Goal: Task Accomplishment & Management: Complete application form

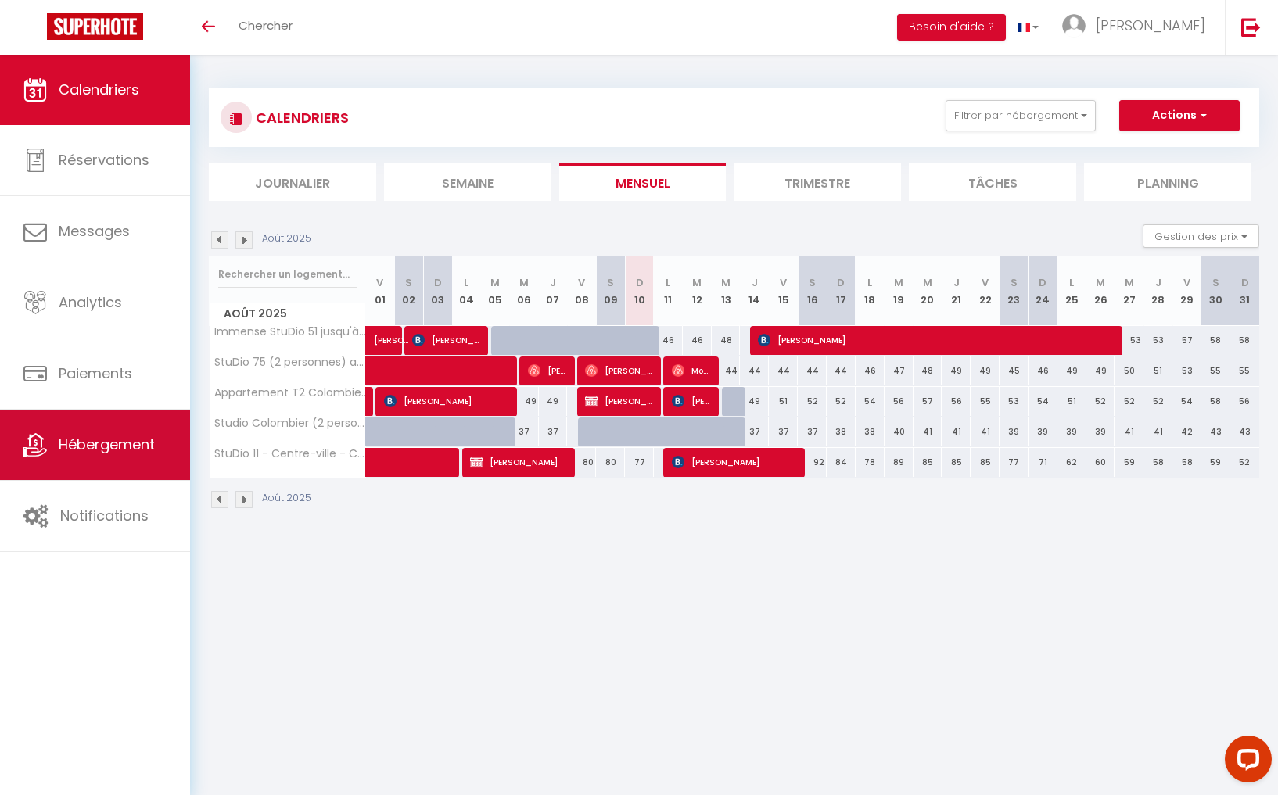
click at [135, 449] on span "Hébergement" at bounding box center [107, 445] width 96 height 20
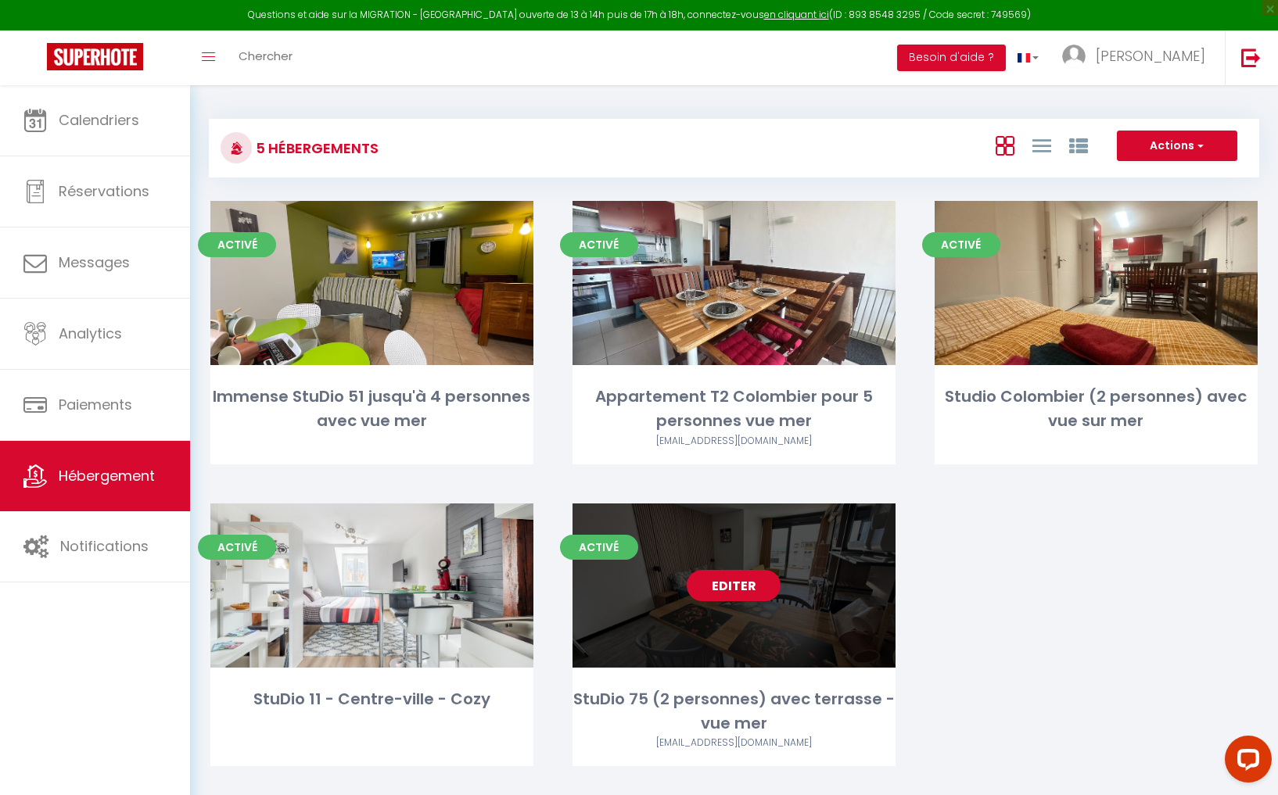
click at [741, 578] on link "Editer" at bounding box center [734, 585] width 94 height 31
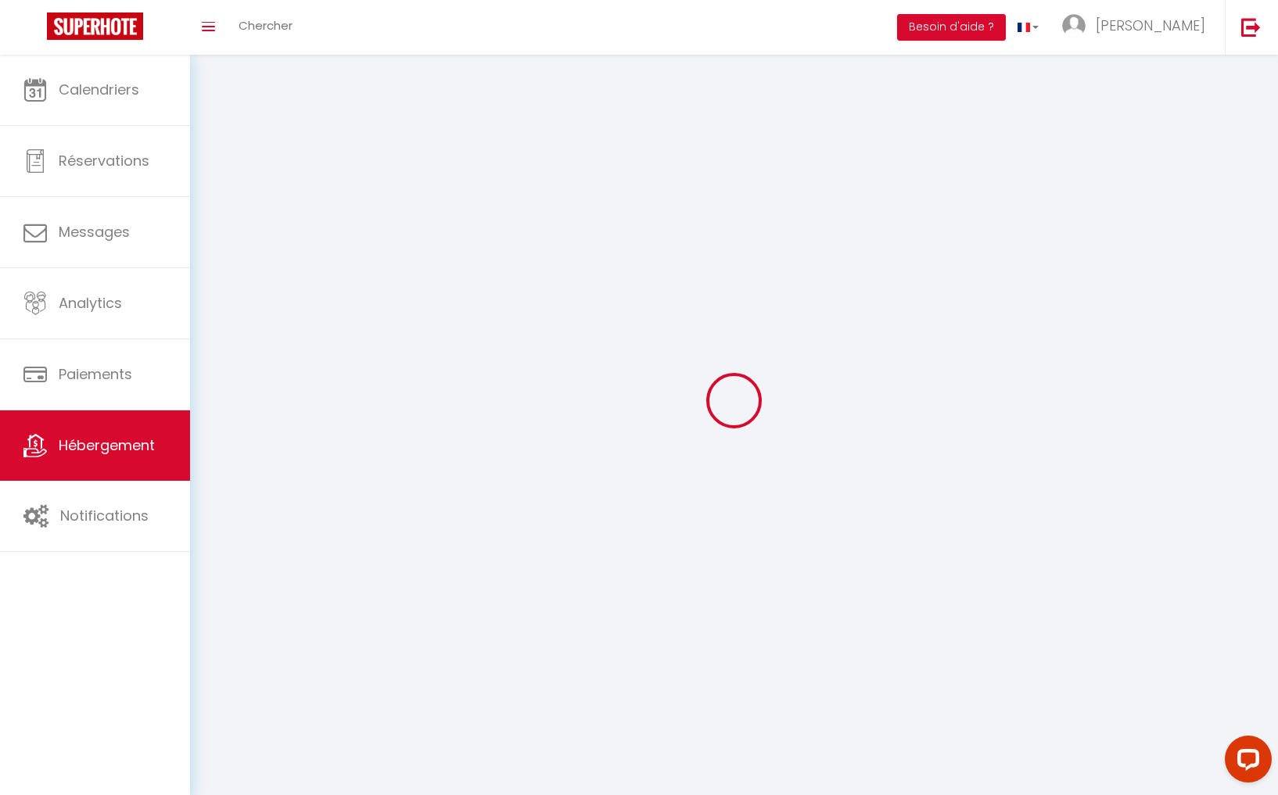
select select "1"
select select
select select "28"
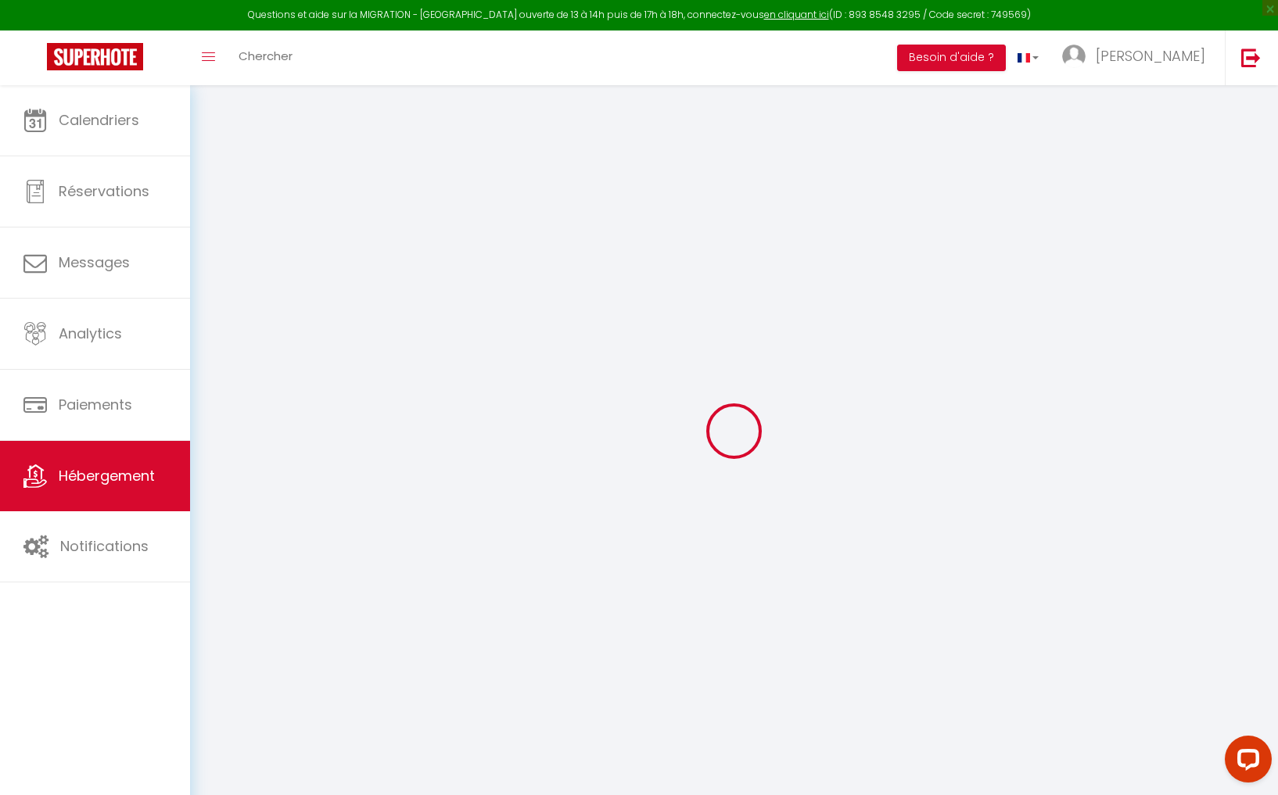
select select
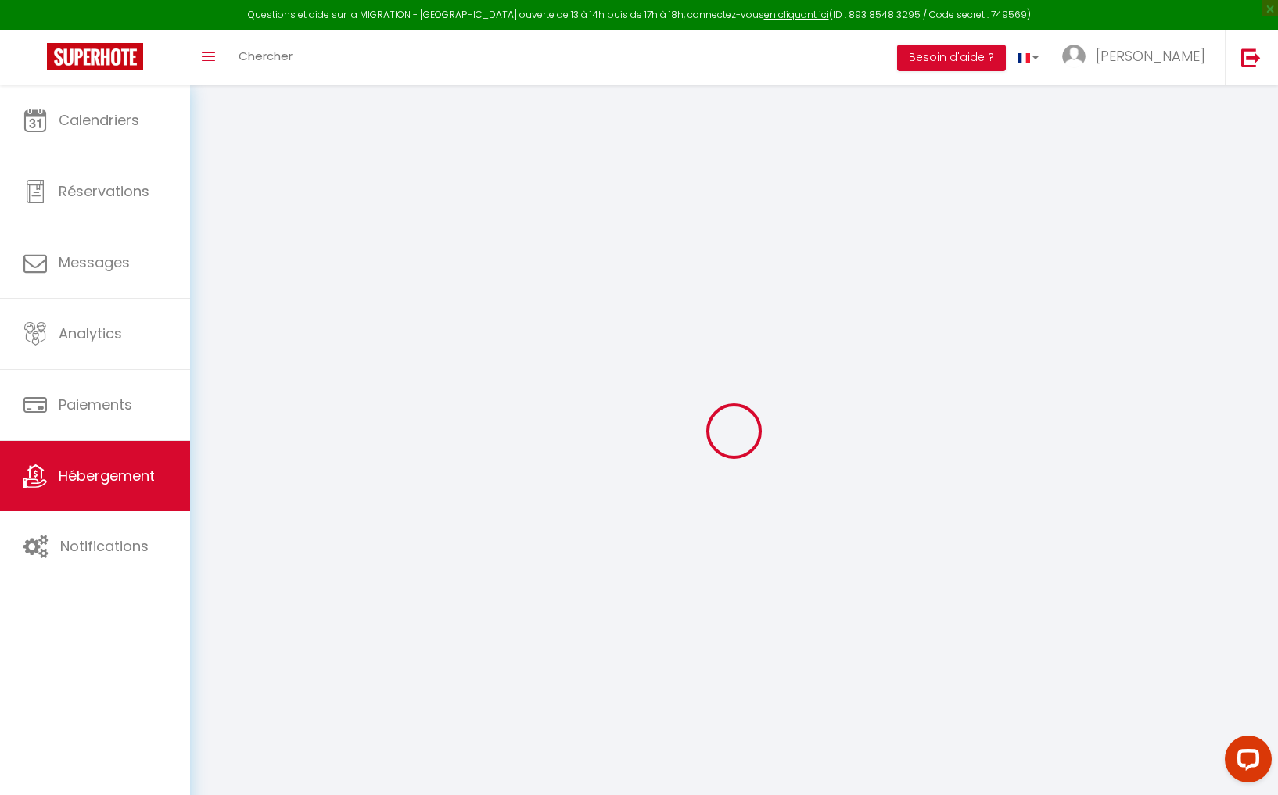
select select
checkbox input "false"
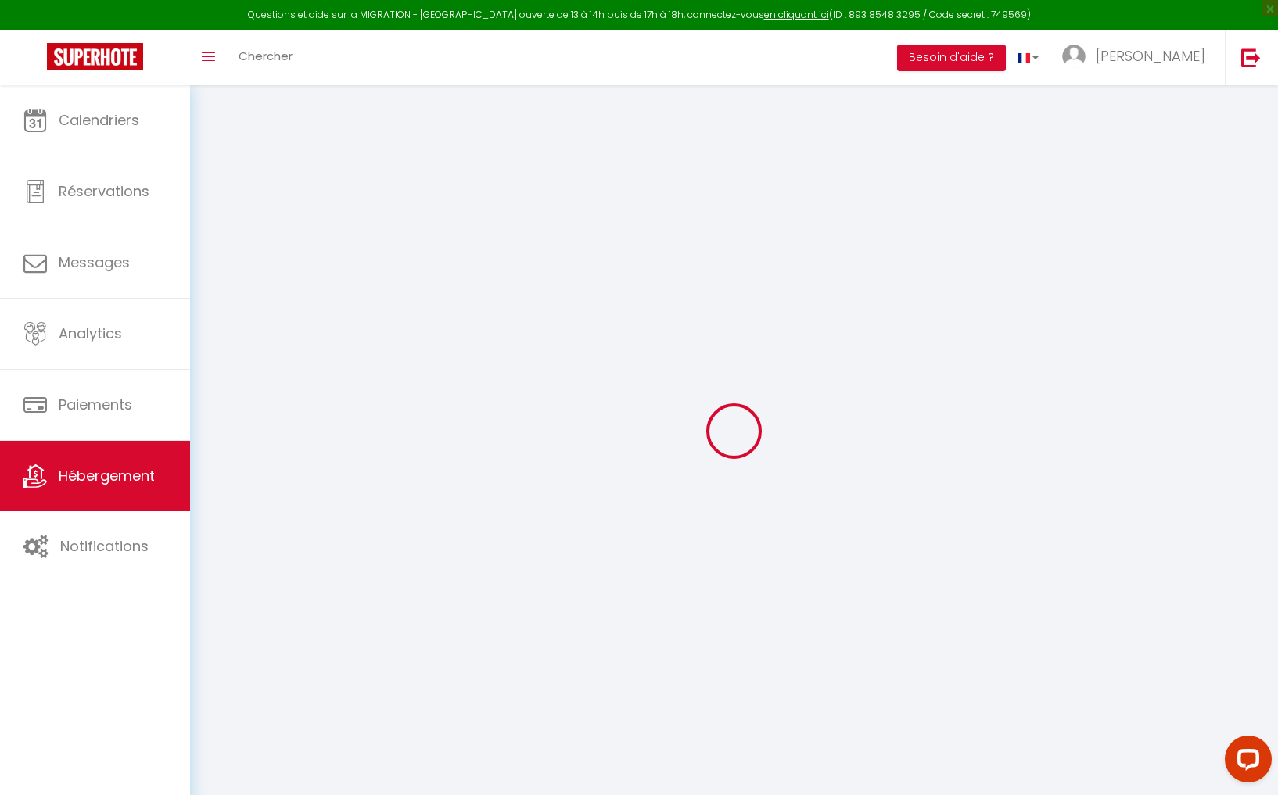
select select
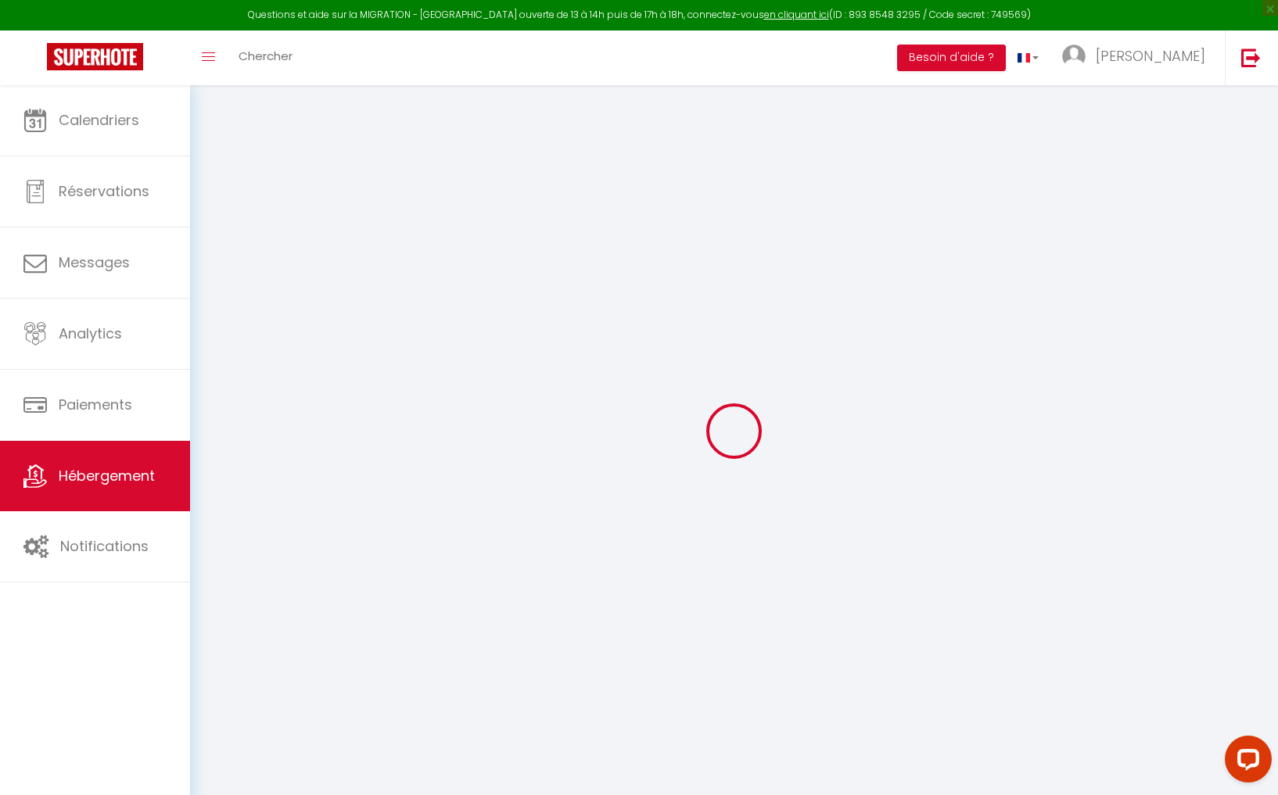
select select
checkbox input "false"
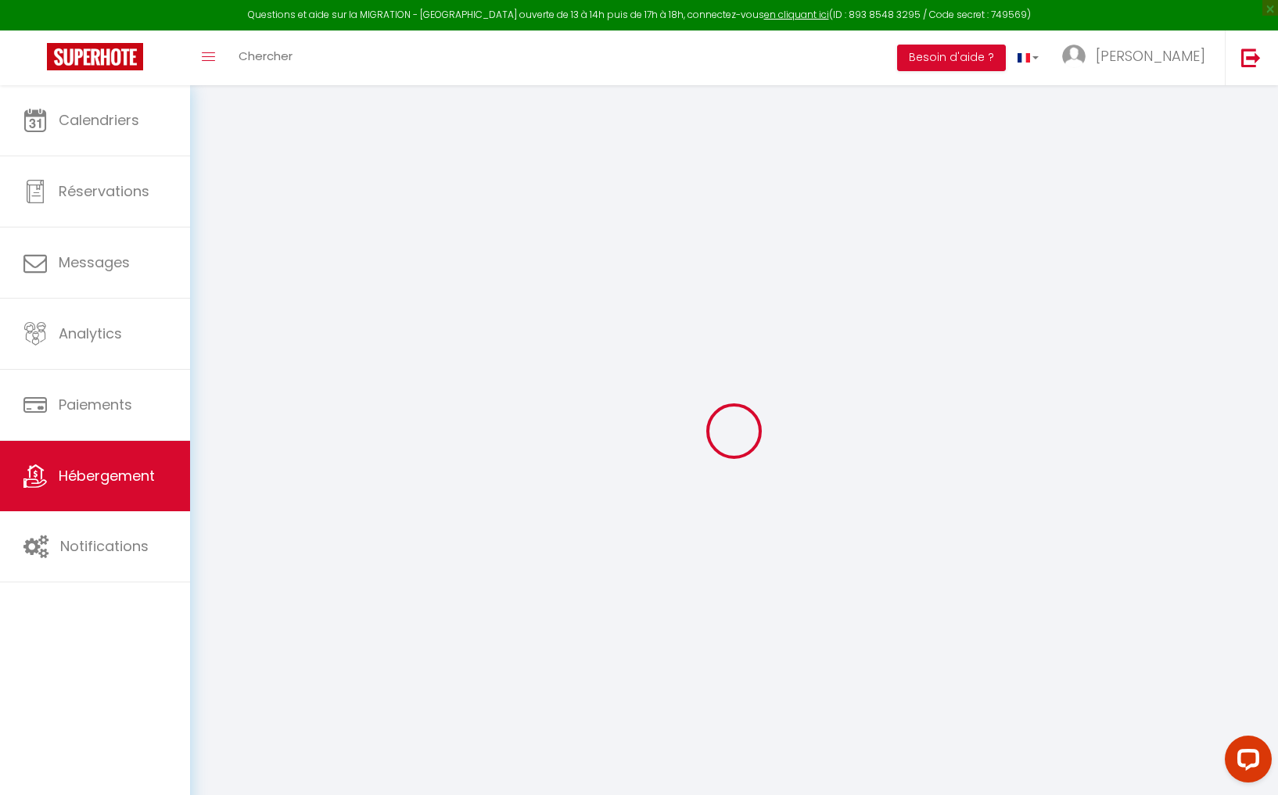
checkbox input "false"
select select
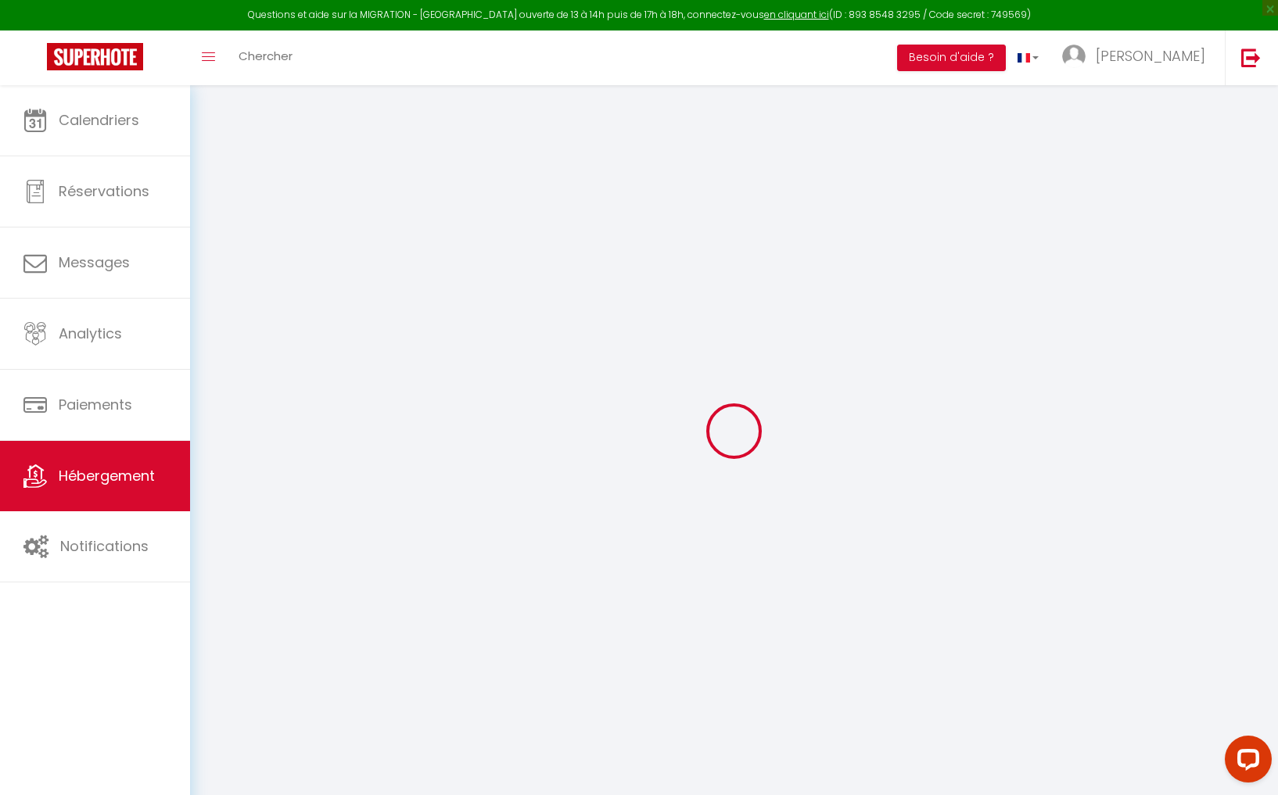
select select
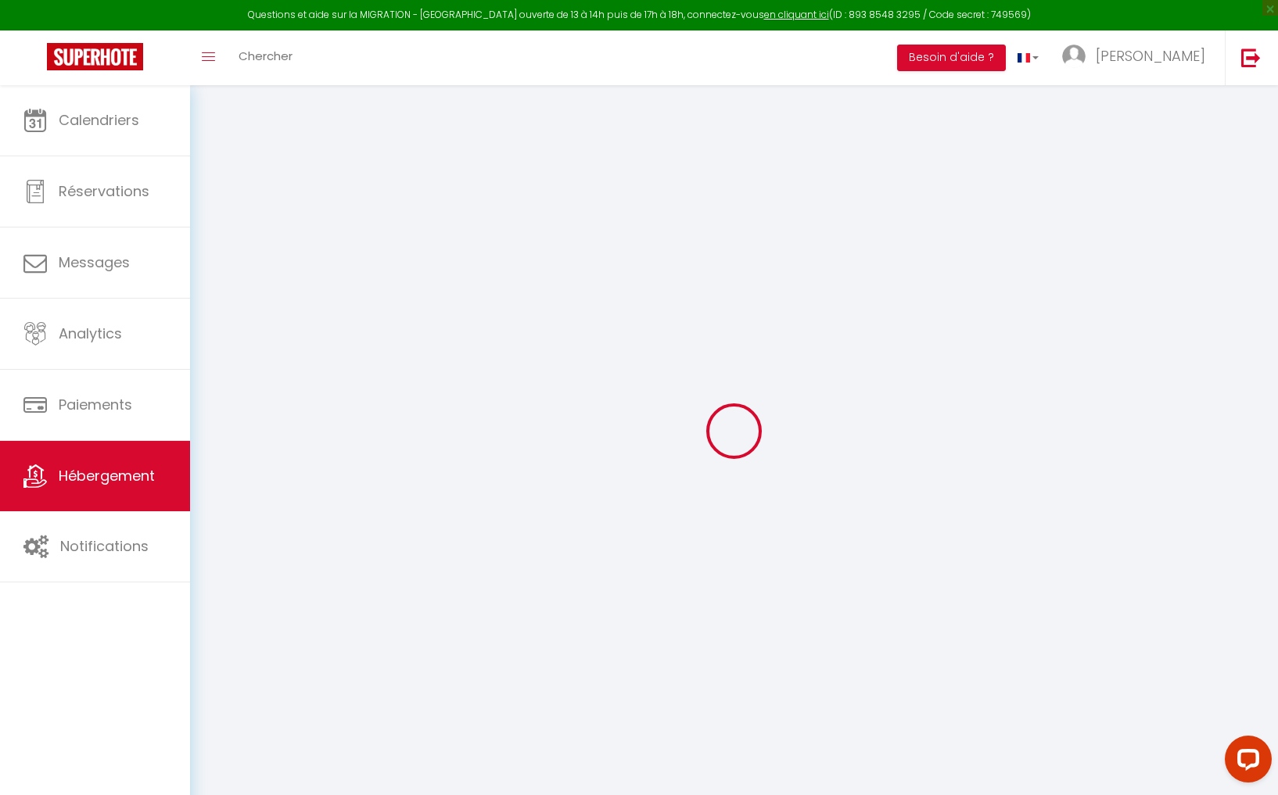
checkbox input "false"
select select
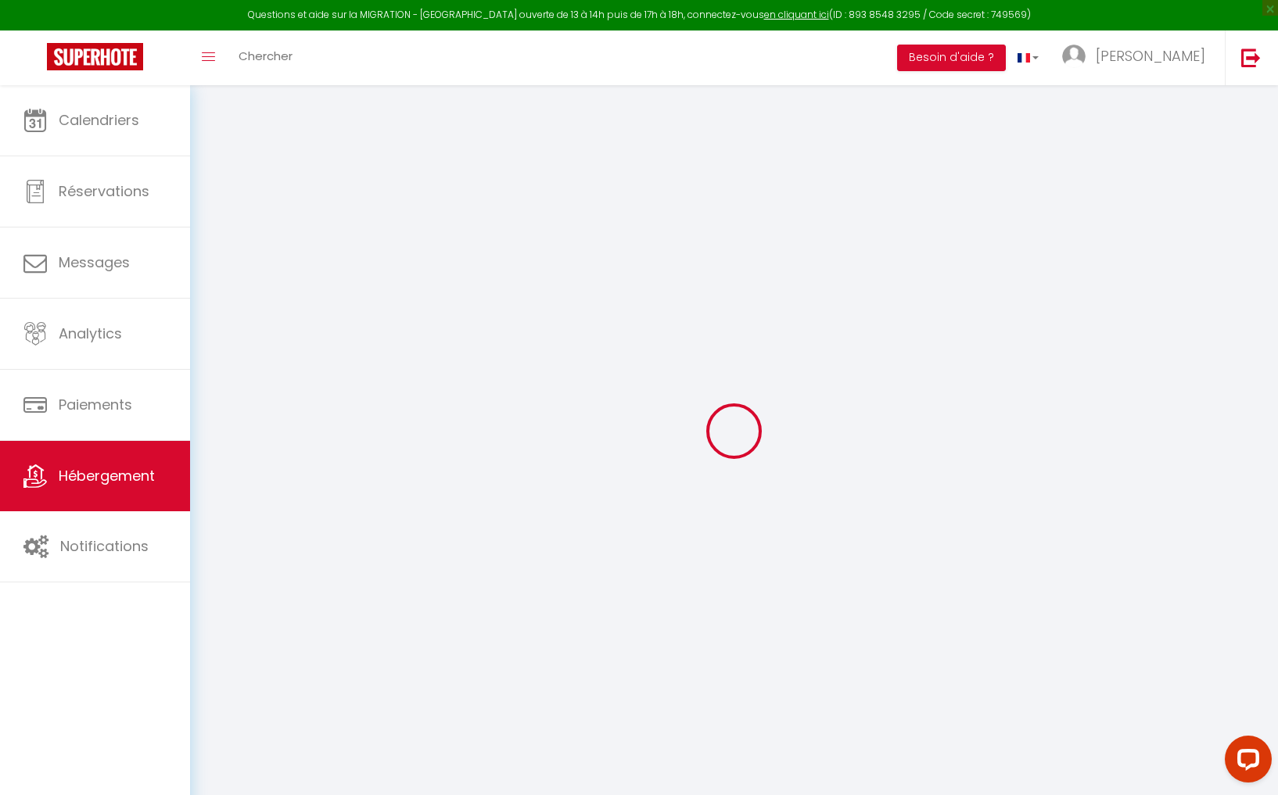
select select
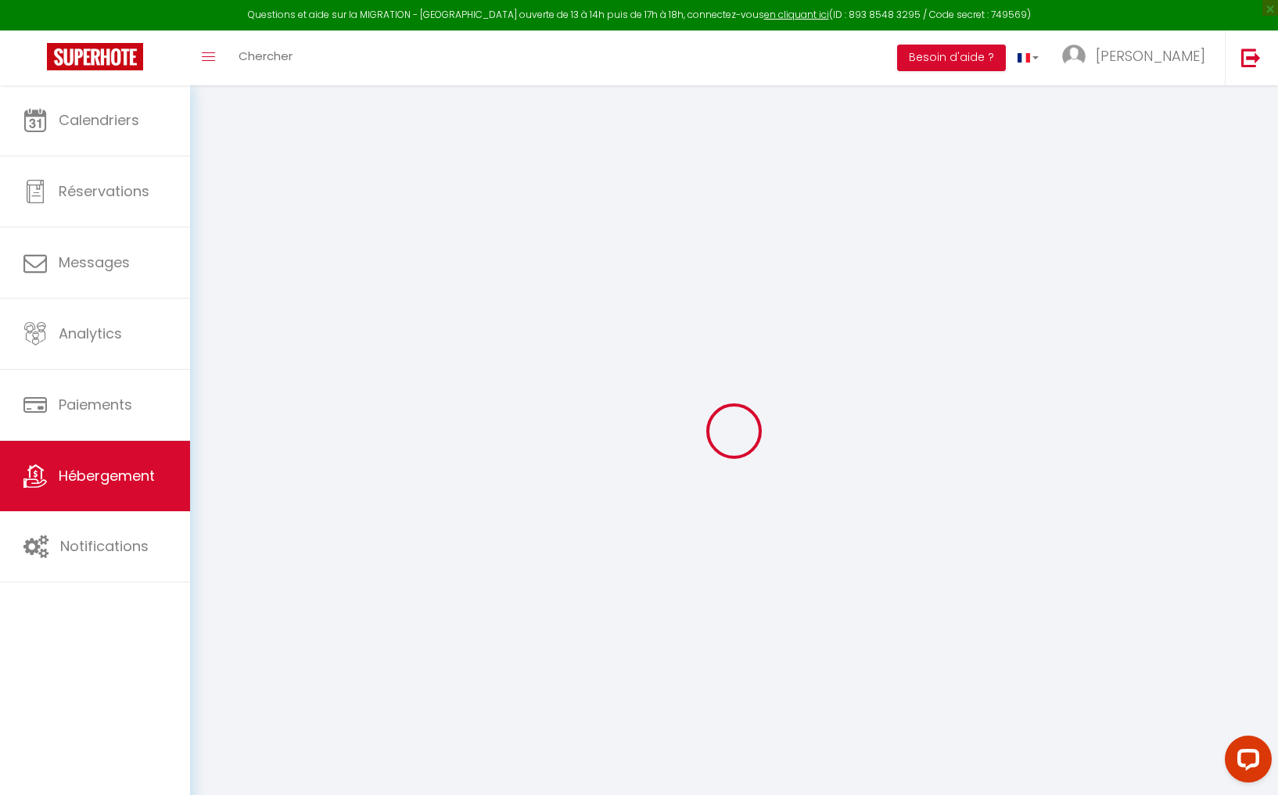
select select
checkbox input "false"
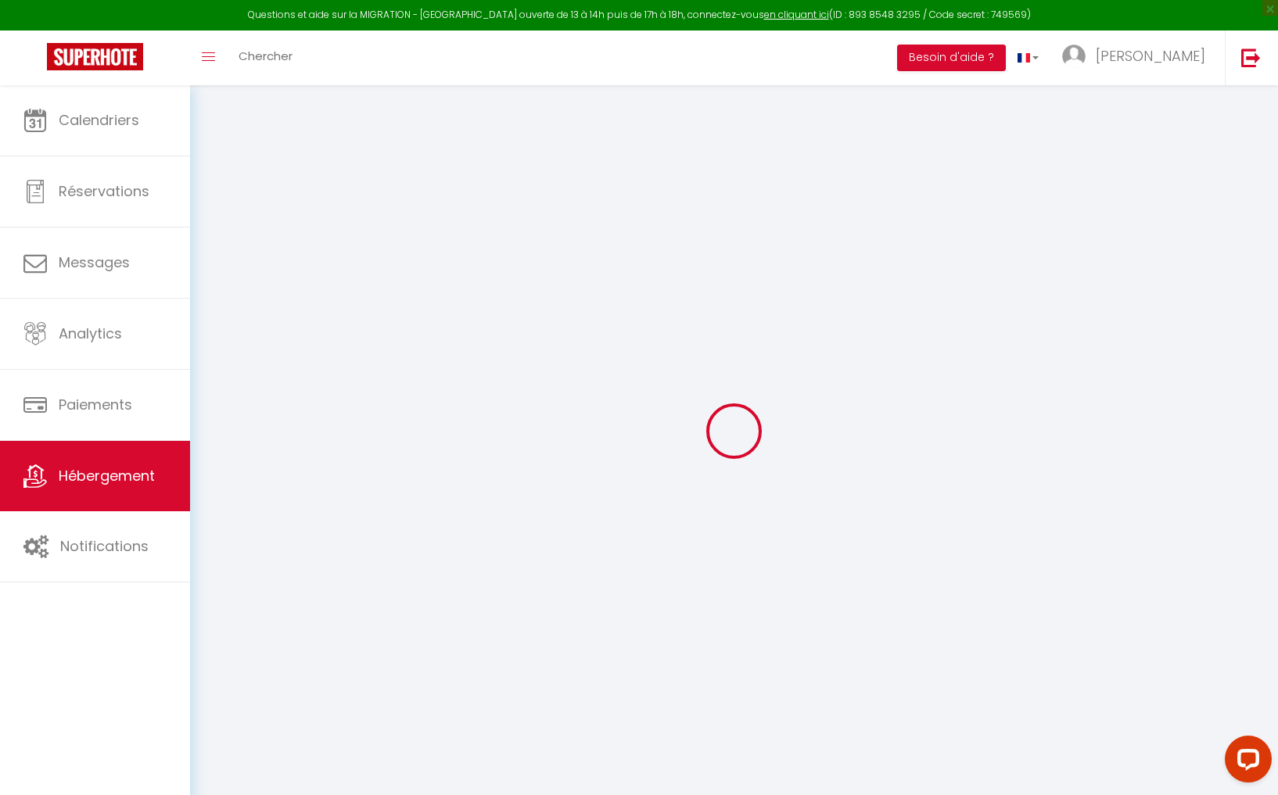
checkbox input "false"
select select
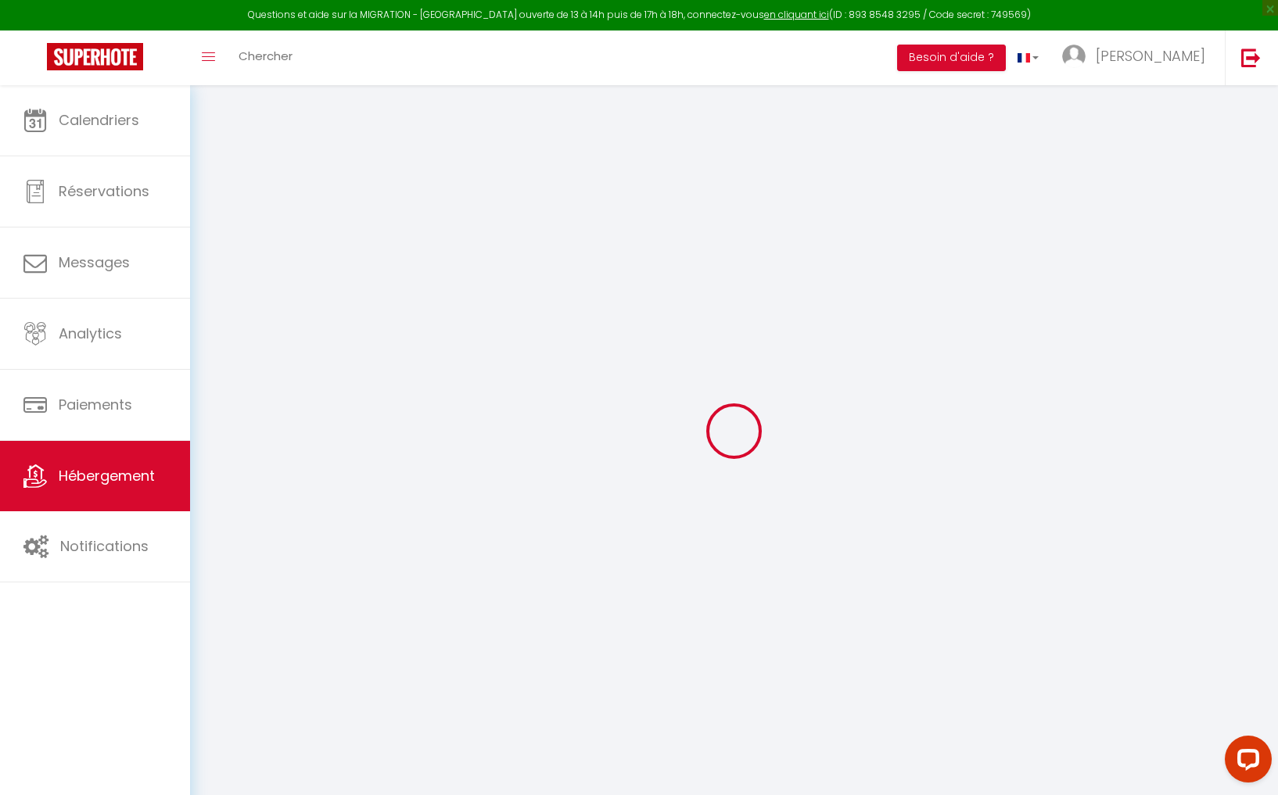
select select
checkbox input "false"
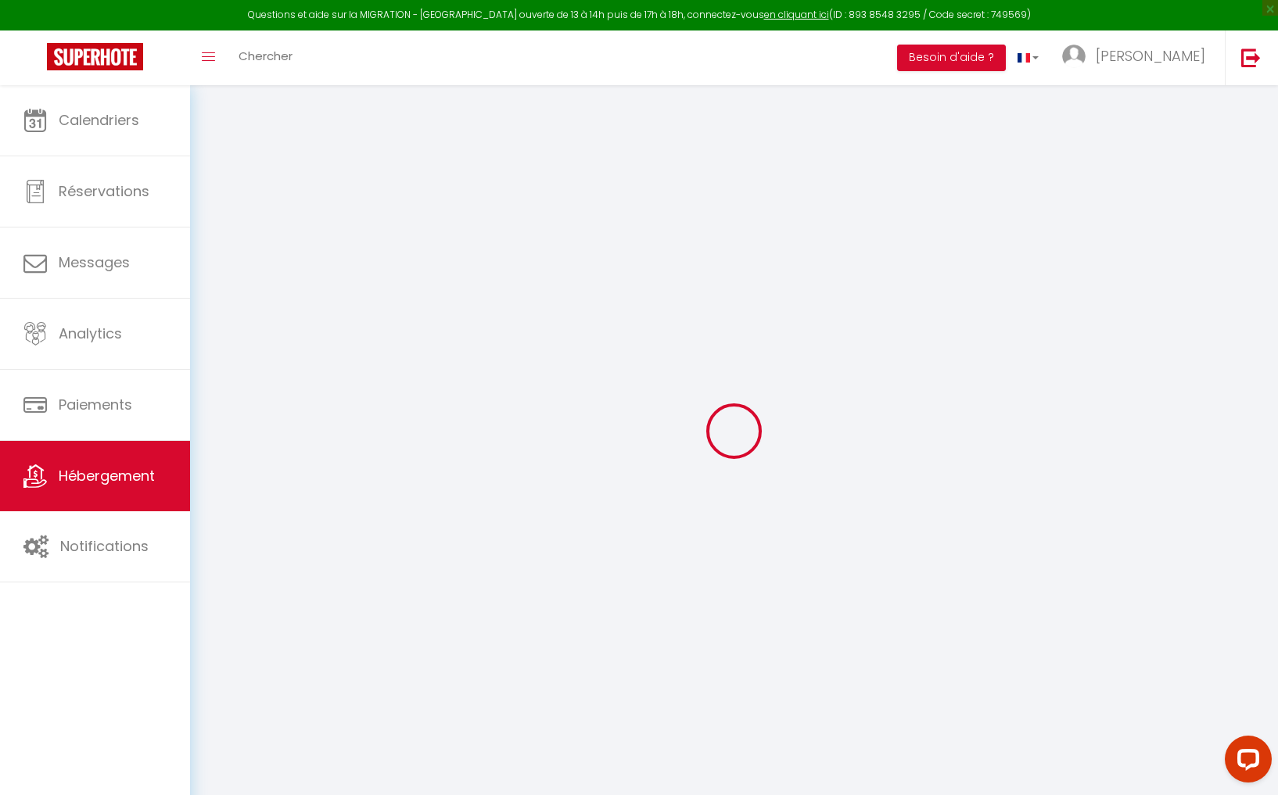
checkbox input "false"
select select
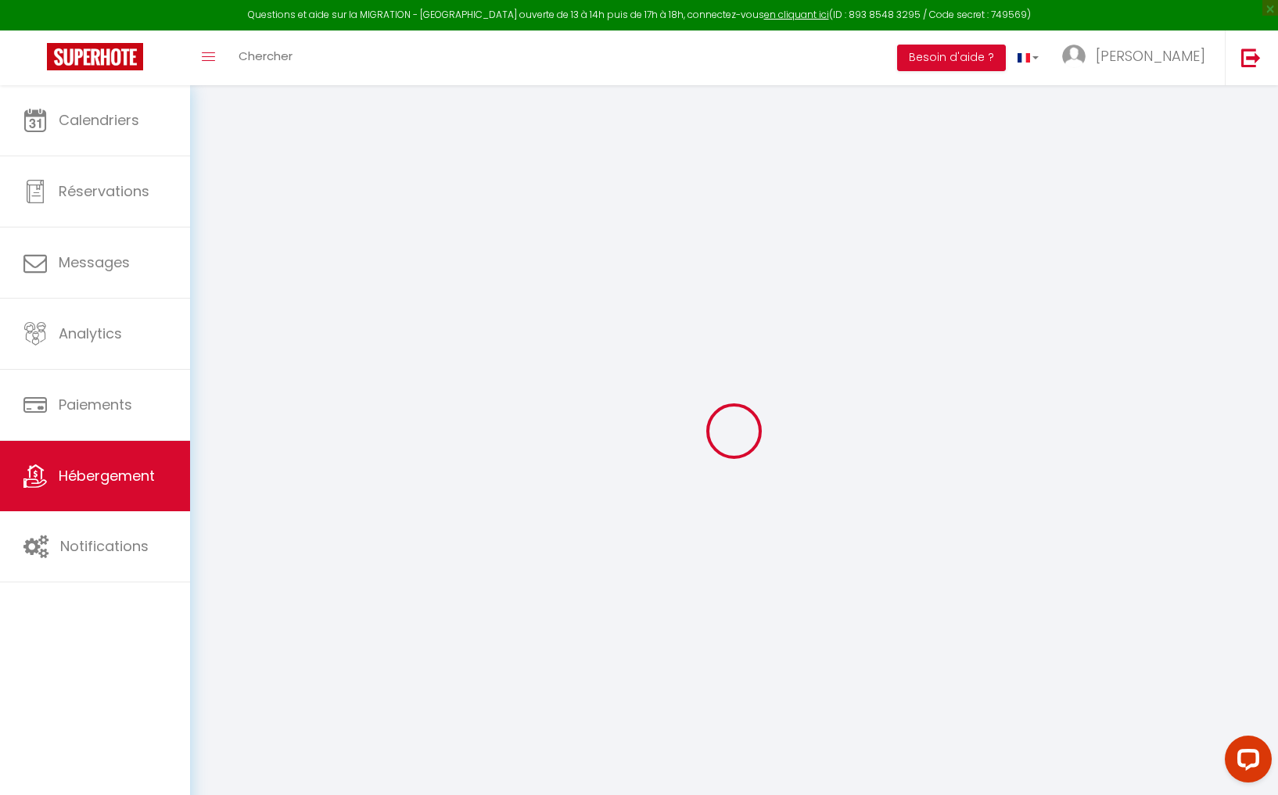
type input "StuDio 75 (2 personnes) avec terrasse - vue mer"
type input "DD Services"
type input "SAS"
type input "[STREET_ADDRESS][PERSON_NAME][PERSON_NAME]"
type input "97490"
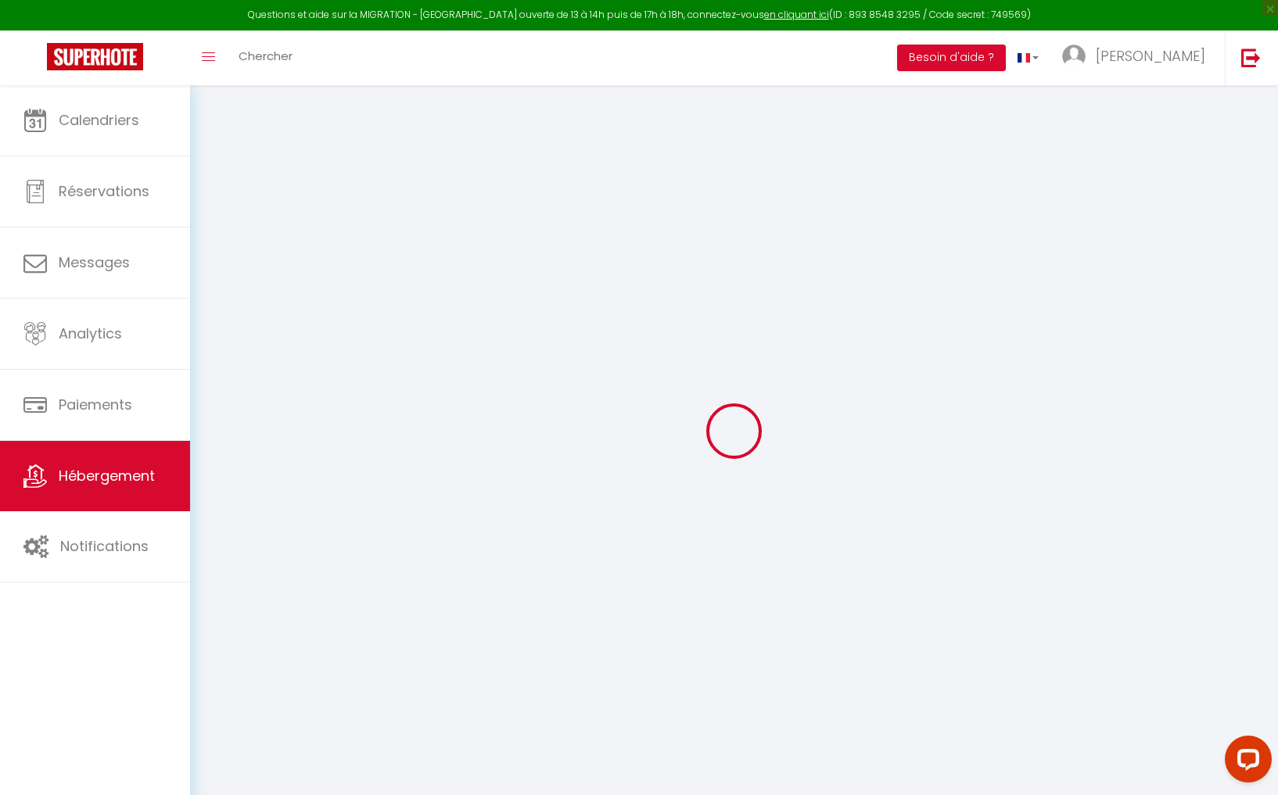
type input "Saint-Denis"
select select "2"
select select "0"
type input "54"
type input "20"
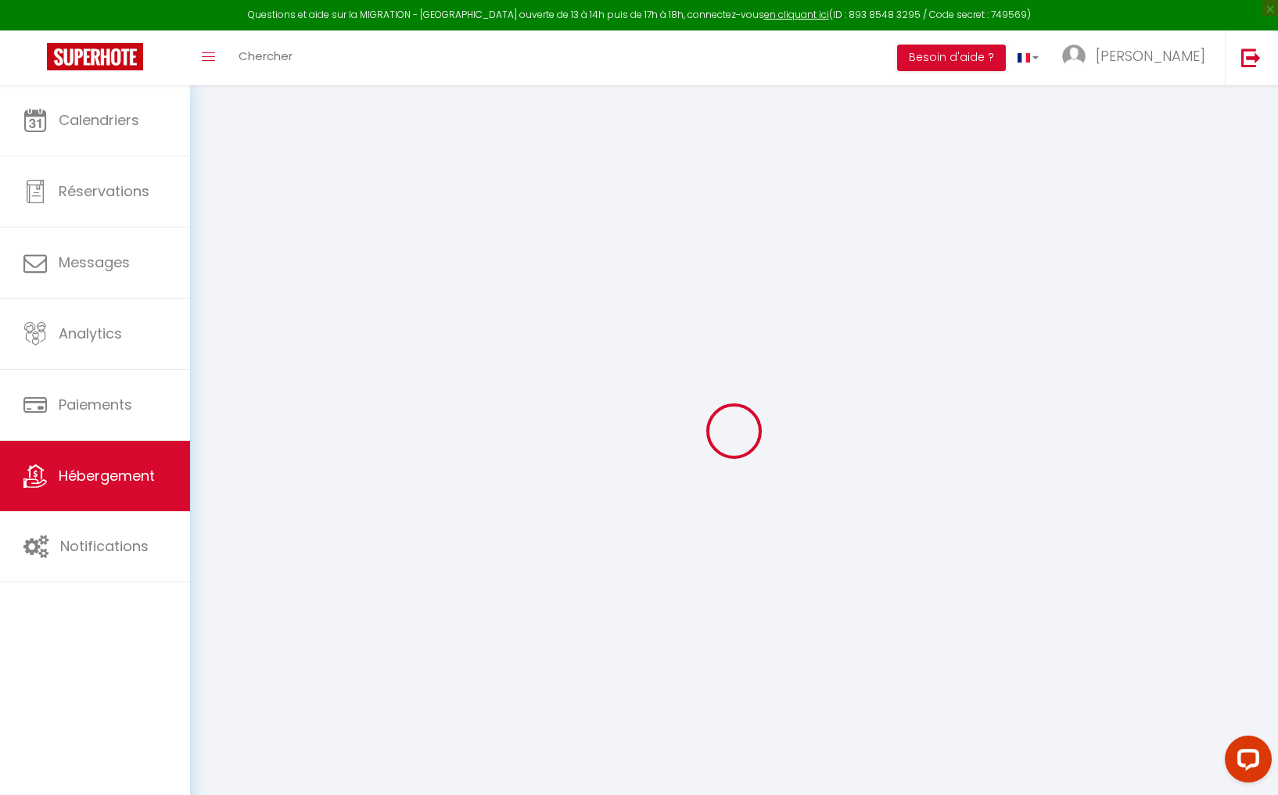
type input "45"
type input "5"
type input "700"
select select
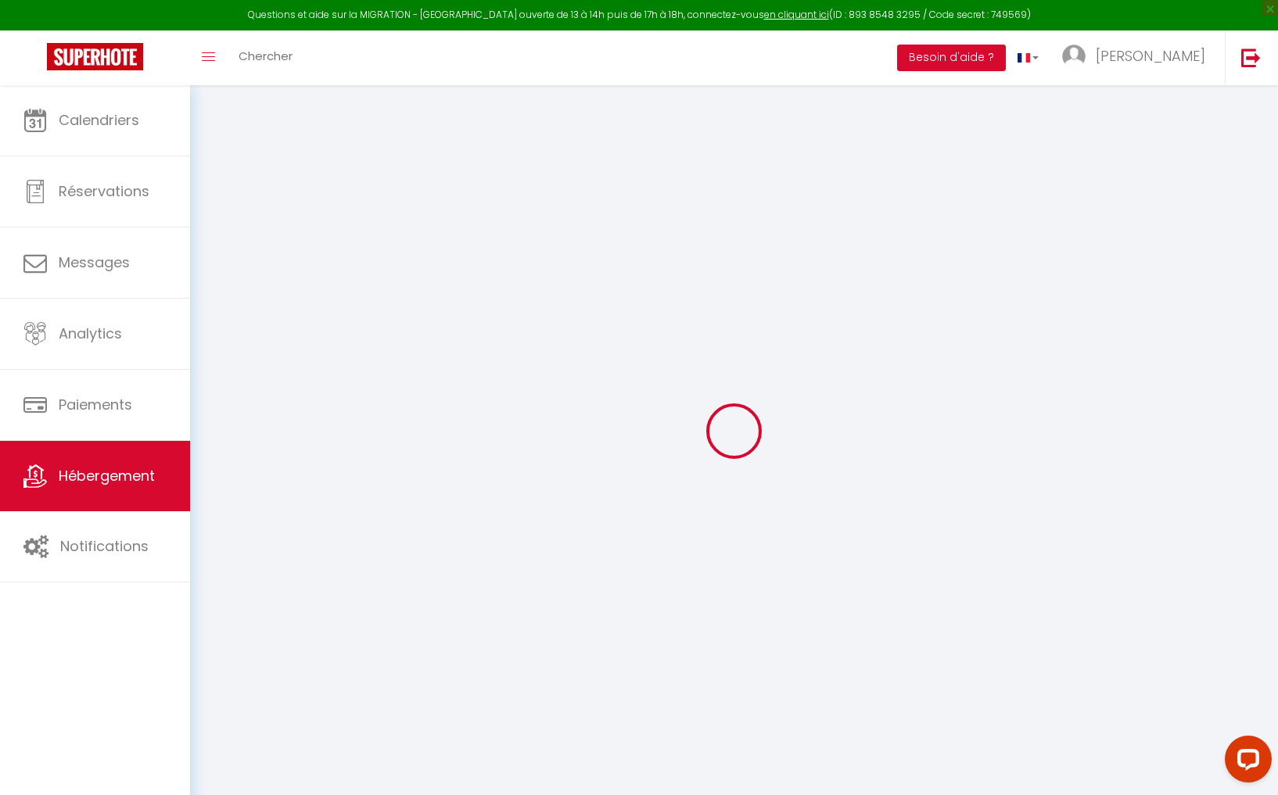
select select
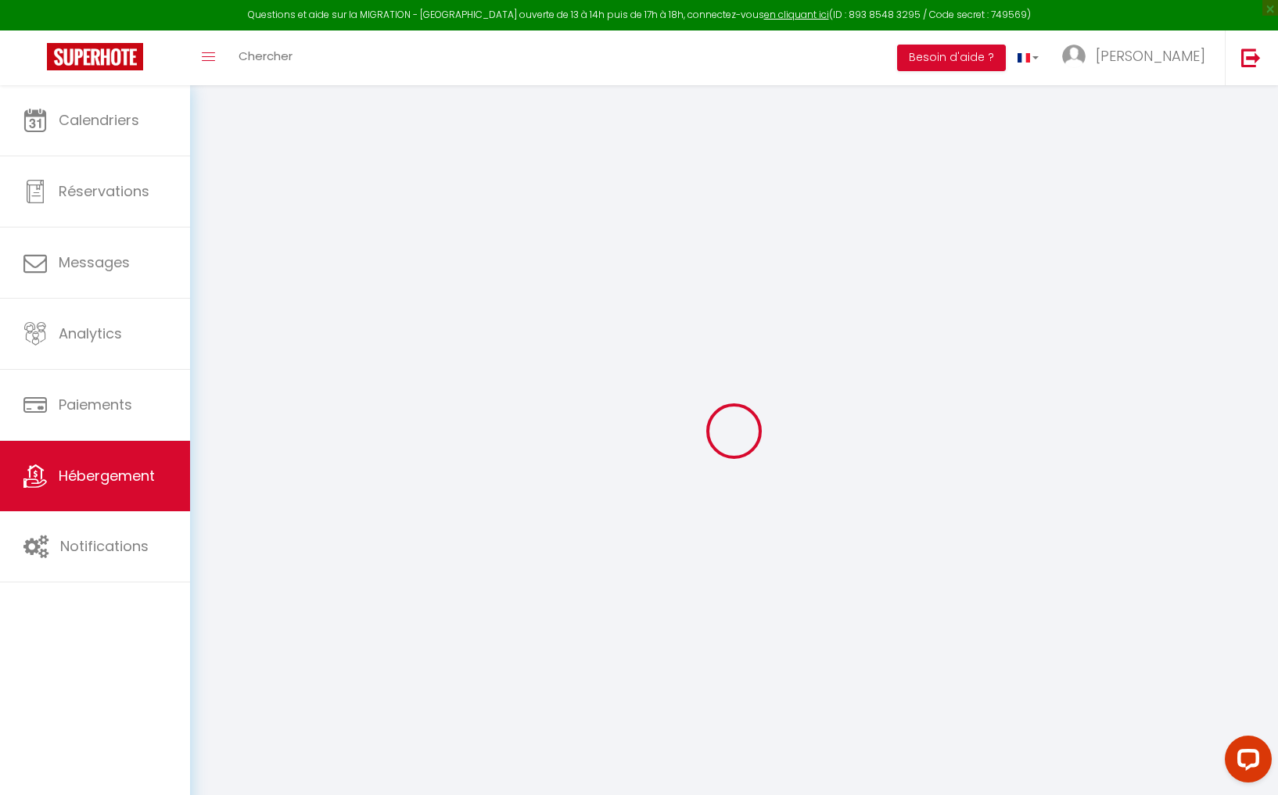
type input "[STREET_ADDRESS][US_STATE]"
type input "97490"
type input "Sainte-Clotilde"
select select "177"
type input "[EMAIL_ADDRESS][DOMAIN_NAME]"
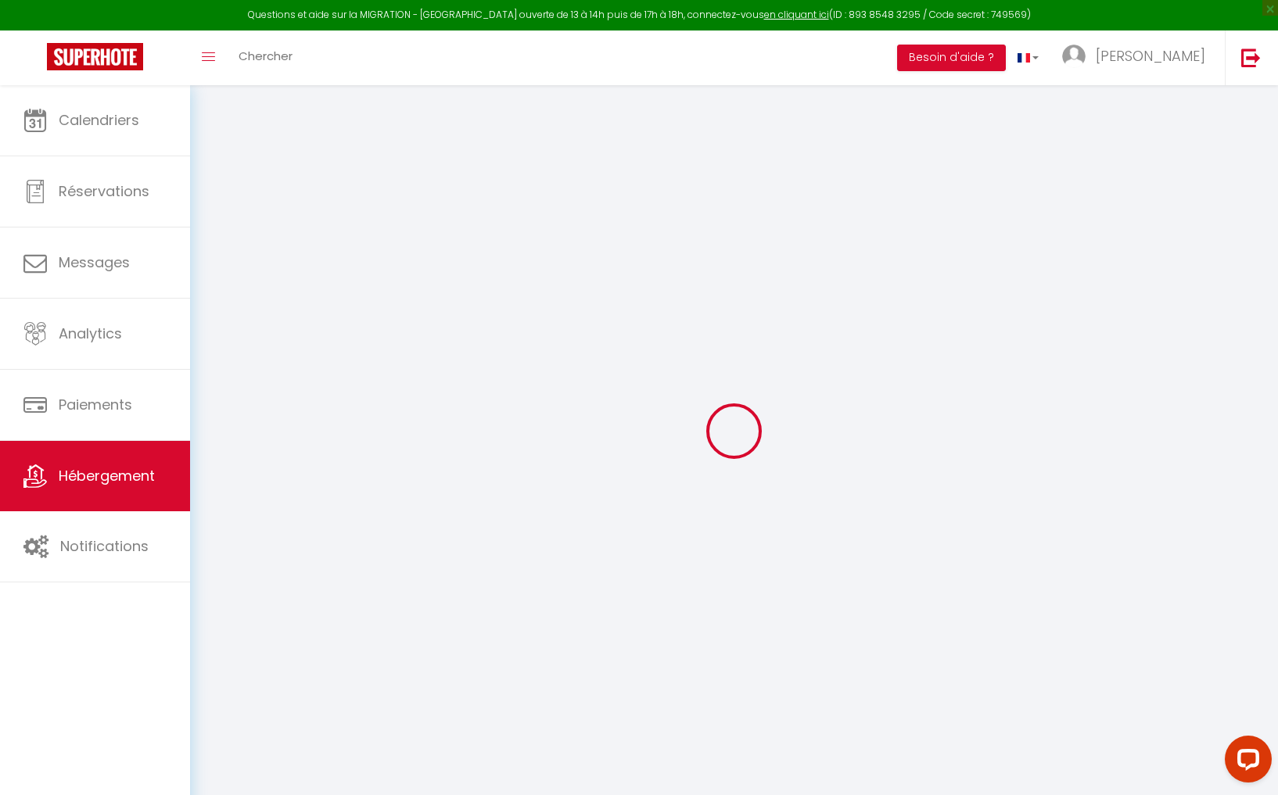
select select "10684"
checkbox input "false"
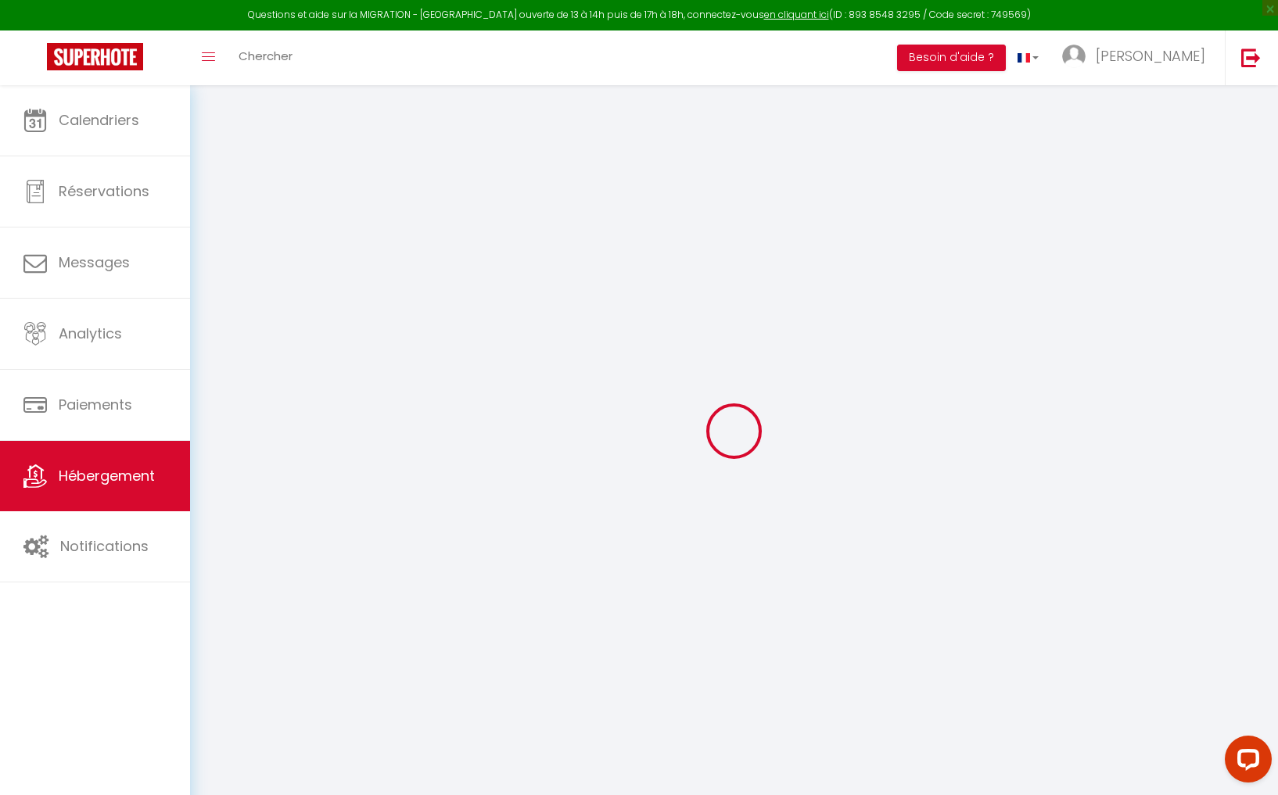
radio input "true"
type input "12"
type input "30"
type input "15"
type input "0"
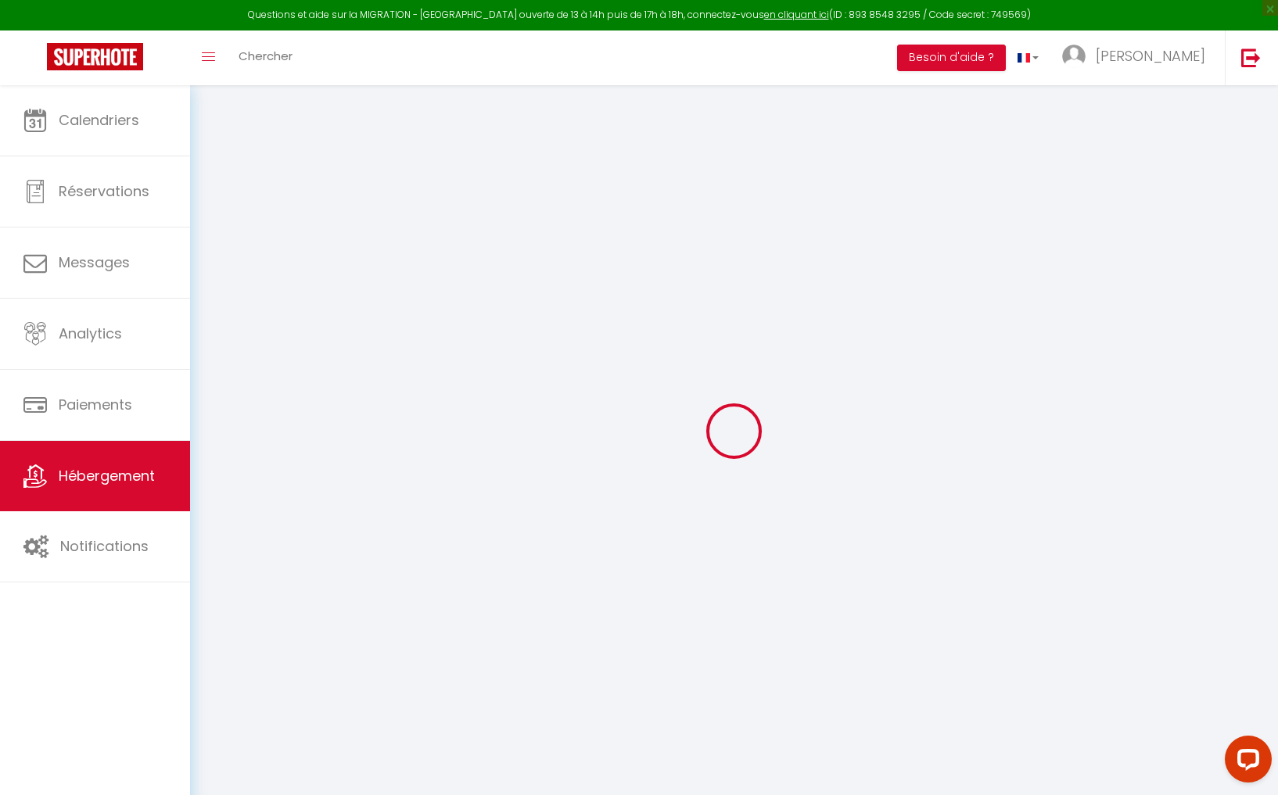
select select "18579"
select select
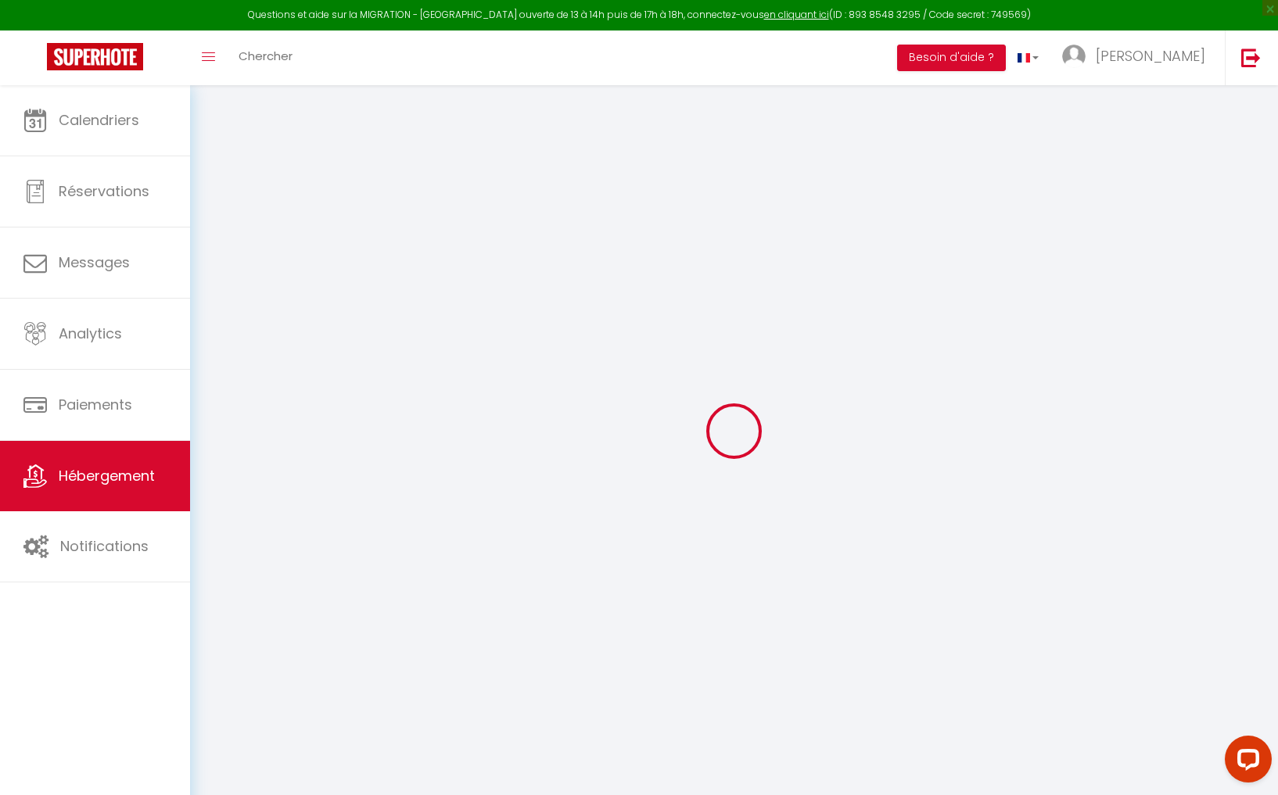
select select
checkbox input "false"
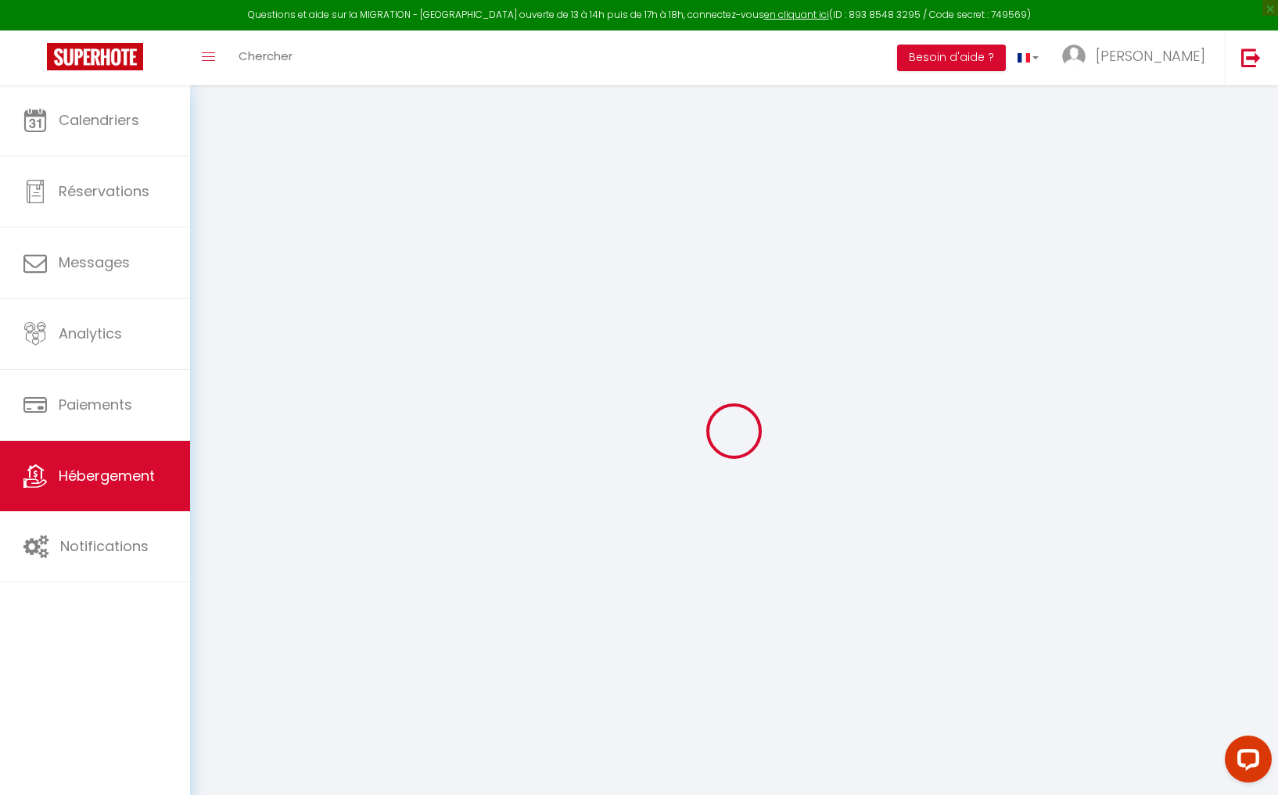
checkbox input "false"
select select
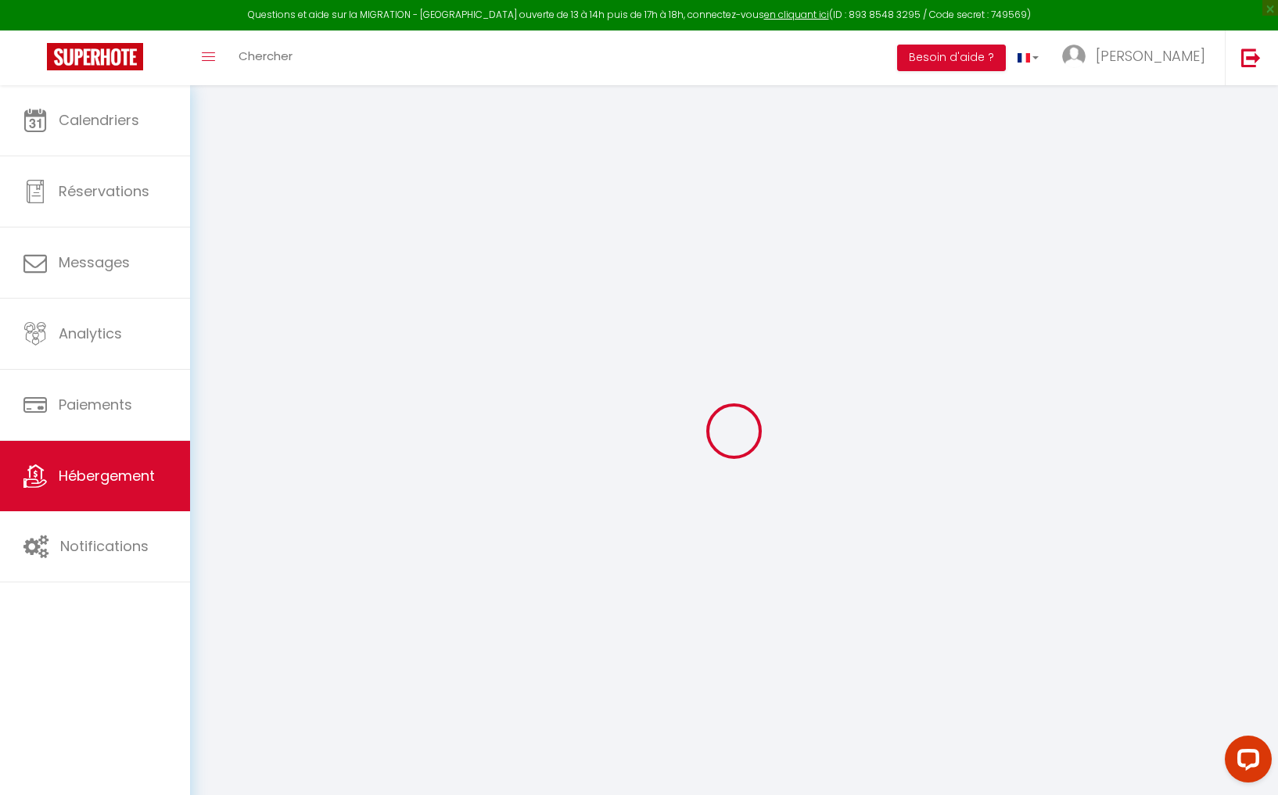
select select
checkbox input "false"
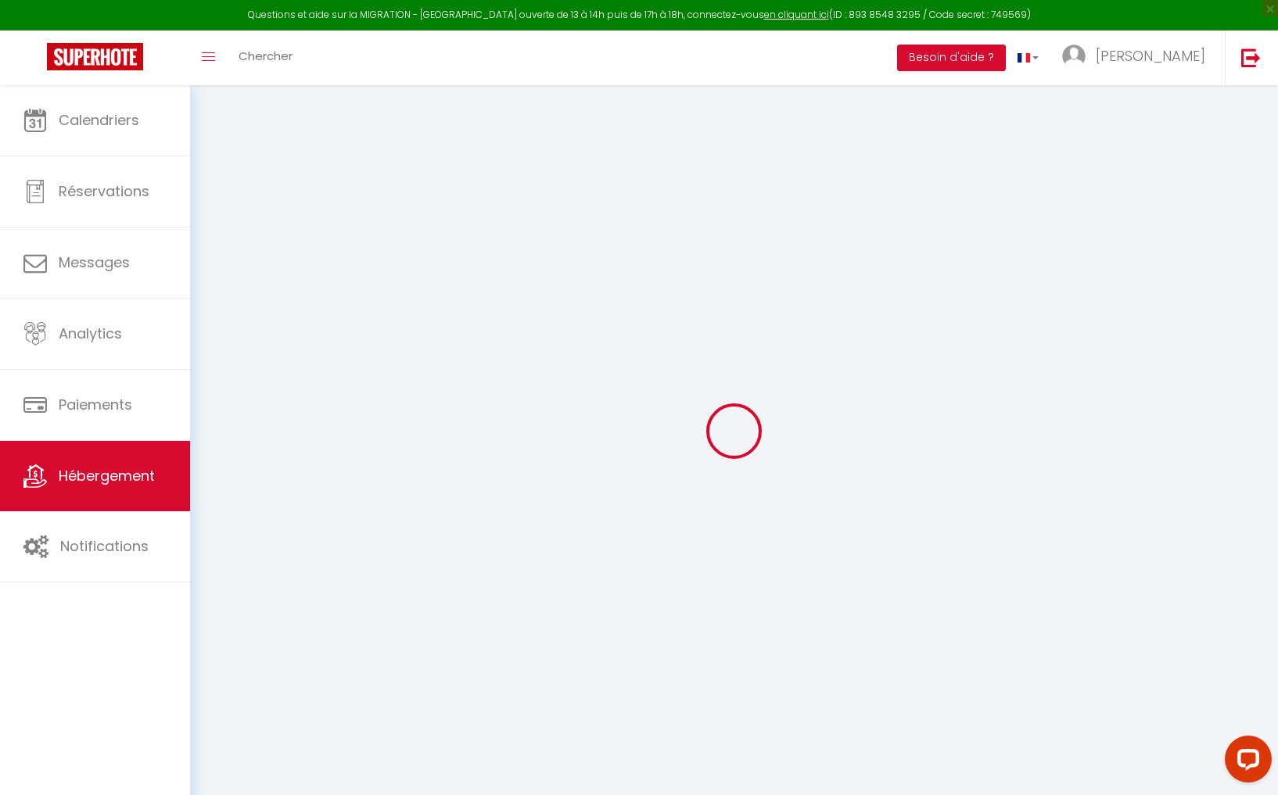
checkbox input "false"
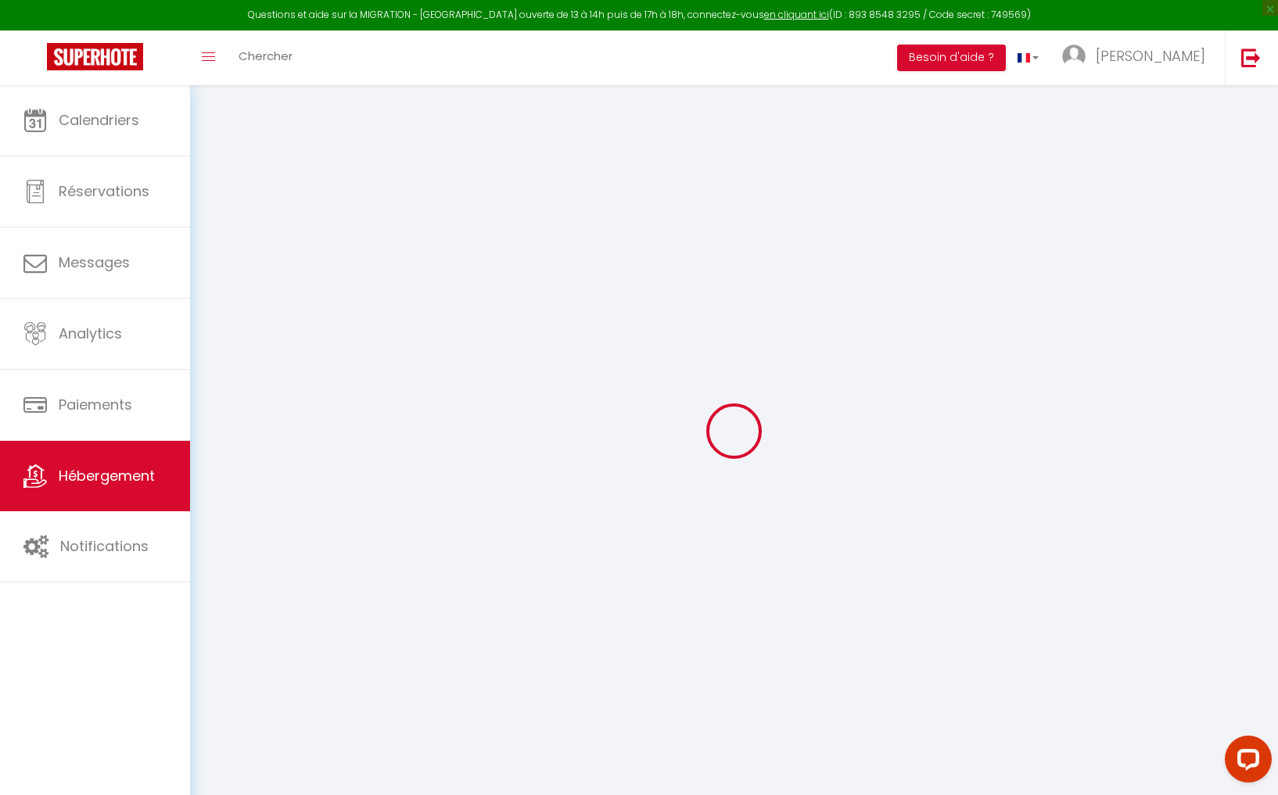
checkbox input "false"
select select "16:00"
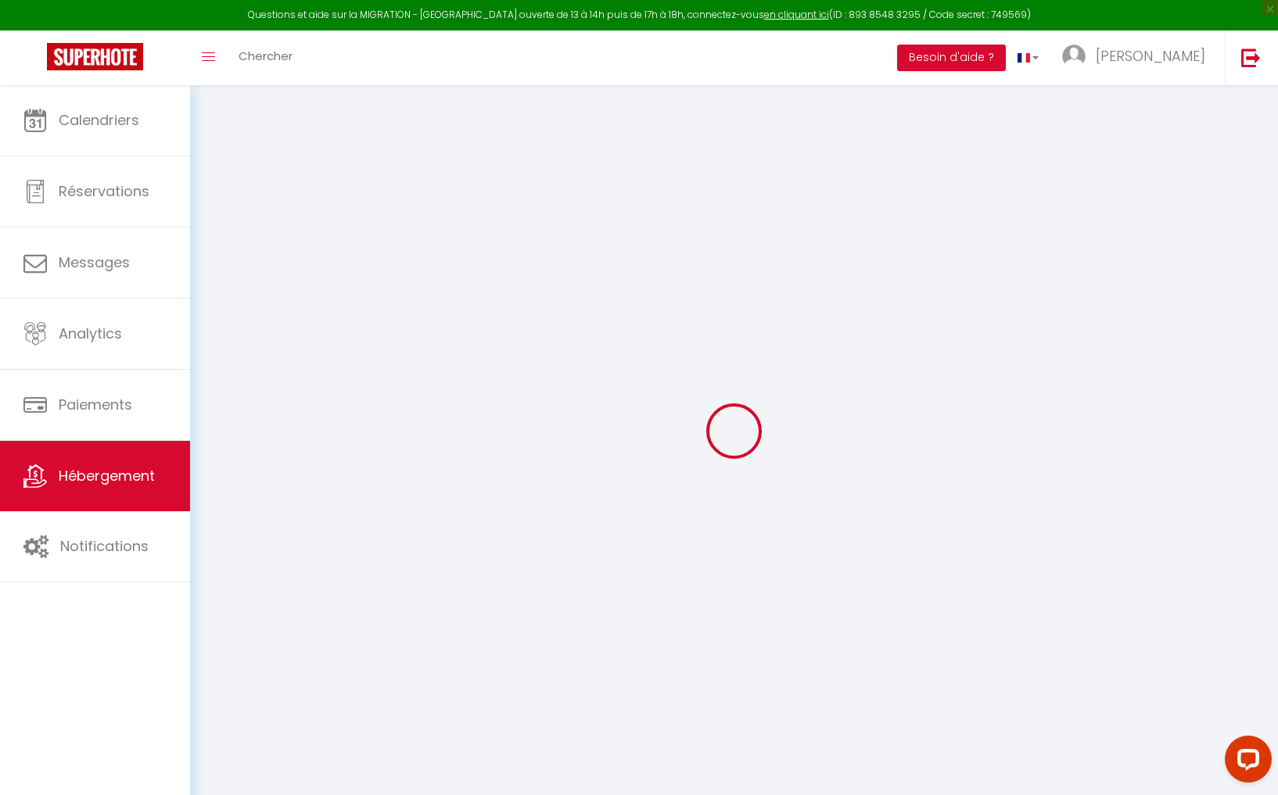
select select "02:00"
select select "10:00"
select select "30"
select select "19:00"
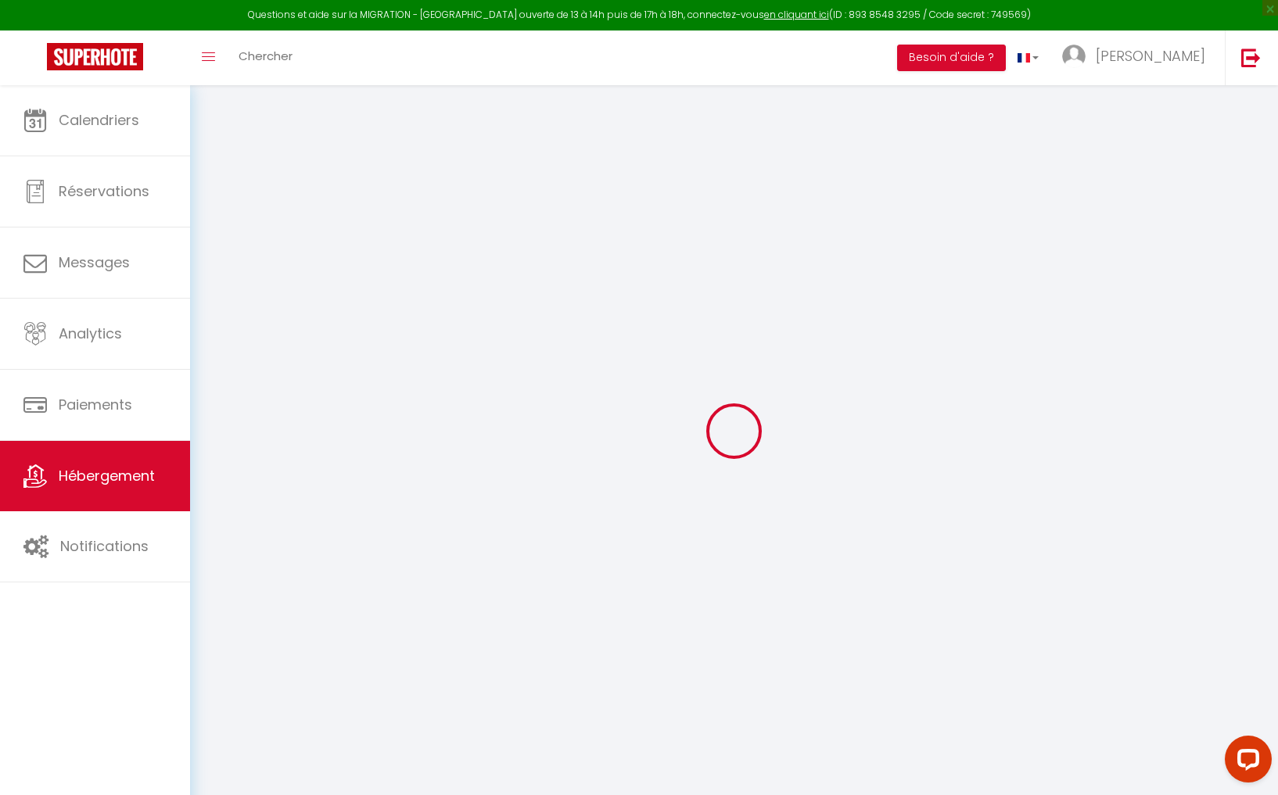
checkbox input "false"
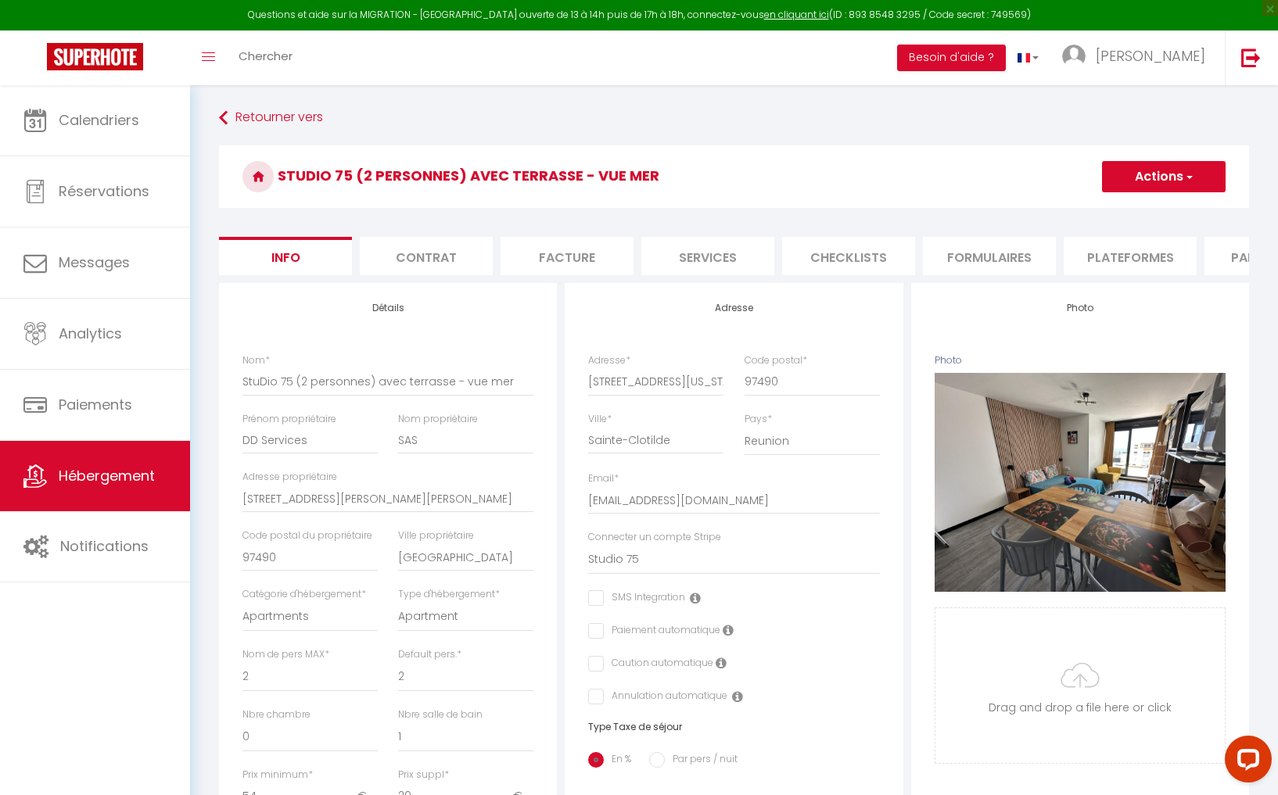
click at [1185, 173] on span "button" at bounding box center [1188, 177] width 10 height 16
click at [1104, 250] on link "Supprimer" at bounding box center [1140, 252] width 167 height 20
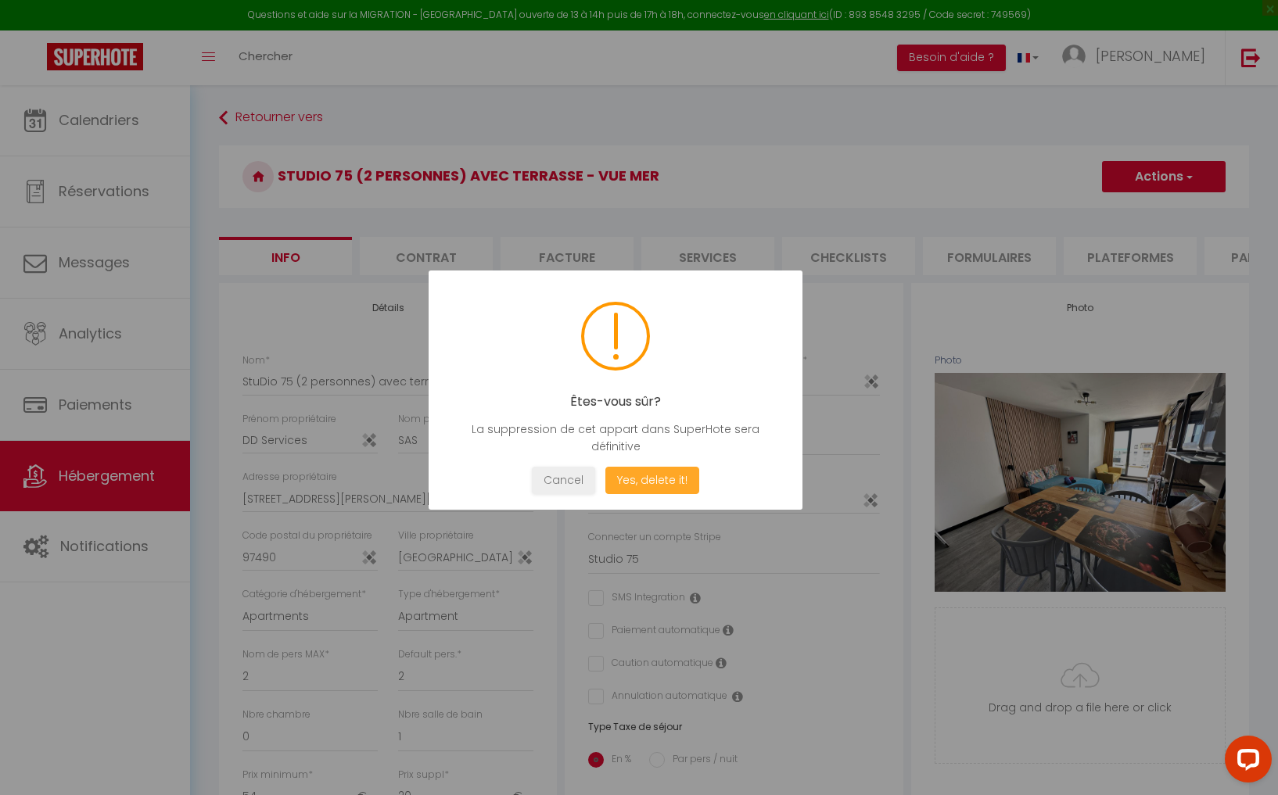
click at [650, 476] on button "Yes, delete it!" at bounding box center [652, 480] width 94 height 27
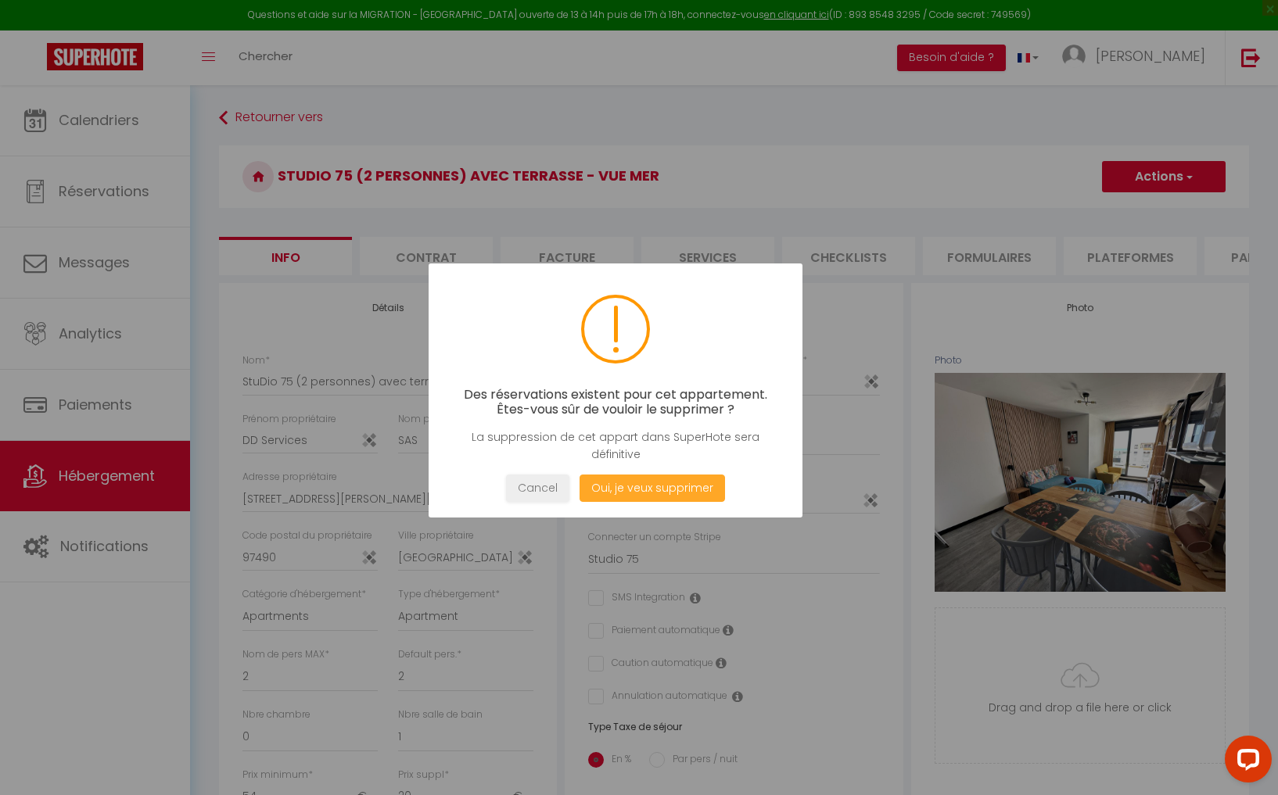
click at [627, 488] on button "Oui, je veux supprimer" at bounding box center [652, 488] width 145 height 27
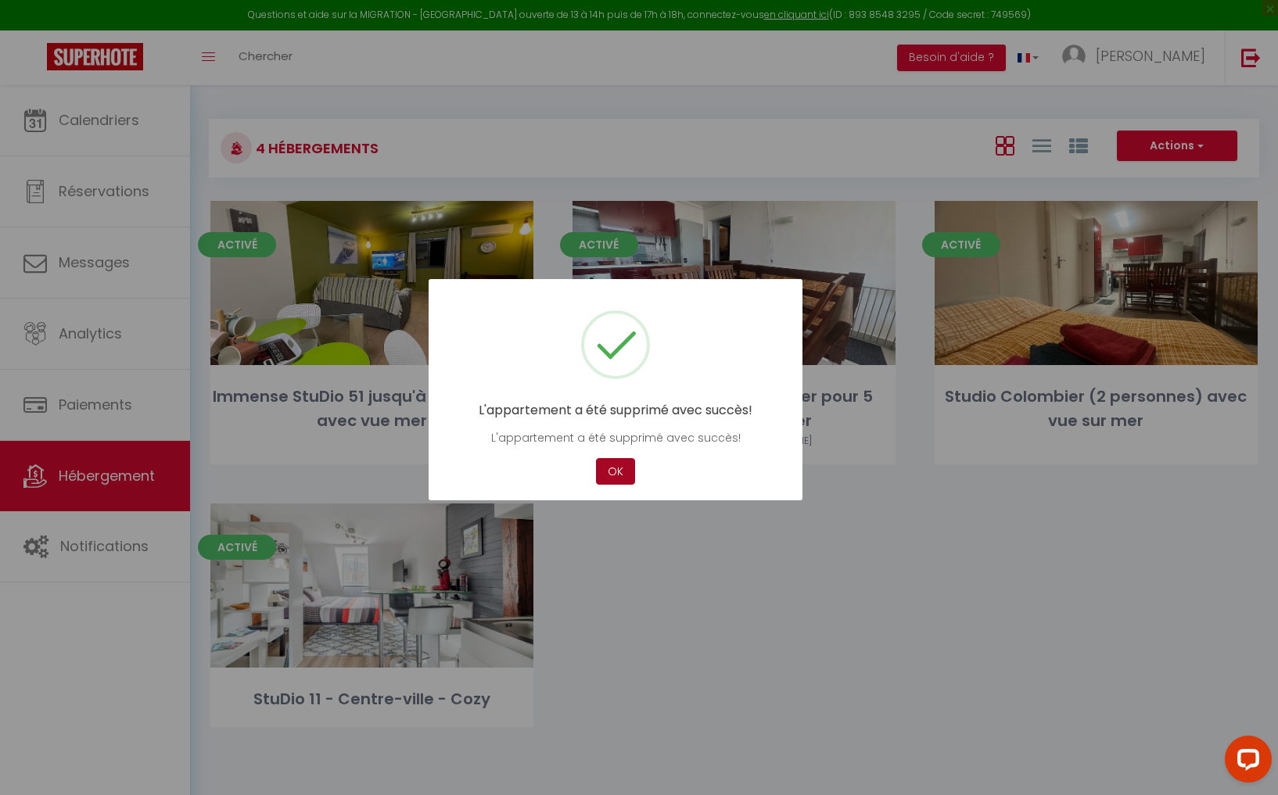
click at [616, 469] on button "OK" at bounding box center [615, 471] width 39 height 27
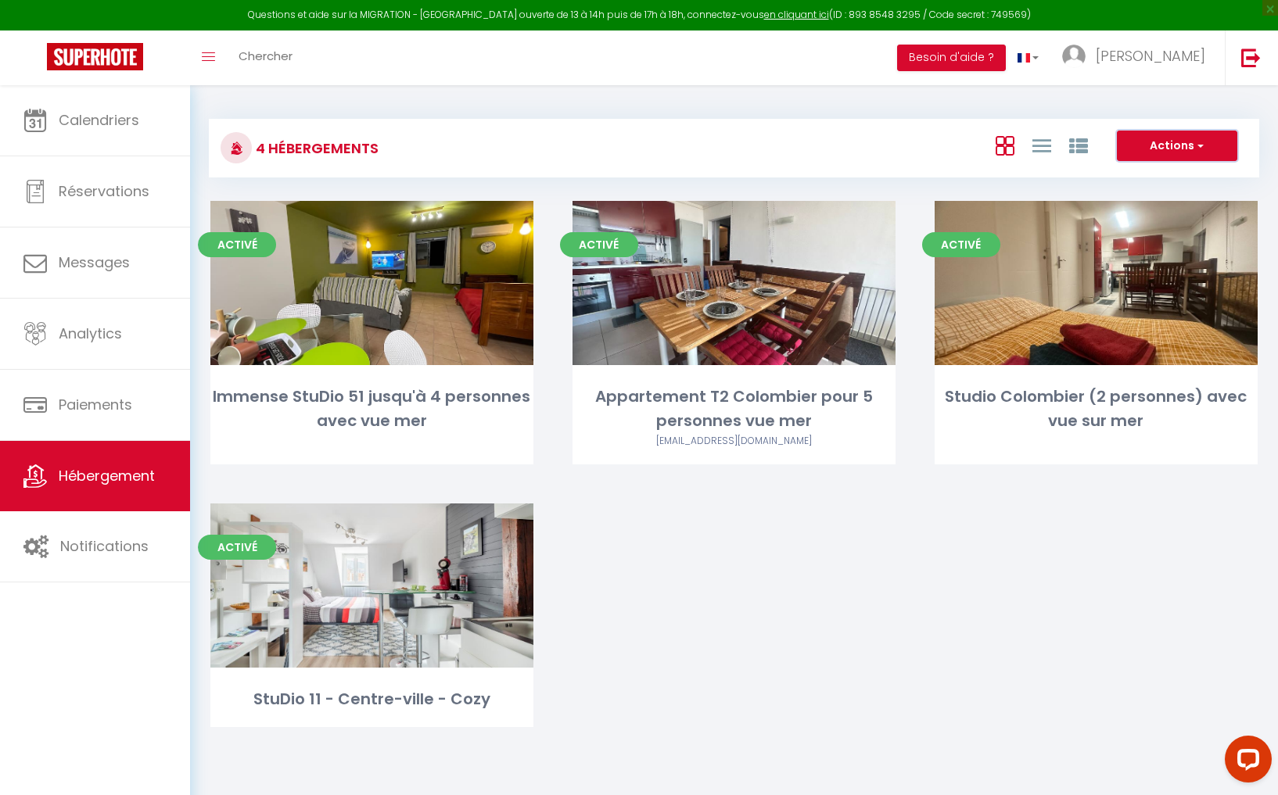
click at [1201, 145] on span "button" at bounding box center [1198, 146] width 9 height 16
click at [1179, 177] on li "Créer un Hébergement" at bounding box center [1164, 178] width 143 height 17
select select "3"
select select "2"
select select "1"
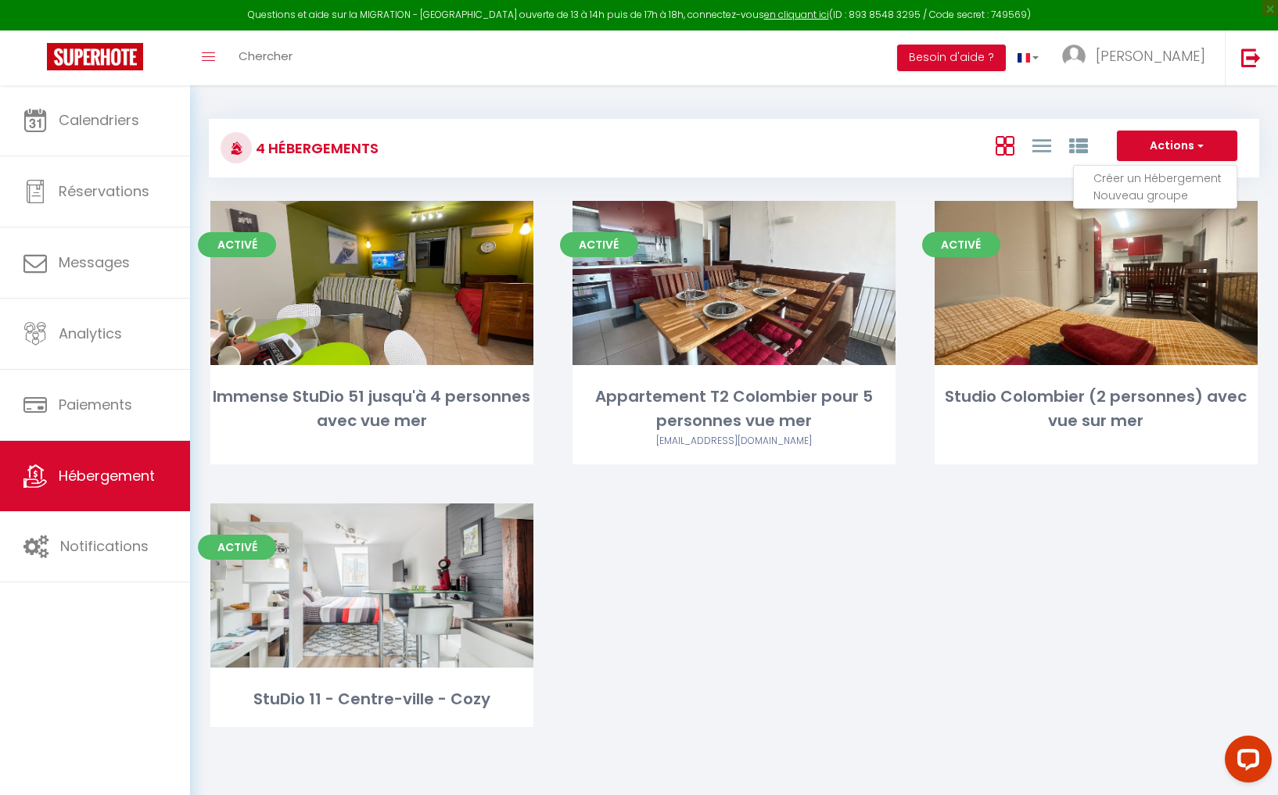
select select "1"
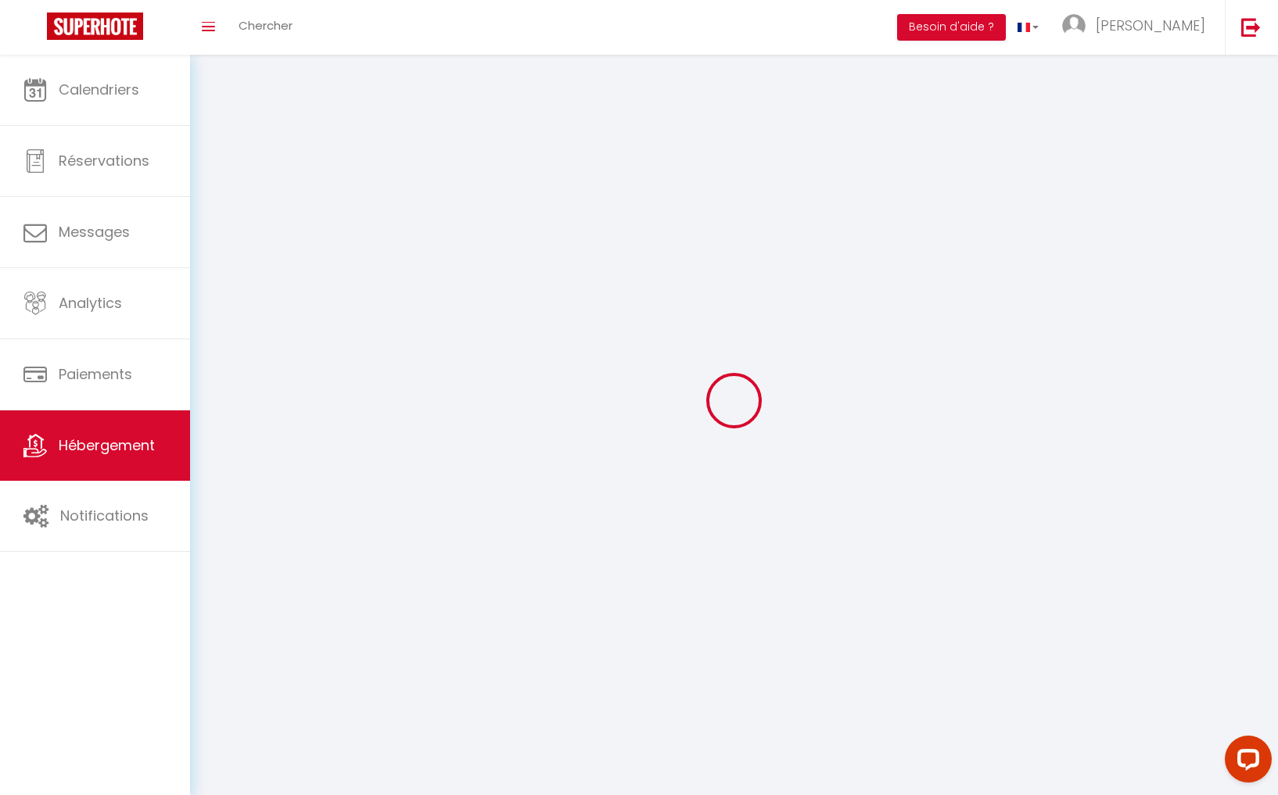
select select
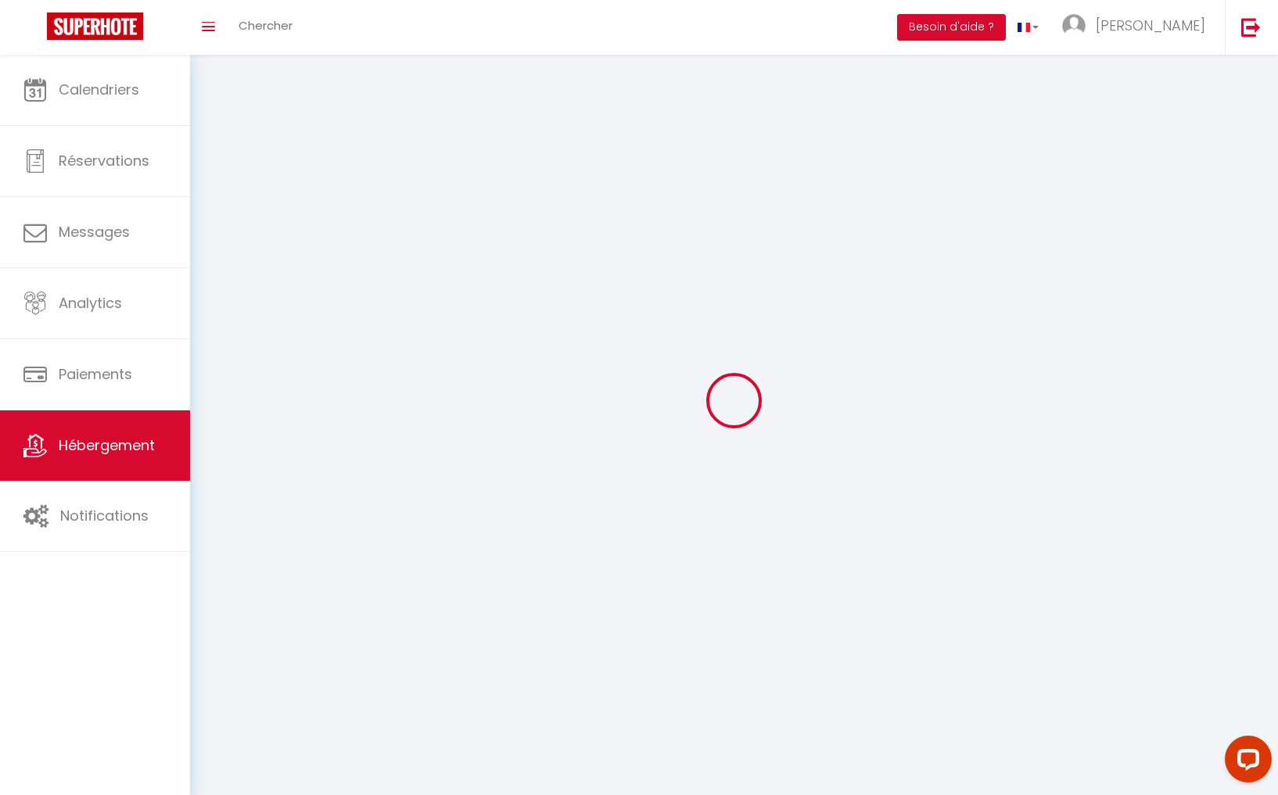
select select
checkbox input "false"
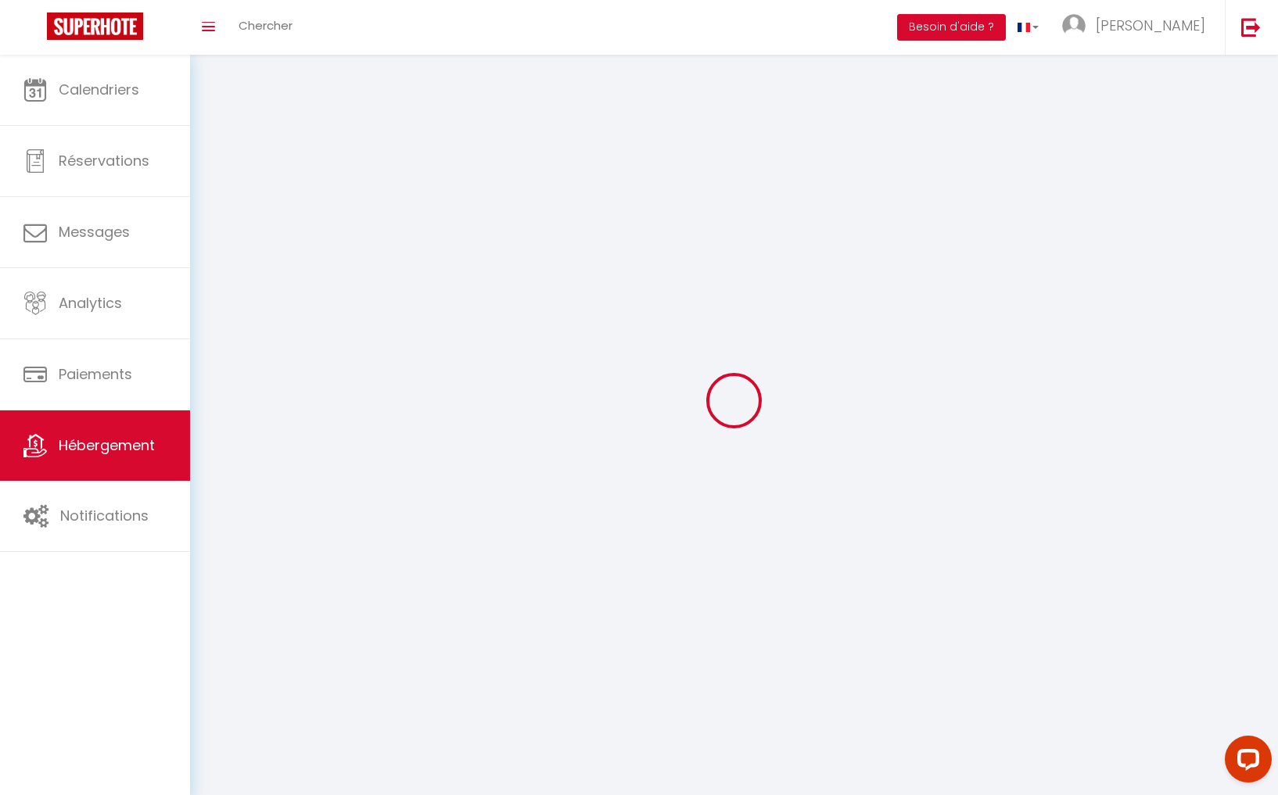
select select
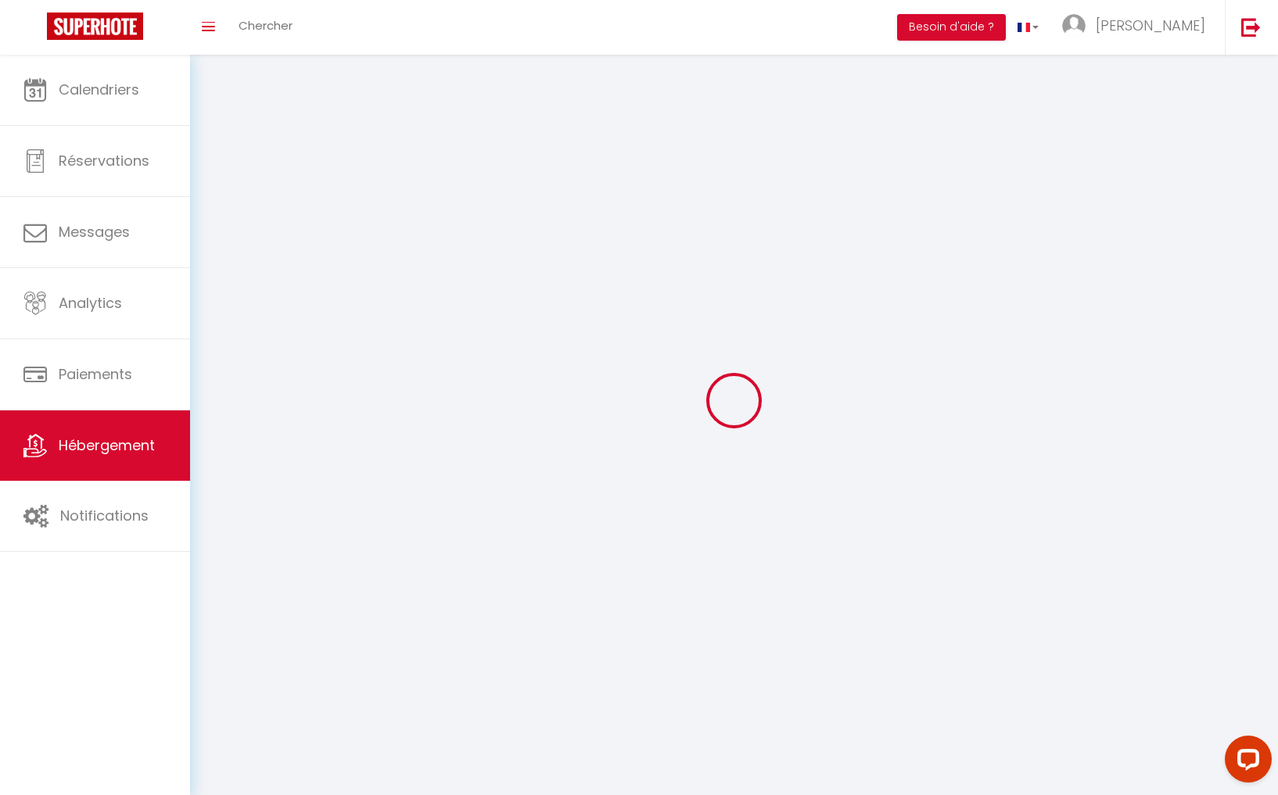
select select
checkbox input "false"
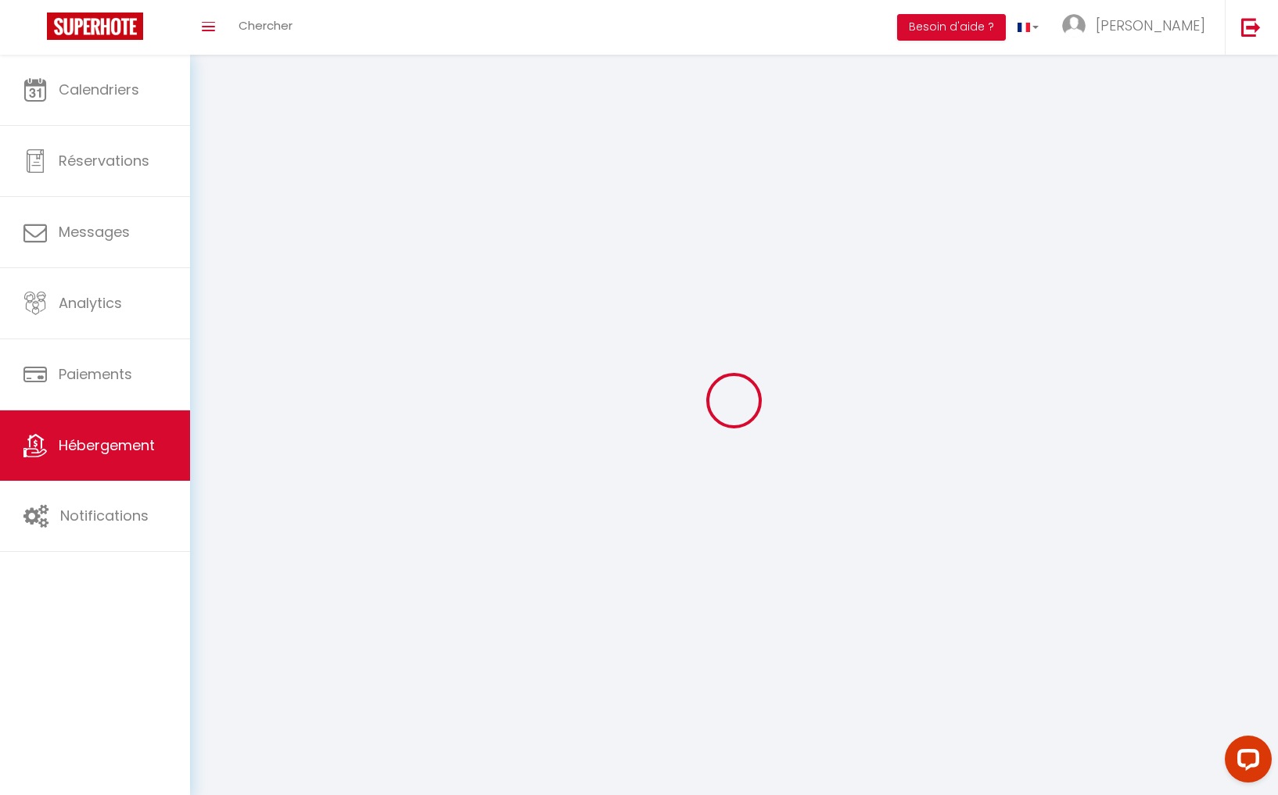
checkbox input "false"
select select
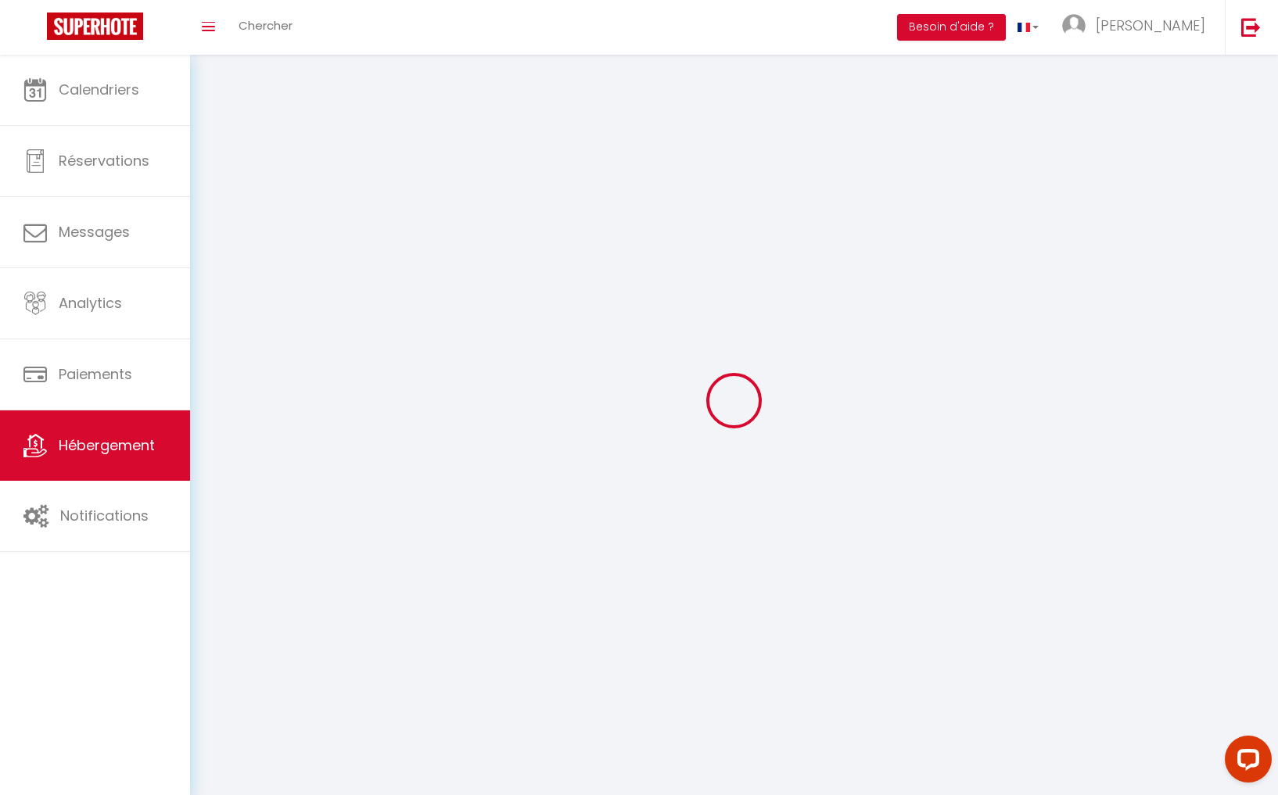
select select "28"
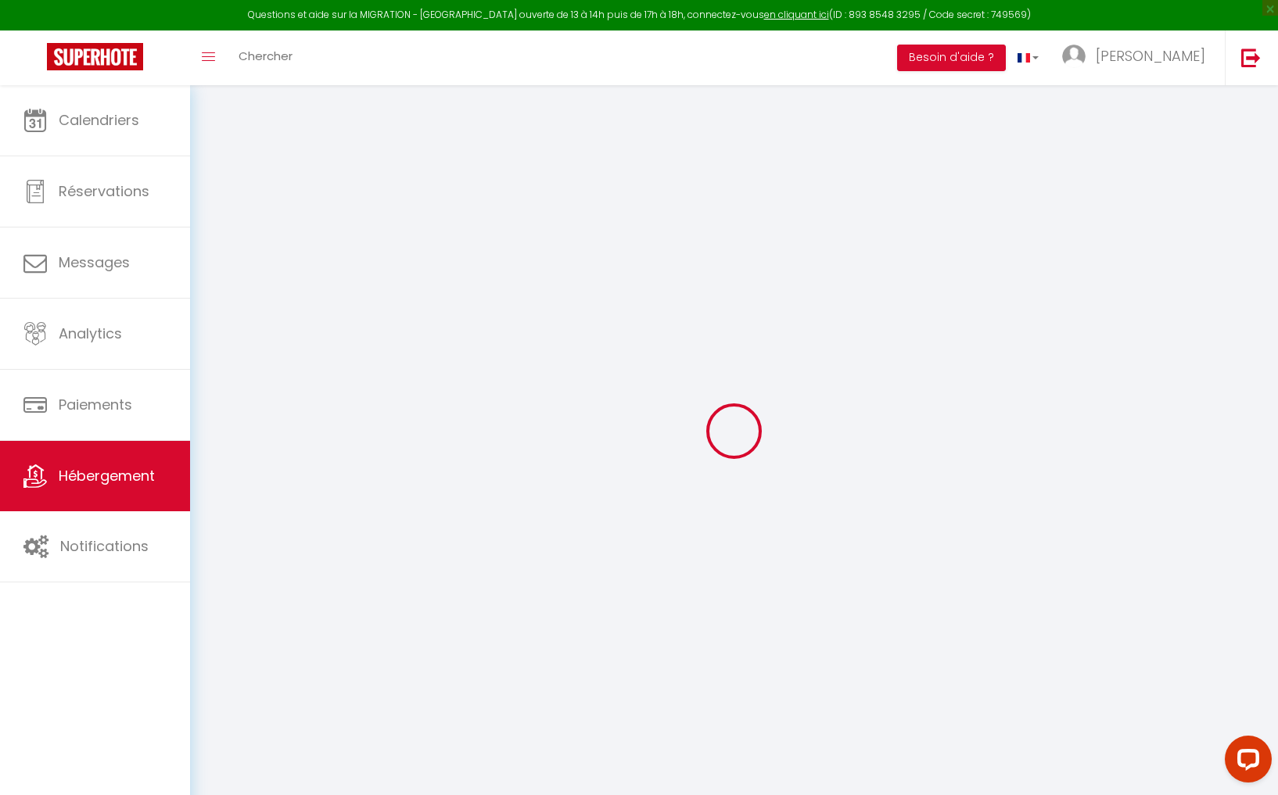
select select
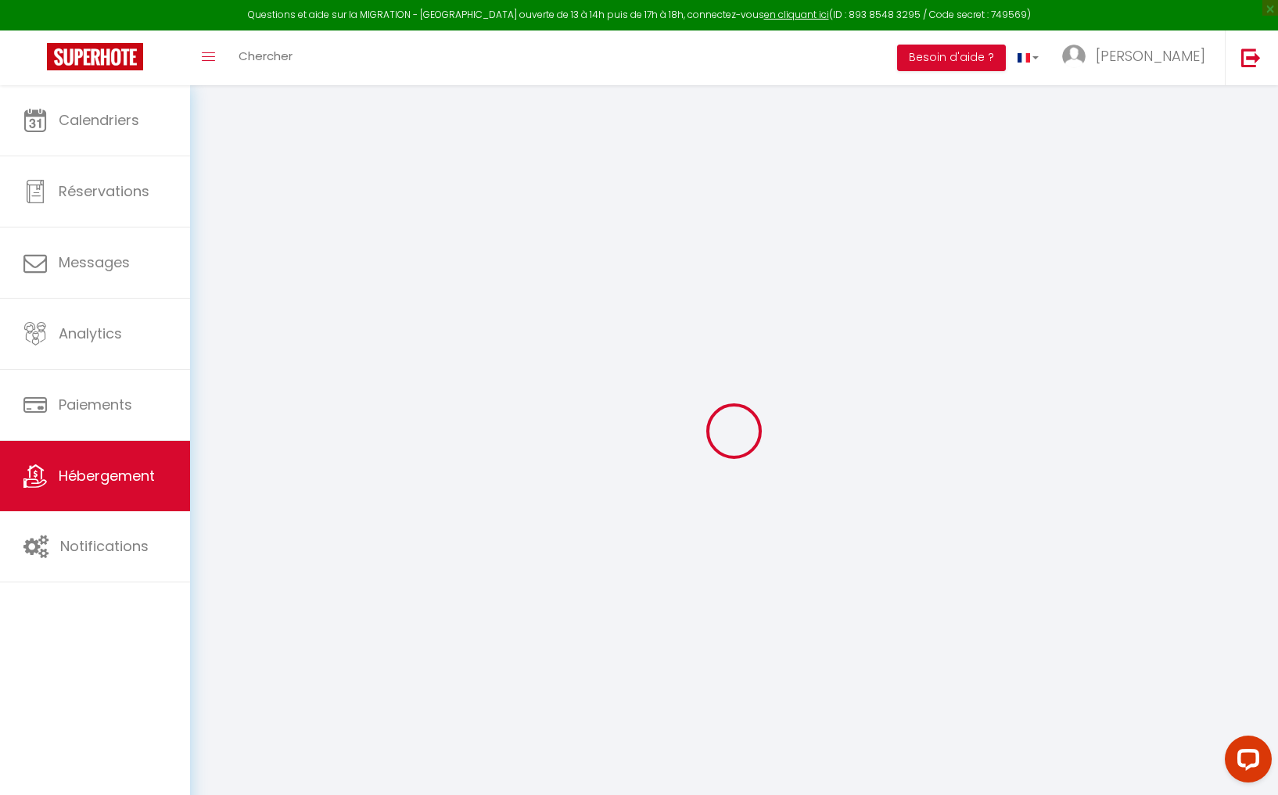
select select
checkbox input "false"
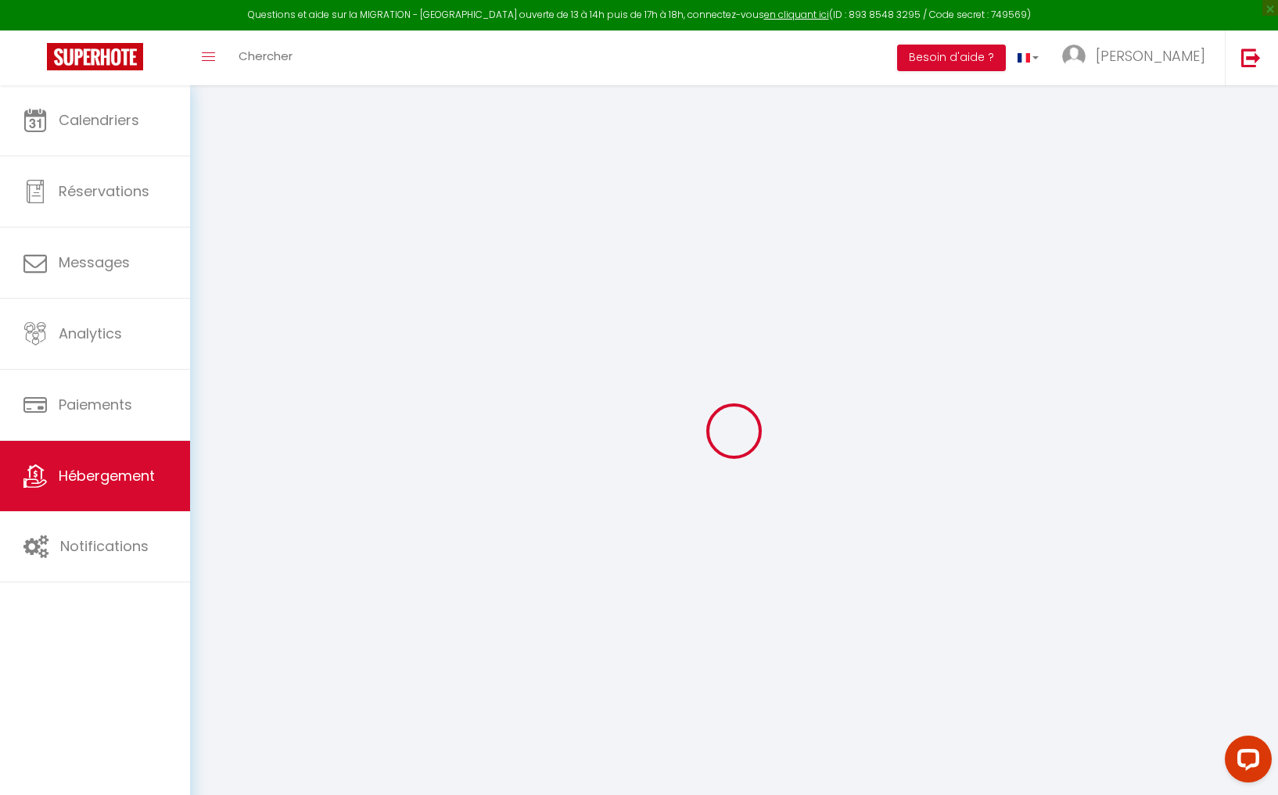
select select
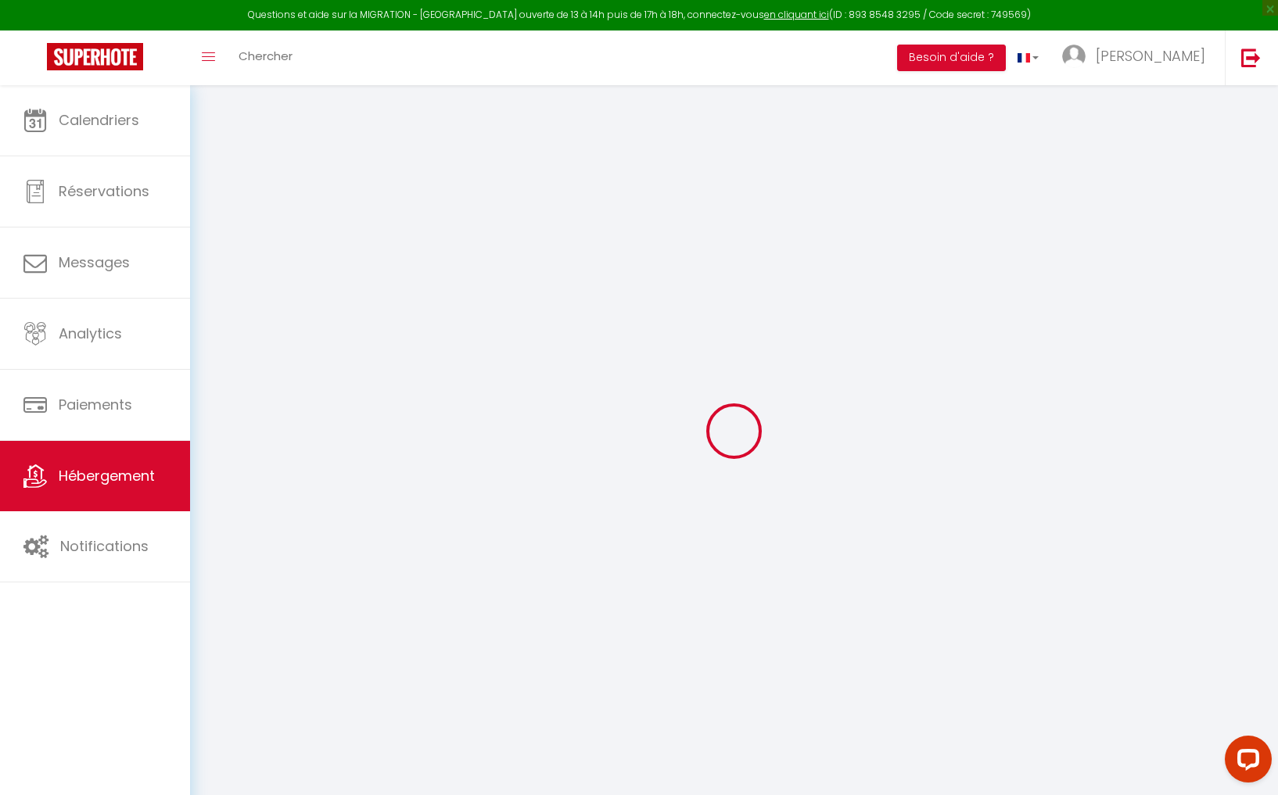
select select
checkbox input "false"
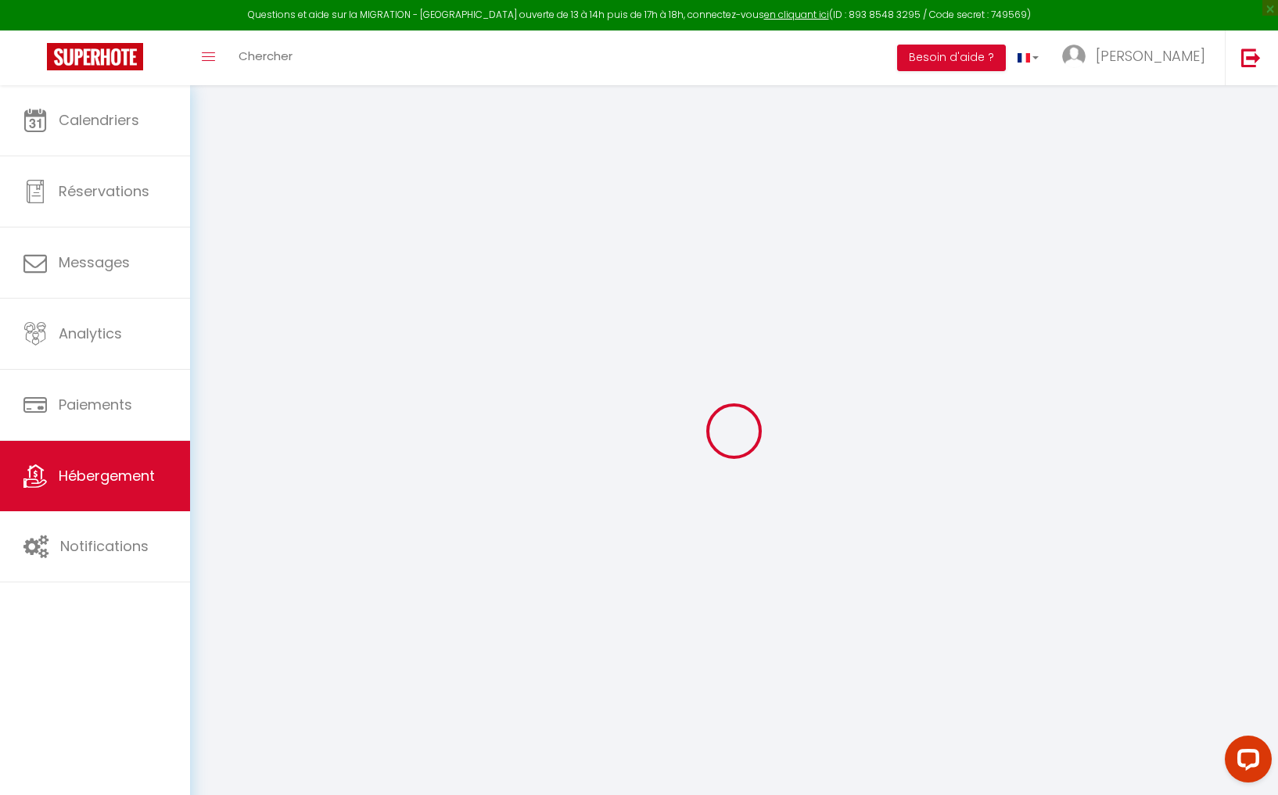
checkbox input "false"
select select
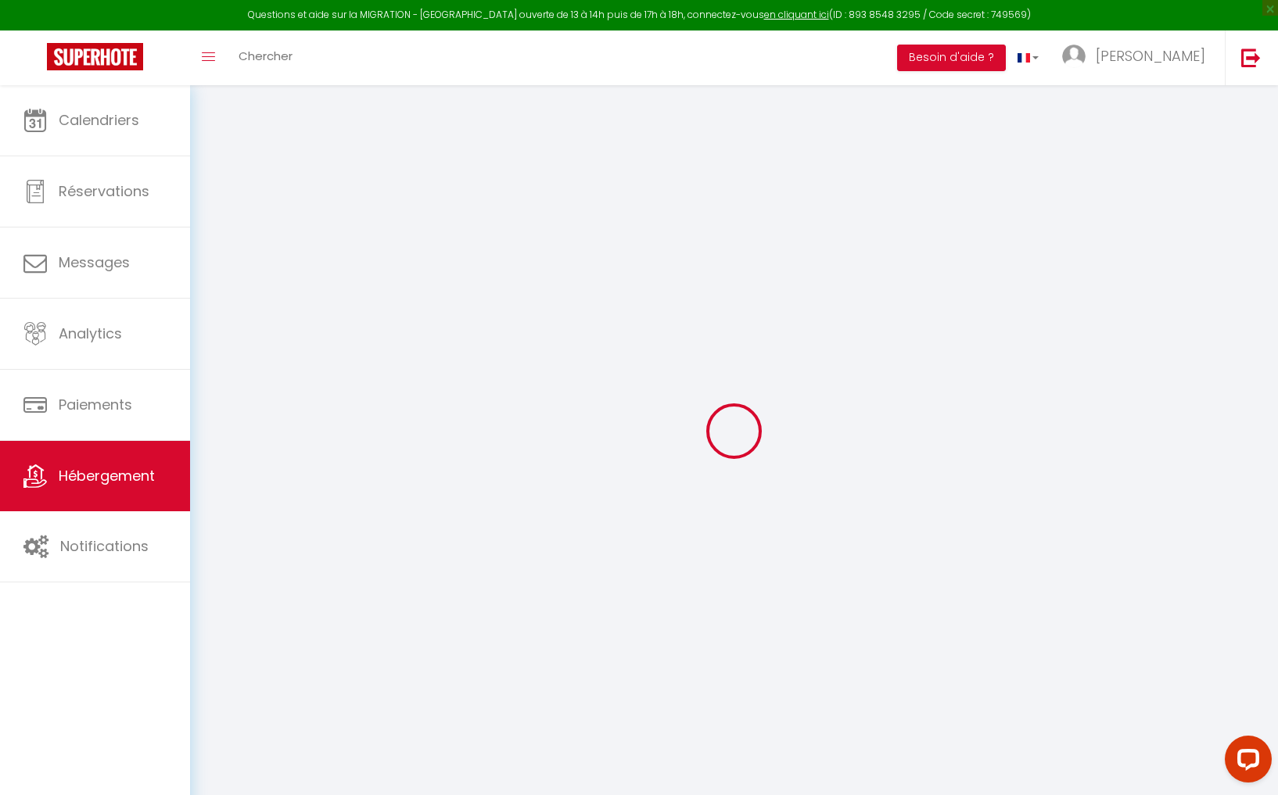
checkbox input "false"
select select
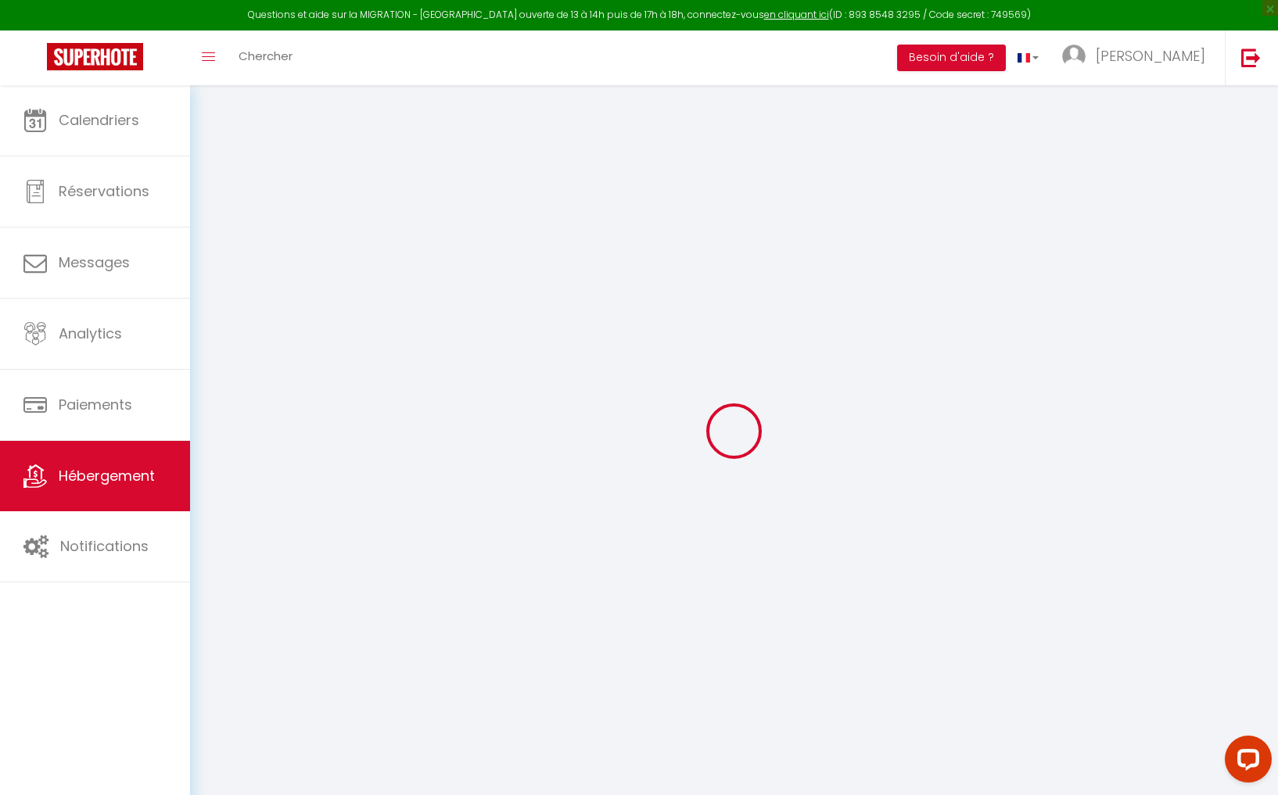
select select
select select "15:00"
select select "23:45"
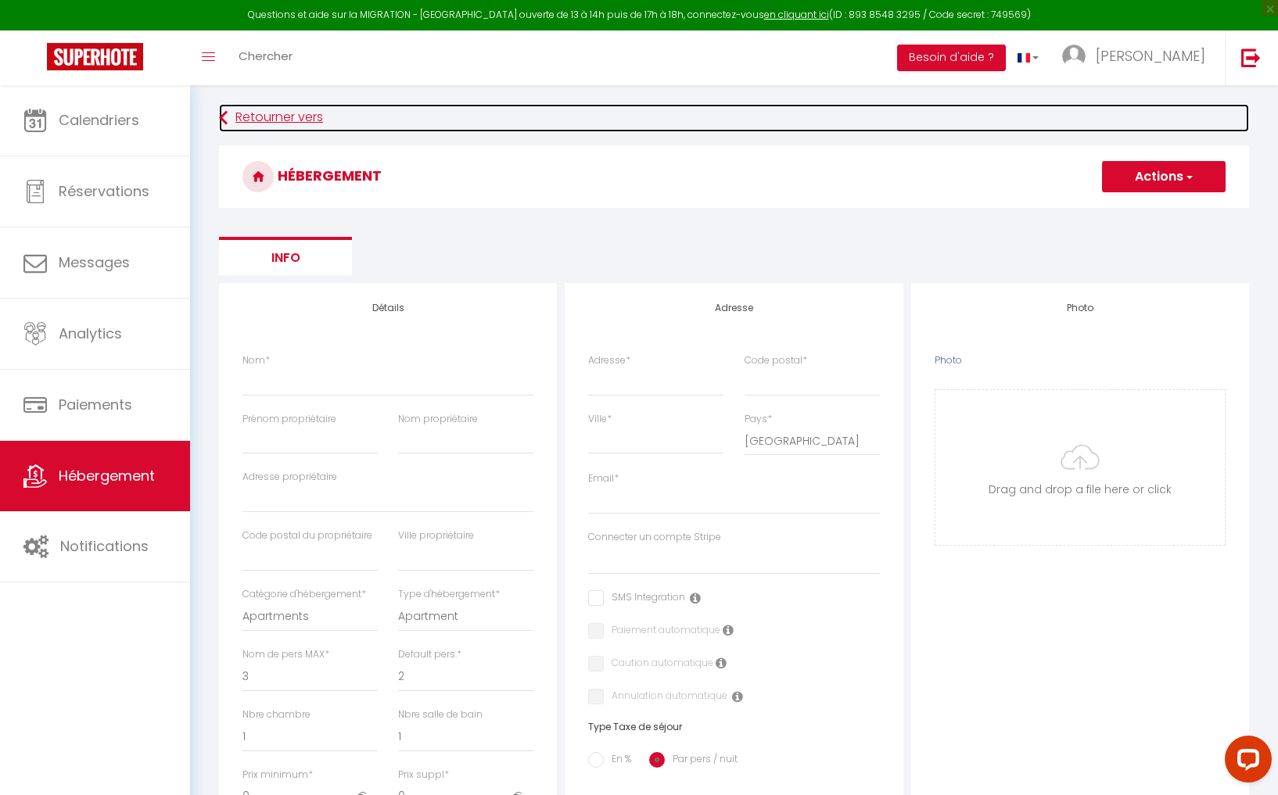
click at [283, 115] on link "Retourner vers" at bounding box center [734, 118] width 1030 height 28
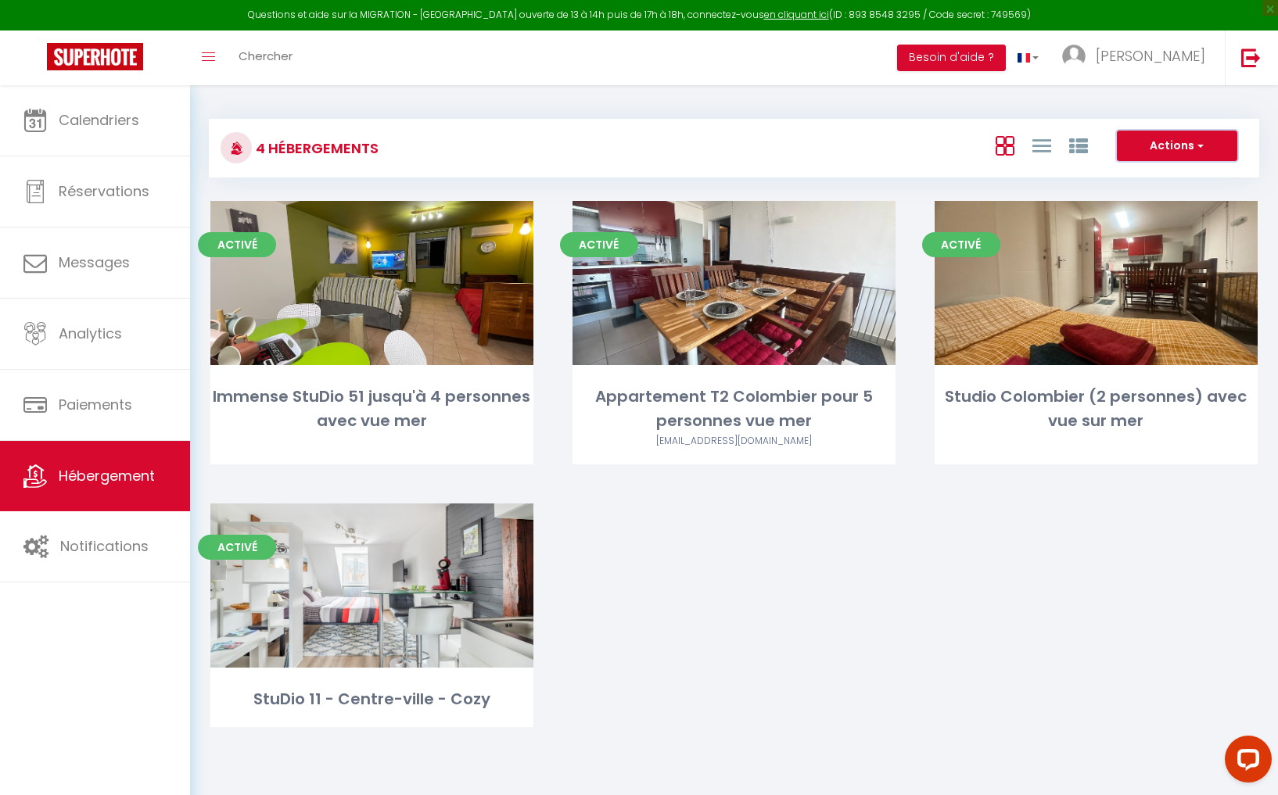
click at [1170, 146] on button "Actions" at bounding box center [1177, 146] width 120 height 31
click at [651, 135] on div "Actions Créer un Hébergement Nouveau groupe" at bounding box center [908, 148] width 698 height 35
click at [1193, 141] on button "Actions" at bounding box center [1177, 146] width 120 height 31
click at [1198, 174] on li "Créer un Hébergement" at bounding box center [1164, 178] width 143 height 17
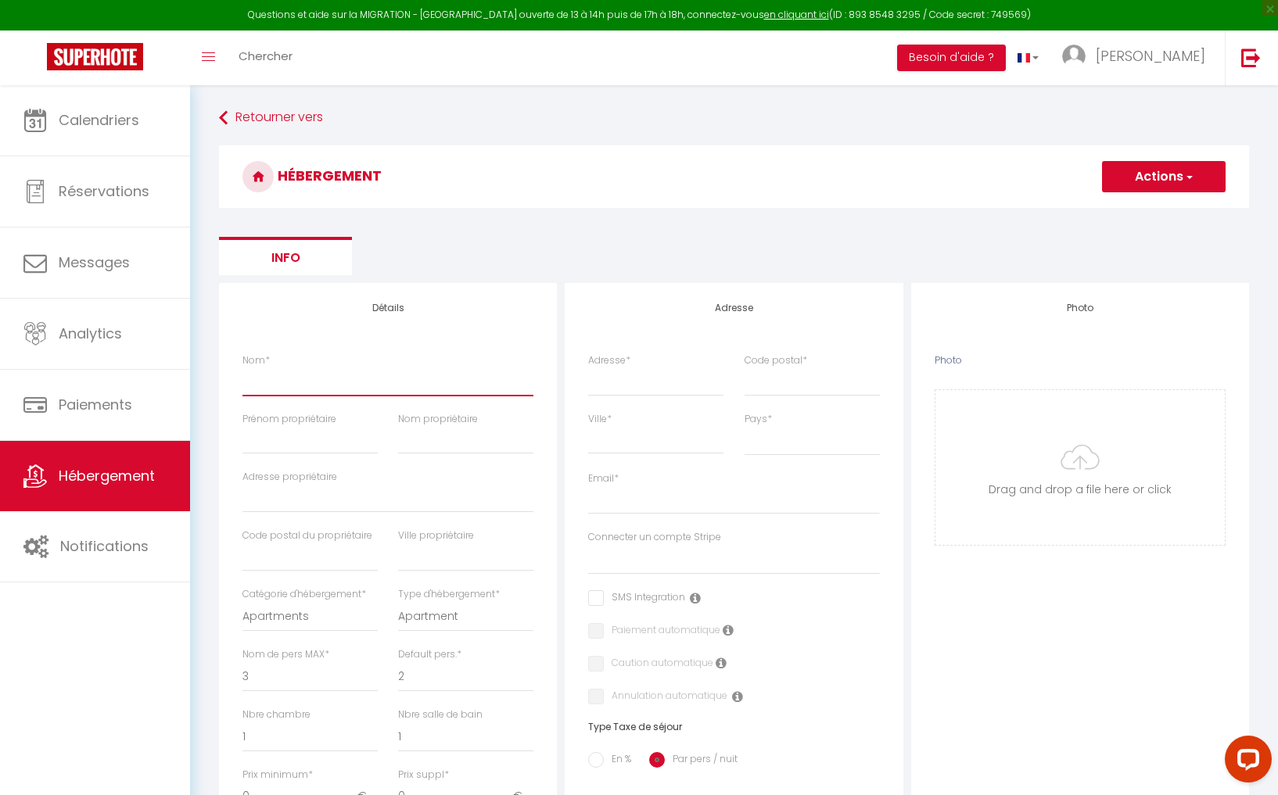
click at [392, 382] on input "Nom *" at bounding box center [387, 382] width 291 height 28
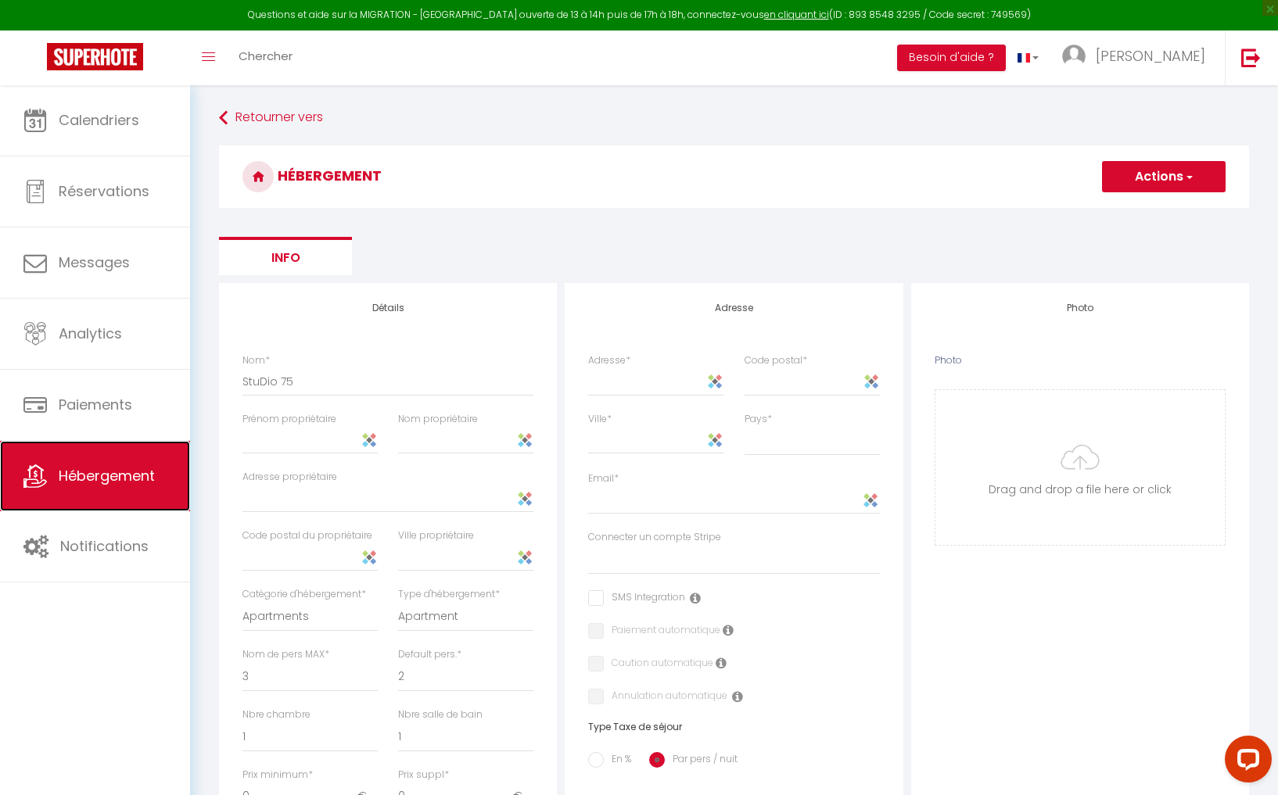
click at [81, 479] on span "Hébergement" at bounding box center [107, 476] width 96 height 20
click at [327, 442] on input "Prénom propriétaire" at bounding box center [309, 440] width 135 height 28
drag, startPoint x: 256, startPoint y: 444, endPoint x: 319, endPoint y: 453, distance: 63.9
click at [257, 444] on input "DDServices" at bounding box center [309, 440] width 135 height 28
click at [447, 449] on input "Nom propriétaire" at bounding box center [465, 440] width 135 height 28
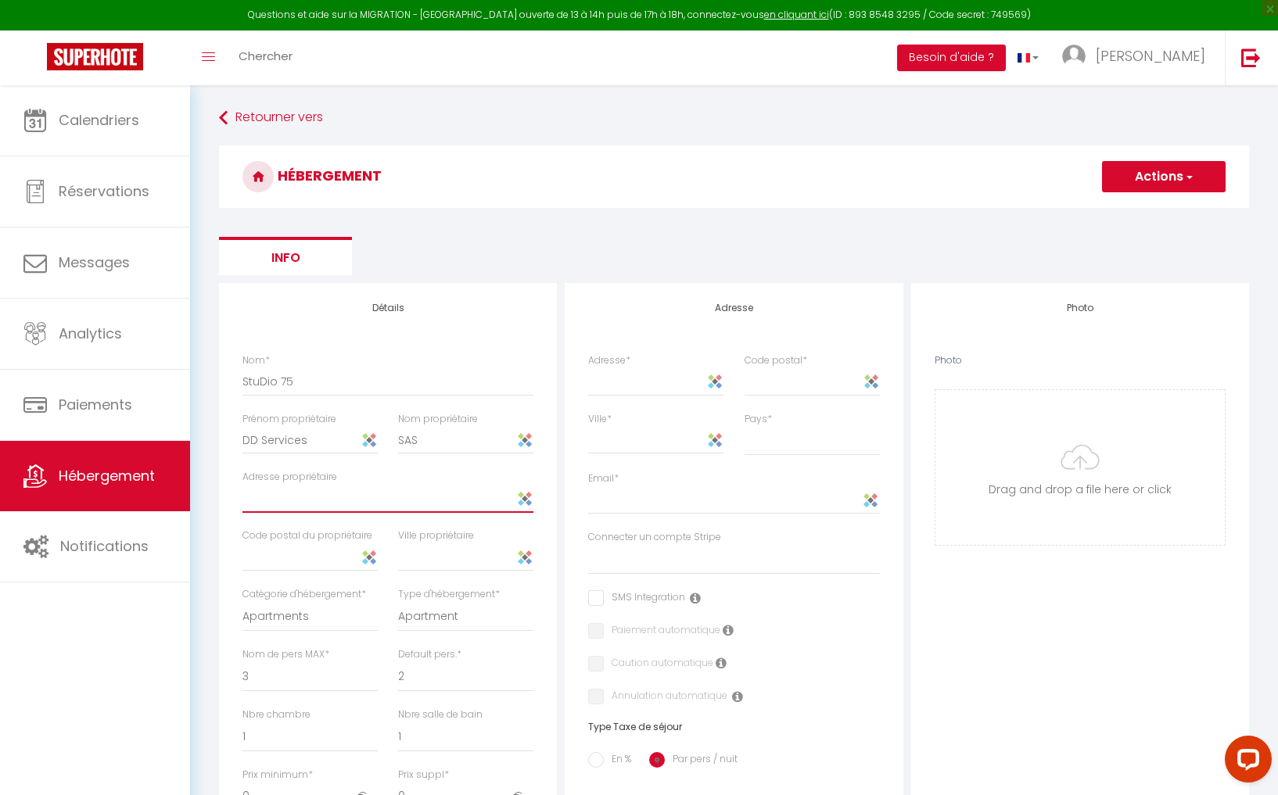
click at [364, 505] on input "Adresse propriétaire" at bounding box center [387, 499] width 291 height 28
click at [400, 501] on input "13a avenue Eudoxie Nonge 97490 Sainte Clotilde" at bounding box center [387, 499] width 291 height 28
click at [401, 501] on input "13a avenue Eudoxie Nonge 97490 Sainte Clotilde" at bounding box center [387, 499] width 291 height 28
drag, startPoint x: 387, startPoint y: 502, endPoint x: 384, endPoint y: 523, distance: 21.3
click at [387, 502] on input "13a avenue Eudoxie Nonge Sainte Clotilde" at bounding box center [387, 499] width 291 height 28
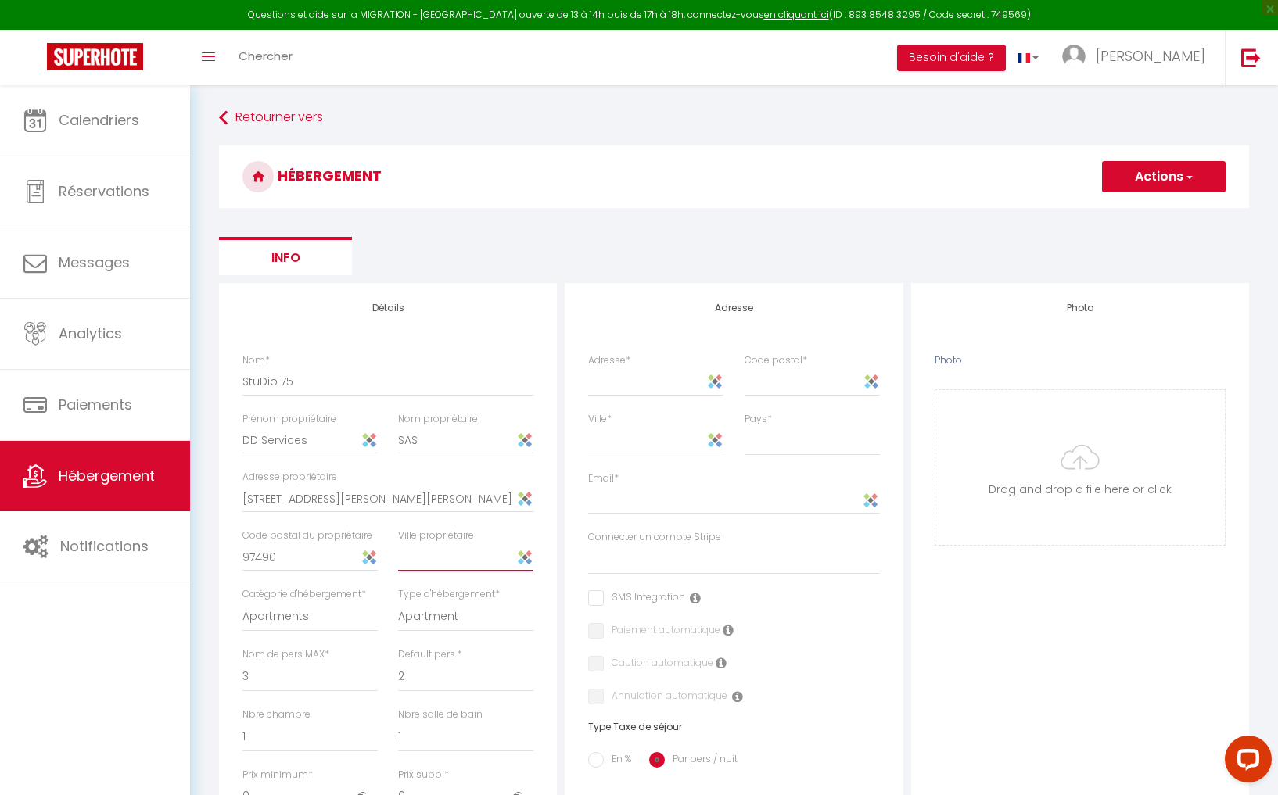
click at [433, 562] on input "text" at bounding box center [465, 558] width 135 height 28
click at [561, 541] on div "Adresse Adresse * Code postal * Ville * Pays * France Portugal Afghanistan Alba…" at bounding box center [734, 781] width 346 height 996
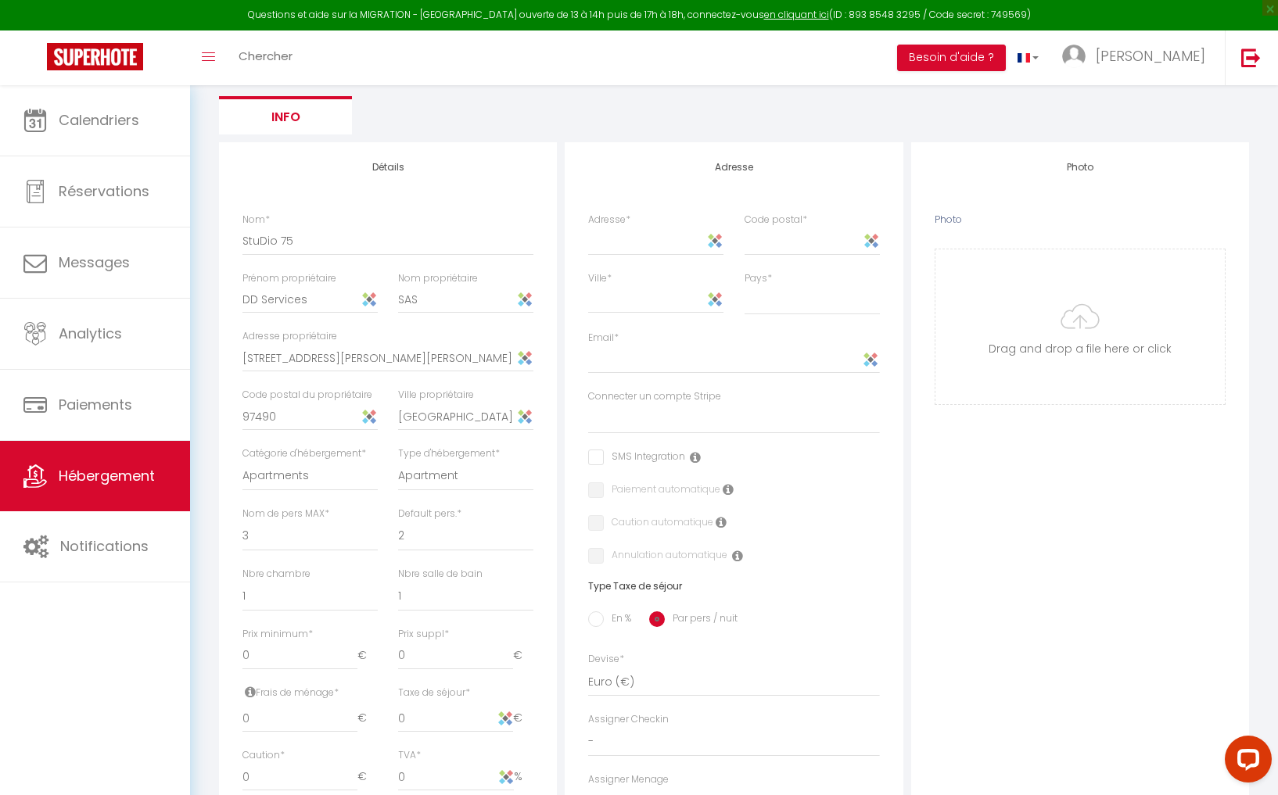
scroll to position [159, 0]
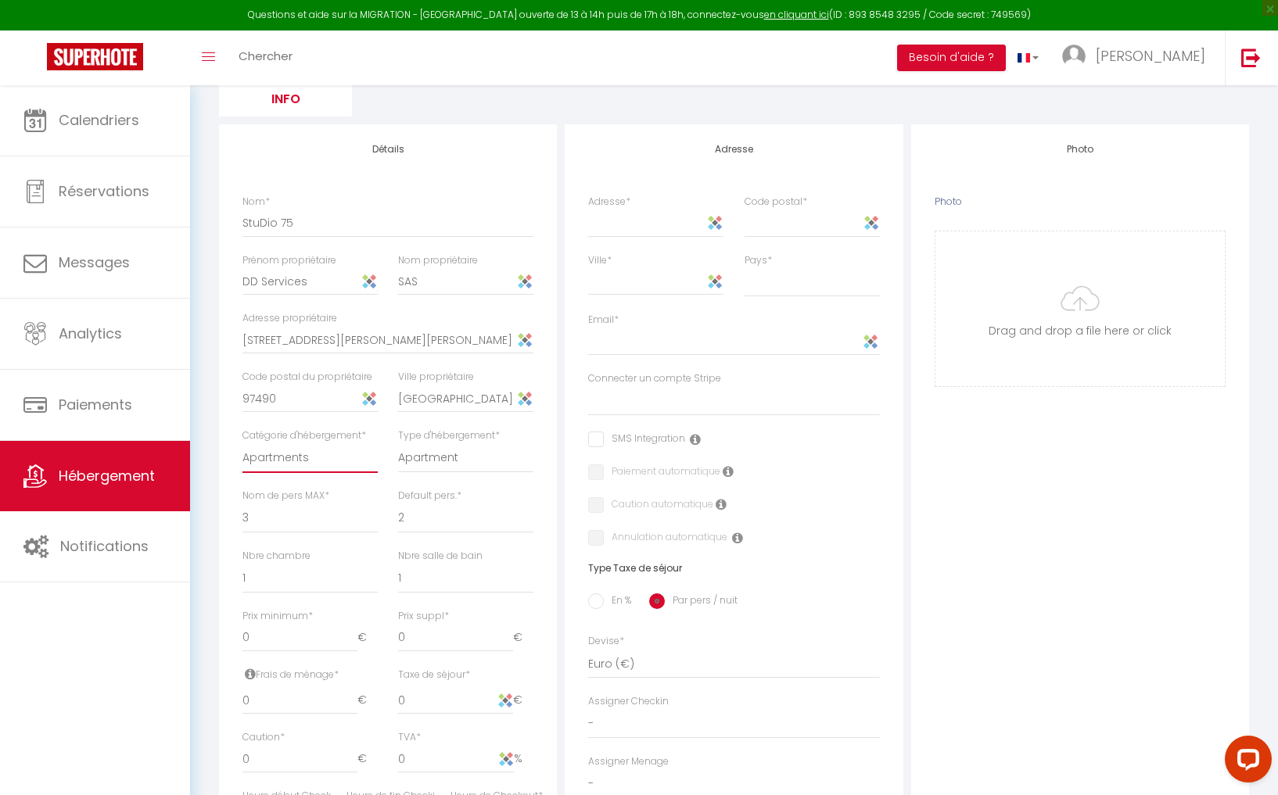
click at [301, 459] on select "Apartments Houses Secondary units Unique Homes BNB Others" at bounding box center [309, 458] width 135 height 30
click at [242, 443] on select "Apartments Houses Secondary units Unique Homes BNB Others" at bounding box center [309, 458] width 135 height 30
click at [285, 519] on select "1 2 3 4 5 6 7 8 9 10 11 12 13 14" at bounding box center [309, 519] width 135 height 30
click at [242, 504] on select "1 2 3 4 5 6 7 8 9 10 11 12 13 14" at bounding box center [309, 519] width 135 height 30
click at [563, 499] on div "Adresse Adresse * Code postal * Ville * Pays * France Portugal Afghanistan Alba…" at bounding box center [734, 622] width 346 height 996
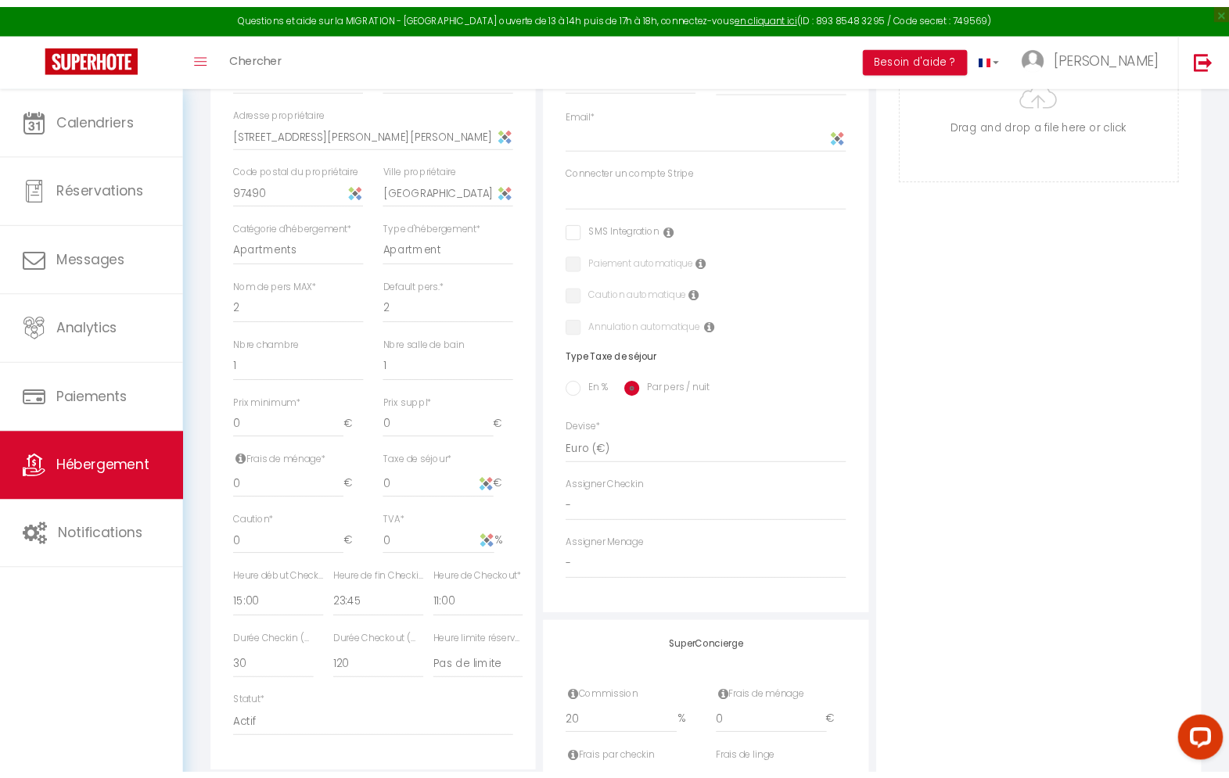
scroll to position [368, 0]
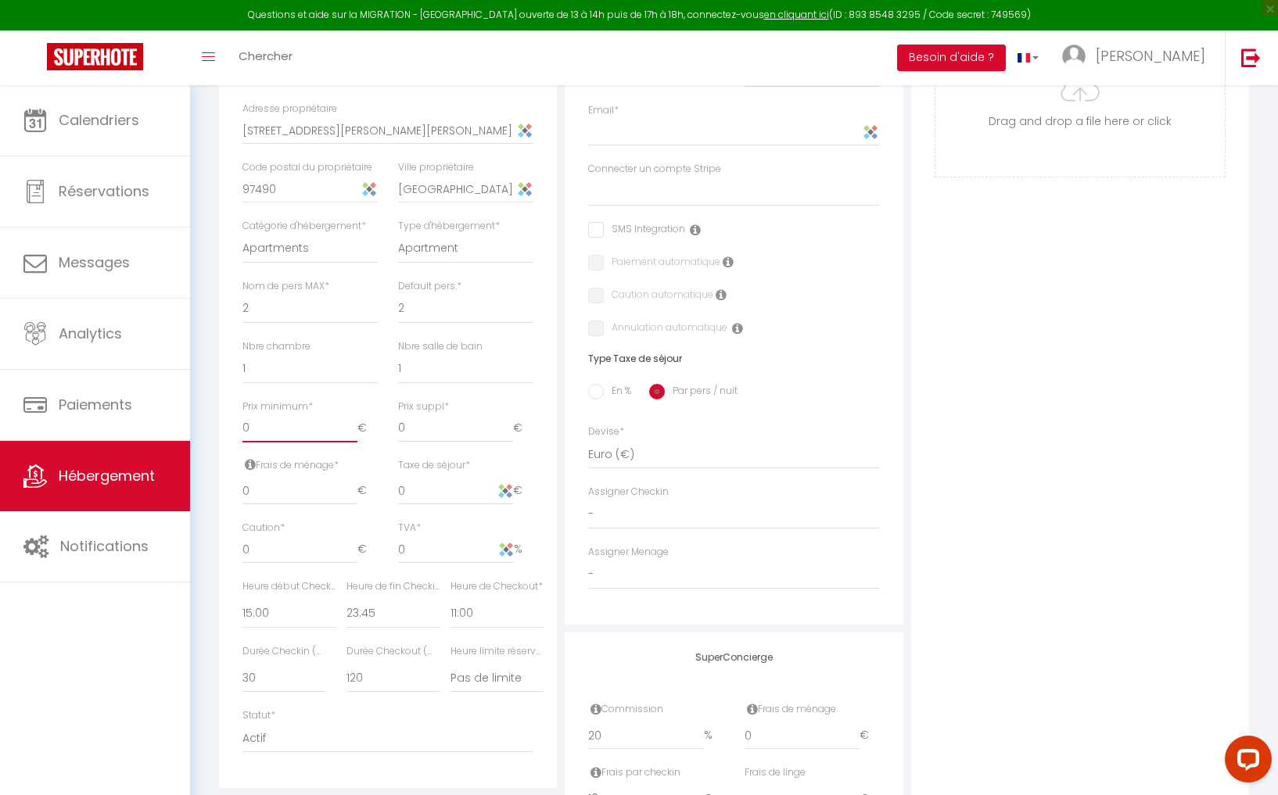
click at [271, 429] on input "0" at bounding box center [299, 429] width 115 height 28
drag, startPoint x: 260, startPoint y: 429, endPoint x: 228, endPoint y: 429, distance: 32.1
click at [227, 429] on div "Détails Nom * StuDio 75 Prénom propriétaire DD Services Nom propriétaire SAS Ad…" at bounding box center [388, 352] width 338 height 874
click at [563, 436] on div "Adresse Adresse * Code postal * Ville * Pays * France Portugal Afghanistan Alba…" at bounding box center [734, 413] width 346 height 996
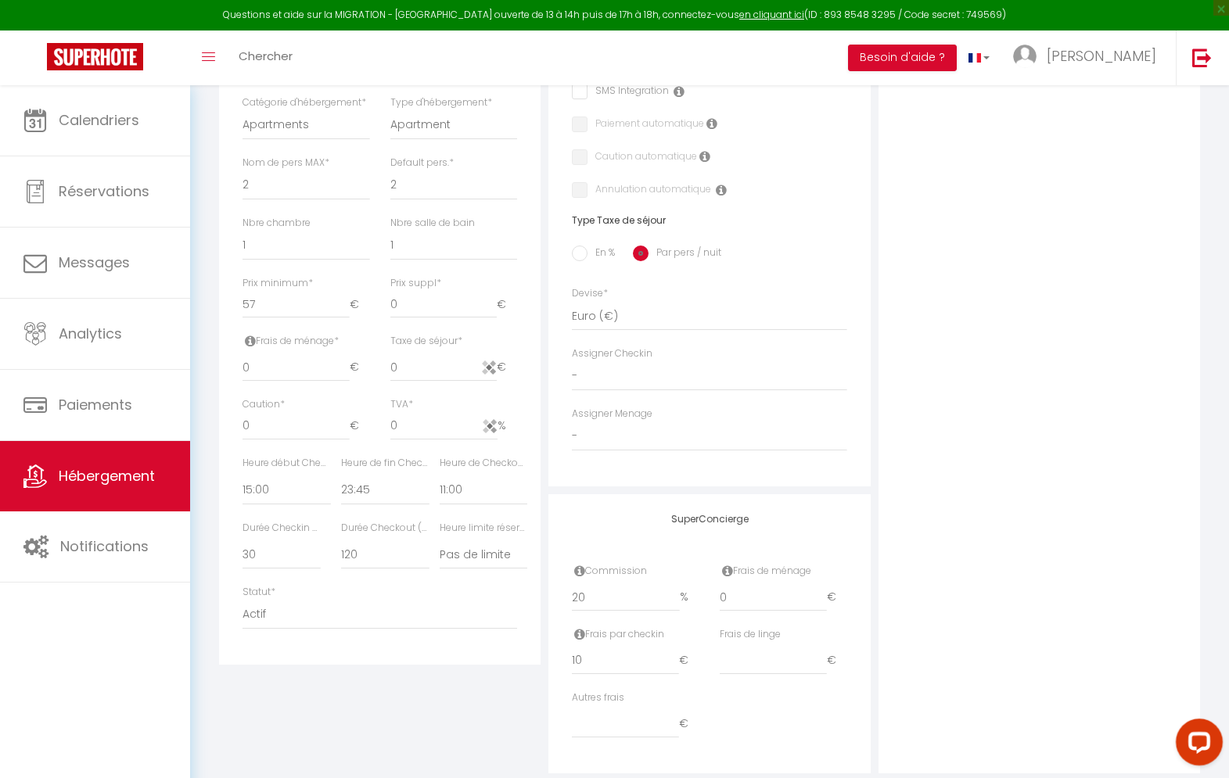
scroll to position [505, 0]
drag, startPoint x: 266, startPoint y: 384, endPoint x: 236, endPoint y: 381, distance: 29.9
click at [235, 381] on div "Frais de ménage * 0 €" at bounding box center [306, 367] width 148 height 63
click at [547, 375] on div "Adresse Adresse * Code postal * Ville * Pays * France Portugal Afghanistan Alba…" at bounding box center [708, 276] width 329 height 996
click at [413, 383] on input "0" at bounding box center [443, 369] width 107 height 28
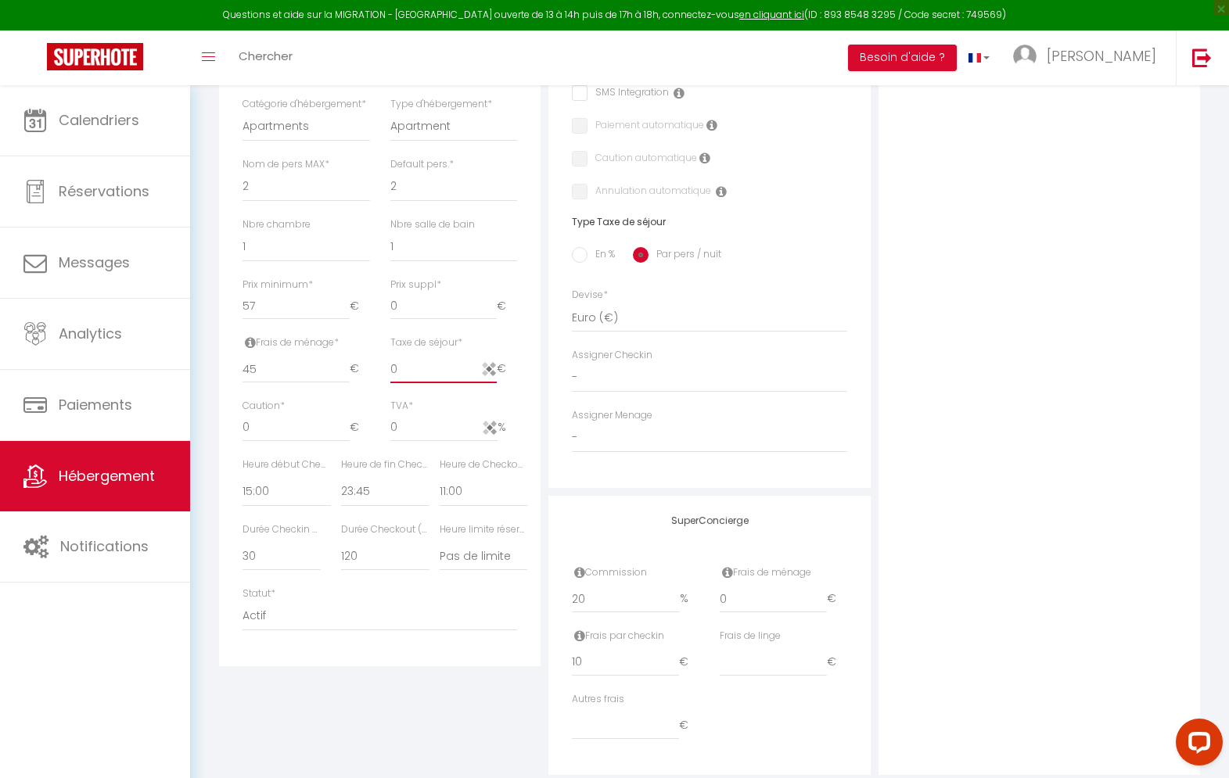
click at [418, 383] on input "0" at bounding box center [443, 369] width 107 height 28
drag, startPoint x: 427, startPoint y: 383, endPoint x: 371, endPoint y: 378, distance: 56.6
click at [371, 378] on div "Frais de ménage * 45 € Taxe de séjour * -0.02 € Taxe en % * Montant max taxe sé…" at bounding box center [380, 367] width 296 height 63
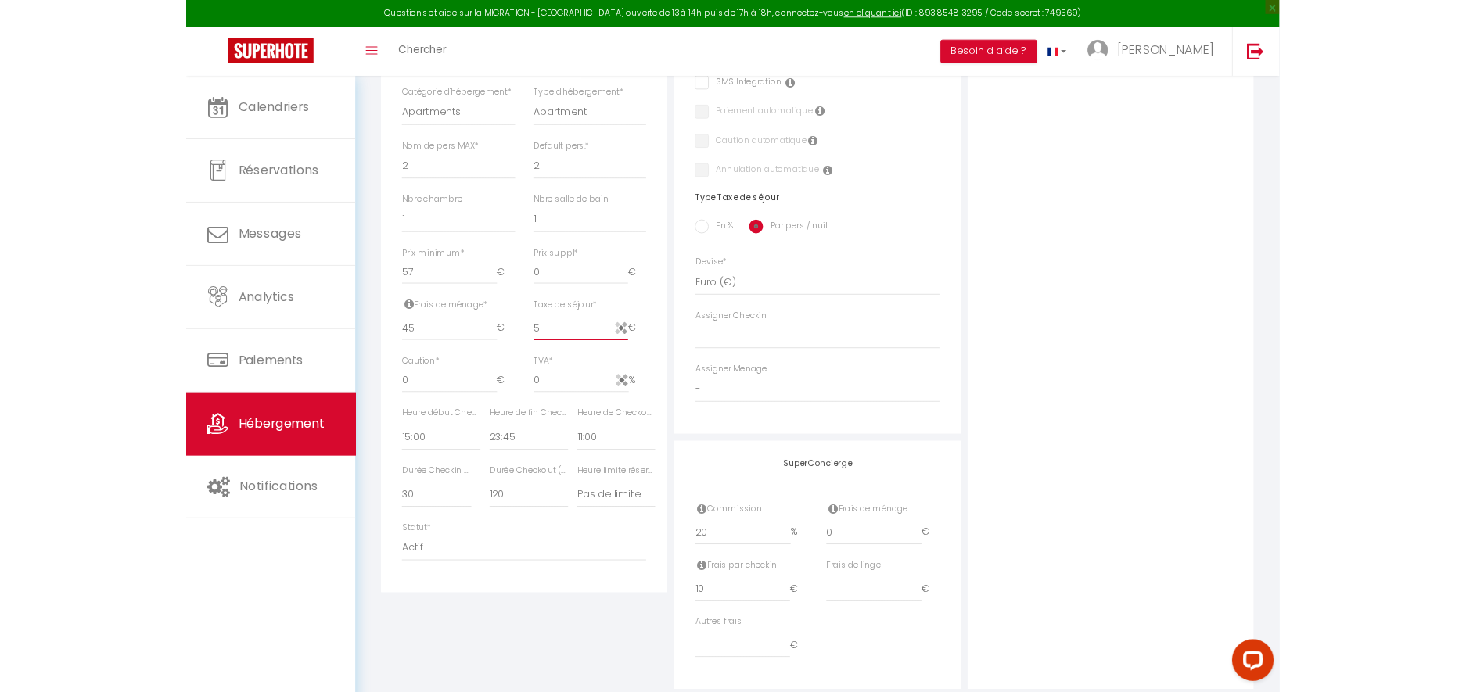
scroll to position [540, 0]
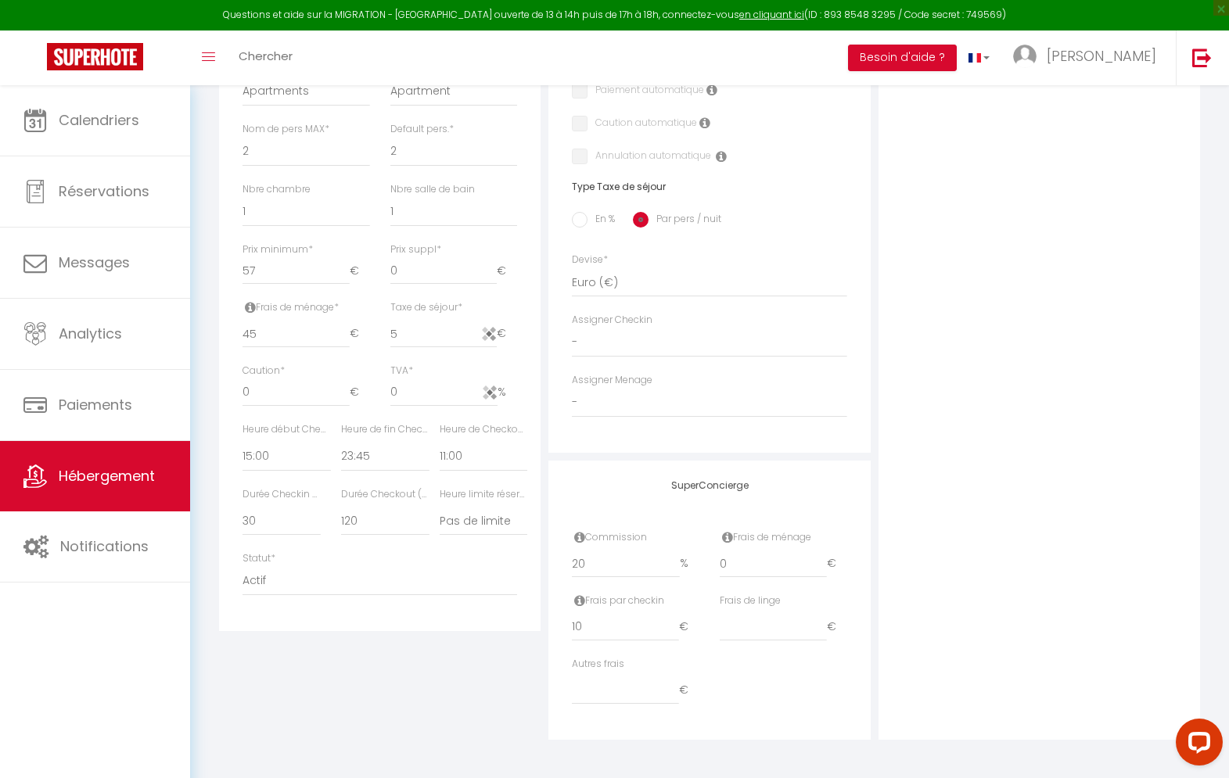
click at [540, 348] on div "Détails Nom * StuDio 75 Prénom propriétaire DD Services Nom propriétaire SAS Ad…" at bounding box center [379, 187] width 321 height 889
click at [392, 348] on input "5" at bounding box center [443, 334] width 107 height 28
click at [393, 348] on input "5" at bounding box center [443, 334] width 107 height 28
drag, startPoint x: 261, startPoint y: 405, endPoint x: 236, endPoint y: 404, distance: 25.0
click at [235, 404] on div "Caution * 0 €" at bounding box center [306, 393] width 148 height 59
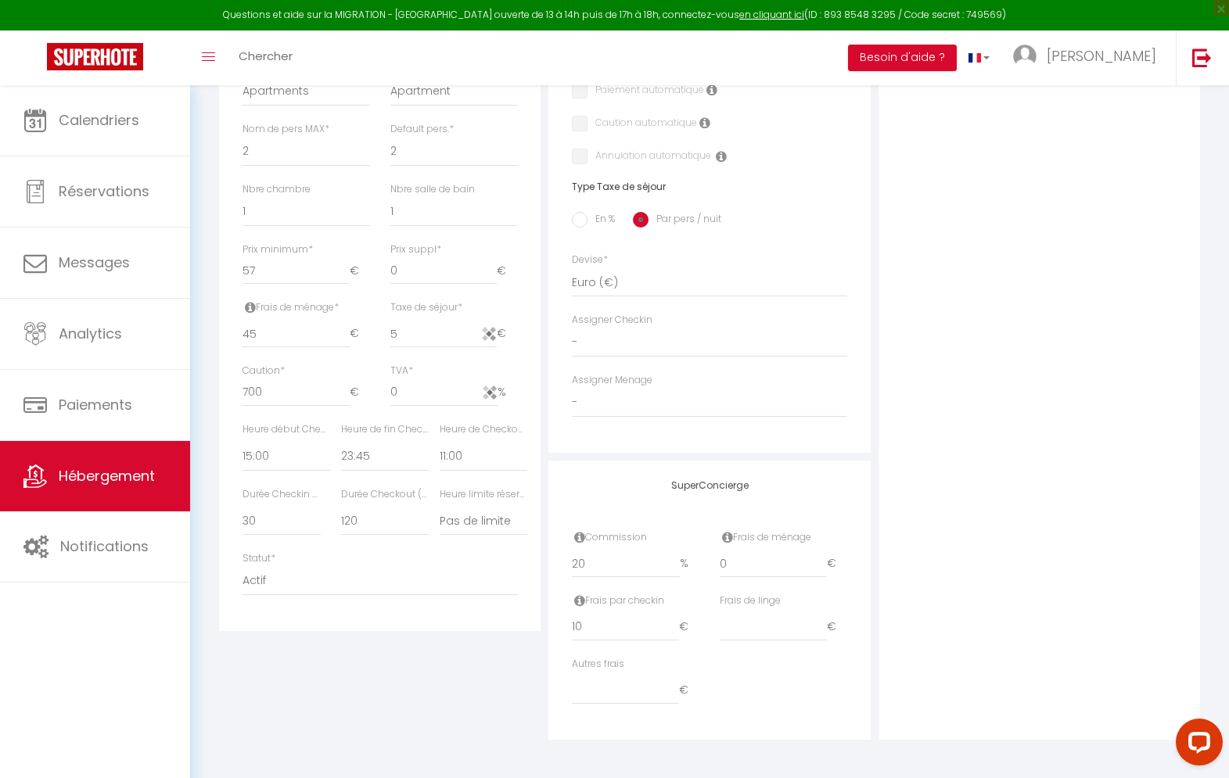
click at [545, 370] on div "Adresse Adresse * Code postal * Ville * Pays * France Portugal Afghanistan Alba…" at bounding box center [708, 241] width 329 height 996
drag, startPoint x: 402, startPoint y: 350, endPoint x: 387, endPoint y: 350, distance: 14.9
click at [387, 350] on div "Taxe de séjour * 5 €" at bounding box center [454, 331] width 148 height 63
click at [544, 333] on div "Détails Nom * StuDio 75 Prénom propriétaire DD Services Nom propriétaire SAS Ad…" at bounding box center [379, 241] width 329 height 996
click at [583, 221] on input "En %" at bounding box center [580, 220] width 16 height 16
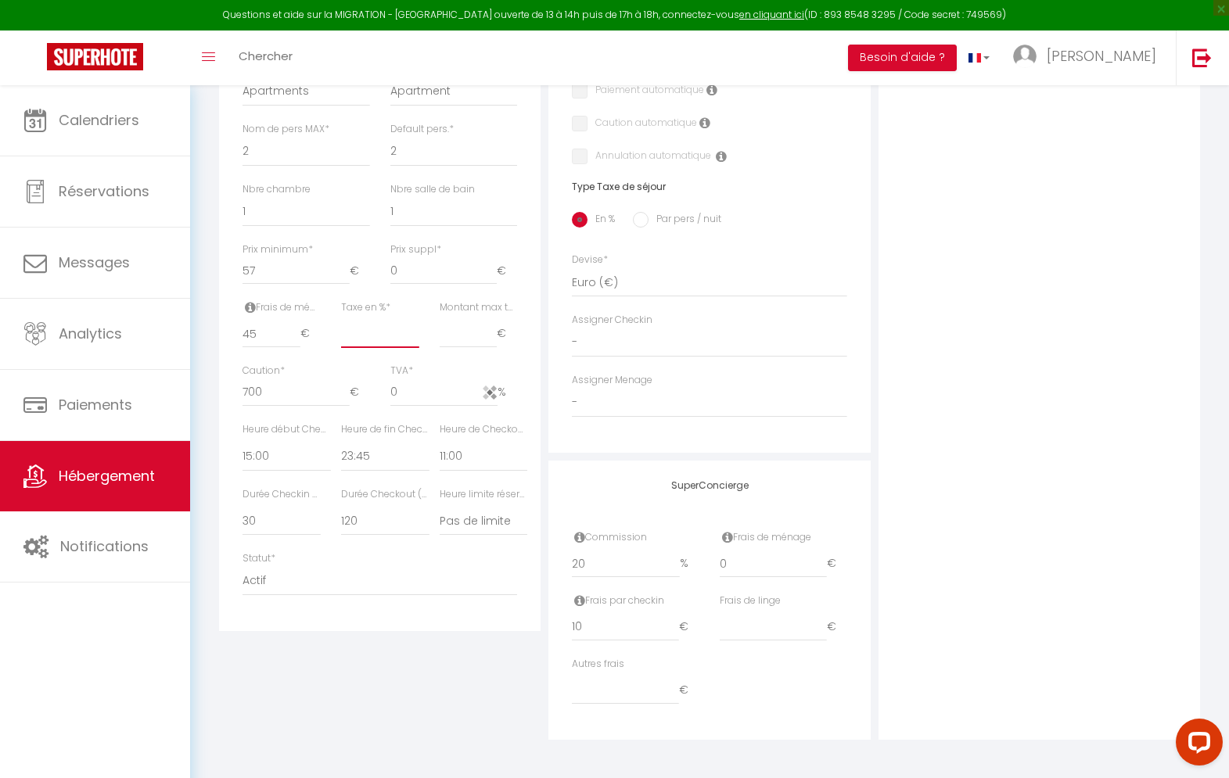
click at [374, 348] on input "Taxe en % *" at bounding box center [380, 334] width 78 height 28
click at [548, 353] on div "Adresse Adresse * Code postal * Ville * Pays * France Portugal Afghanistan Alba…" at bounding box center [708, 98] width 321 height 710
click at [456, 348] on input "Montant max taxe séjour *" at bounding box center [469, 334] width 58 height 28
click at [544, 358] on div "Adresse Adresse * Code postal * Ville * Pays * France Portugal Afghanistan Alba…" at bounding box center [708, 241] width 329 height 996
click at [264, 468] on select "00:00 00:15 00:30 00:45 01:00 01:15 01:30 01:45 02:00 02:15 02:30 02:45 03:00" at bounding box center [286, 457] width 88 height 30
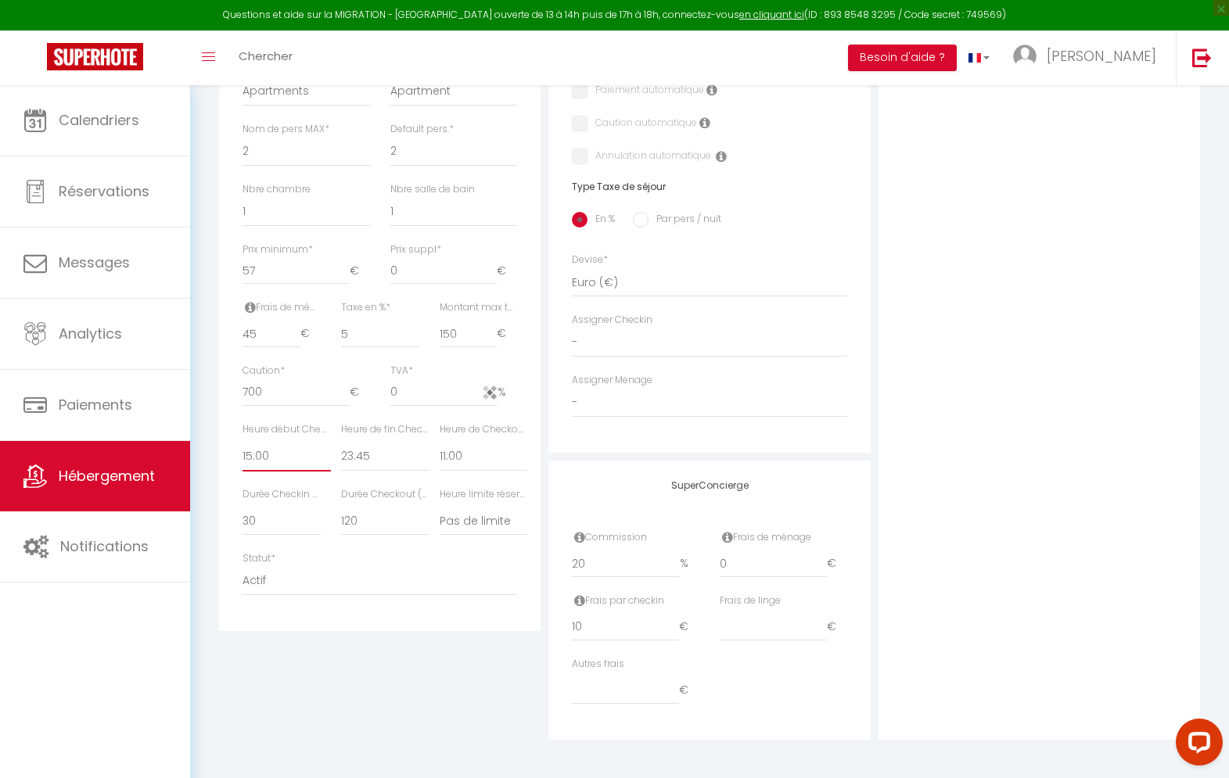
click at [242, 455] on select "00:00 00:15 00:30 00:45 01:00 01:15 01:30 01:45 02:00 02:15 02:30 02:45 03:00" at bounding box center [286, 457] width 88 height 30
click at [371, 469] on select "00:00 00:15 00:30 00:45 01:00 01:15 01:30 01:45 02:00 02:15 02:30 02:45 03:00" at bounding box center [385, 457] width 88 height 30
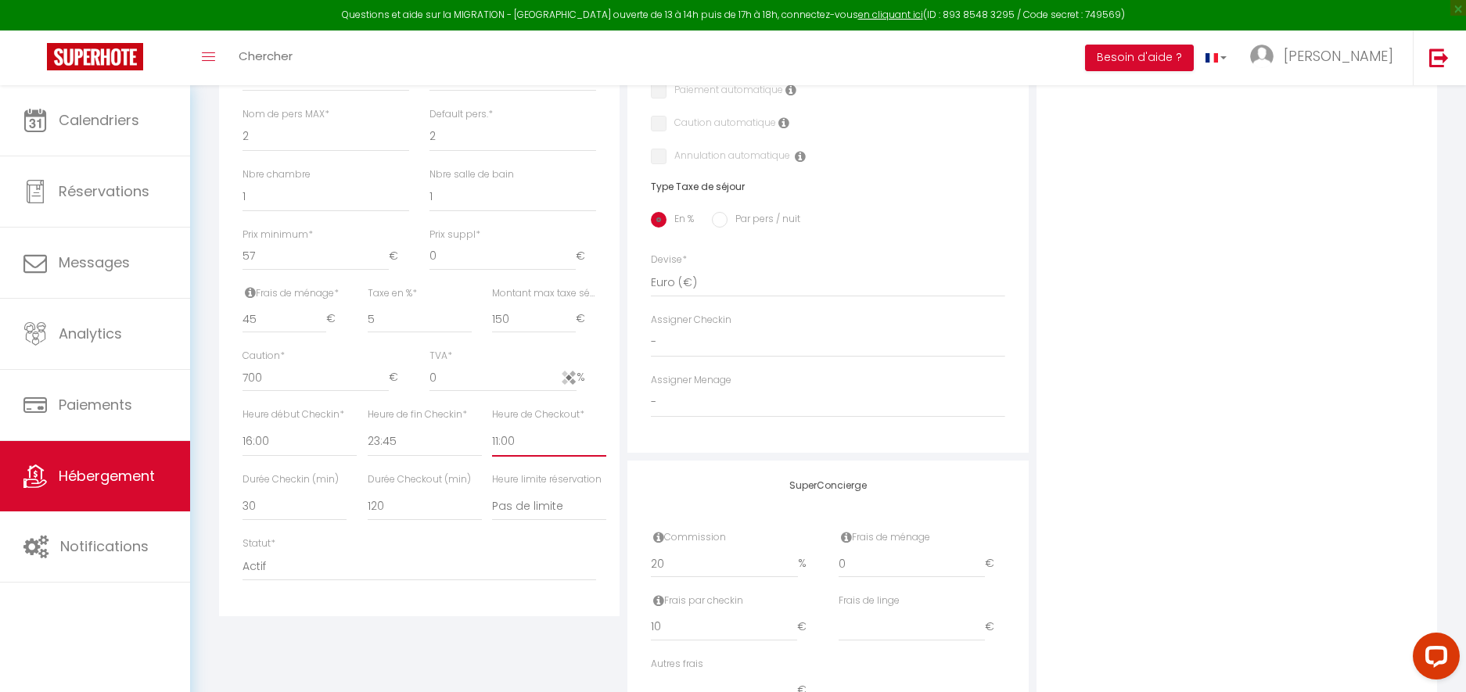
click at [526, 445] on select "00:00 00:15 00:30 00:45 01:00 01:15 01:30 01:45 02:00 02:15 02:30 02:45 03:00" at bounding box center [549, 442] width 114 height 30
click at [492, 427] on select "00:00 00:15 00:30 00:45 01:00 01:15 01:30 01:45 02:00 02:15 02:30 02:45 03:00" at bounding box center [549, 442] width 114 height 30
click at [395, 441] on select "00:00 00:15 00:30 00:45 01:00 01:15 01:30 01:45 02:00 02:15 02:30 02:45 03:00" at bounding box center [425, 442] width 114 height 30
click at [368, 427] on select "00:00 00:15 00:30 00:45 01:00 01:15 01:30 01:45 02:00 02:15 02:30 02:45 03:00" at bounding box center [425, 442] width 114 height 30
click at [626, 471] on div "Adresse Adresse * Code postal * Ville * Pays * France Portugal Afghanistan Alba…" at bounding box center [827, 241] width 408 height 996
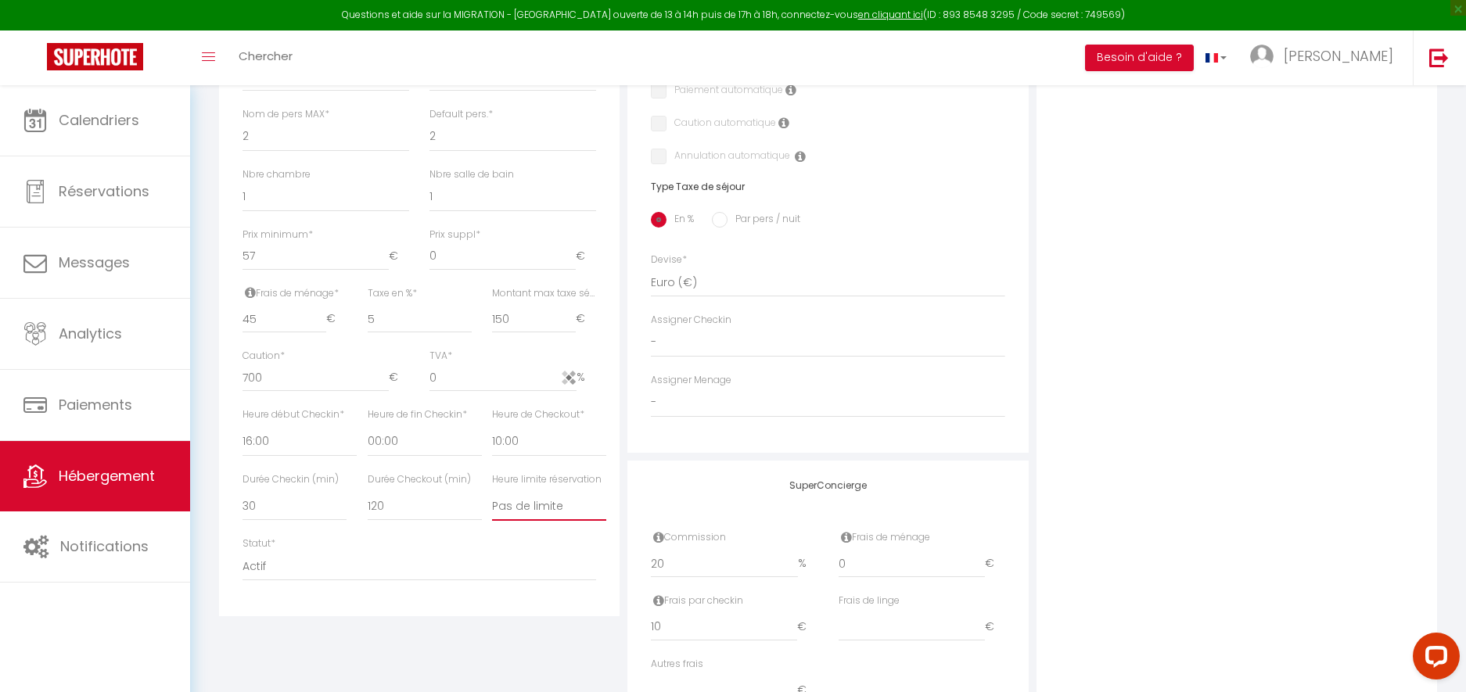
click at [522, 505] on select "Pas de limite 01:00 02:00 03:00 04:00 05:00 06:00 07:00 08:00 09:00 10:00 11:00…" at bounding box center [549, 506] width 114 height 30
click at [530, 504] on select "Pas de limite 01:00 02:00 03:00 04:00 05:00 06:00 07:00 08:00 09:00 10:00 11:00…" at bounding box center [549, 506] width 114 height 30
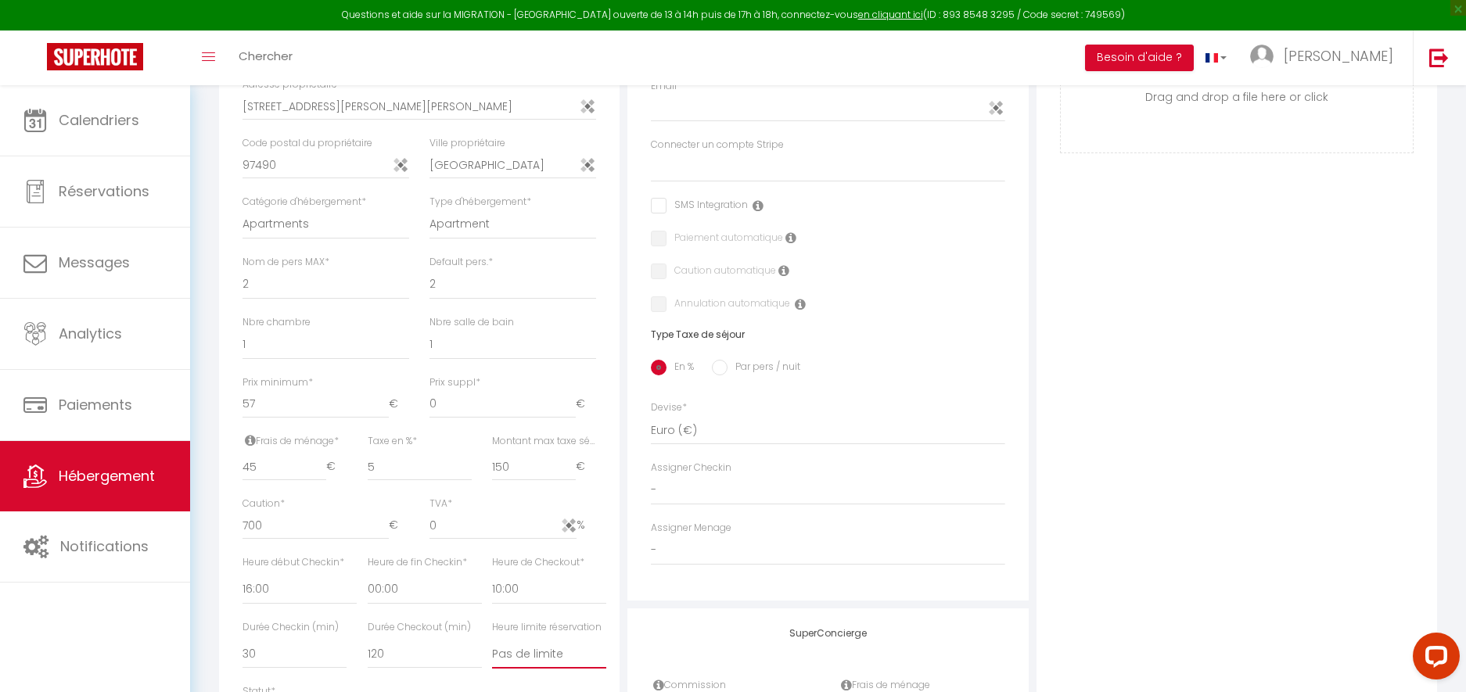
scroll to position [419, 0]
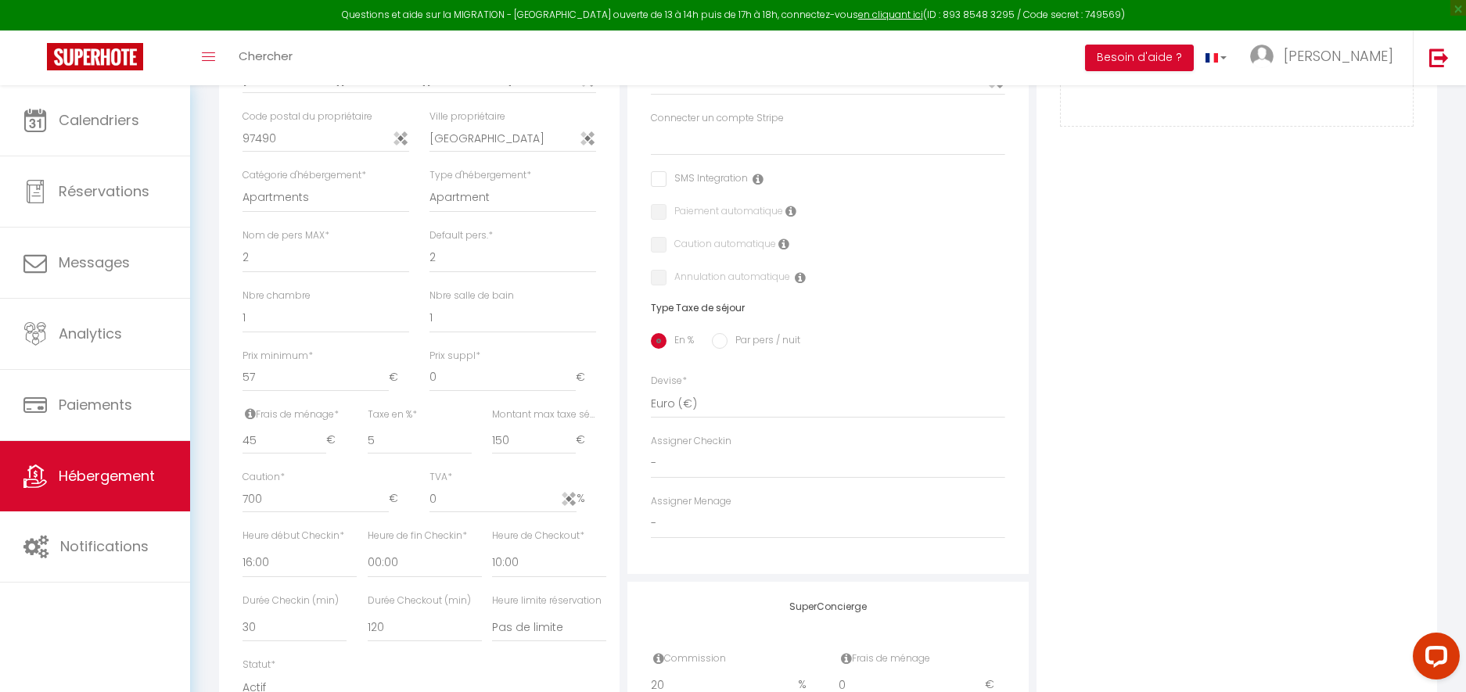
click at [626, 451] on div "Adresse Adresse * Code postal * Ville * Pays * France Portugal Afghanistan Alba…" at bounding box center [827, 362] width 408 height 996
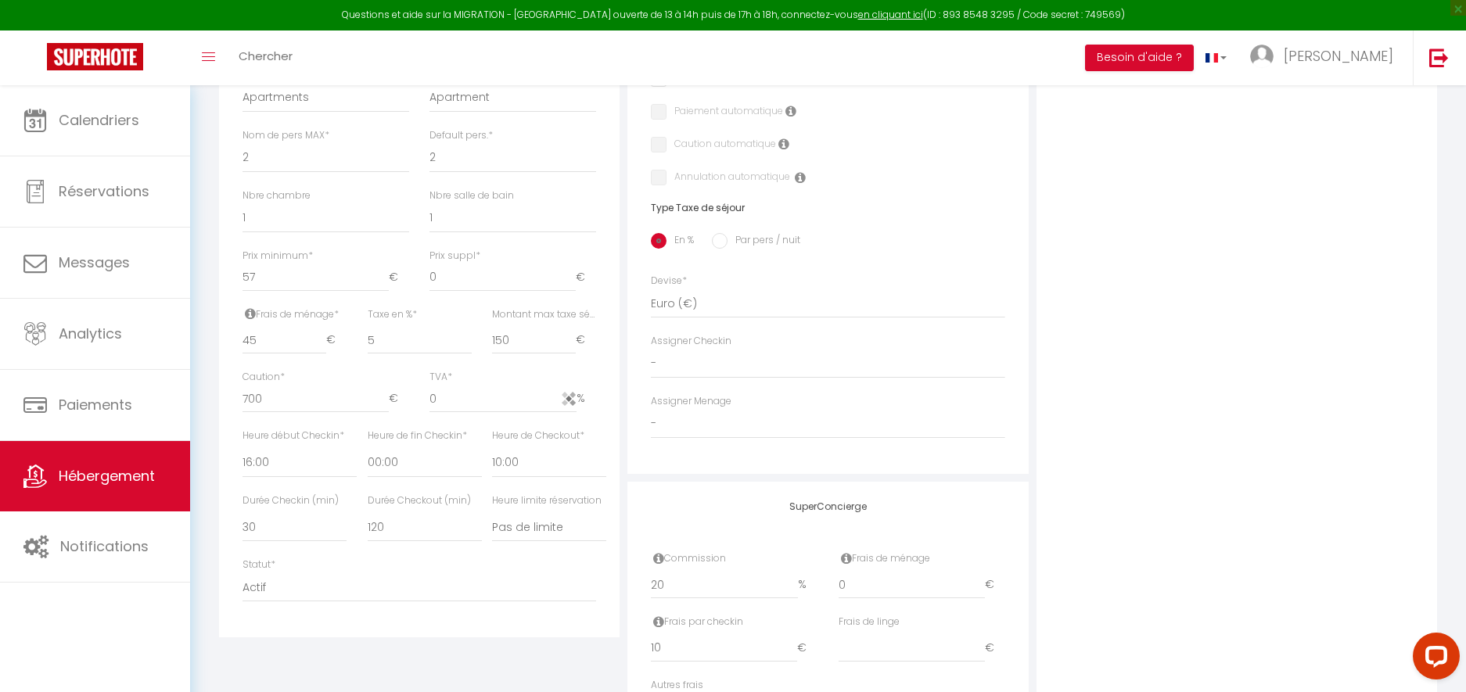
scroll to position [531, 0]
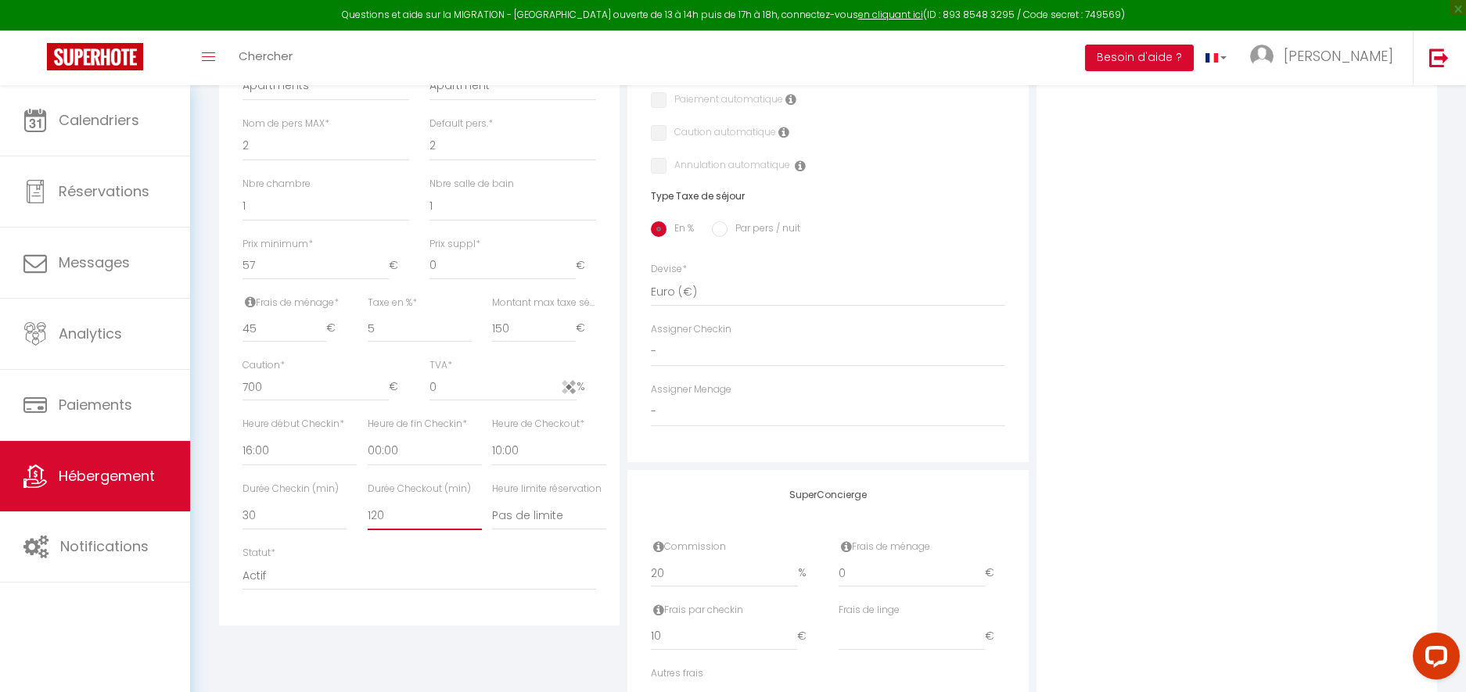
click at [390, 512] on select "15 30 45 60 75 90 105 120 135 150 165 180 195 210" at bounding box center [425, 516] width 114 height 30
click at [368, 501] on select "15 30 45 60 75 90 105 120 135 150 165 180 195 210" at bounding box center [425, 516] width 114 height 30
click at [390, 513] on select "15 30 45 60 75 90 105 120 135 150 165 180 195 210" at bounding box center [425, 516] width 114 height 30
click at [368, 501] on select "15 30 45 60 75 90 105 120 135 150 165 180 195 210" at bounding box center [425, 516] width 114 height 30
click at [625, 543] on div "Adresse Adresse * Code postal * Ville * Pays * France Portugal Afghanistan Alba…" at bounding box center [827, 250] width 408 height 996
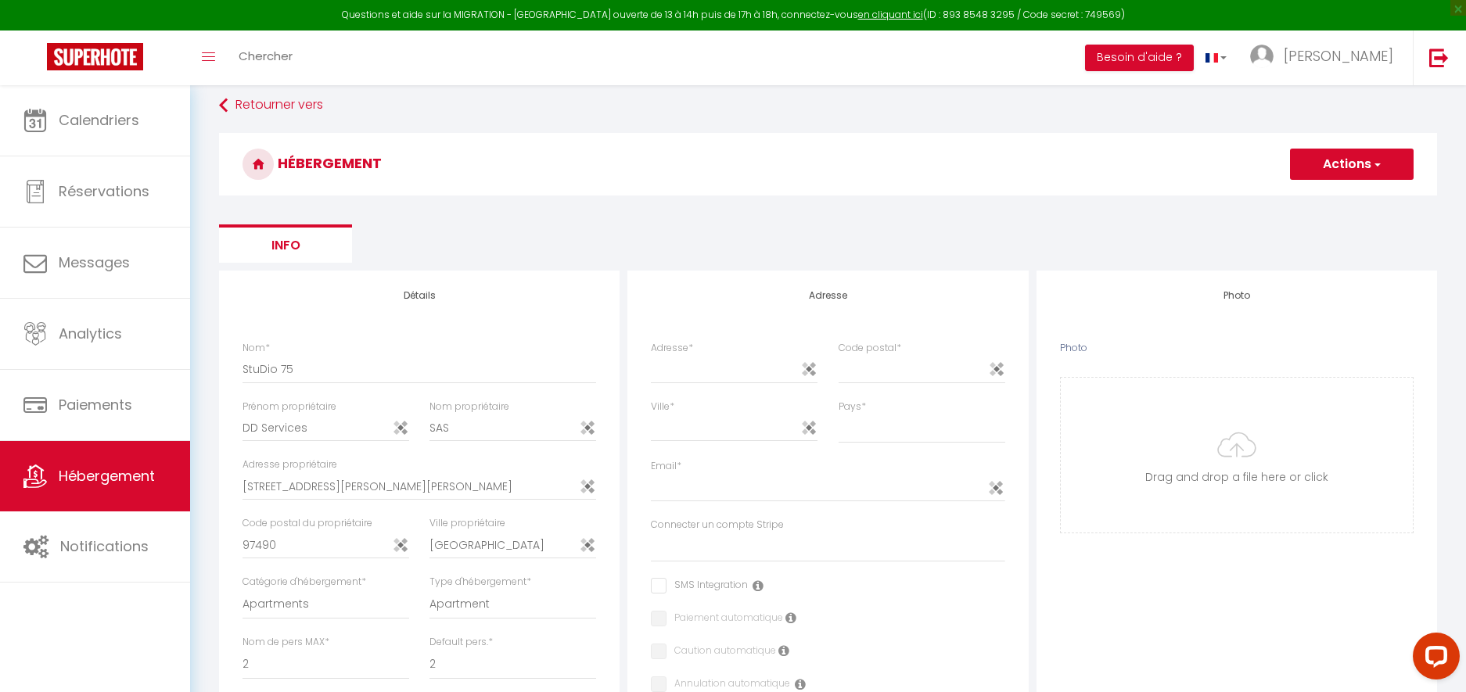
scroll to position [0, 0]
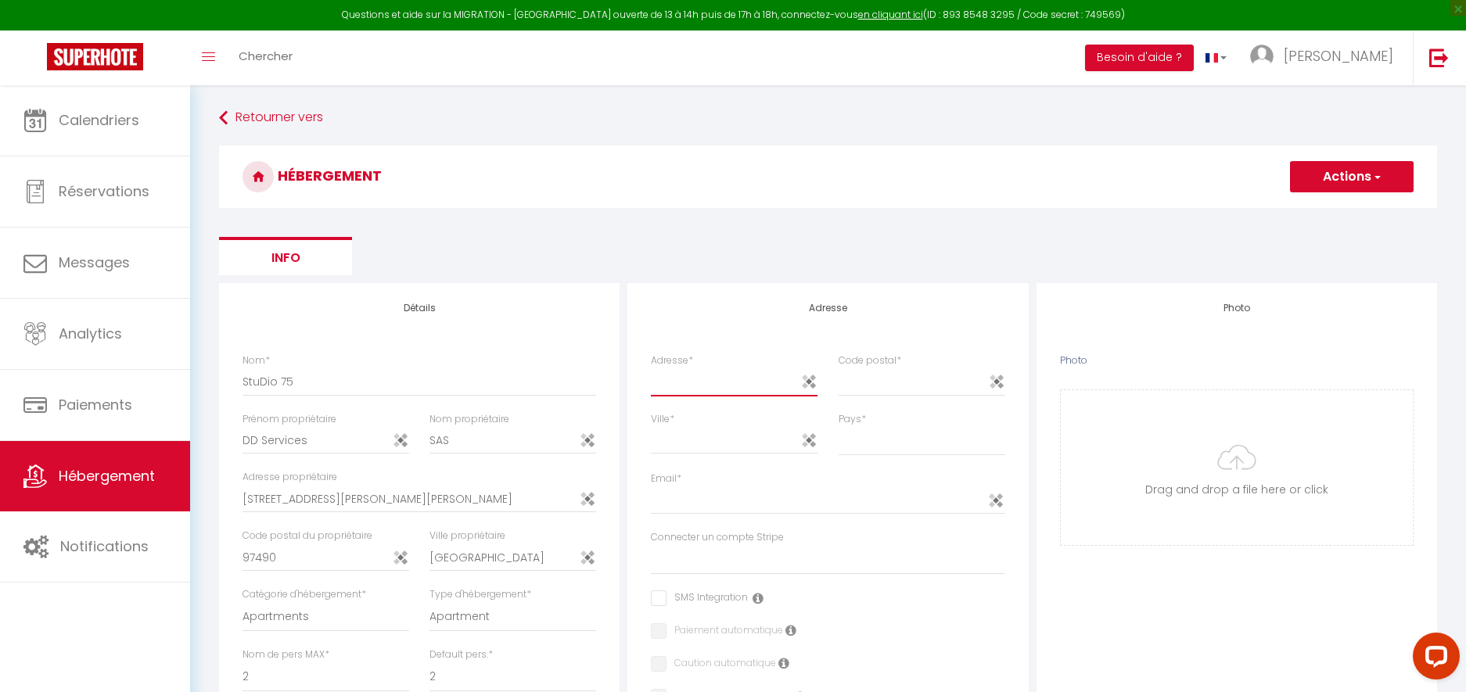
click at [715, 383] on input "Adresse *" at bounding box center [734, 382] width 167 height 28
drag, startPoint x: 738, startPoint y: 386, endPoint x: 816, endPoint y: 383, distance: 78.3
click at [816, 383] on div "Adresse * 5 rue du Maine, Sainte-Clotilde" at bounding box center [734, 375] width 167 height 43
click at [885, 390] on input "Code postal *" at bounding box center [921, 382] width 167 height 28
click at [748, 448] on input "Ville *" at bounding box center [734, 440] width 167 height 28
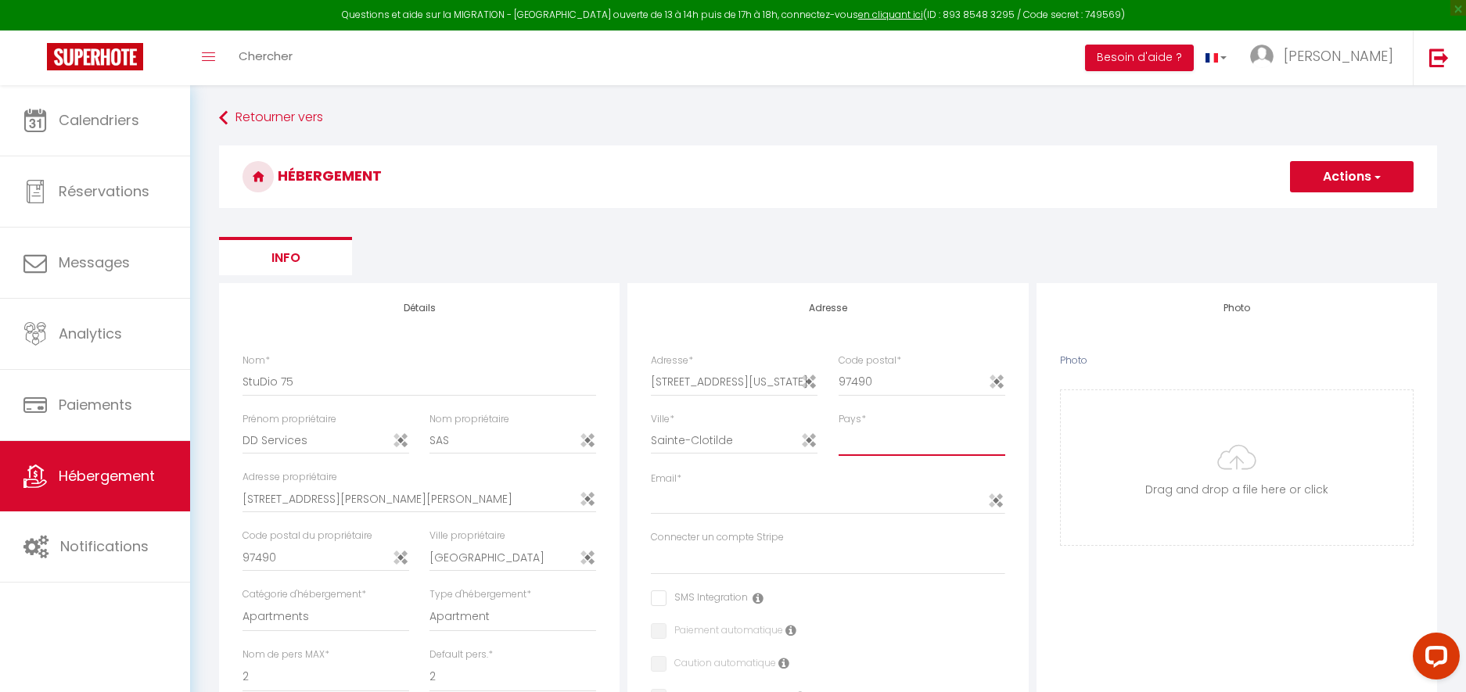
click at [899, 447] on select "France Portugal Afghanistan Albania Algeria American Samoa Andorra Angola Angui…" at bounding box center [921, 441] width 167 height 30
click at [838, 426] on select "France Portugal Afghanistan Albania Algeria American Samoa Andorra Angola Angui…" at bounding box center [921, 441] width 167 height 30
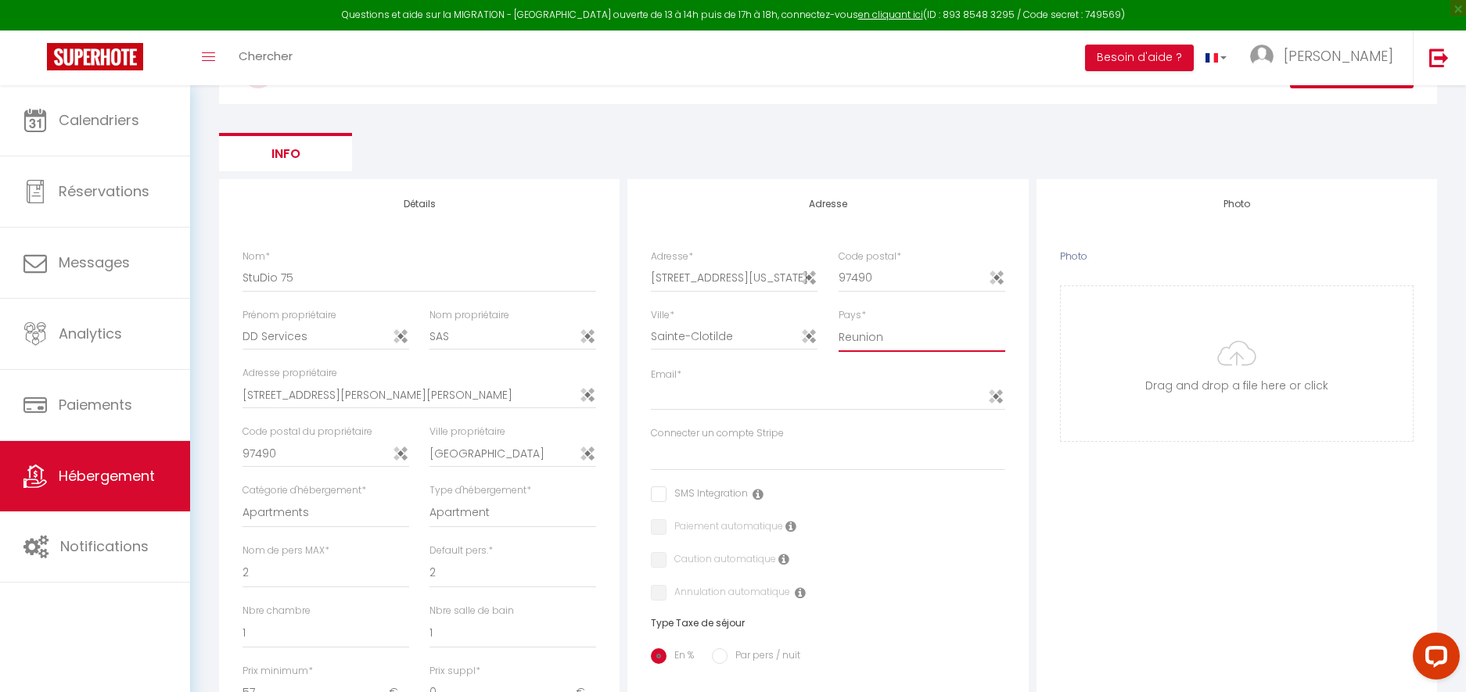
scroll to position [106, 0]
click at [774, 394] on input "Email *" at bounding box center [828, 395] width 354 height 28
click at [1029, 384] on div "Adresse Adresse * 5 rue du Maine Code postal * 97490 Ville * Sainte-Clotilde Pa…" at bounding box center [827, 676] width 408 height 996
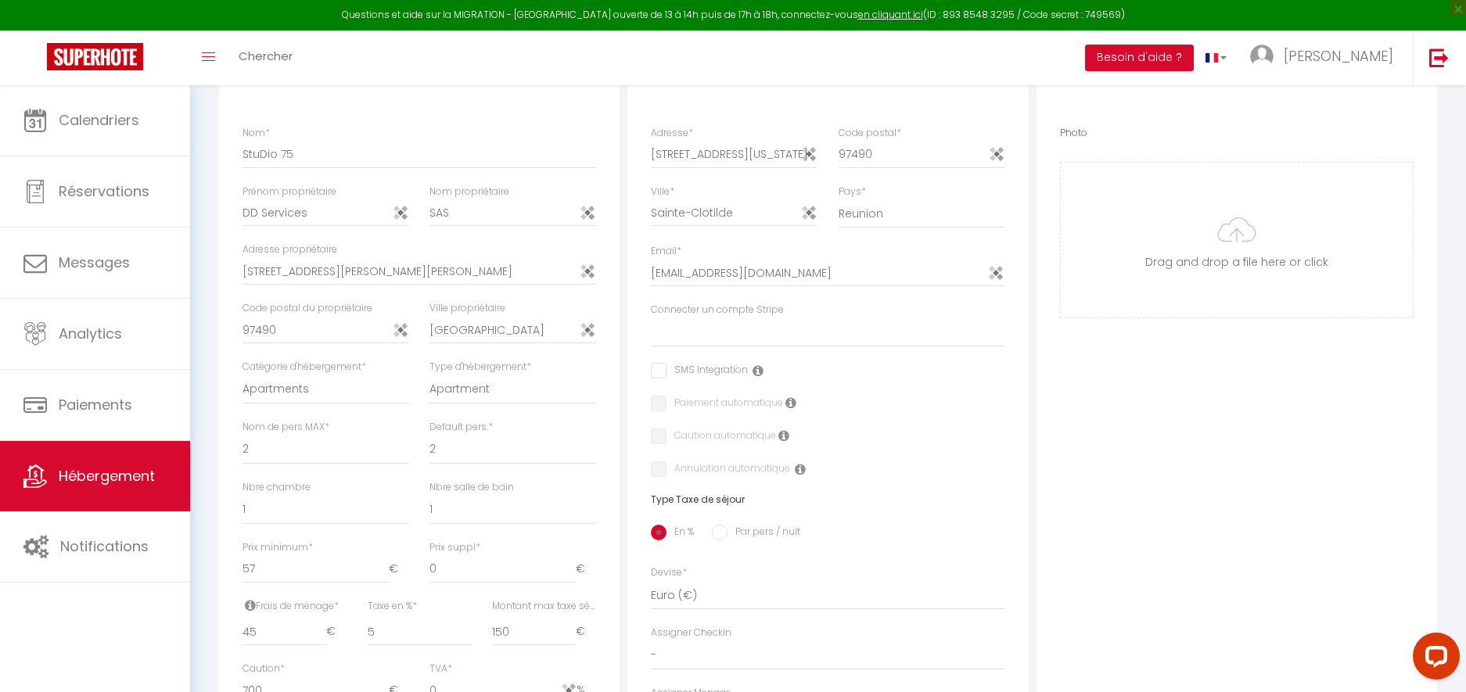
scroll to position [228, 0]
click at [814, 334] on select "StuDio 51 Chez_Denis StuDio 11 Studio 75" at bounding box center [828, 332] width 354 height 30
click at [651, 317] on select "StuDio 51 Chez_Denis StuDio 11 Studio 75" at bounding box center [828, 332] width 354 height 30
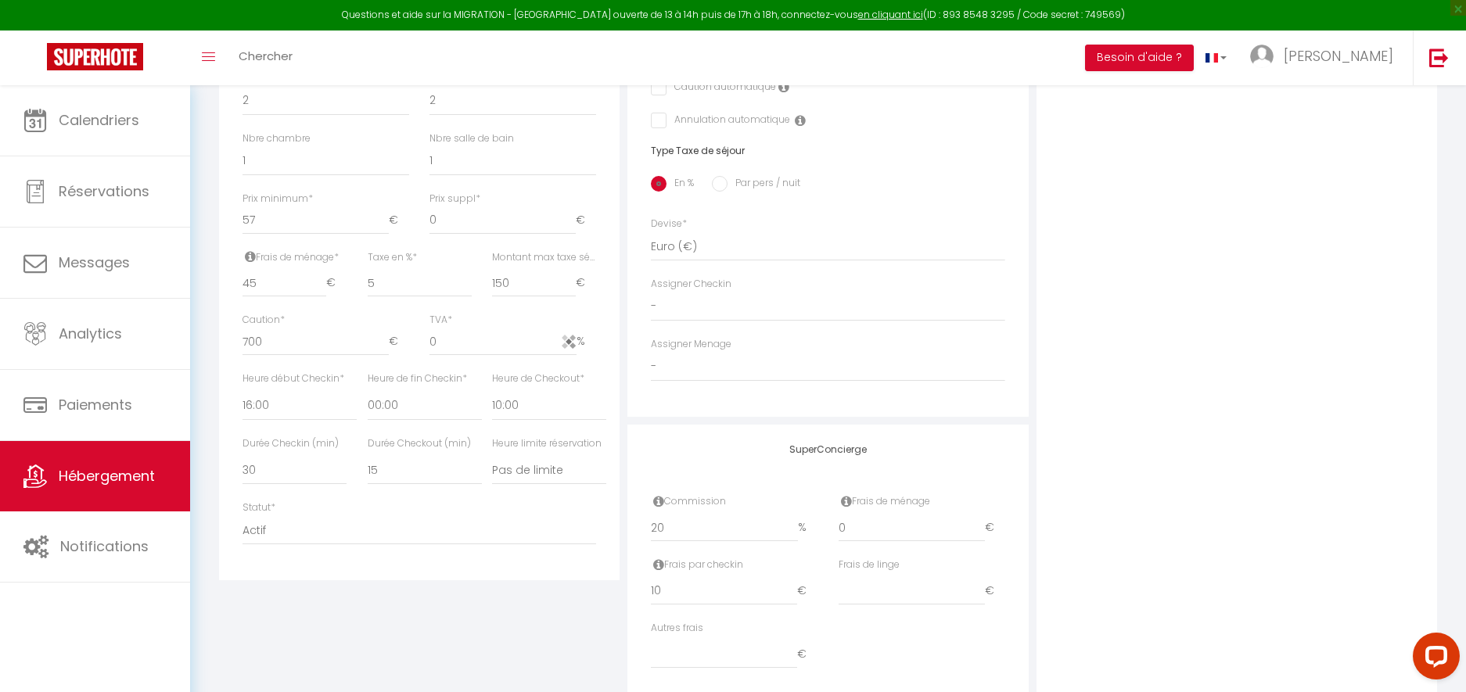
scroll to position [582, 0]
click at [766, 307] on select "-" at bounding box center [828, 301] width 354 height 30
click at [651, 286] on select "-" at bounding box center [828, 301] width 354 height 30
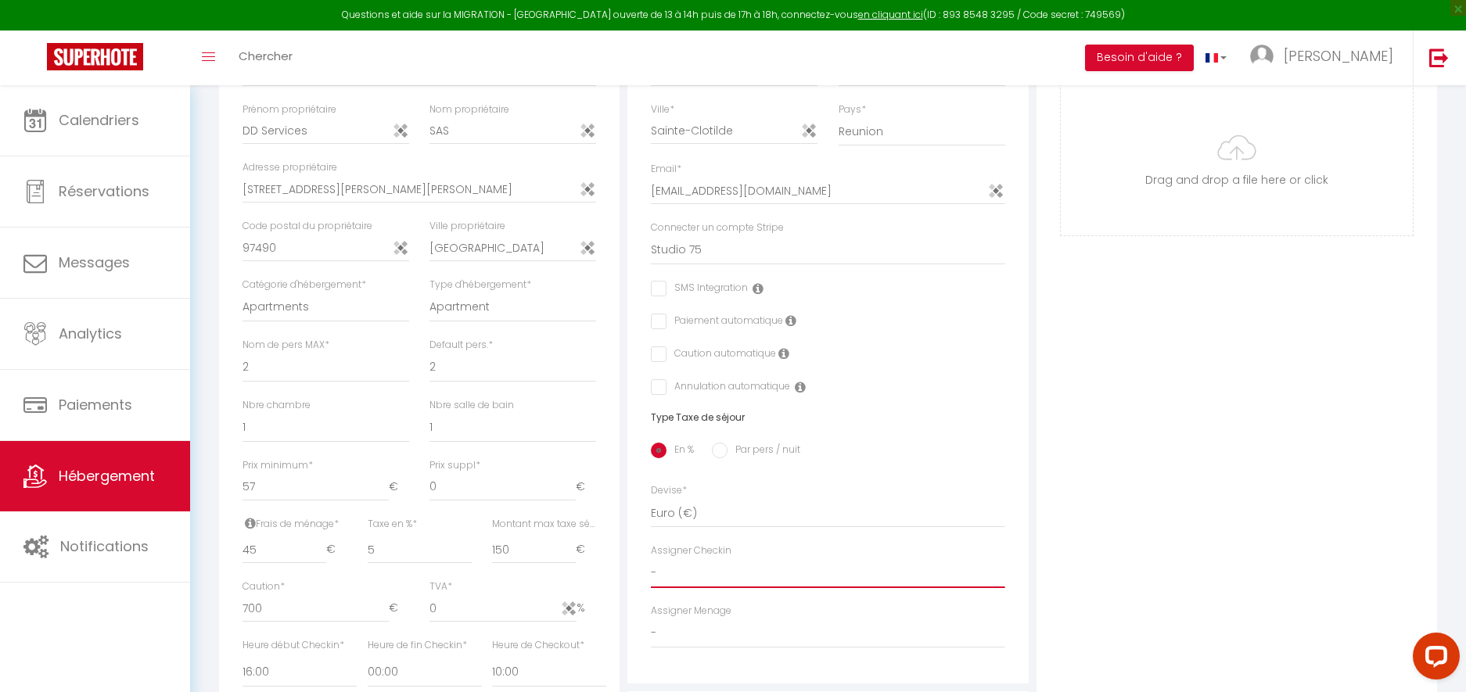
scroll to position [307, 0]
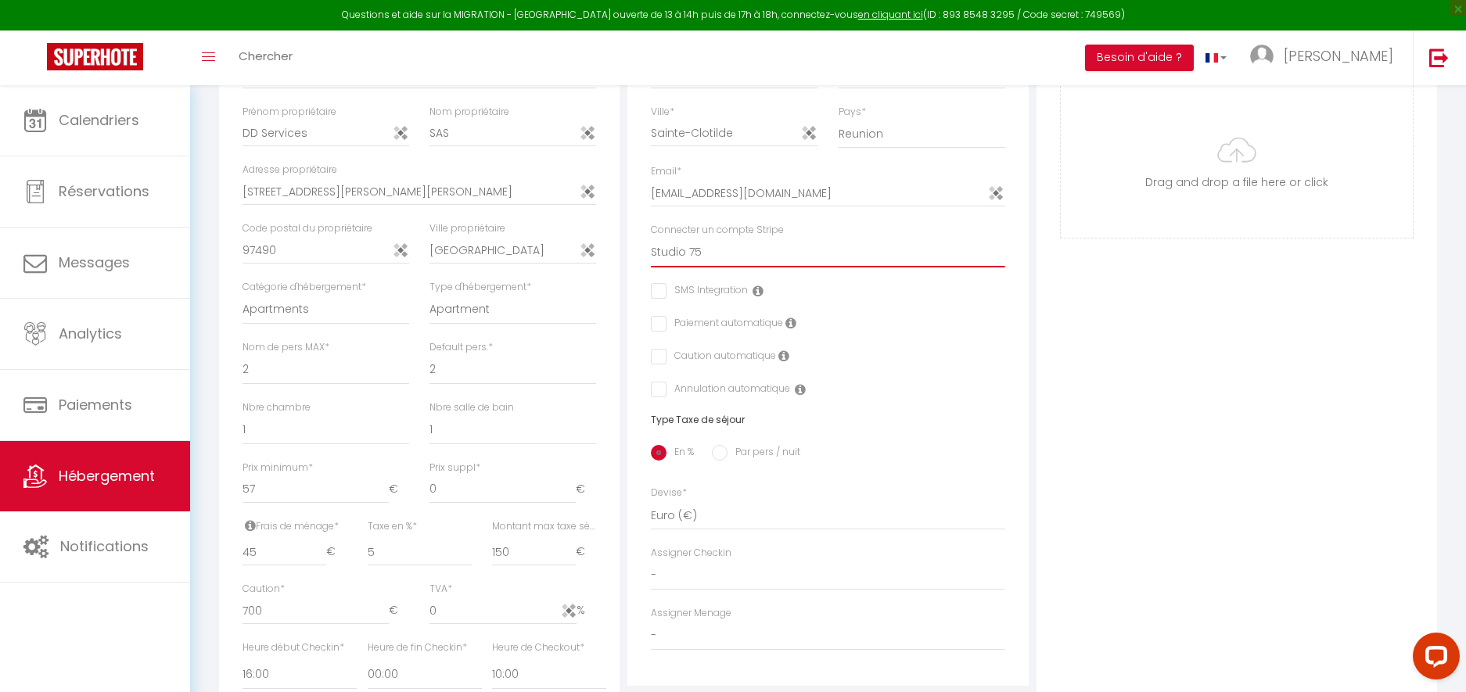
click at [785, 248] on select "StuDio 51 Chez_Denis StuDio 11 Studio 75" at bounding box center [828, 253] width 354 height 30
click at [651, 238] on select "StuDio 51 Chez_Denis StuDio 11 Studio 75" at bounding box center [828, 253] width 354 height 30
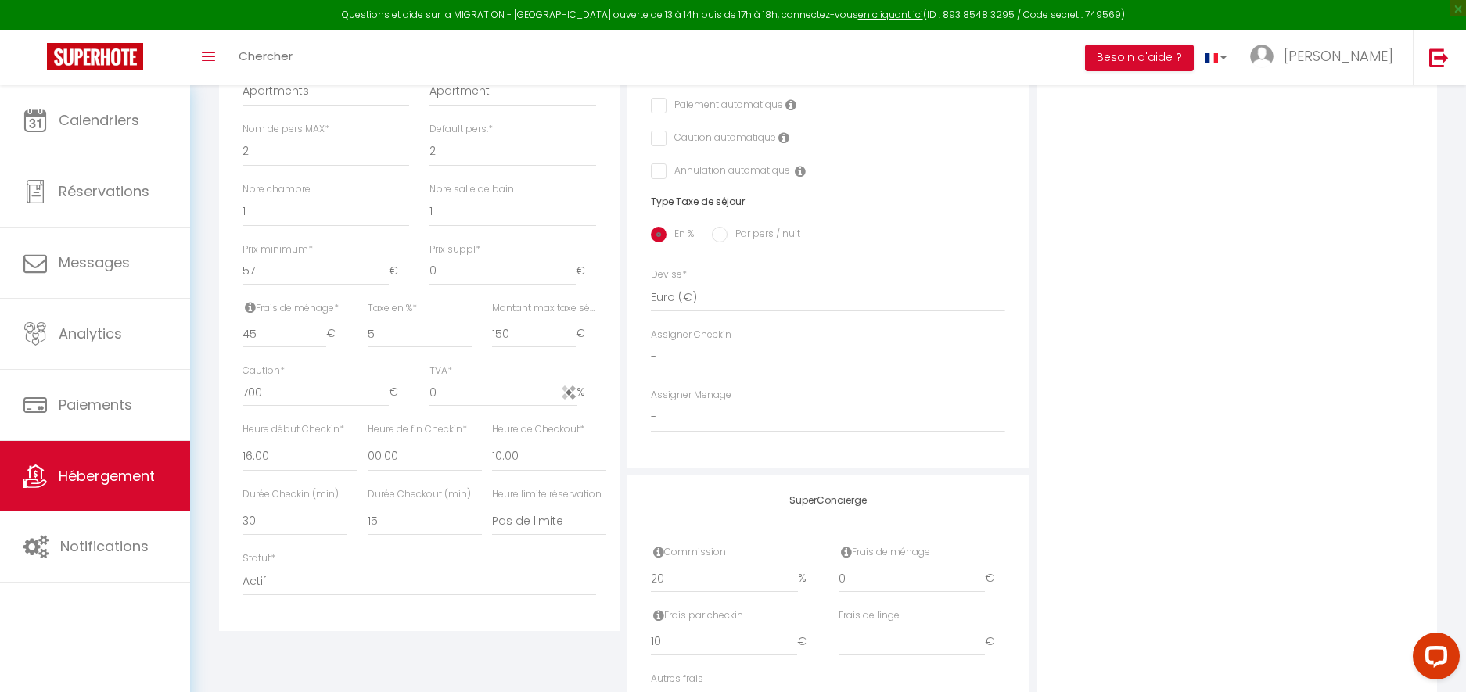
scroll to position [541, 0]
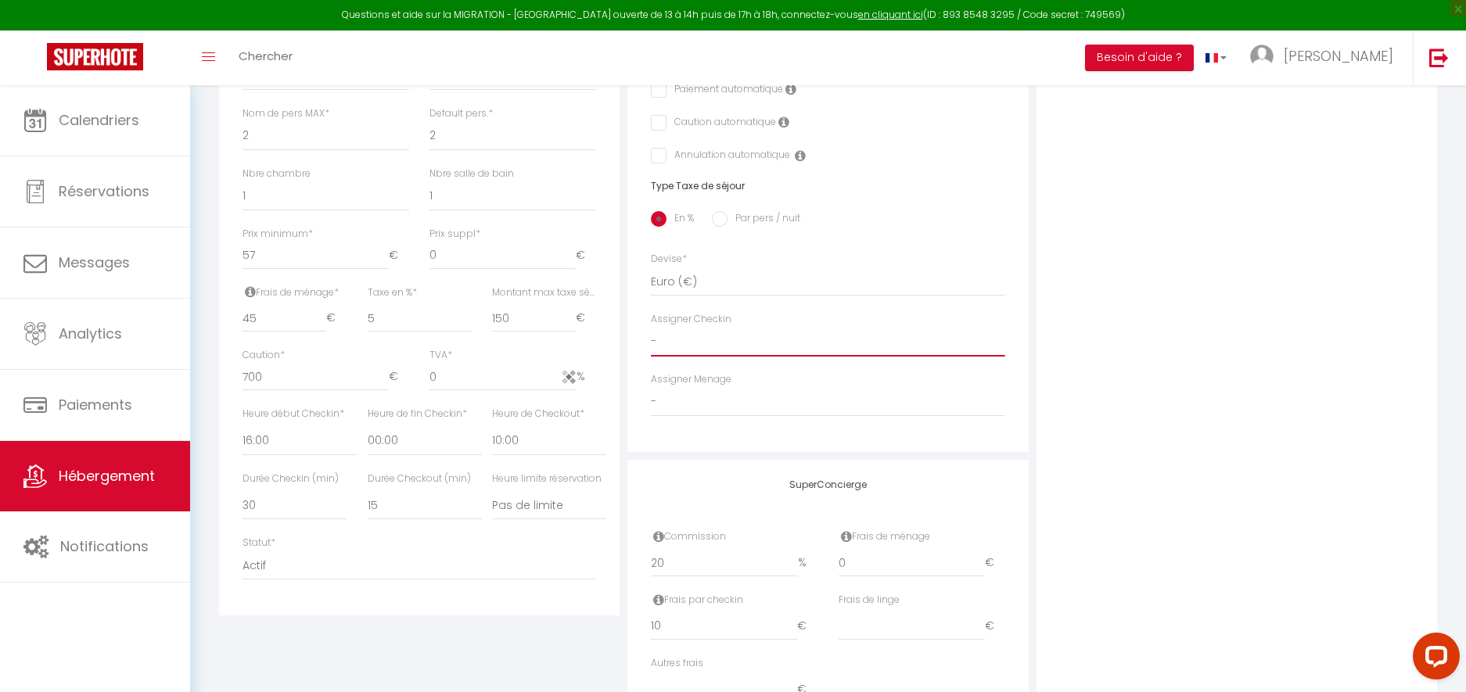
click at [749, 339] on select "-" at bounding box center [828, 342] width 354 height 30
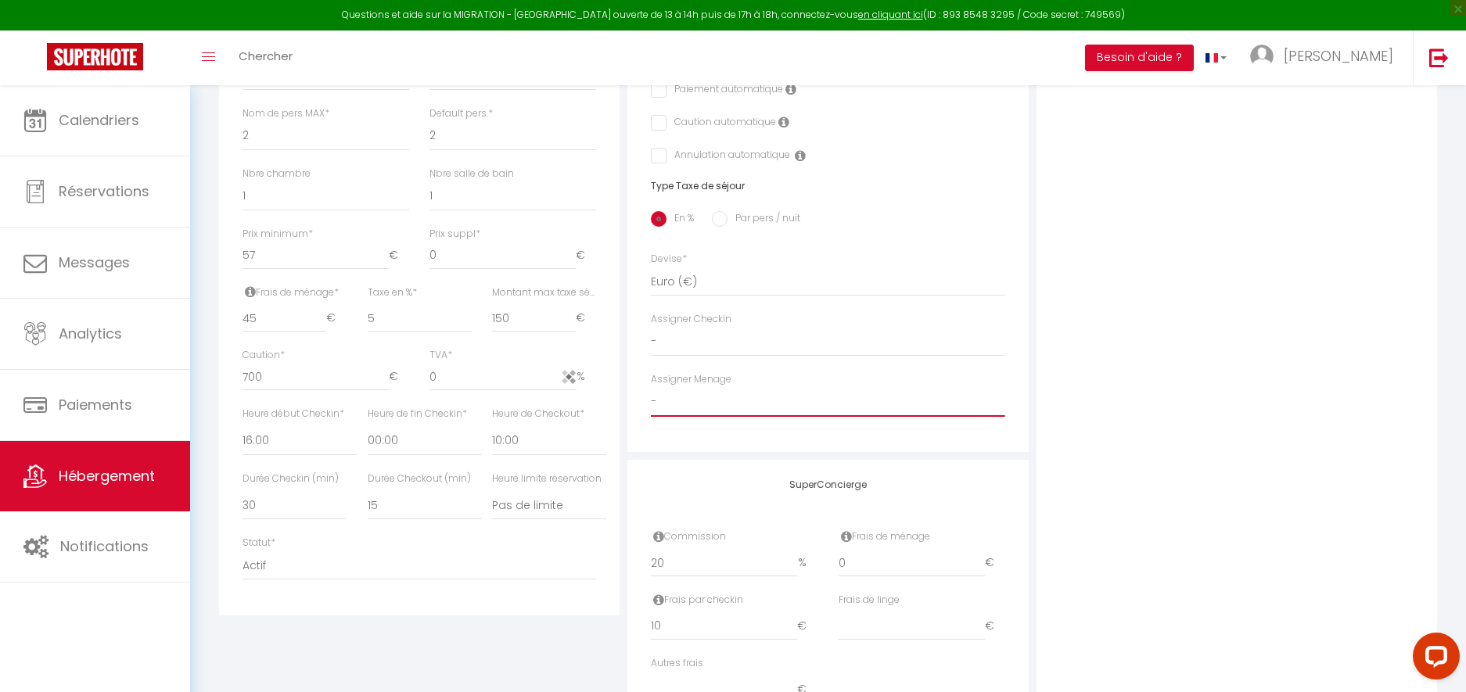
click at [726, 404] on select "-" at bounding box center [828, 402] width 354 height 30
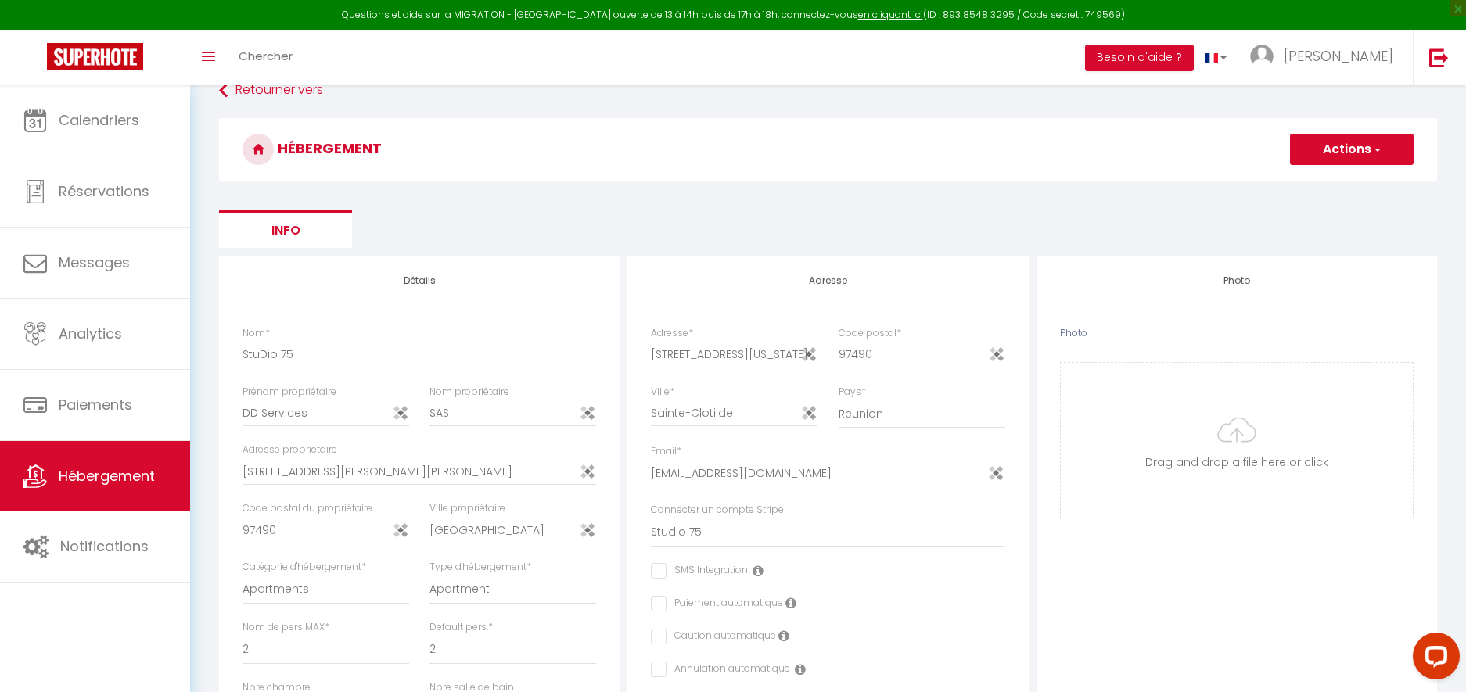
scroll to position [0, 0]
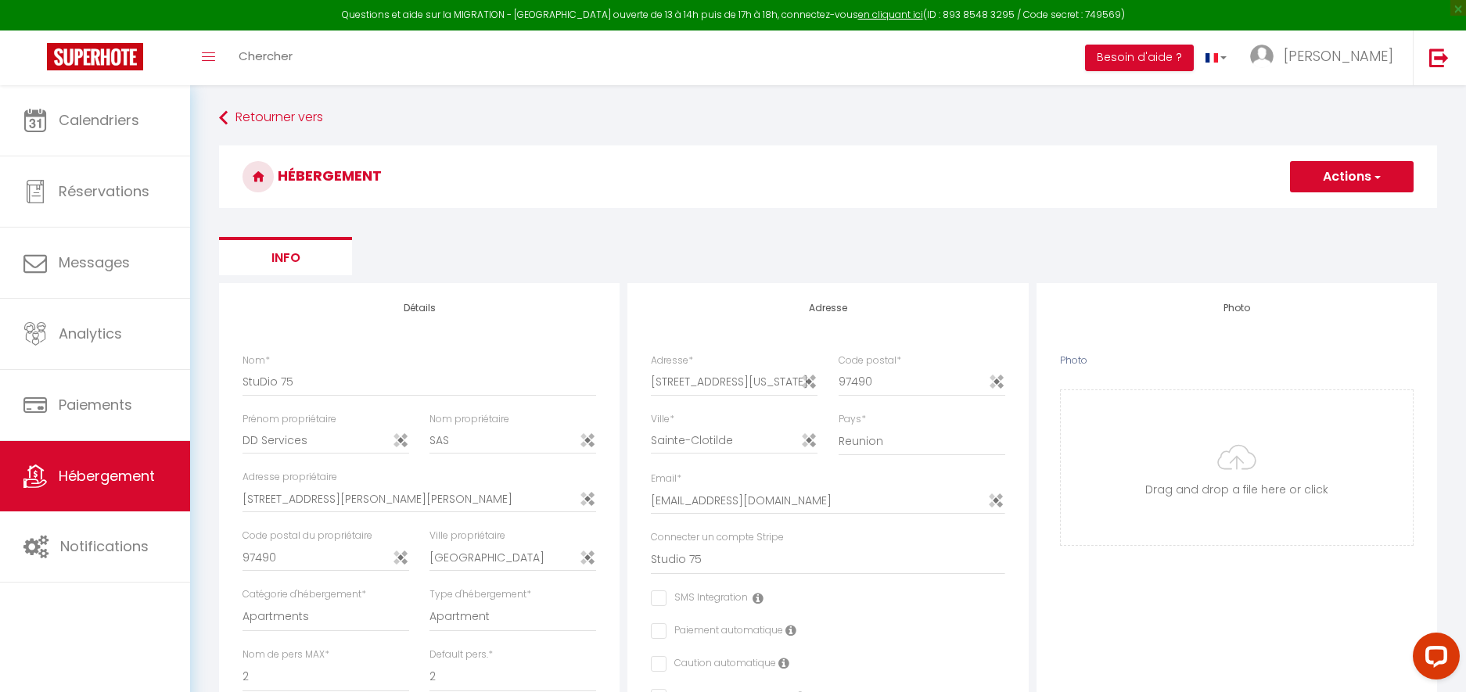
click at [1277, 176] on button "Actions" at bounding box center [1352, 176] width 124 height 31
click at [1277, 207] on input "Enregistrer" at bounding box center [1334, 211] width 58 height 16
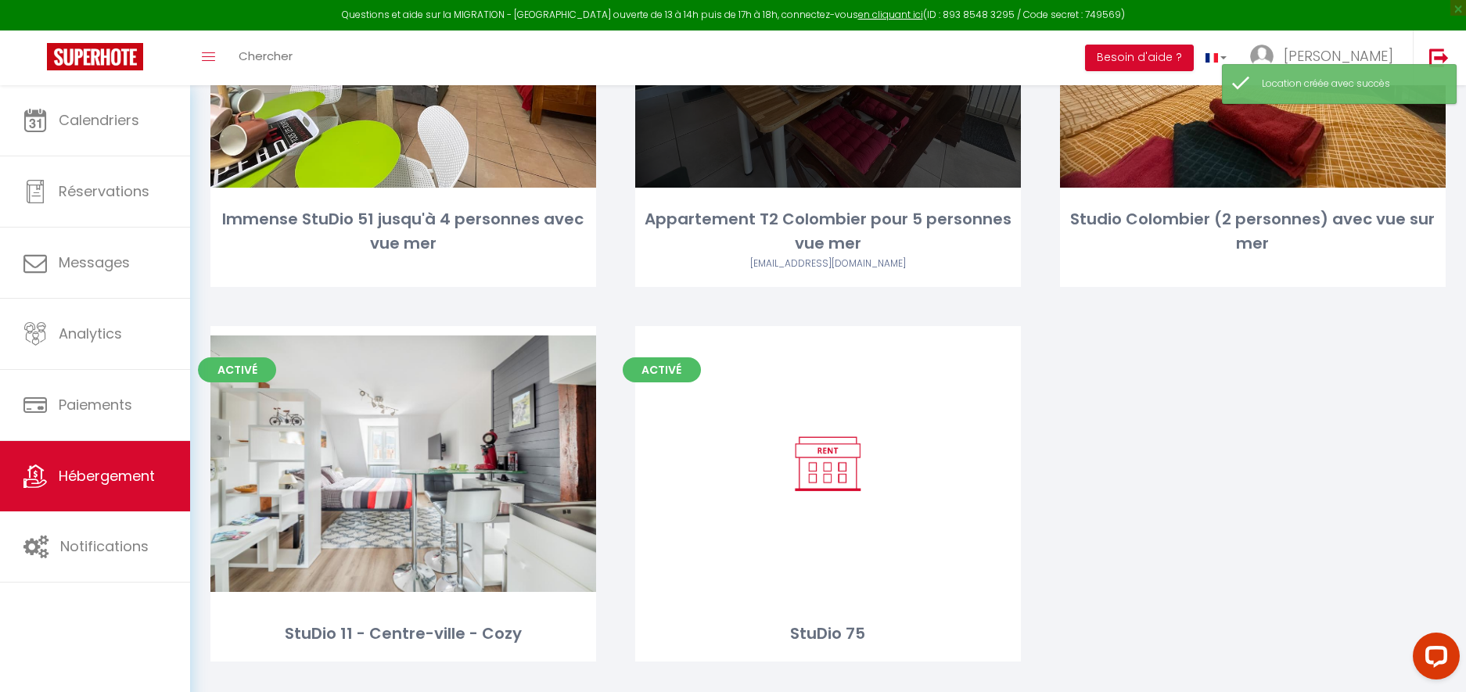
scroll to position [317, 0]
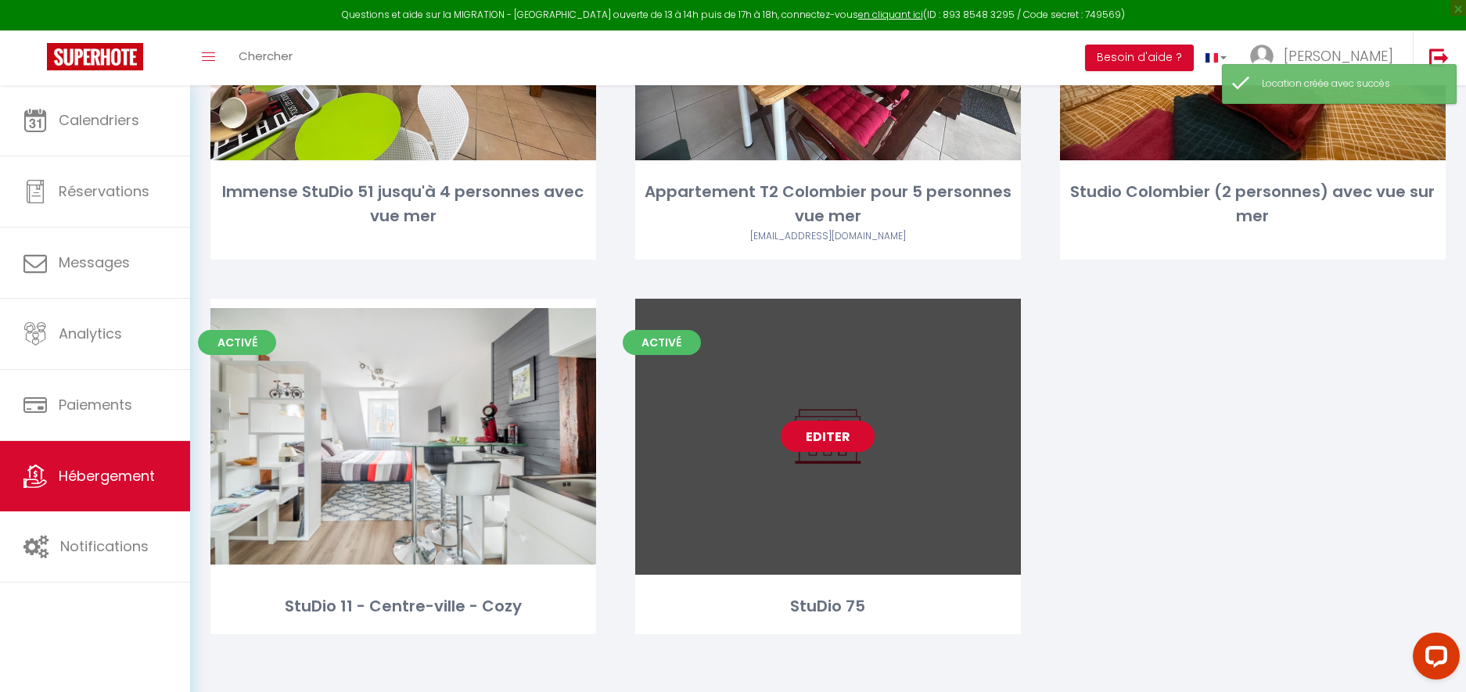
click at [833, 436] on link "Editer" at bounding box center [828, 436] width 94 height 31
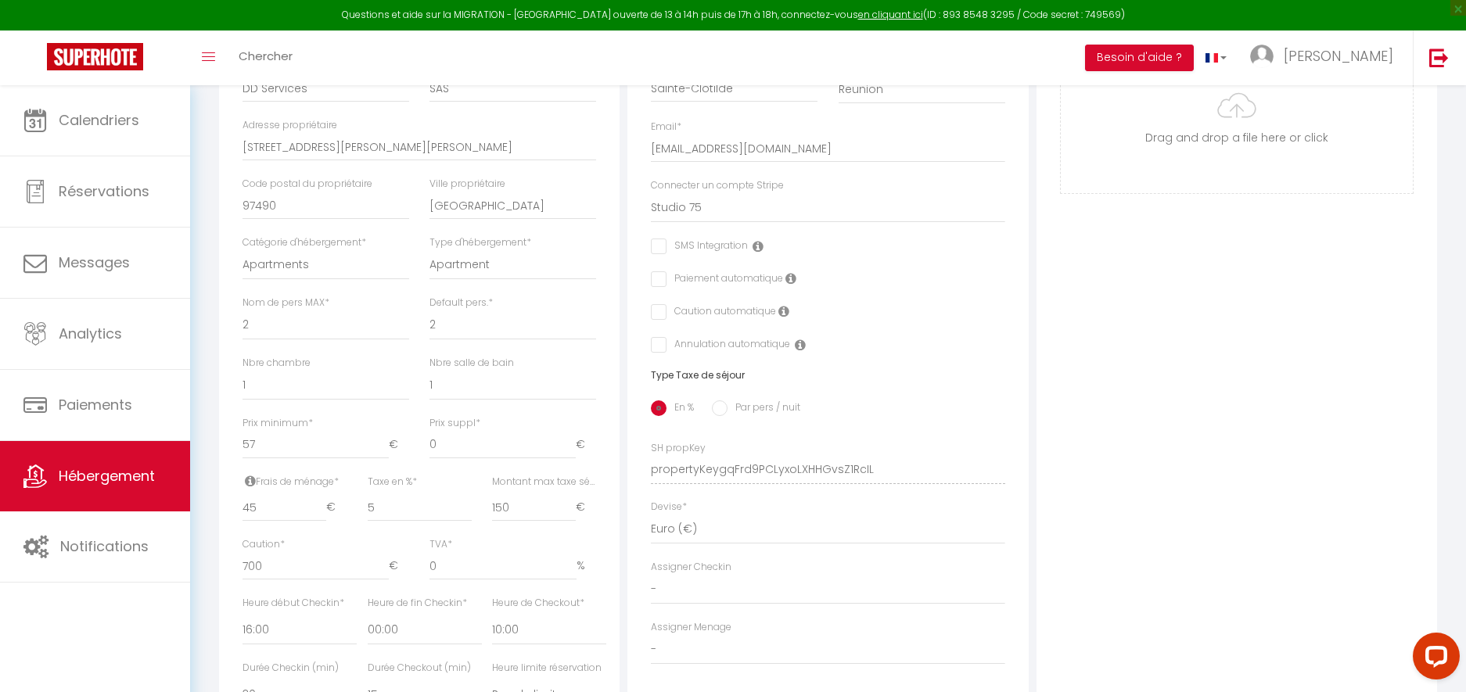
scroll to position [354, 0]
click at [1007, 398] on div "Adresse Adresse * 5 rue du Maine Code postal * 97490 Ville * Sainte-Clotilde Pa…" at bounding box center [827, 313] width 400 height 769
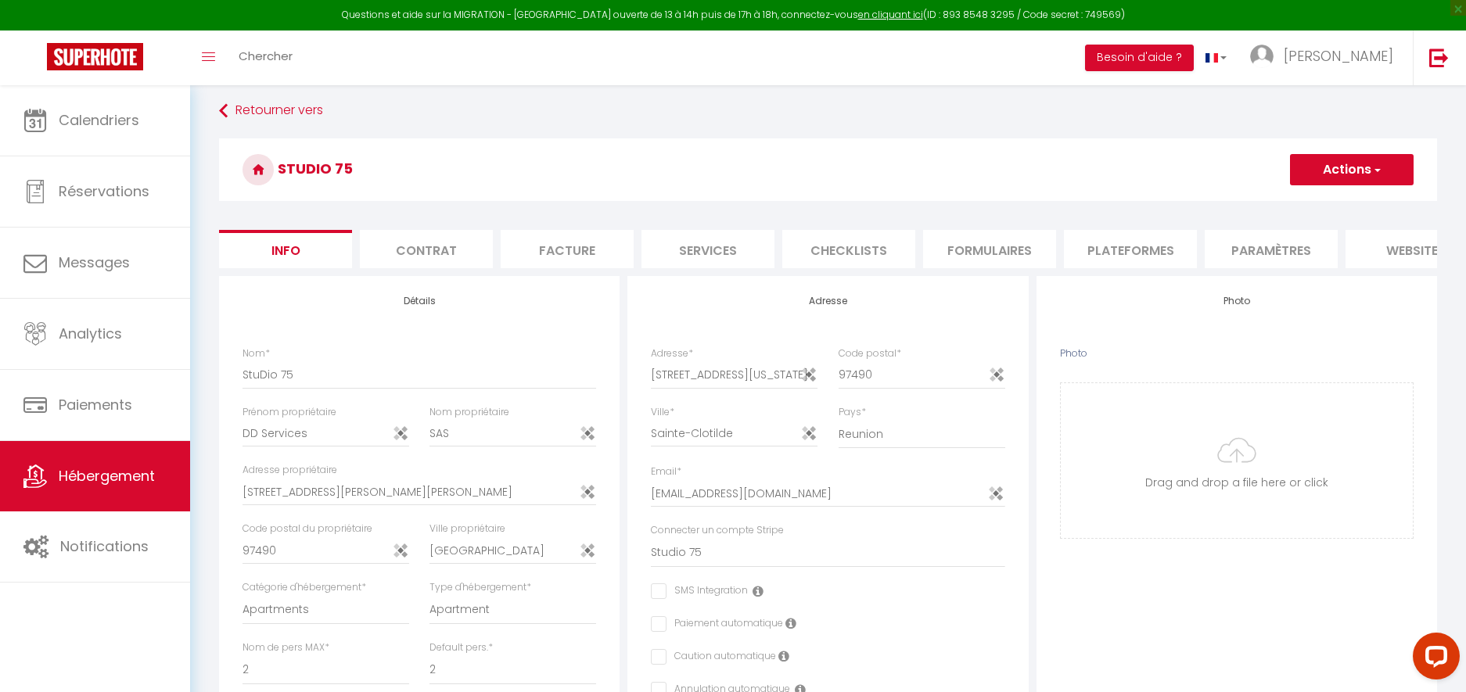
scroll to position [0, 0]
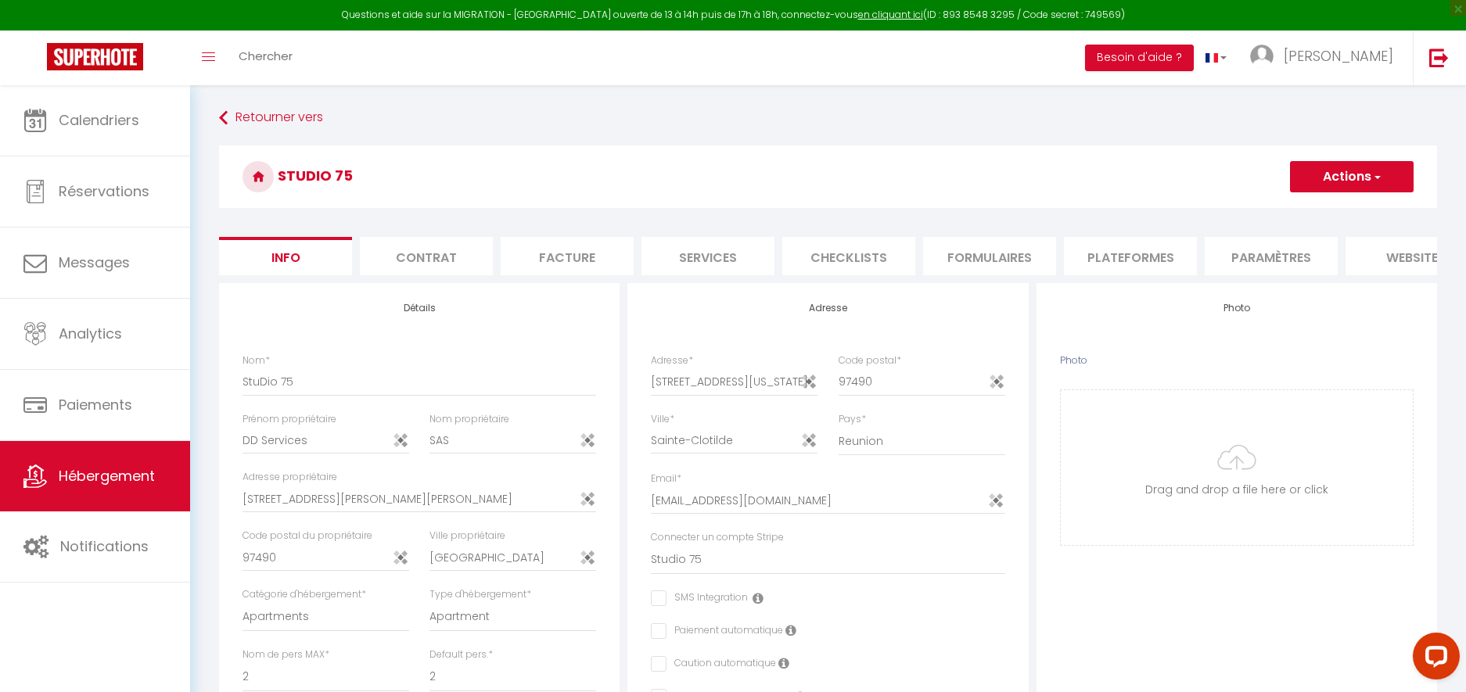
click at [436, 259] on li "Contrat" at bounding box center [426, 256] width 133 height 38
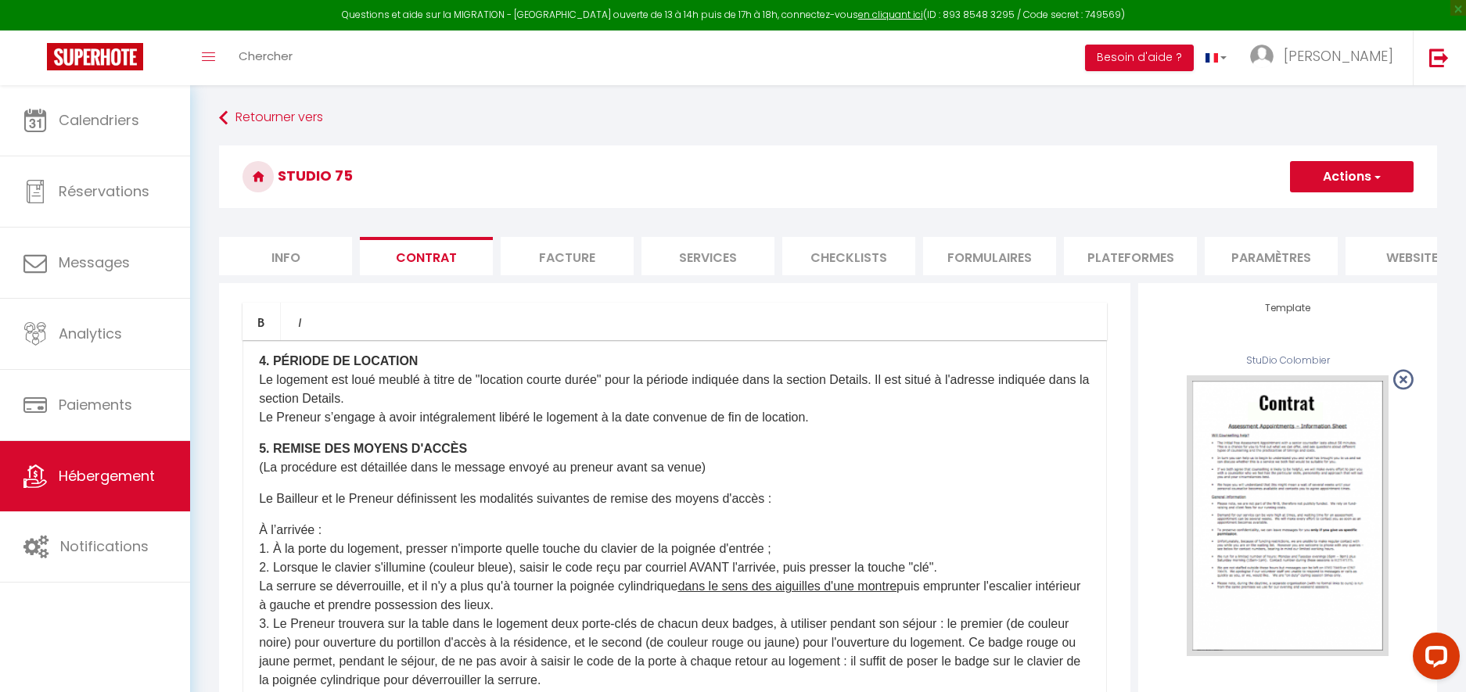
click at [605, 179] on h3 "StuDio 75" at bounding box center [828, 176] width 1218 height 63
click at [569, 253] on li "Facture" at bounding box center [567, 256] width 133 height 38
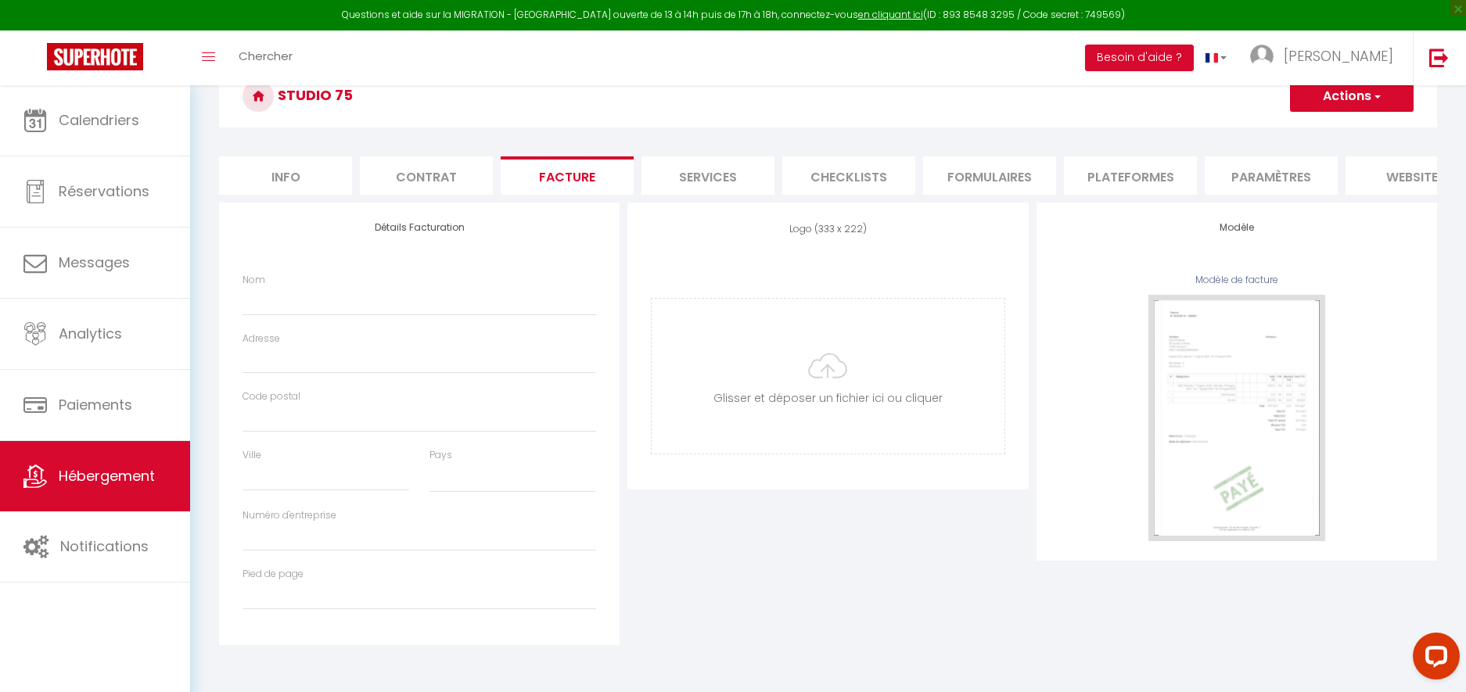
scroll to position [85, 0]
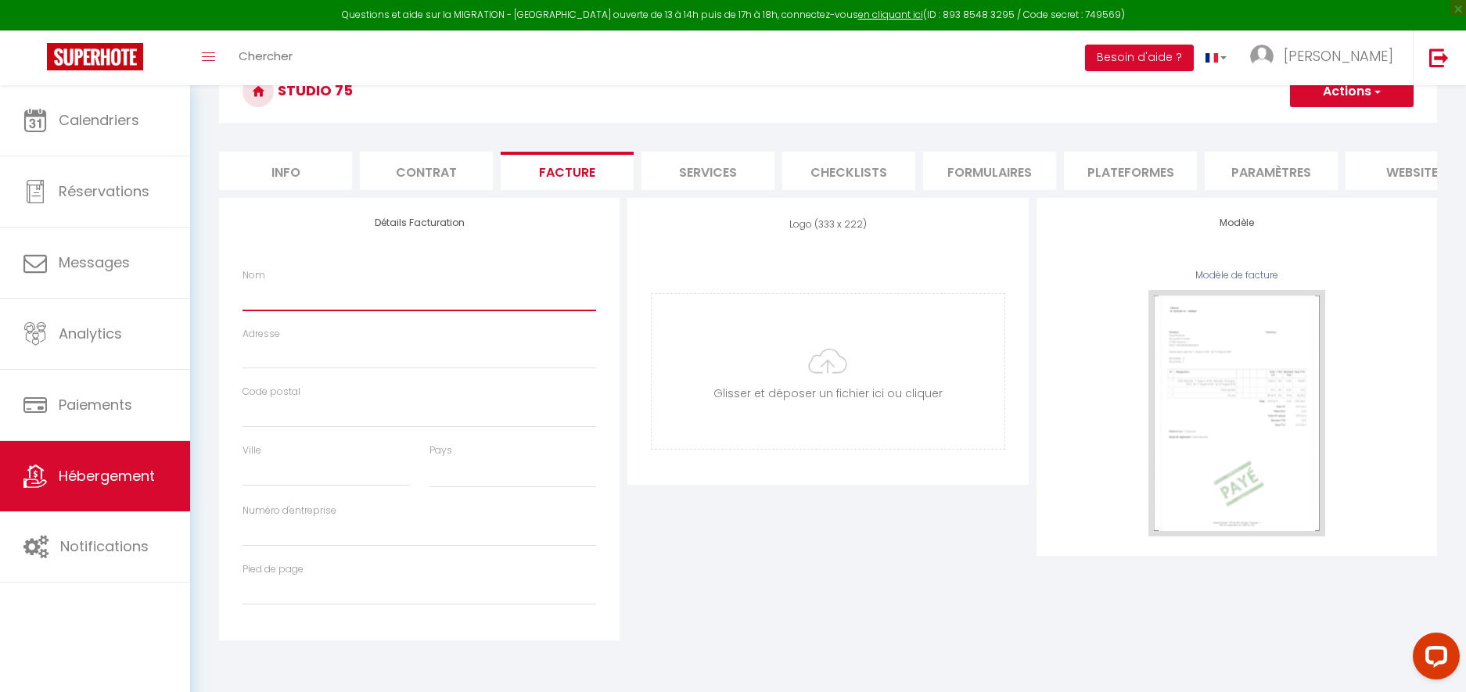
click at [414, 293] on input "Nom" at bounding box center [419, 296] width 354 height 28
paste input "DD Services SAS"
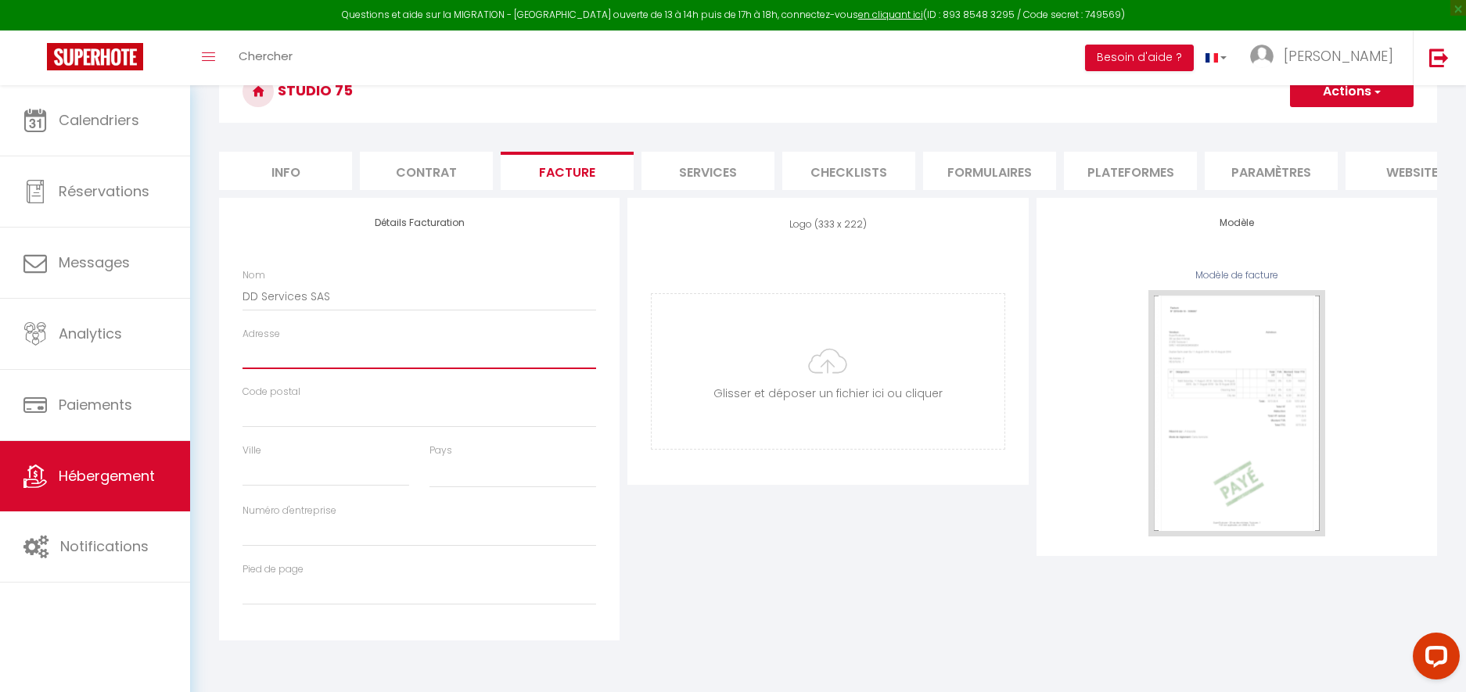
click at [425, 352] on input "Adresse" at bounding box center [419, 355] width 354 height 28
paste input "13a av. [PERSON_NAME], Ste [PERSON_NAME]"
click at [345, 418] on input "Code postal" at bounding box center [419, 414] width 354 height 28
click at [279, 480] on input "Ville" at bounding box center [325, 472] width 167 height 28
click at [476, 475] on select "France Portugal Afghanistan Albania Algeria American Samoa Andorra Angola Angui…" at bounding box center [512, 473] width 167 height 30
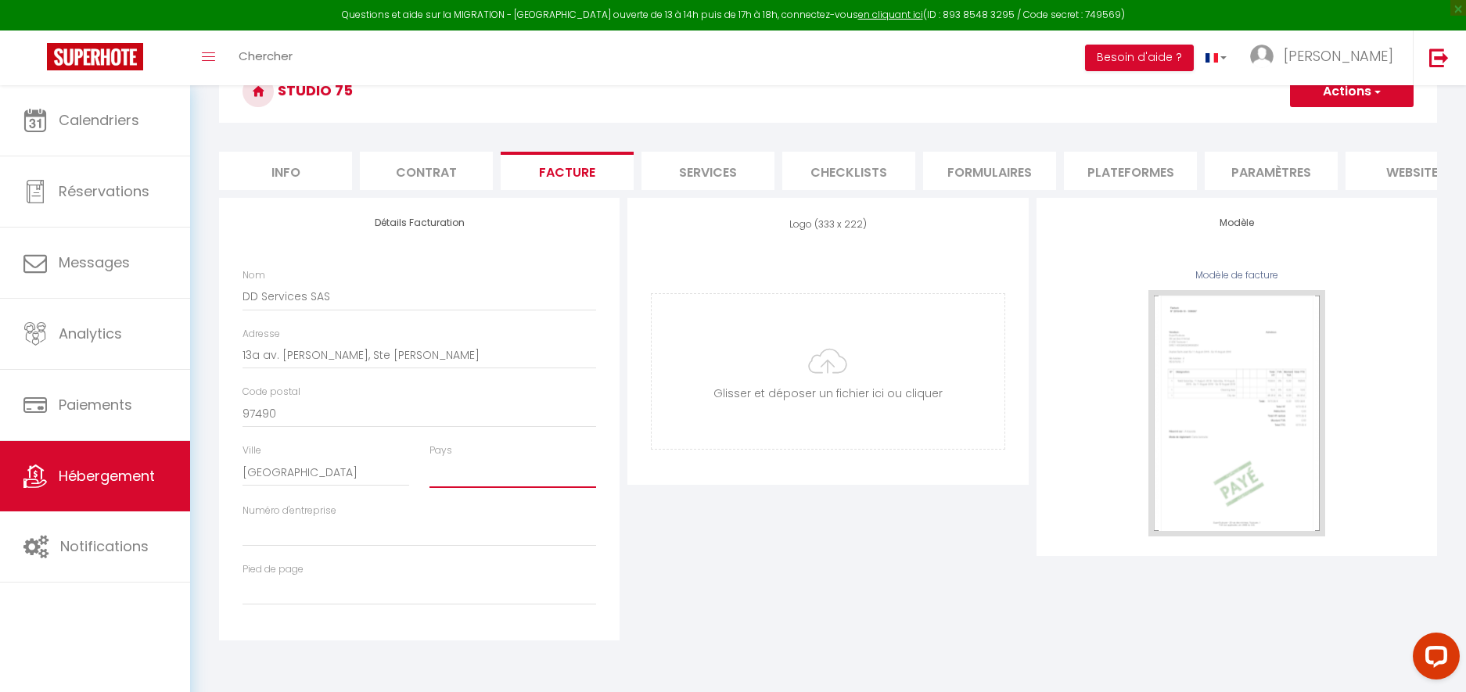
click at [429, 458] on select "France Portugal Afghanistan Albania Algeria American Samoa Andorra Angola Angui…" at bounding box center [512, 473] width 167 height 30
click at [364, 530] on input "Numéro d'entreprise" at bounding box center [419, 533] width 354 height 28
paste input "SIREN 811 331 727"
click at [718, 569] on div "Logo (333 x 222) Supprimer Glisser et déposer un fichier ici ou cliquer Ooops, …" at bounding box center [827, 419] width 408 height 443
click at [380, 599] on input "Pied de page" at bounding box center [419, 591] width 354 height 28
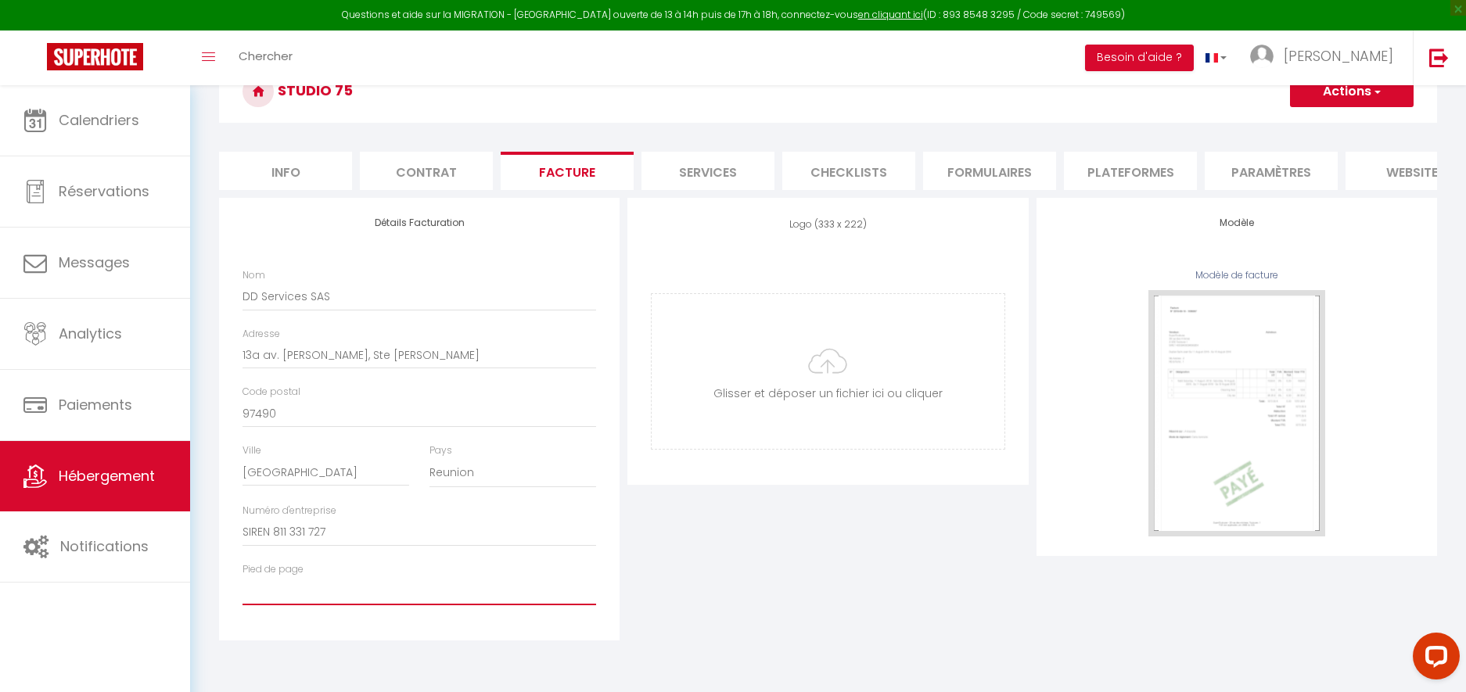
paste input "Exonéré de TVA (Article 261 D - Code général des impôts)"
click at [695, 587] on div "Logo (333 x 222) Supprimer Glisser et déposer un fichier ici ou cliquer Ooops, …" at bounding box center [827, 419] width 408 height 443
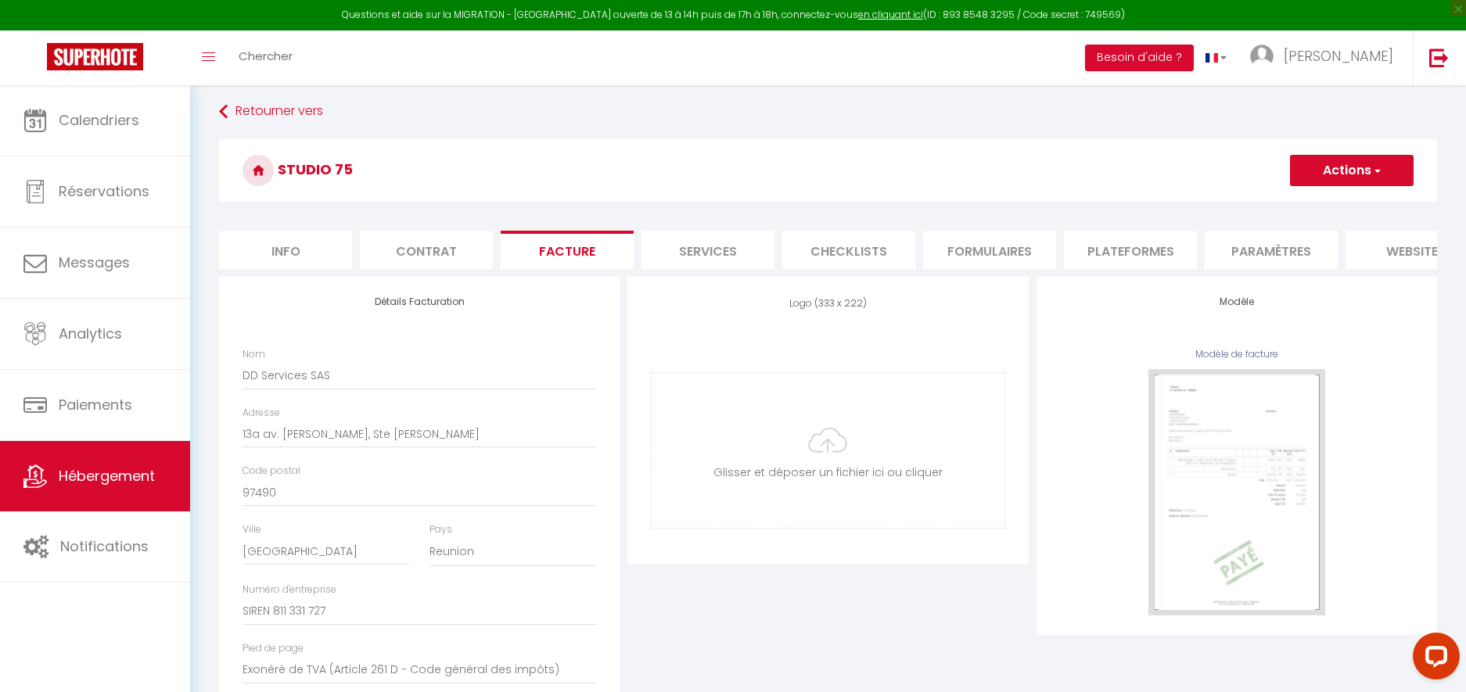
scroll to position [0, 0]
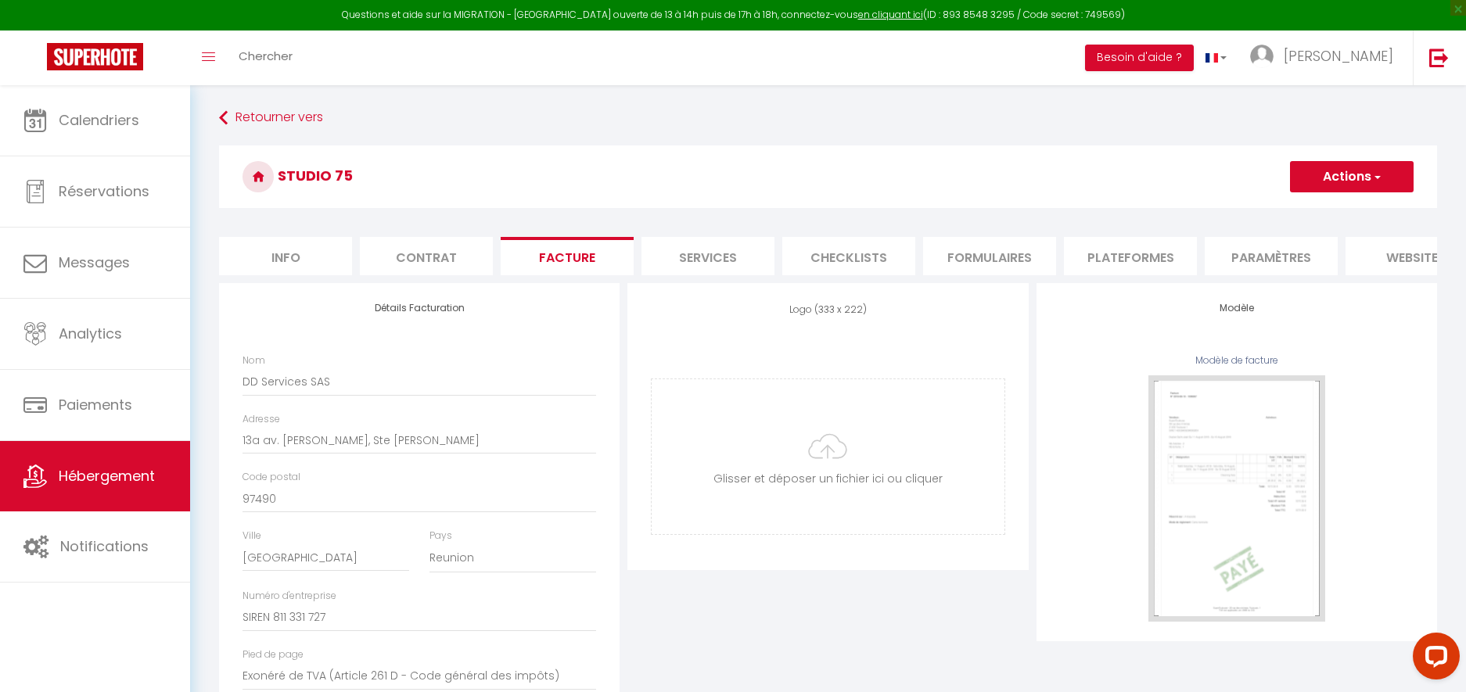
click at [1277, 174] on button "Actions" at bounding box center [1352, 176] width 124 height 31
click at [1277, 209] on link "Enregistrer" at bounding box center [1351, 211] width 124 height 20
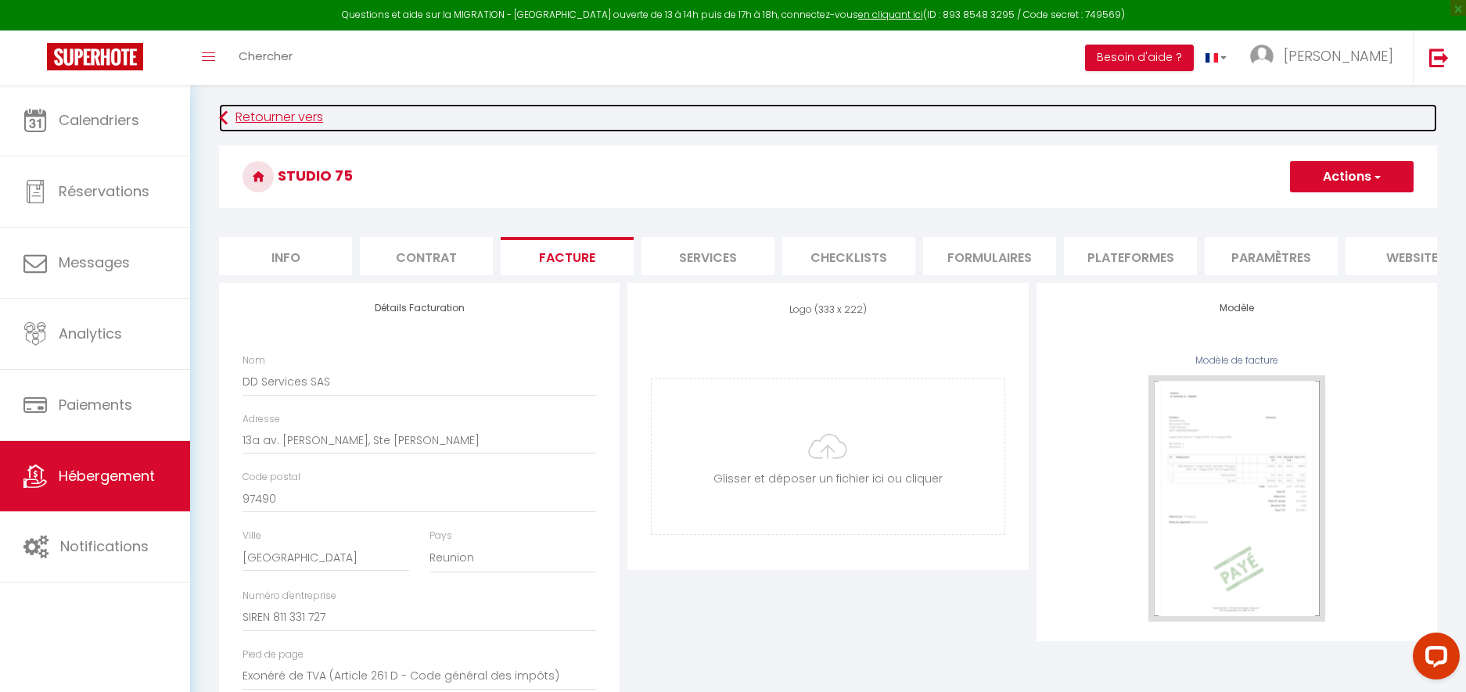
click at [271, 113] on link "Retourner vers" at bounding box center [828, 118] width 1218 height 28
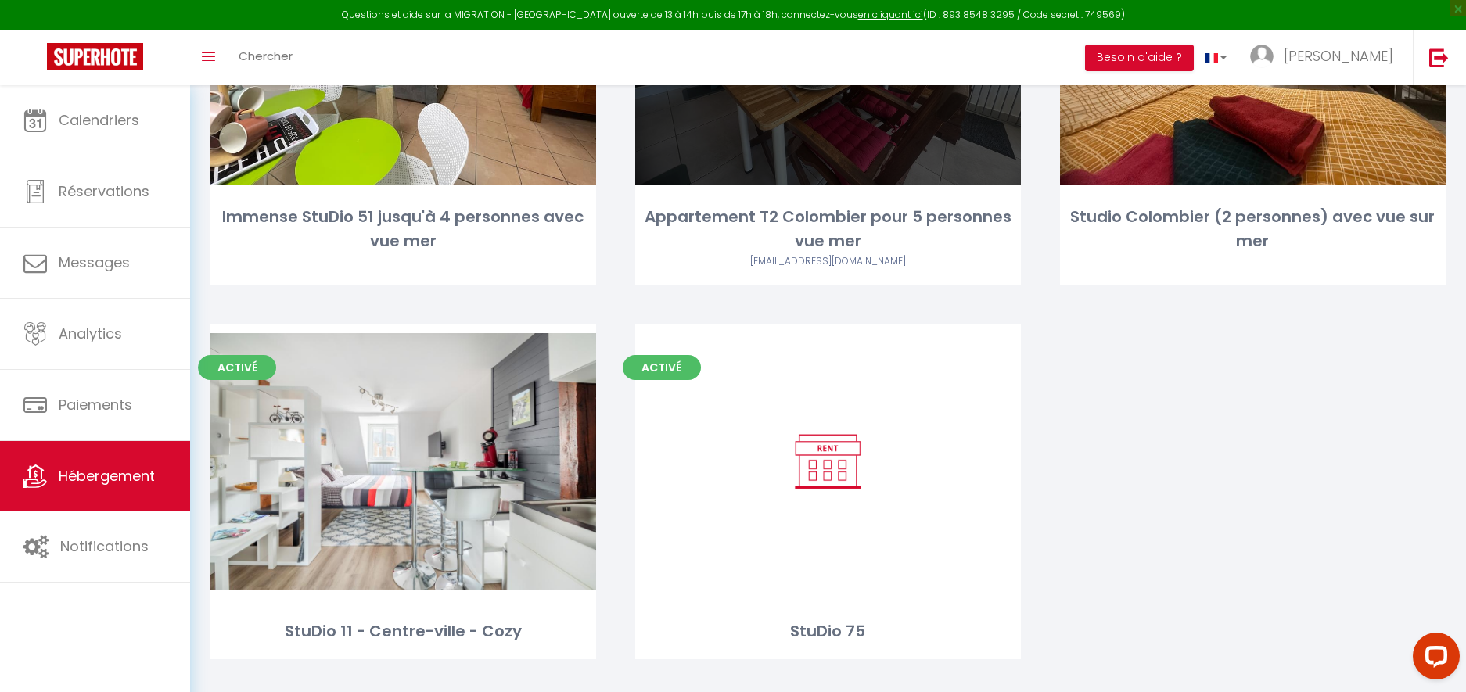
scroll to position [317, 0]
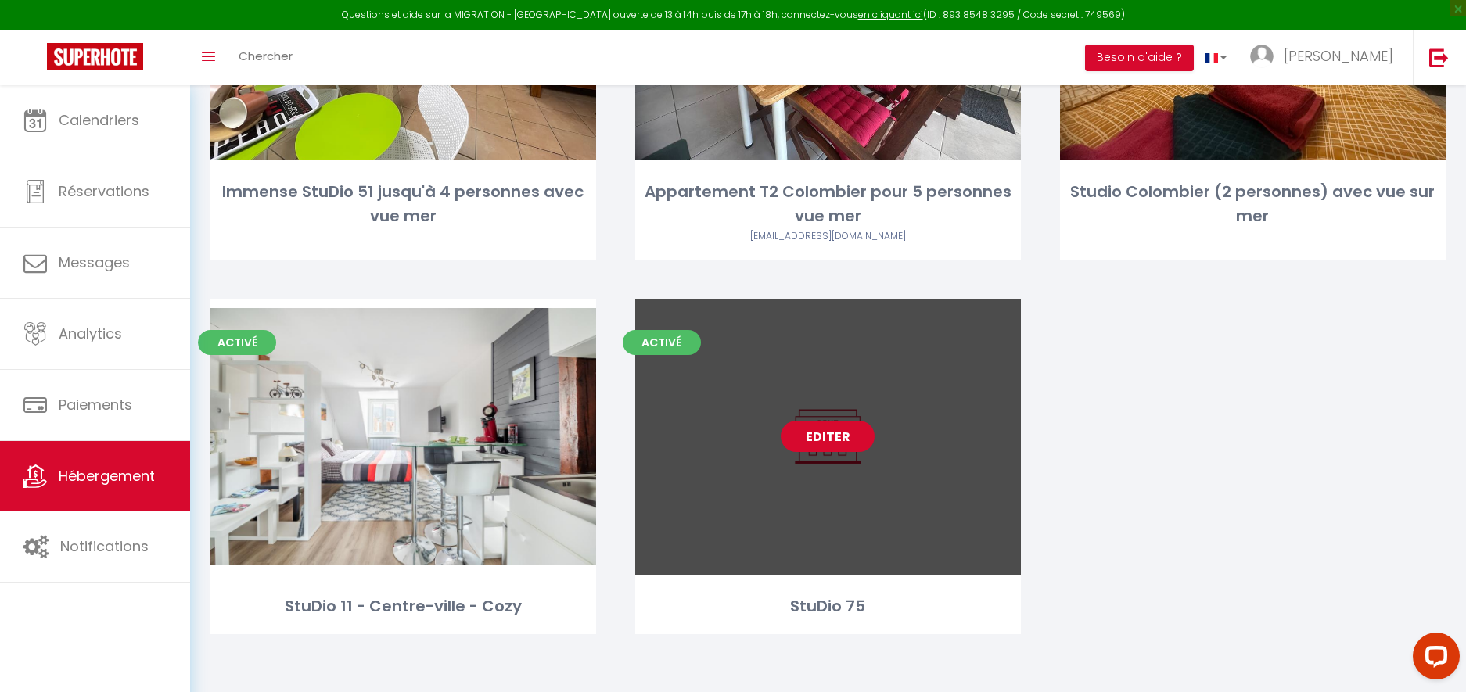
click at [826, 439] on link "Editer" at bounding box center [828, 436] width 94 height 31
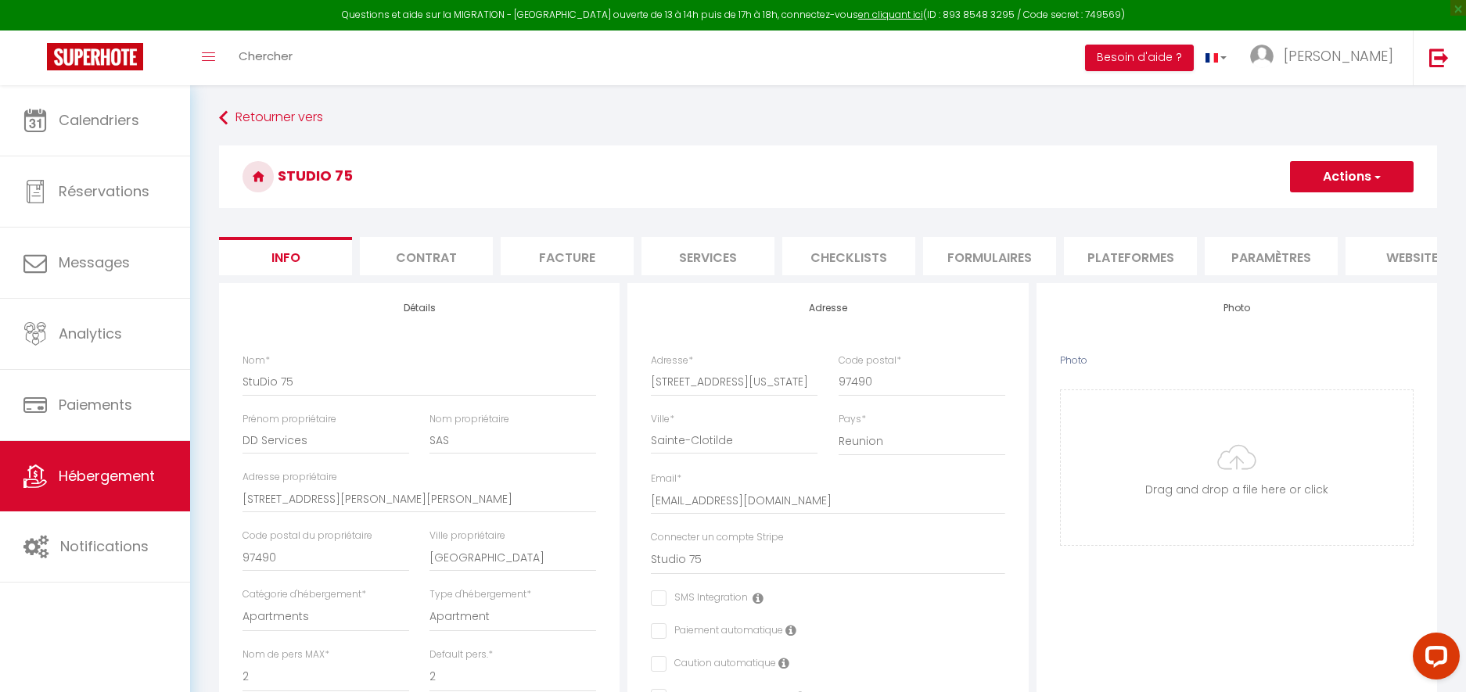
click at [1135, 257] on li "Plateformes" at bounding box center [1130, 256] width 133 height 38
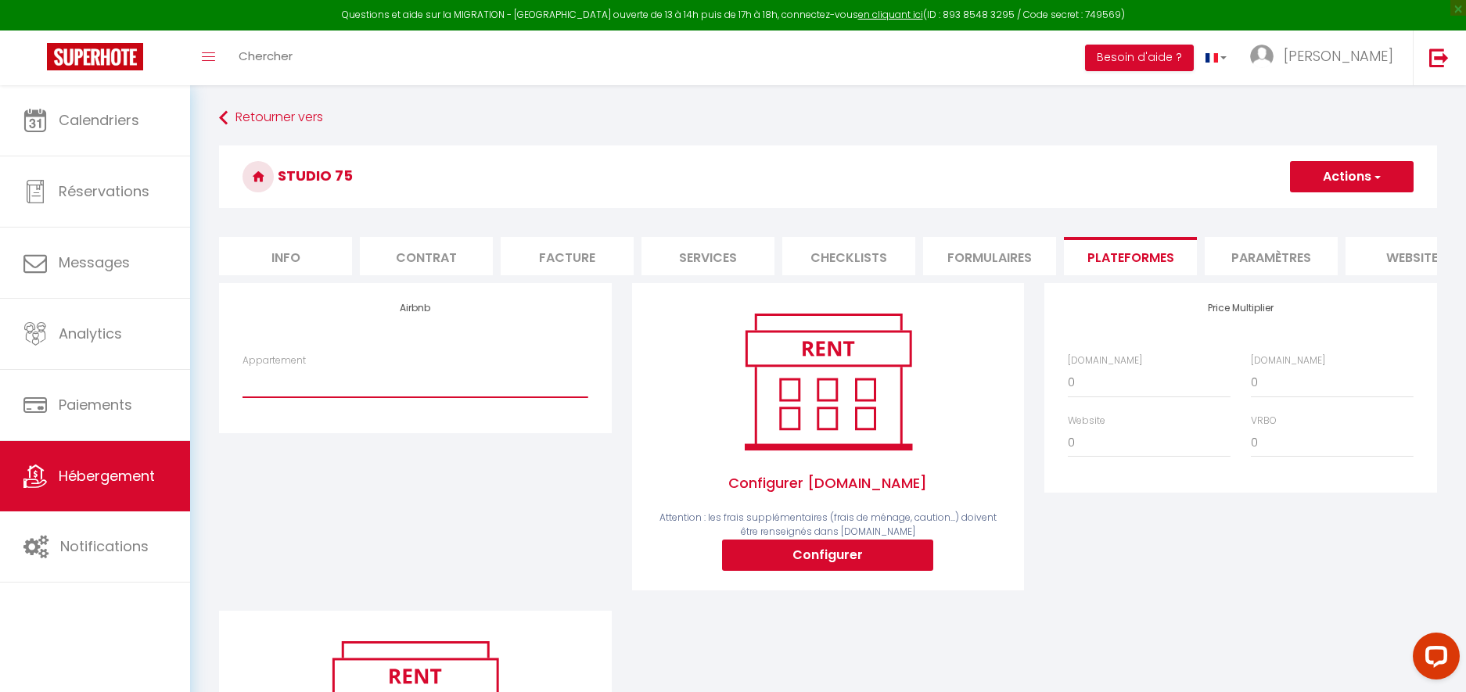
click at [423, 382] on select "Appartement T2 Colombier pour 5 personnes vue mer - colombier@lcd.re Studio Col…" at bounding box center [414, 383] width 345 height 30
click at [242, 368] on select "Appartement T2 Colombier pour 5 personnes vue mer - colombier@lcd.re Studio Col…" at bounding box center [414, 383] width 345 height 30
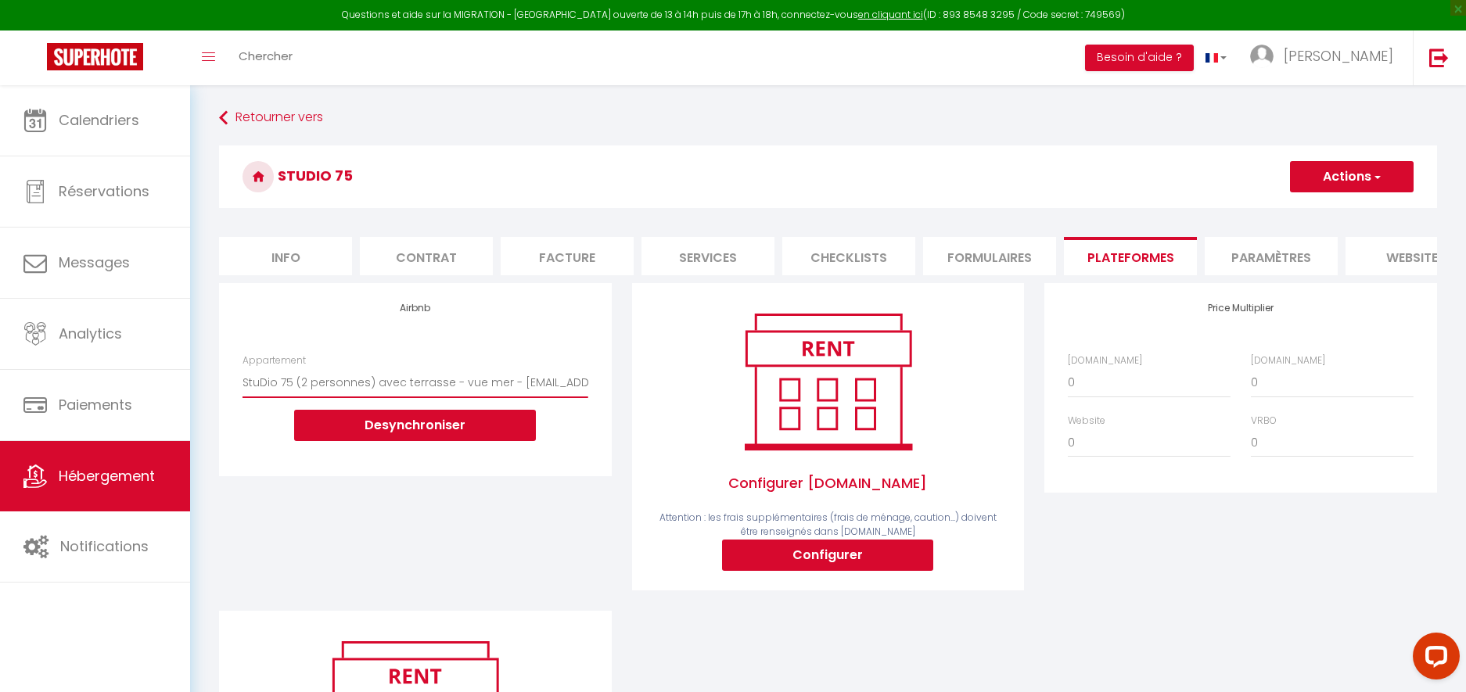
click at [522, 385] on select "Appartement T2 Colombier pour 5 personnes vue mer - colombier@lcd.re Studio Col…" at bounding box center [414, 383] width 345 height 30
click at [402, 382] on select "Appartement T2 Colombier pour 5 personnes vue mer - colombier@lcd.re Studio Col…" at bounding box center [414, 383] width 345 height 30
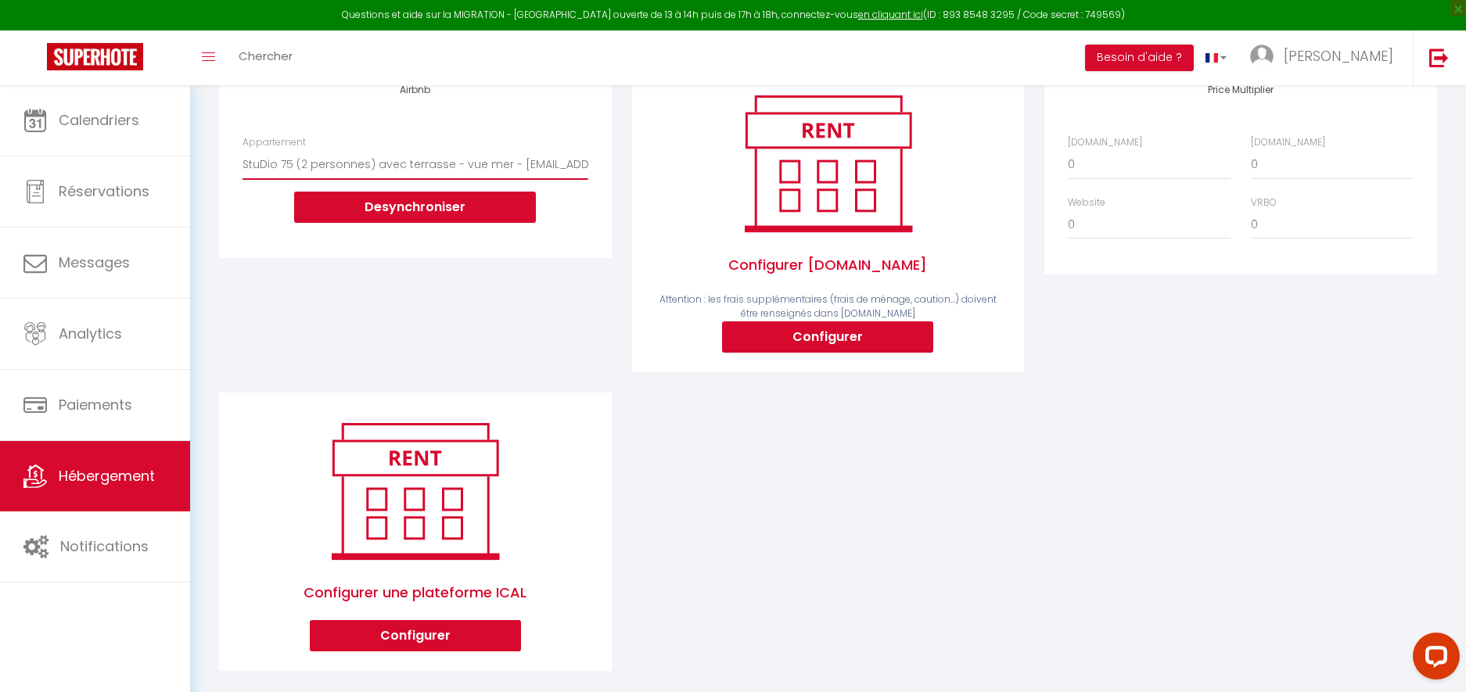
scroll to position [228, 0]
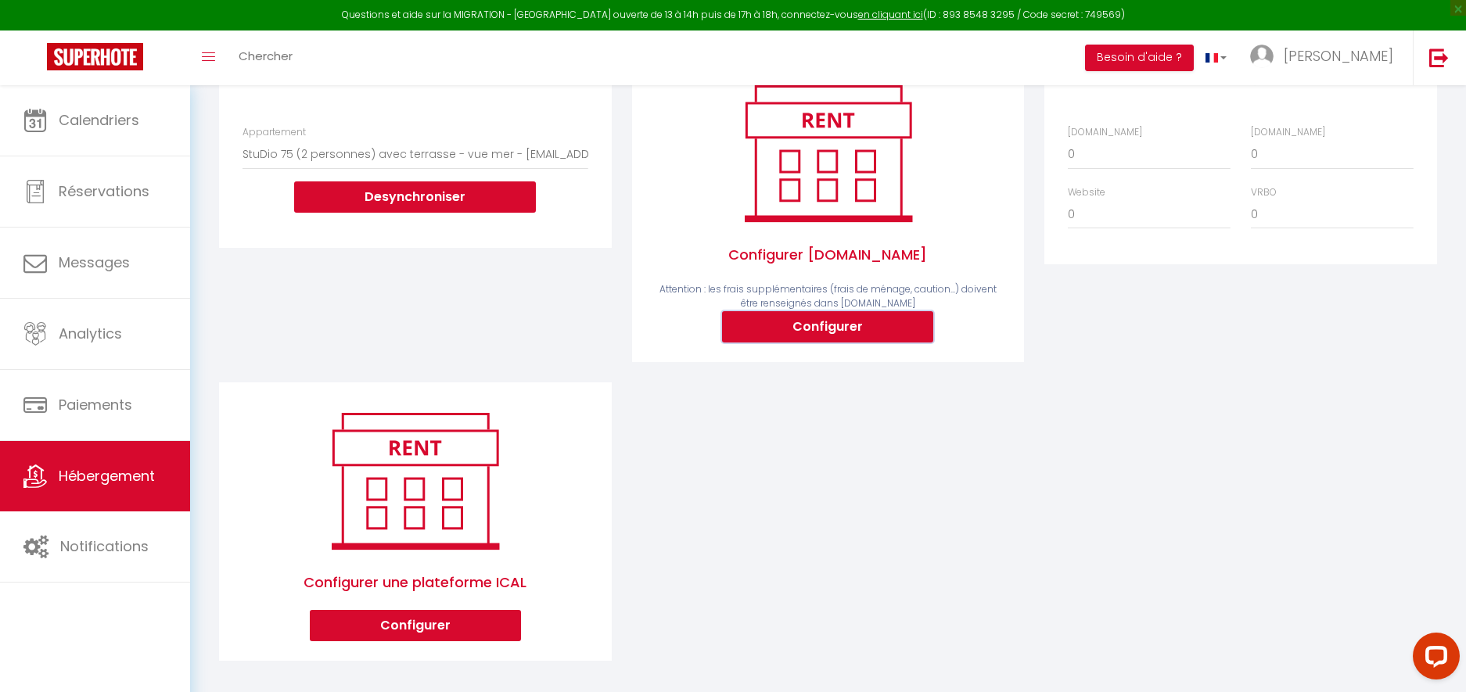
click at [863, 324] on button "Configurer" at bounding box center [827, 326] width 211 height 31
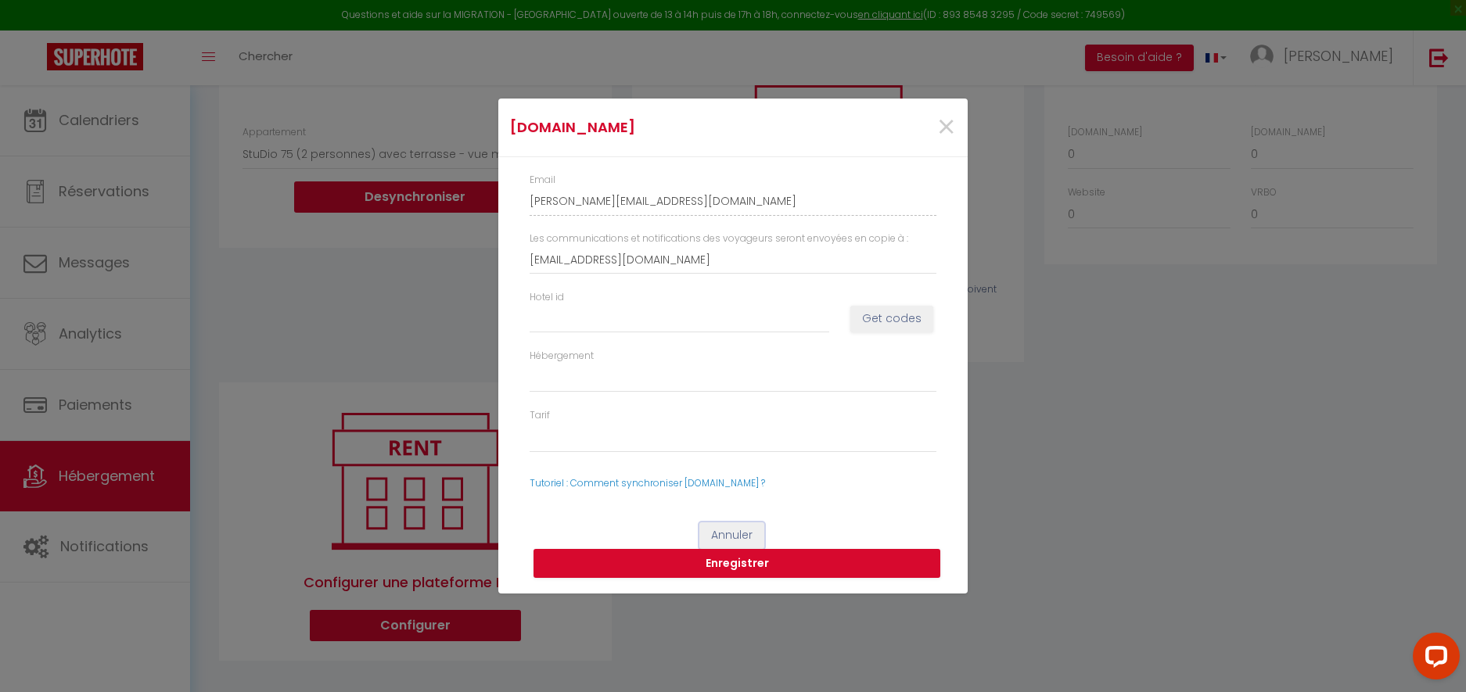
click at [730, 531] on button "Annuler" at bounding box center [731, 535] width 65 height 27
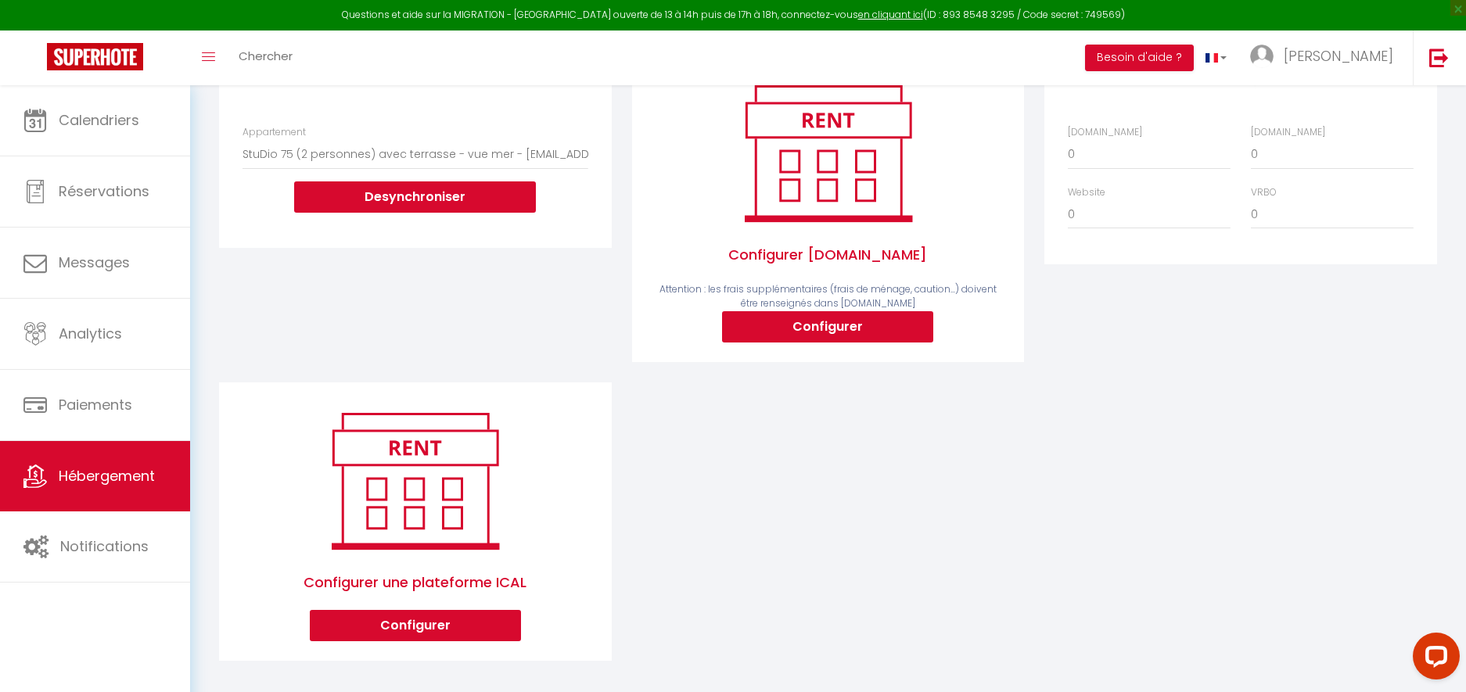
drag, startPoint x: 1137, startPoint y: 472, endPoint x: 1129, endPoint y: 476, distance: 9.1
click at [1137, 471] on div "Airbnb Appartement Appartement T2 Colombier pour 5 personnes vue mer - colombie…" at bounding box center [828, 368] width 1238 height 627
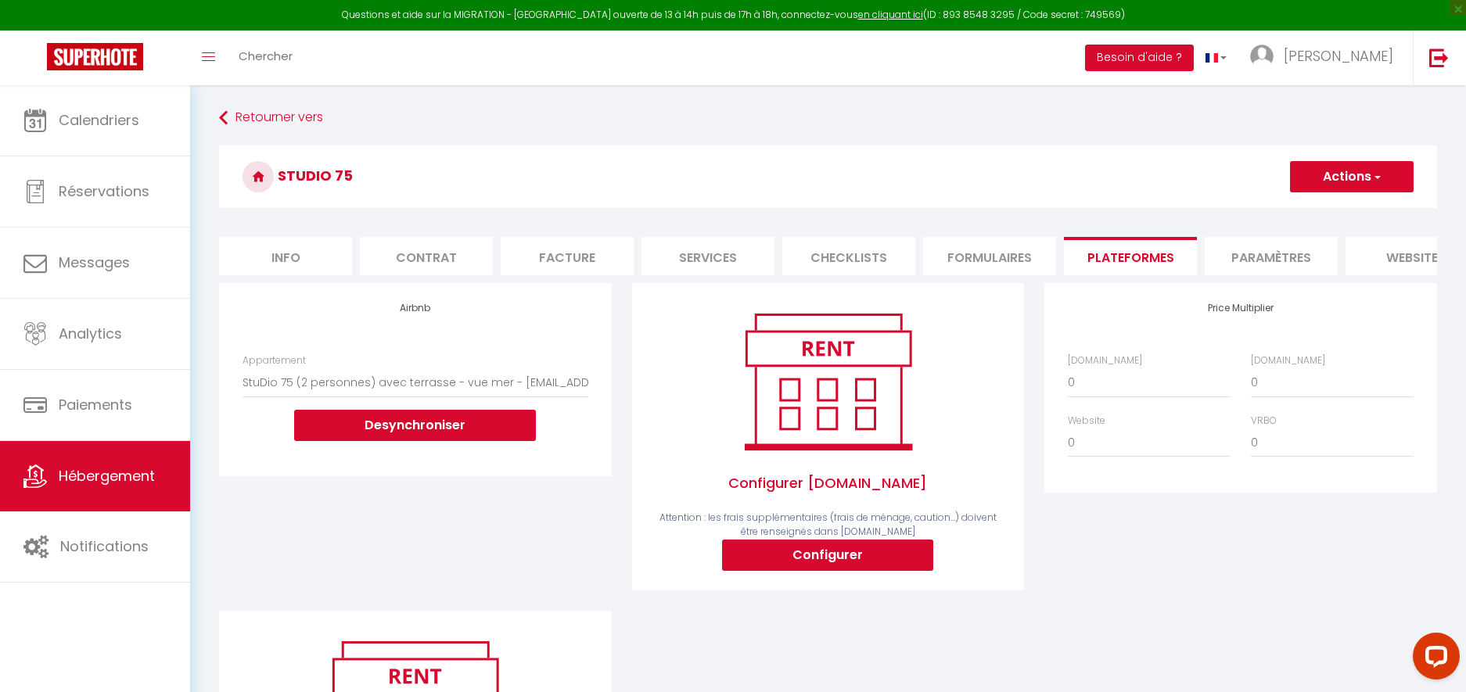
click at [418, 252] on li "Contrat" at bounding box center [426, 256] width 133 height 38
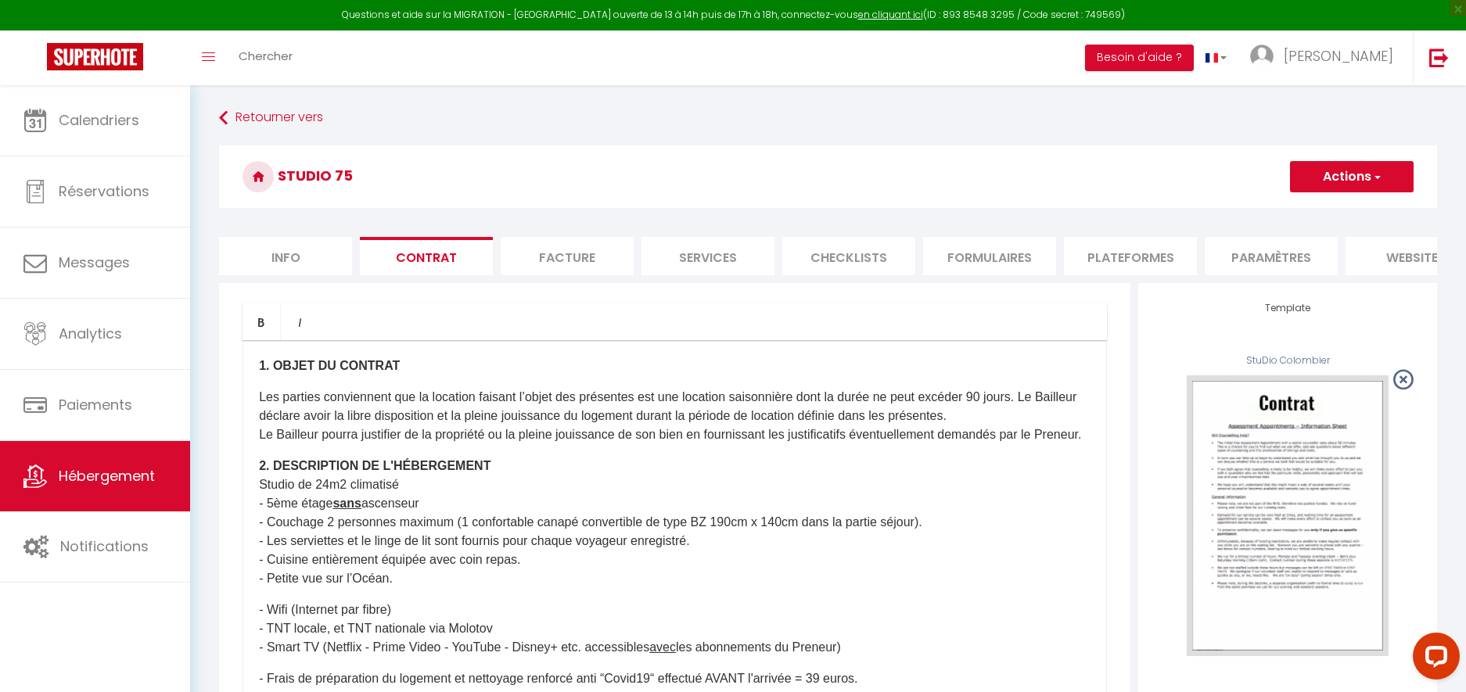
click at [297, 253] on li "Info" at bounding box center [285, 256] width 133 height 38
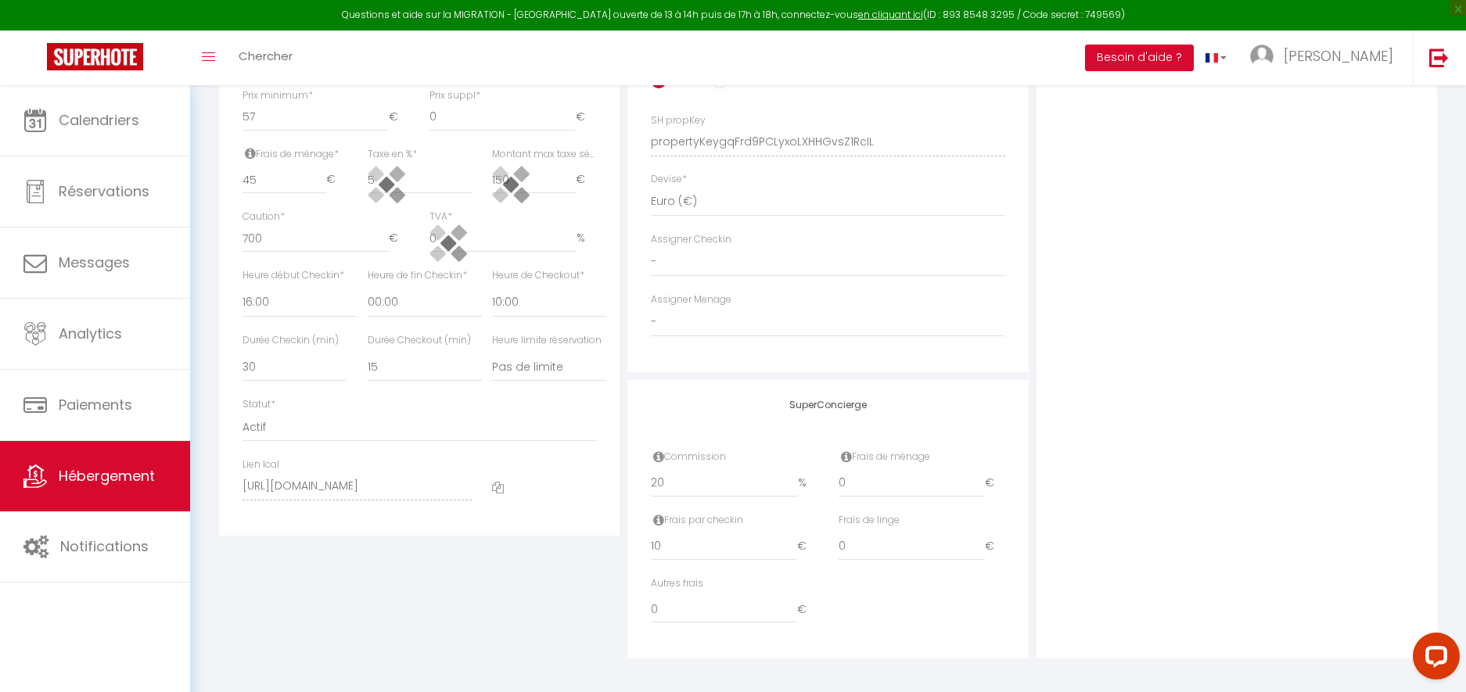
scroll to position [685, 0]
click at [497, 483] on icon at bounding box center [498, 482] width 12 height 12
click at [597, 548] on div "Détails Nom * StuDio 75 Prénom propriétaire DD Services Nom propriétaire SAS Ad…" at bounding box center [419, 125] width 408 height 1055
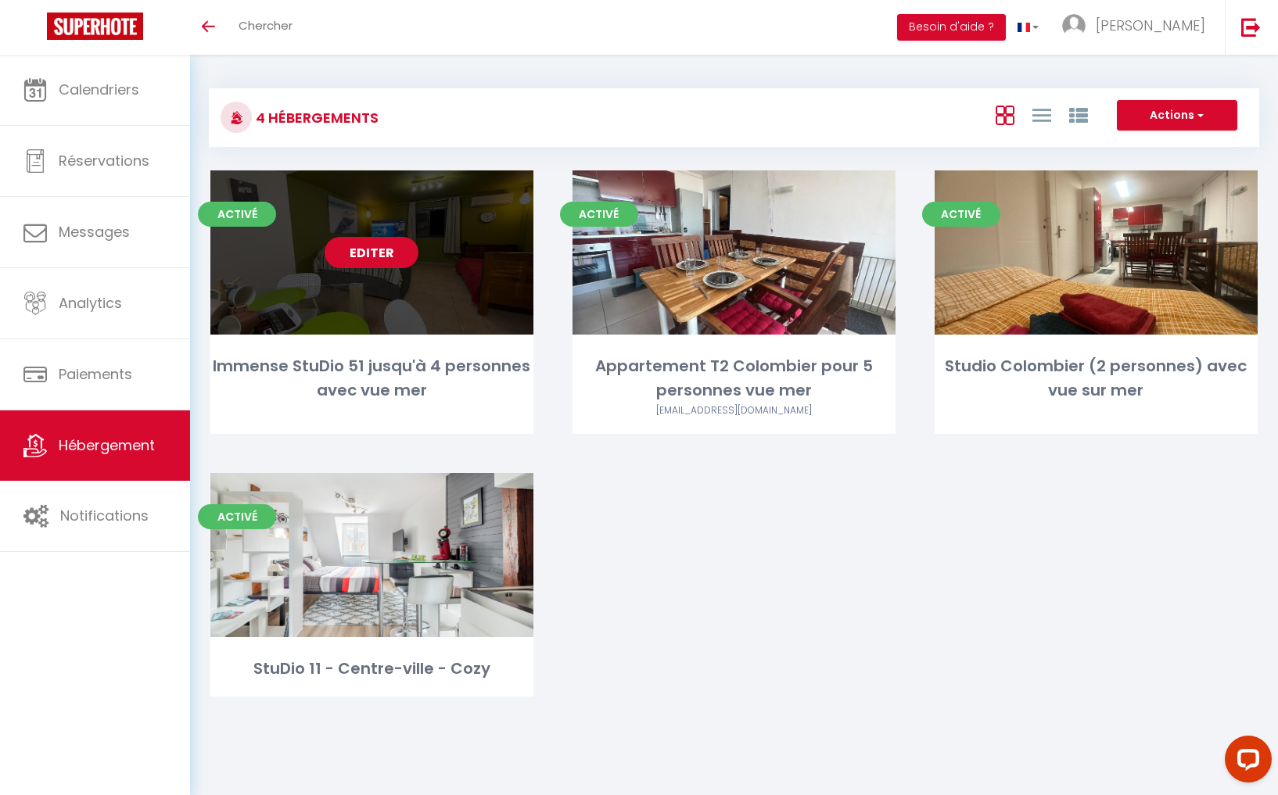
click at [377, 253] on link "Editer" at bounding box center [372, 252] width 94 height 31
click at [393, 291] on div "Editer" at bounding box center [371, 253] width 323 height 164
select select "3"
select select "2"
select select "1"
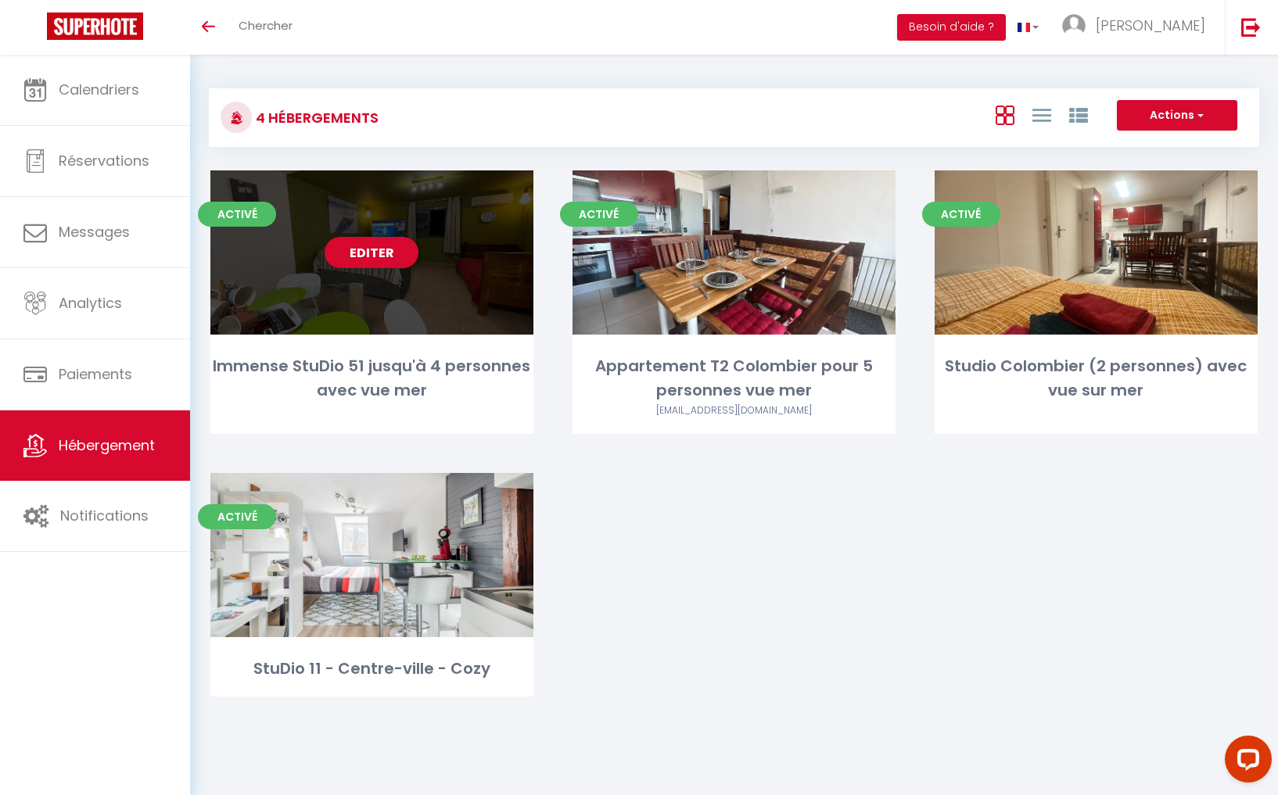
select select "1"
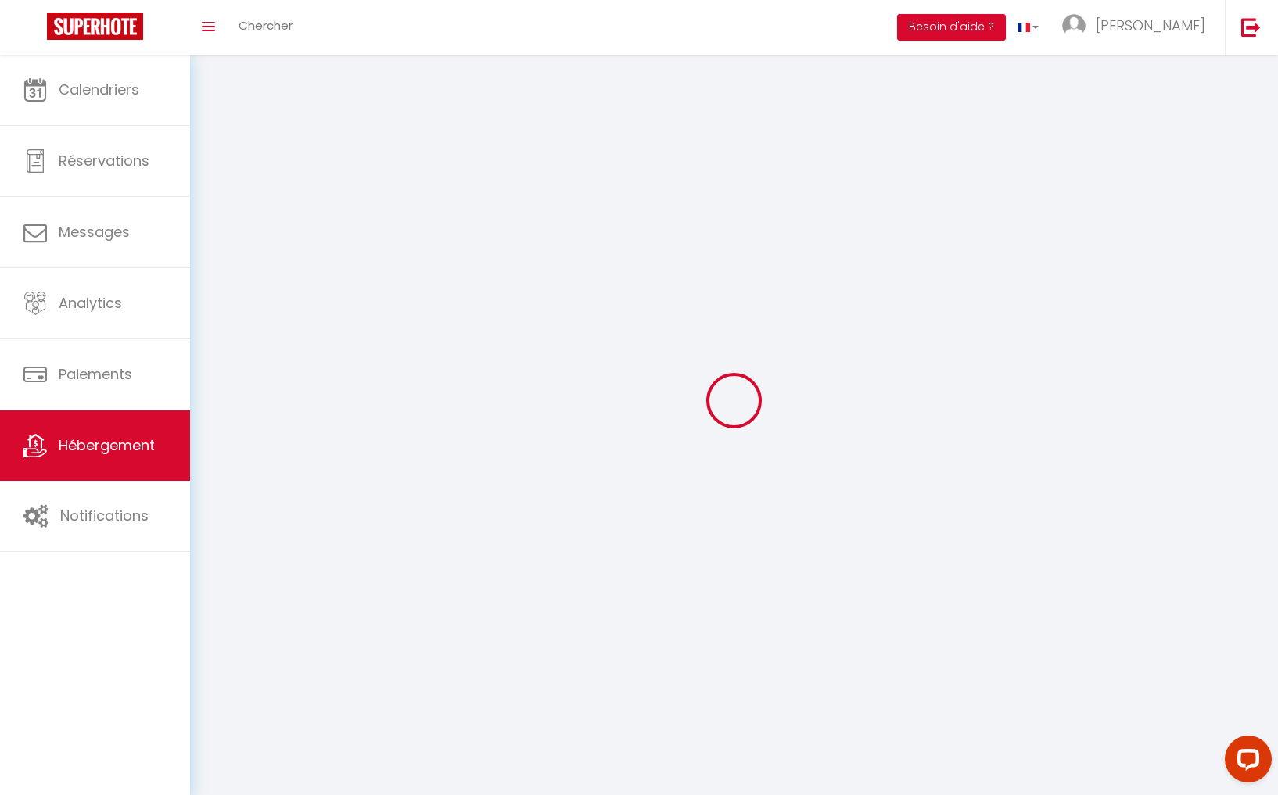
select select
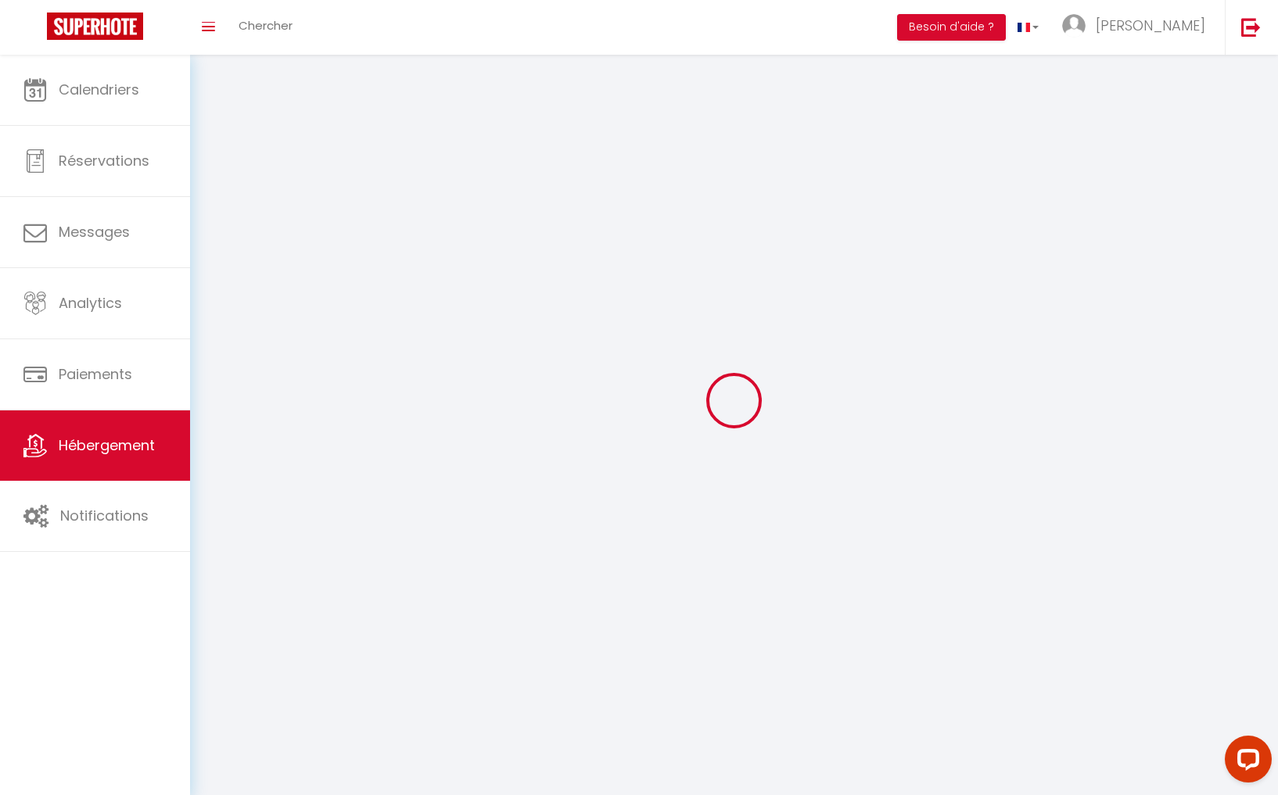
select select
checkbox input "false"
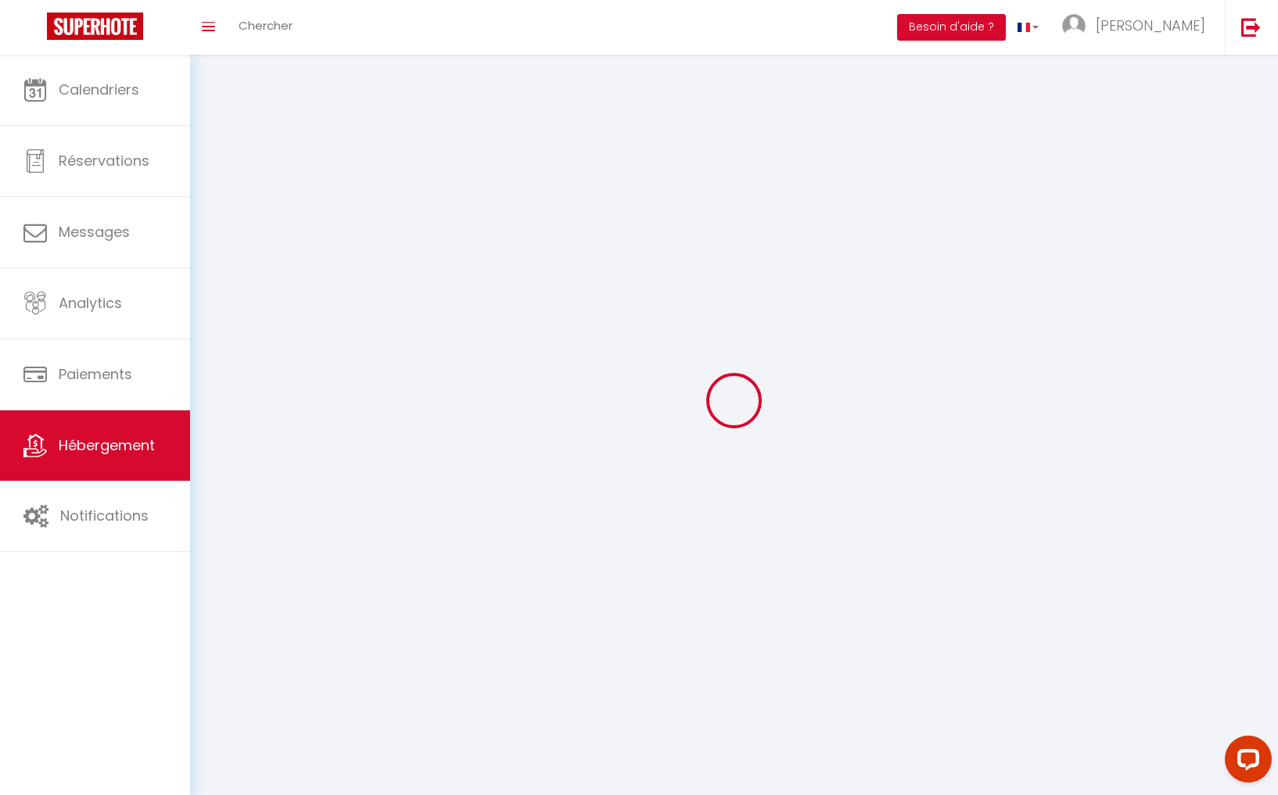
select select
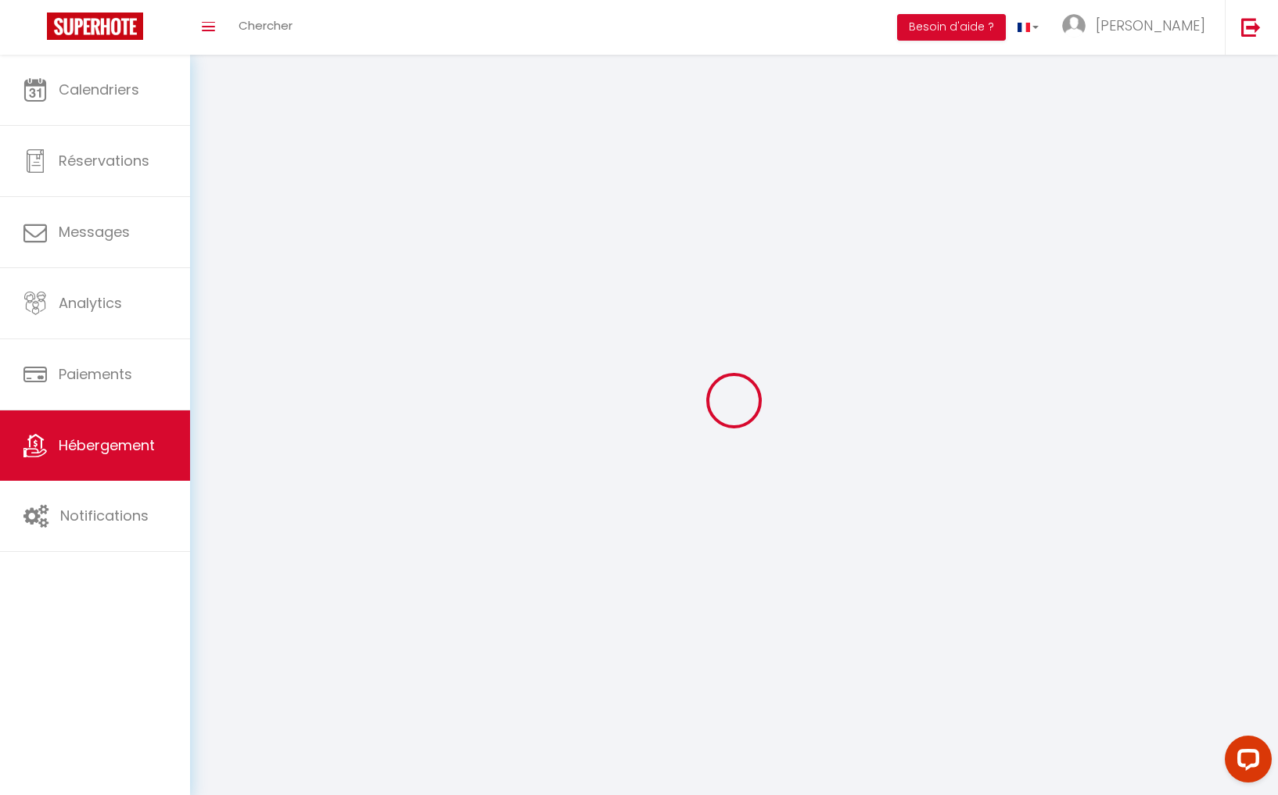
select select
checkbox input "false"
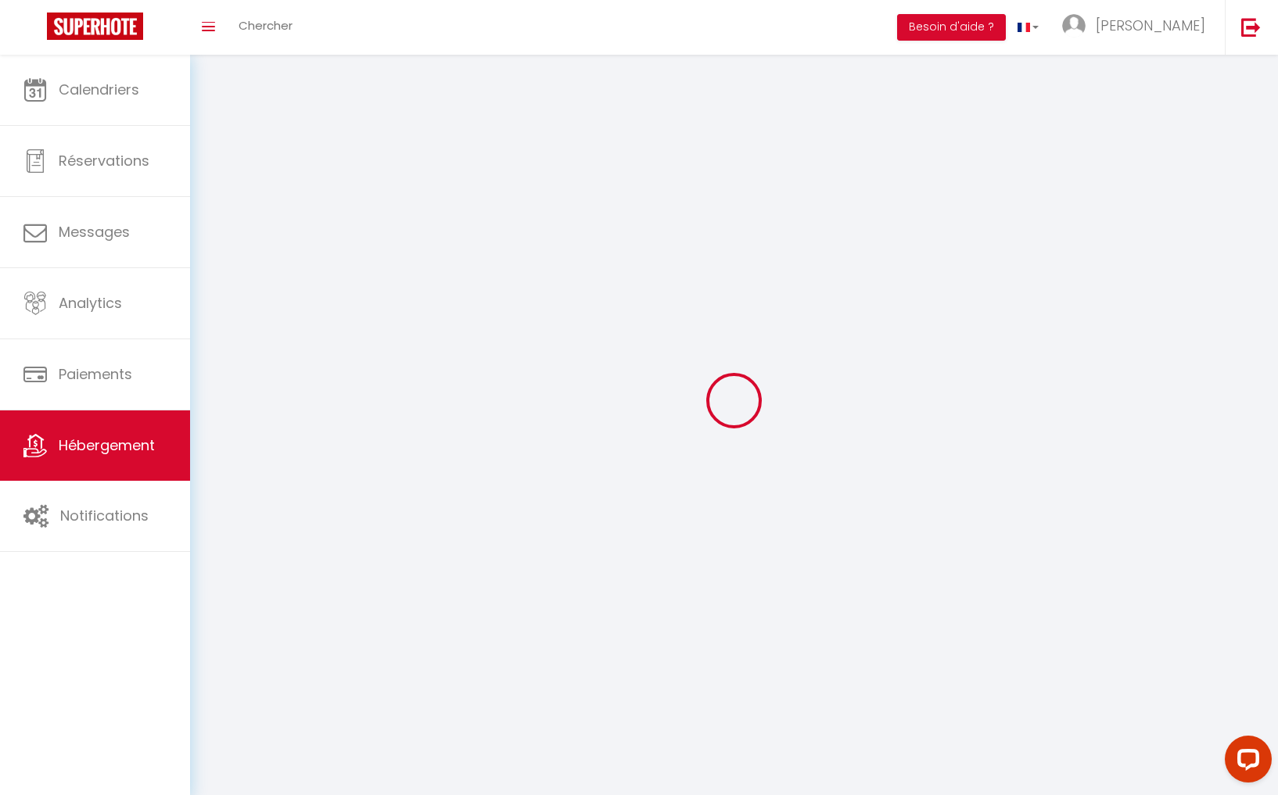
checkbox input "false"
select select
select select "1"
select select
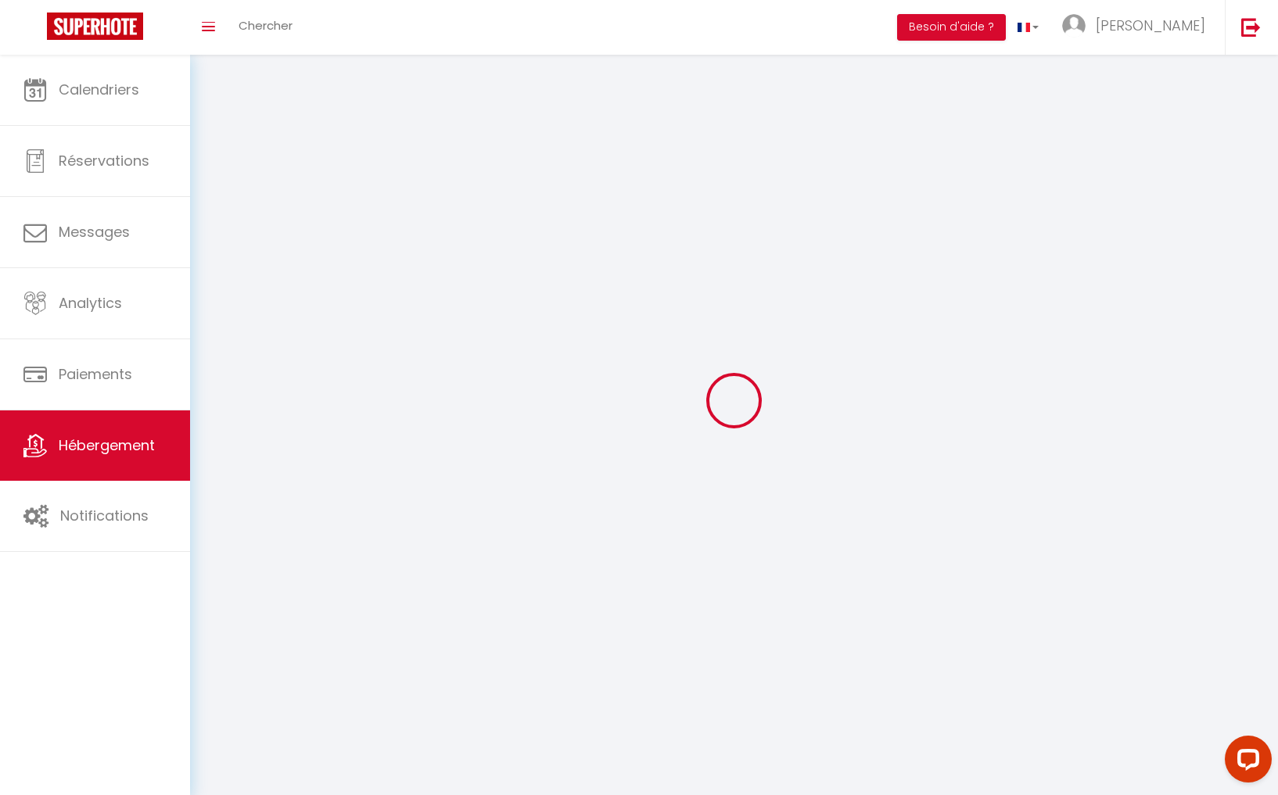
select select "28"
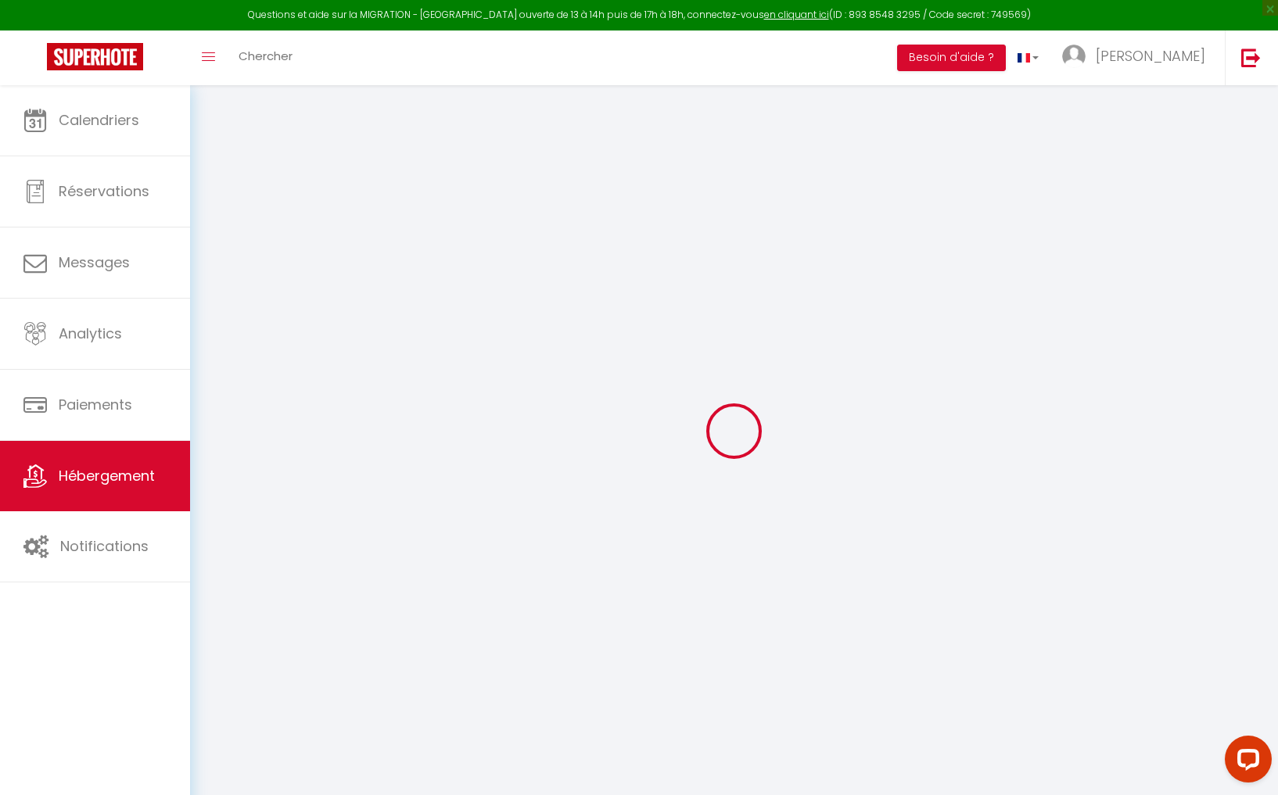
select select
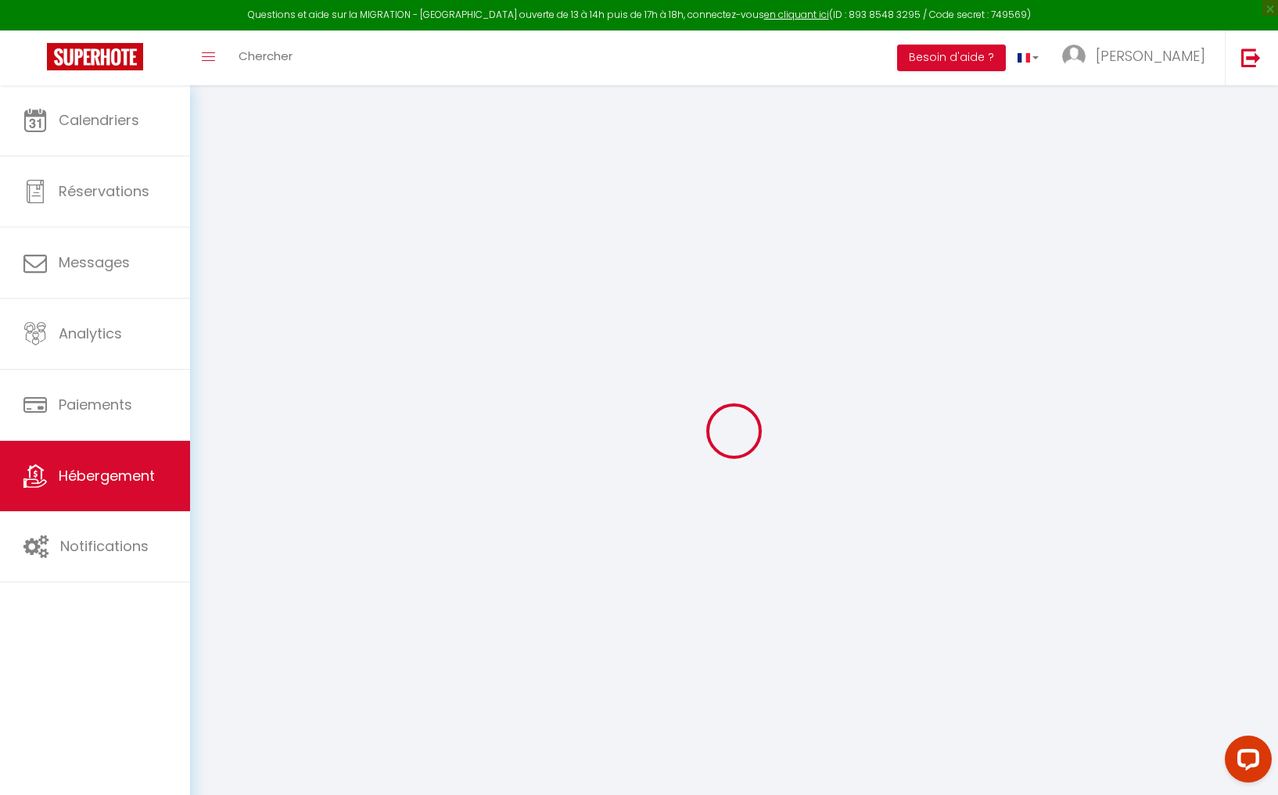
select select
checkbox input "false"
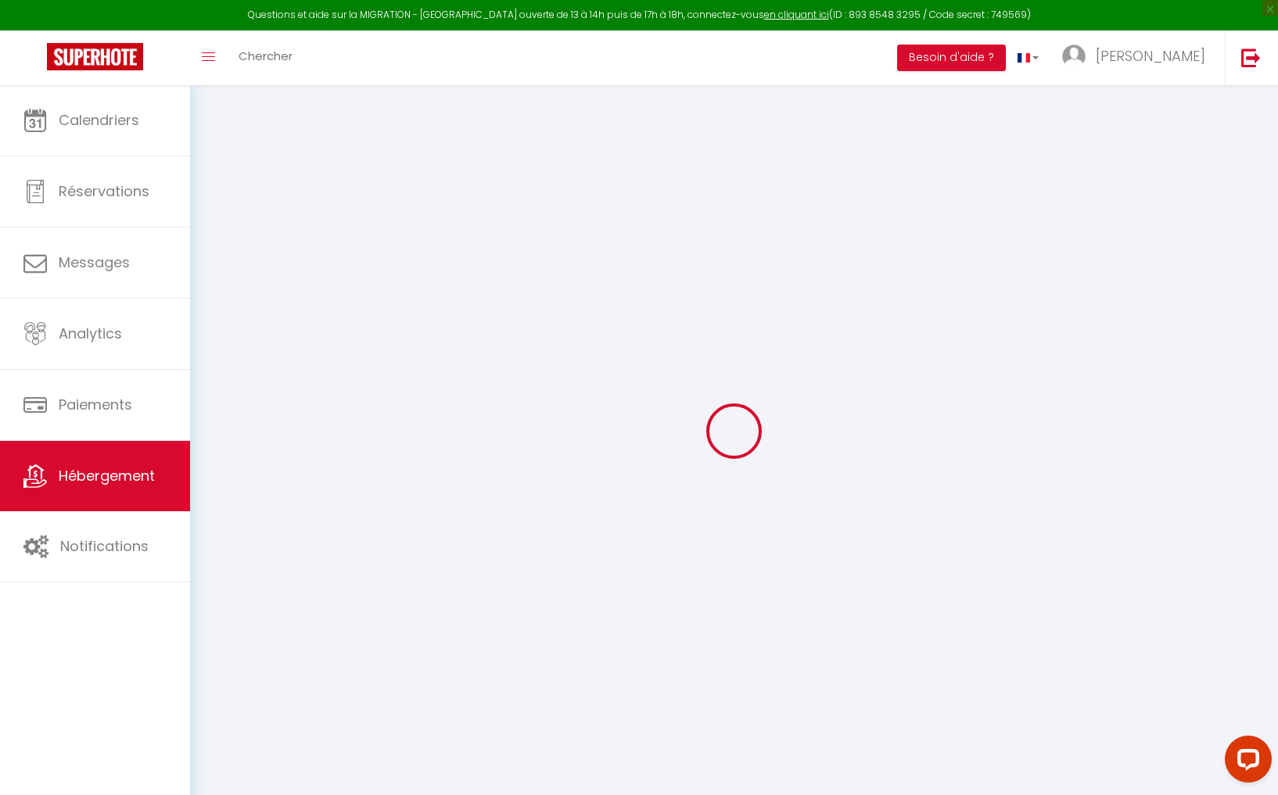
select select
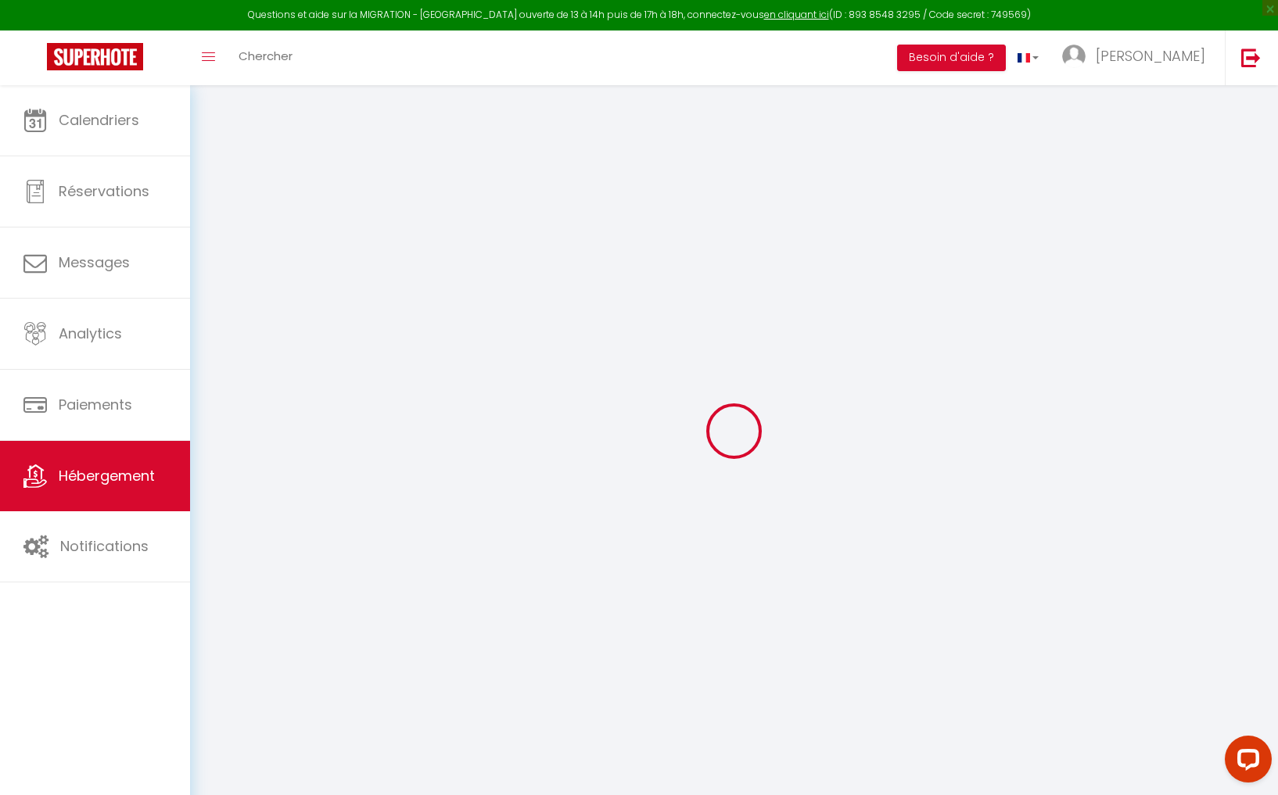
select select
checkbox input "false"
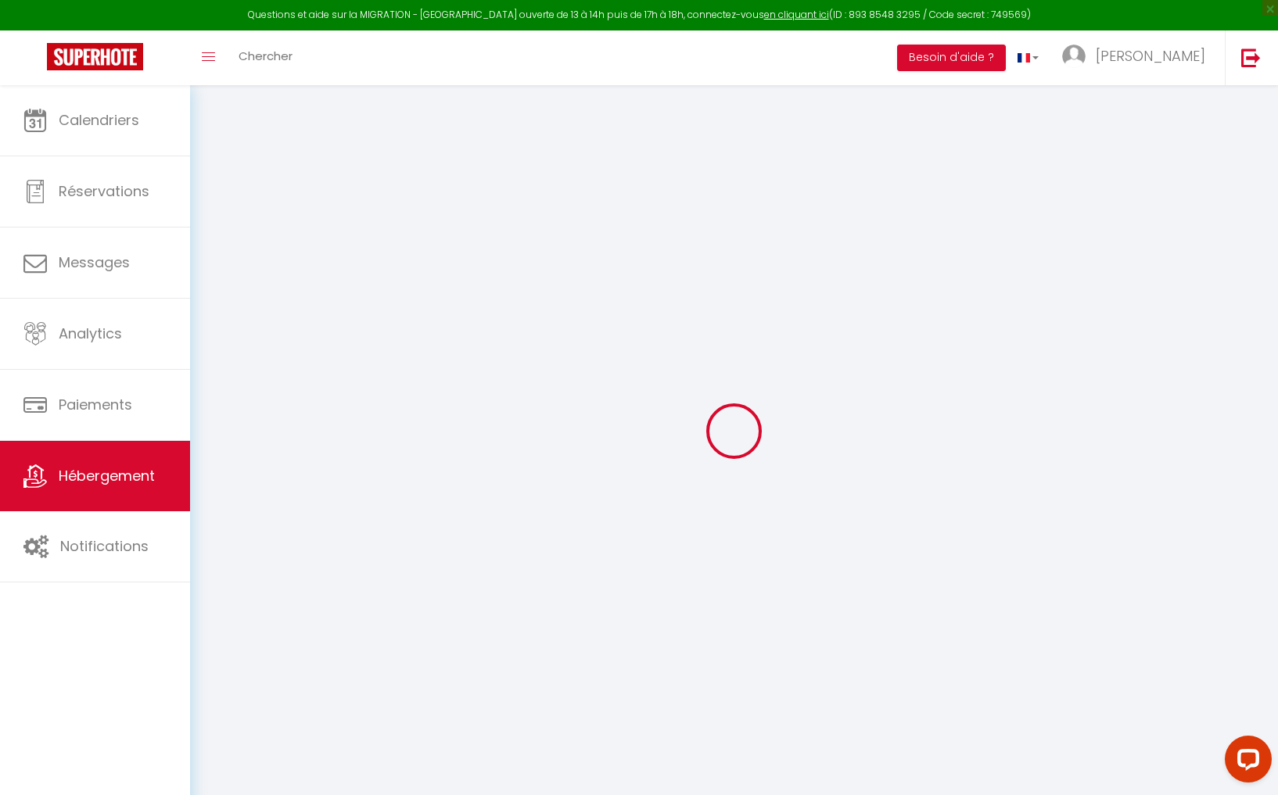
checkbox input "false"
select select
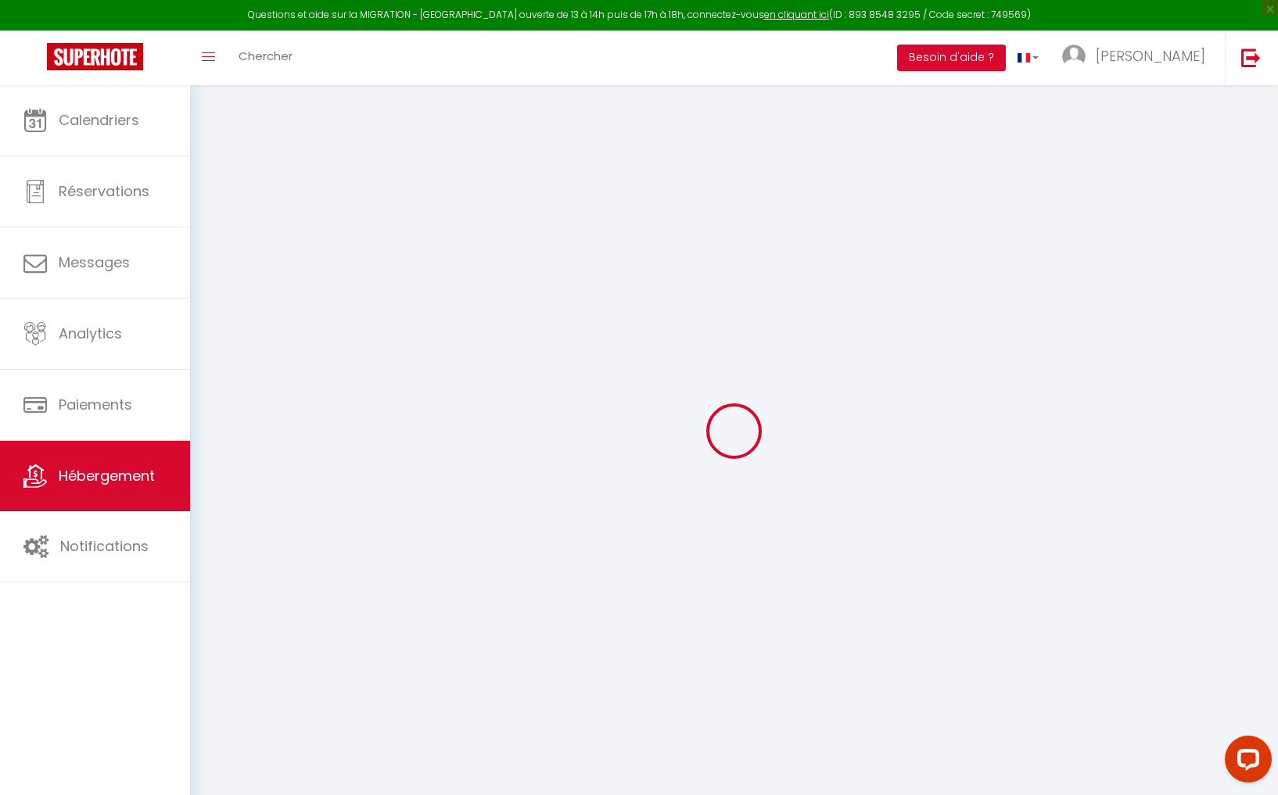
select select
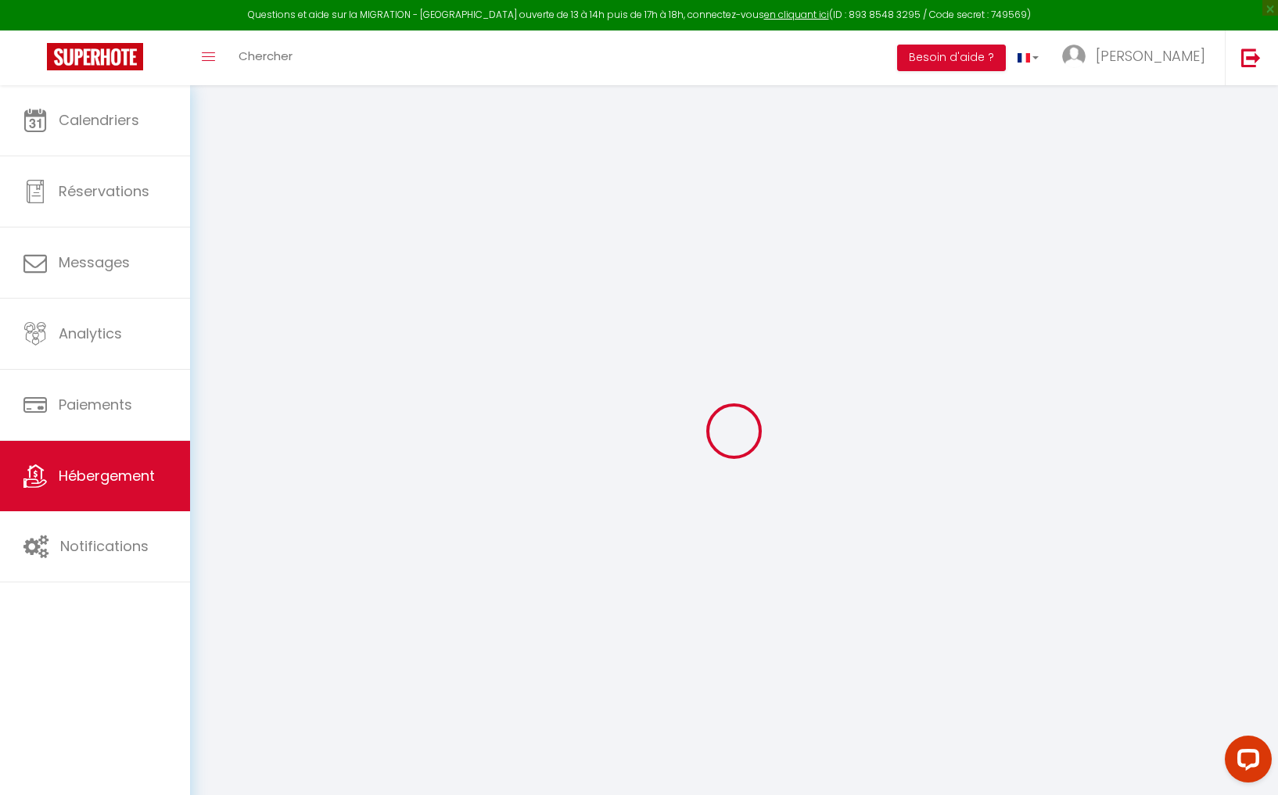
checkbox input "false"
select select
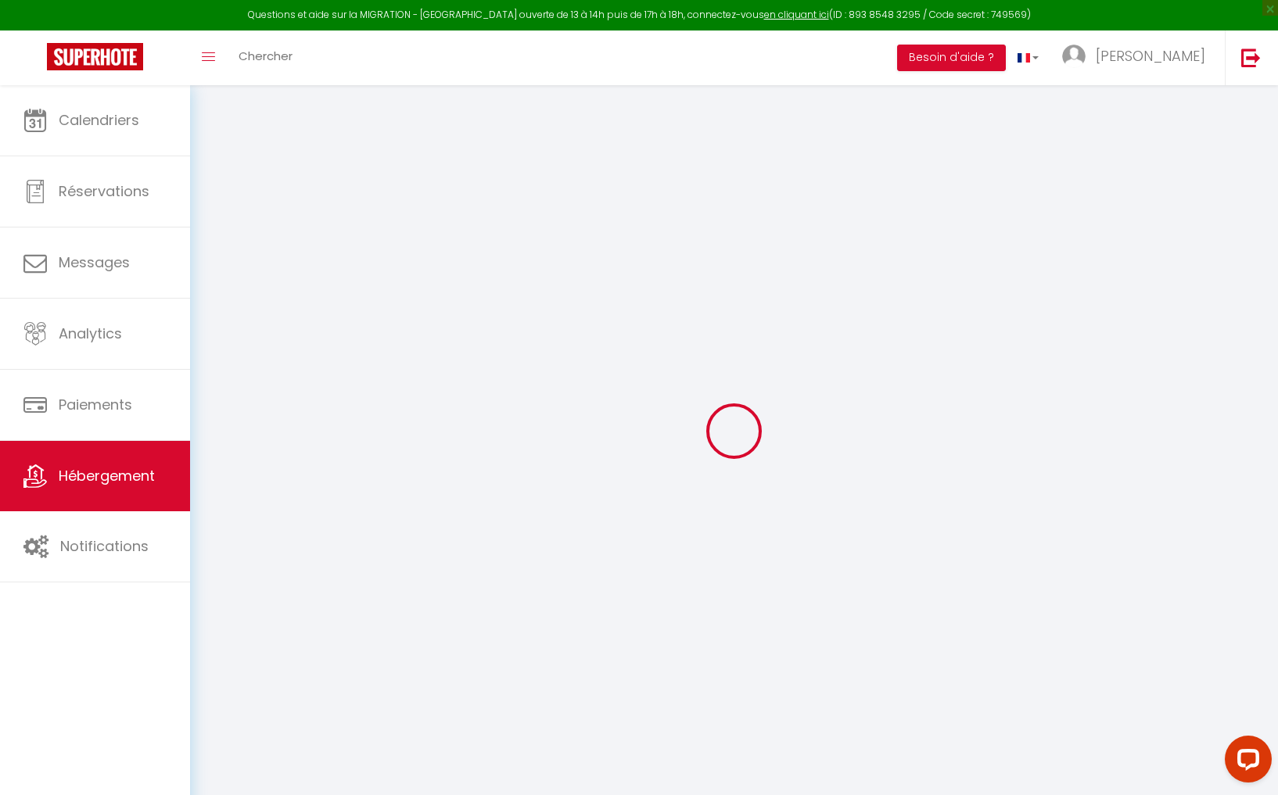
select select
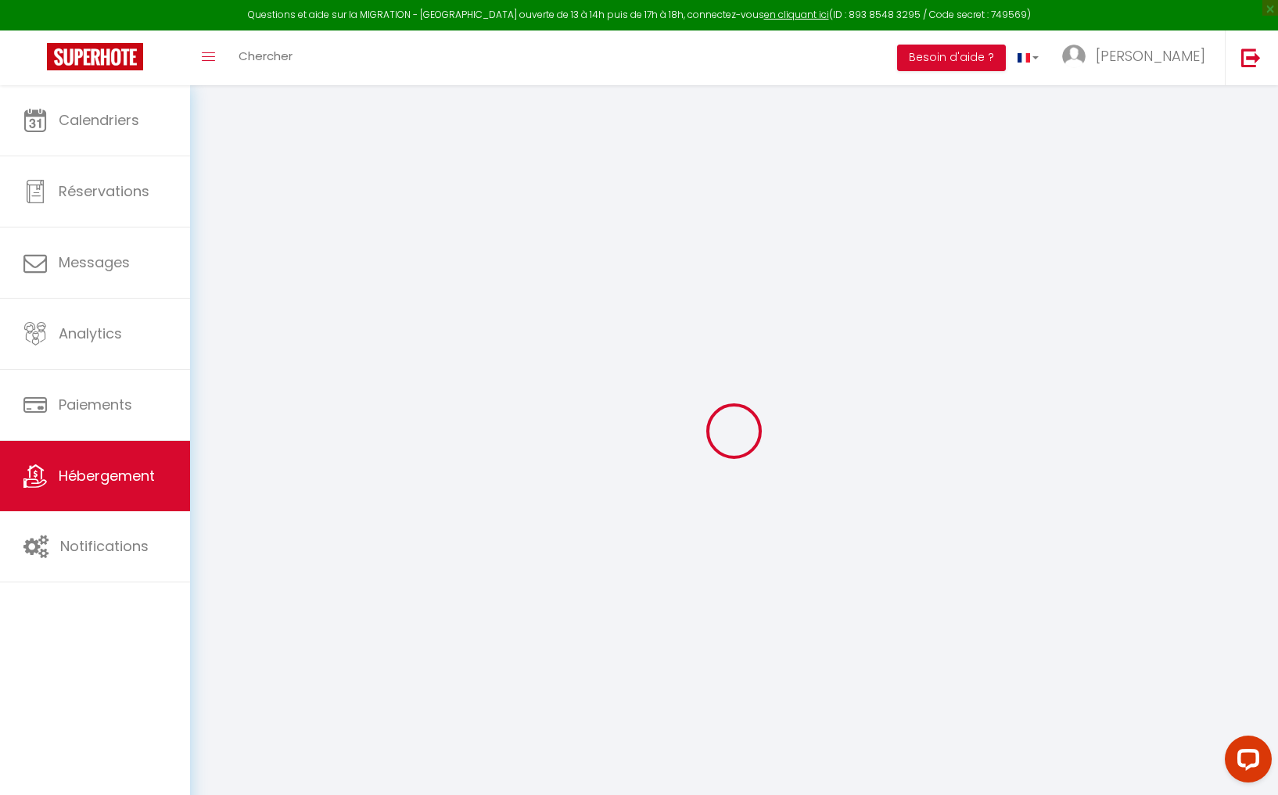
select select
checkbox input "false"
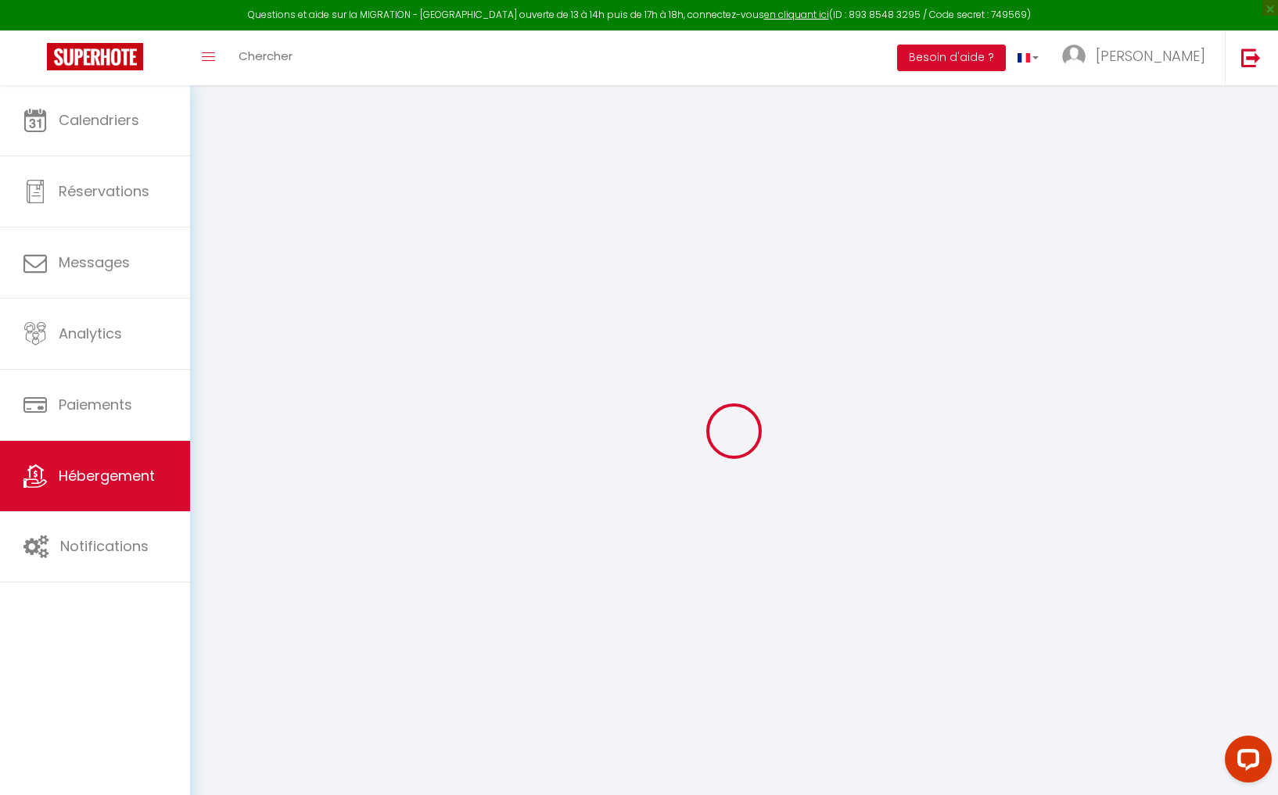
checkbox input "false"
select select
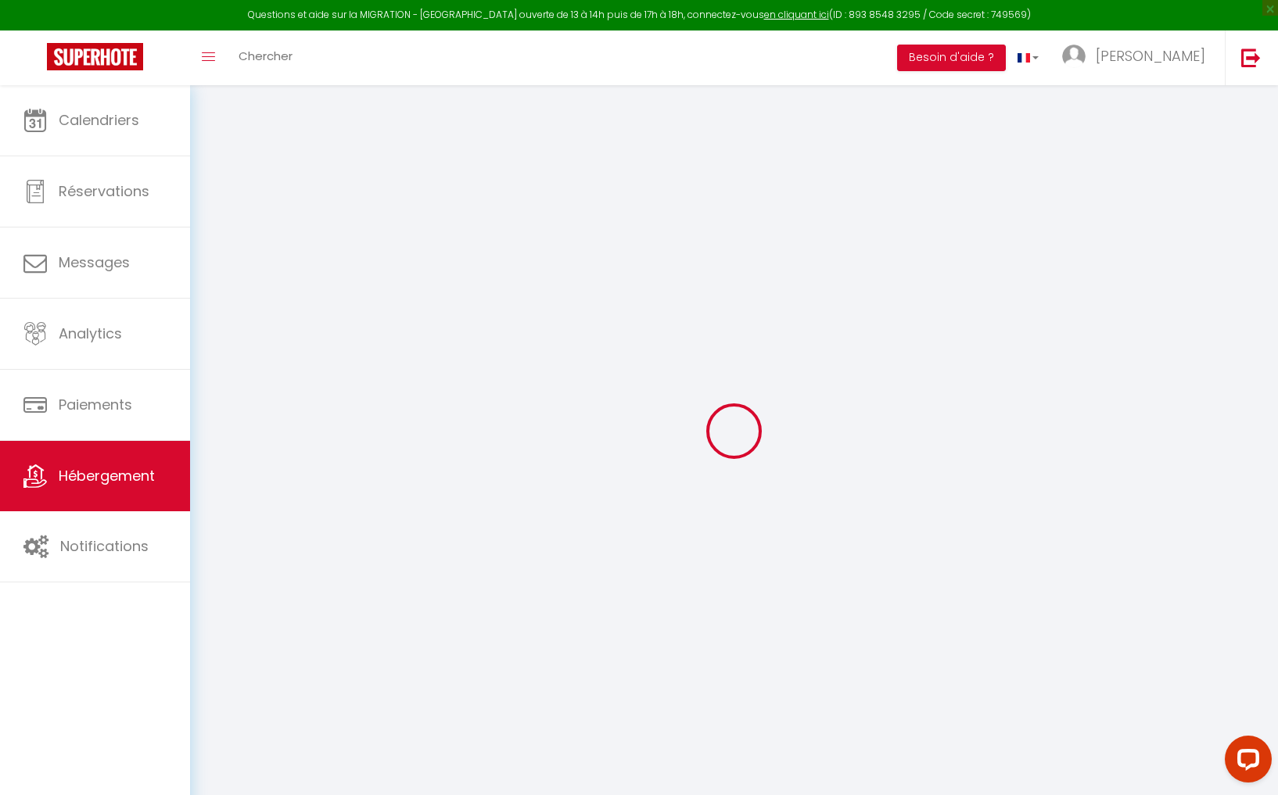
select select
checkbox input "false"
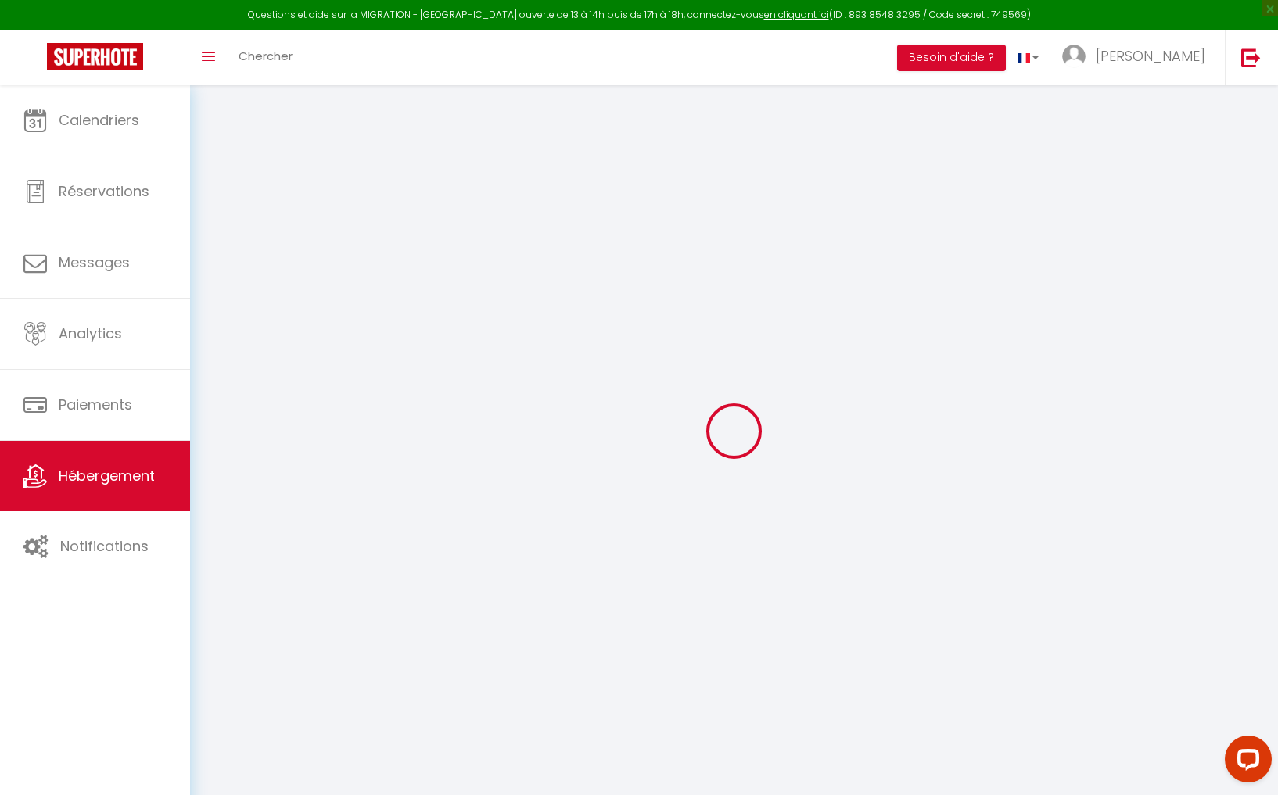
checkbox input "false"
select select
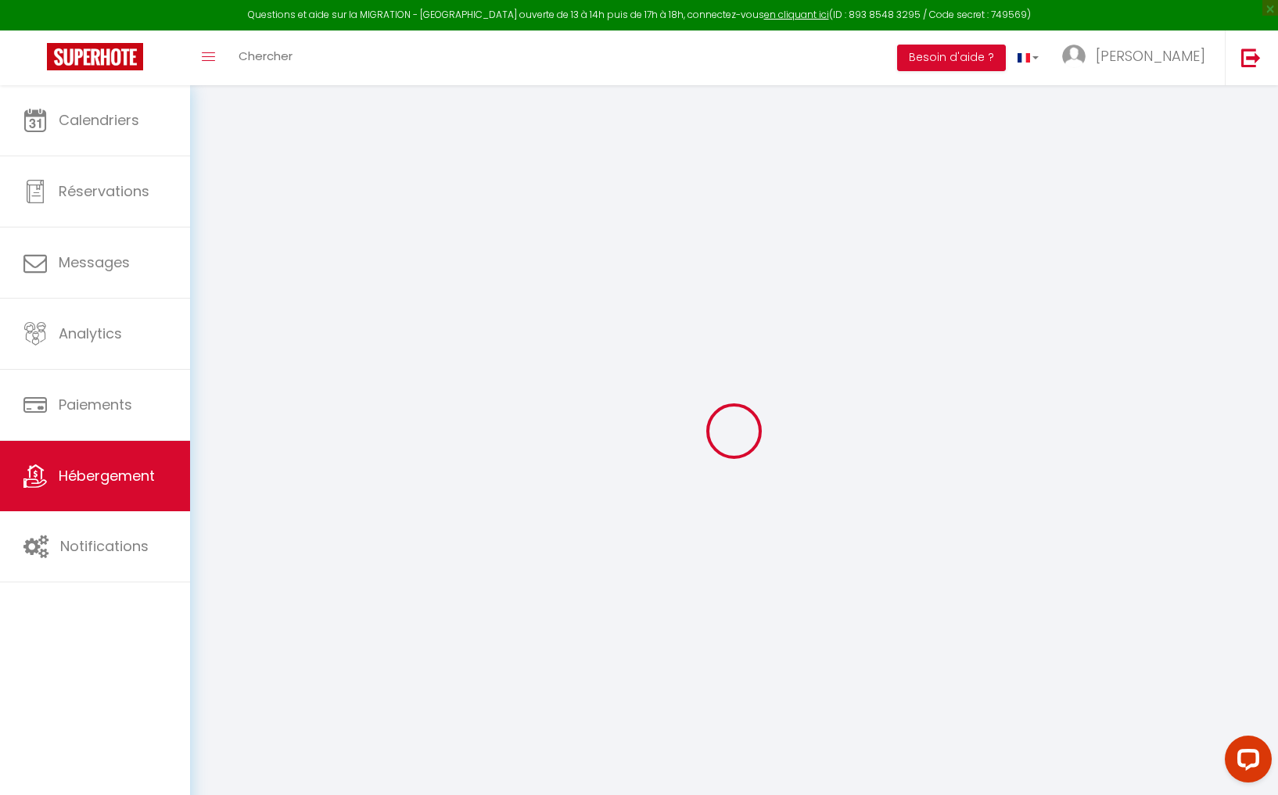
type input "Immense StuDio 51 jusqu'à 4 personnes avec vue mer"
type input "DD Services"
type input "SAS"
type input "[STREET_ADDRESS][PERSON_NAME][PERSON_NAME]"
type input "97490"
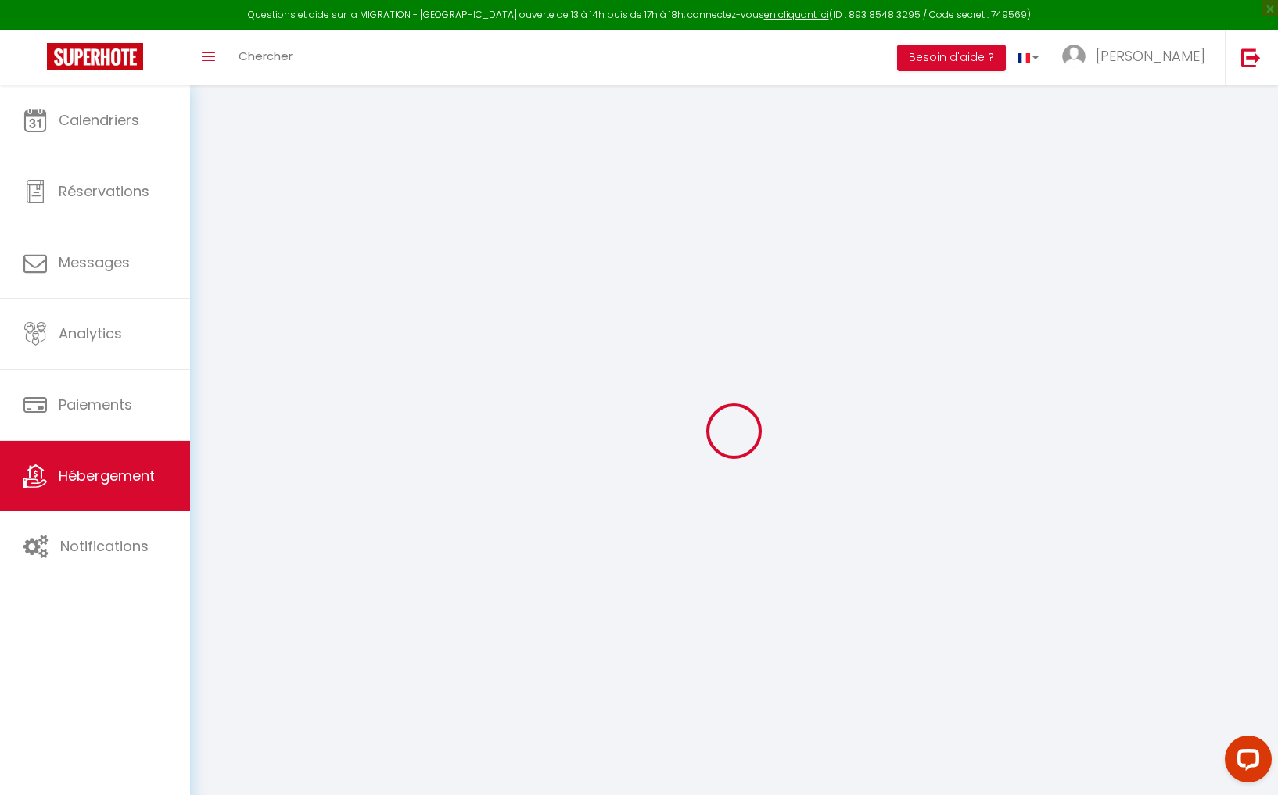
type input "Saint-Denis"
select select "0"
type input "49"
type input "5"
type input "49"
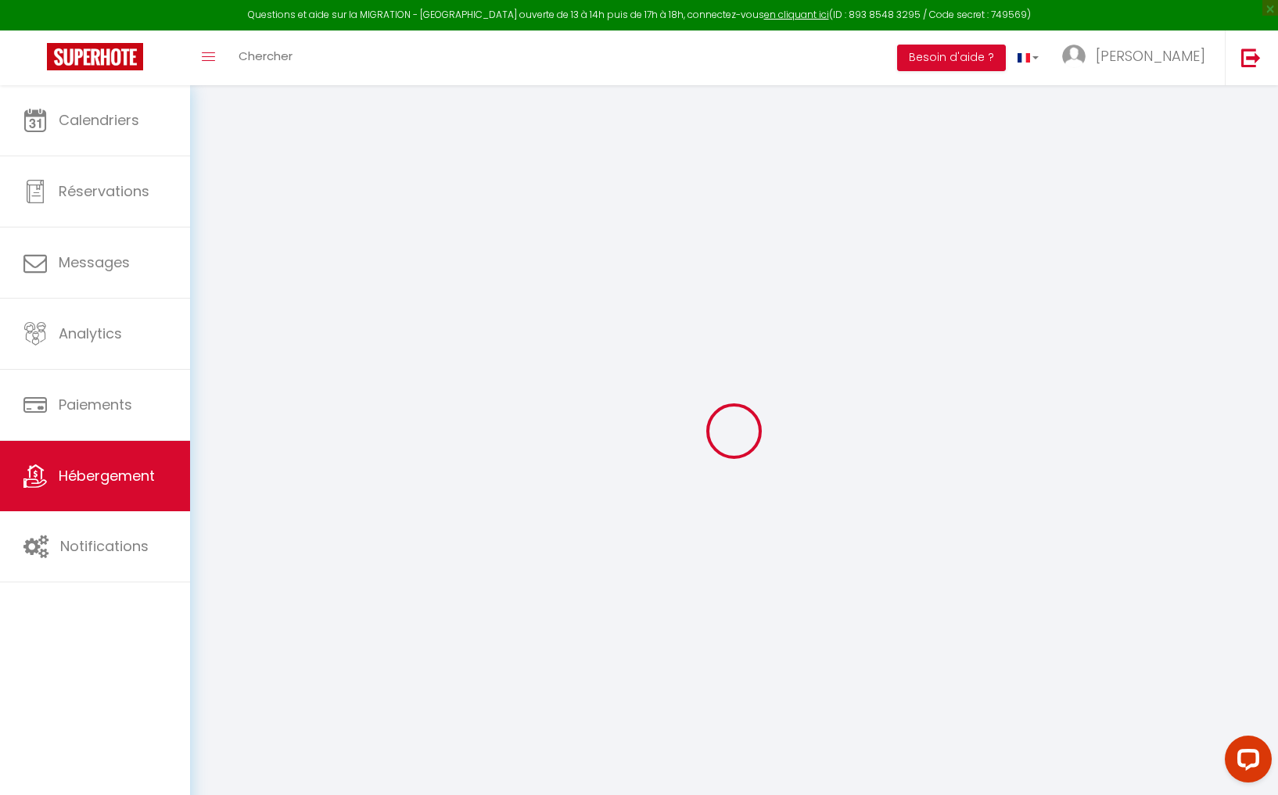
type input "5"
type input "500"
type input "700"
select select
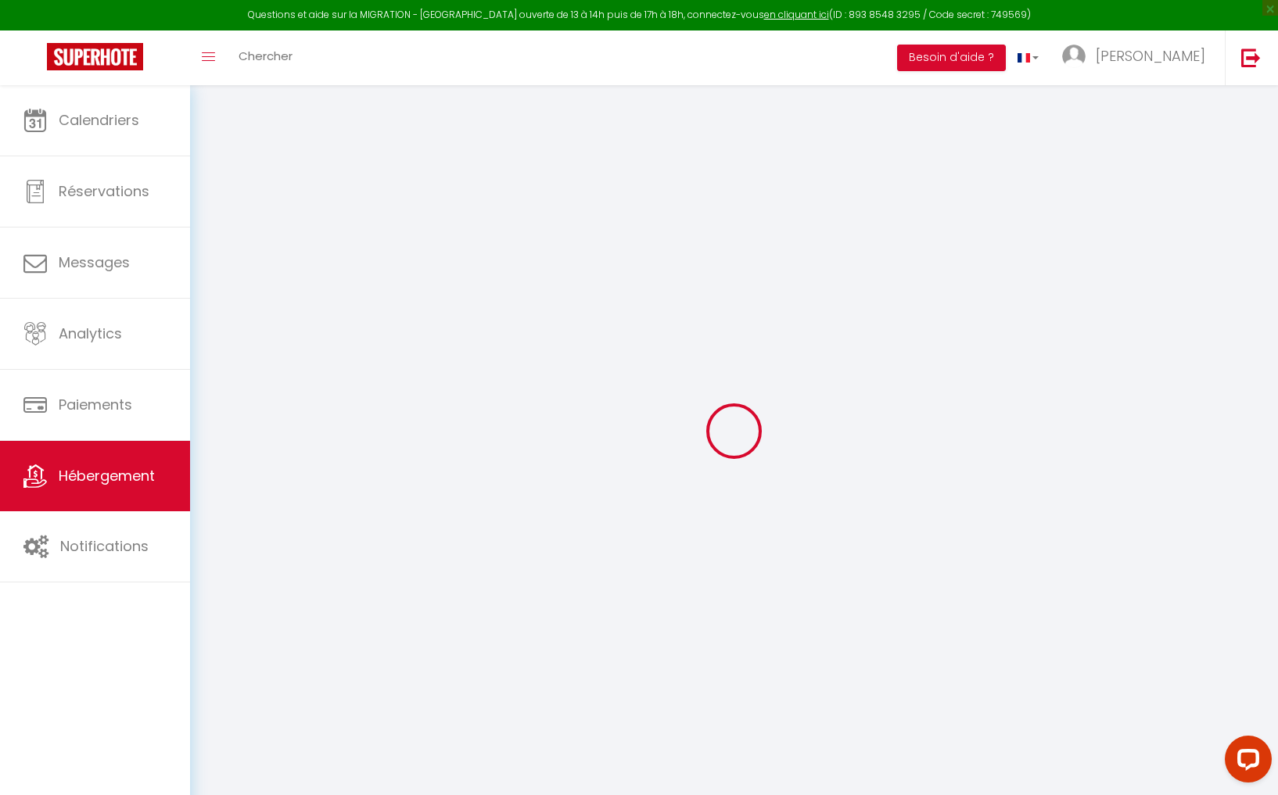
select select
type input "12 Rue du Maine"
type input "97490"
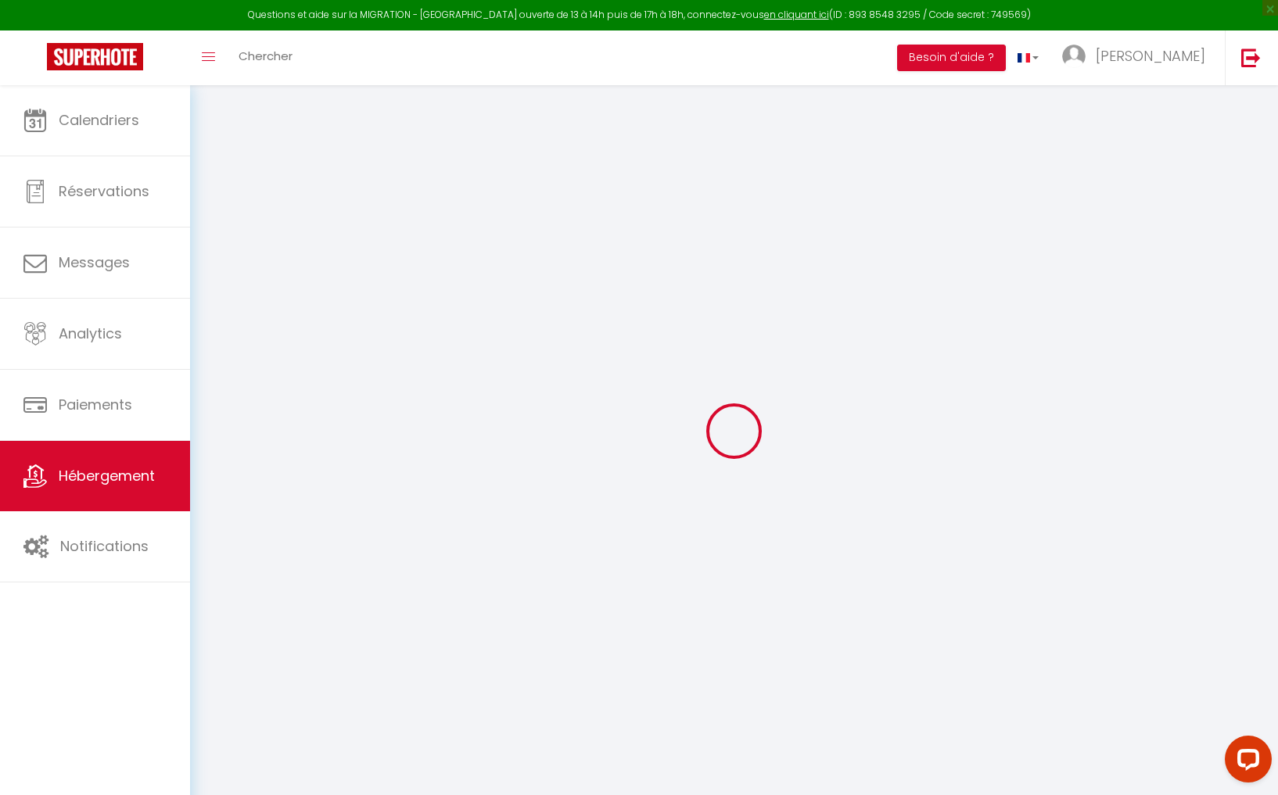
type input "Sainte-Clotilde"
select select "177"
type input "StuDio51@lcd.re"
select select
checkbox input "false"
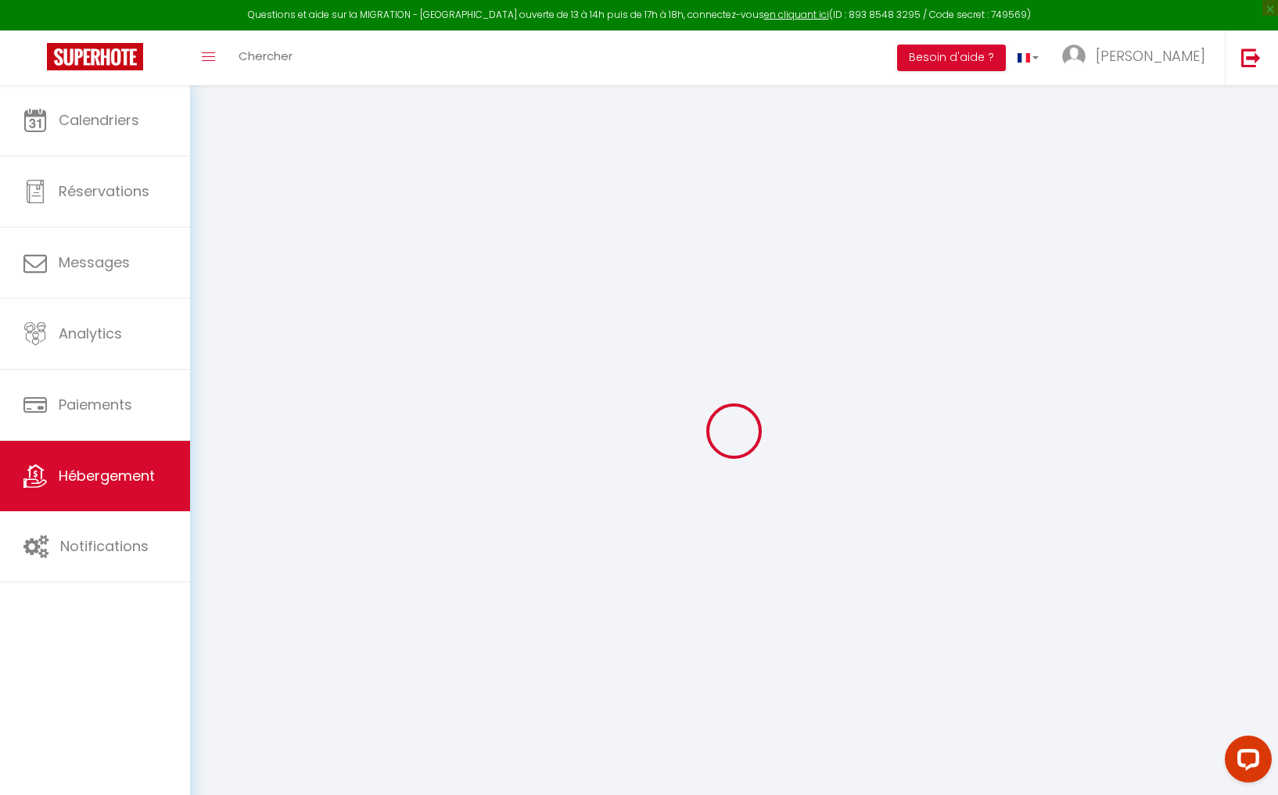
checkbox input "false"
radio input "true"
type input "0"
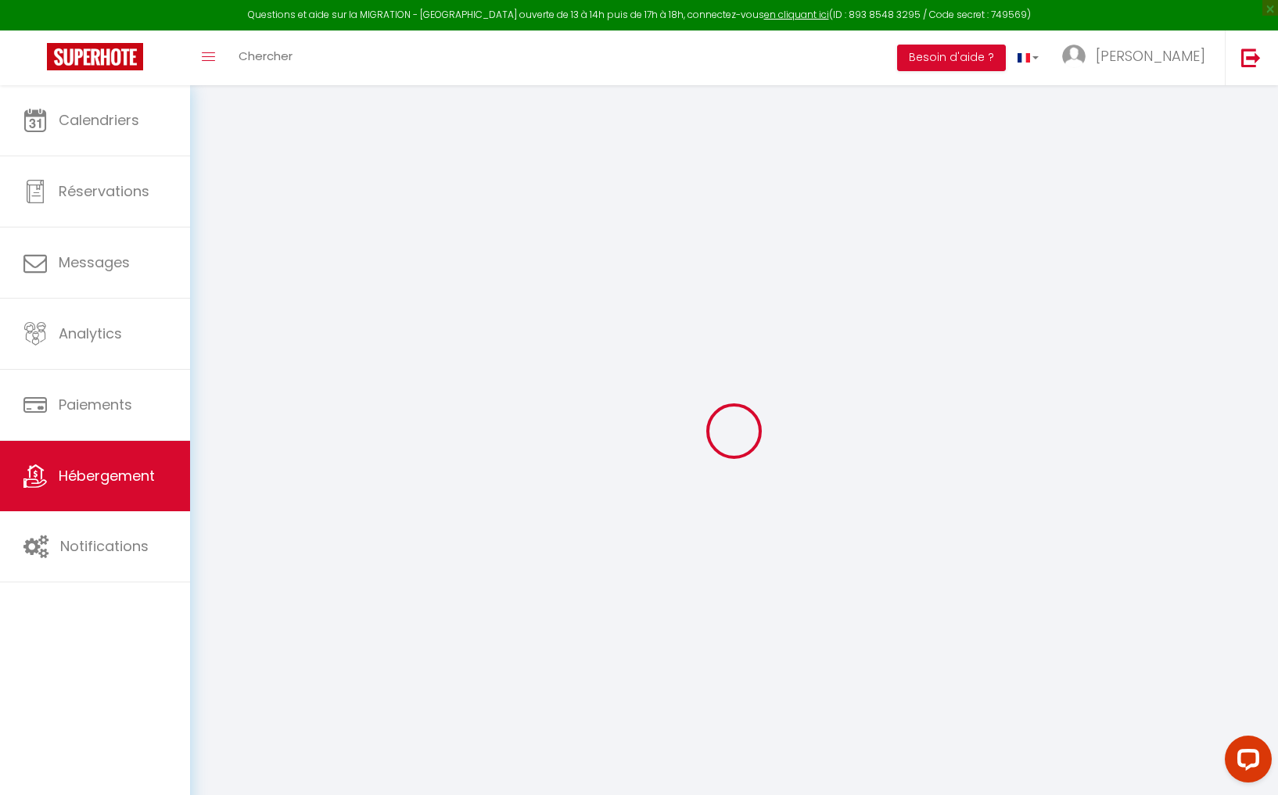
type input "0"
select select "18579"
select select
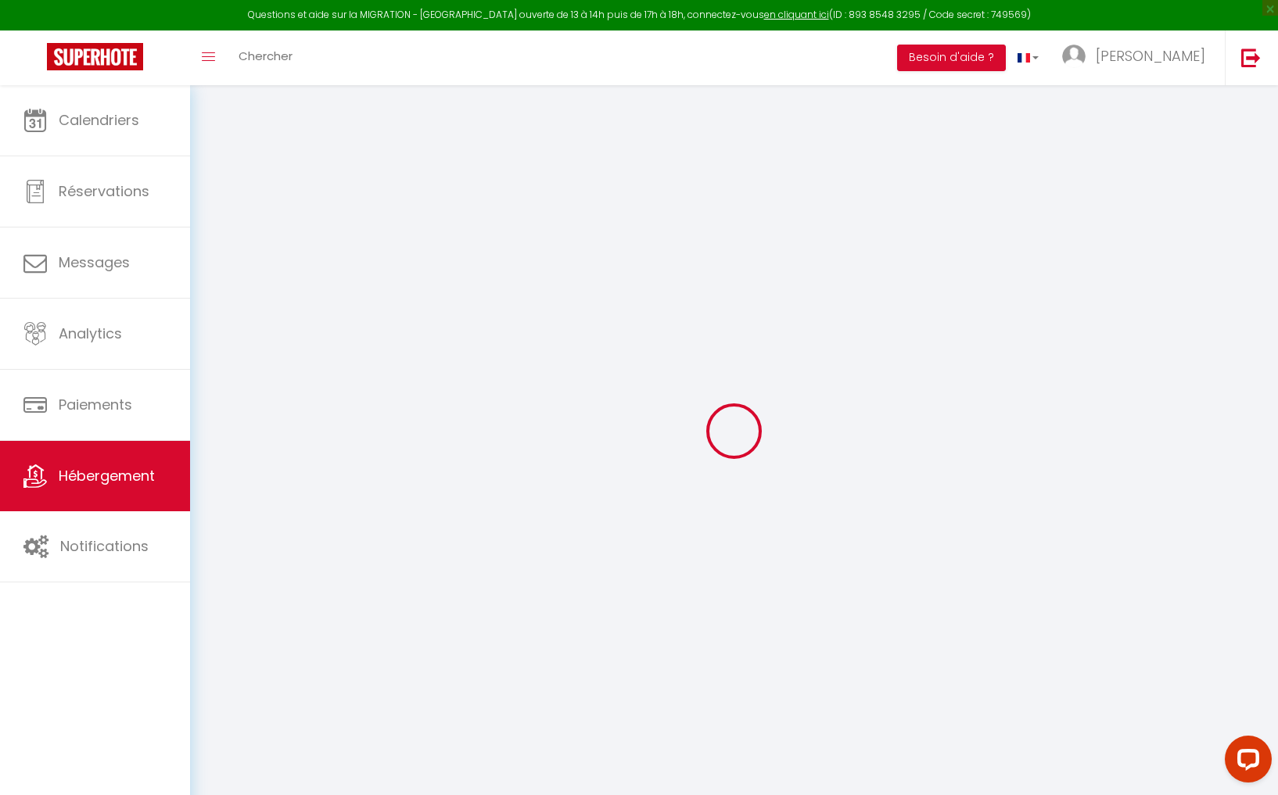
select select
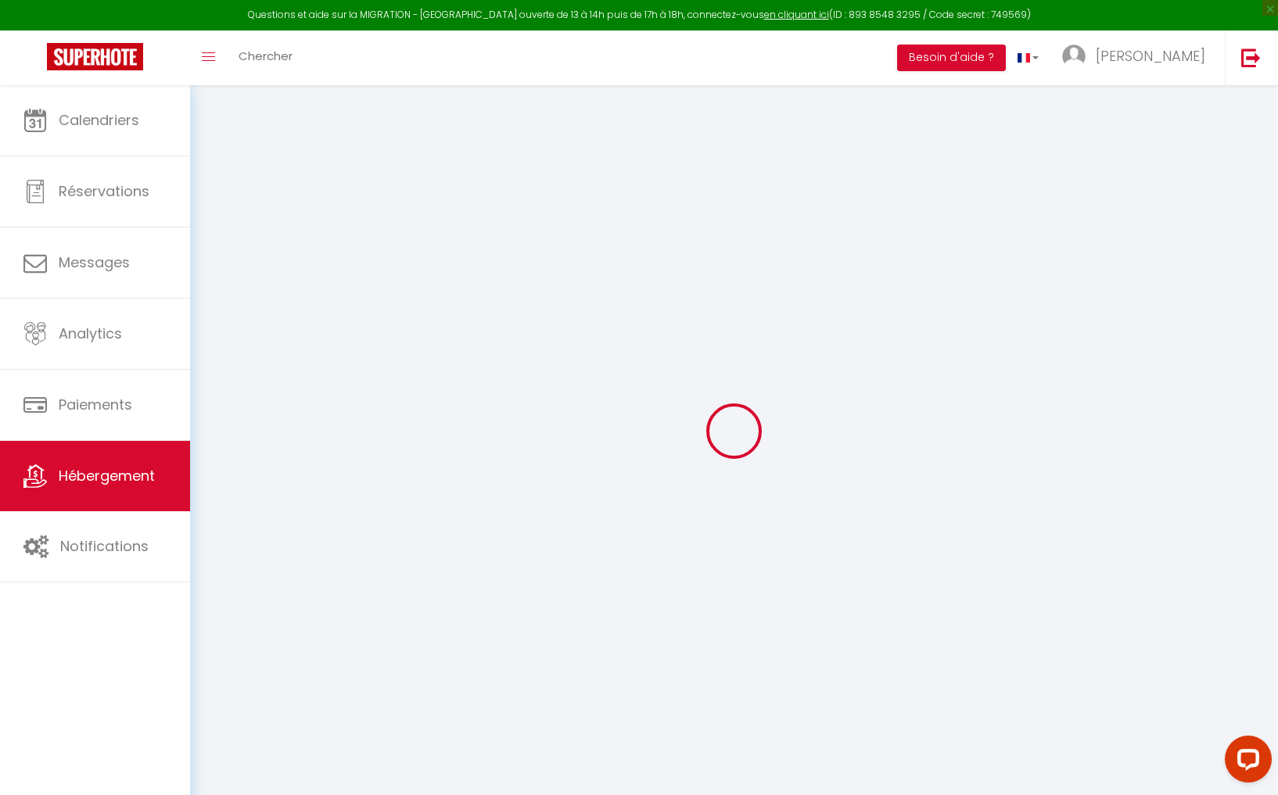
checkbox input "false"
select select
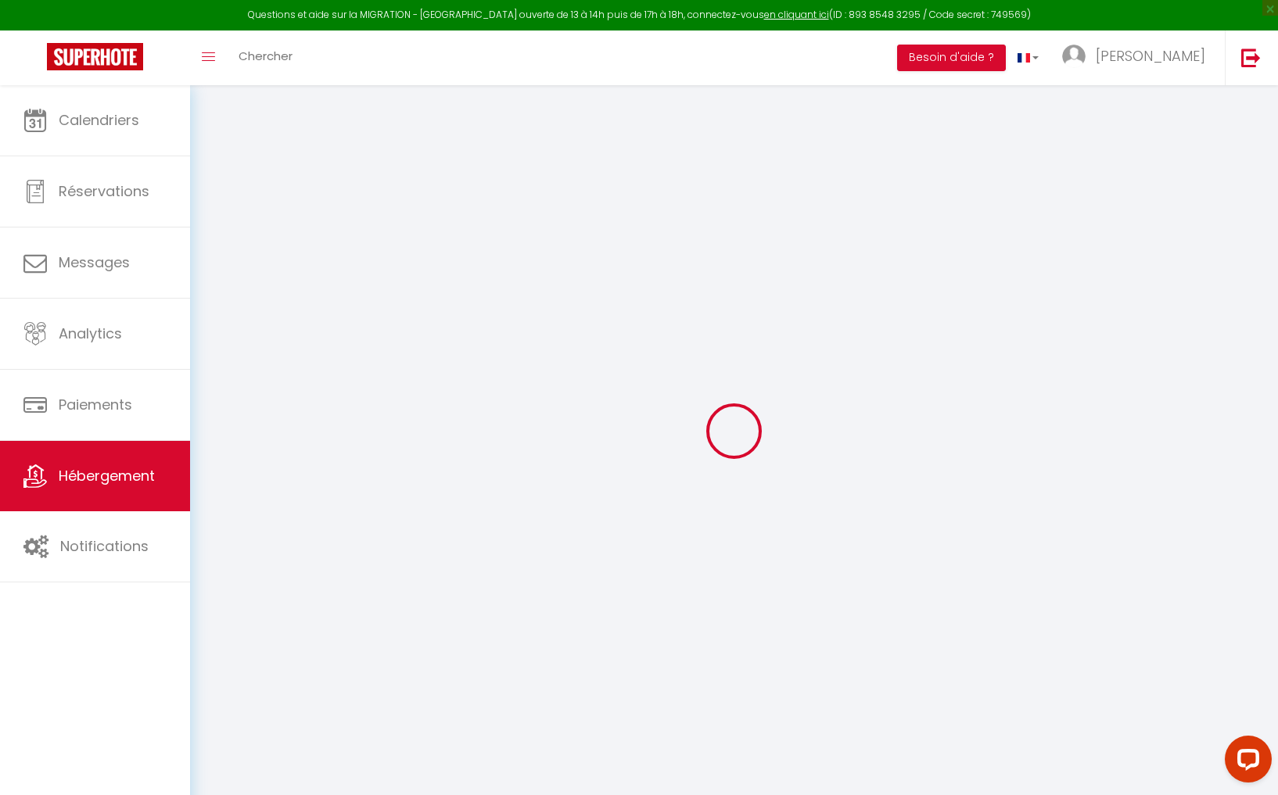
select select
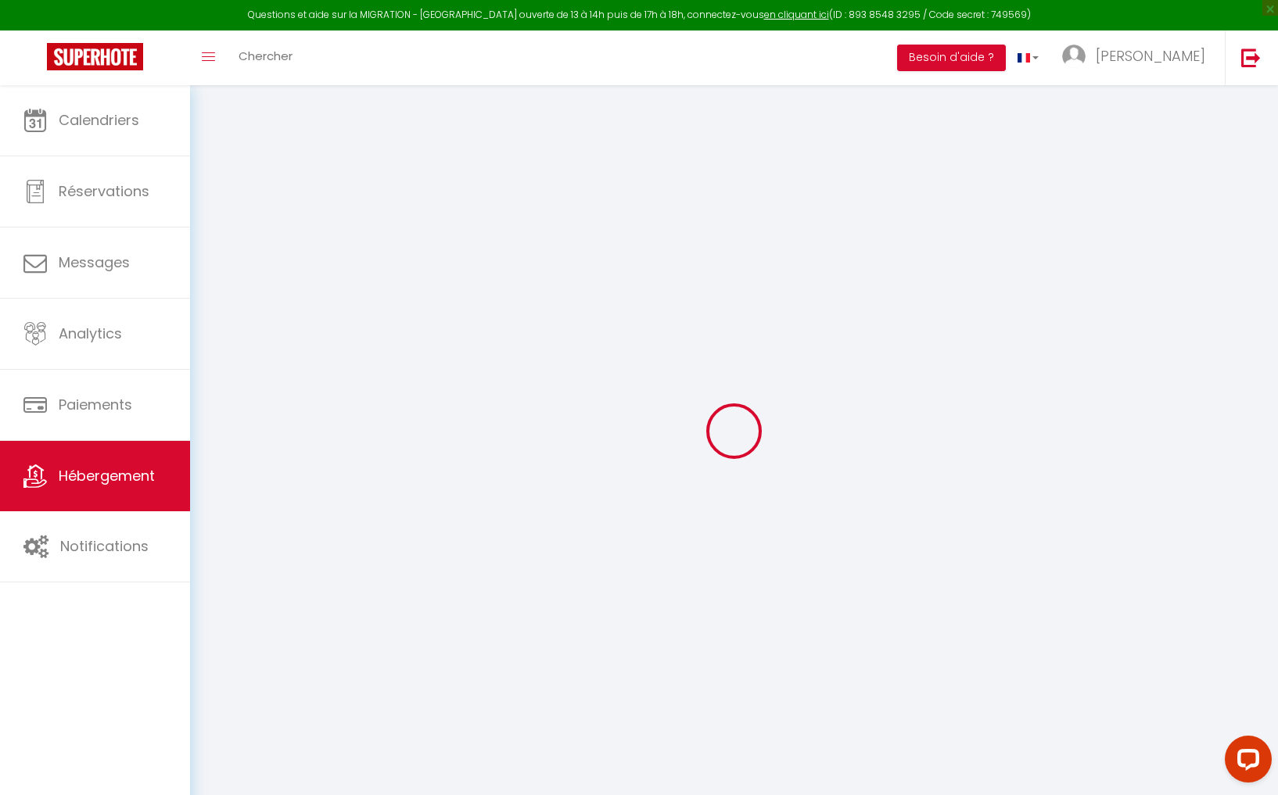
checkbox input "false"
select select
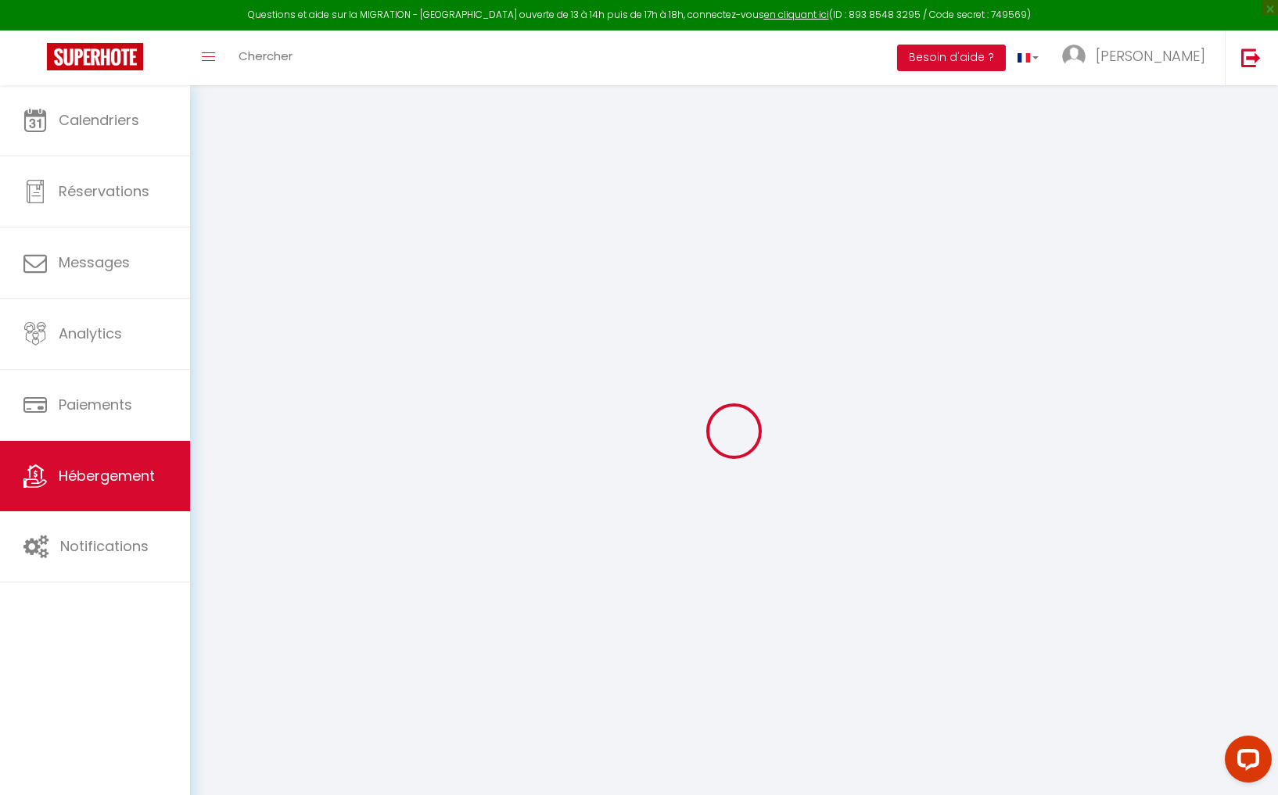
select select
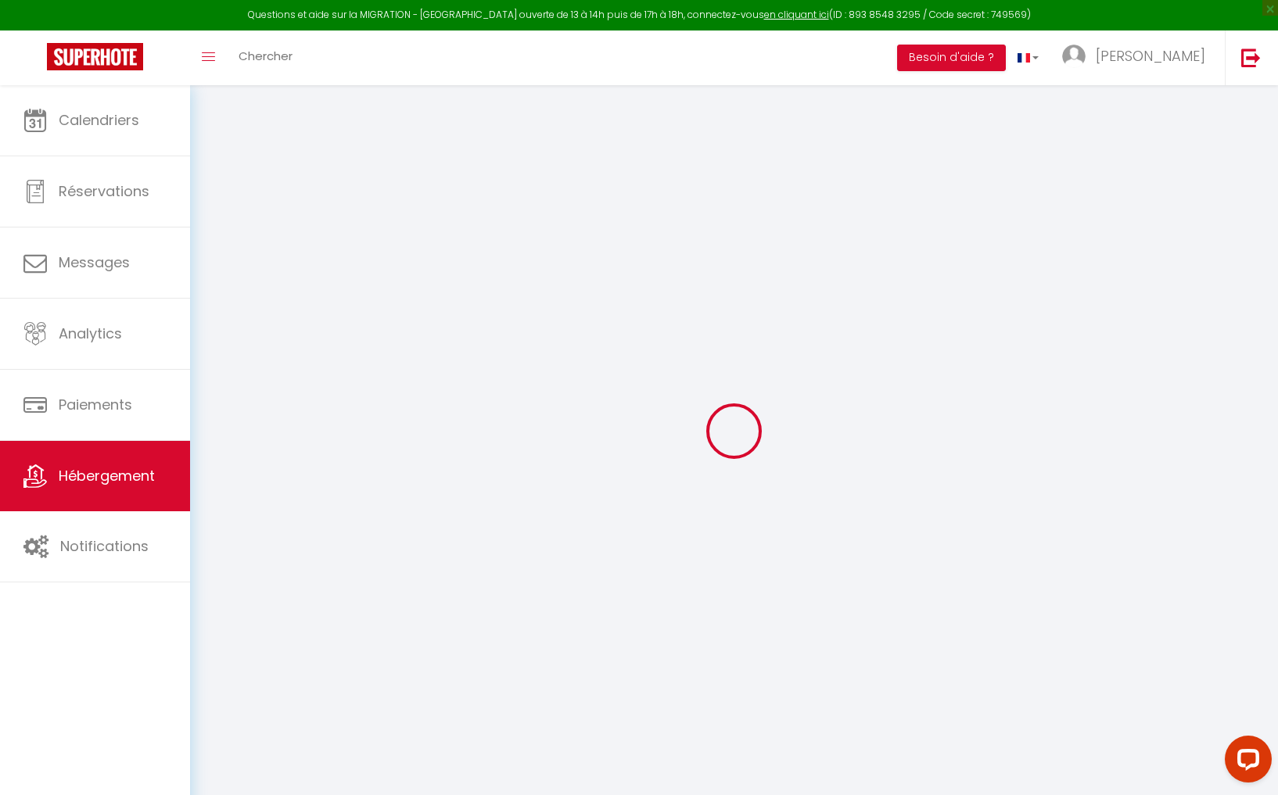
checkbox input "false"
select select
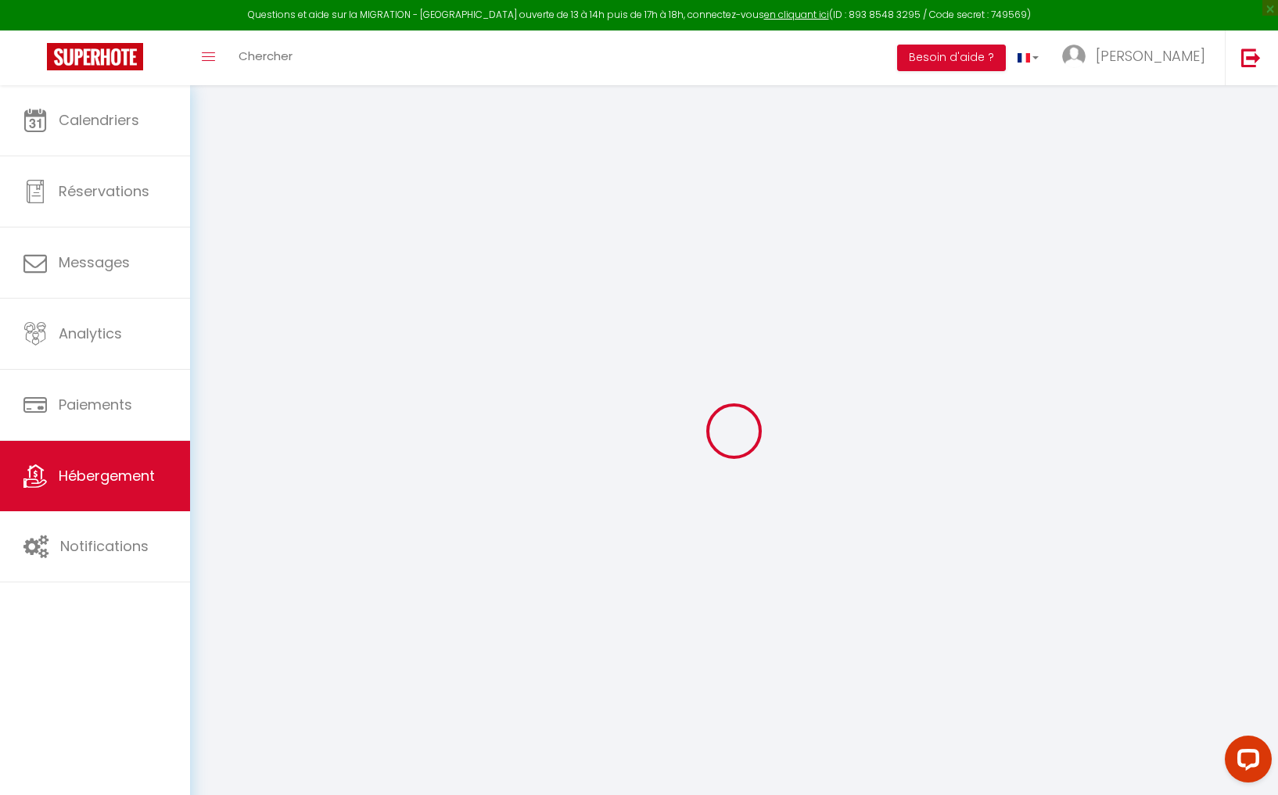
checkbox input "false"
select select "16:00"
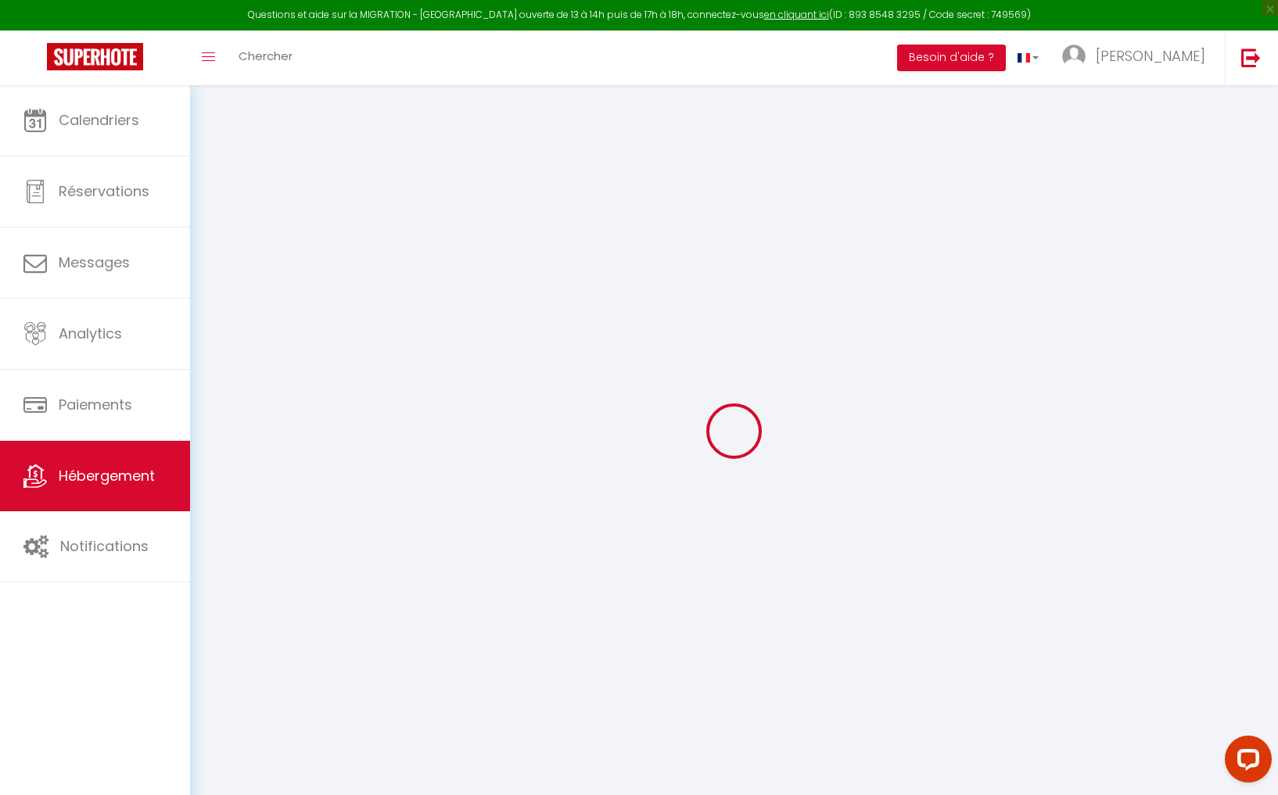
select select
select select "10:00"
select select "30"
select select
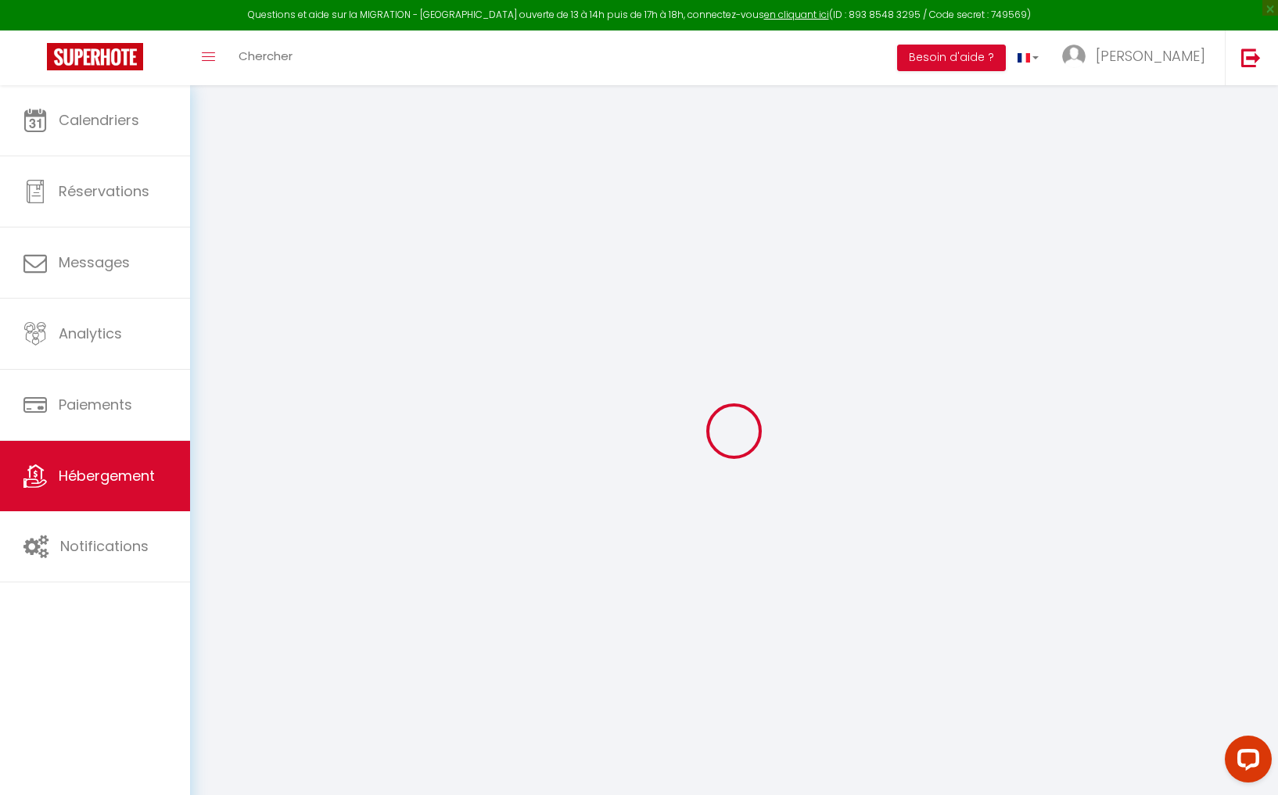
select select
checkbox input "false"
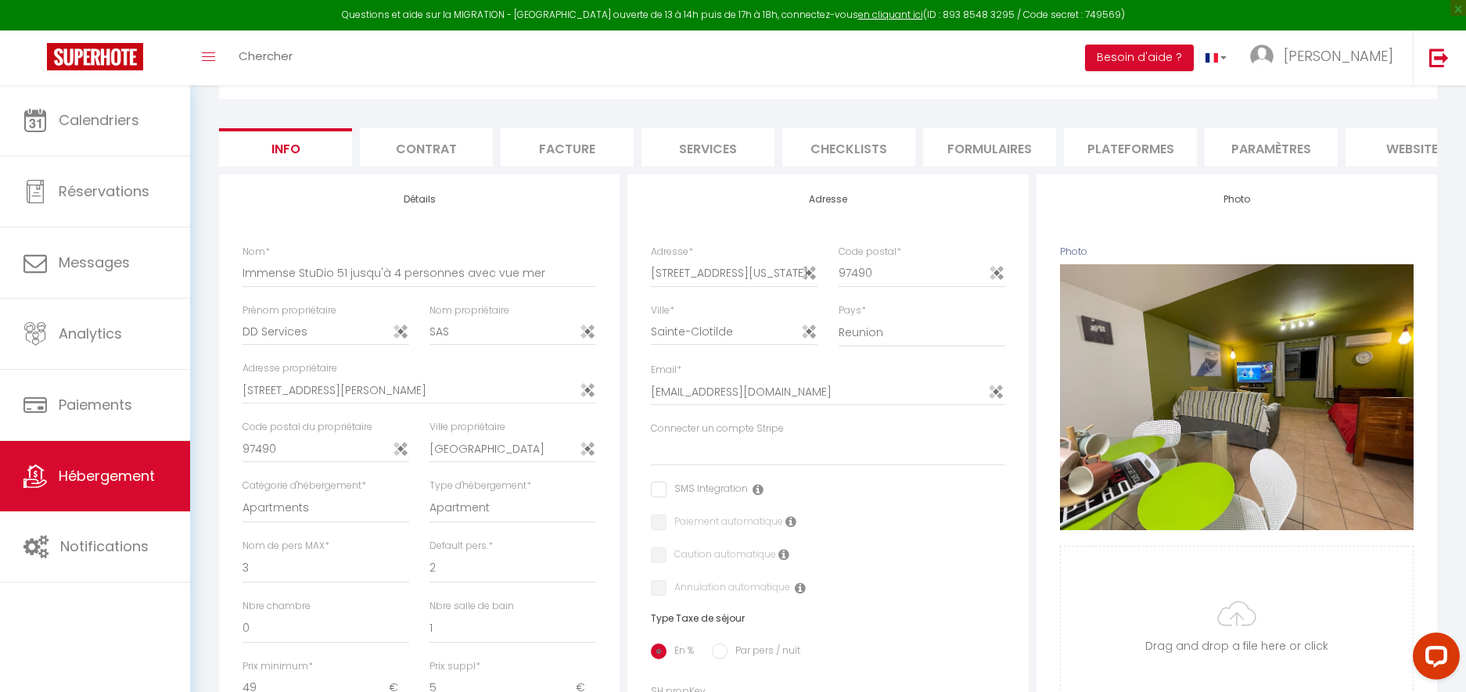
scroll to position [91, 0]
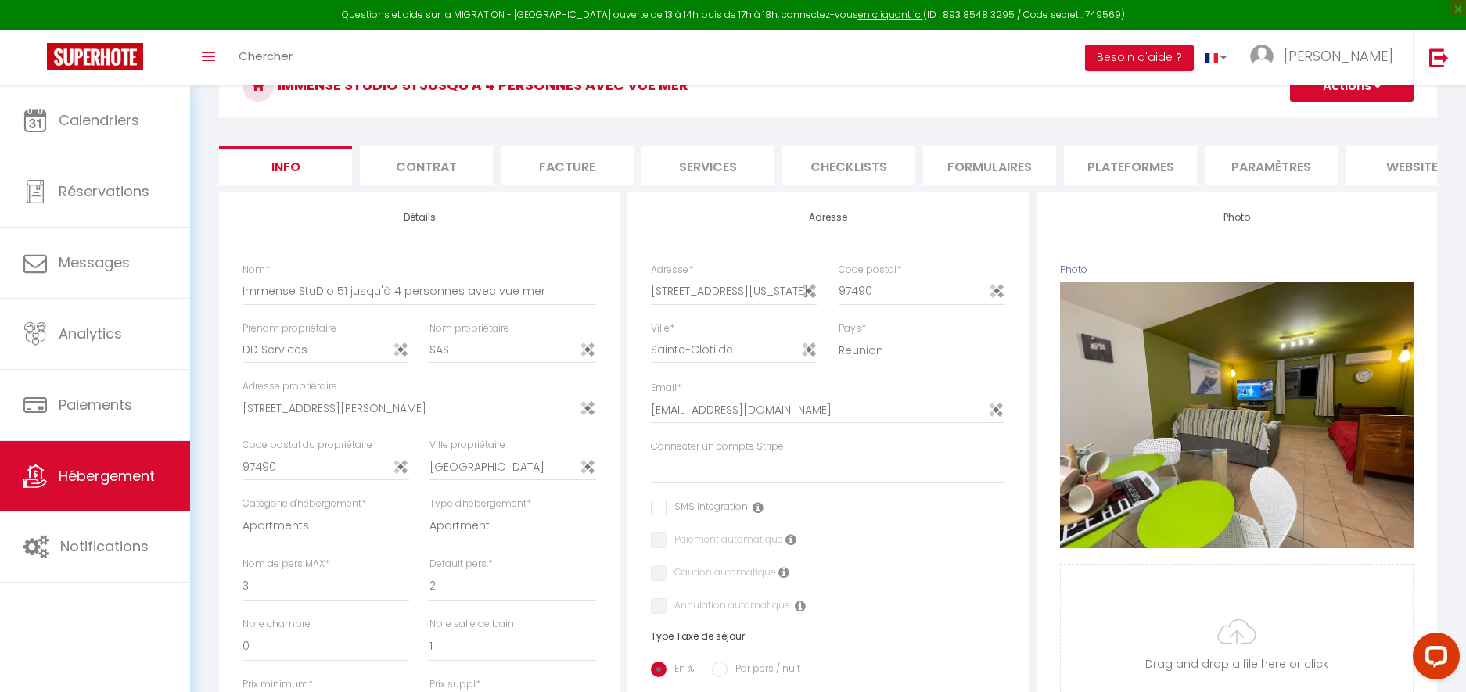
click at [456, 165] on li "Contrat" at bounding box center [426, 165] width 133 height 38
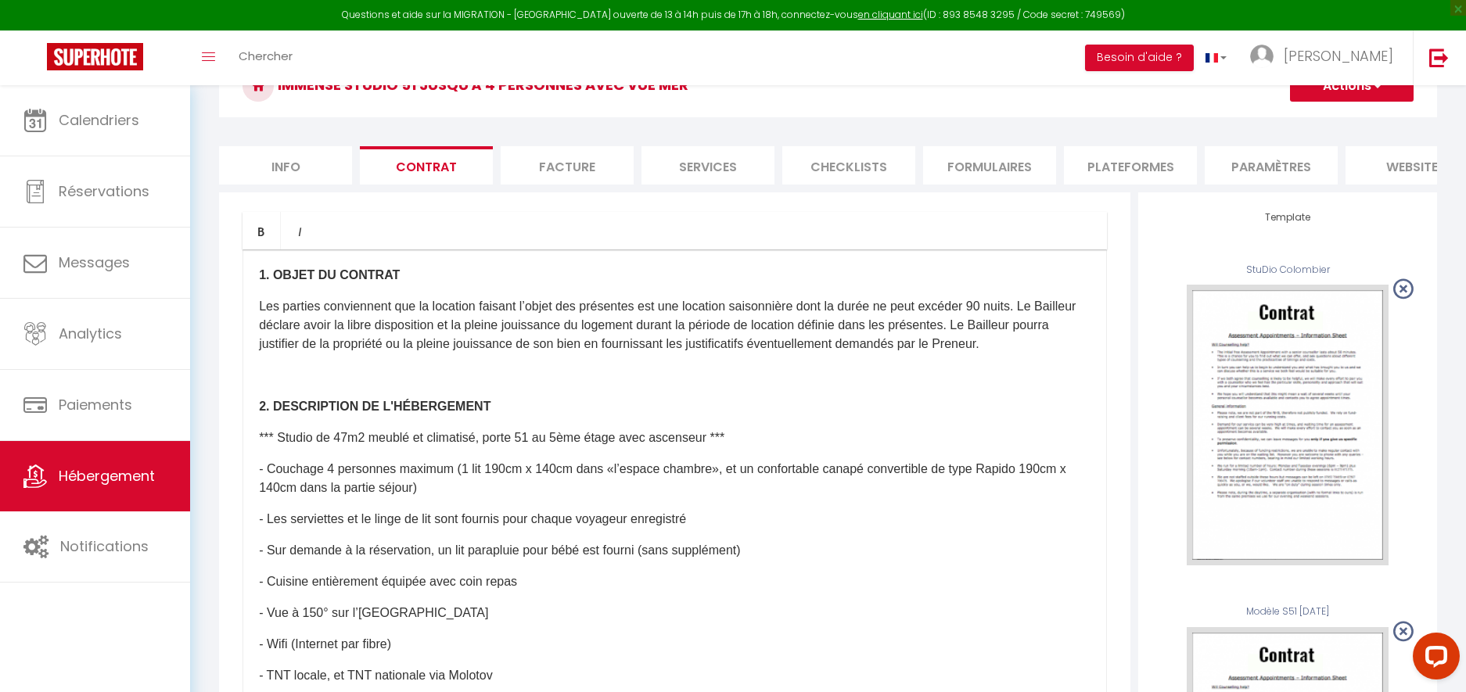
click at [544, 163] on li "Facture" at bounding box center [567, 165] width 133 height 38
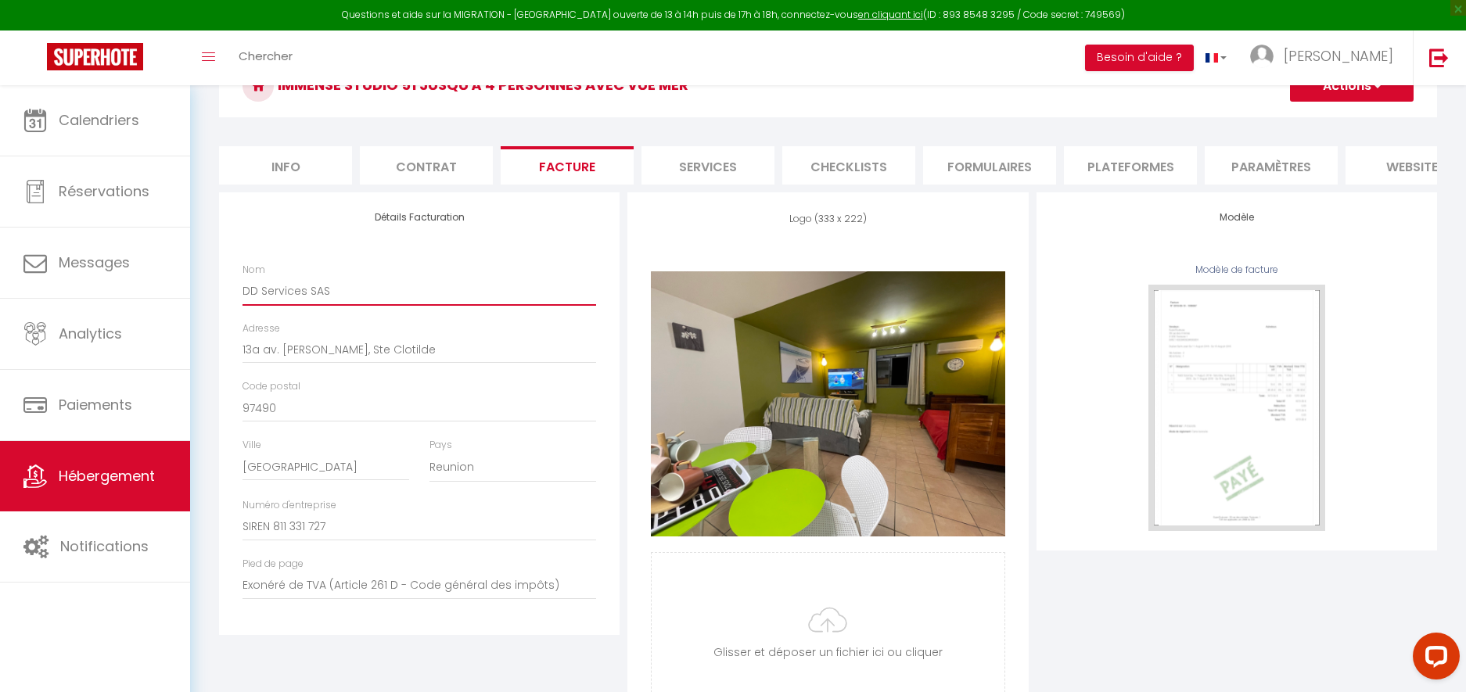
drag, startPoint x: 244, startPoint y: 292, endPoint x: 328, endPoint y: 292, distance: 83.7
click at [328, 292] on input "DD Services SAS" at bounding box center [419, 291] width 354 height 28
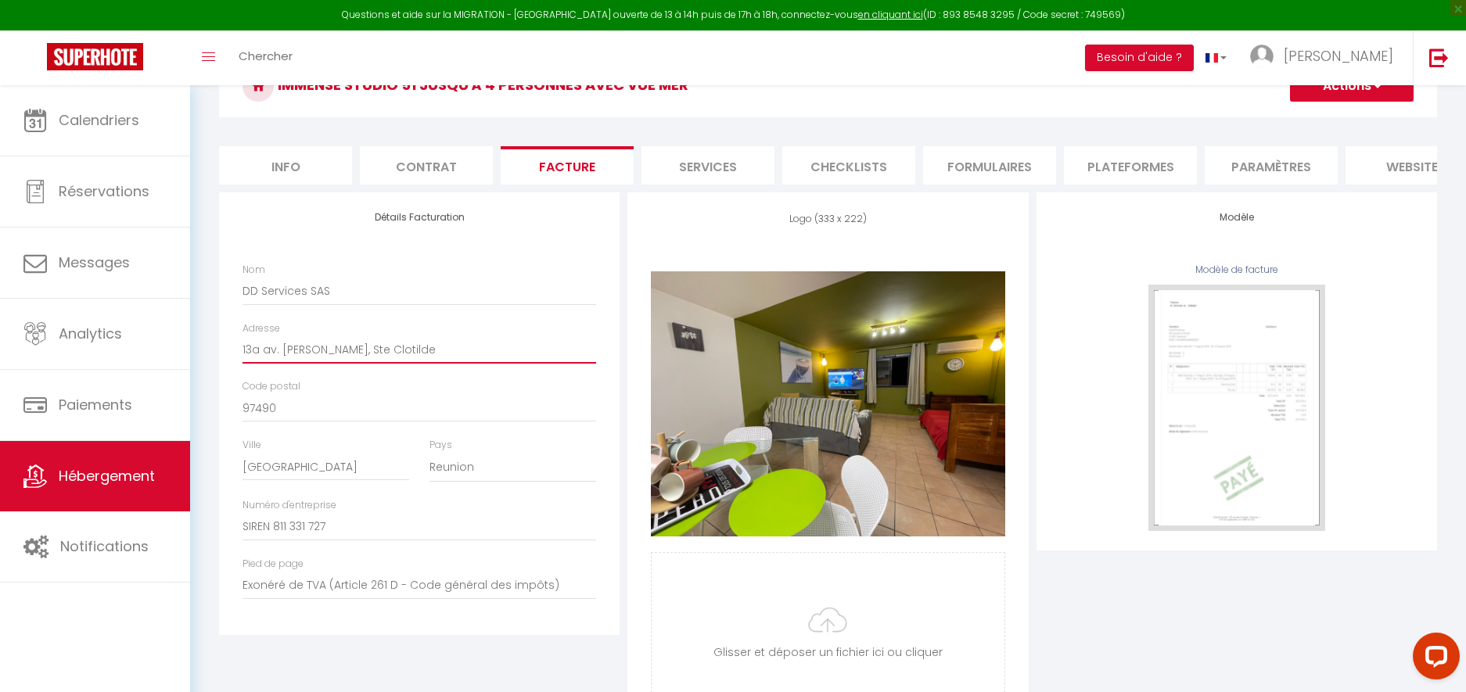
drag, startPoint x: 454, startPoint y: 347, endPoint x: 228, endPoint y: 342, distance: 225.3
click at [228, 342] on div "Détails Facturation Nom DD Services SAS Adresse 13a av. Eudoxie Nonge, Ste Clot…" at bounding box center [419, 413] width 400 height 443
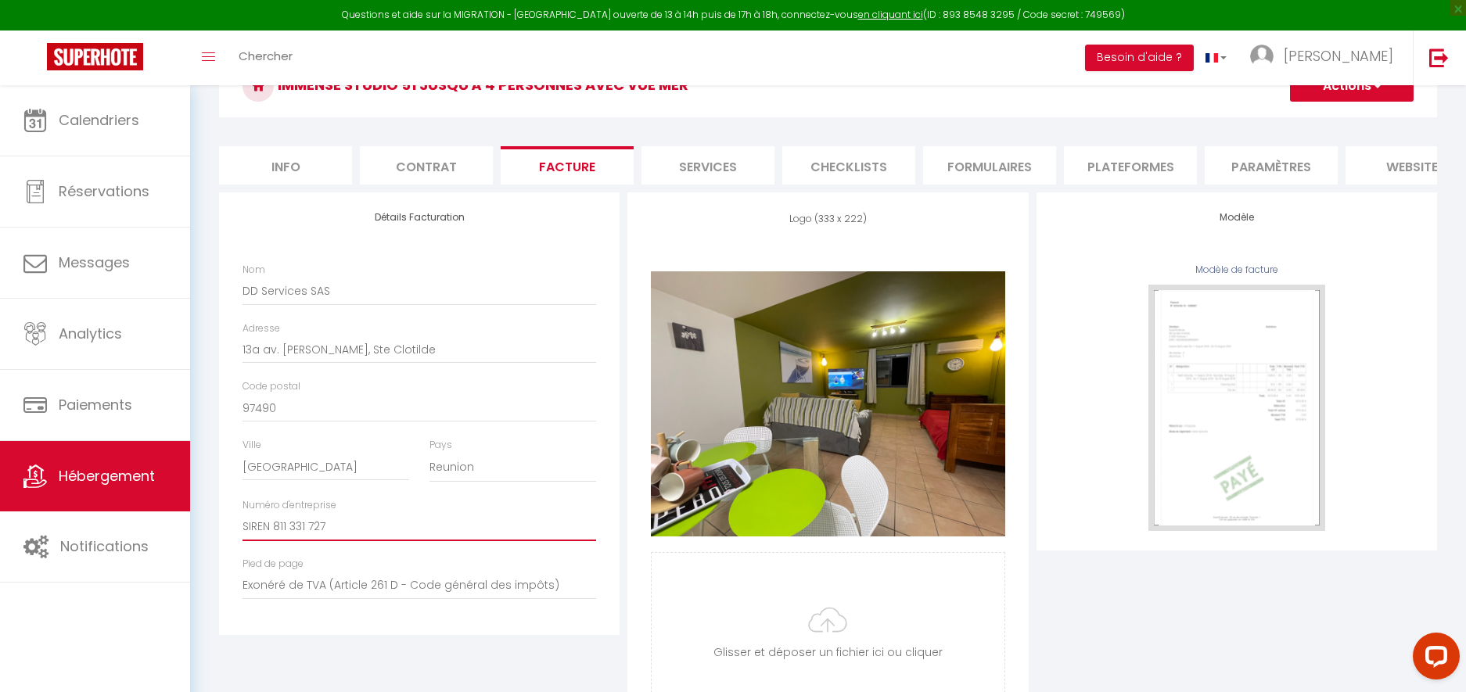
drag, startPoint x: 341, startPoint y: 522, endPoint x: 224, endPoint y: 522, distance: 116.5
click at [225, 522] on div "Détails Facturation Nom DD Services SAS Adresse 13a av. Eudoxie Nonge, Ste Clot…" at bounding box center [419, 413] width 400 height 443
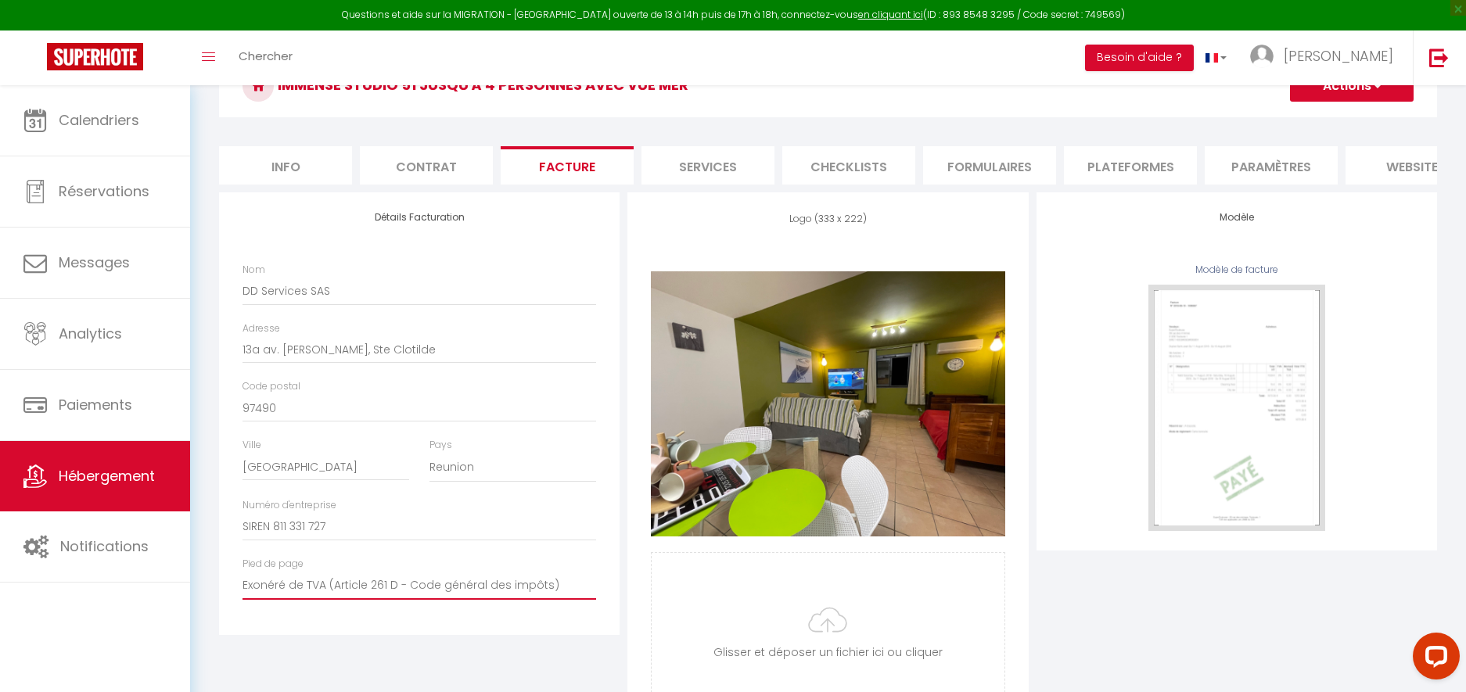
drag, startPoint x: 558, startPoint y: 587, endPoint x: 557, endPoint y: 619, distance: 32.1
click at [554, 566] on div "Pied de page Exonéré de TVA (Article 261 D - Code général des impôts)" at bounding box center [419, 578] width 354 height 43
click at [626, 455] on div "Logo (333 x 222) Supprimer Glisser et déposer un fichier ici ou cliquer Ooops, …" at bounding box center [827, 467] width 408 height 551
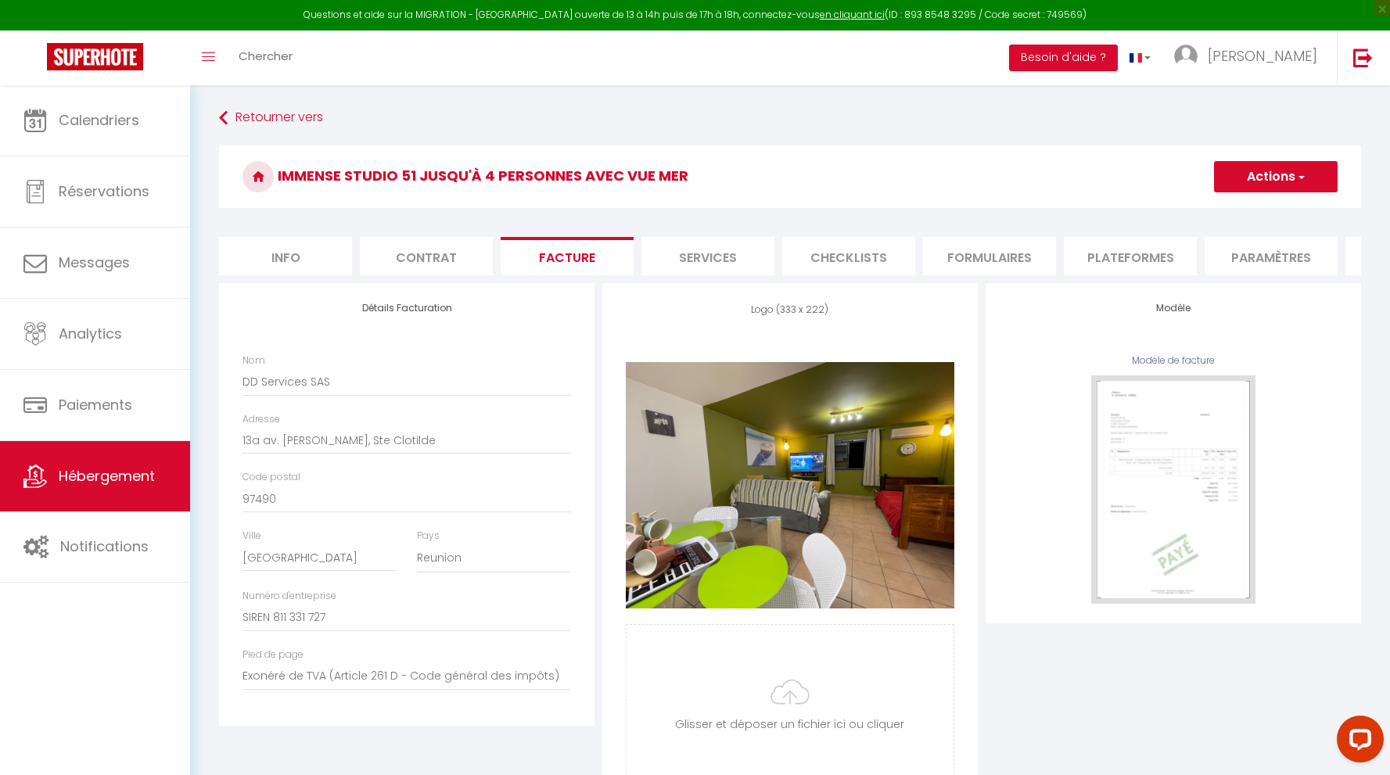
click at [713, 261] on li "Services" at bounding box center [707, 256] width 133 height 38
checkbox input "true"
checkbox input "false"
select select
checkbox input "false"
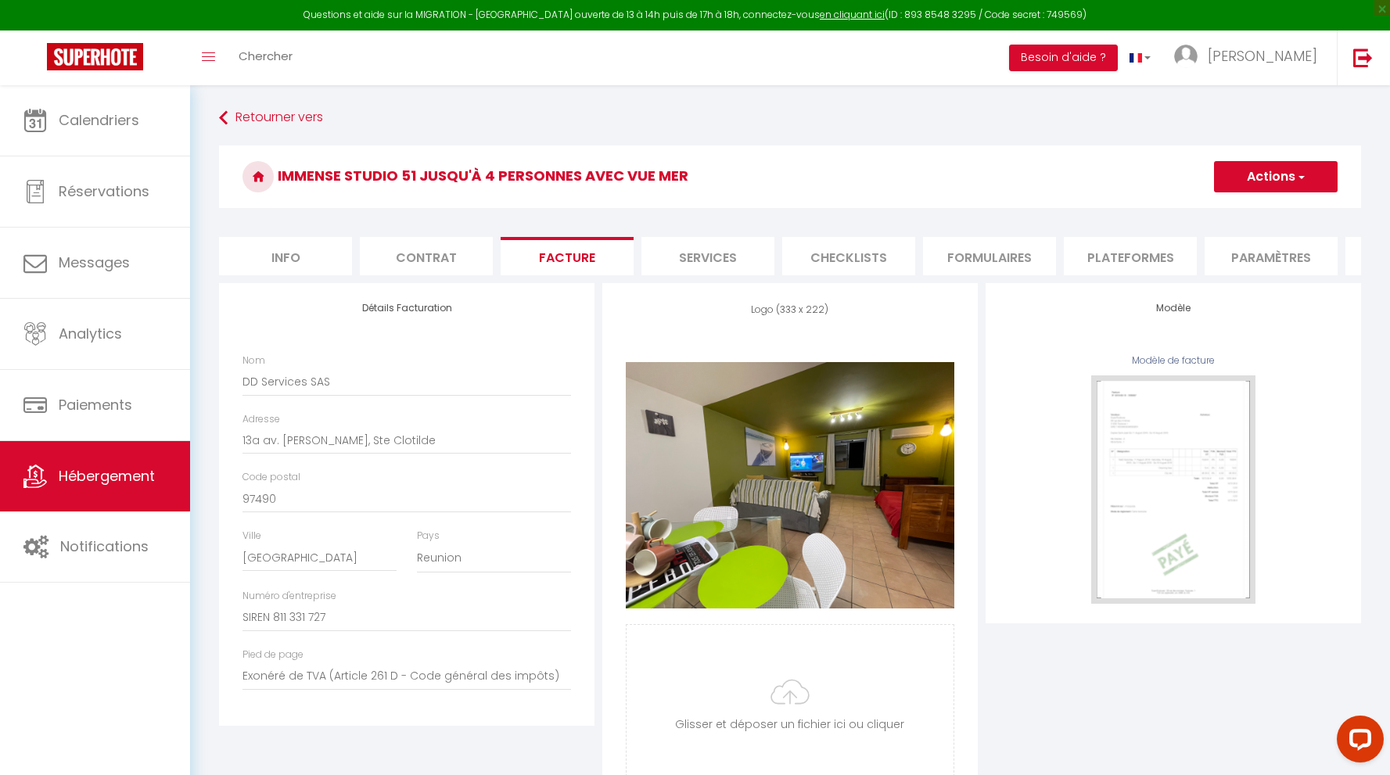
select select
checkbox input "false"
select select
checkbox input "false"
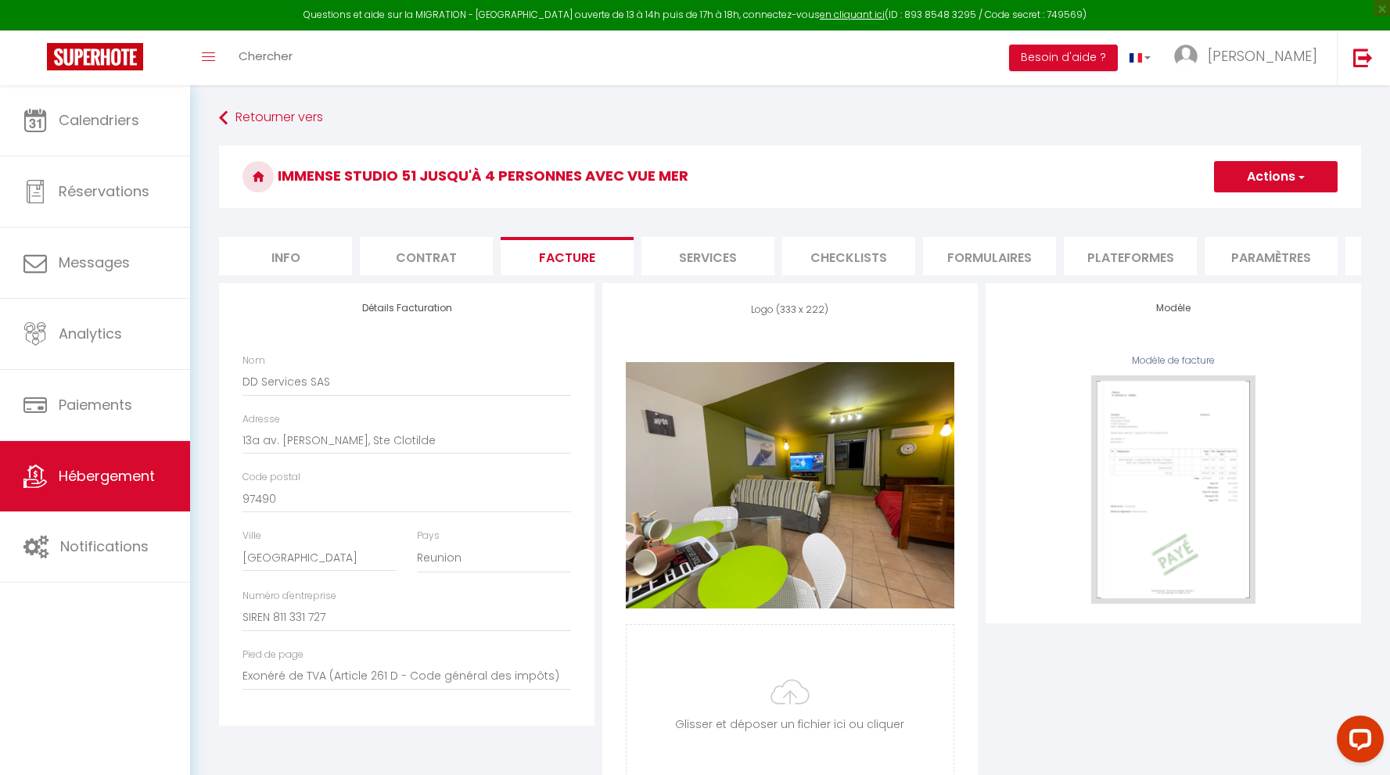
checkbox input "false"
select select
checkbox input "false"
select select
checkbox input "false"
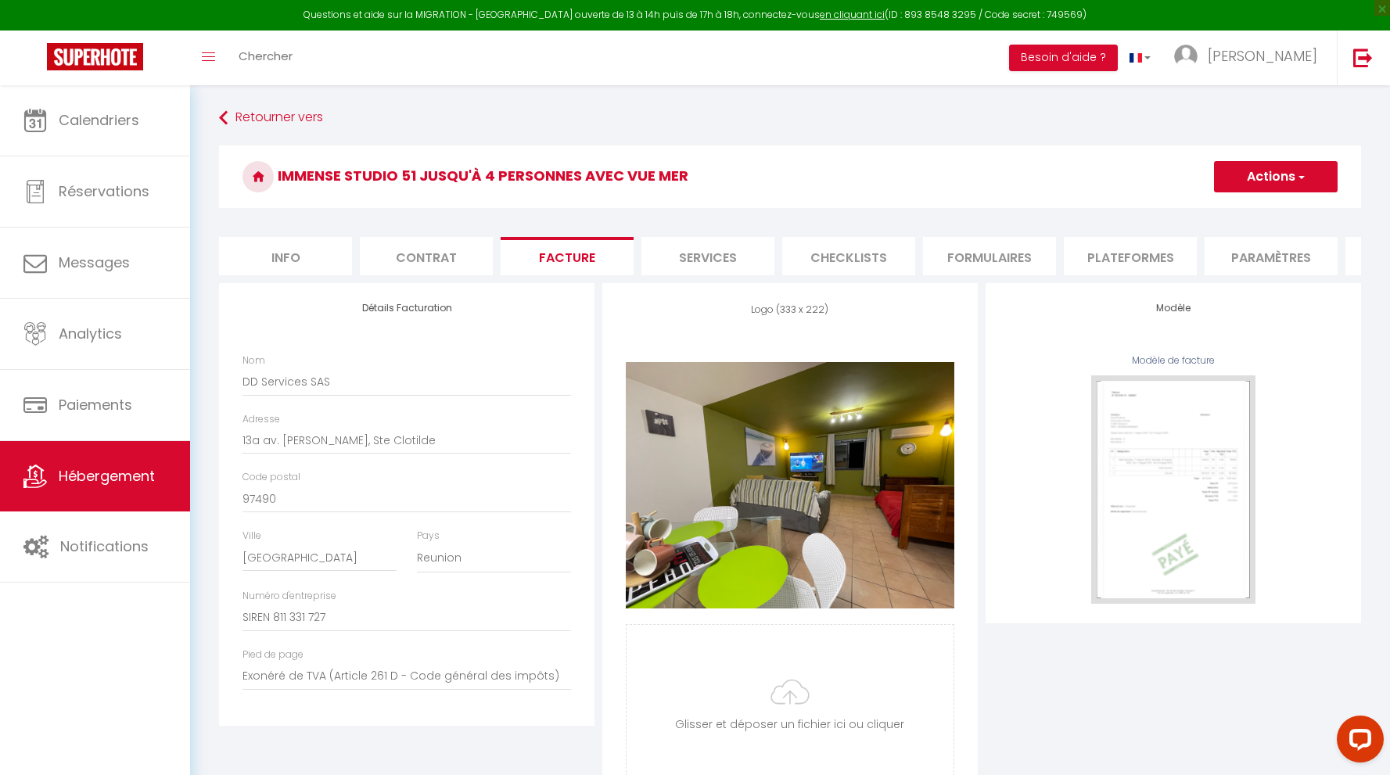
select select
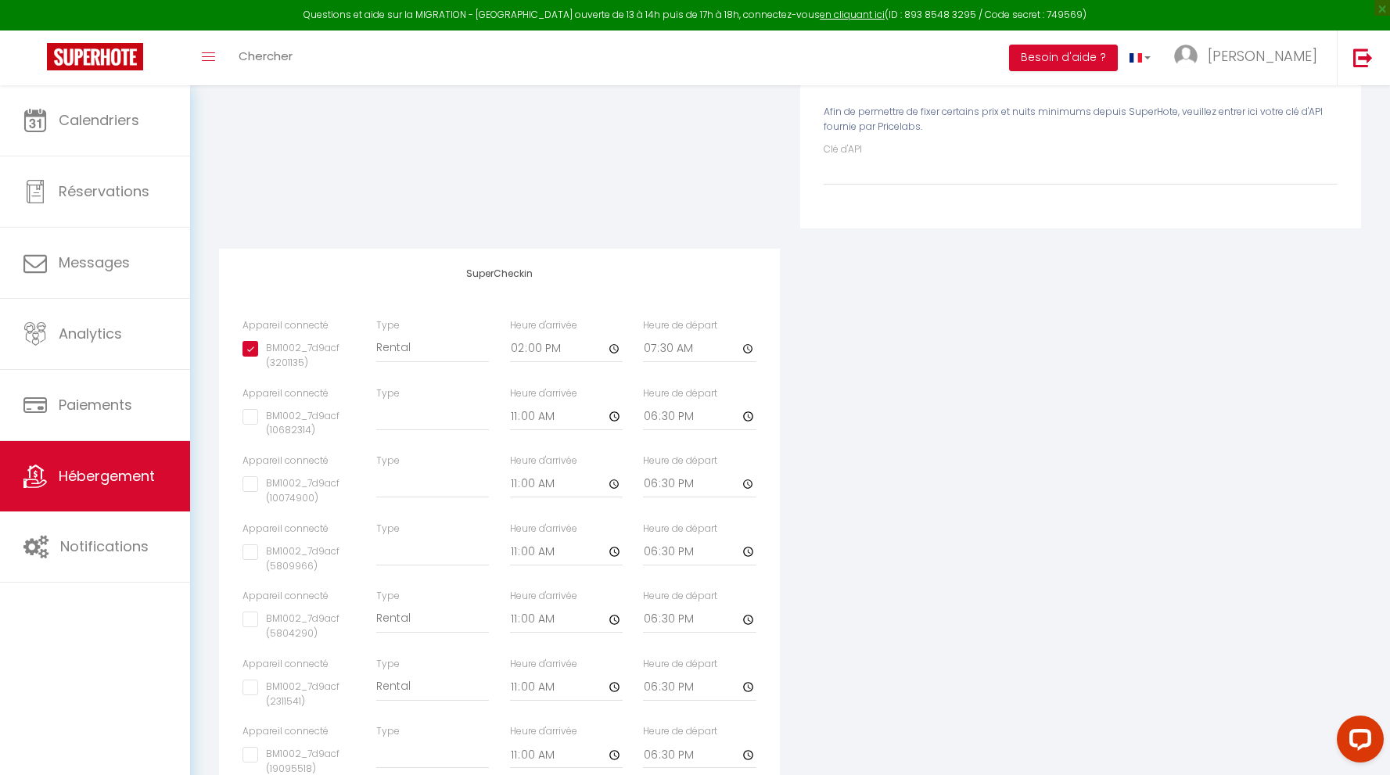
scroll to position [422, 0]
click at [748, 344] on input "07:30" at bounding box center [699, 346] width 113 height 28
type input "08:30"
checkbox input "true"
checkbox input "false"
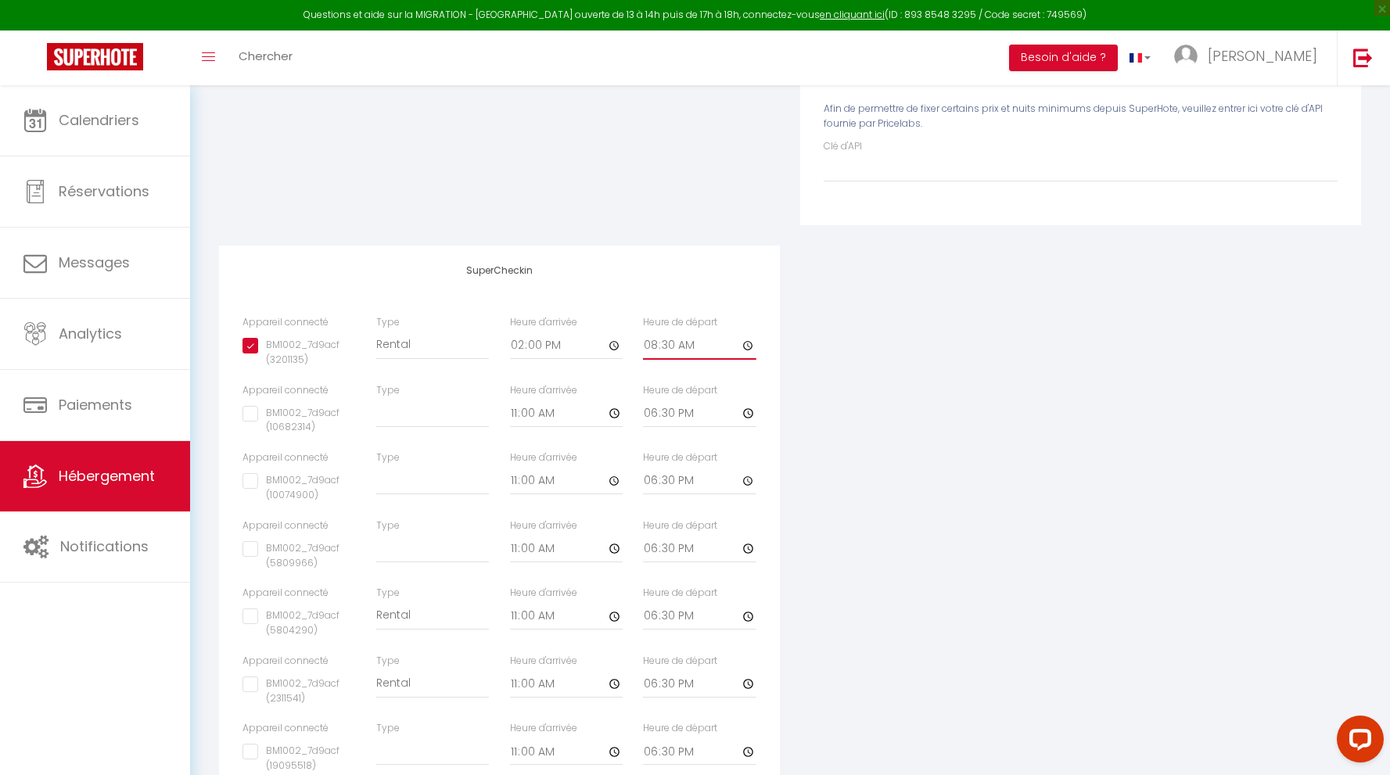
select select
checkbox input "false"
select select
checkbox input "false"
select select
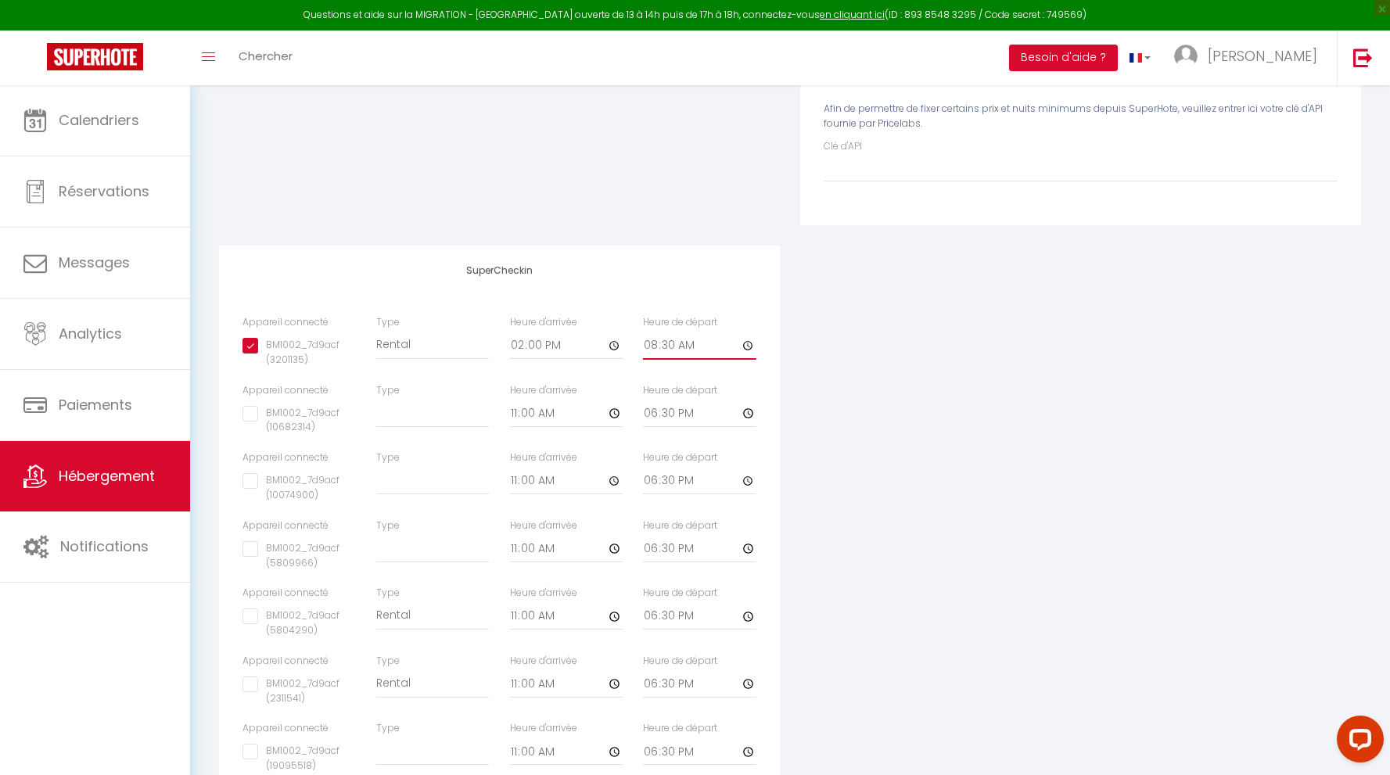
checkbox input "false"
select select
checkbox input "false"
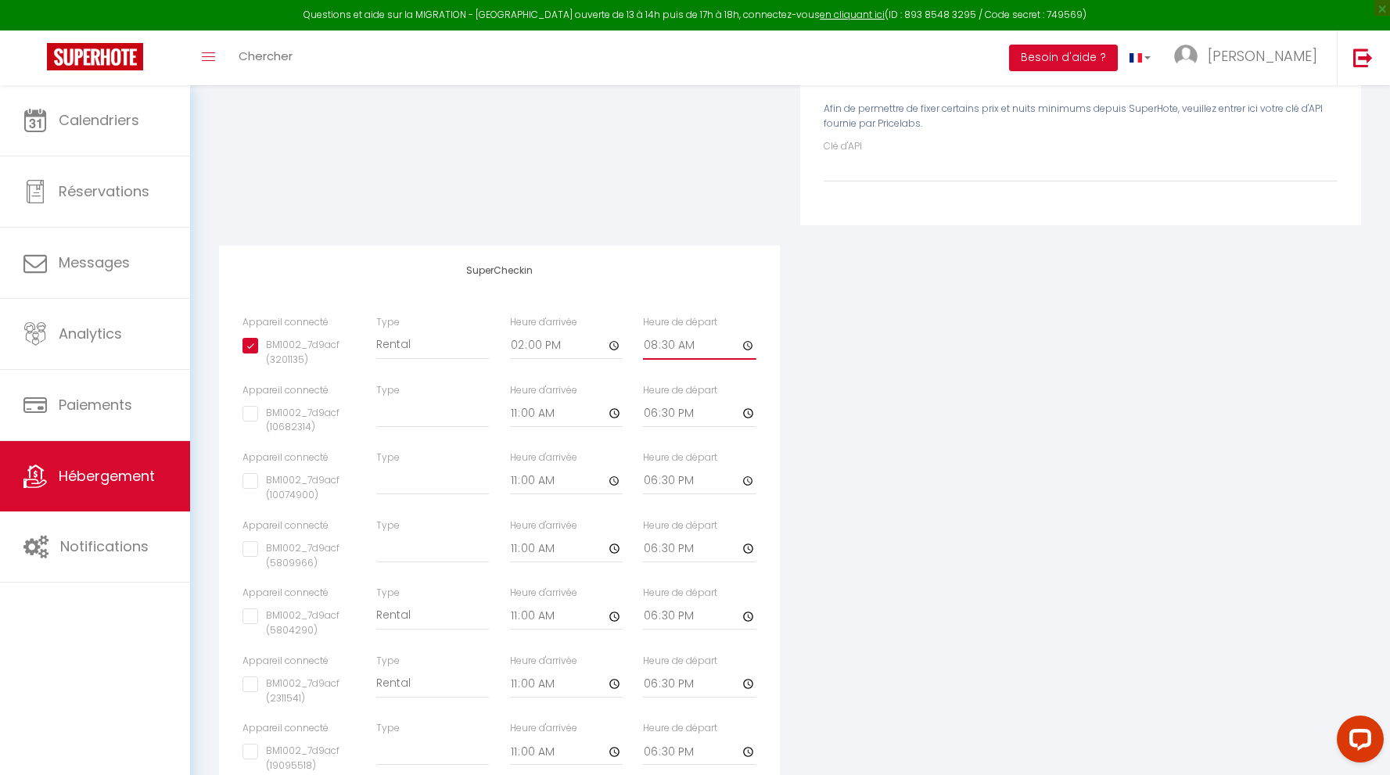
select select
checkbox input "false"
click at [839, 343] on div "Appareil connecté Types de verrouillage de compte SuperCheckin Pricelabs Afin d…" at bounding box center [790, 420] width 1162 height 1119
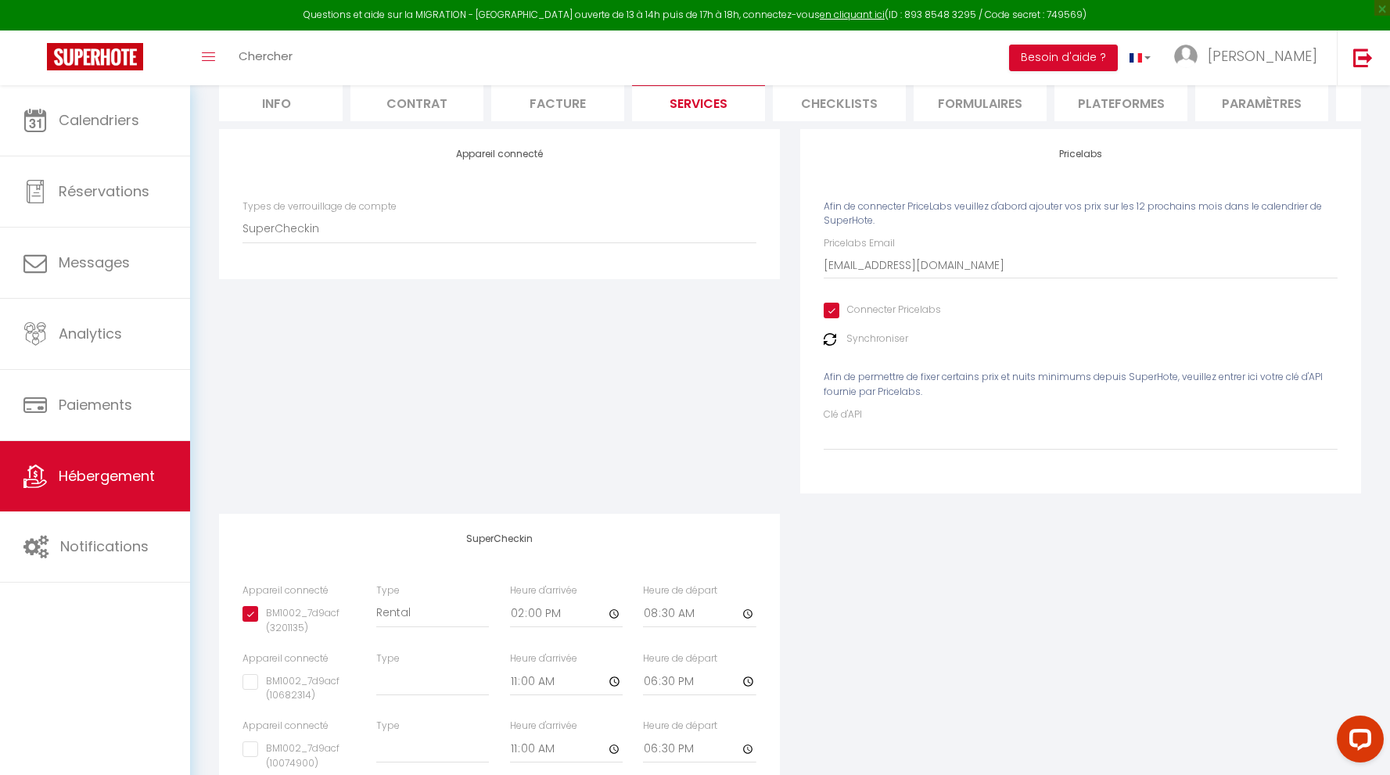
scroll to position [0, 0]
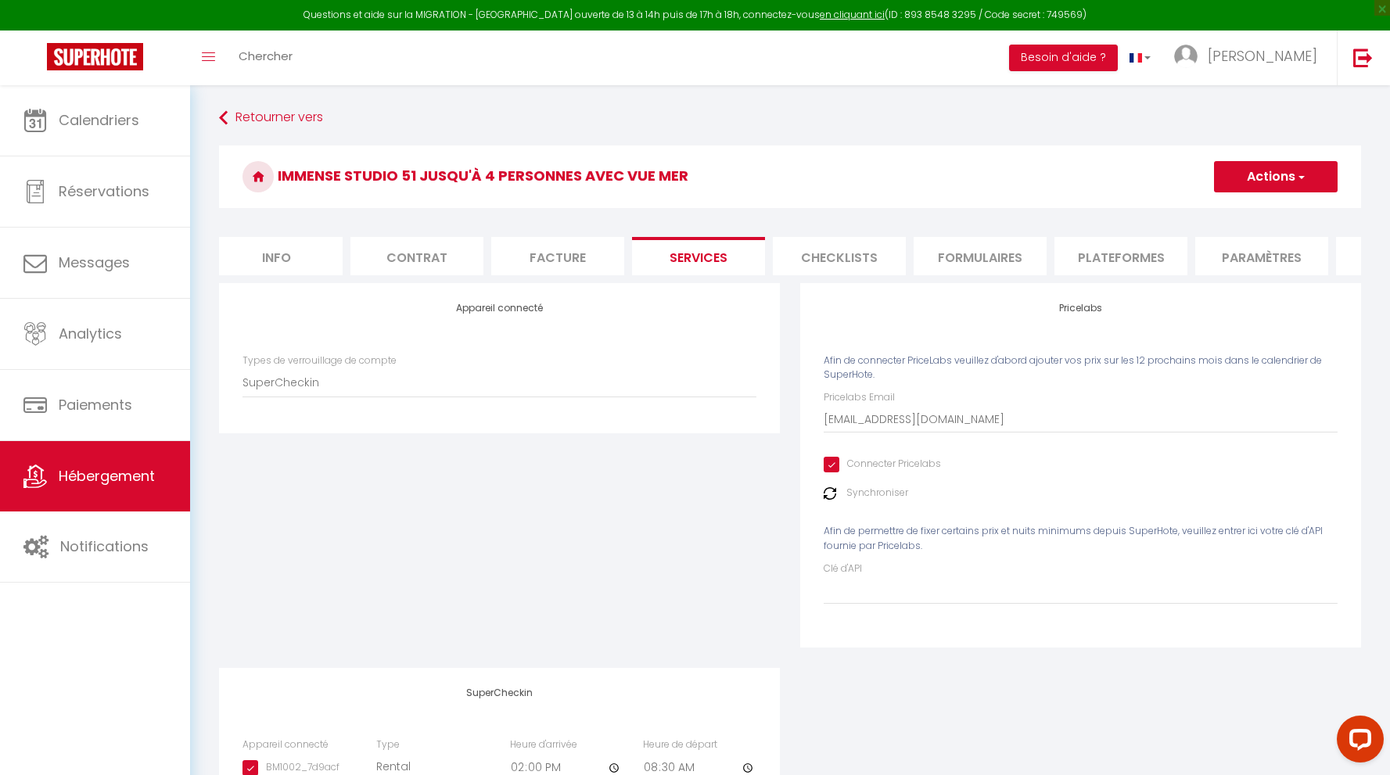
click at [1269, 178] on button "Actions" at bounding box center [1276, 176] width 124 height 31
click at [1255, 206] on link "Enregistrer" at bounding box center [1275, 211] width 124 height 20
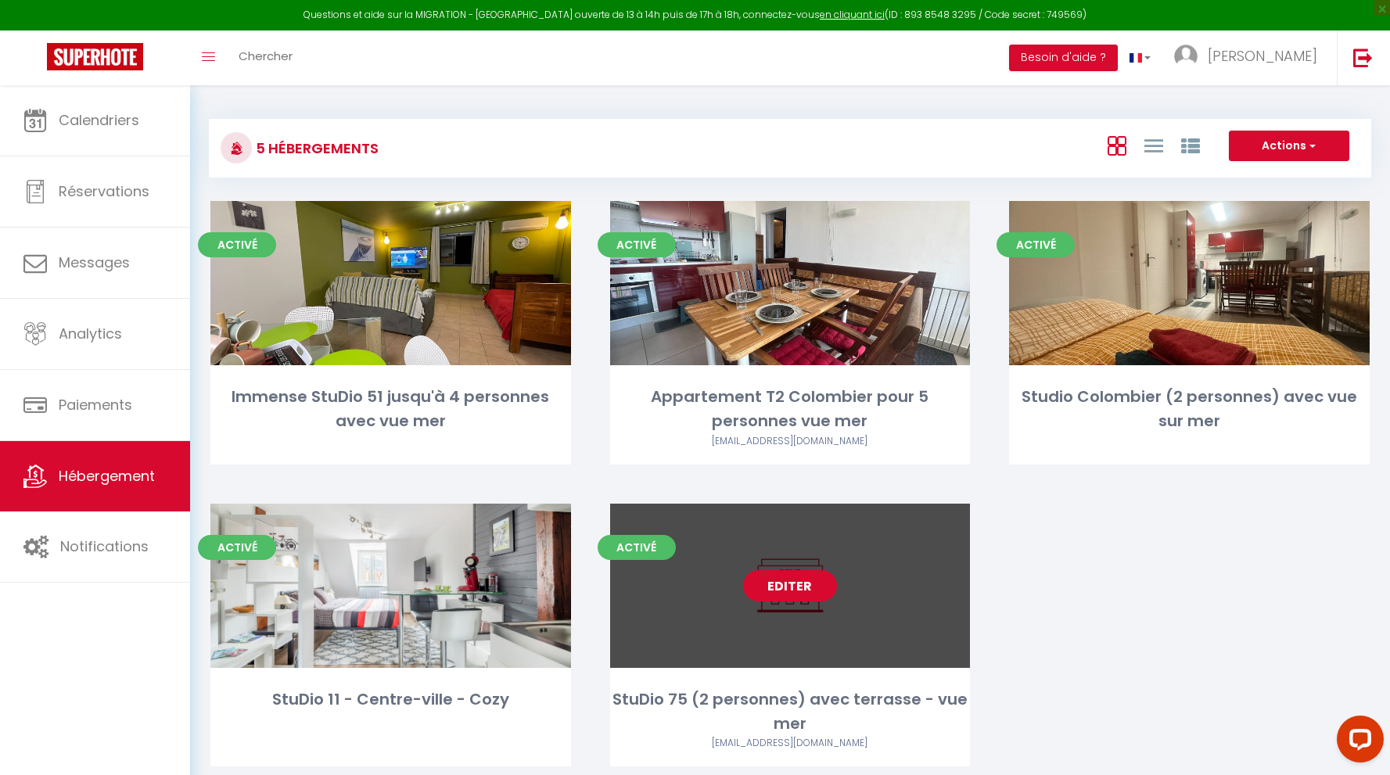
click at [813, 582] on link "Editer" at bounding box center [790, 585] width 94 height 31
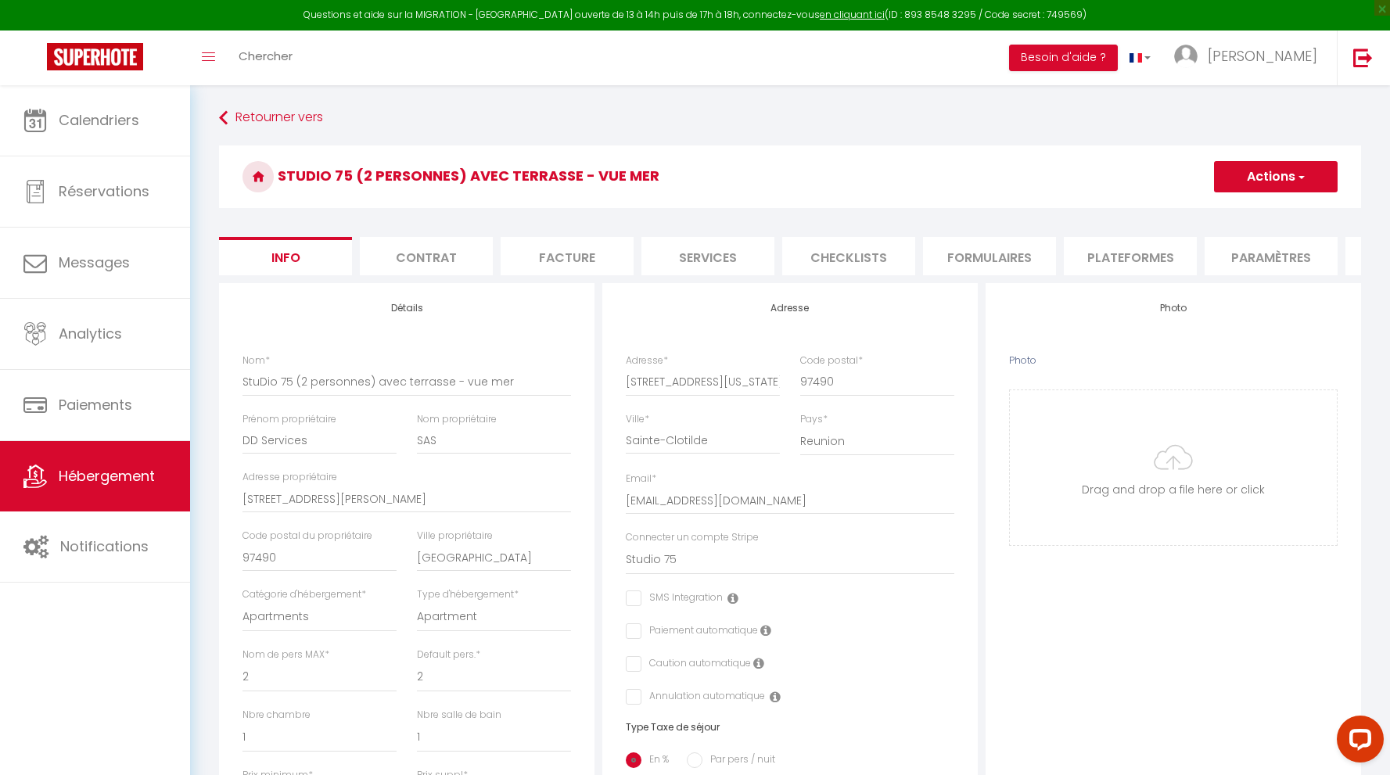
click at [724, 255] on li "Services" at bounding box center [707, 256] width 133 height 38
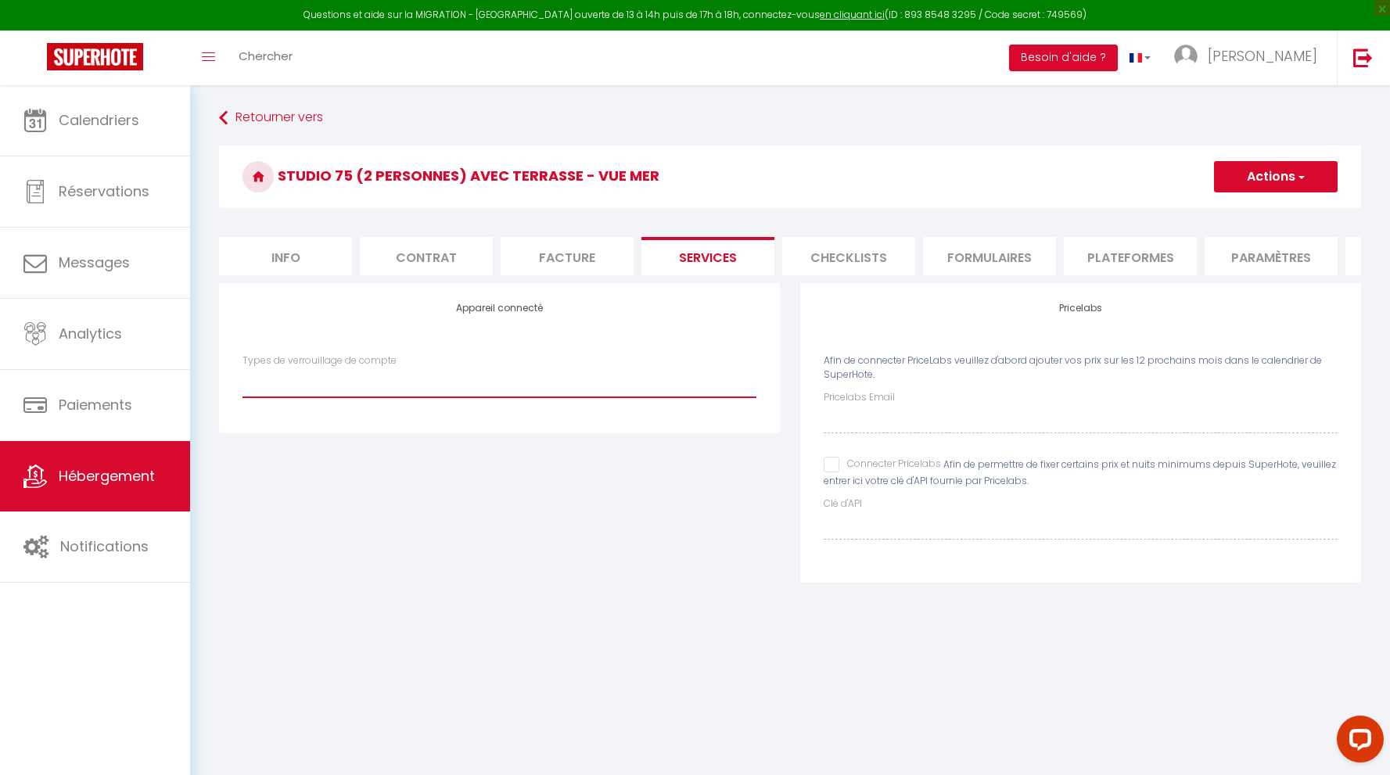
click at [486, 379] on select "SuperCheckin" at bounding box center [499, 383] width 514 height 30
click at [242, 368] on select "SuperCheckin" at bounding box center [499, 383] width 514 height 30
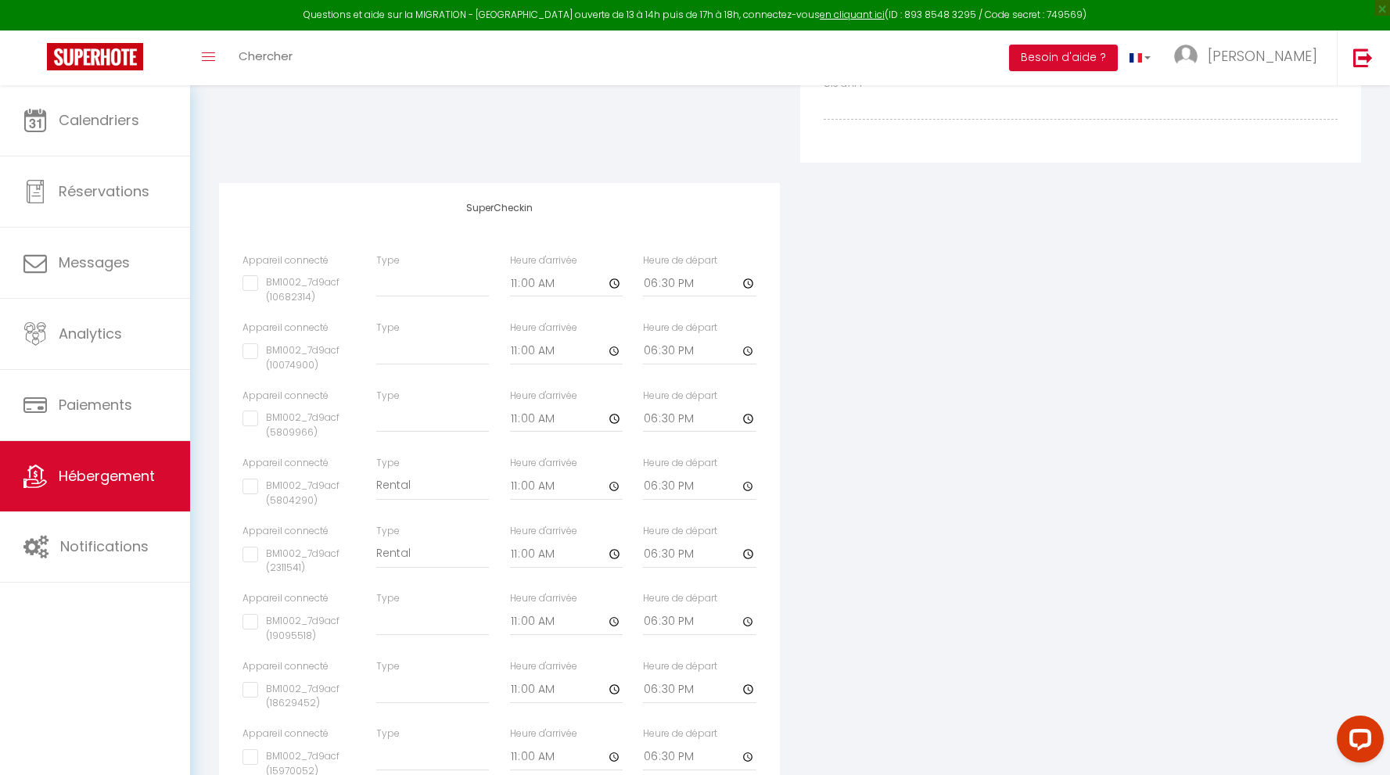
scroll to position [425, 0]
click at [250, 483] on input "BM1002_7d9acf (5804290)" at bounding box center [298, 482] width 113 height 16
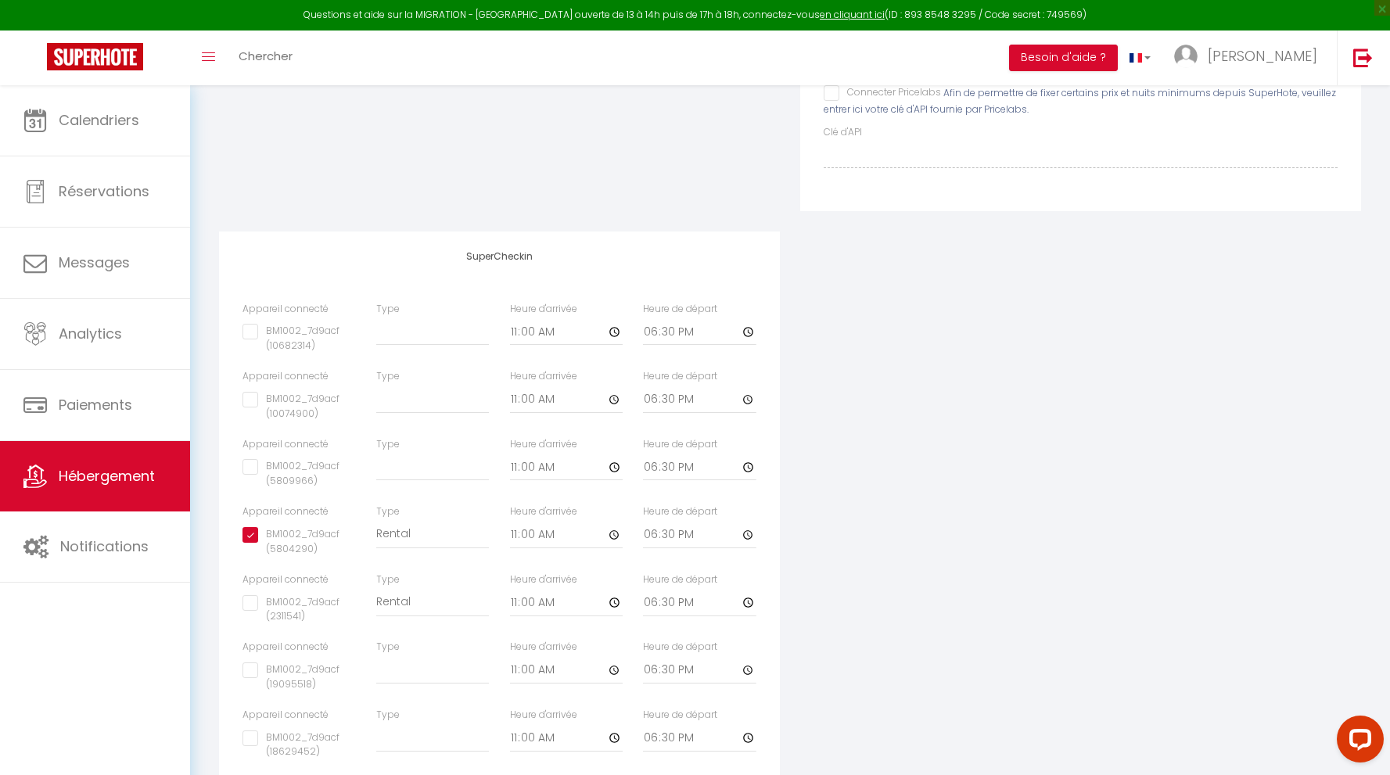
scroll to position [375, 0]
click at [612, 343] on input "11:00" at bounding box center [566, 328] width 113 height 28
click at [825, 585] on div "Appareil connecté Types de verrouillage de compte SuperCheckin Pricelabs Afin d…" at bounding box center [790, 401] width 1162 height 987
click at [654, 343] on input "18:30" at bounding box center [699, 328] width 113 height 28
click at [751, 343] on input "18:30" at bounding box center [699, 328] width 113 height 28
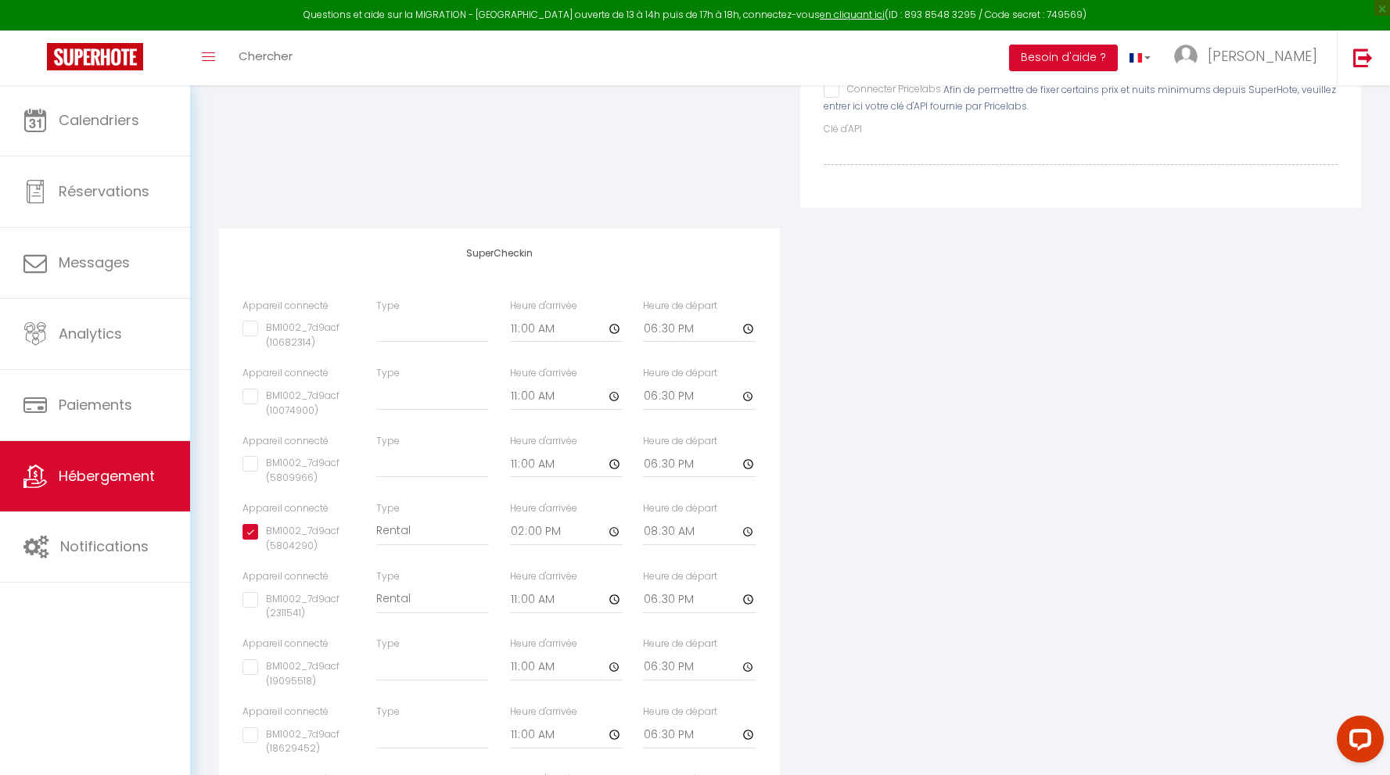
click at [838, 522] on div "Appareil connecté Types de verrouillage de compte SuperCheckin Pricelabs Afin d…" at bounding box center [790, 401] width 1162 height 987
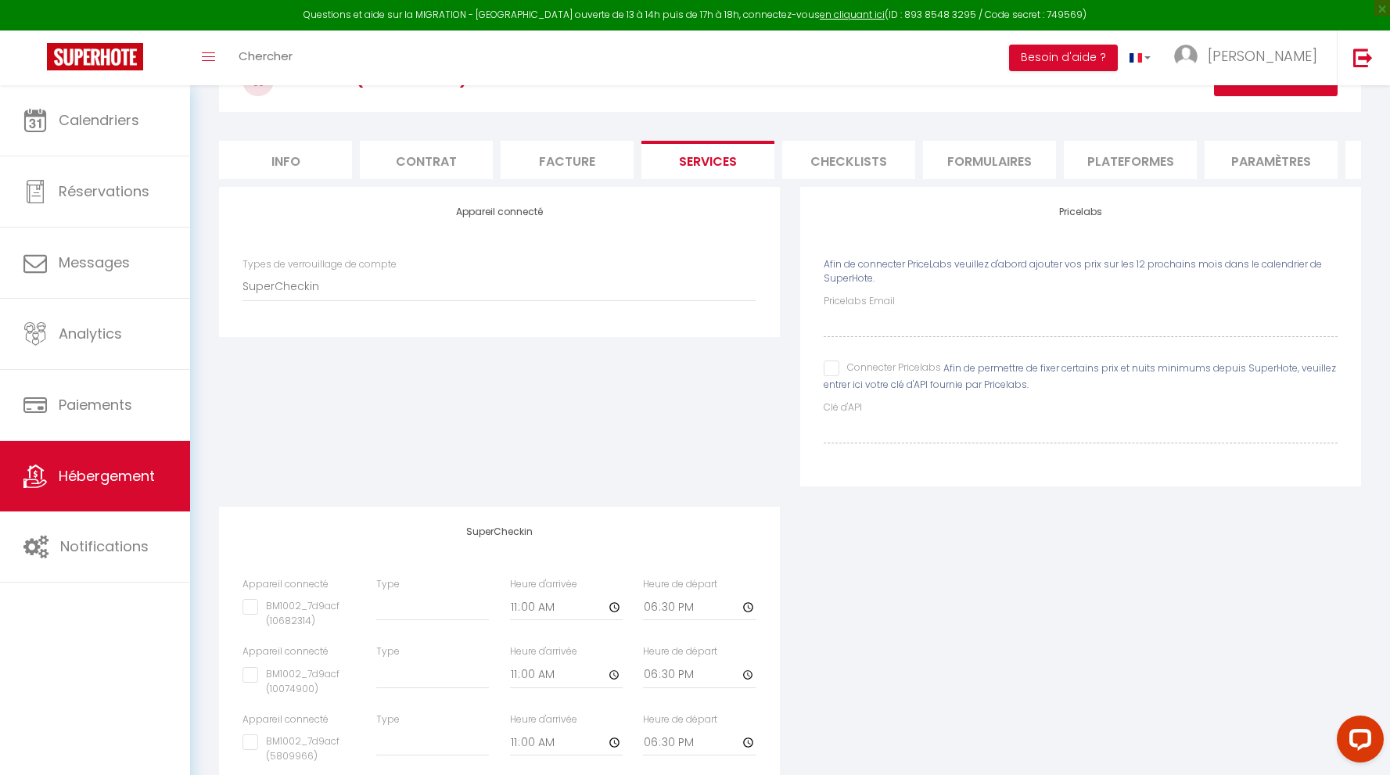
scroll to position [0, 0]
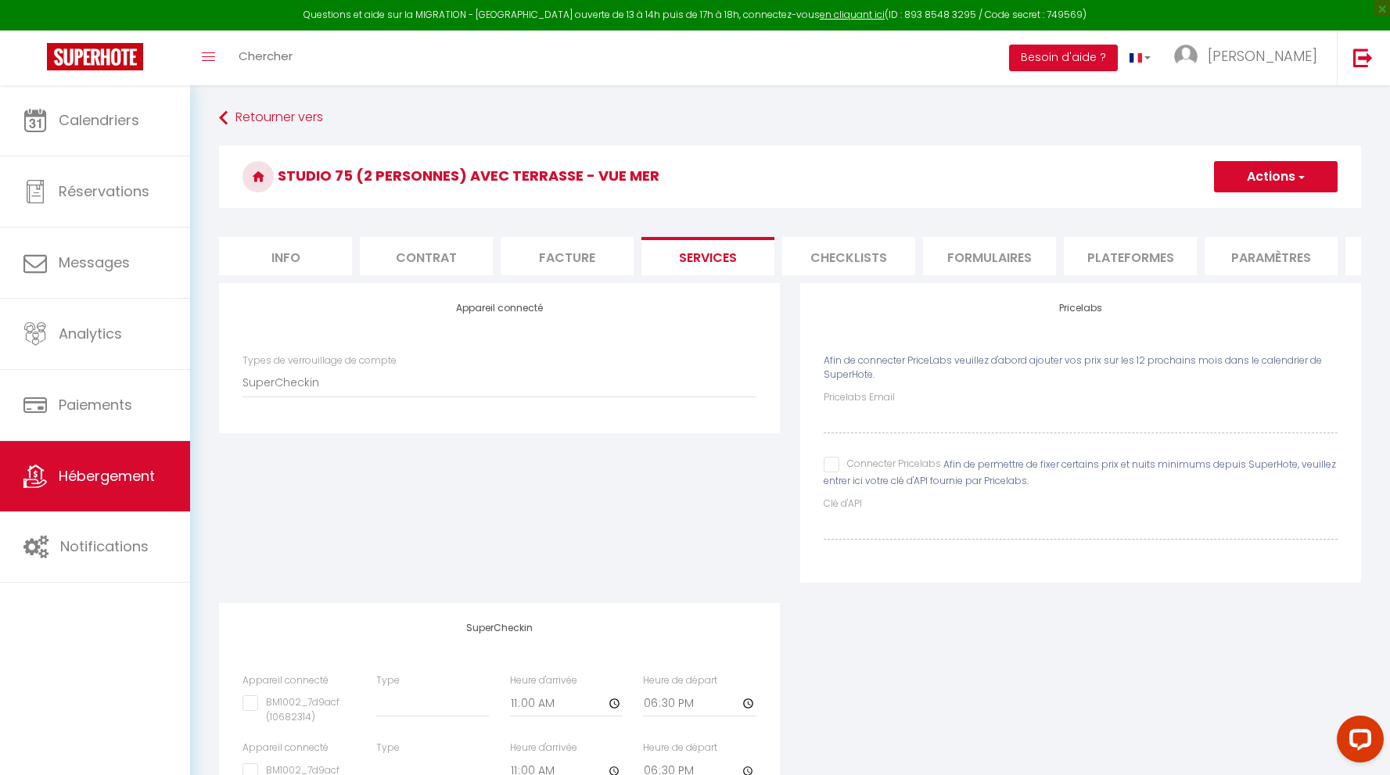
click at [1277, 178] on button "Actions" at bounding box center [1276, 176] width 124 height 31
click at [1273, 209] on link "Enregistrer" at bounding box center [1275, 211] width 124 height 20
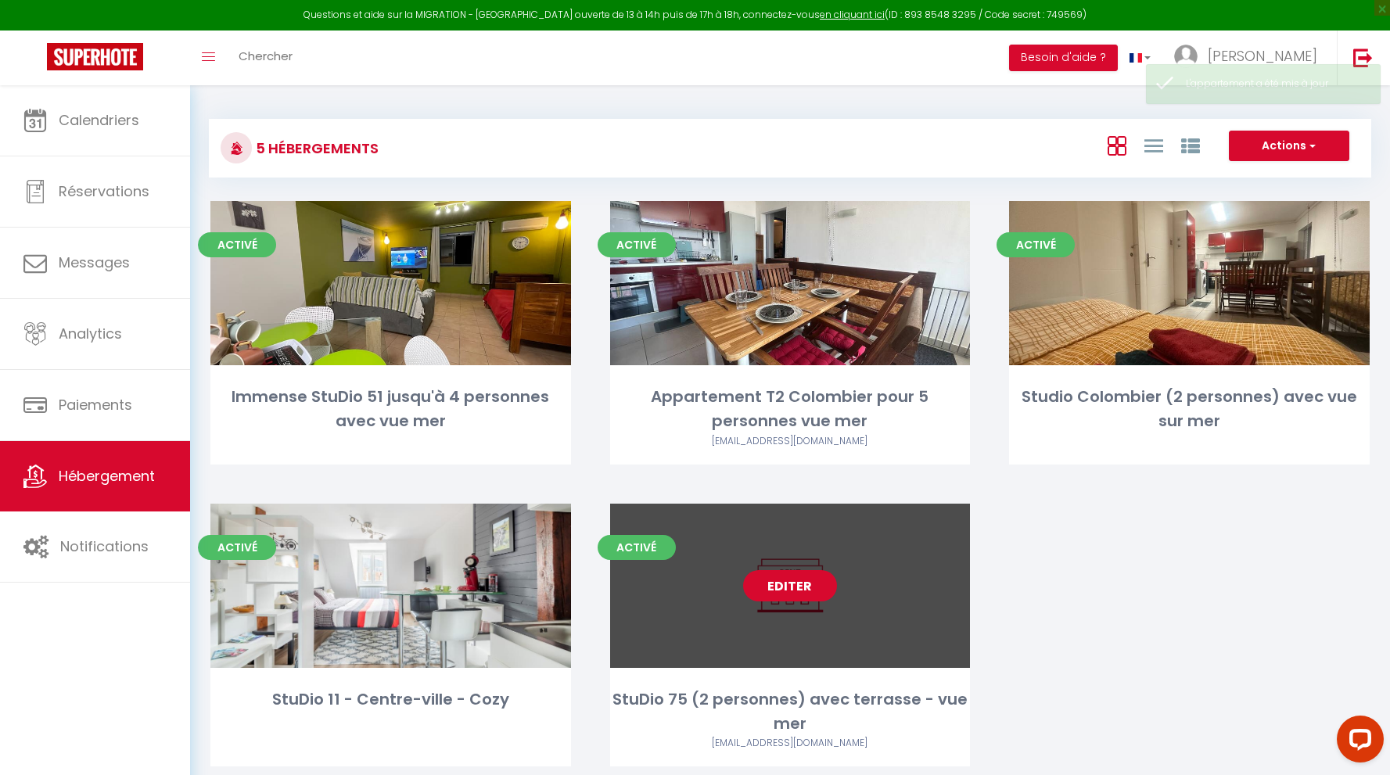
click at [798, 583] on link "Editer" at bounding box center [790, 585] width 94 height 31
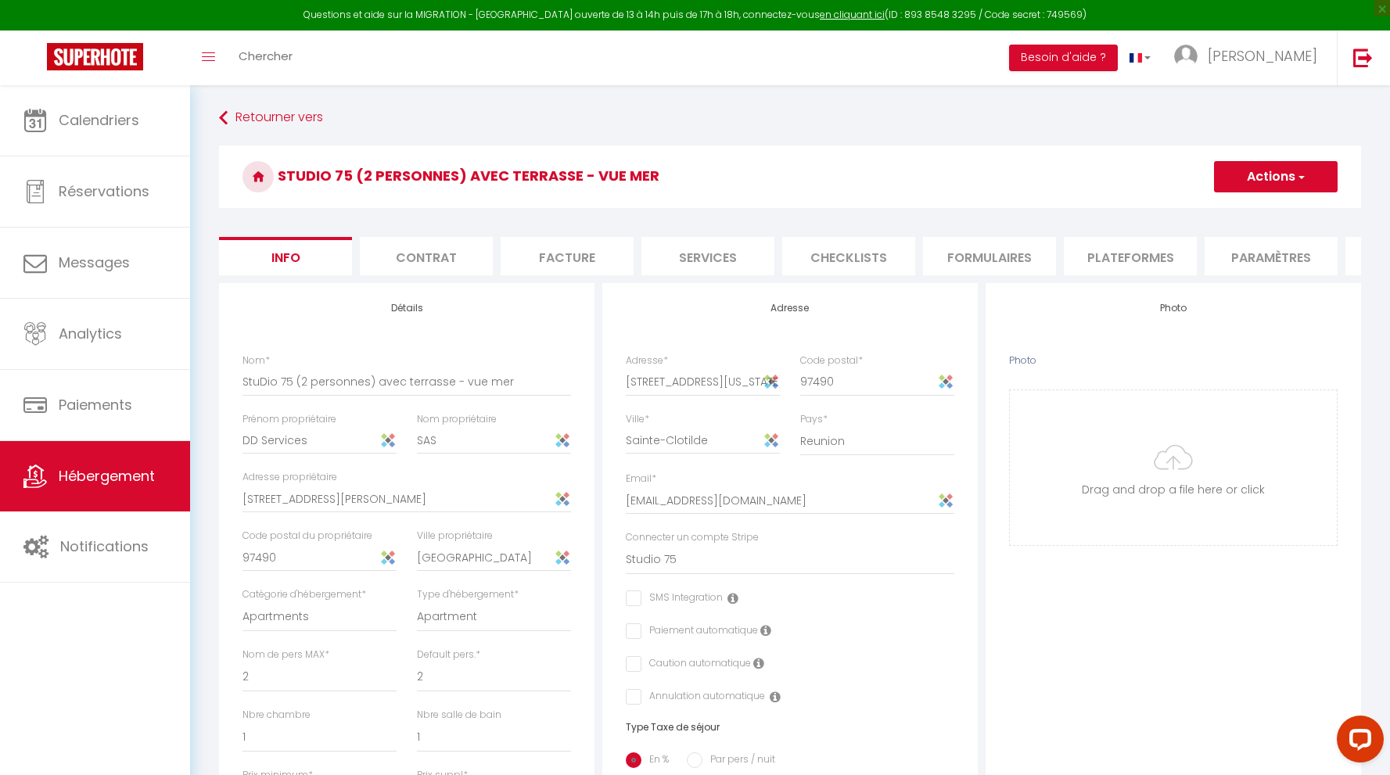
click at [726, 255] on li "Services" at bounding box center [707, 256] width 133 height 38
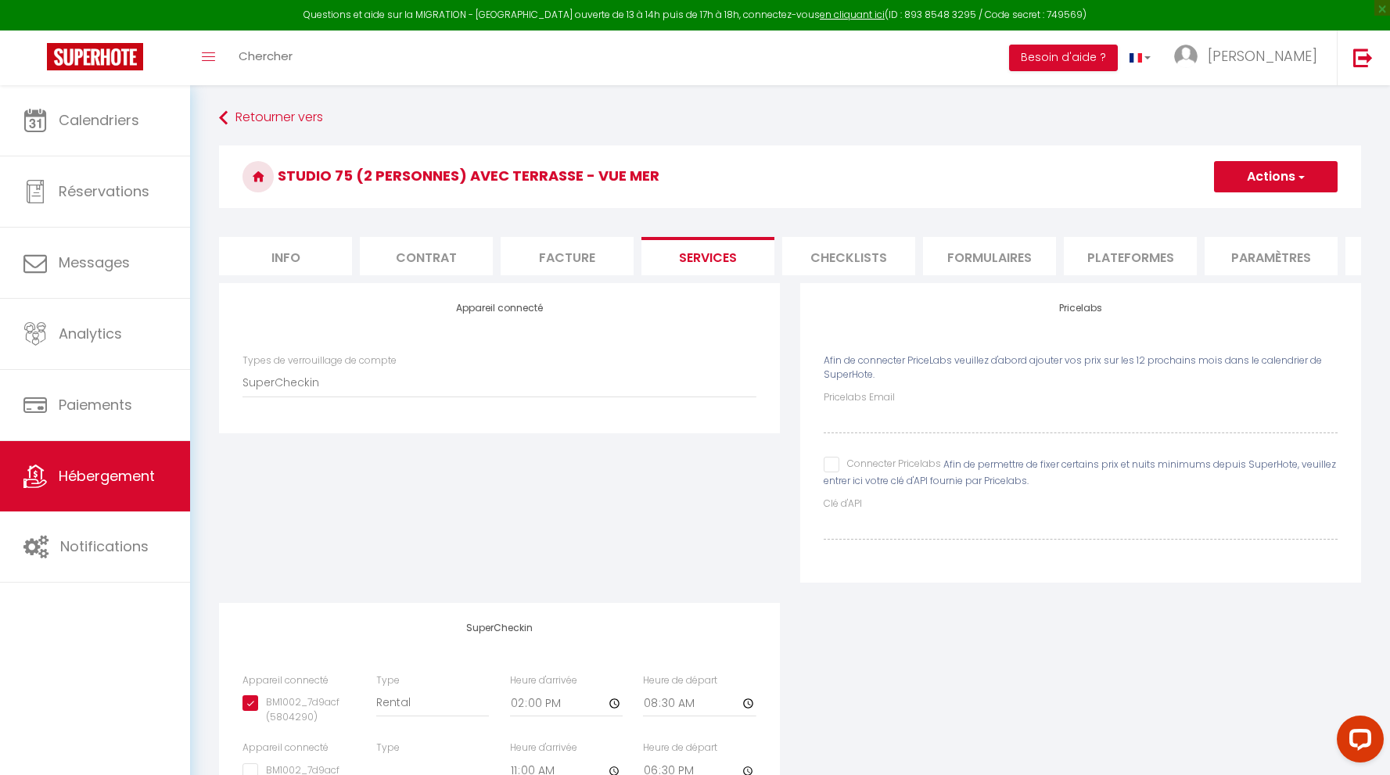
click at [296, 258] on li "Info" at bounding box center [285, 256] width 133 height 38
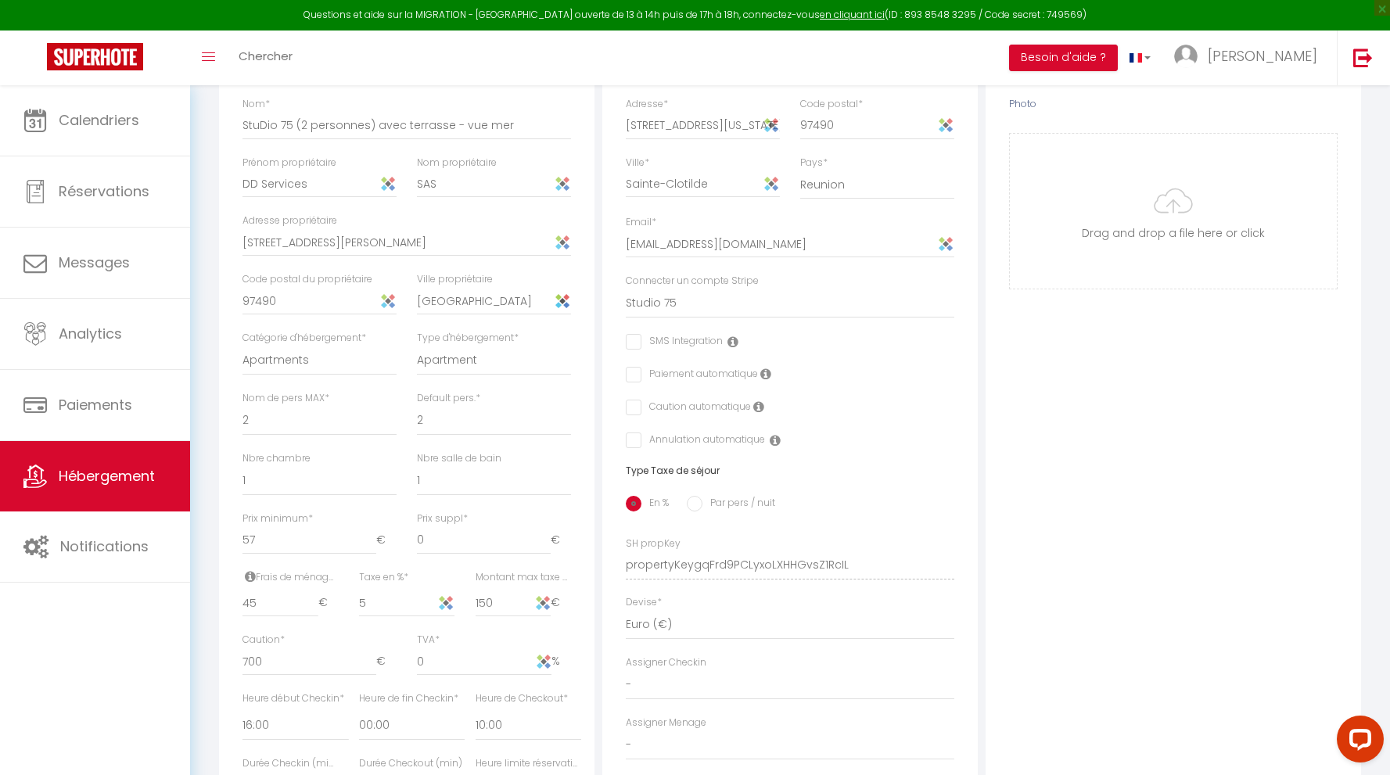
scroll to position [257, 0]
click at [666, 300] on select "StuDio 51 Chez_Denis StuDio 11 Studio 75" at bounding box center [790, 303] width 329 height 30
click at [626, 288] on select "StuDio 51 Chez_Denis StuDio 11 Studio 75" at bounding box center [790, 303] width 329 height 30
click at [1010, 314] on div "Photo Photo Drag and drop a file here or click Ooops, something wrong appended.…" at bounding box center [1173, 553] width 375 height 1055
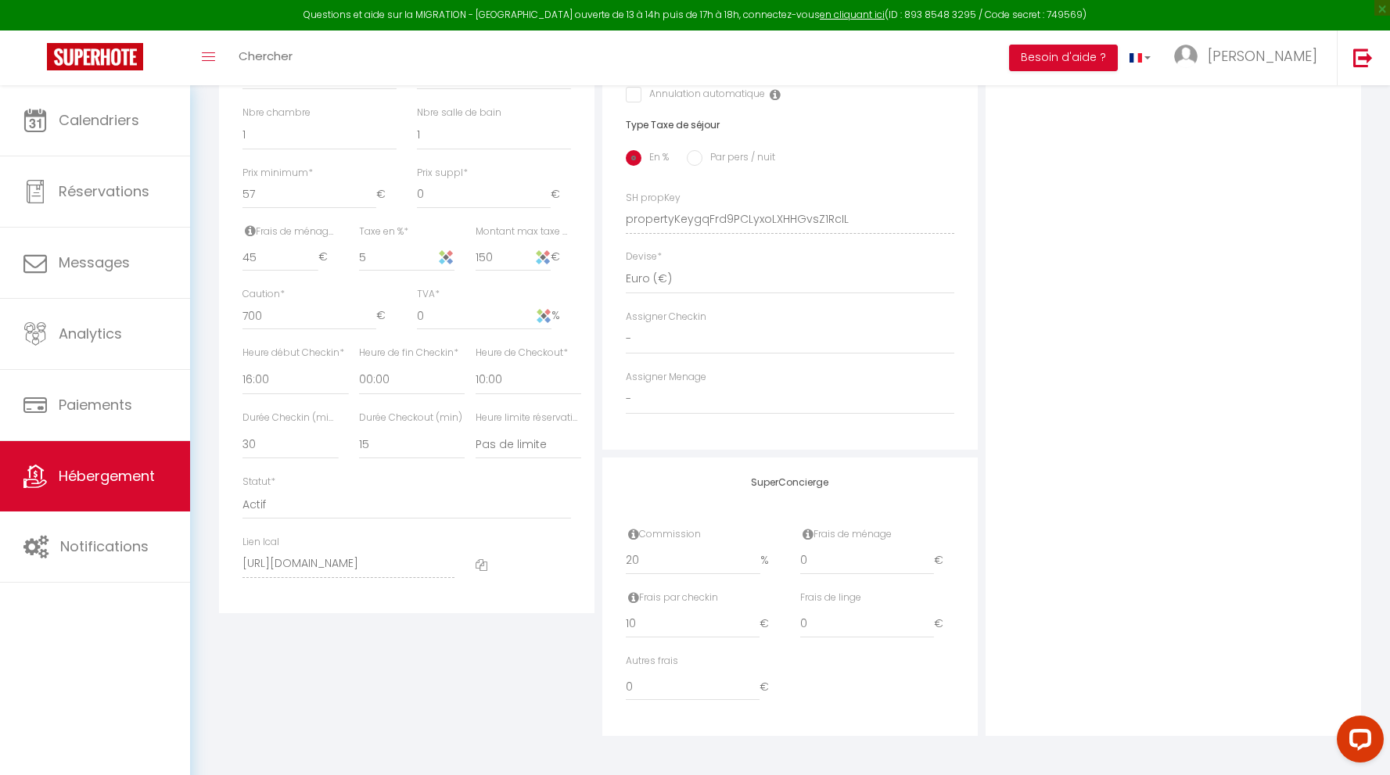
scroll to position [602, 0]
click at [480, 565] on icon at bounding box center [482, 565] width 12 height 12
click at [1061, 318] on div "Photo Photo Drag and drop a file here or click Ooops, something wrong appended.…" at bounding box center [1173, 208] width 375 height 1055
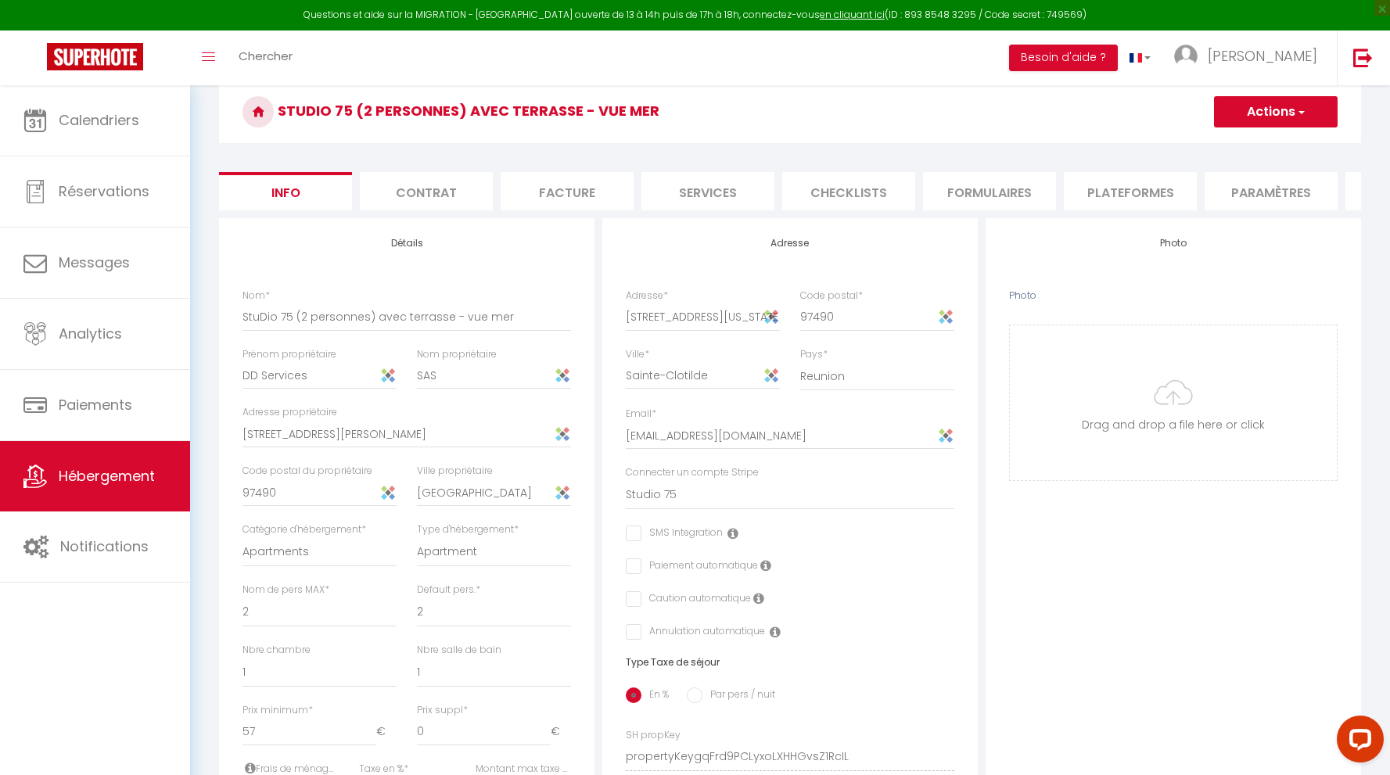
scroll to position [0, 0]
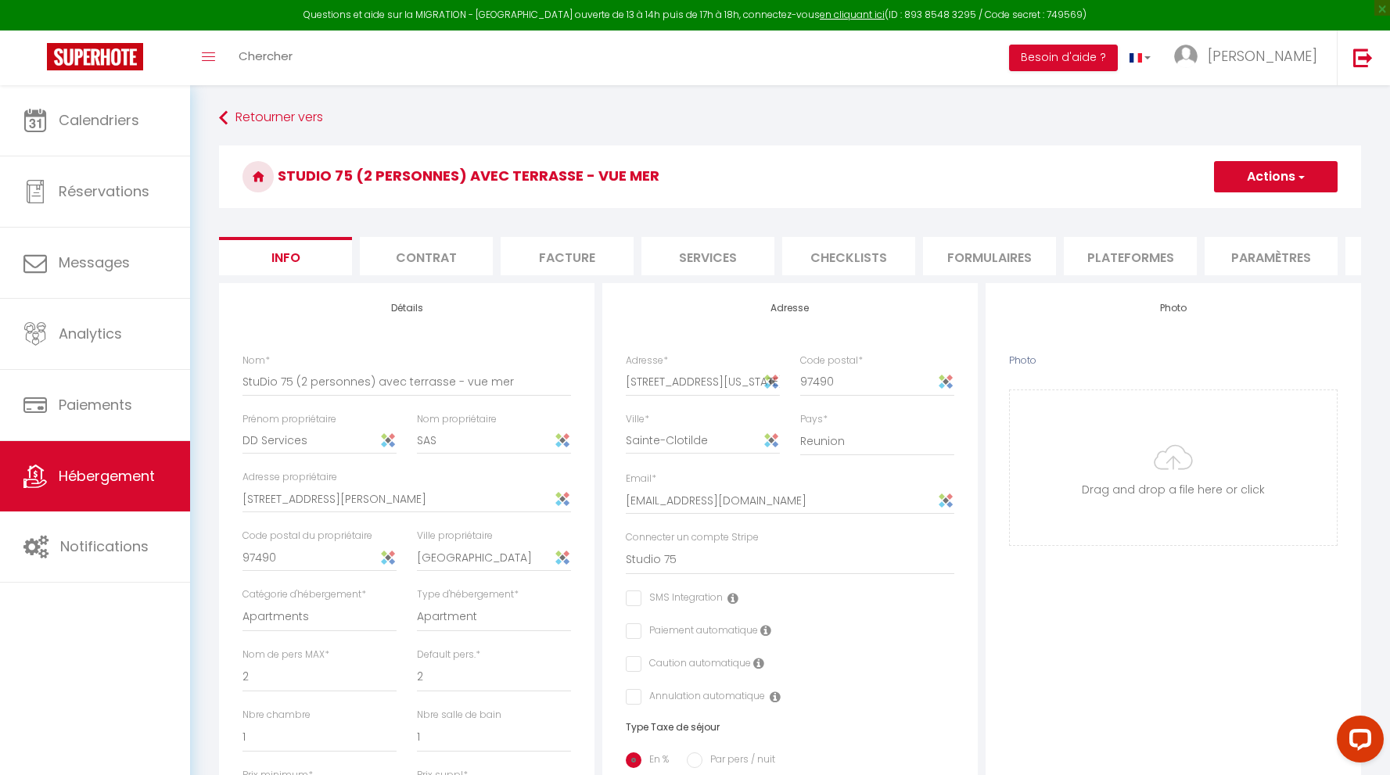
click at [436, 254] on li "Contrat" at bounding box center [426, 256] width 133 height 38
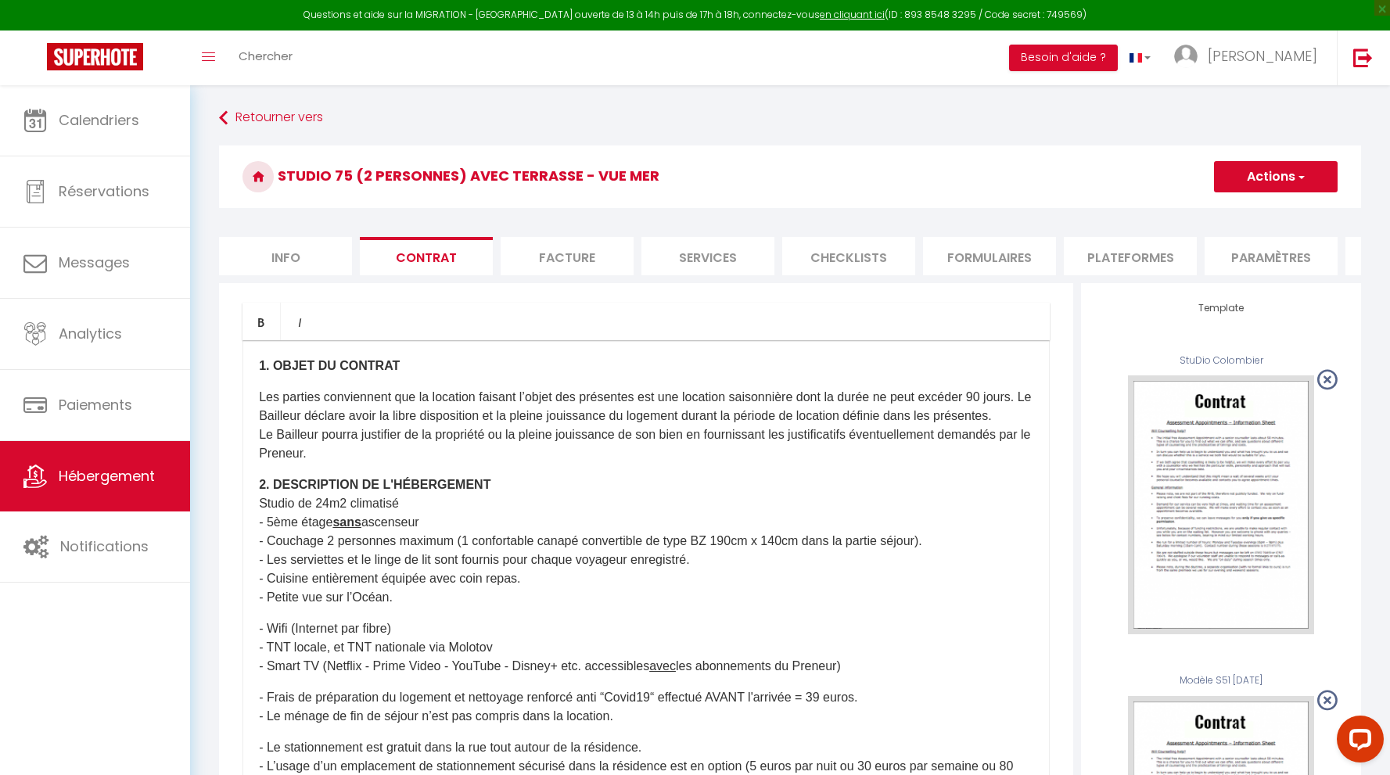
click at [573, 252] on li "Facture" at bounding box center [567, 256] width 133 height 38
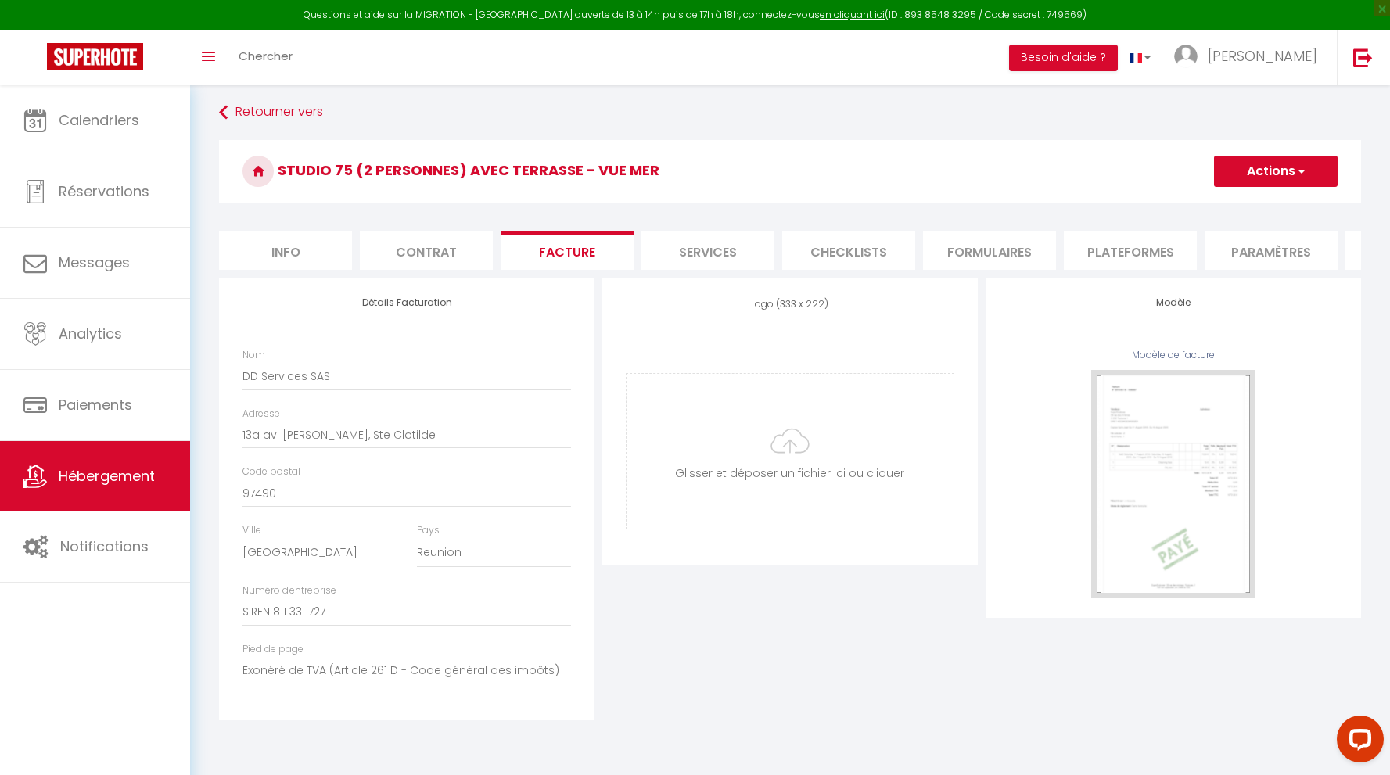
click at [710, 257] on li "Services" at bounding box center [707, 251] width 133 height 38
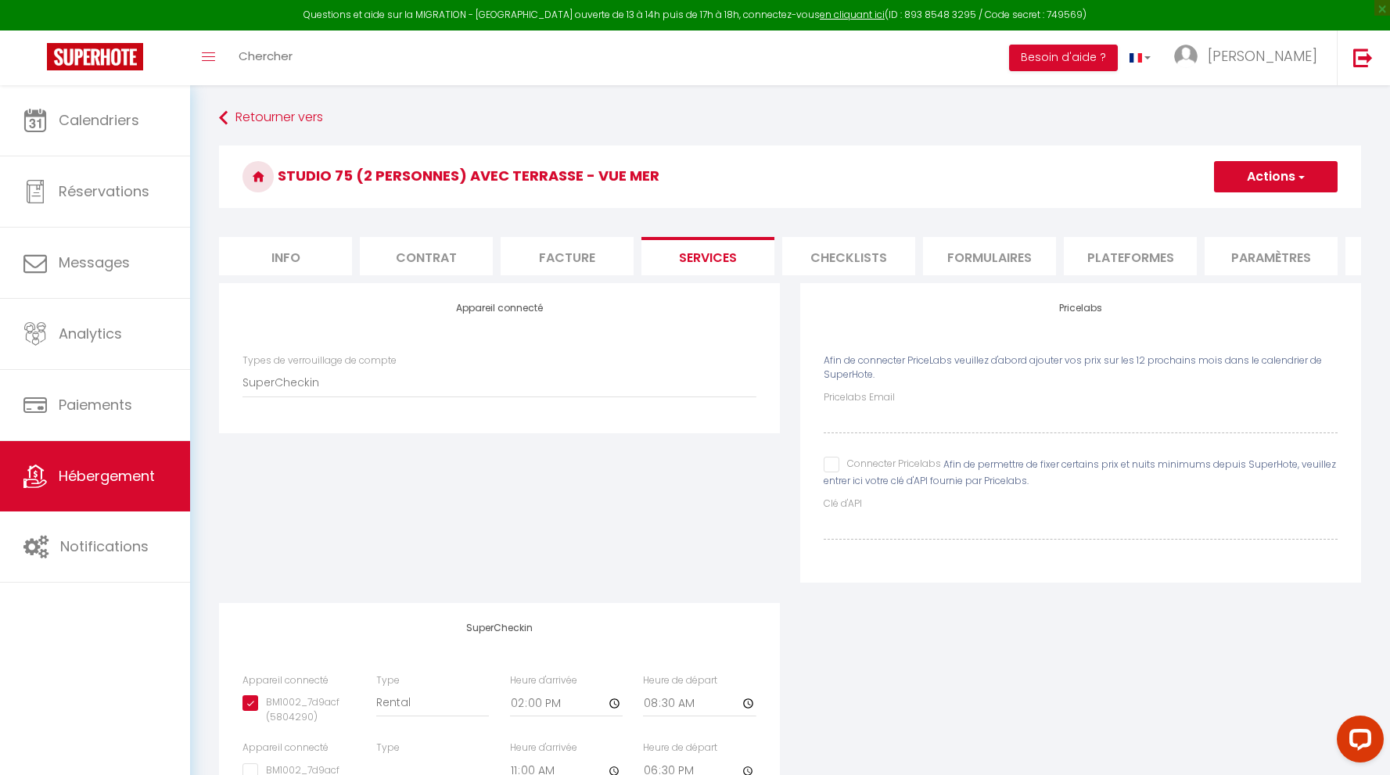
click at [860, 253] on li "Checklists" at bounding box center [848, 256] width 133 height 38
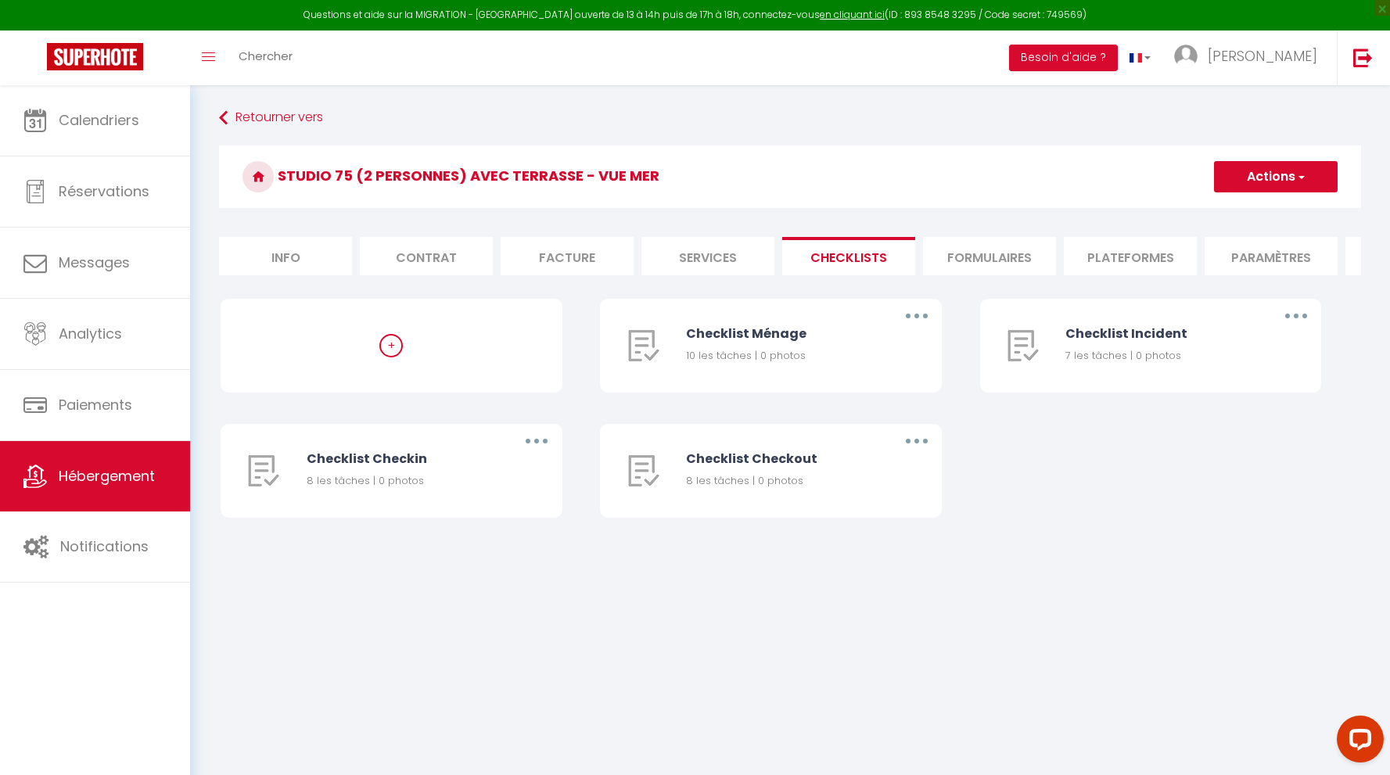
click at [1012, 256] on li "Formulaires" at bounding box center [989, 256] width 133 height 38
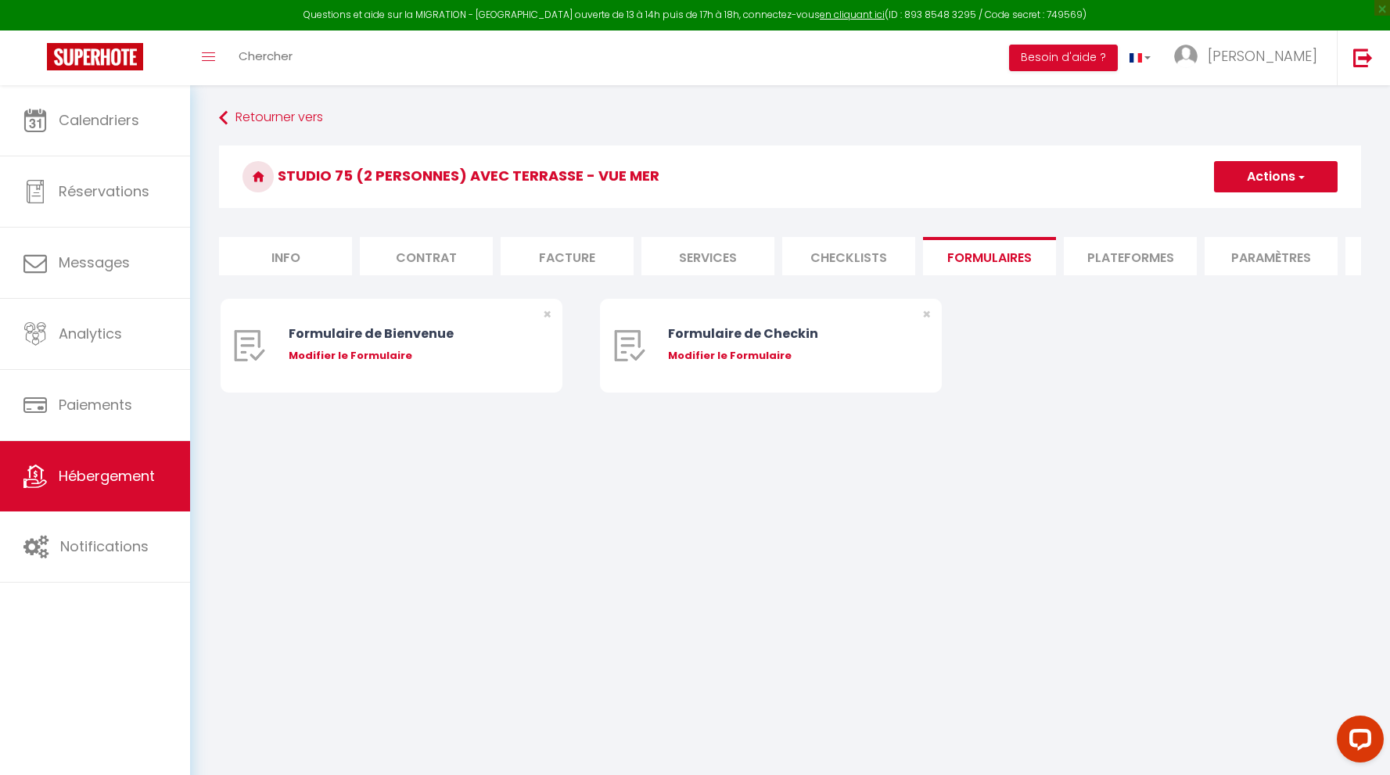
click at [1110, 255] on li "Plateformes" at bounding box center [1130, 256] width 133 height 38
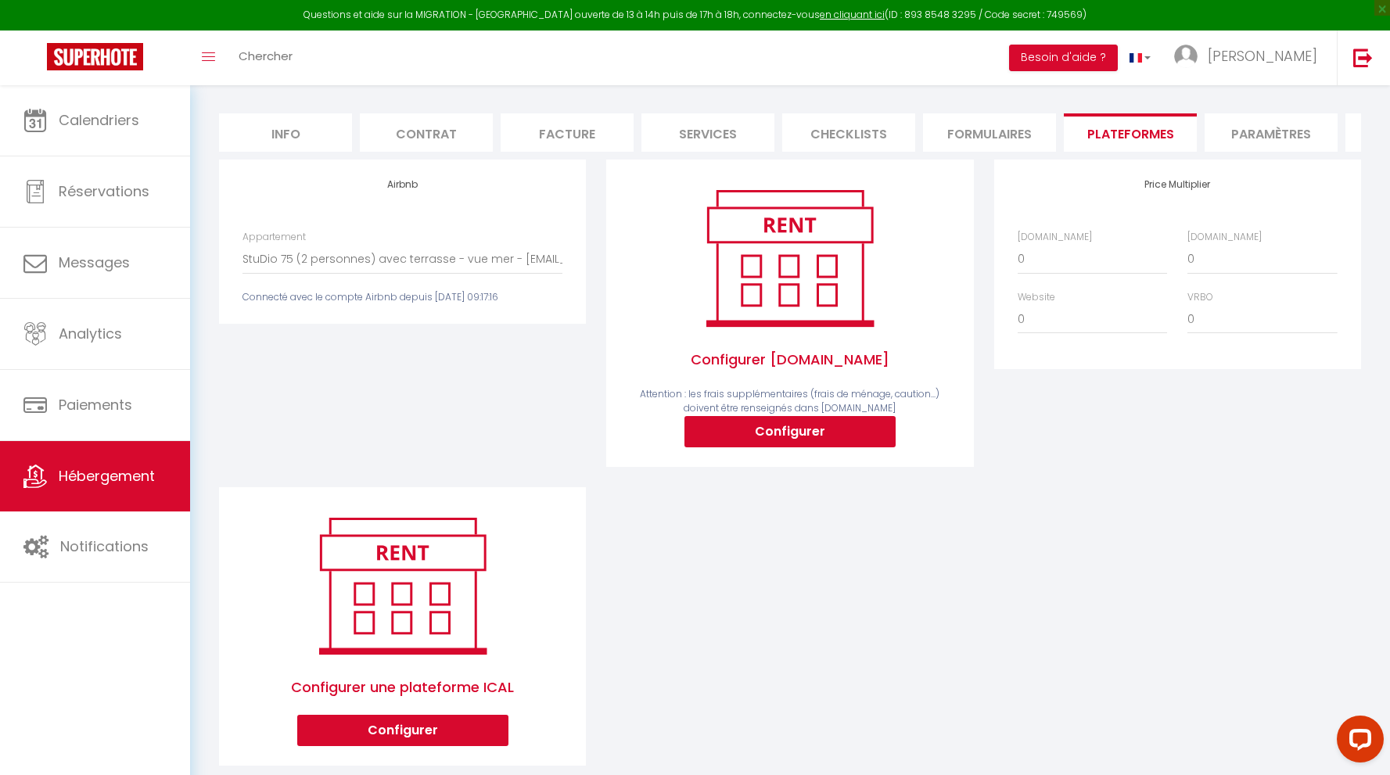
scroll to position [153, 0]
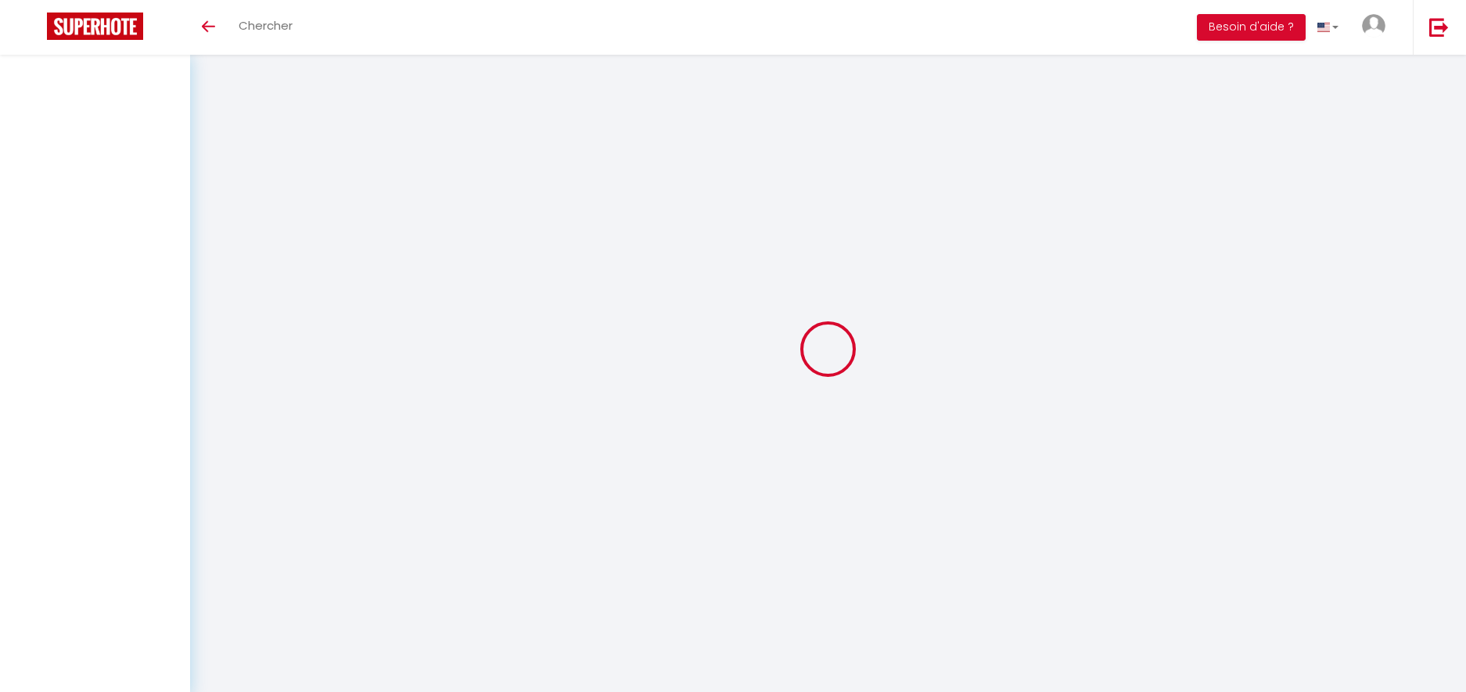
select select "3"
select select "2"
select select "1"
select select
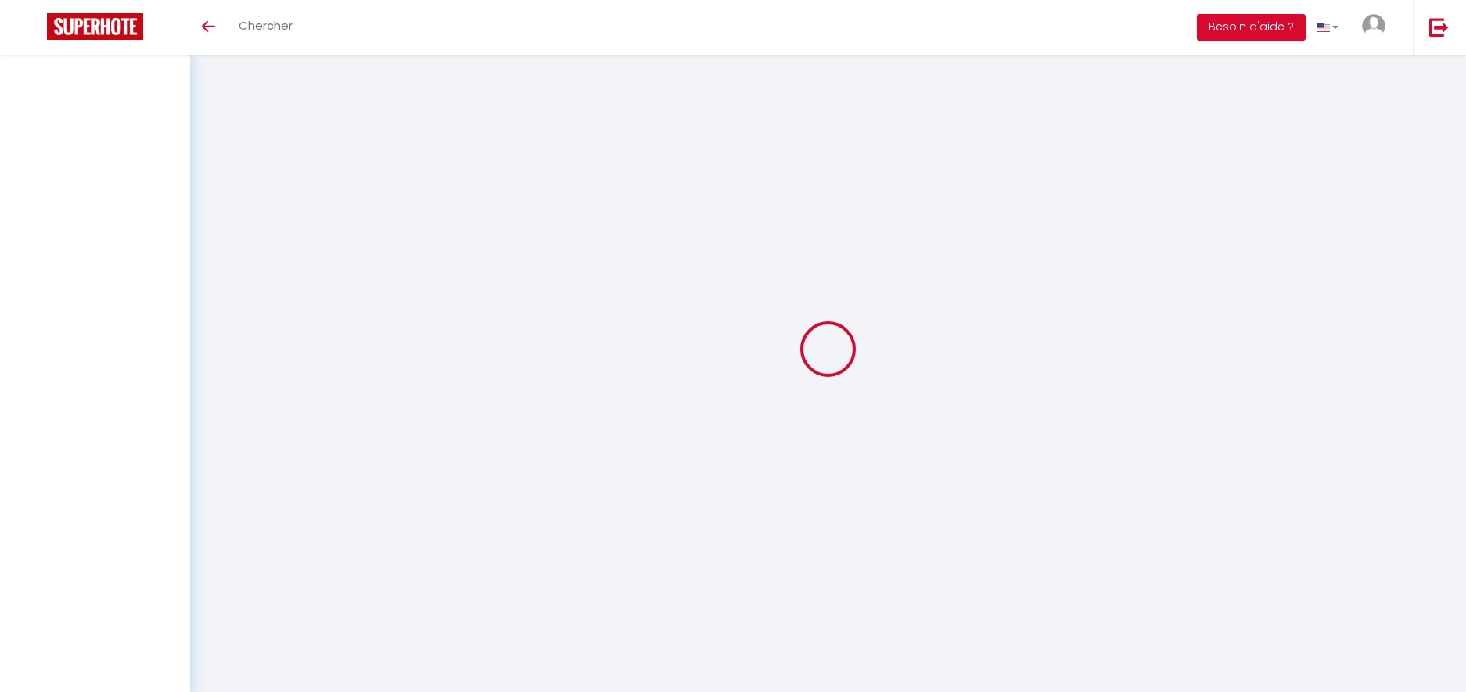
select select
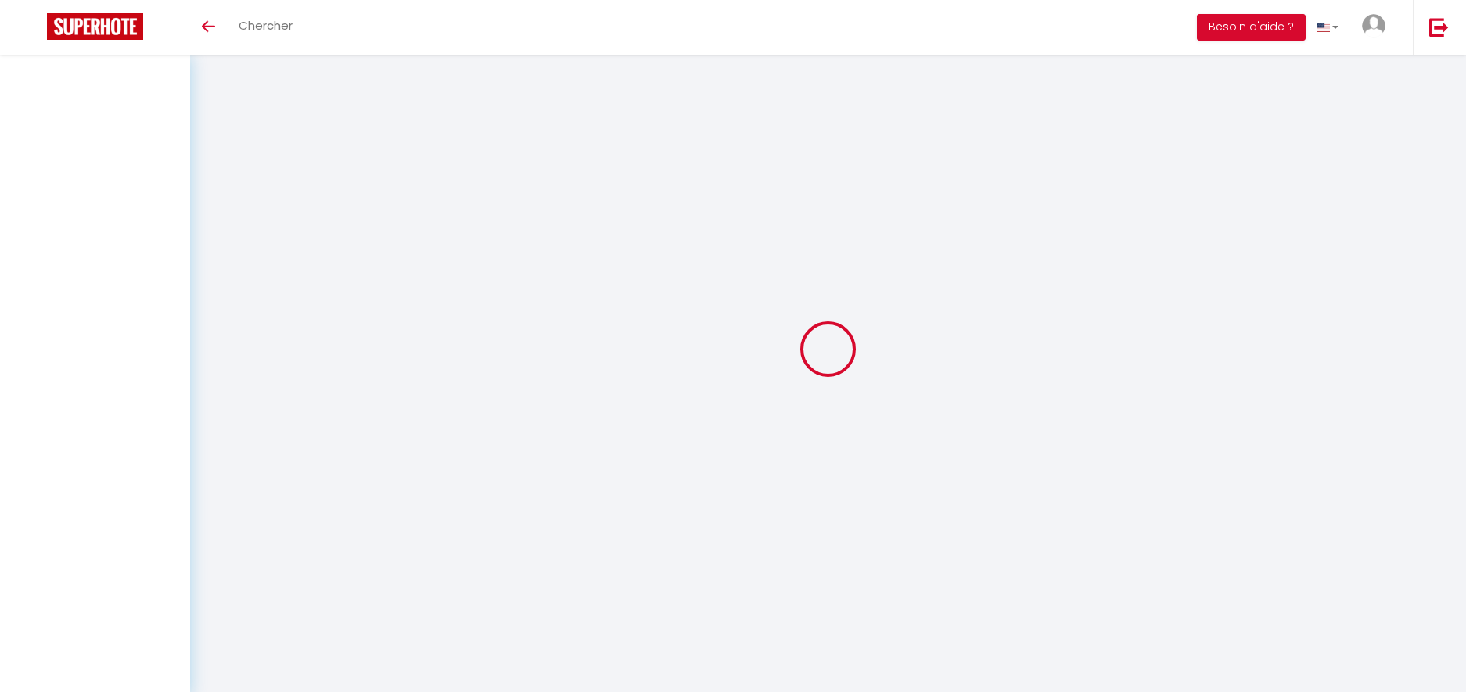
select select
checkbox input "false"
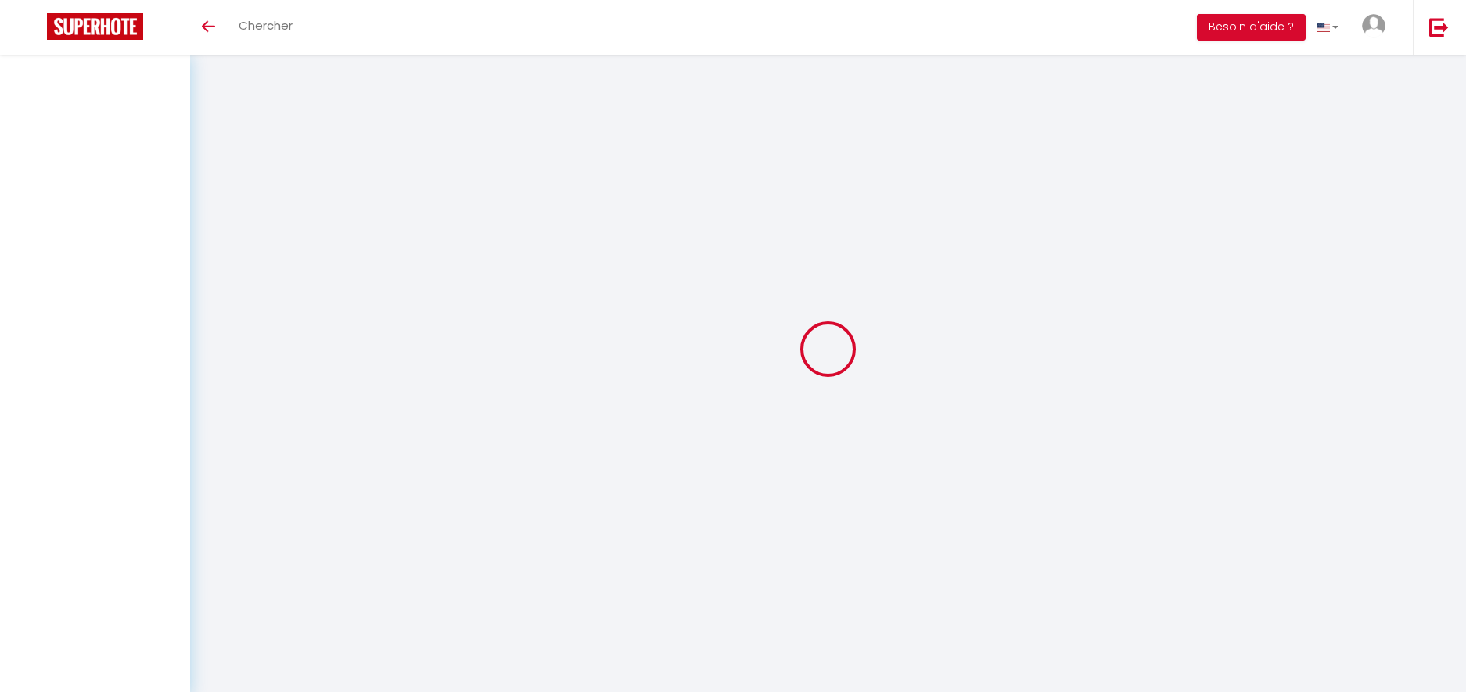
select select
select select "1"
select select "28"
select select
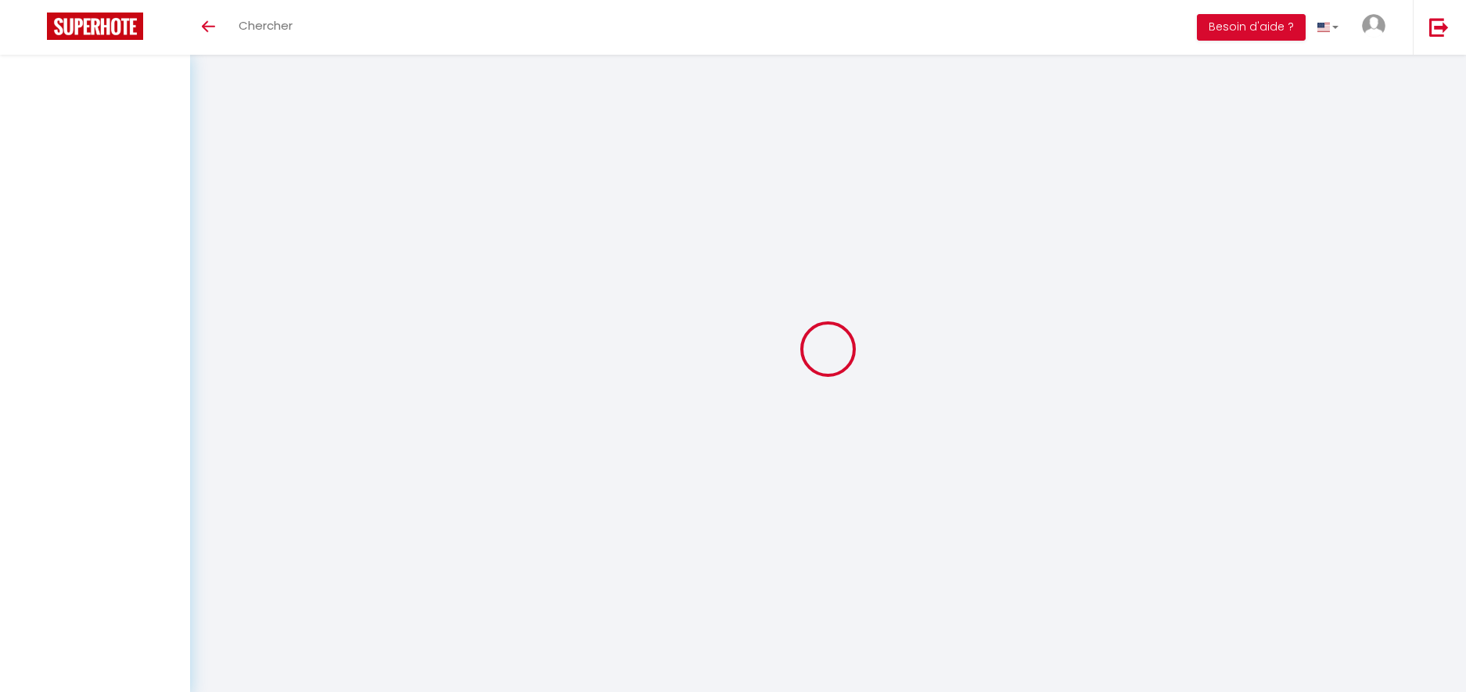
select select
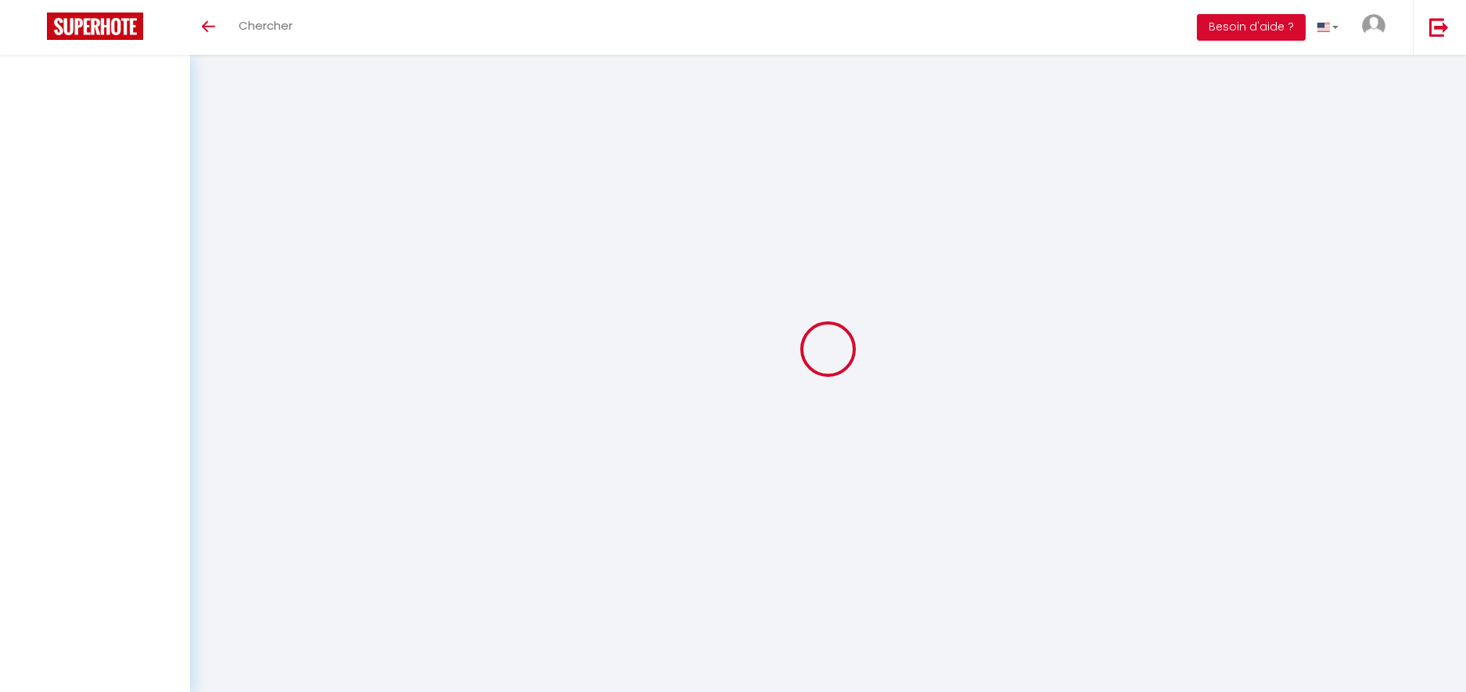
checkbox input "false"
select select
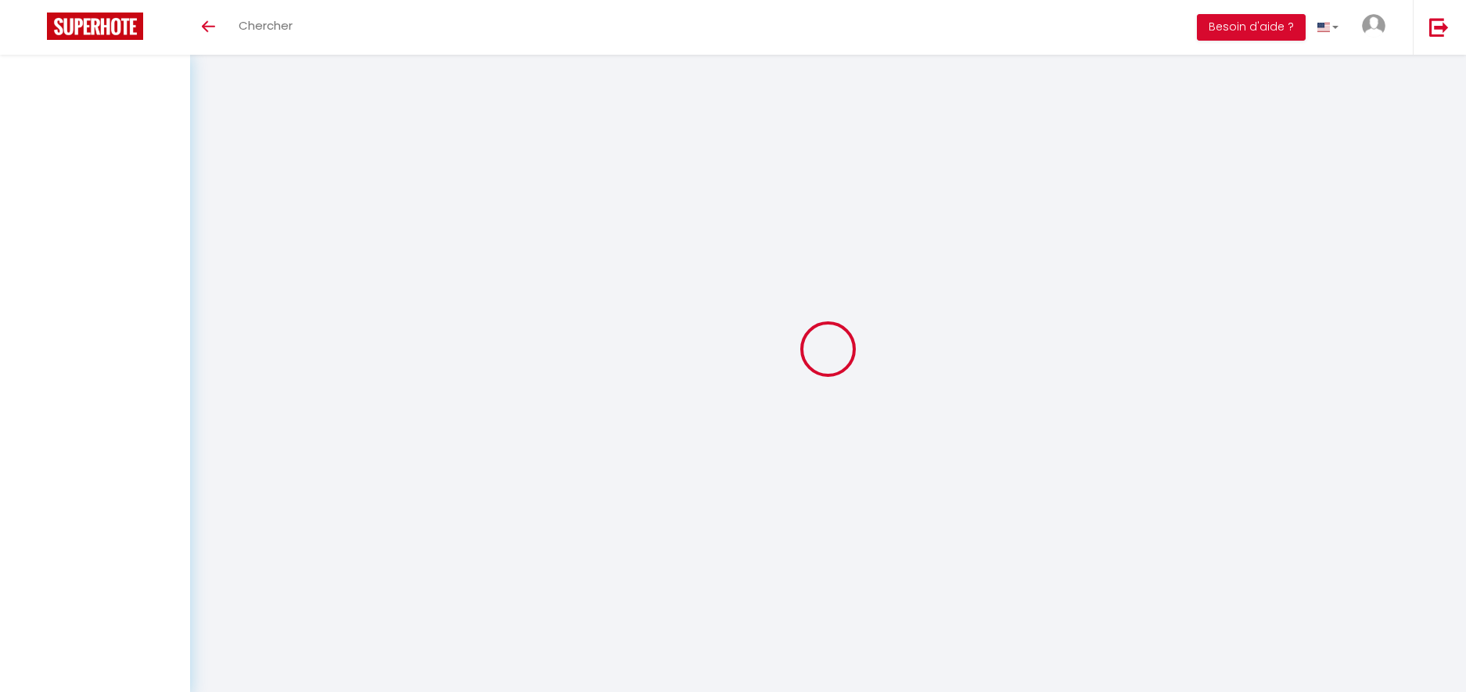
select select
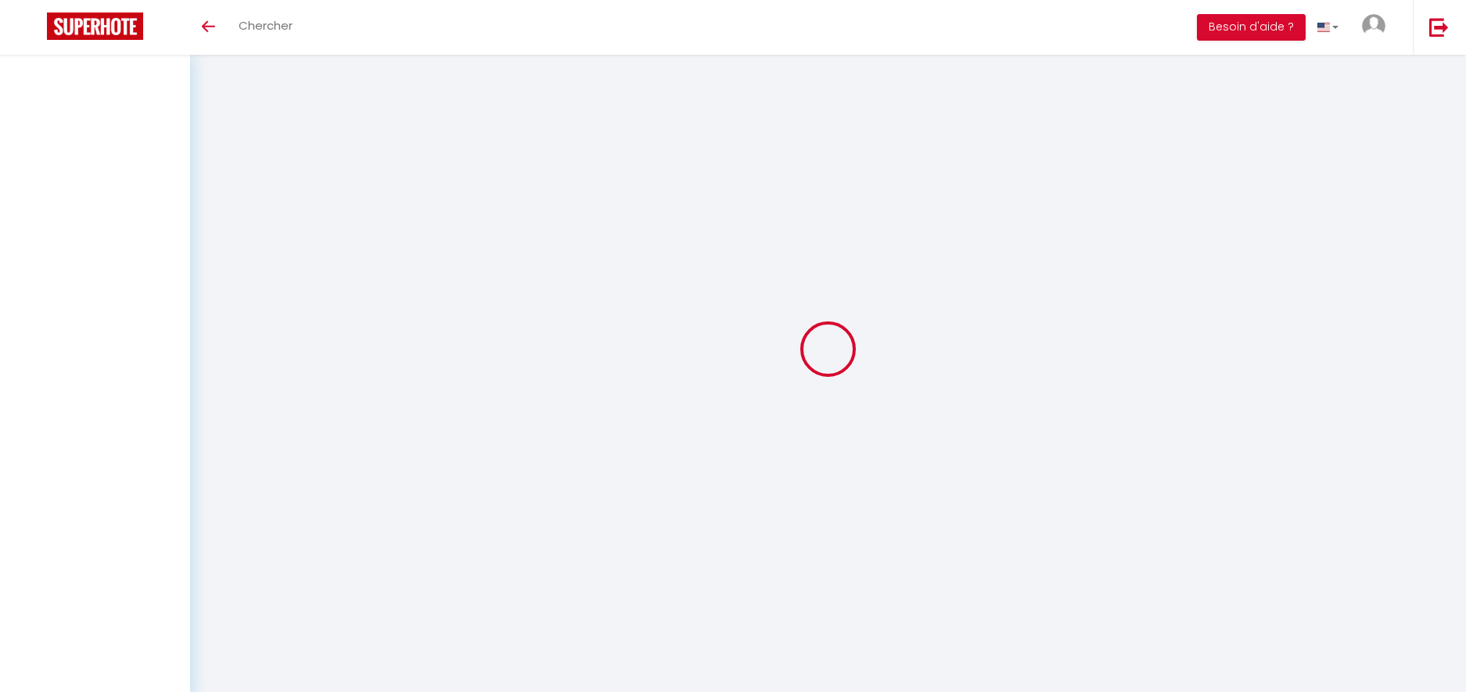
select select
checkbox input "false"
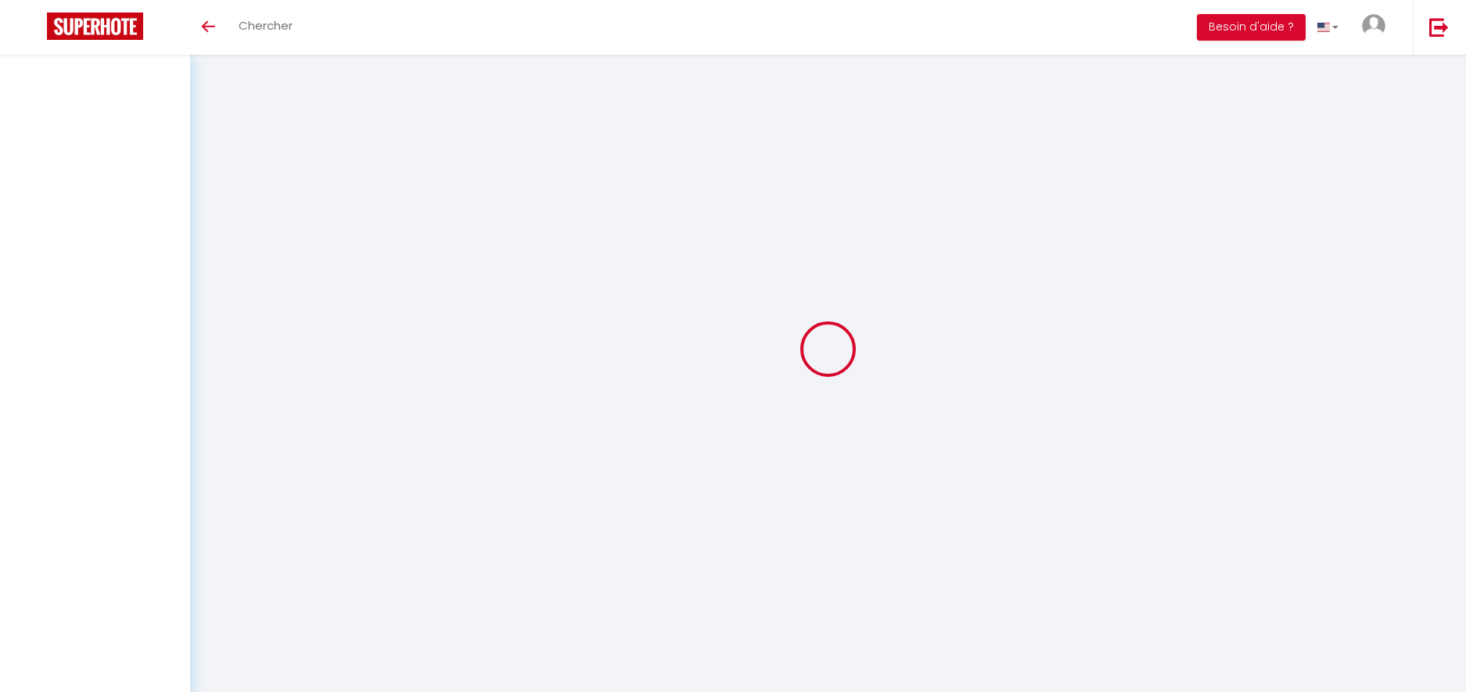
checkbox input "false"
select select
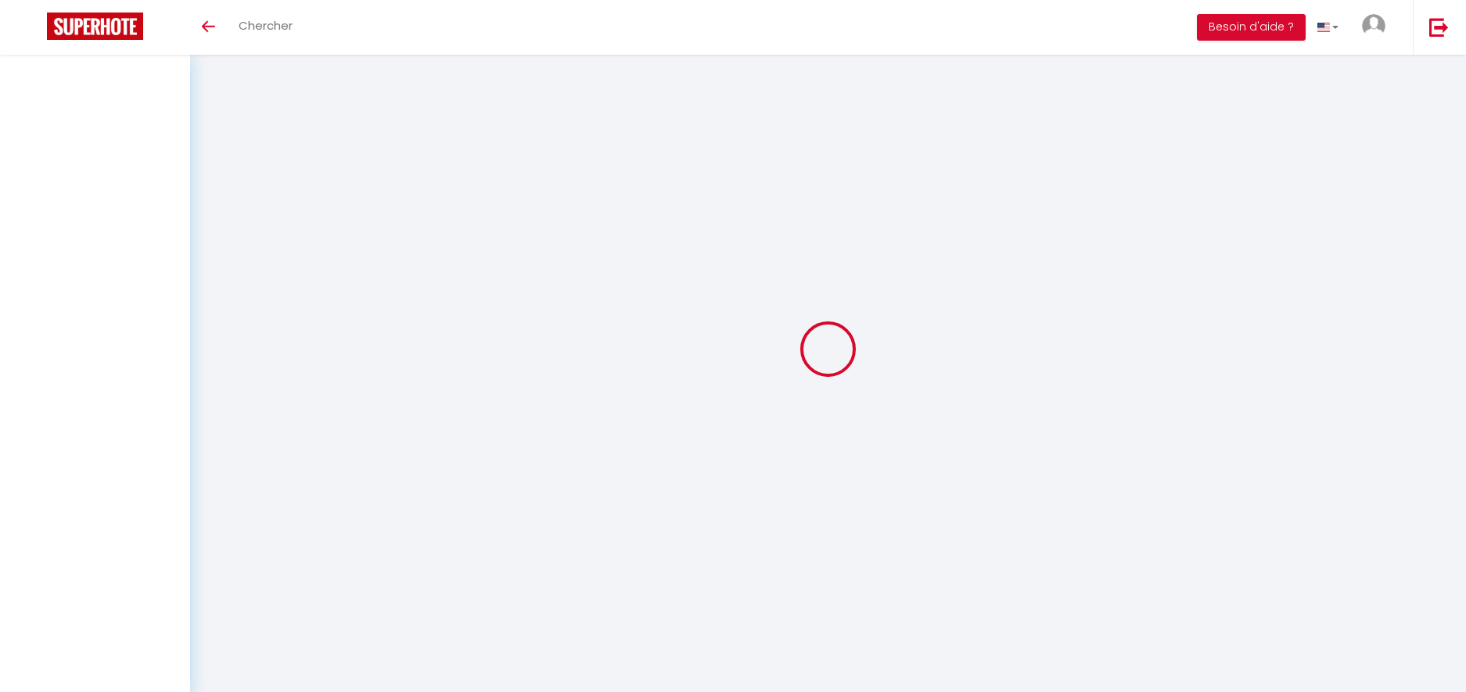
select select
checkbox input "false"
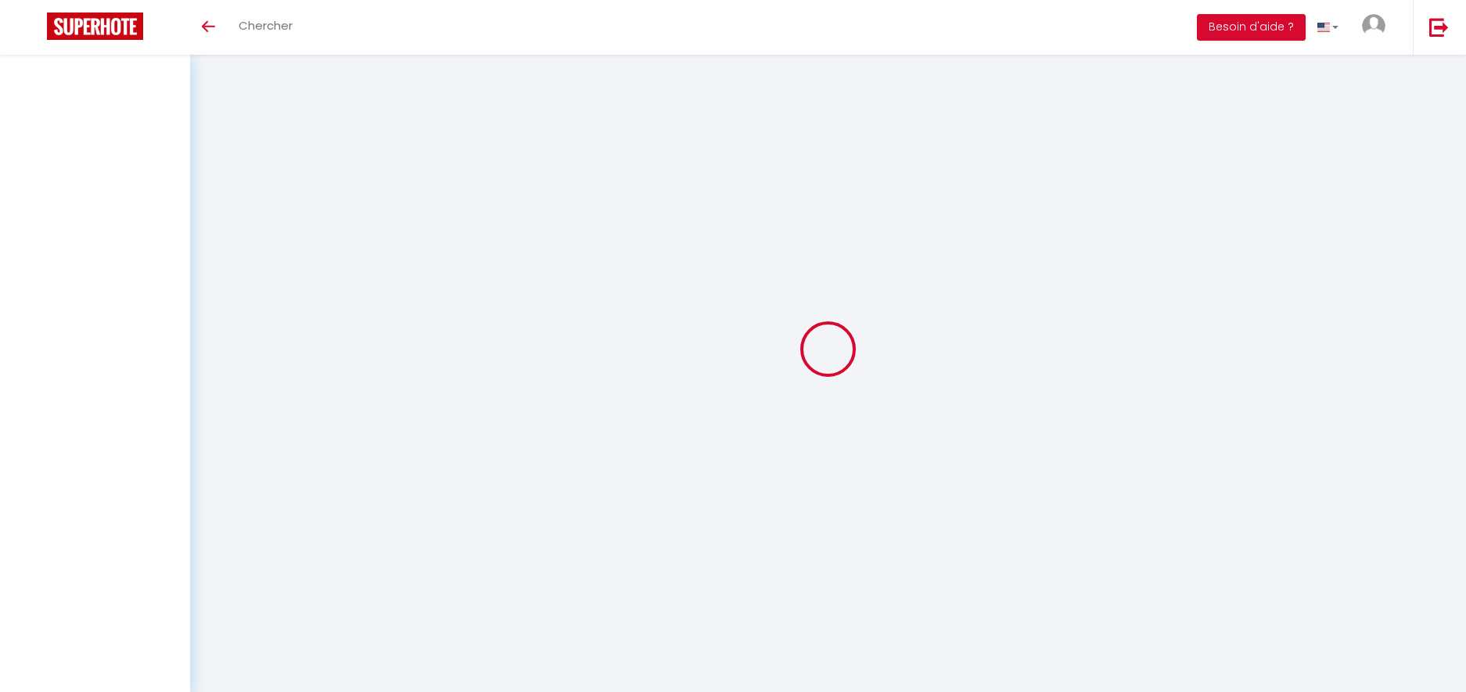
checkbox input "false"
select select
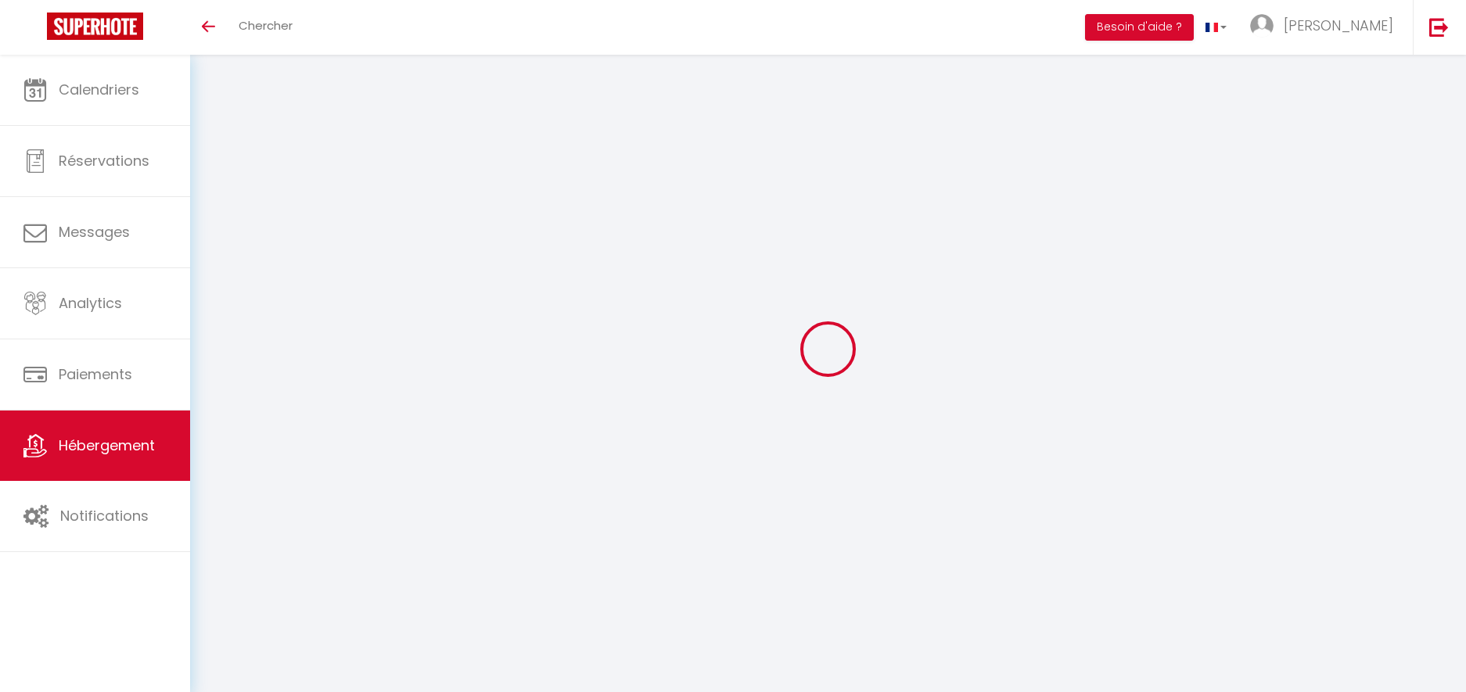
select select
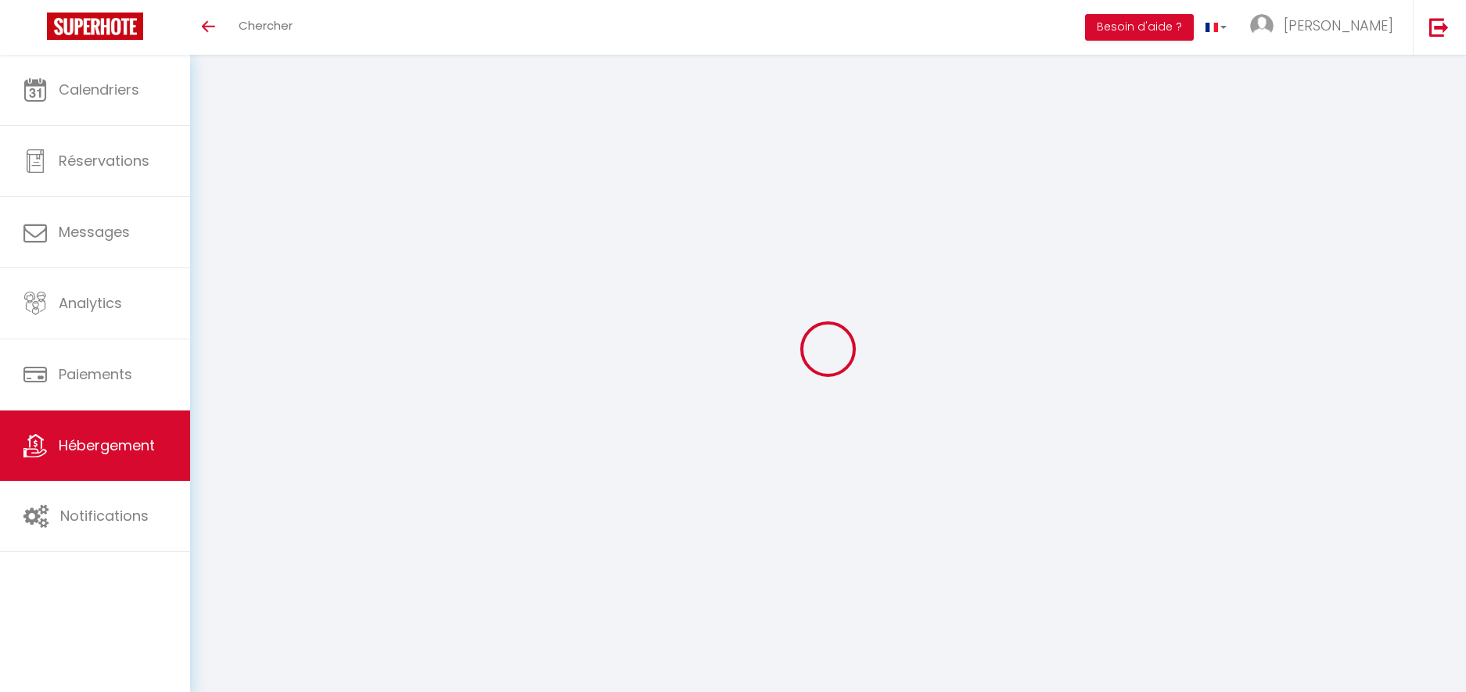
select select
checkbox input "false"
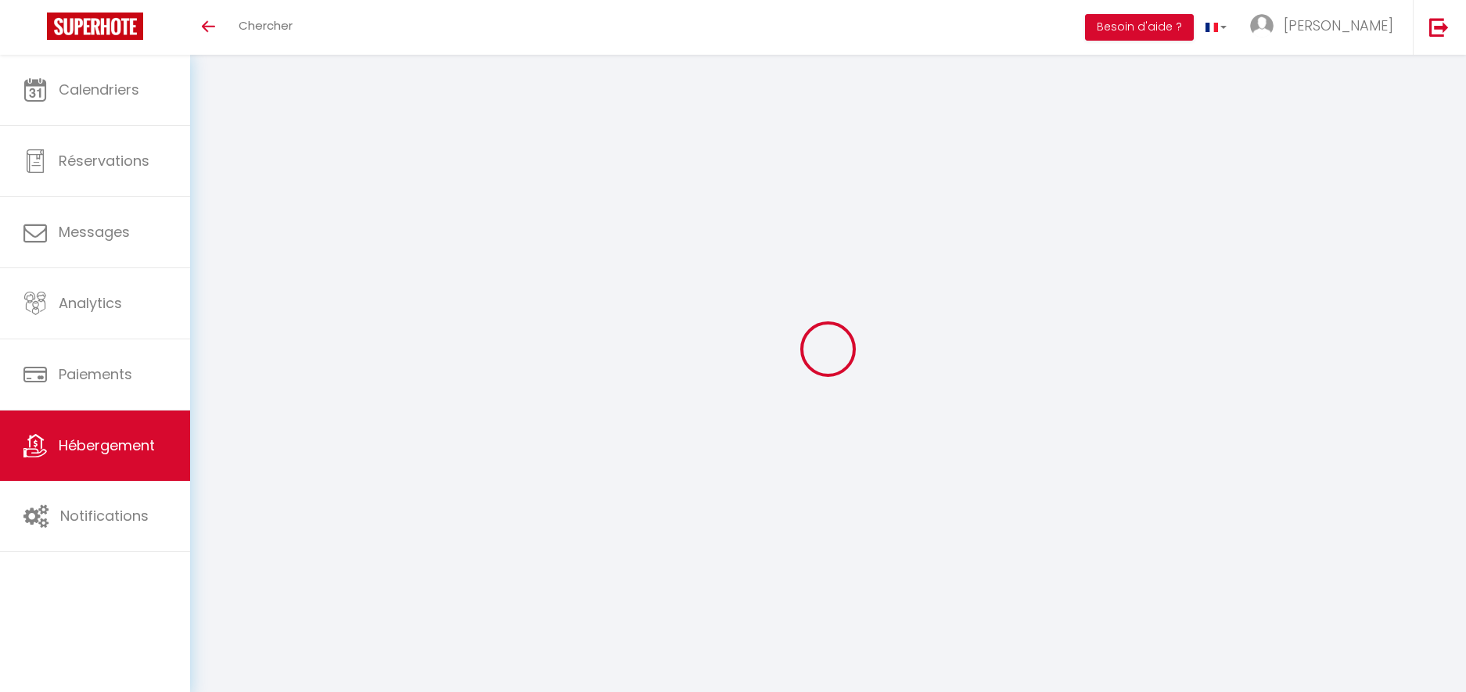
select select
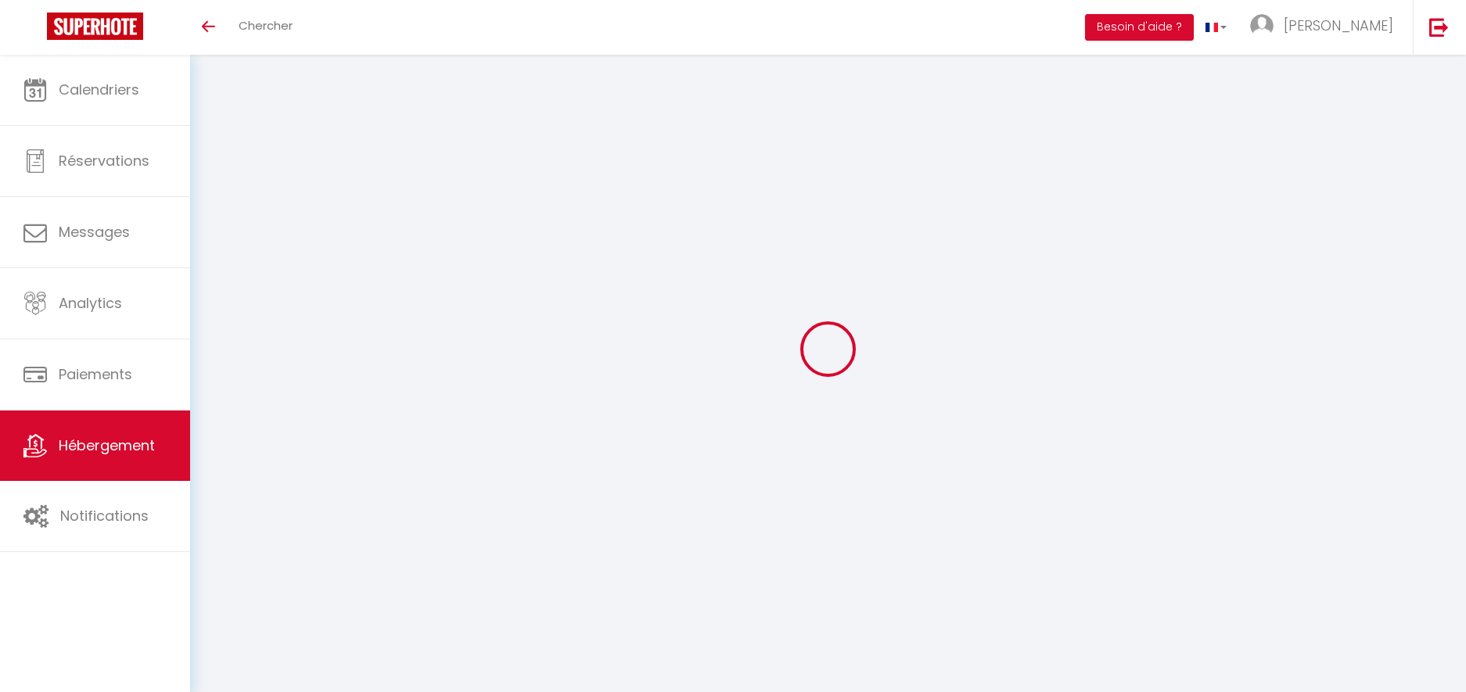
select select
checkbox input "false"
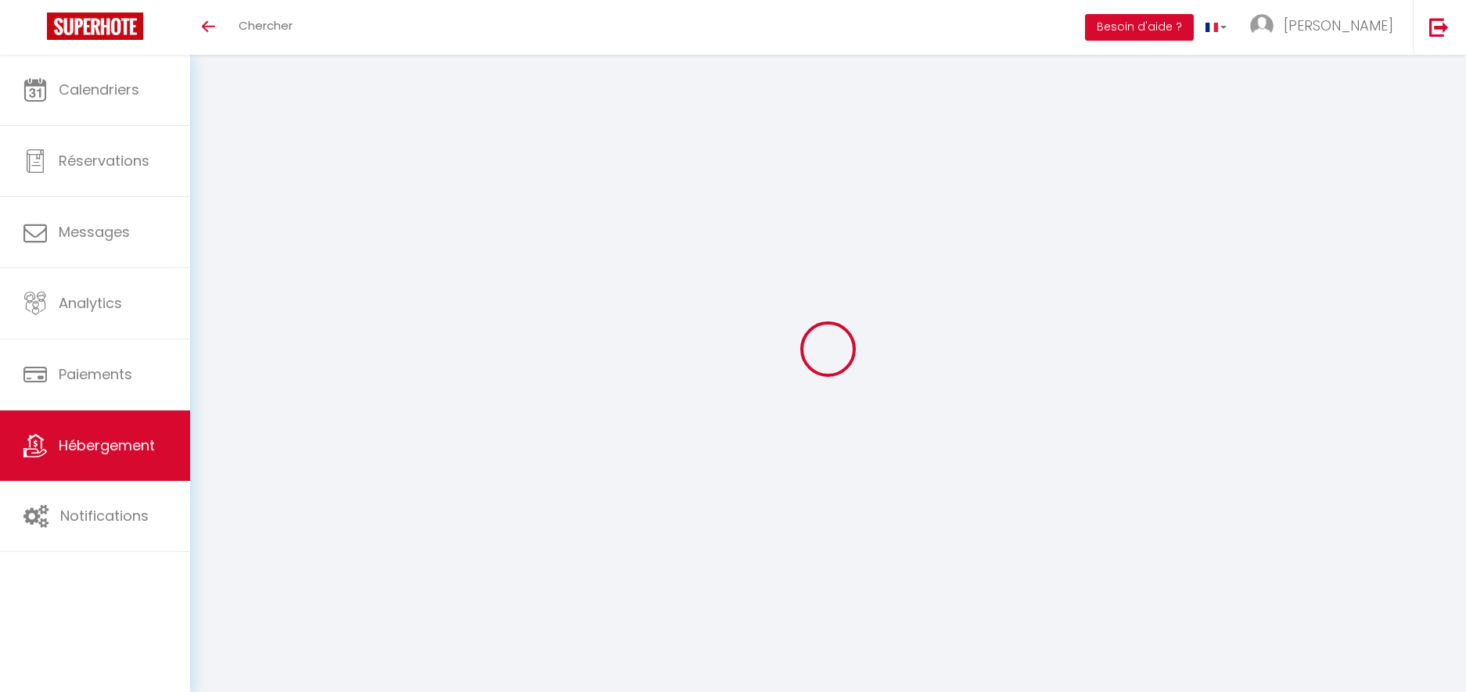
checkbox input "false"
select select
type input "StuDio 75"
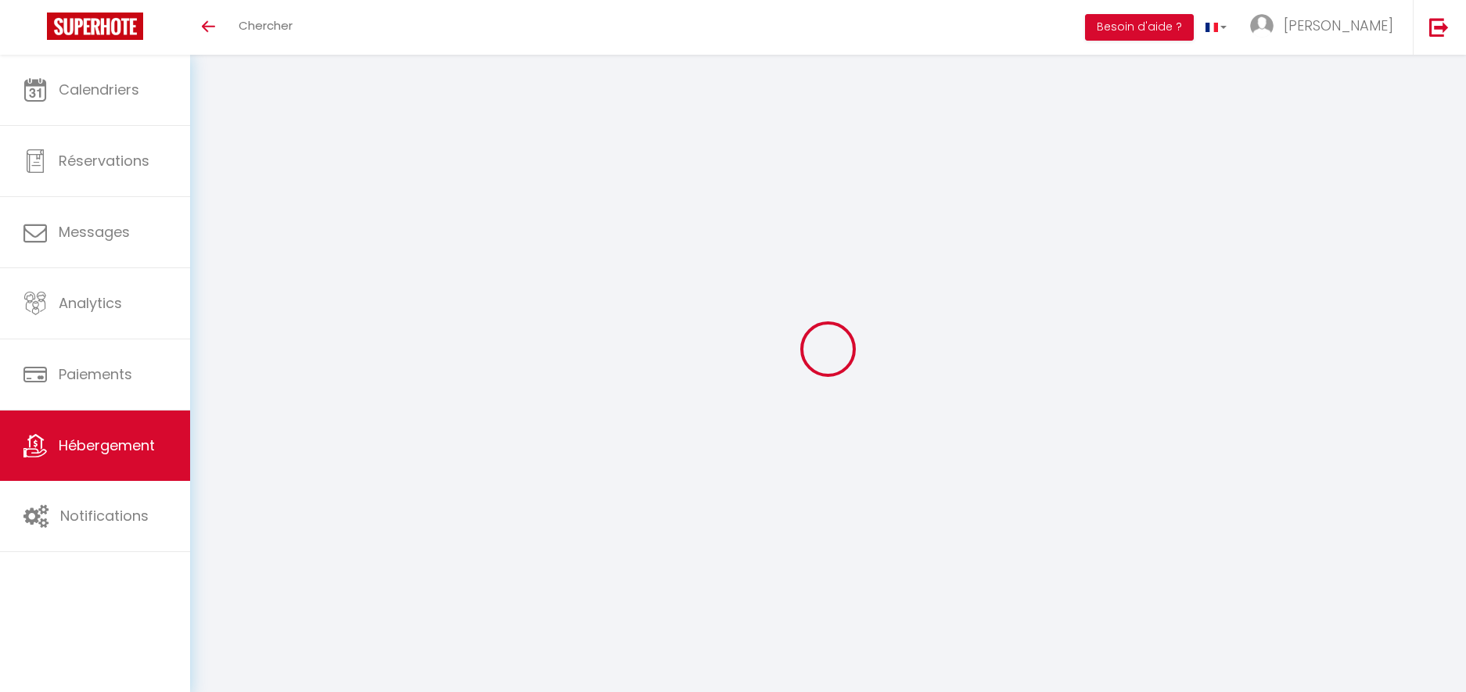
type input "DD Services"
type input "SAS"
type input "[STREET_ADDRESS][PERSON_NAME][PERSON_NAME]"
type input "97490"
type input "[GEOGRAPHIC_DATA]"
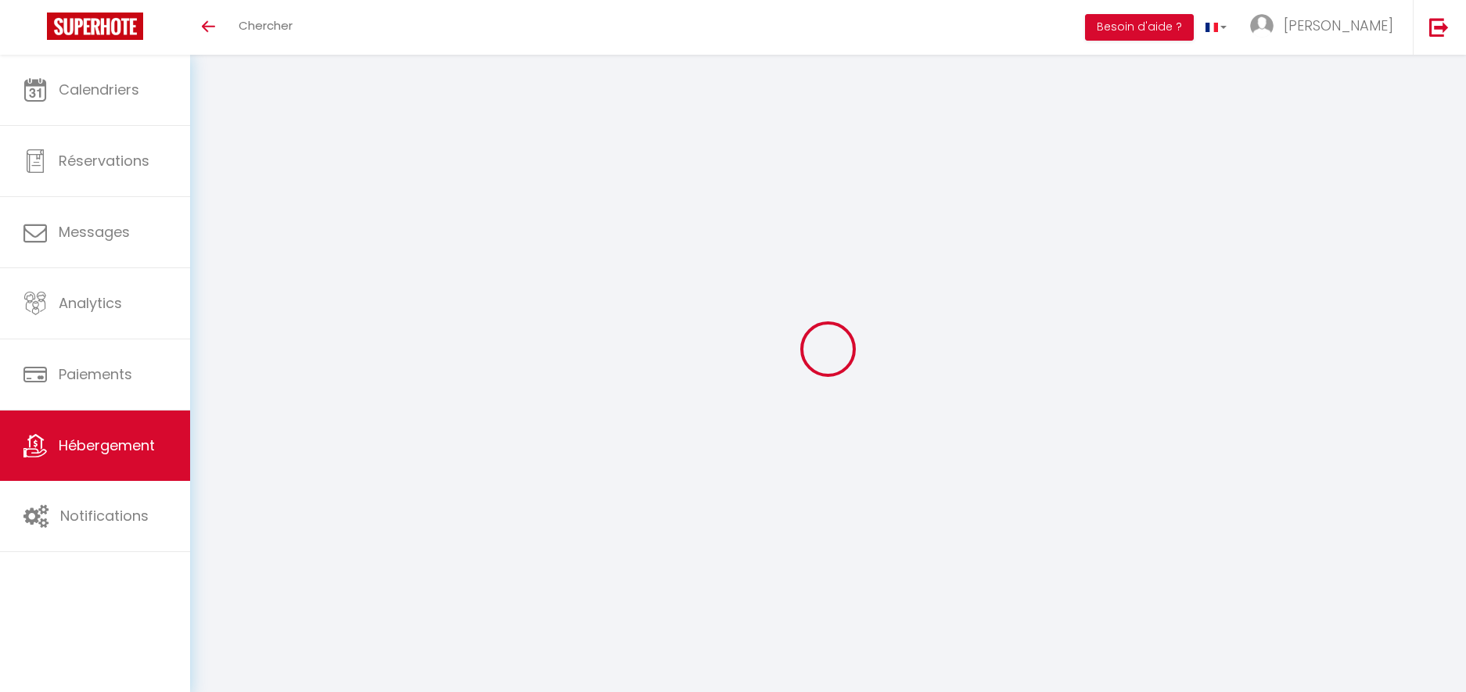
select select "2"
type input "57"
type input "45"
type input "5"
type input "150"
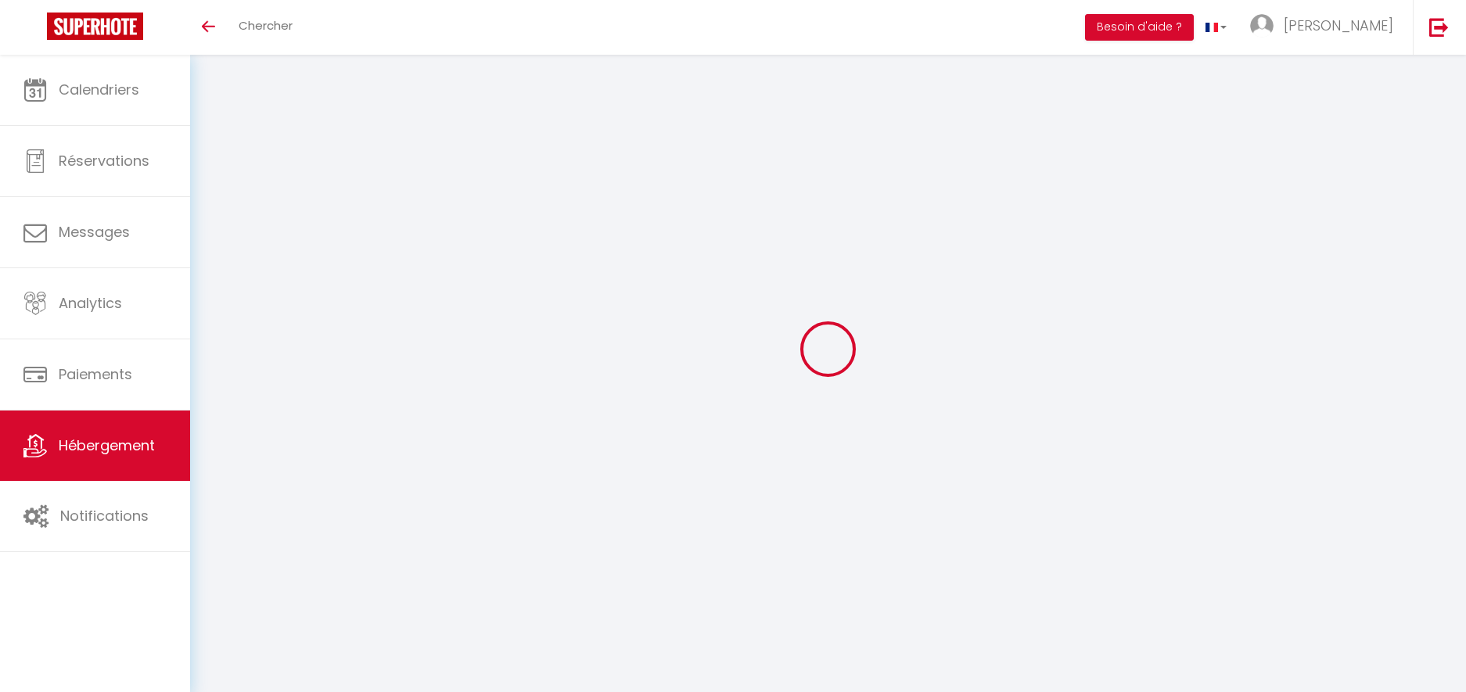
type input "700"
select select
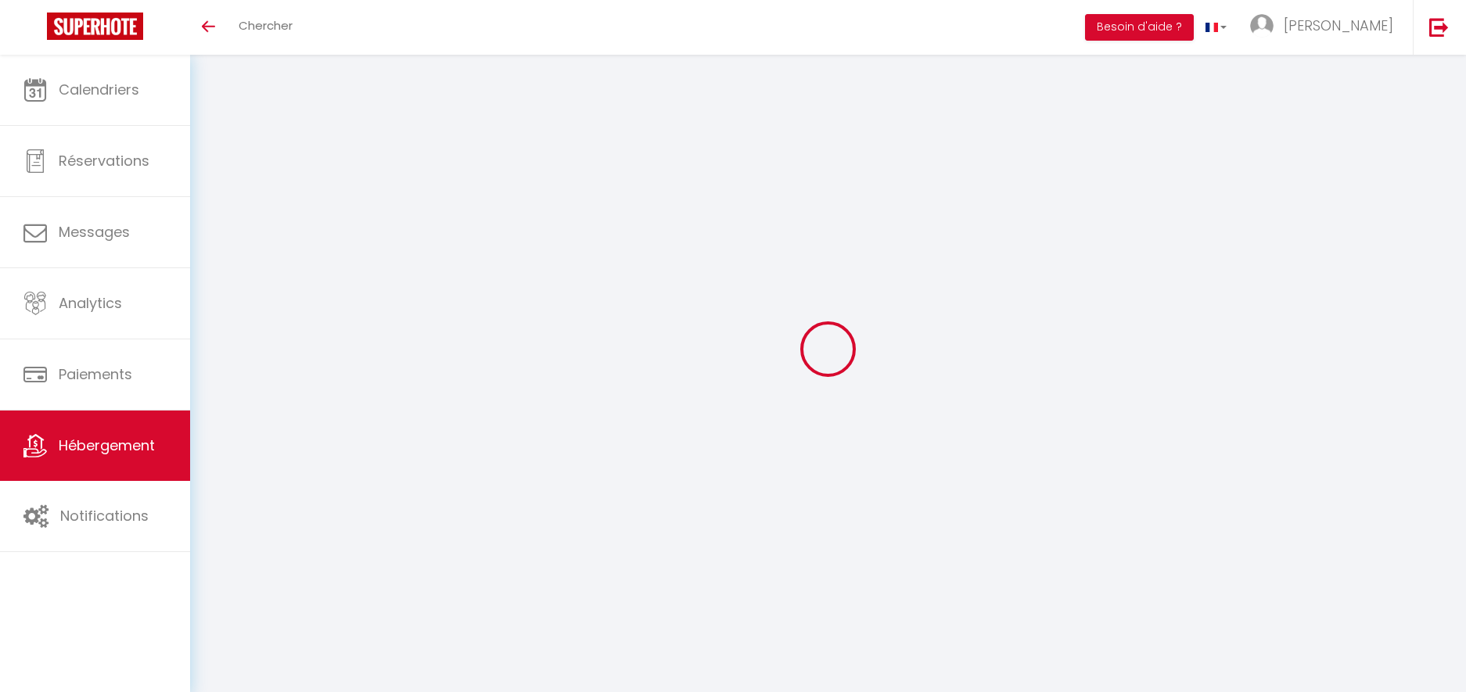
select select
type input "[STREET_ADDRESS][US_STATE]"
type input "97490"
type input "Sainte-Clotilde"
select select "177"
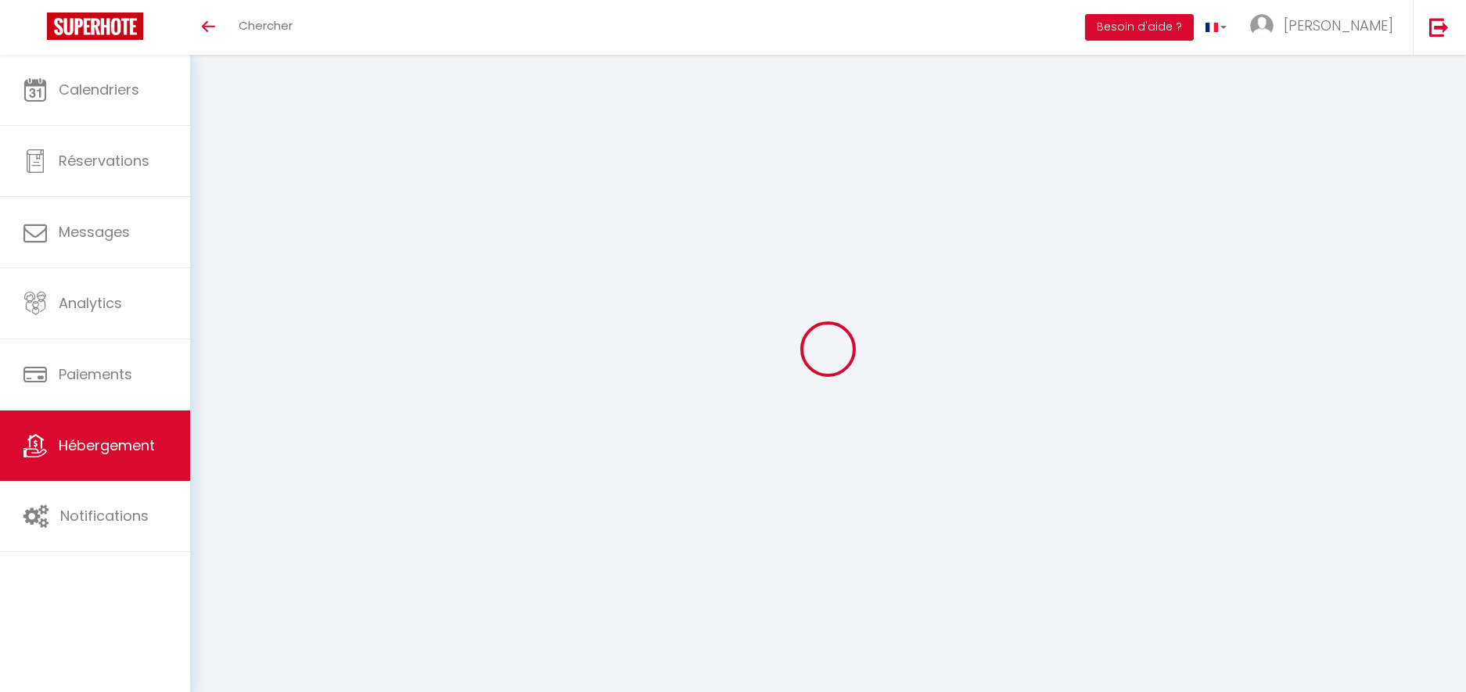
type input "[EMAIL_ADDRESS][DOMAIN_NAME]"
select select "10684"
checkbox input "false"
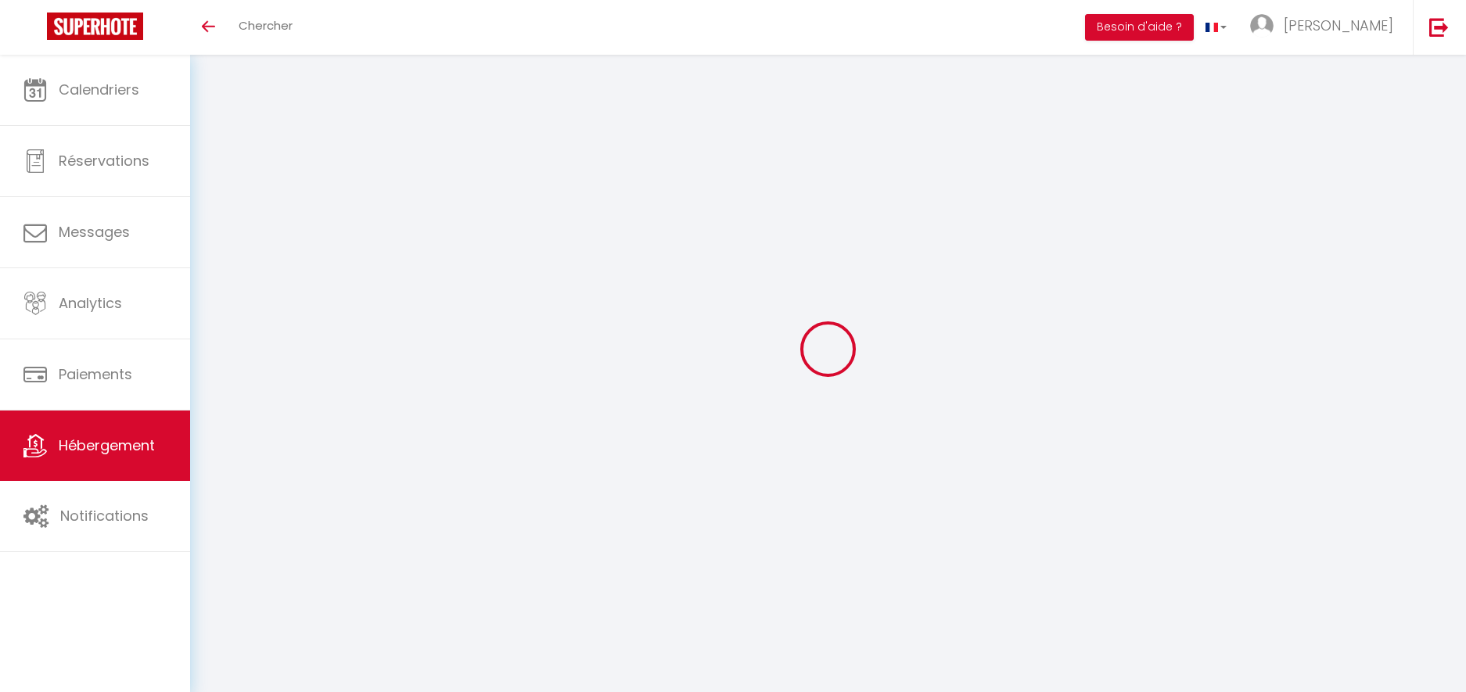
checkbox input "false"
radio input "true"
type input "0"
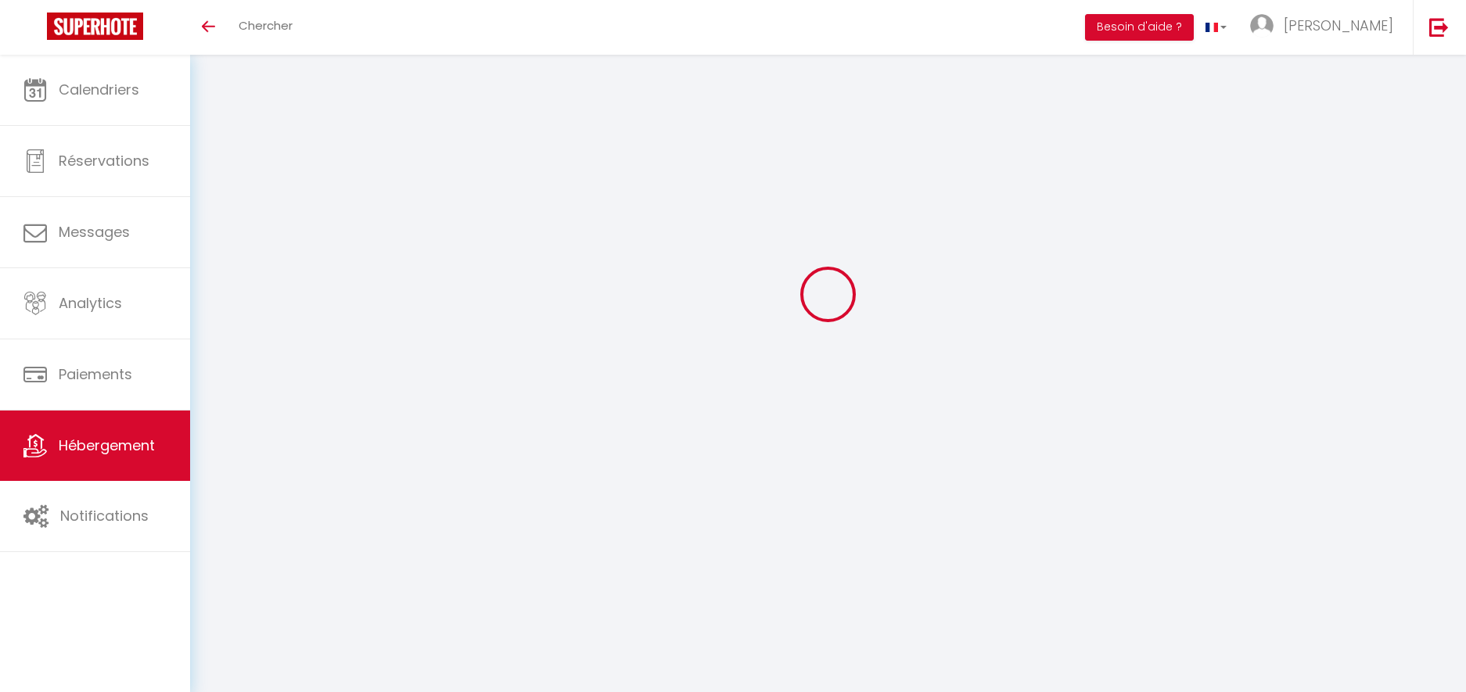
select select
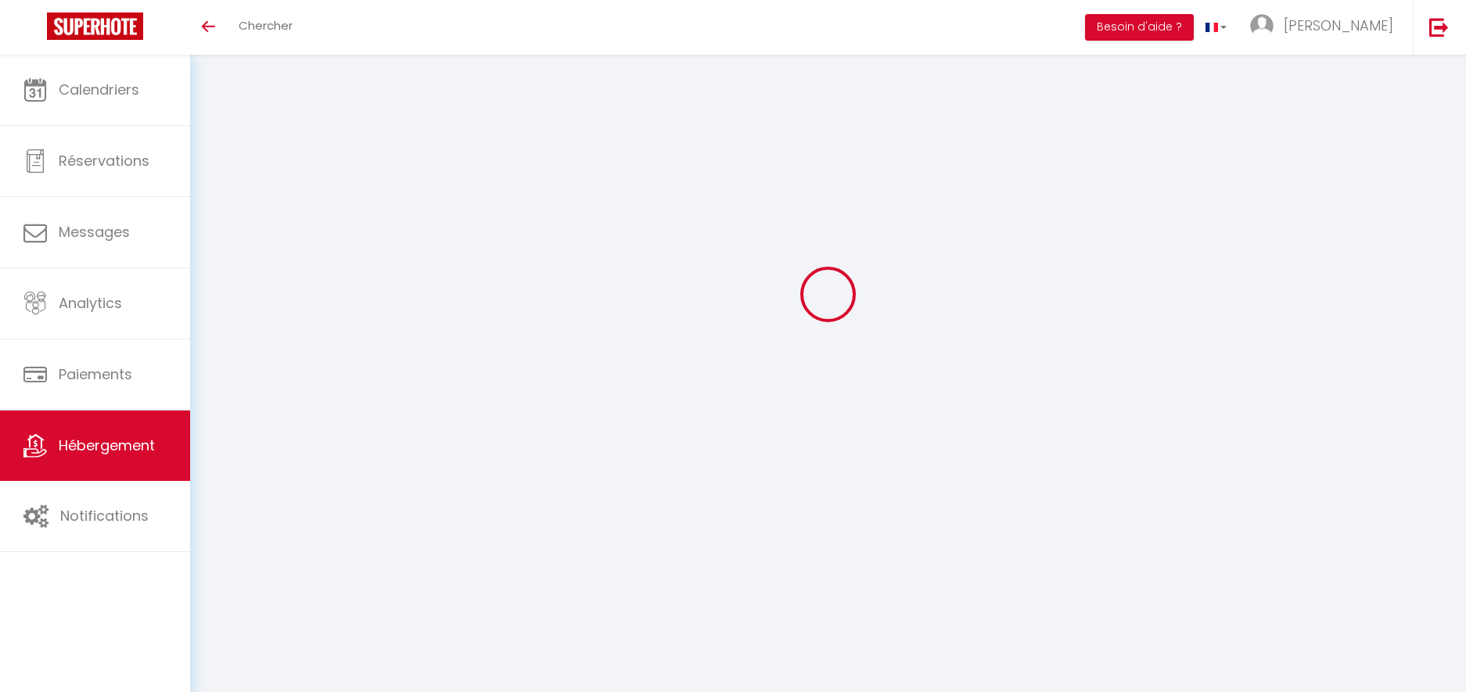
checkbox input "false"
select select
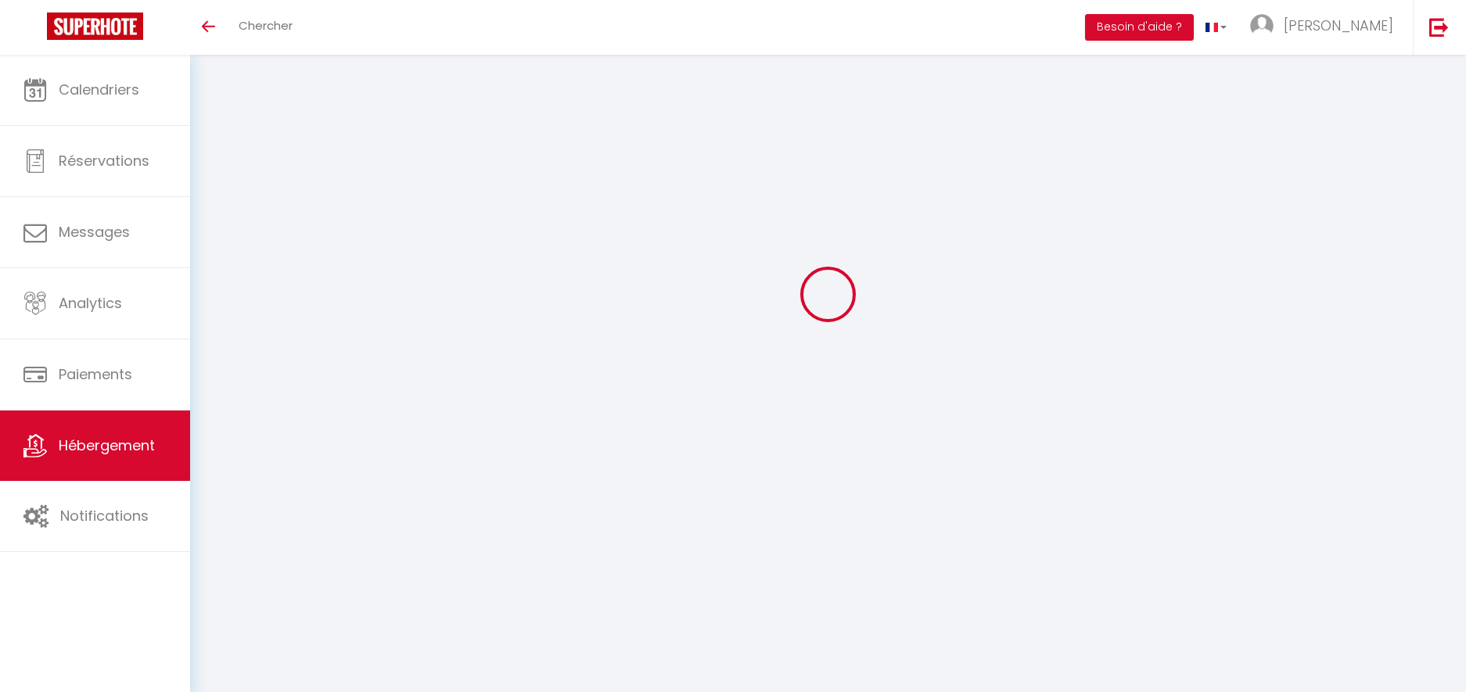
select select
checkbox input "false"
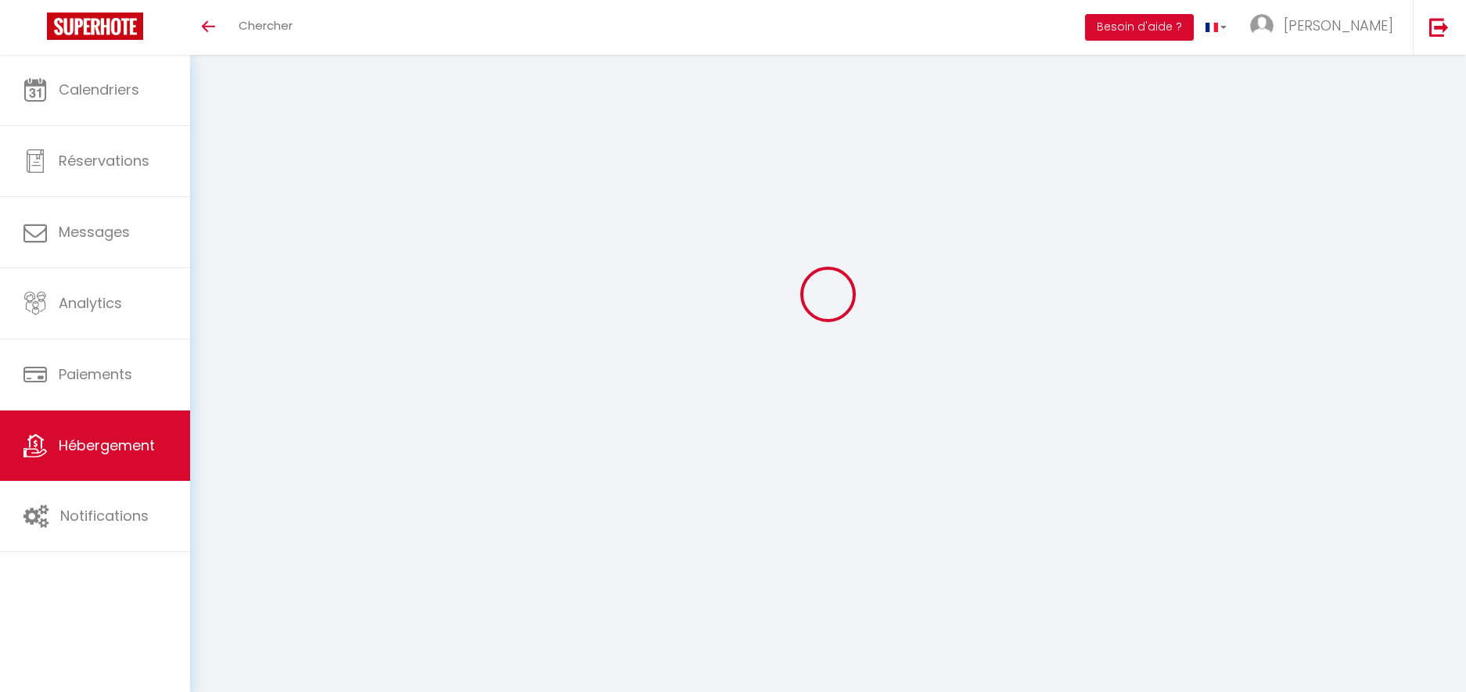
checkbox input "false"
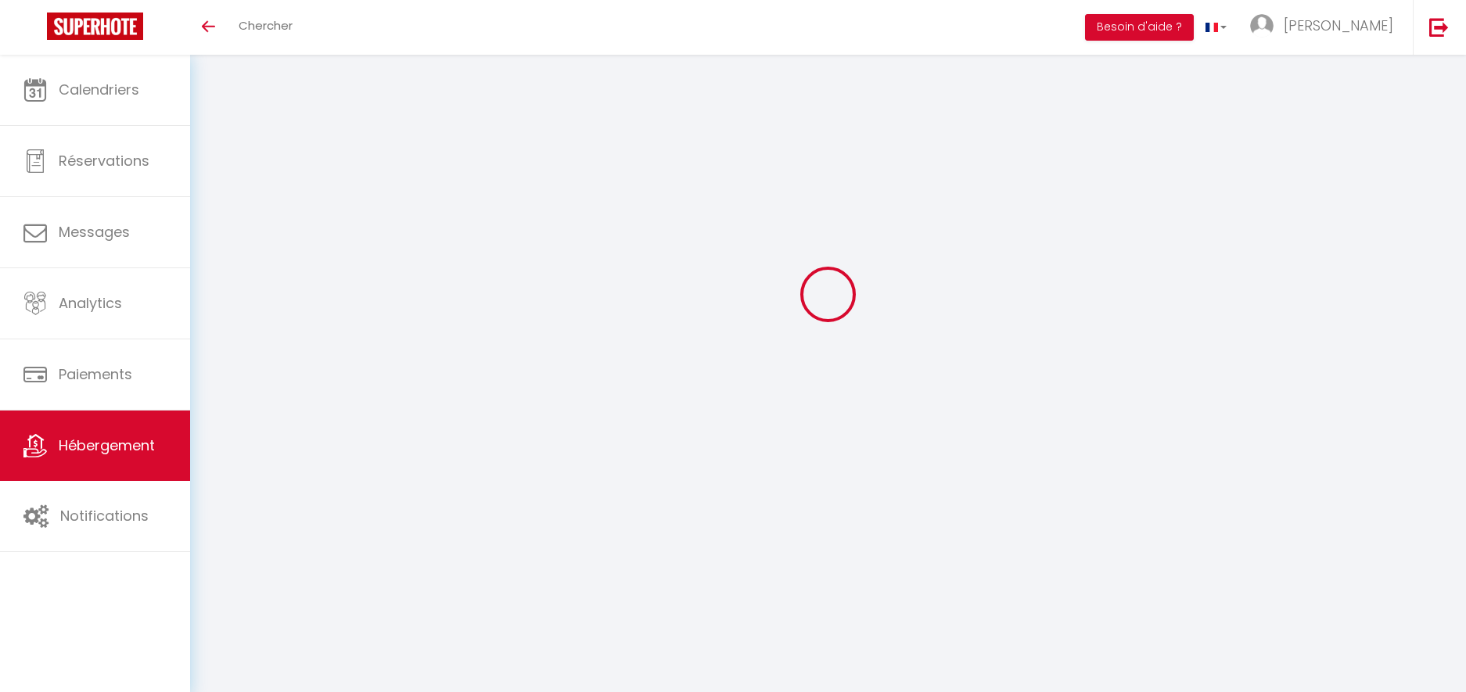
checkbox input "false"
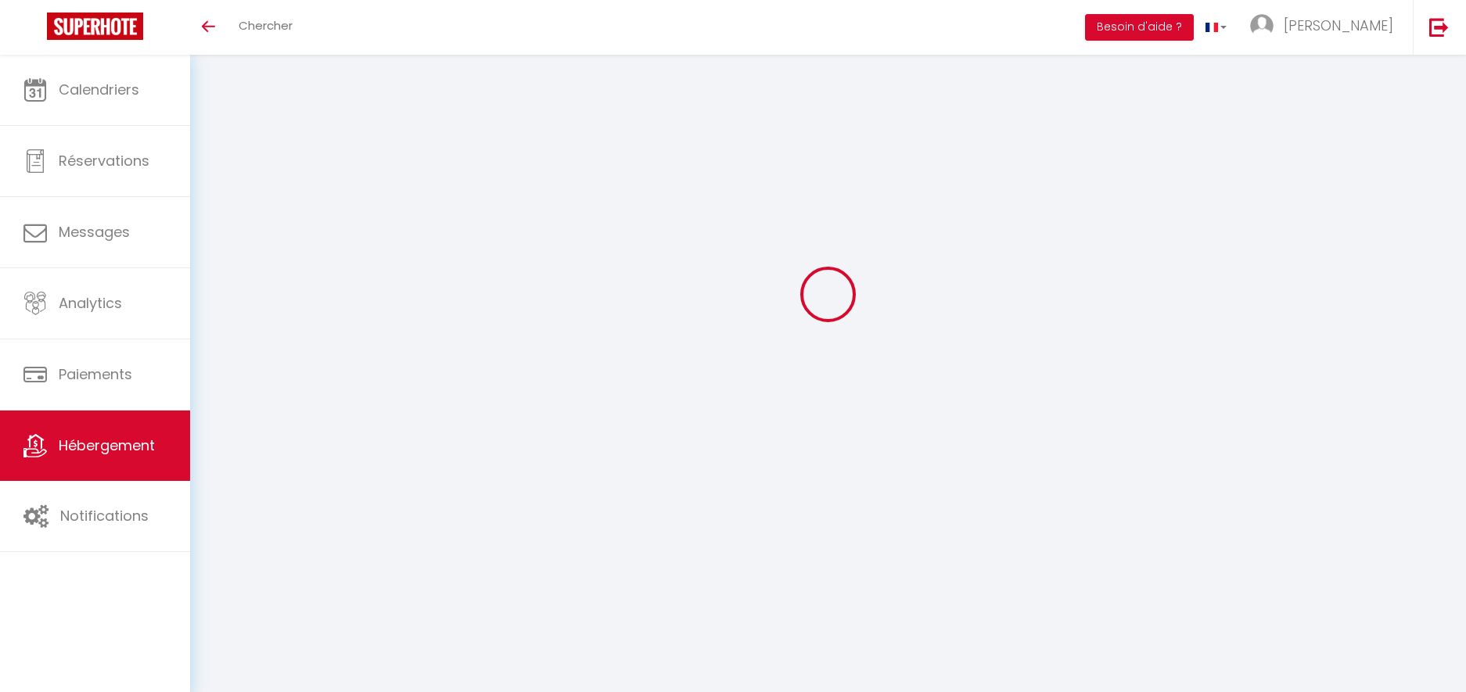
checkbox input "false"
select select "16:00"
select select "00:00"
select select "10:00"
select select "30"
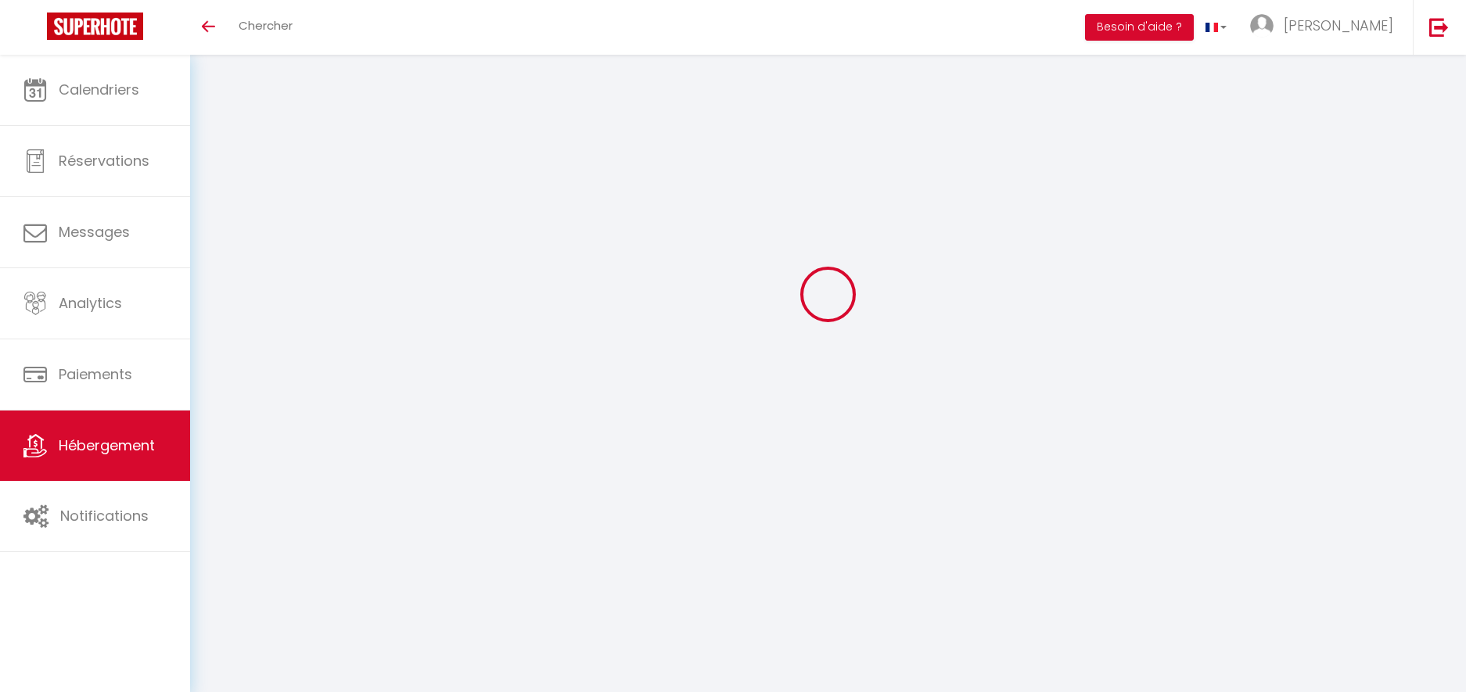
select select "15"
checkbox input "false"
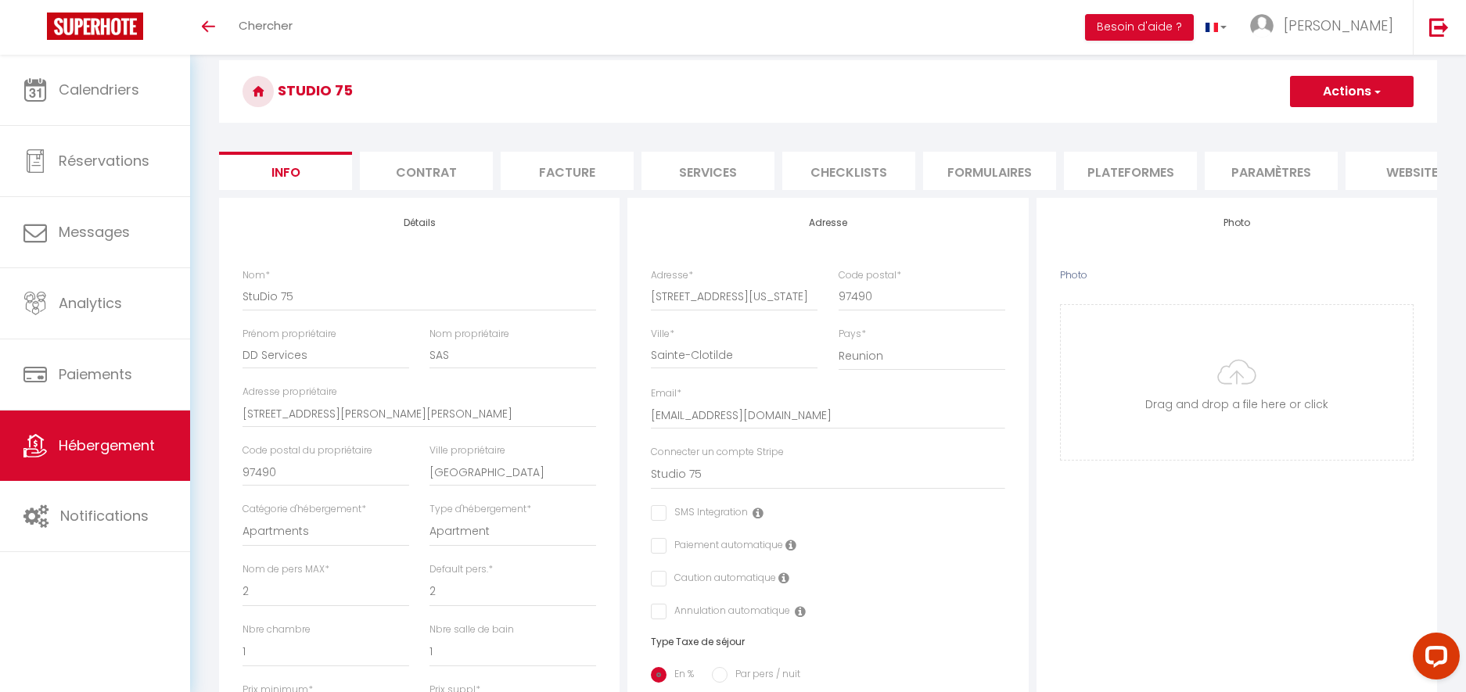
scroll to position [0, 0]
checkbox input "false"
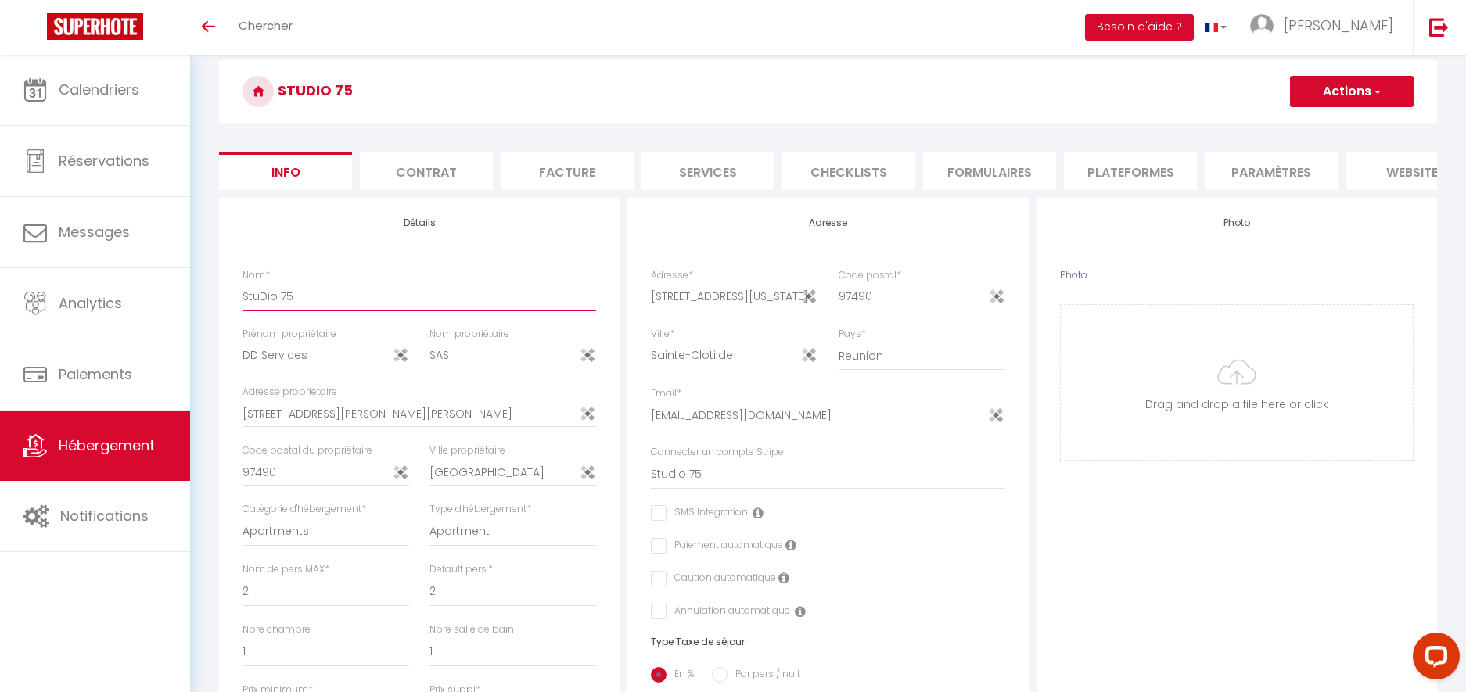
click at [323, 294] on input "StuDio 75" at bounding box center [419, 296] width 354 height 28
drag, startPoint x: 322, startPoint y: 299, endPoint x: 316, endPoint y: 275, distance: 25.0
click at [316, 275] on div "Nom * StuDio 75" at bounding box center [419, 289] width 354 height 43
paste input "(2 personnes) avec terrasse - vue mer"
type input "StuDio 75 (2 personnes) avec terrasse - vue mer"
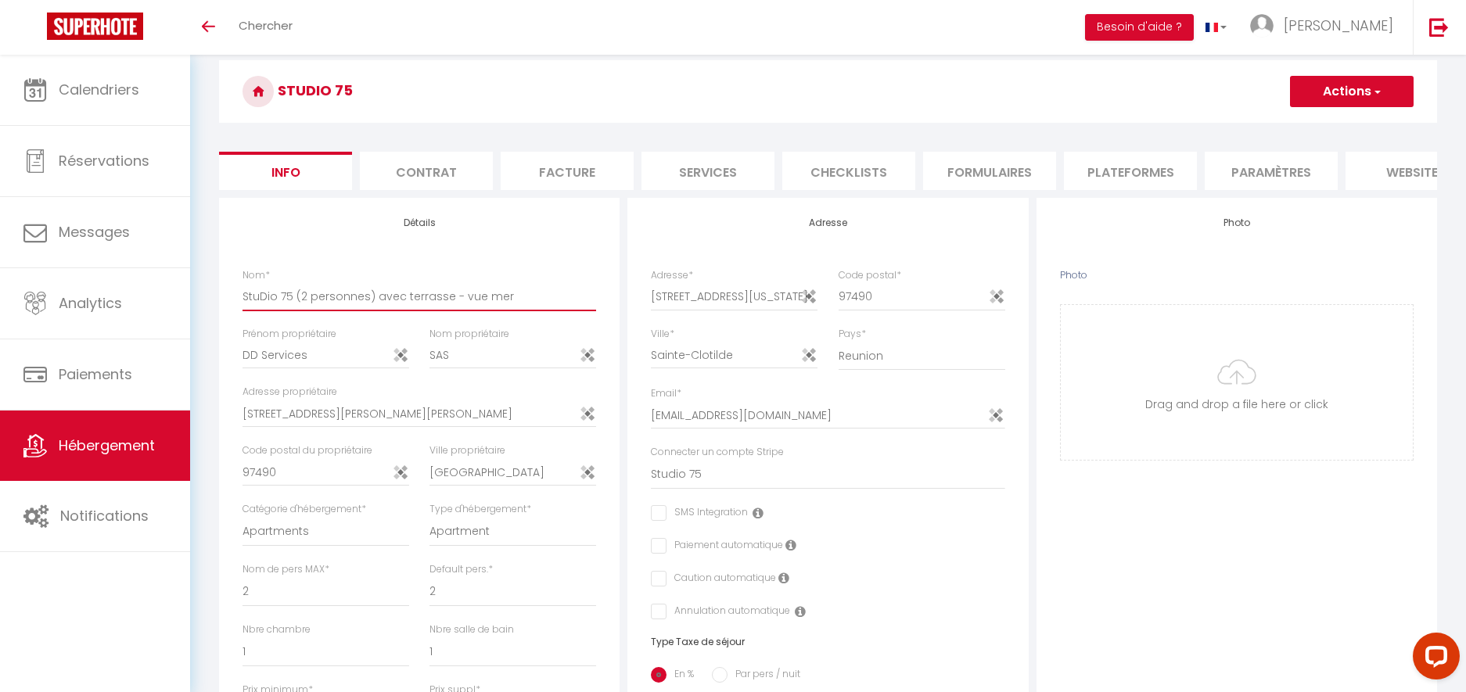
checkbox input "false"
type input "StuDio 75 (2 personnes) avec terrasse - vue mer"
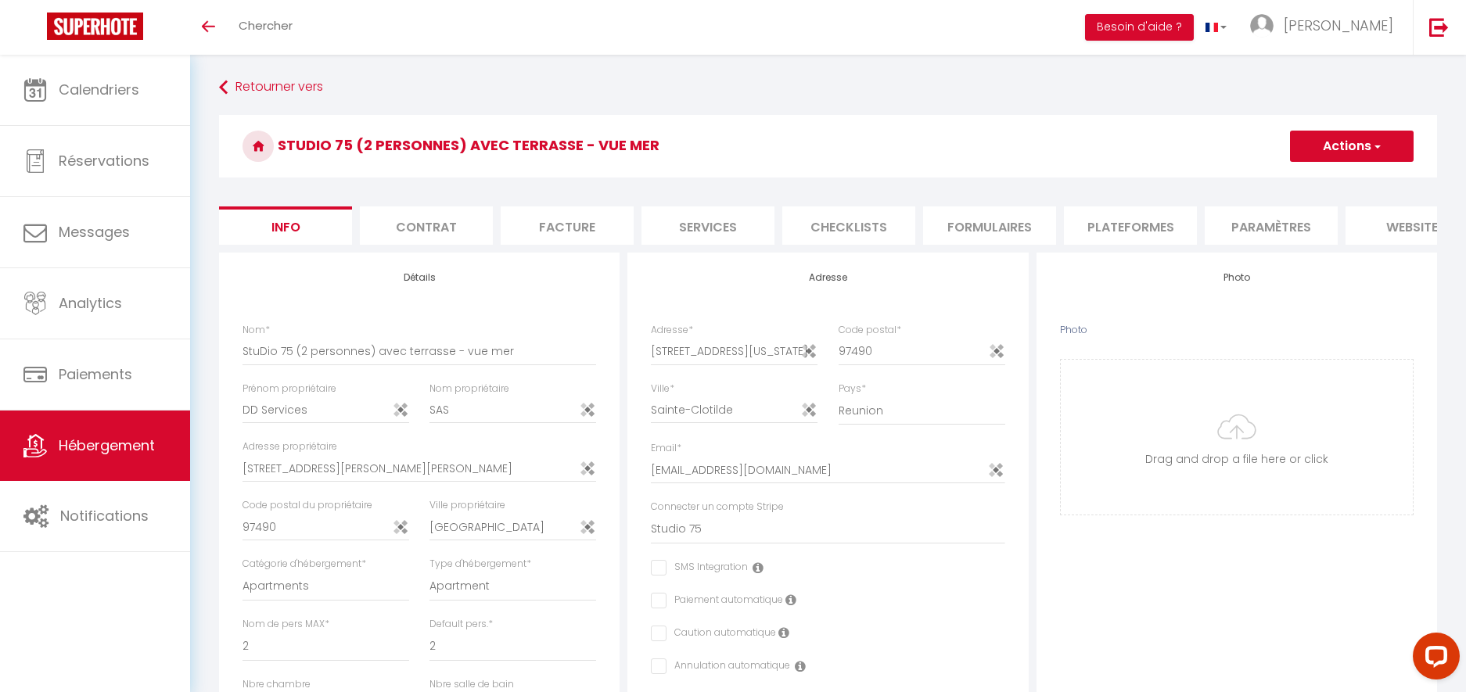
click at [1350, 146] on button "Actions" at bounding box center [1352, 146] width 124 height 31
click at [1317, 178] on input "Enregistrer" at bounding box center [1290, 181] width 58 height 16
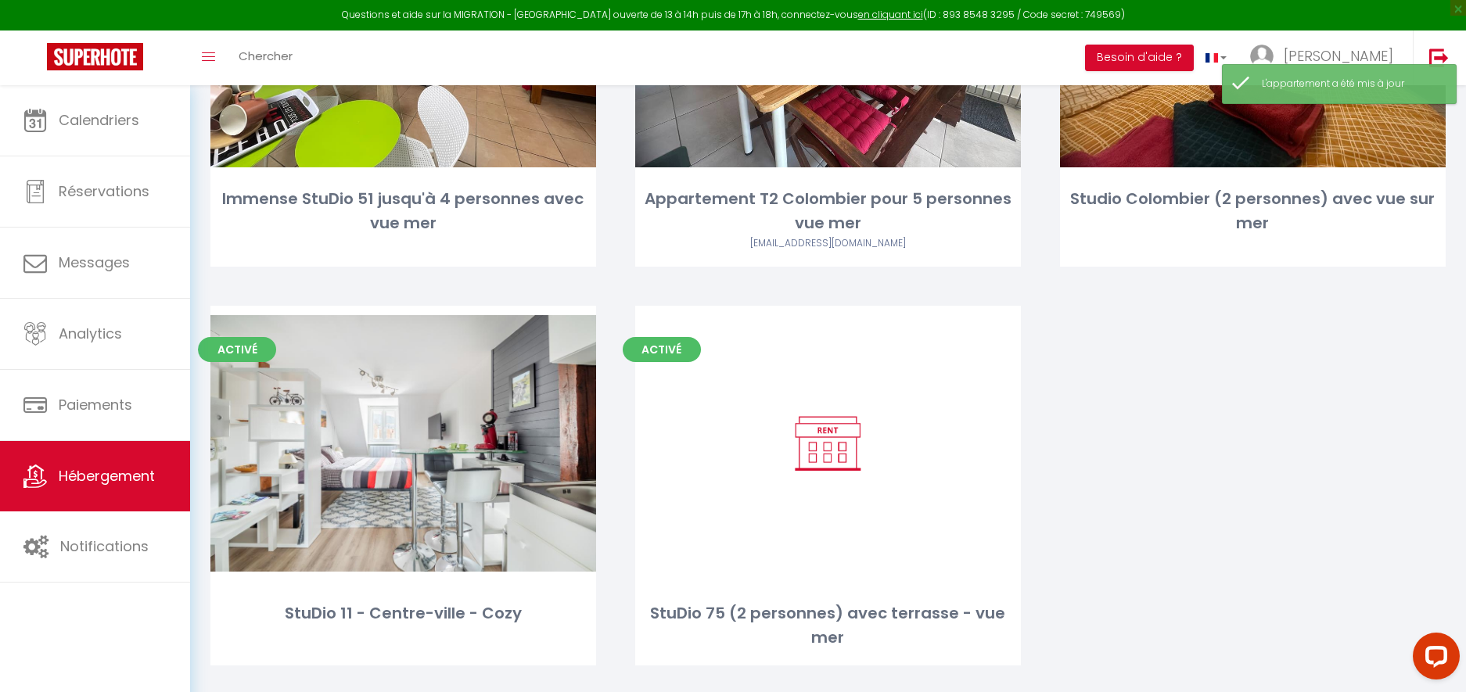
scroll to position [317, 0]
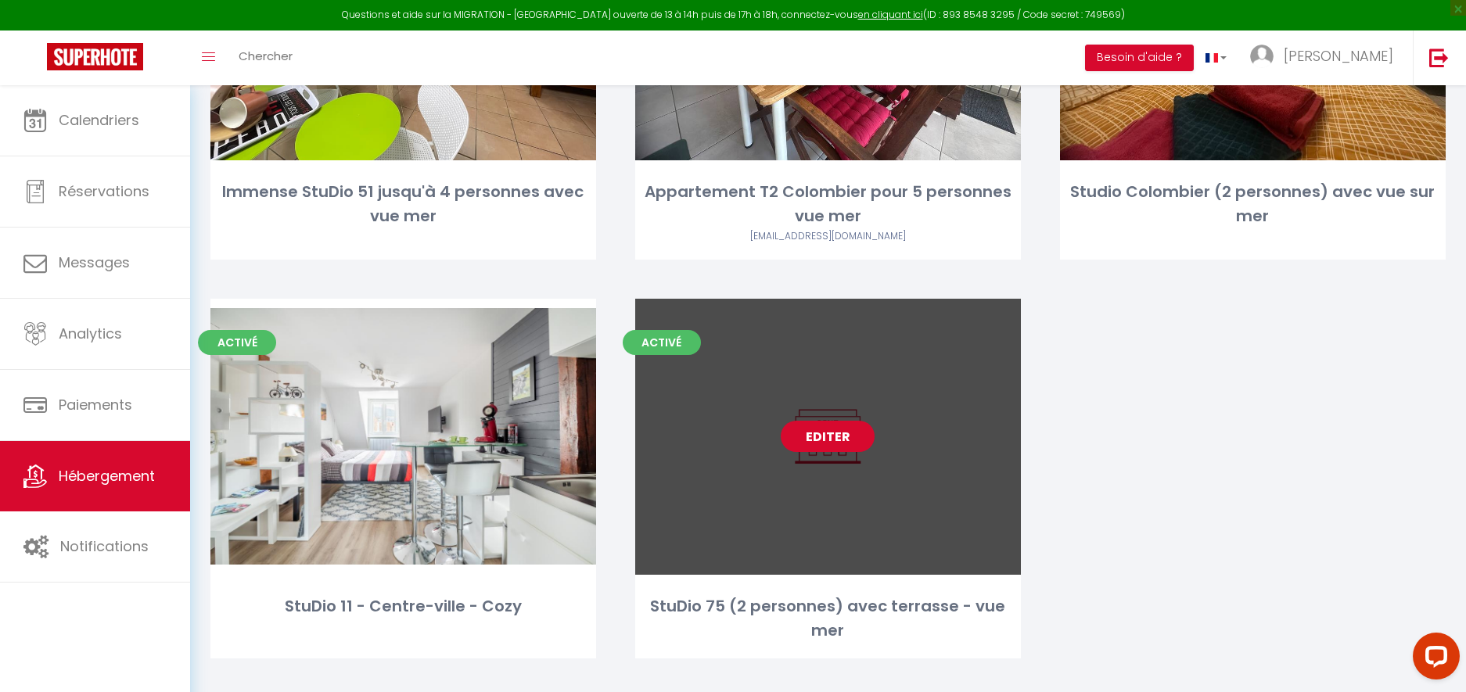
click at [829, 450] on link "Editer" at bounding box center [828, 436] width 94 height 31
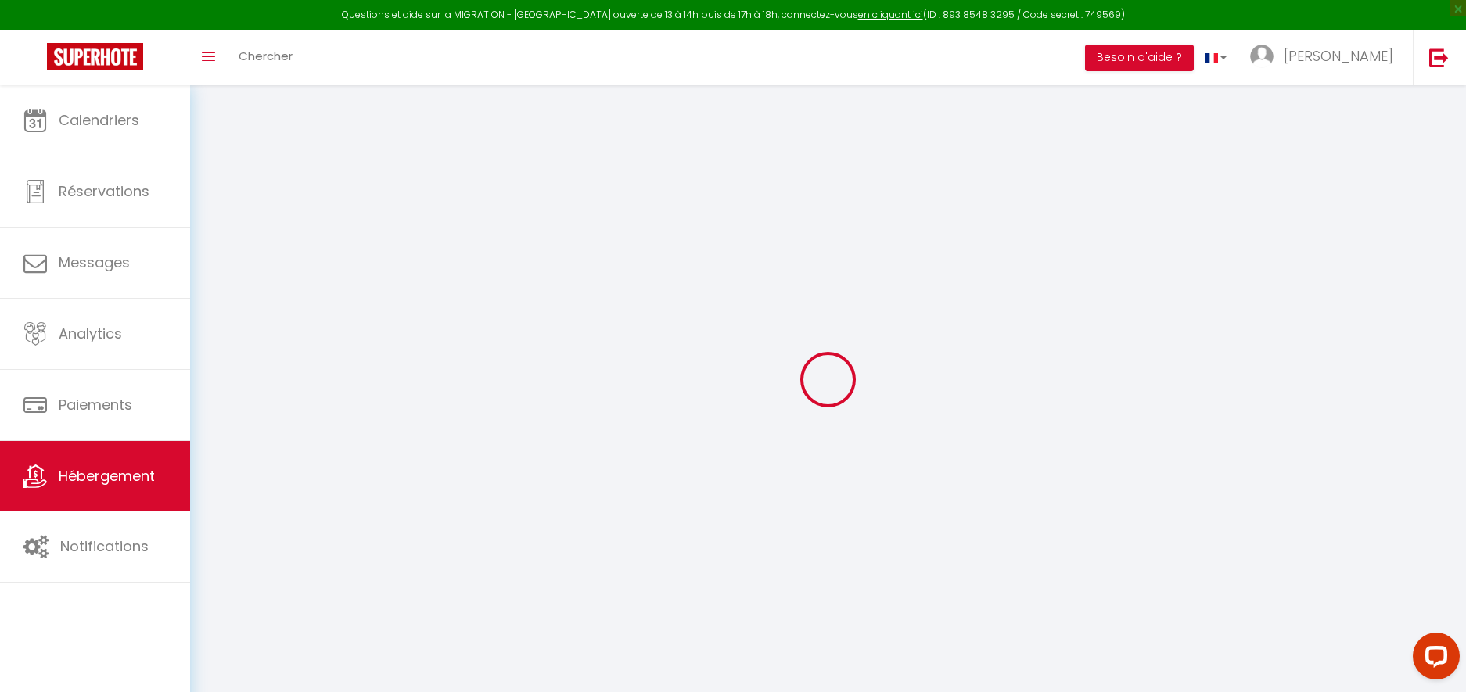
select select
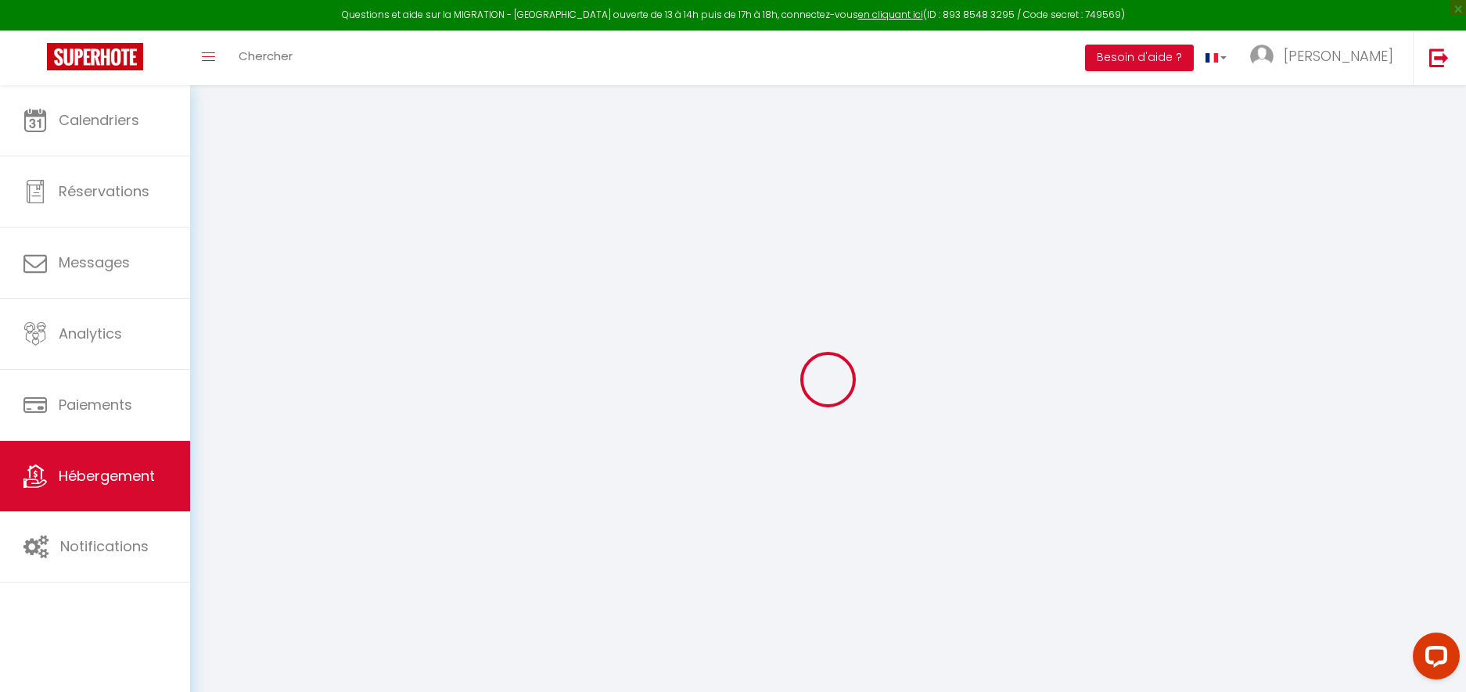
checkbox input "false"
select select
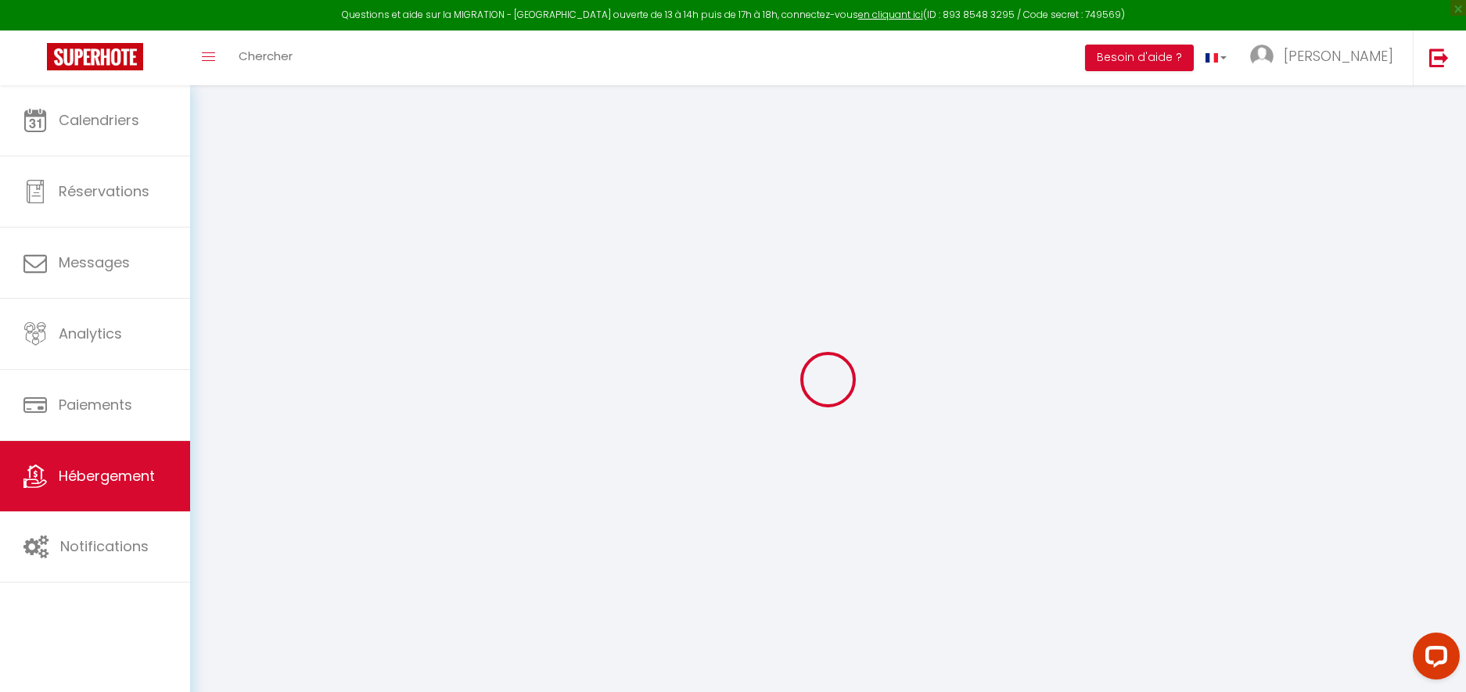
select select
checkbox input "false"
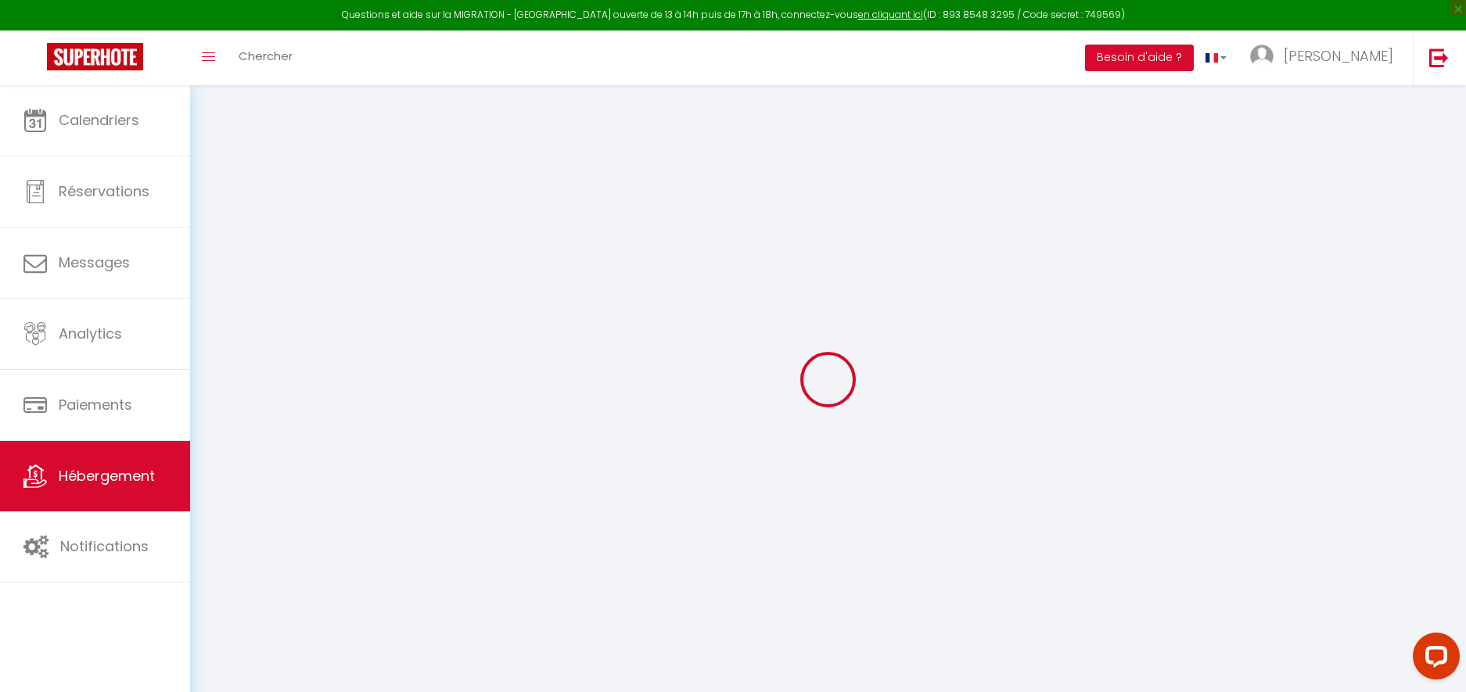
checkbox input "false"
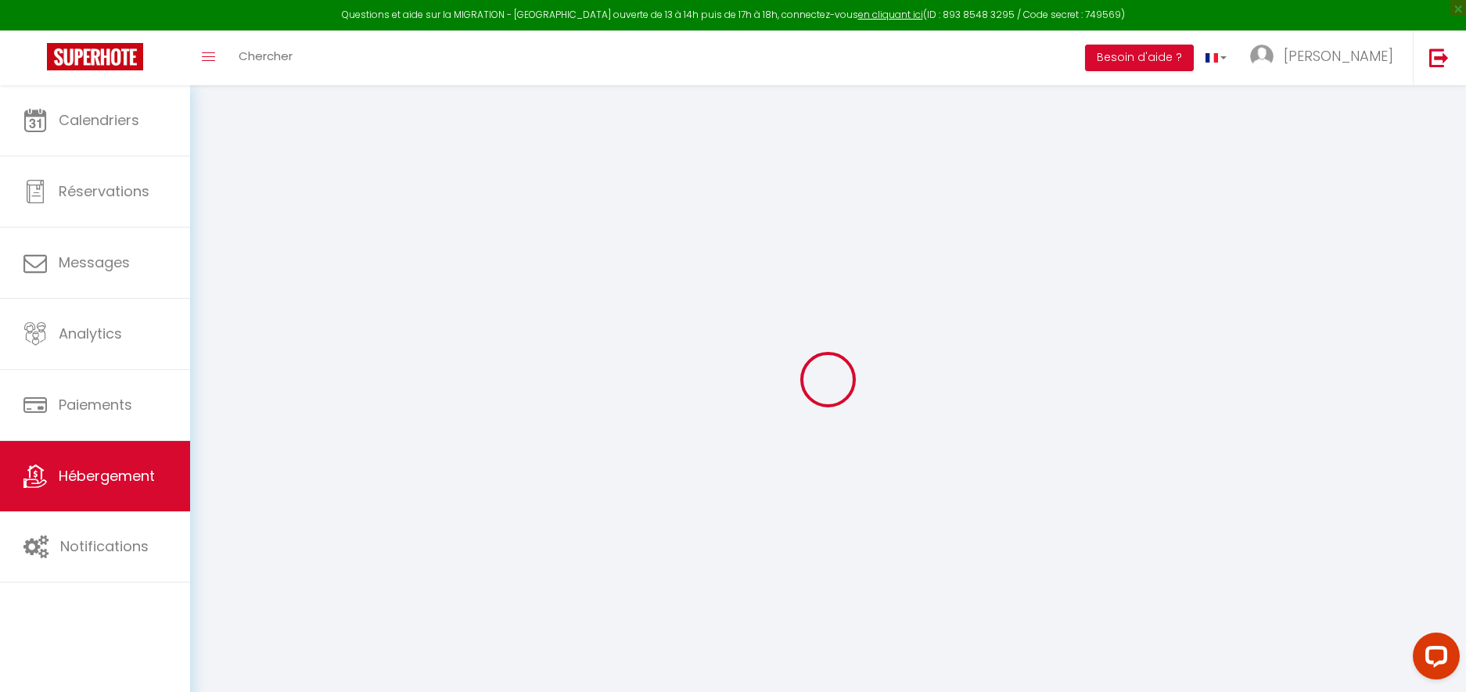
checkbox input "false"
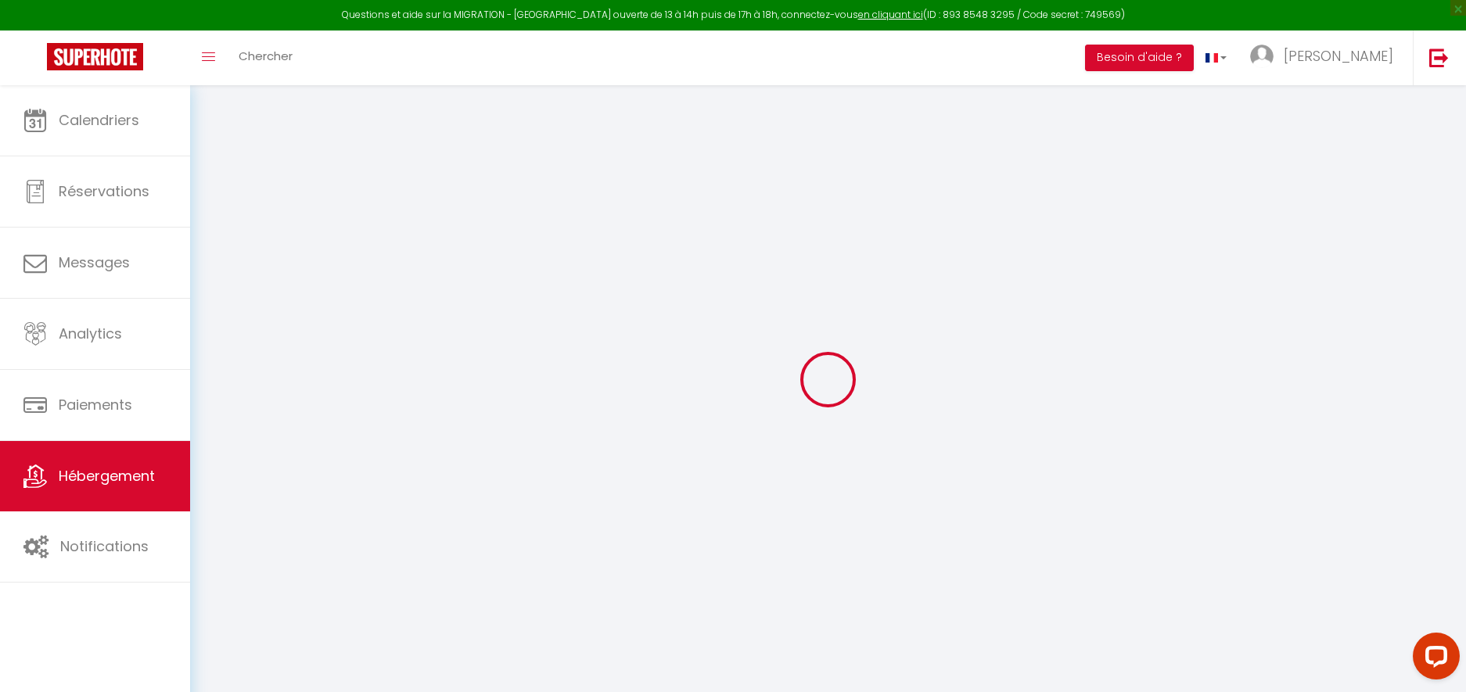
checkbox input "false"
select select "16:00"
select select "00:00"
select select "10:00"
select select "30"
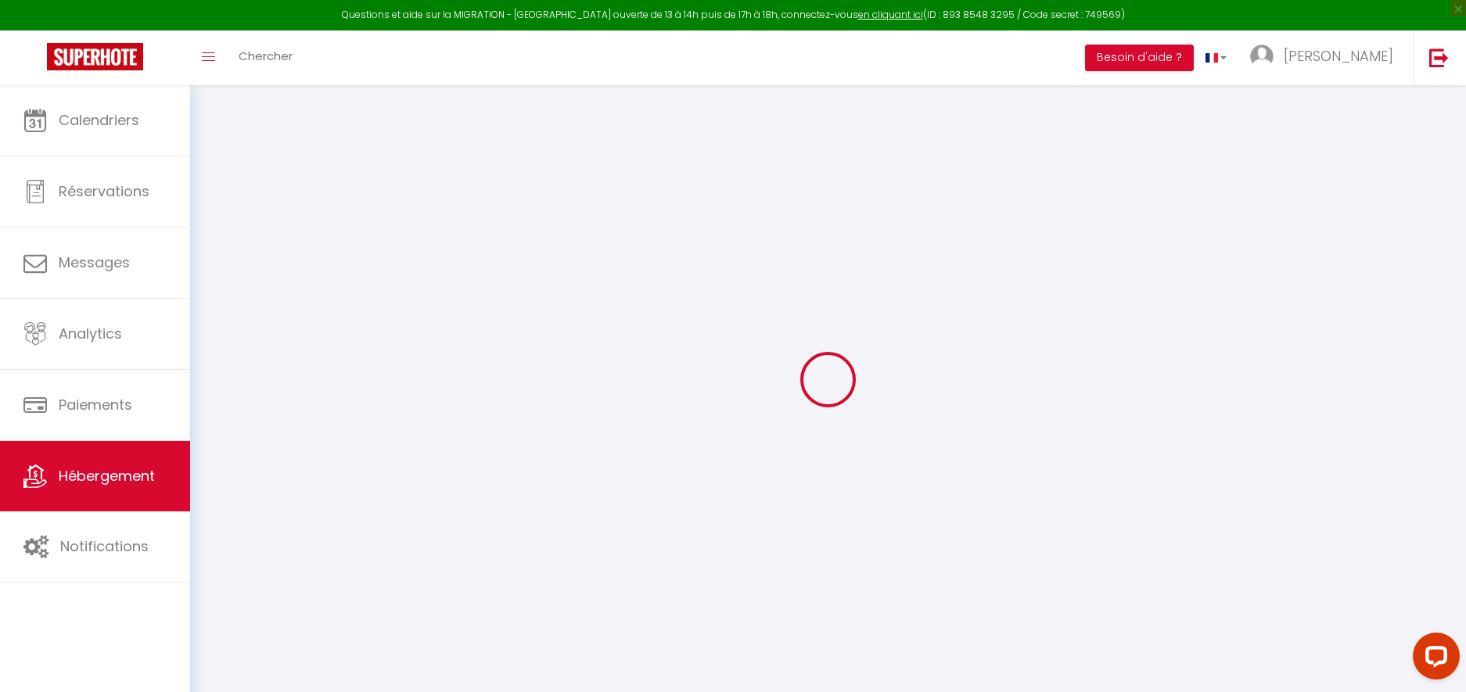
select select "15"
checkbox input "false"
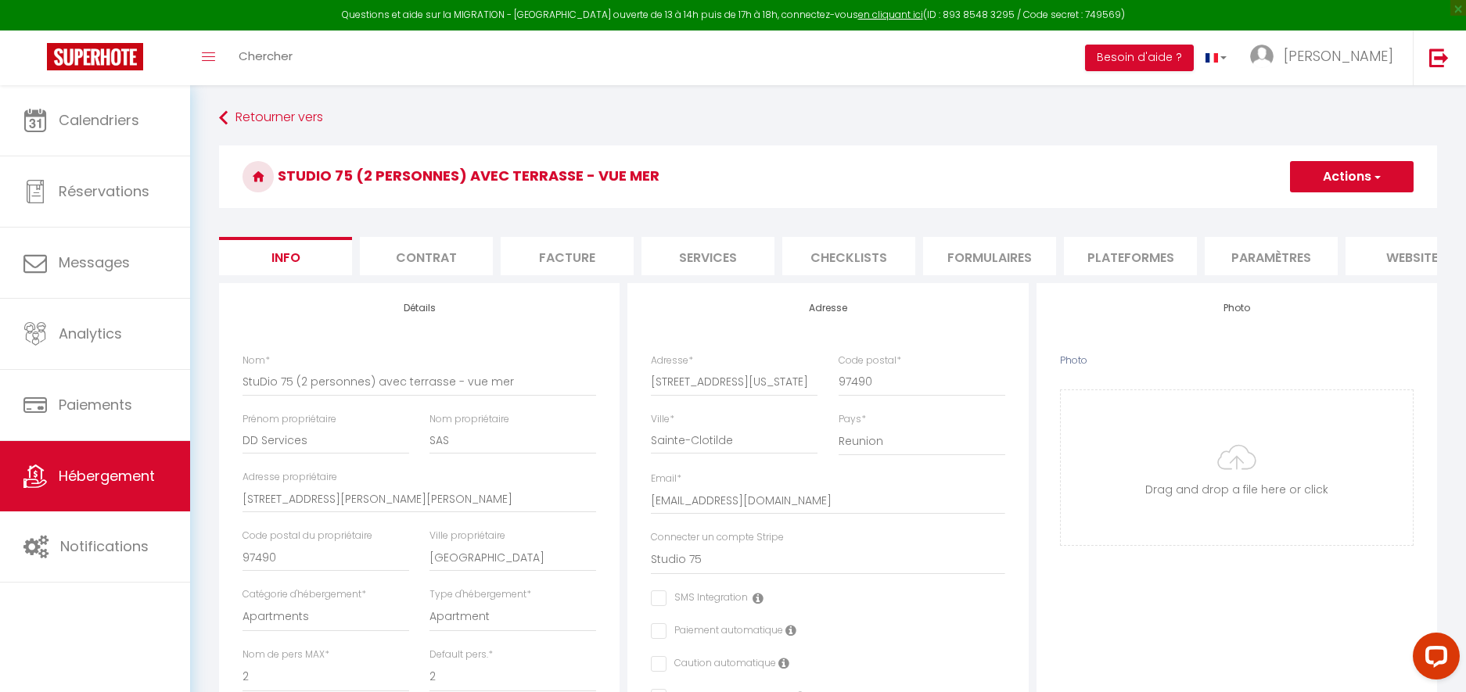
checkbox input "false"
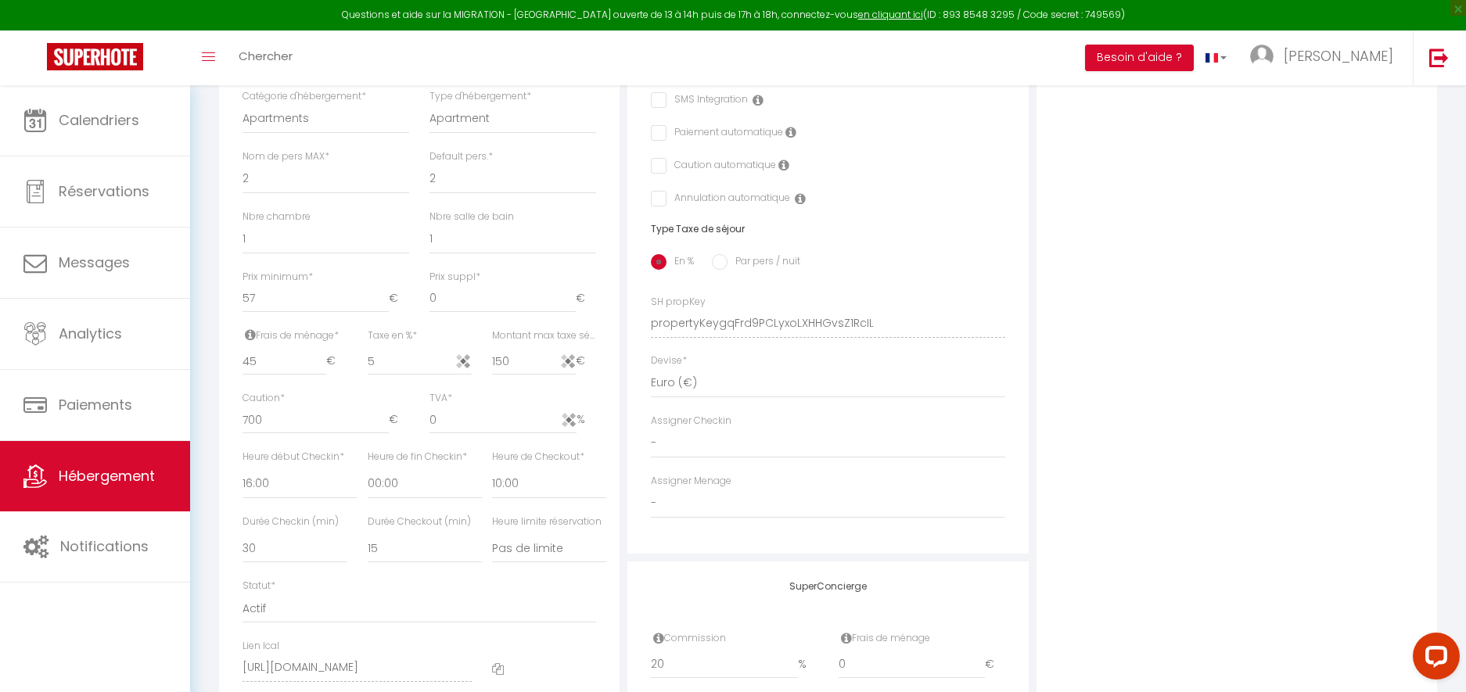
scroll to position [497, 0]
click at [648, 319] on div "Adresse Adresse * 5 rue du Maine Code postal * 97490 Ville * Sainte-Clotilde Pa…" at bounding box center [827, 170] width 400 height 769
click at [1075, 310] on div "Photo Photo Drag and drop a file here or click Ooops, something wrong appended.…" at bounding box center [1236, 313] width 400 height 1055
click at [1174, 318] on div "Photo Photo Drag and drop a file here or click Ooops, something wrong appended.…" at bounding box center [1236, 313] width 400 height 1055
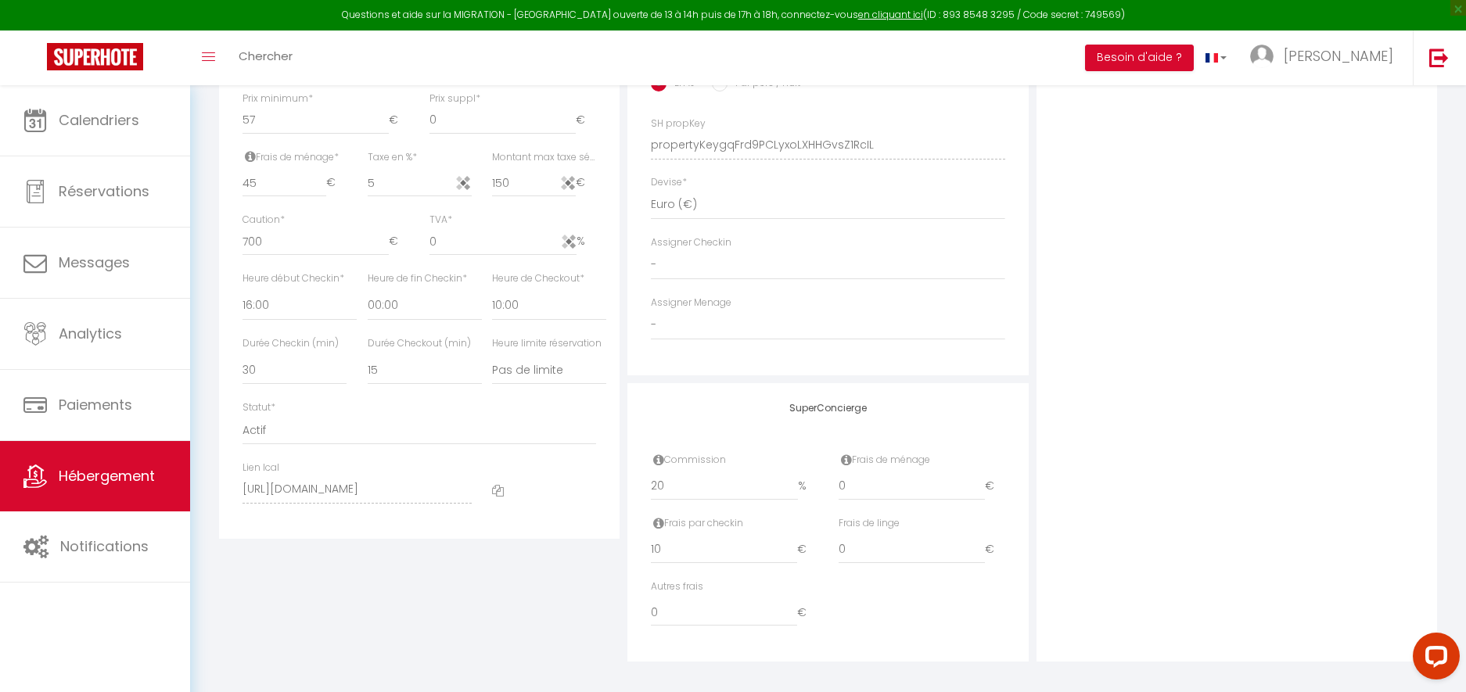
scroll to position [685, 0]
click at [250, 365] on select "15 30 45 60 75 90 105 120 135 150 165 180 195 210" at bounding box center [294, 362] width 104 height 30
select select "15"
click at [242, 347] on select "15 30 45 60 75 90 105 120 135 150 165 180 195 210" at bounding box center [294, 362] width 104 height 30
checkbox input "false"
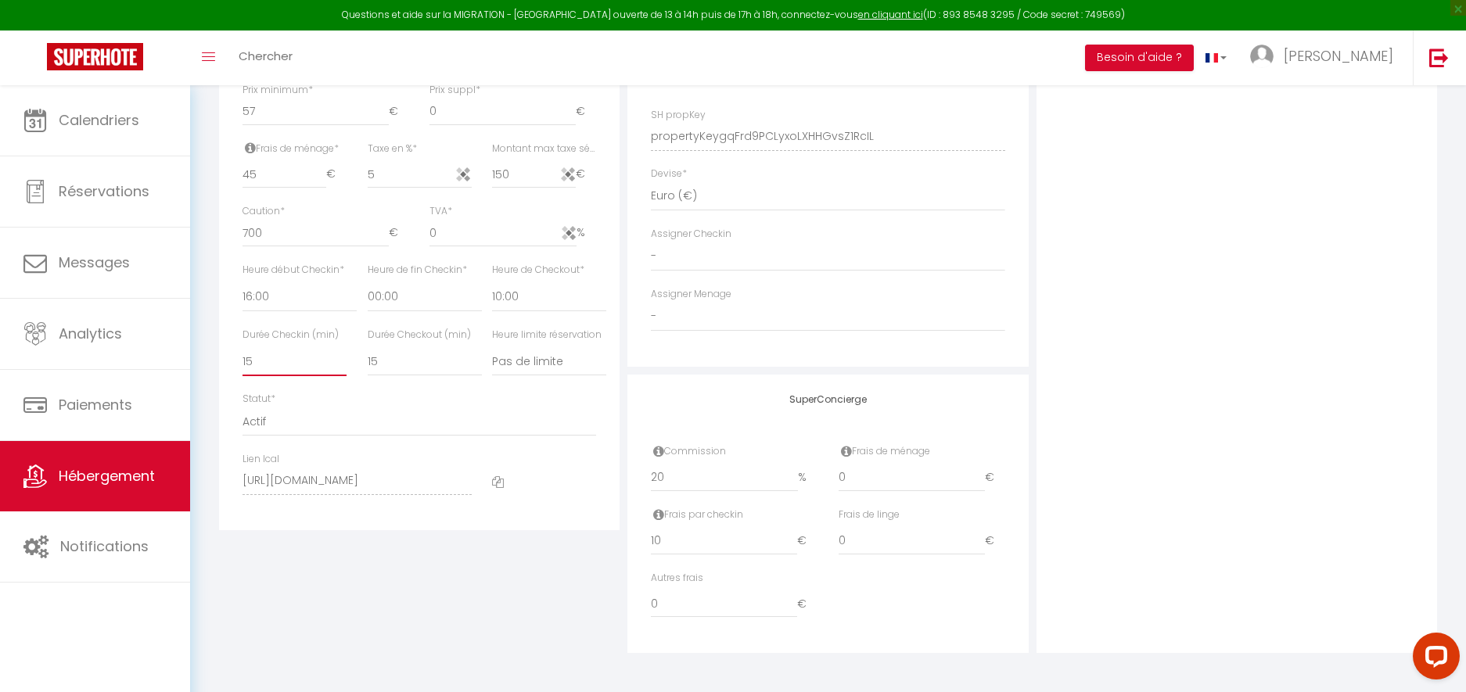
checkbox input "false"
click at [621, 365] on div "Détails Nom * StuDio 75 (2 personnes) avec terrasse - vue mer Prénom propriétai…" at bounding box center [419, 125] width 408 height 1055
click at [501, 482] on icon at bounding box center [498, 482] width 12 height 12
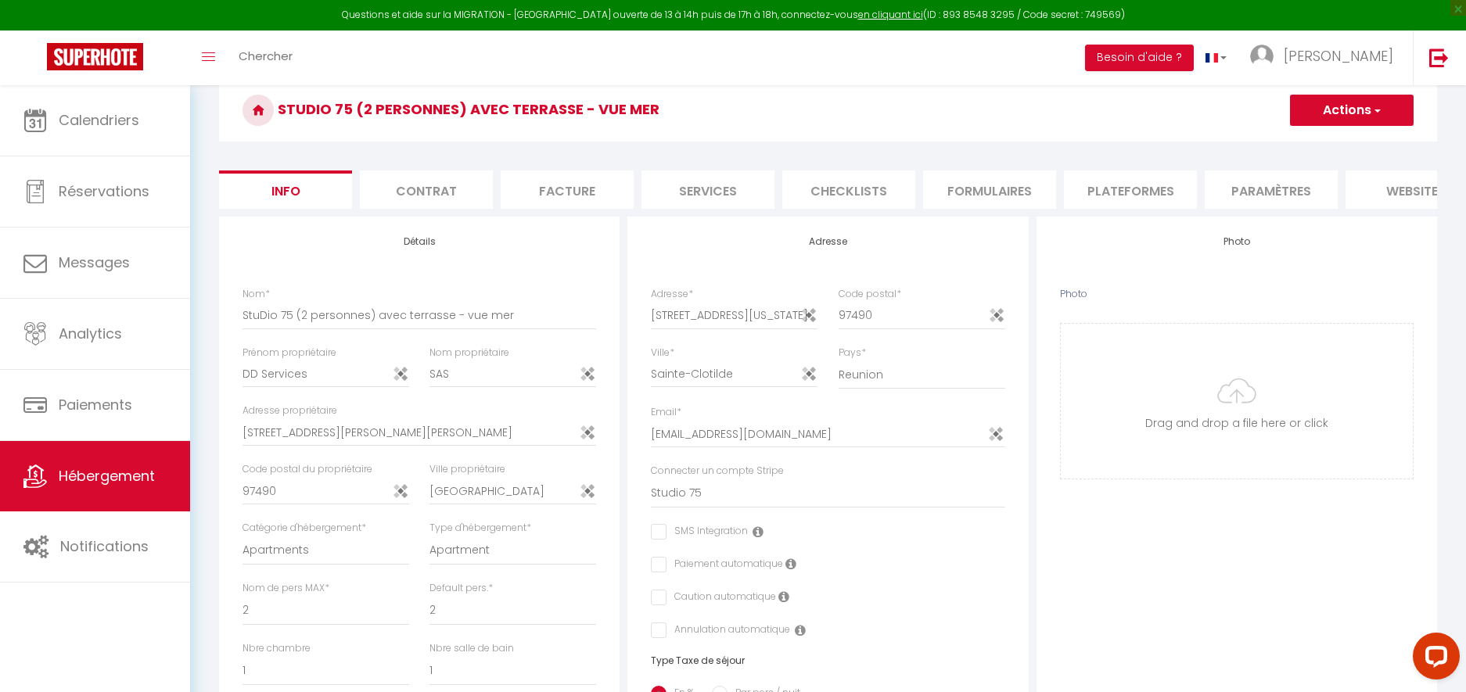
scroll to position [0, 0]
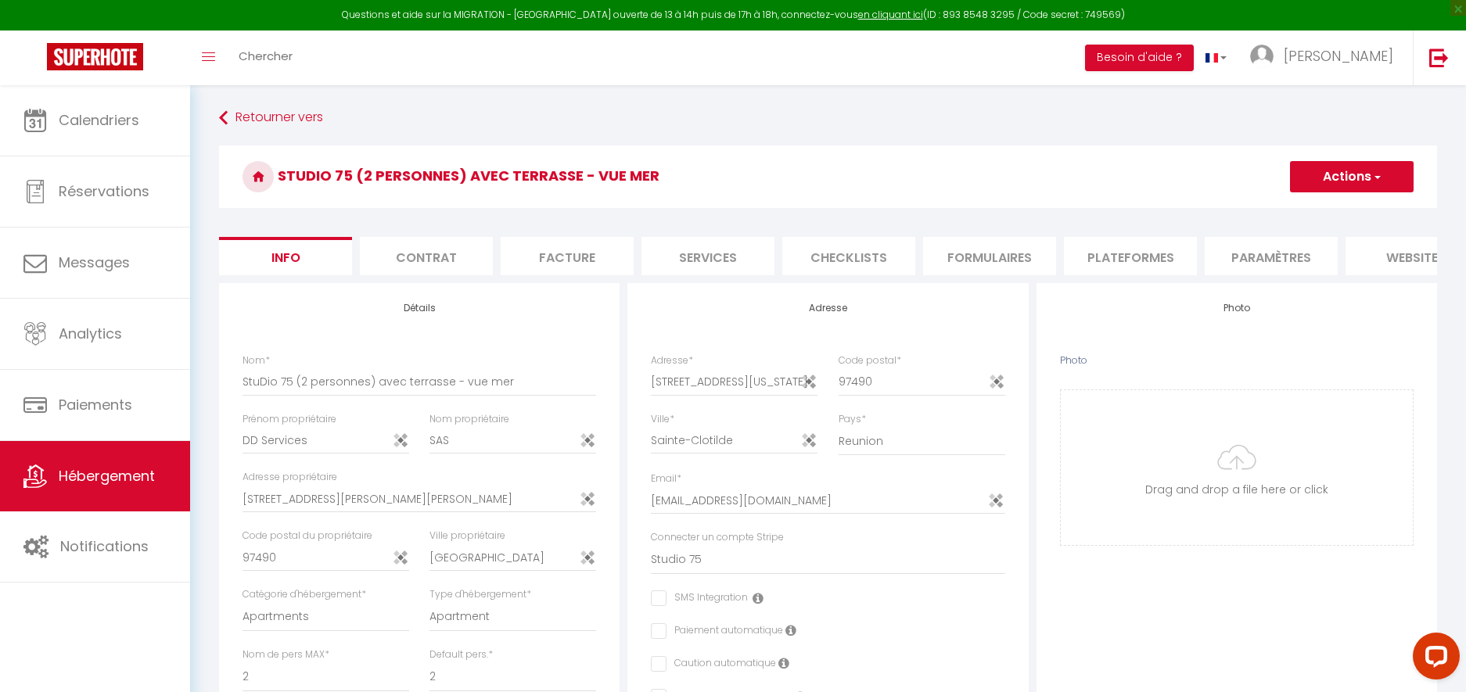
click at [1338, 177] on button "Actions" at bounding box center [1352, 176] width 124 height 31
click at [1205, 152] on h3 "StuDio 75 (2 personnes) avec terrasse - vue mer" at bounding box center [828, 176] width 1218 height 63
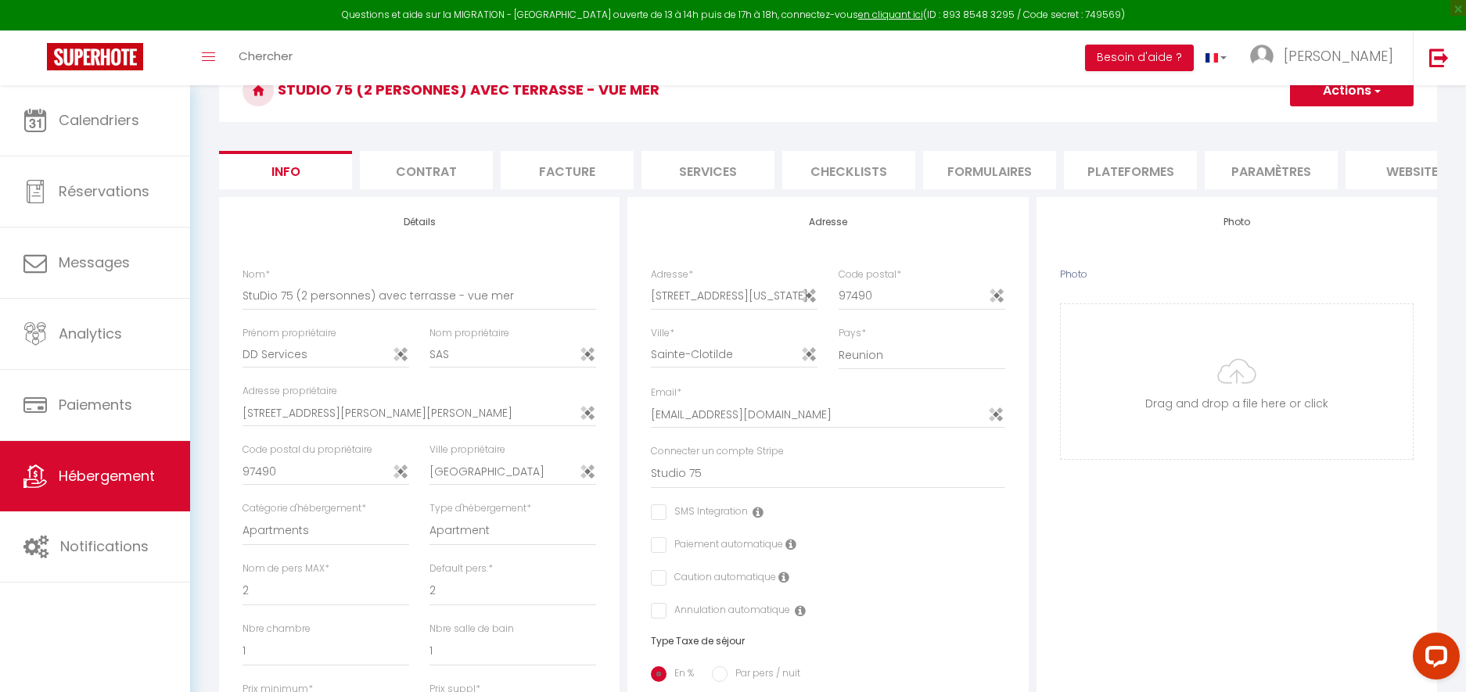
scroll to position [88, 0]
click at [438, 173] on li "Contrat" at bounding box center [426, 168] width 133 height 38
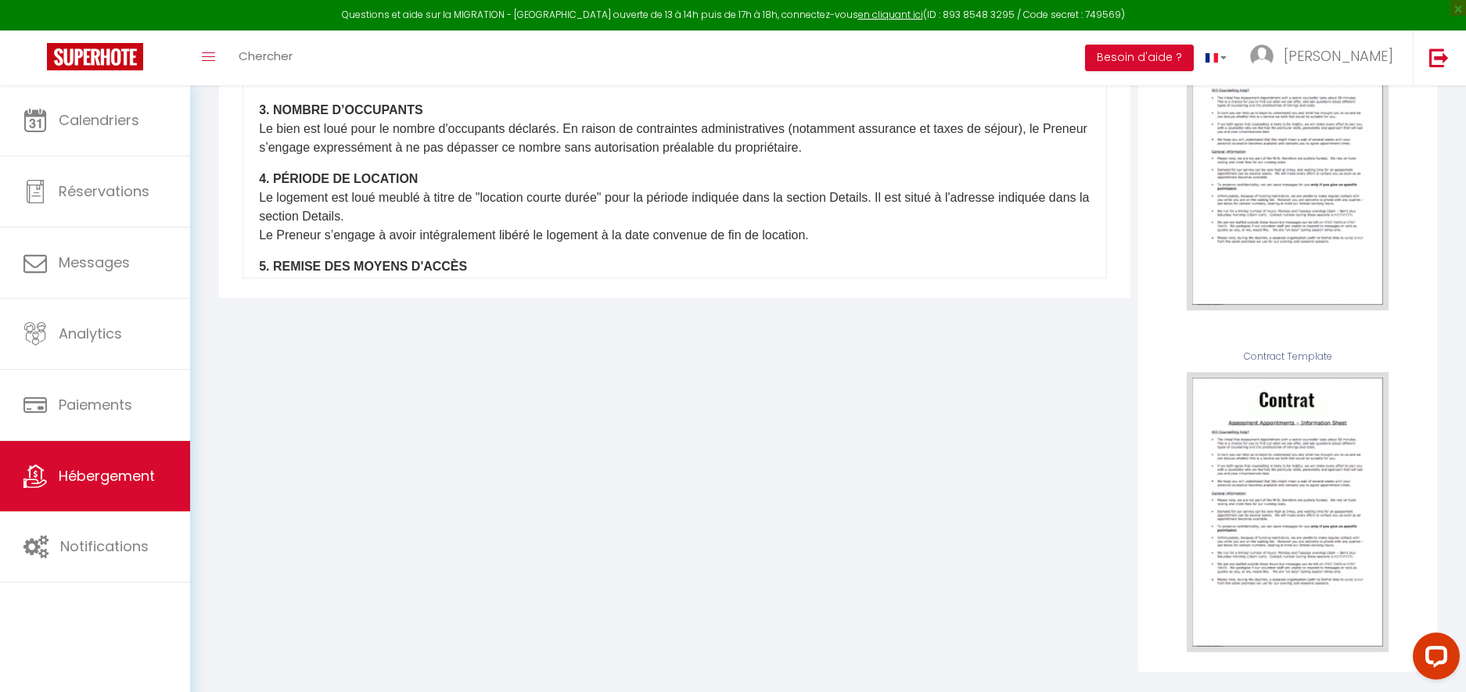
scroll to position [706, 0]
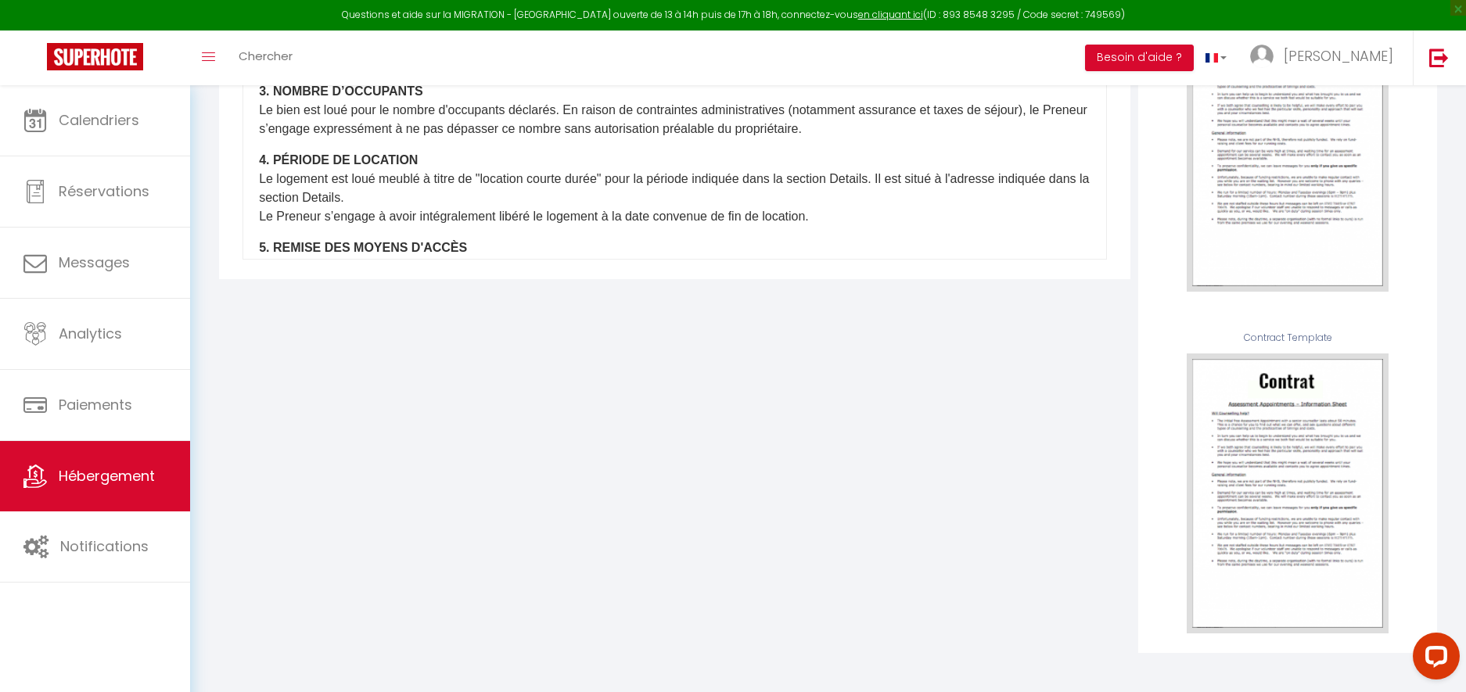
drag, startPoint x: 846, startPoint y: 330, endPoint x: 832, endPoint y: 321, distance: 16.9
click at [846, 330] on div "Bold Italic Rich text editor 1. OBJET DU CONTRAT Les parties conviennent que la…" at bounding box center [674, 115] width 919 height 1076
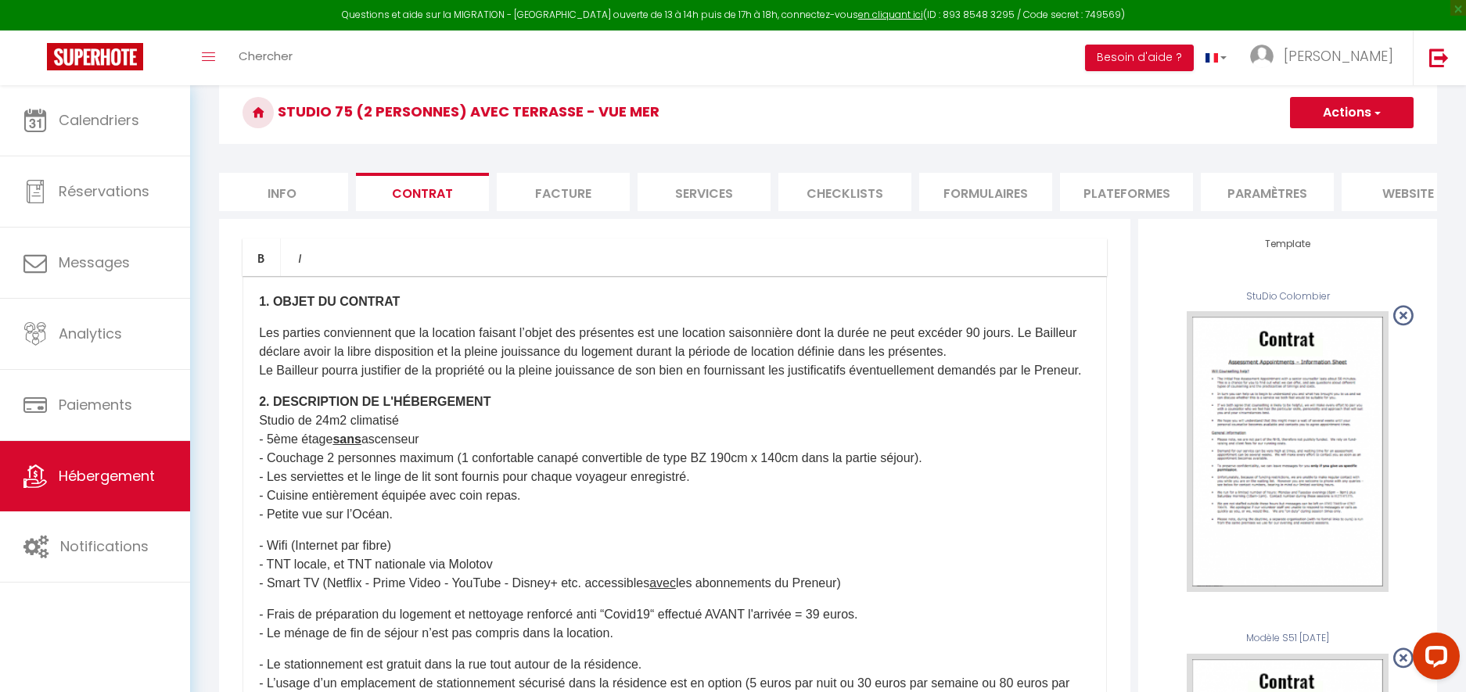
scroll to position [0, 0]
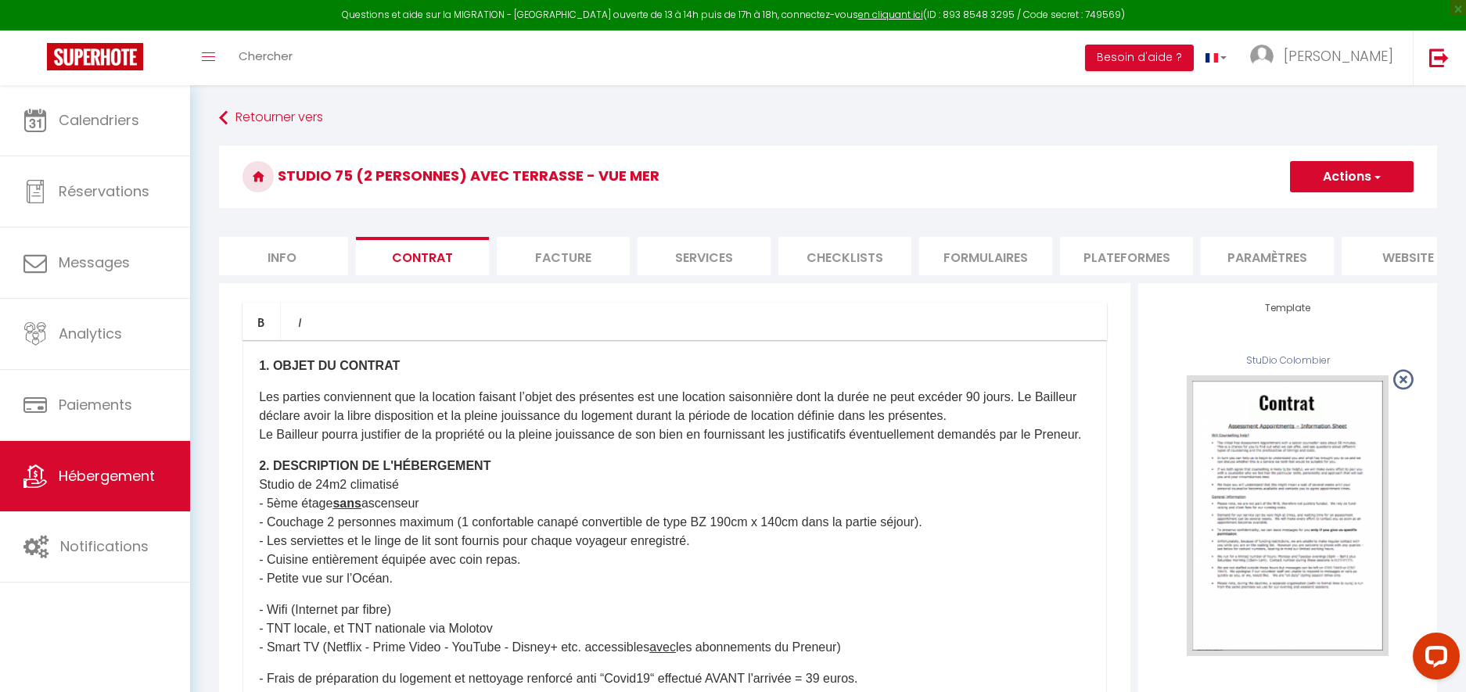
click at [596, 253] on li "Facture" at bounding box center [563, 256] width 133 height 38
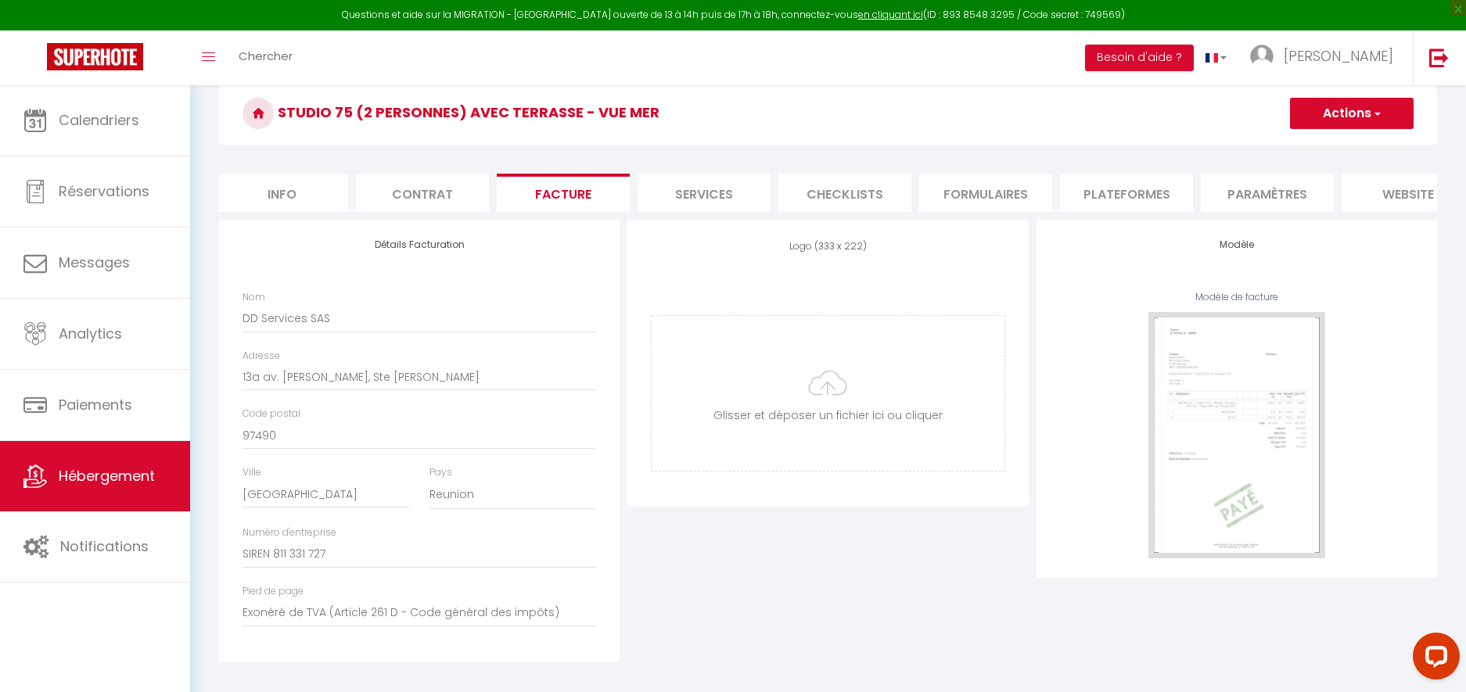
scroll to position [85, 0]
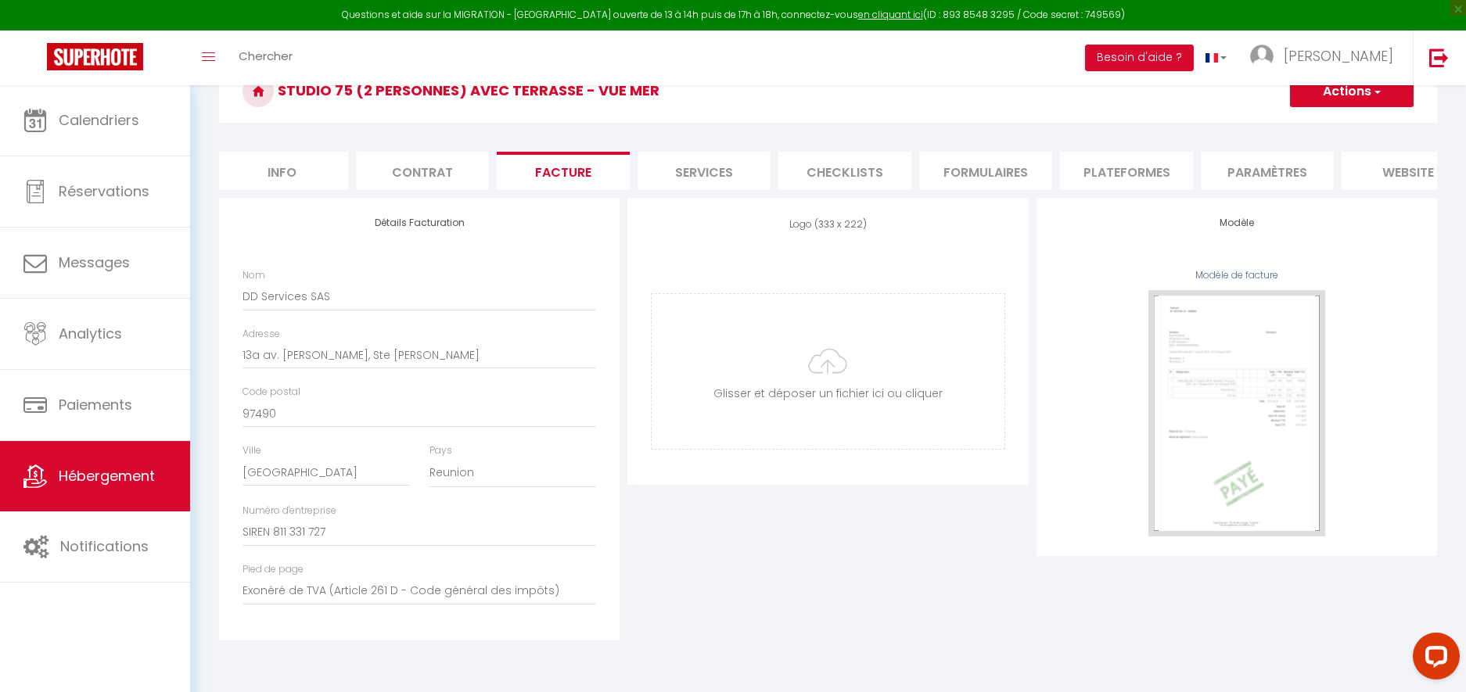
click at [703, 175] on li "Services" at bounding box center [703, 171] width 133 height 38
select select
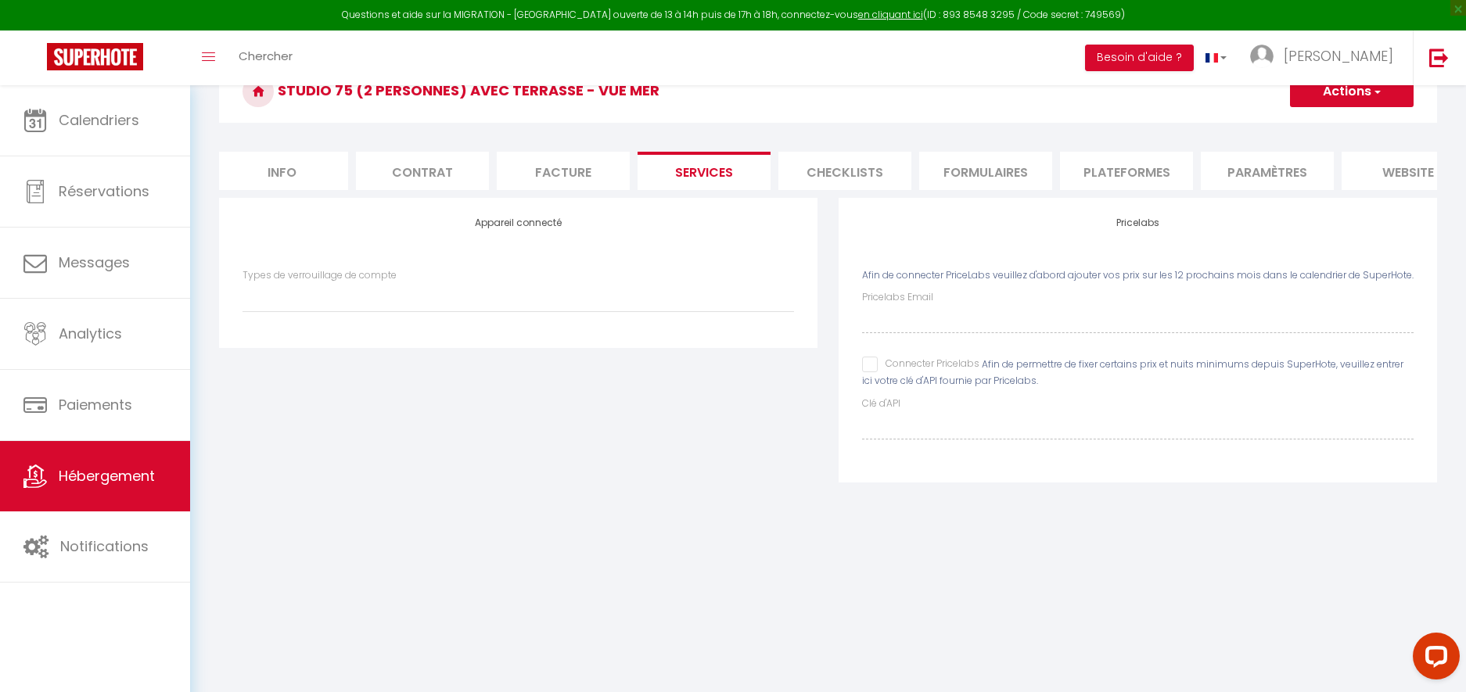
click at [827, 171] on li "Checklists" at bounding box center [844, 171] width 133 height 38
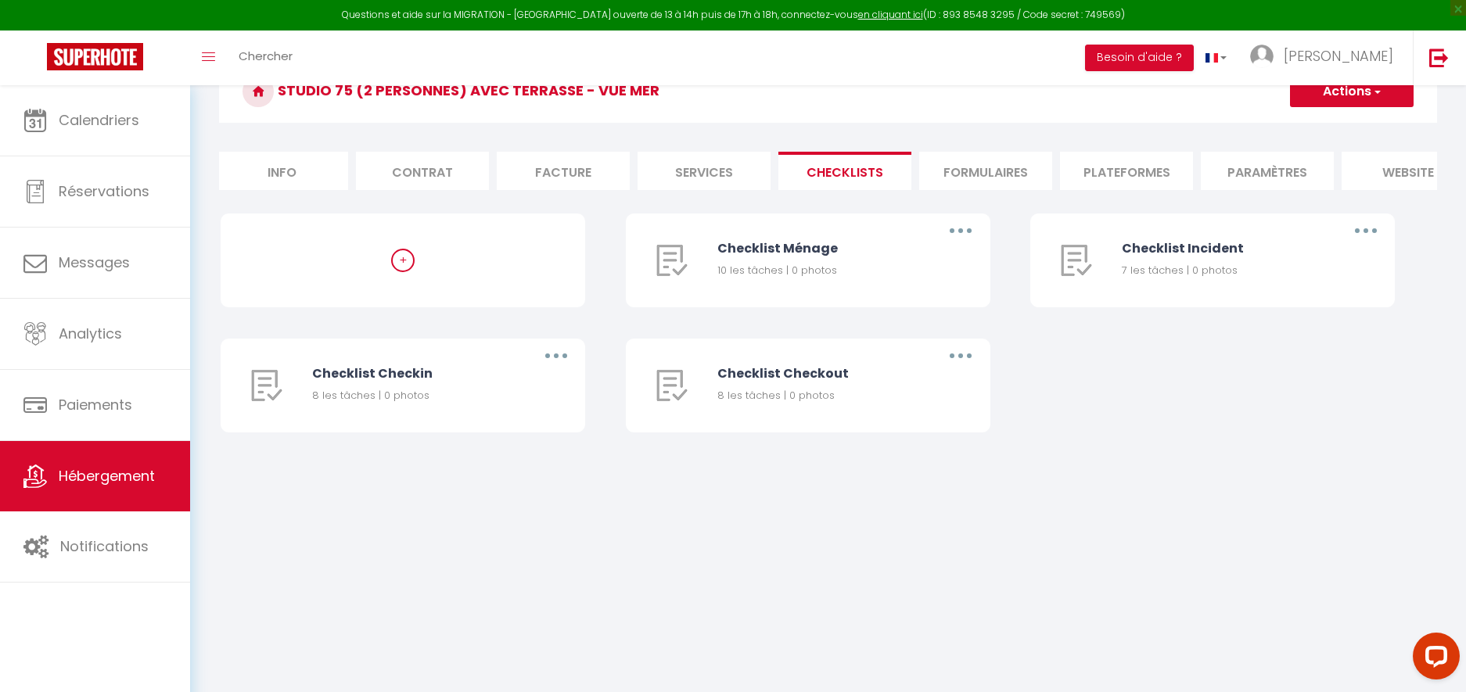
click at [984, 166] on li "Formulaires" at bounding box center [985, 171] width 133 height 38
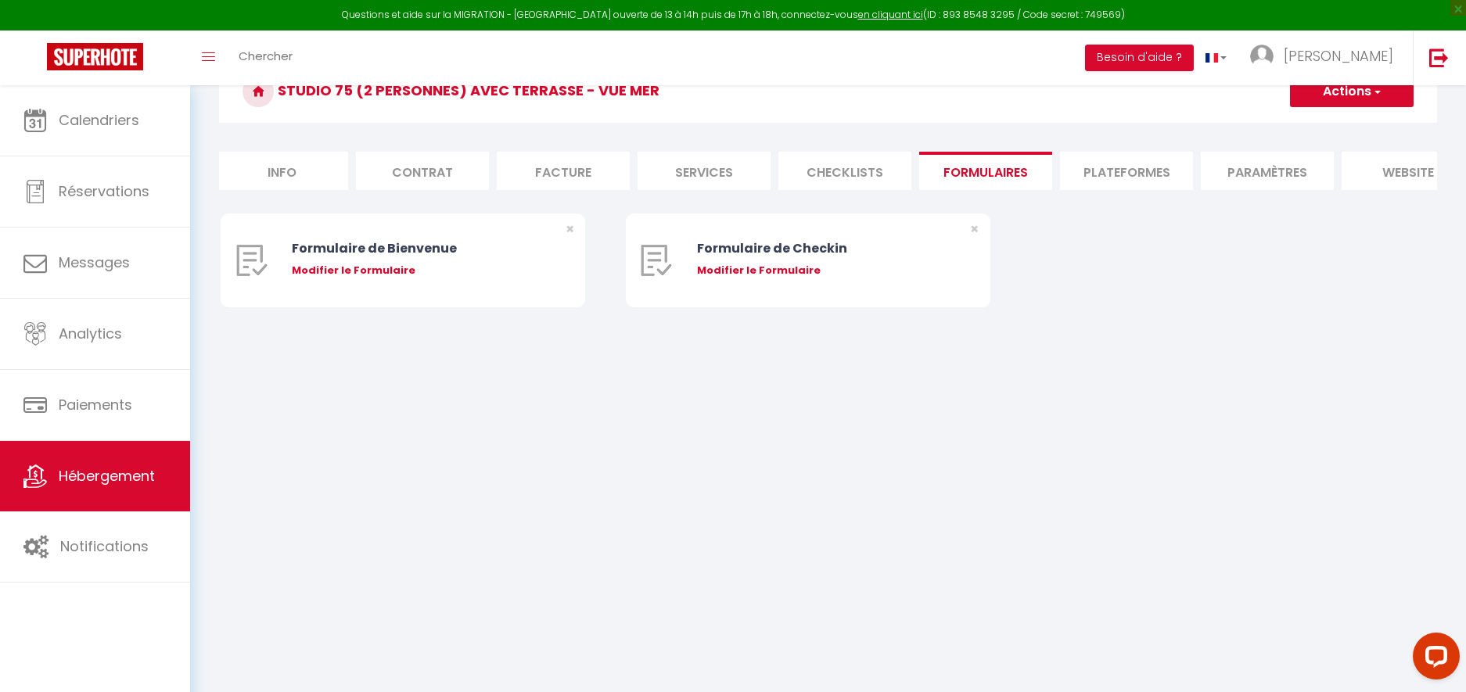
click at [1107, 177] on li "Plateformes" at bounding box center [1126, 171] width 133 height 38
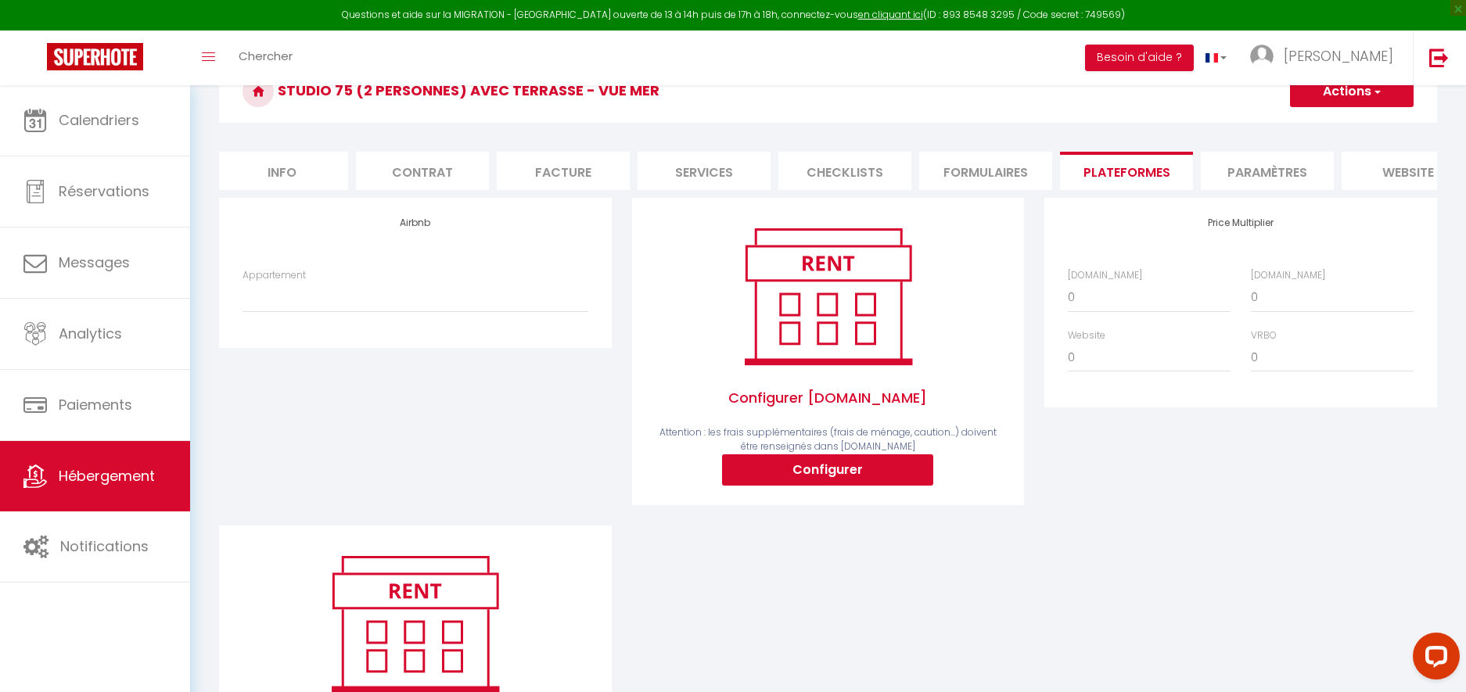
scroll to position [0, 5]
click at [470, 289] on select "Appartement T2 Colombier pour 5 personnes vue mer - colombier@lcd.re Studio Col…" at bounding box center [414, 297] width 345 height 30
select select "10283-1210769433165418427"
click at [242, 282] on select "Appartement T2 Colombier pour 5 personnes vue mer - colombier@lcd.re Studio Col…" at bounding box center [414, 297] width 345 height 30
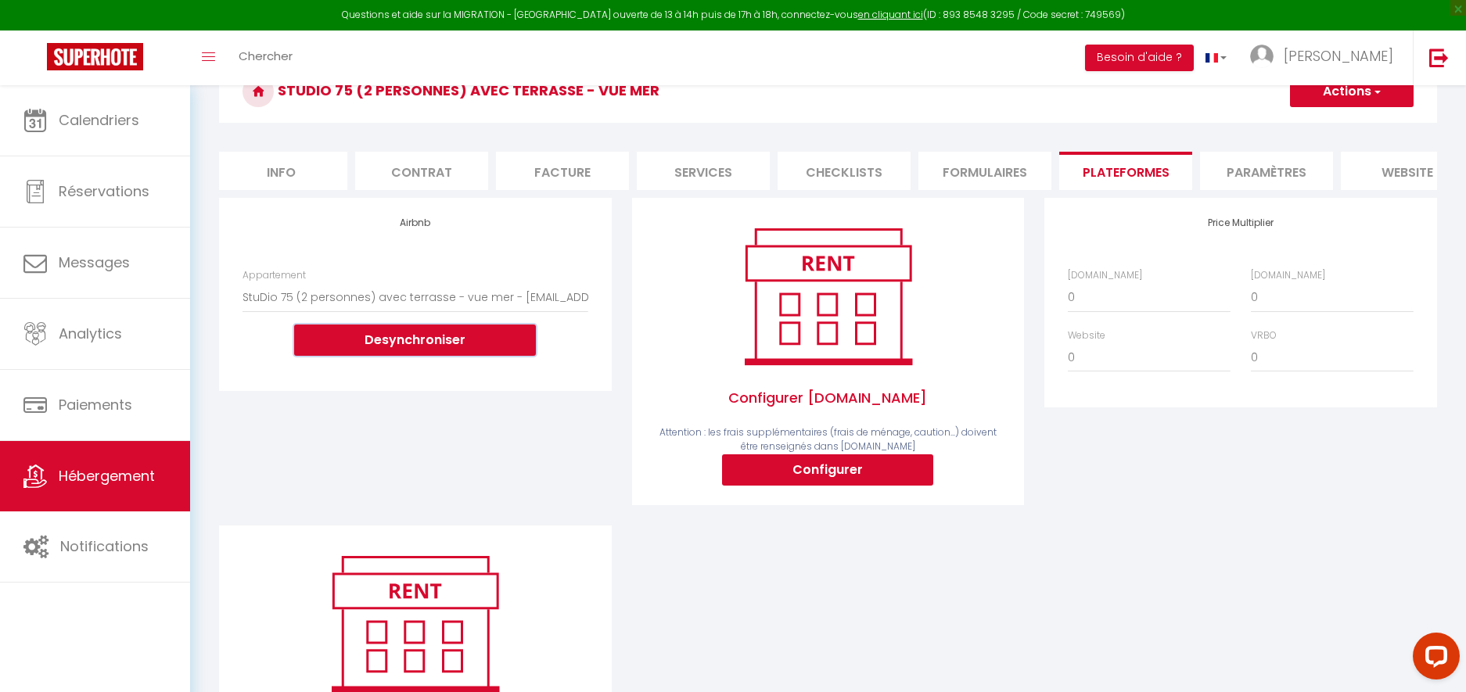
click at [408, 339] on button "Desynchroniser" at bounding box center [415, 340] width 242 height 31
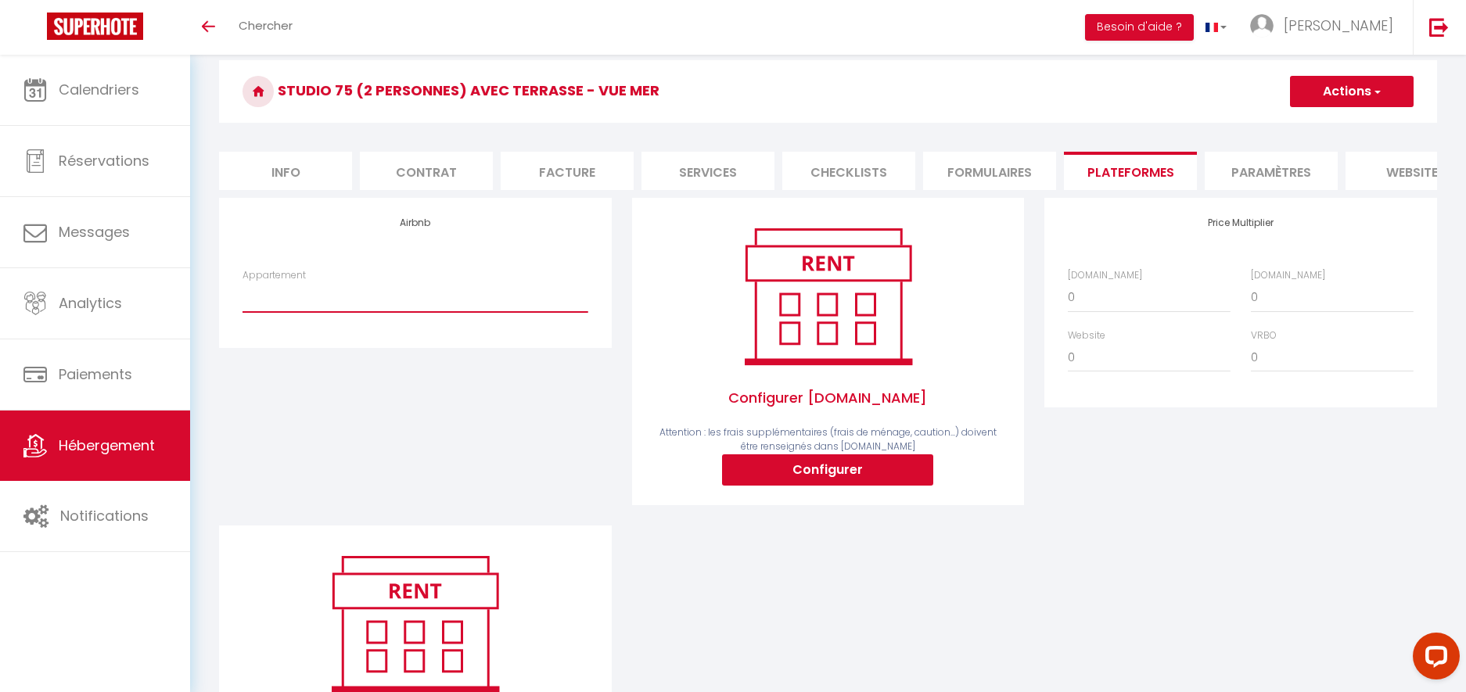
click at [492, 300] on select "Appartement T2 Colombier pour 5 personnes vue mer - [EMAIL_ADDRESS][DOMAIN_NAME…" at bounding box center [414, 297] width 345 height 30
select select "10283-1210769433165418427"
click at [242, 282] on select "Appartement T2 Colombier pour 5 personnes vue mer - [EMAIL_ADDRESS][DOMAIN_NAME…" at bounding box center [414, 297] width 345 height 30
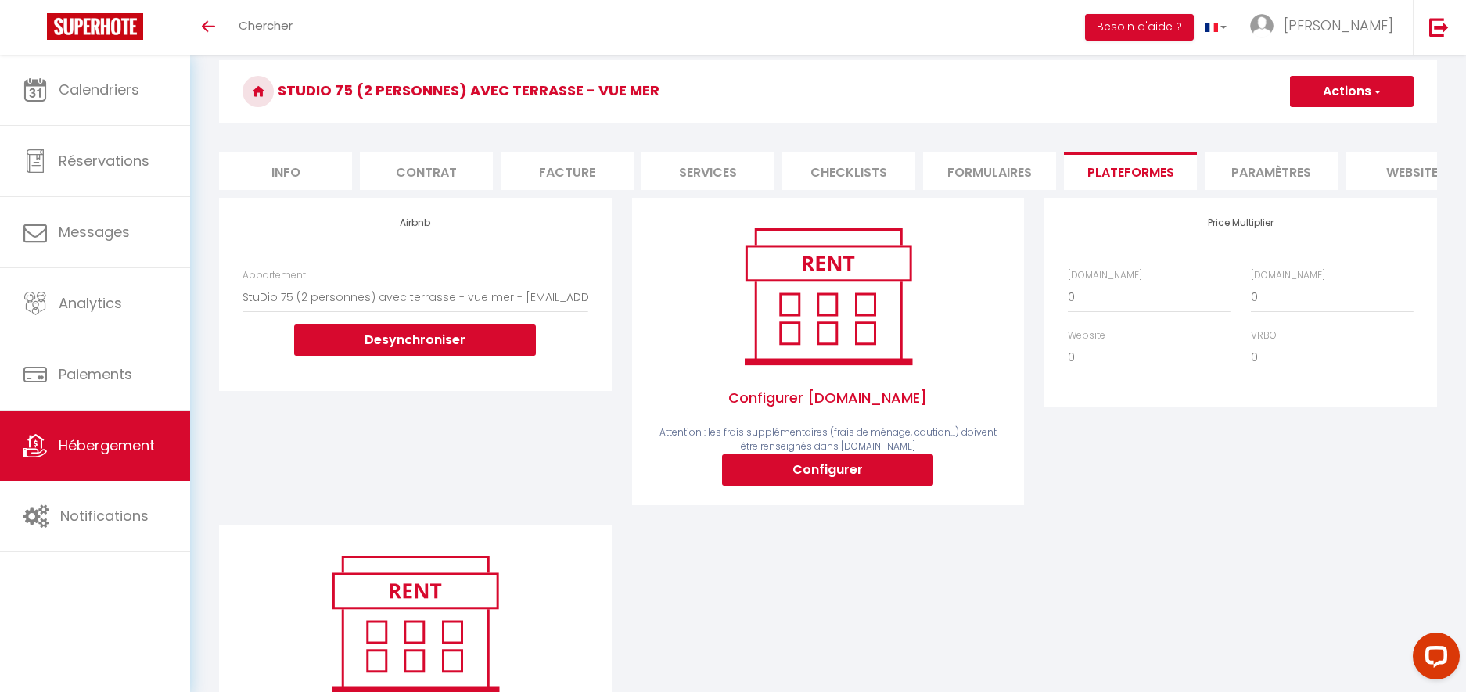
click at [462, 391] on div "Airbnb Appartement Appartement T2 Colombier pour 5 personnes vue mer - [EMAIL_A…" at bounding box center [415, 362] width 413 height 328
click at [1360, 91] on button "Actions" at bounding box center [1352, 91] width 124 height 31
click at [1356, 125] on link "Enregistrer" at bounding box center [1351, 126] width 124 height 20
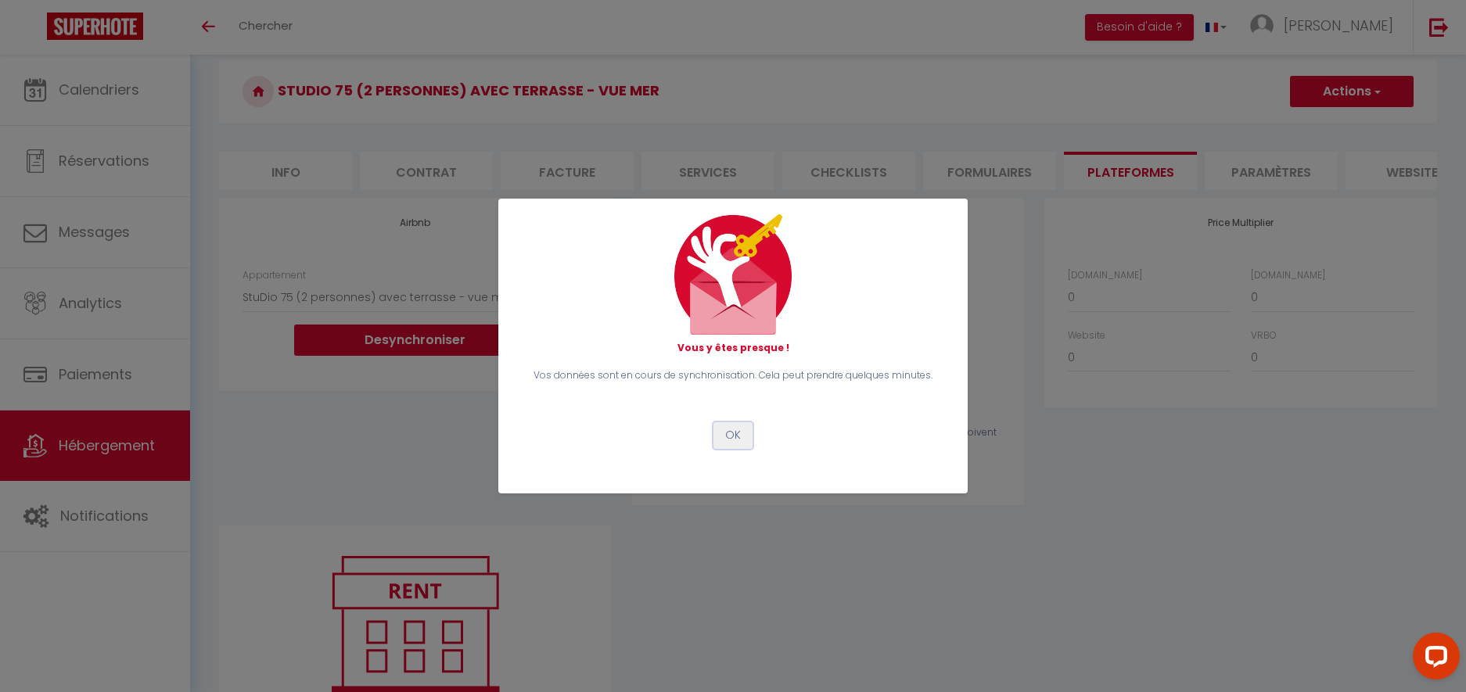
click at [735, 436] on button "OK" at bounding box center [732, 435] width 39 height 27
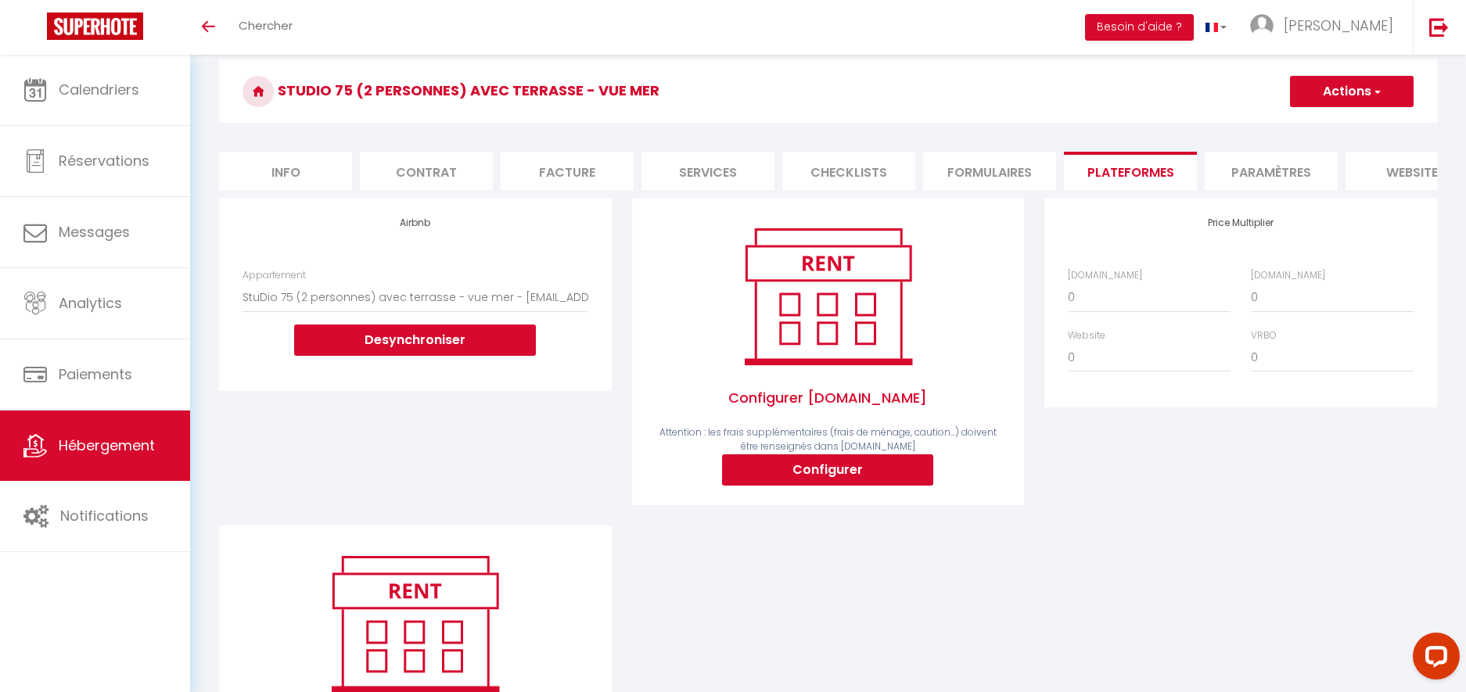
click at [1272, 171] on li "Paramètres" at bounding box center [1271, 171] width 133 height 38
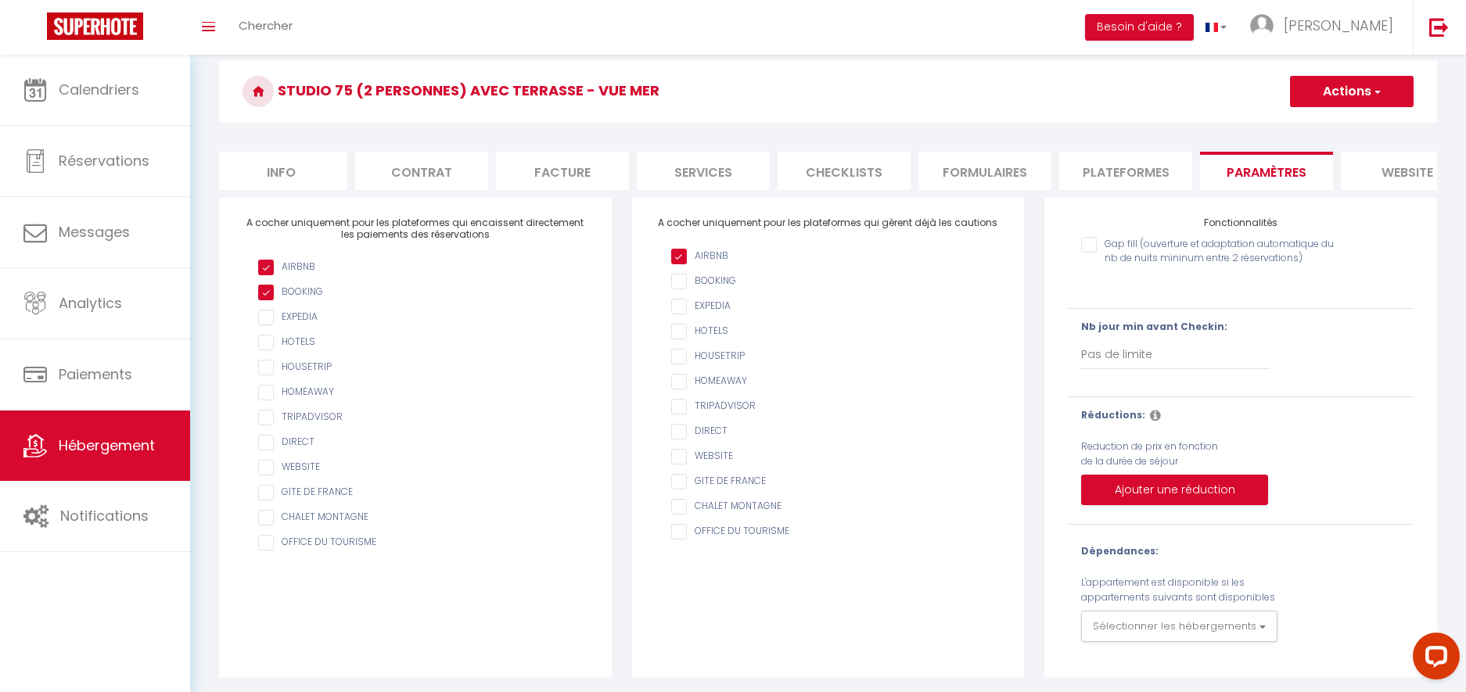
scroll to position [59, 0]
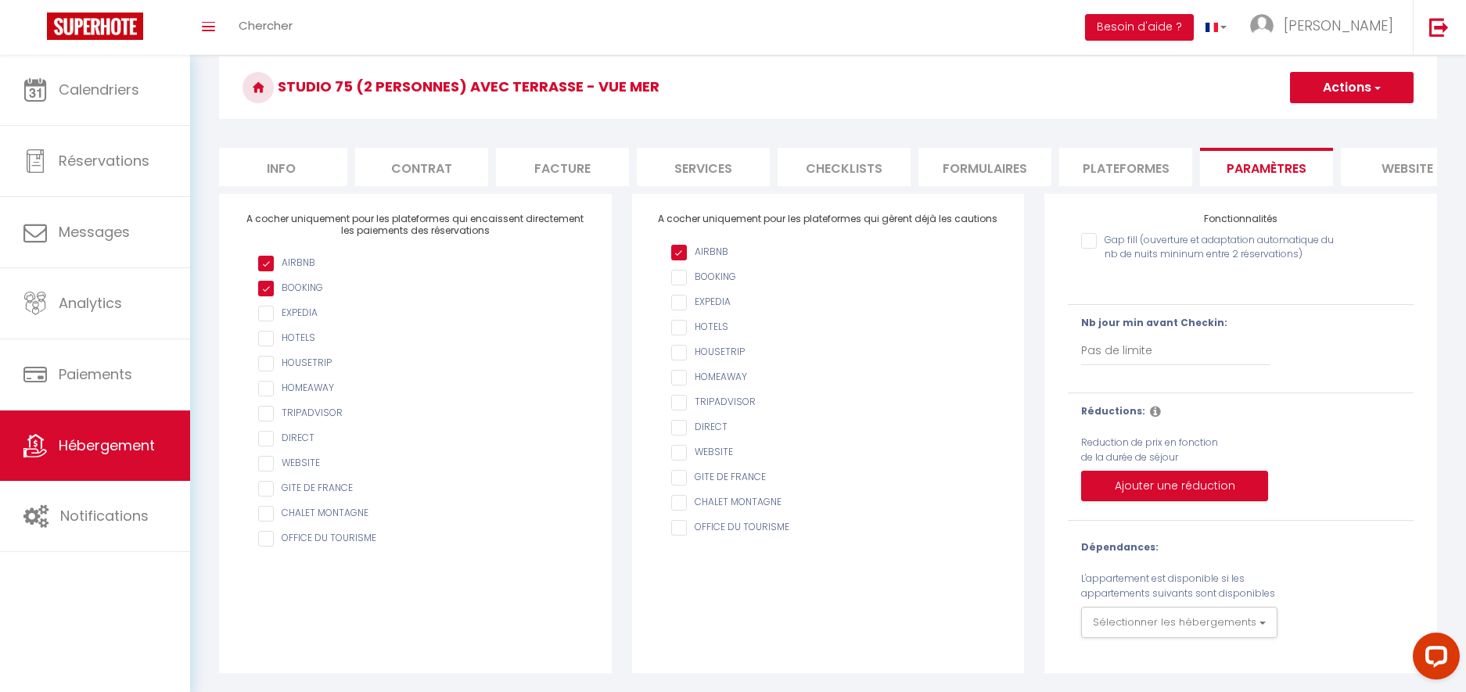
click at [679, 260] on input "AIRBNB" at bounding box center [835, 253] width 329 height 16
checkbox input "true"
click at [1226, 622] on button "Sélectionner les hébergements" at bounding box center [1179, 622] width 196 height 31
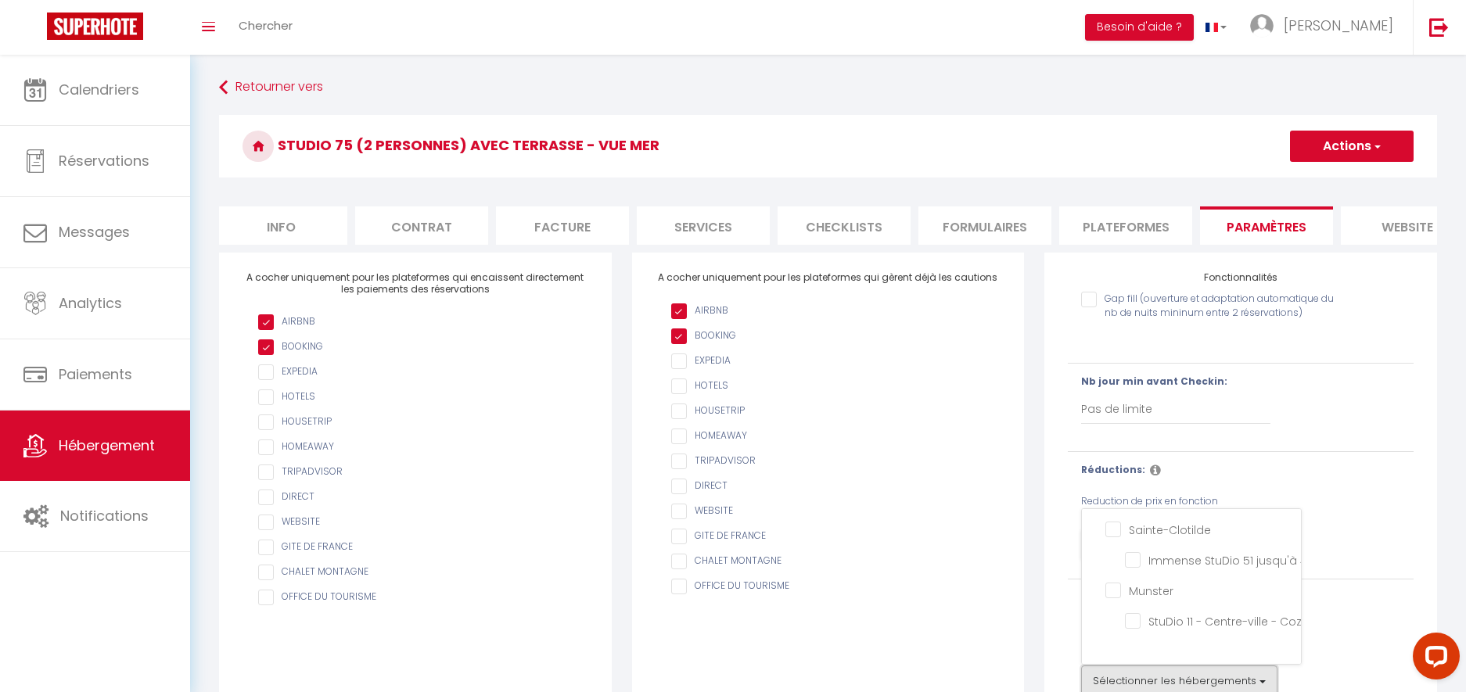
scroll to position [27, 0]
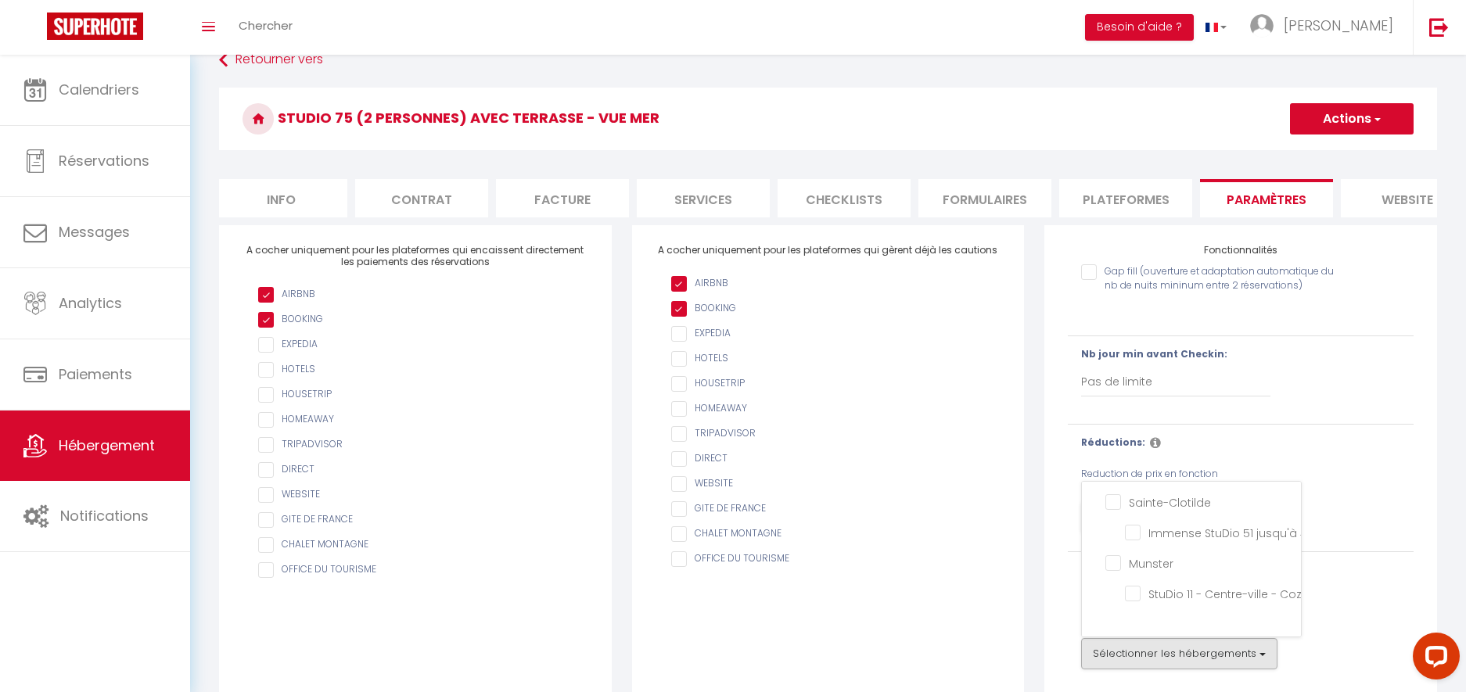
click at [1402, 489] on div "Réductions: Reduction de prix en fonction de la [PERSON_NAME] Ajouter une réduc…" at bounding box center [1240, 488] width 366 height 105
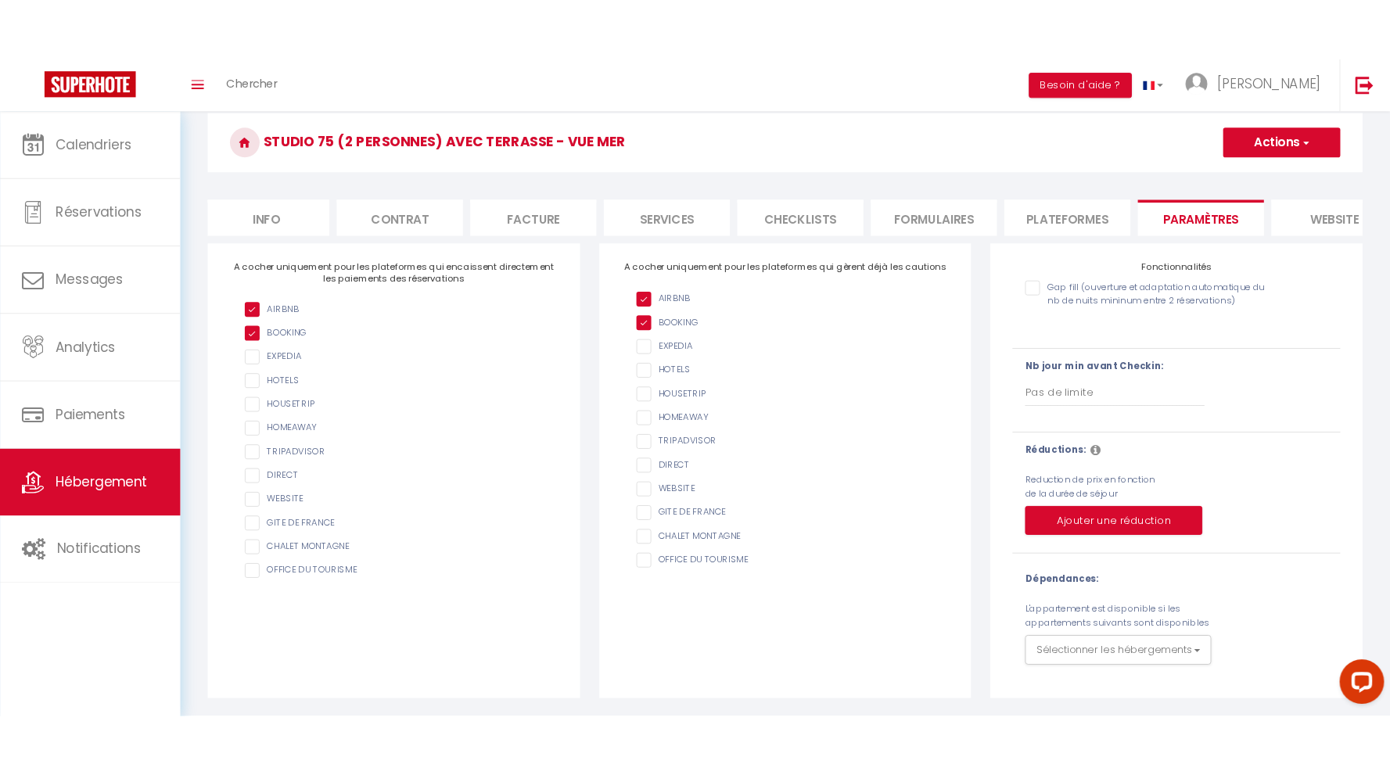
scroll to position [55, 0]
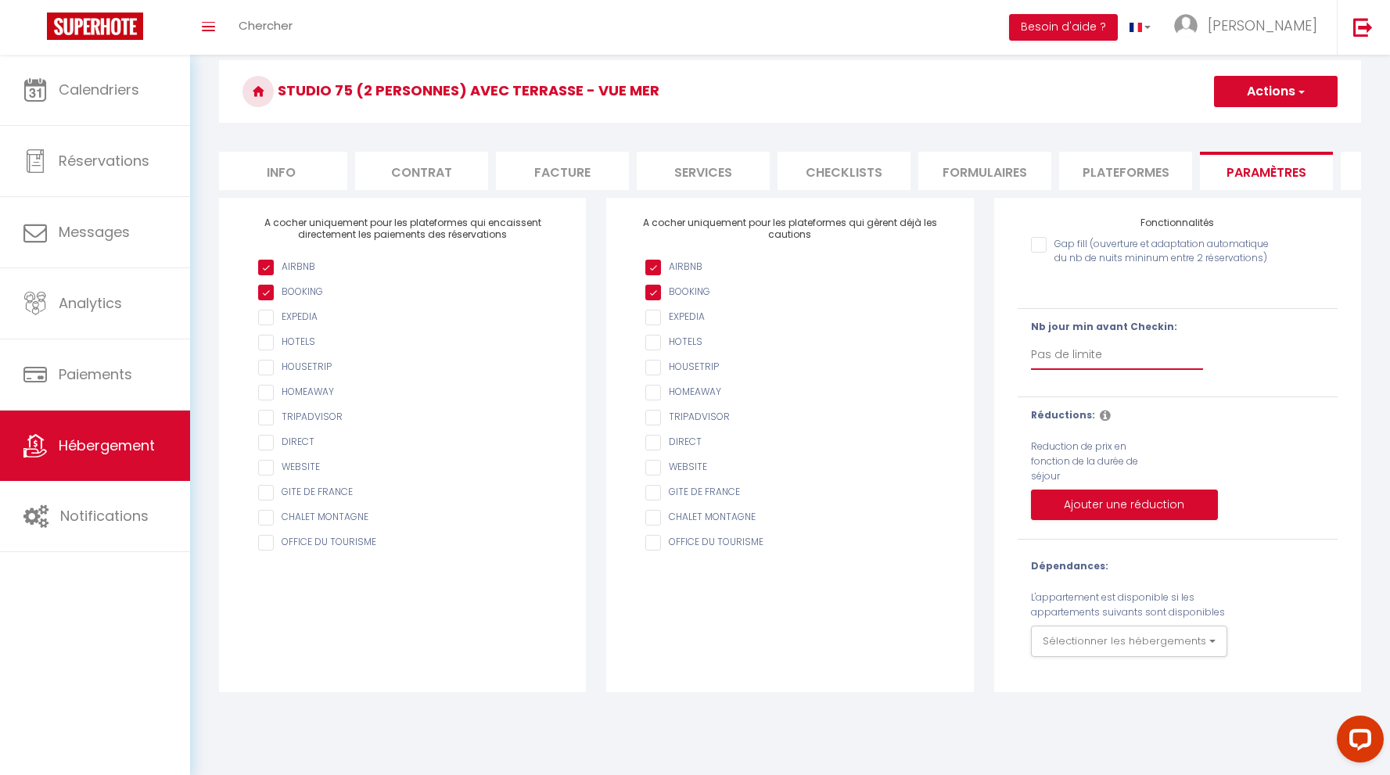
click at [1081, 357] on select "Pas de limite 1 2 3 4 5 6 7" at bounding box center [1117, 355] width 172 height 30
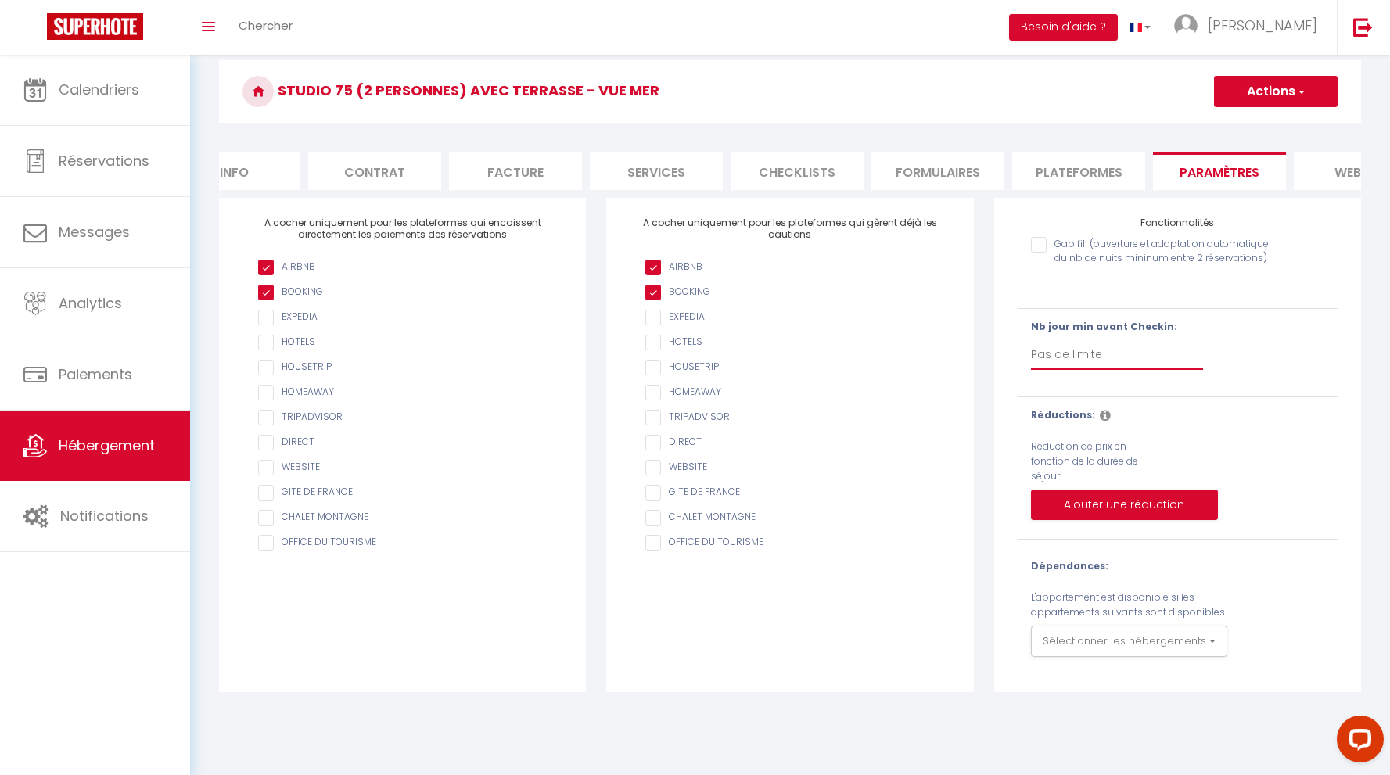
scroll to position [0, 0]
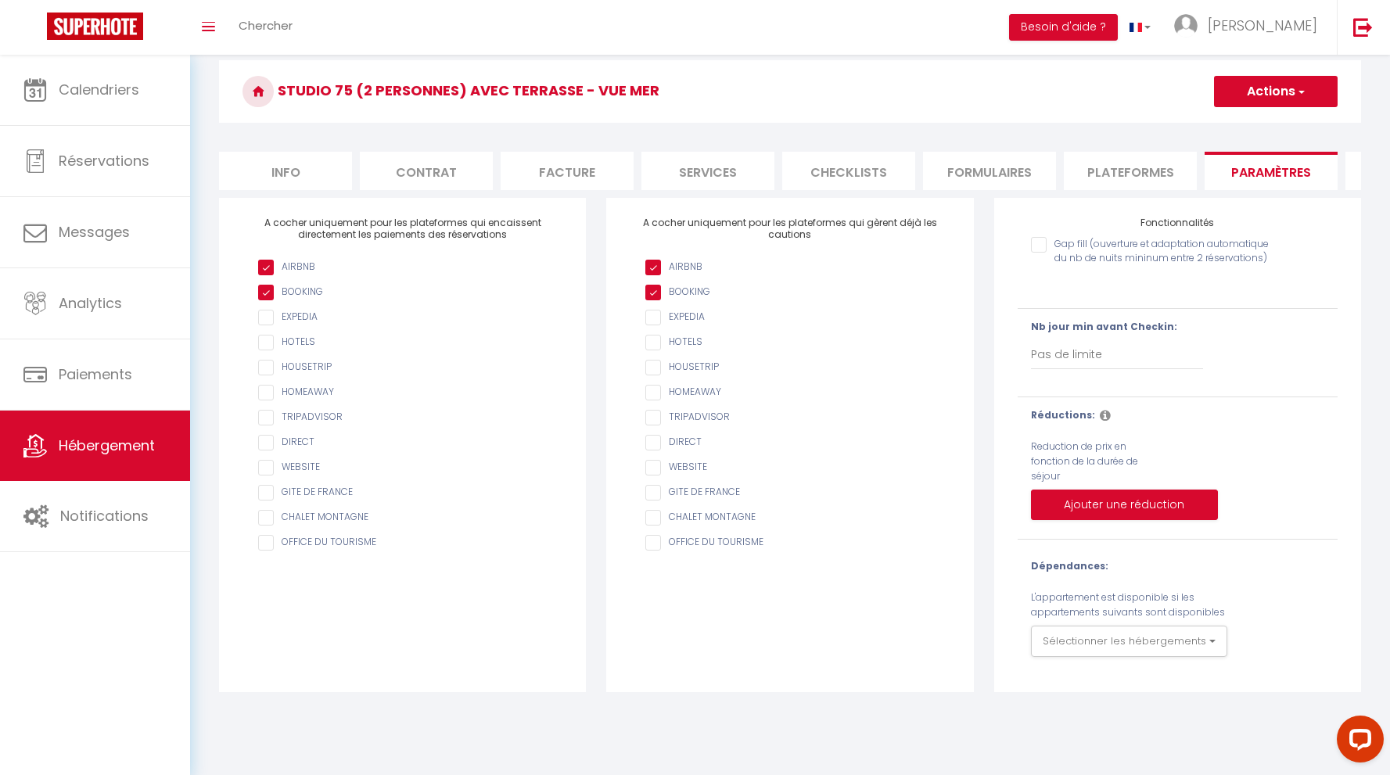
click at [439, 172] on li "Contrat" at bounding box center [426, 171] width 133 height 38
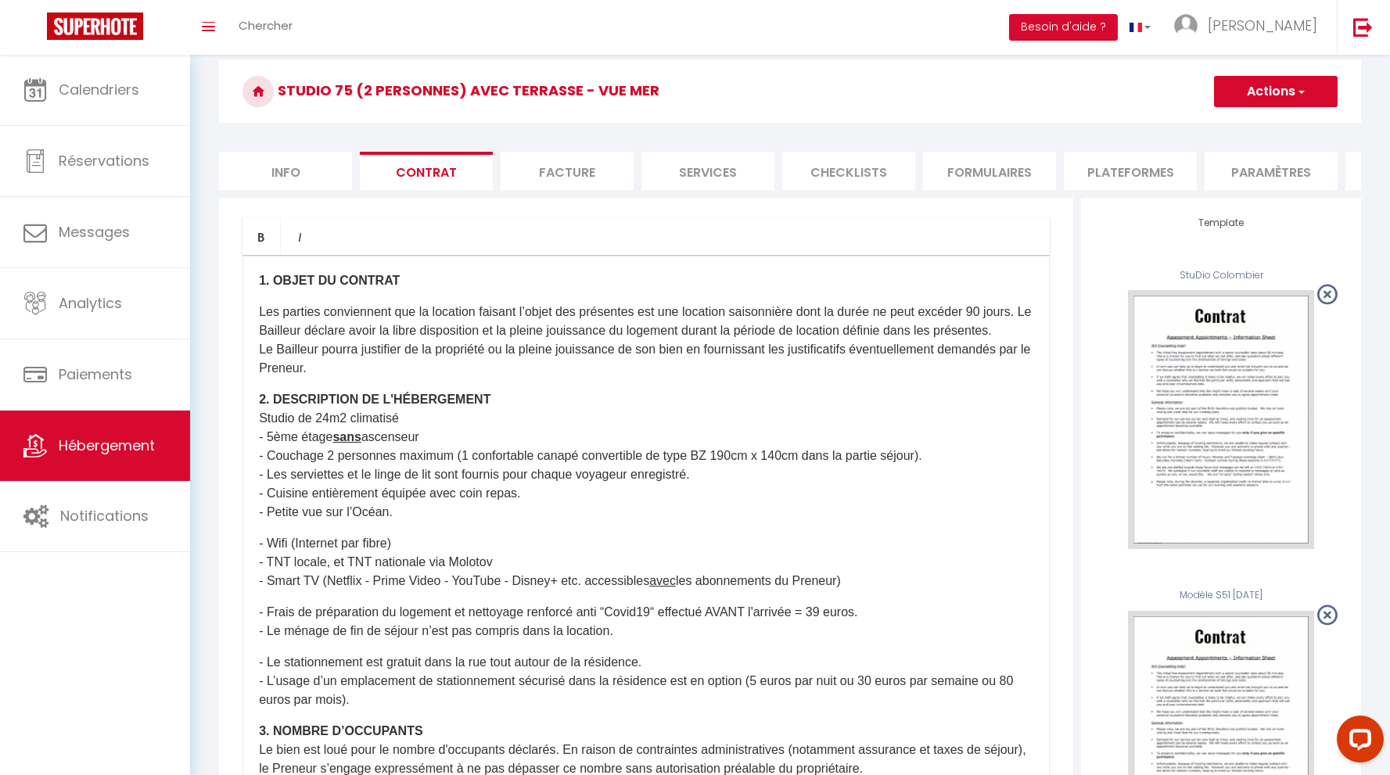
click at [571, 172] on li "Facture" at bounding box center [567, 171] width 133 height 38
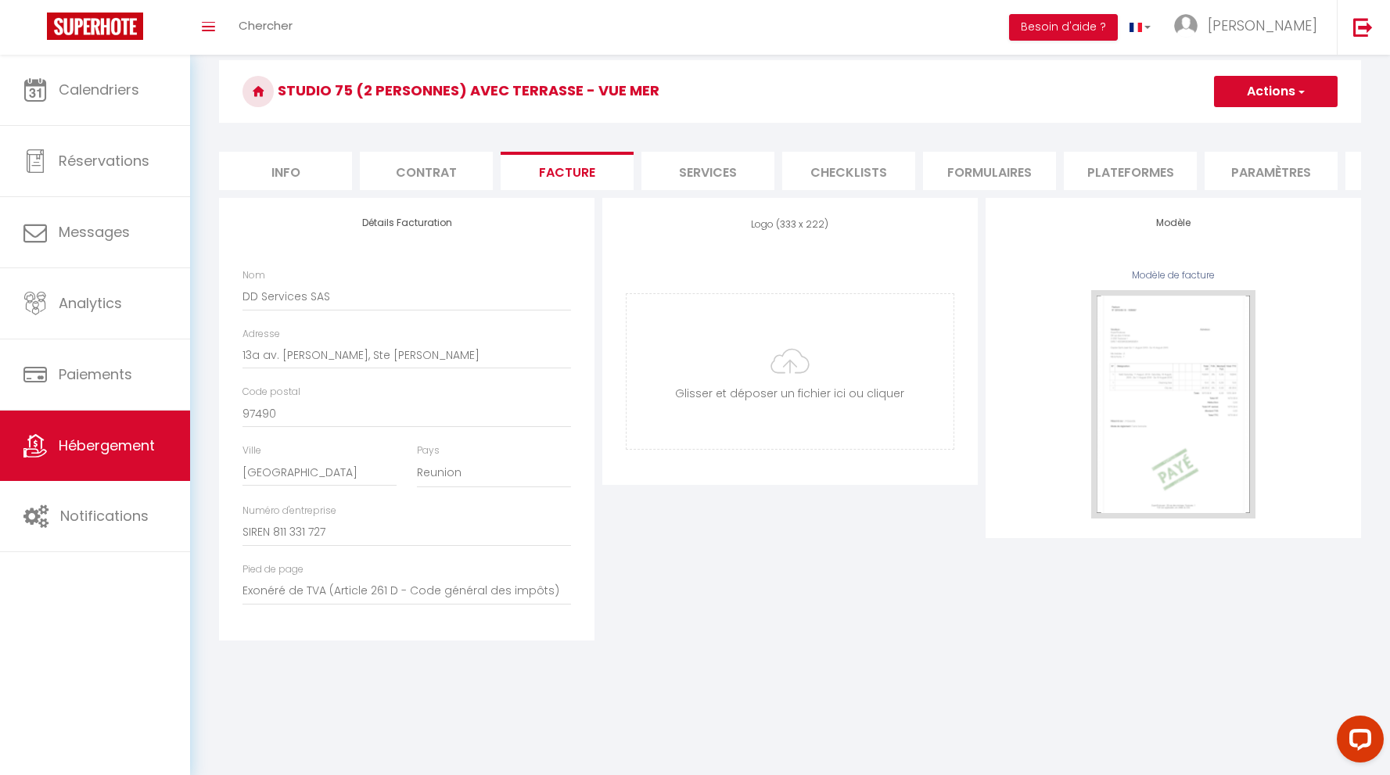
click at [738, 528] on div "Logo (333 x 222) Supprimer Glisser et déposer un fichier ici ou cliquer Ooops, …" at bounding box center [789, 419] width 383 height 443
click at [716, 168] on li "Services" at bounding box center [707, 171] width 133 height 38
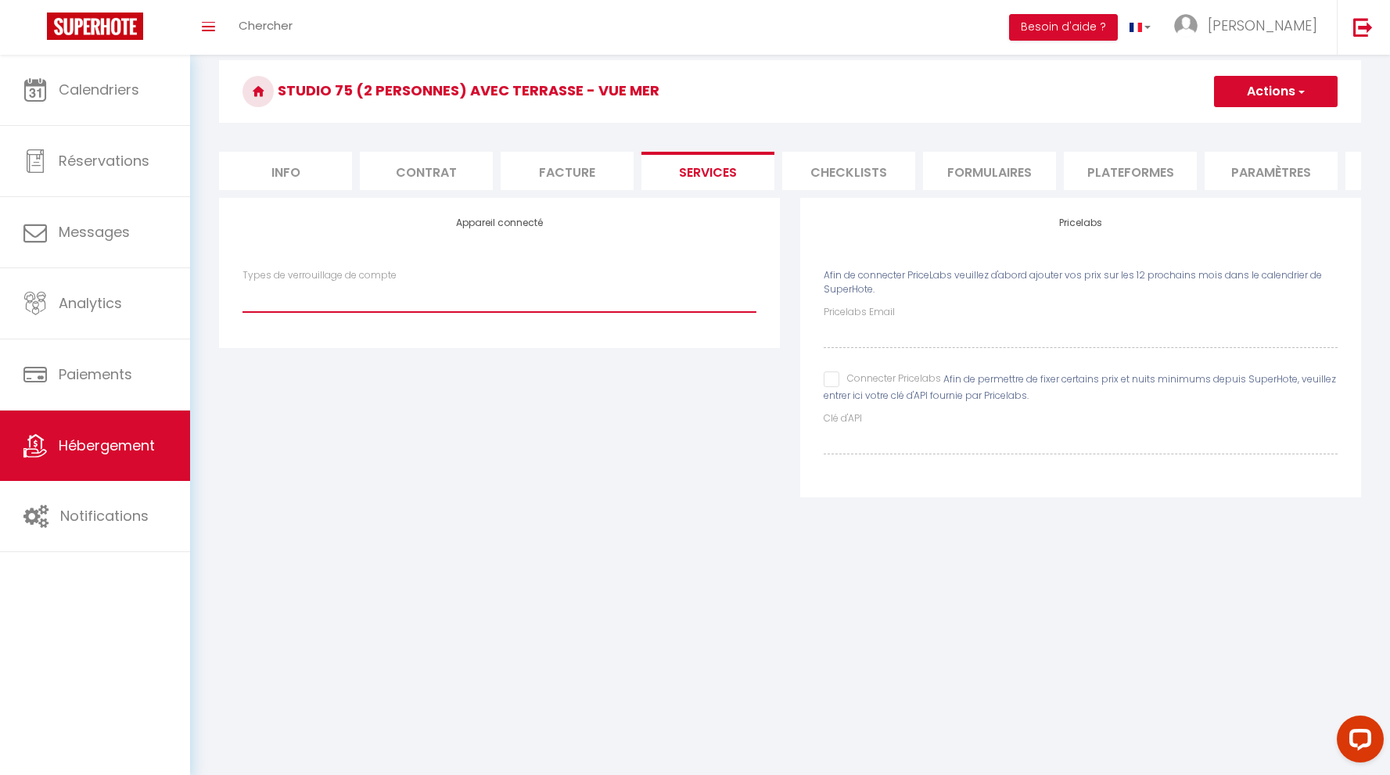
click at [497, 296] on select "SuperCheckin" at bounding box center [499, 297] width 514 height 30
select select "SuperCheckin"
click at [242, 282] on select "SuperCheckin" at bounding box center [499, 297] width 514 height 30
checkbox input "false"
select select
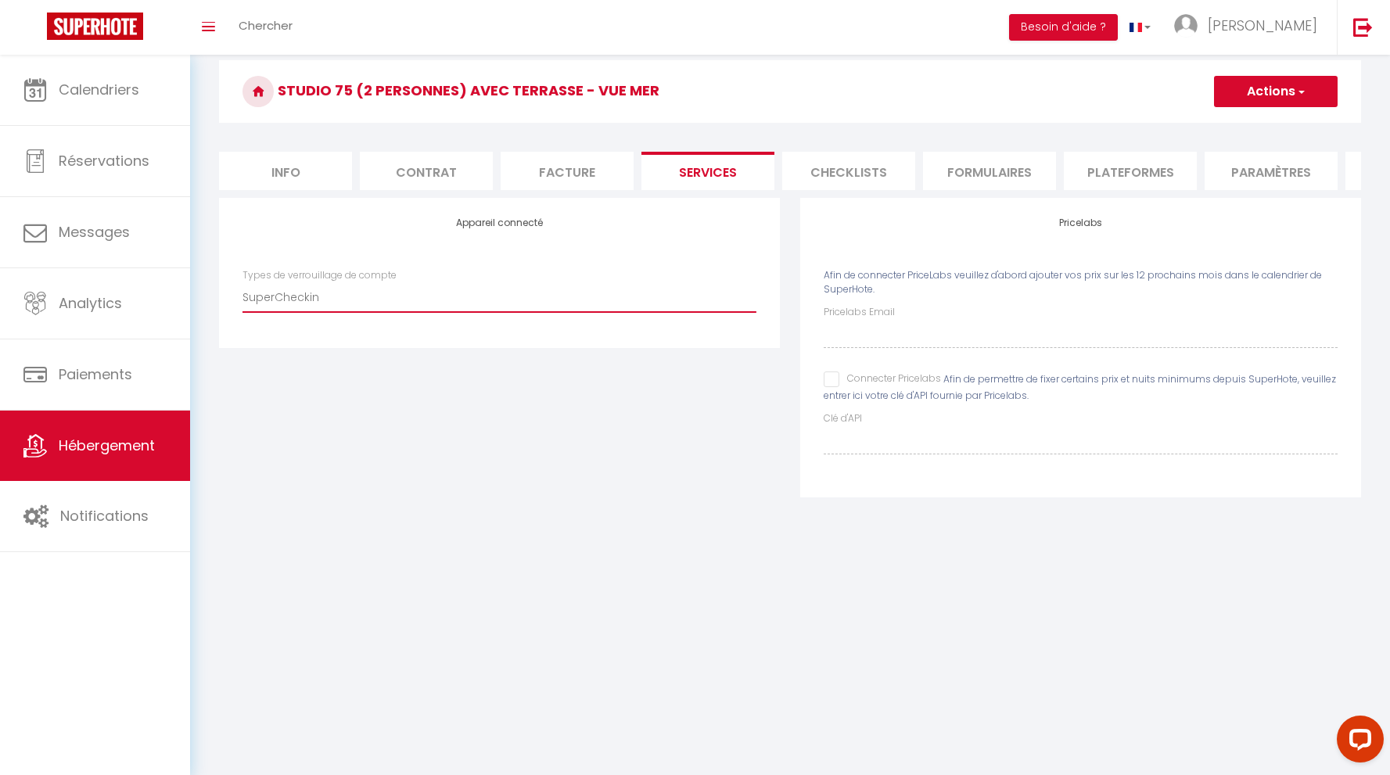
checkbox input "false"
select select
checkbox input "false"
select select
checkbox input "false"
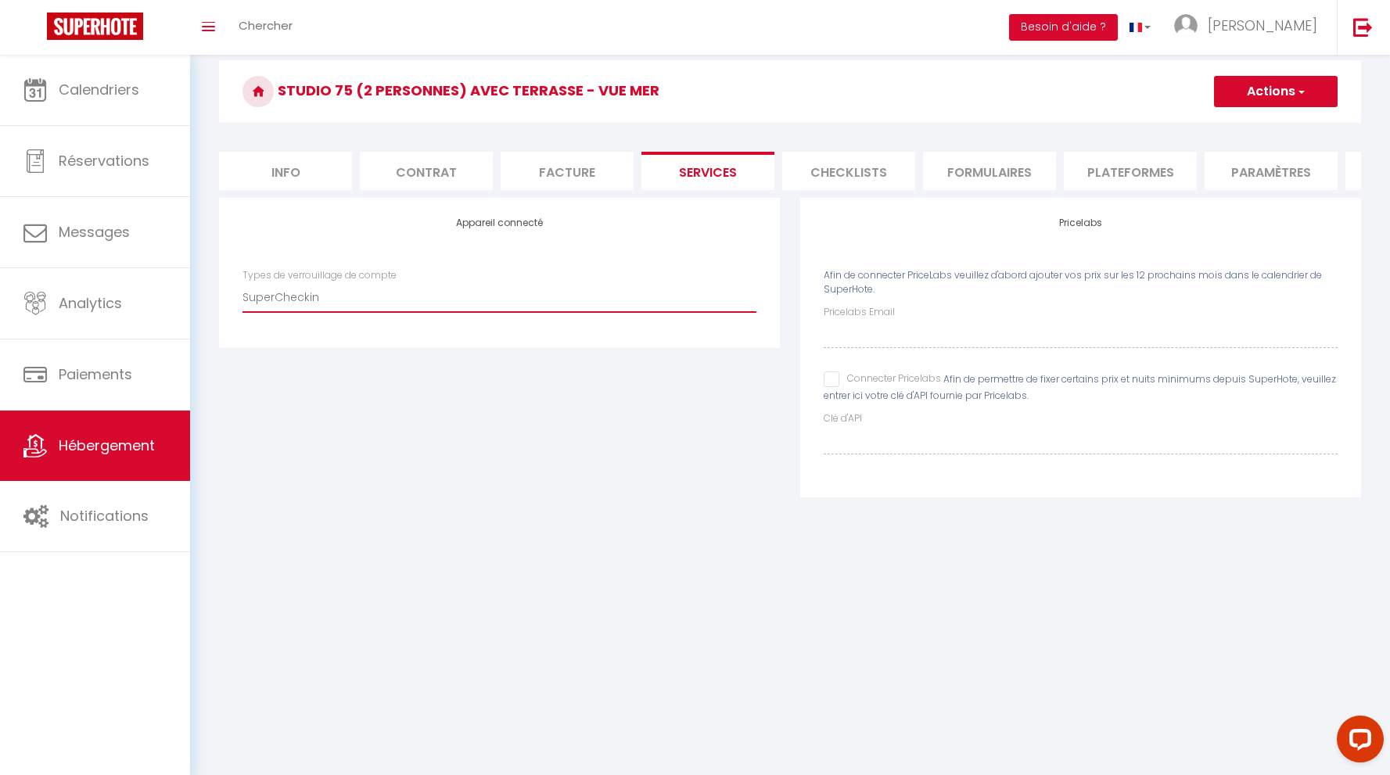
checkbox input "false"
select select
checkbox input "false"
select select
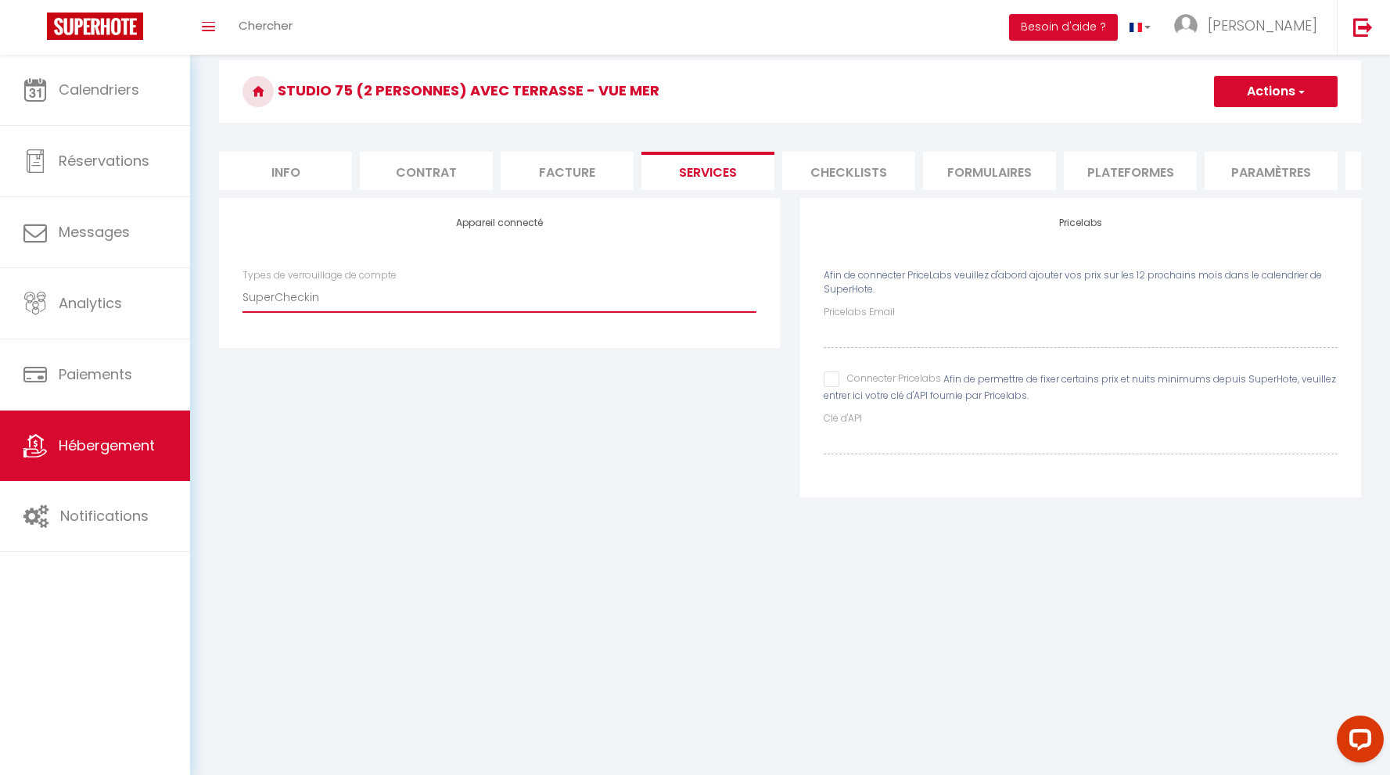
checkbox input "false"
select select
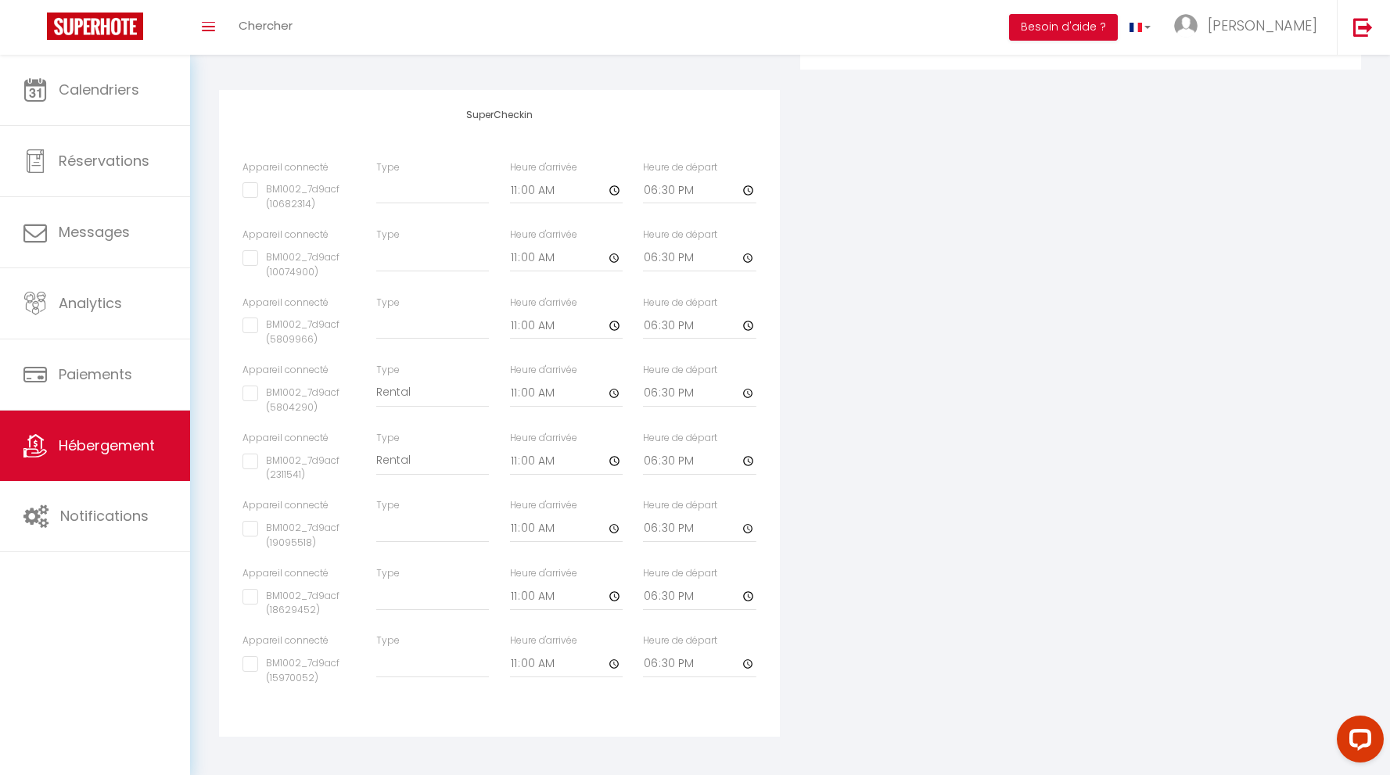
scroll to position [483, 0]
click at [946, 361] on div "Appareil connecté Types de verrouillage de compte SuperCheckin Pricelabs Afin d…" at bounding box center [790, 262] width 1162 height 987
click at [947, 362] on div "Appareil connecté Types de verrouillage de compte SuperCheckin Pricelabs Afin d…" at bounding box center [790, 262] width 1162 height 987
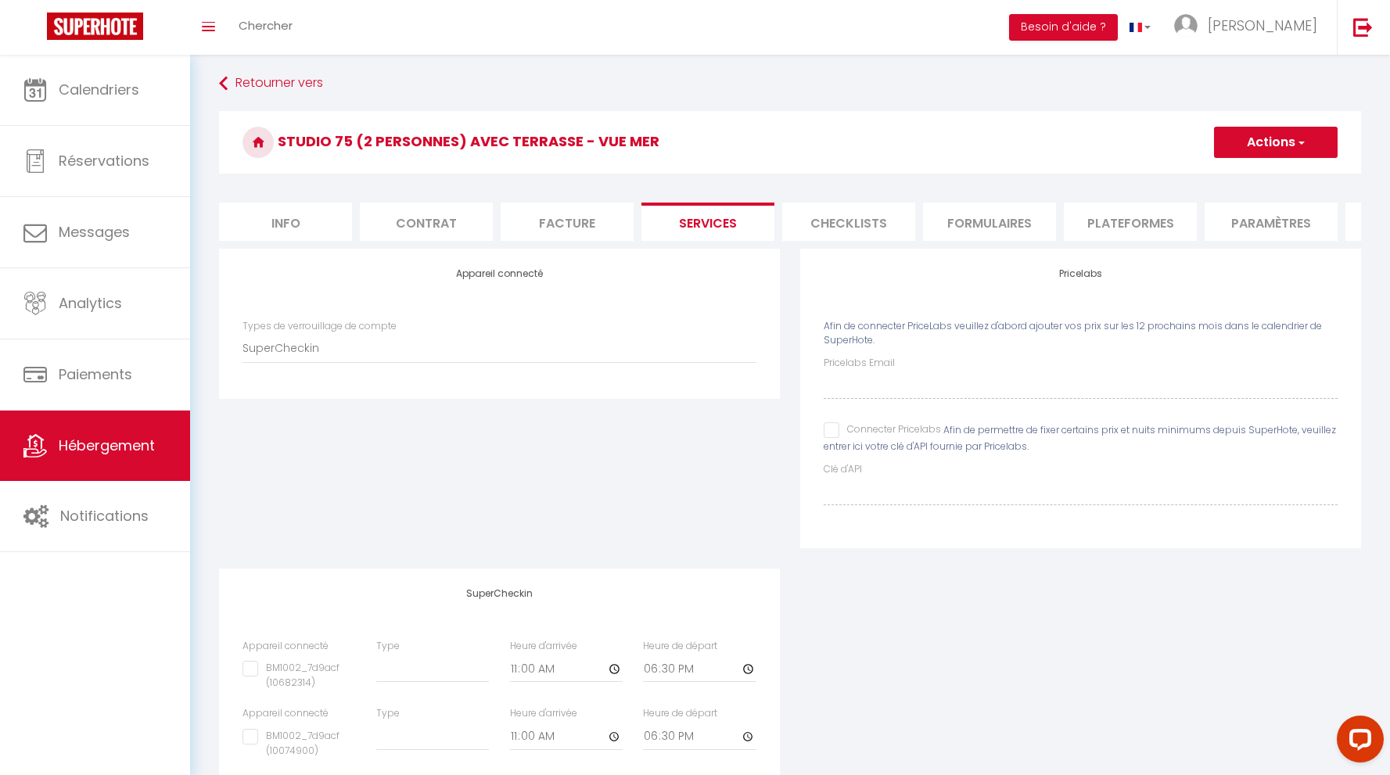
scroll to position [0, 0]
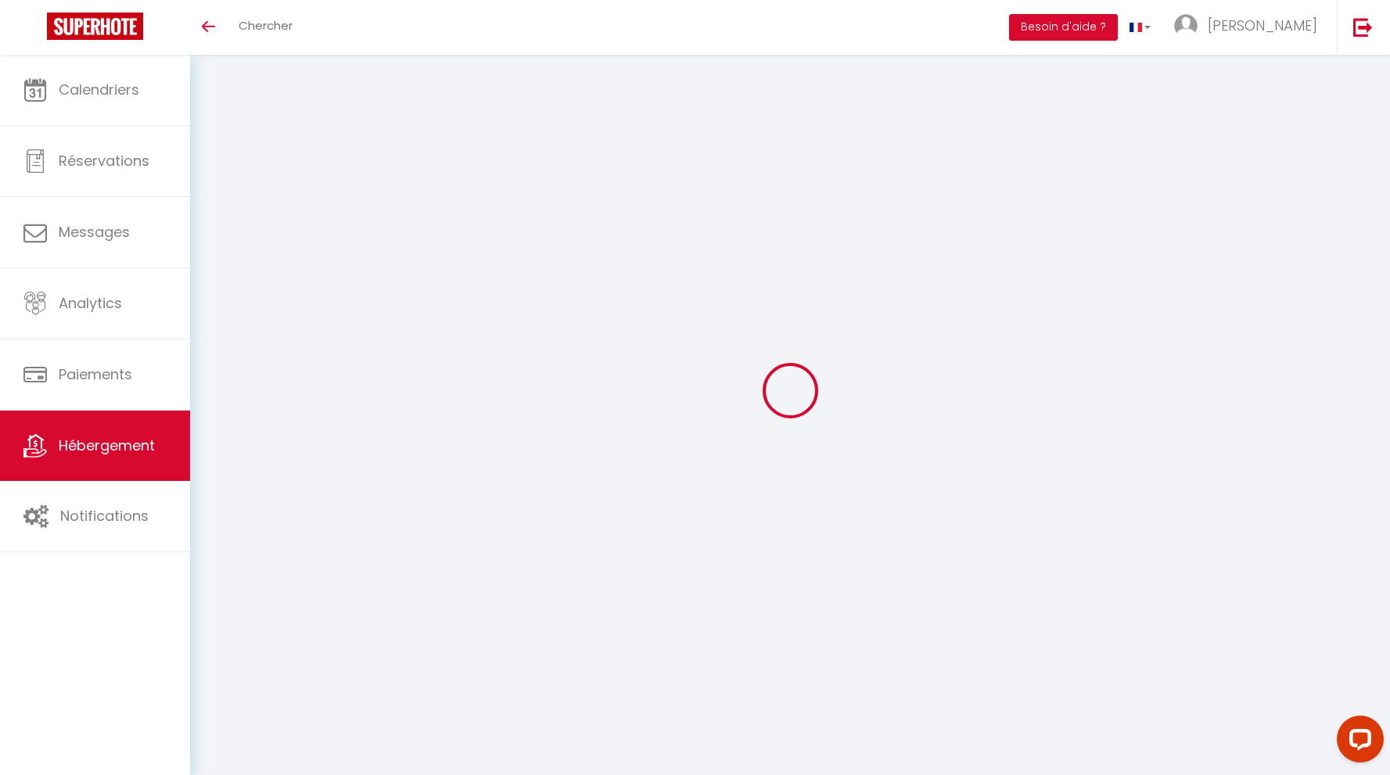
select select
select select "2"
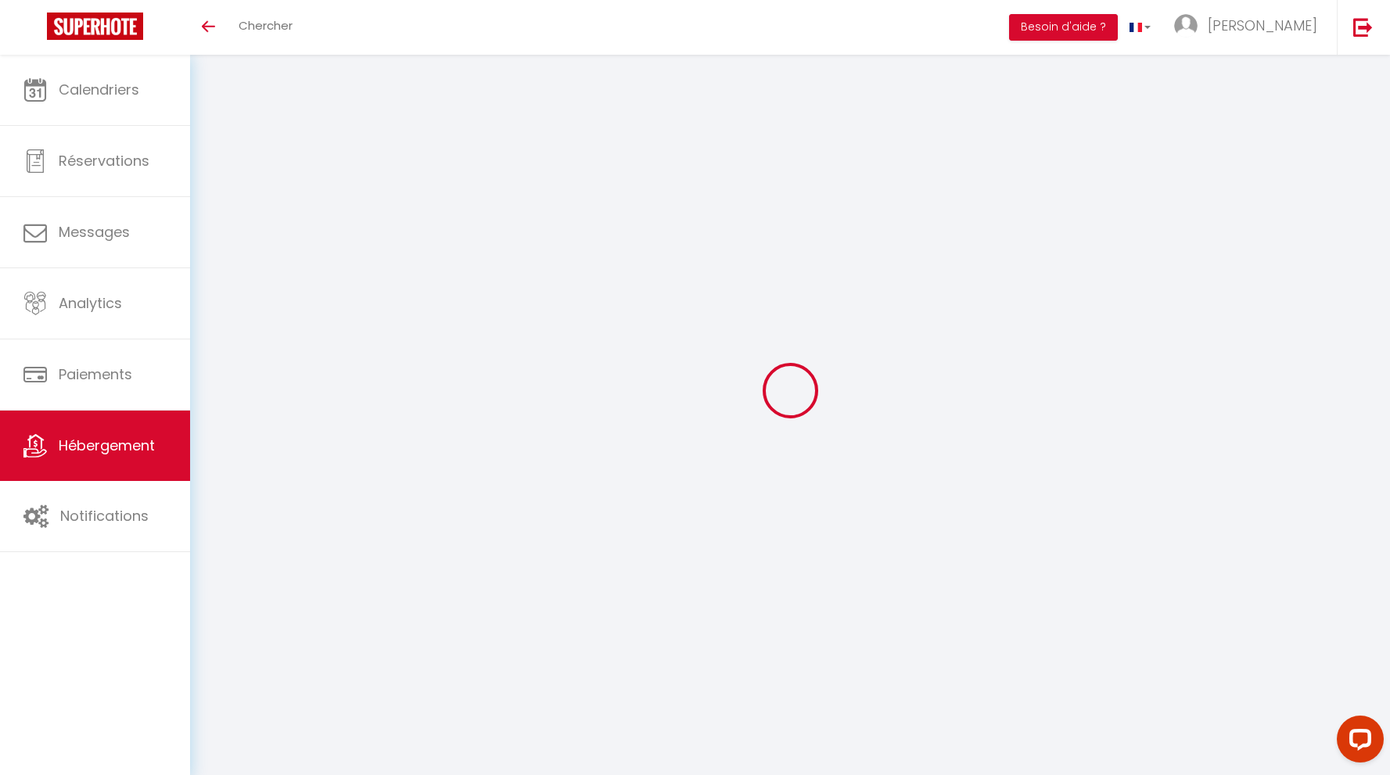
select select "2"
select select
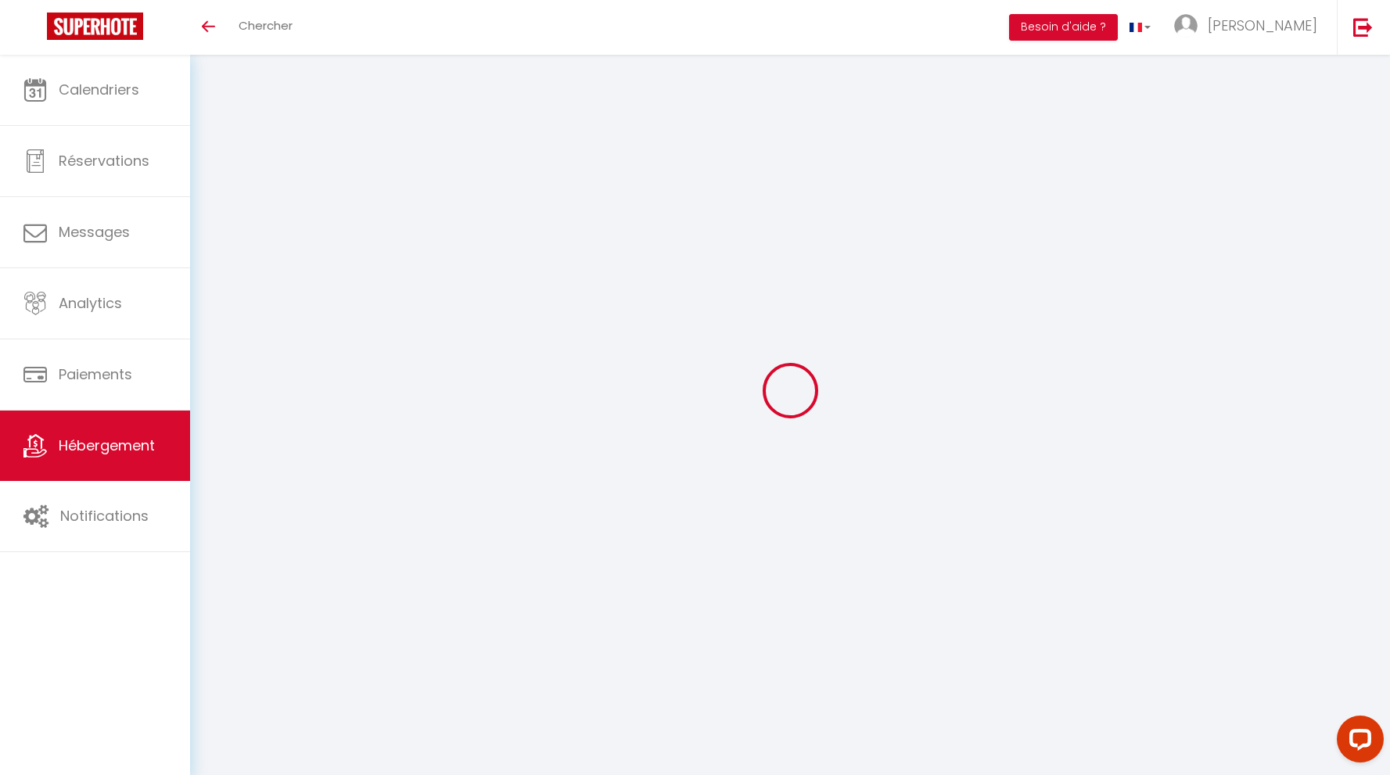
checkbox input "false"
select select
checkbox input "false"
select select
checkbox input "false"
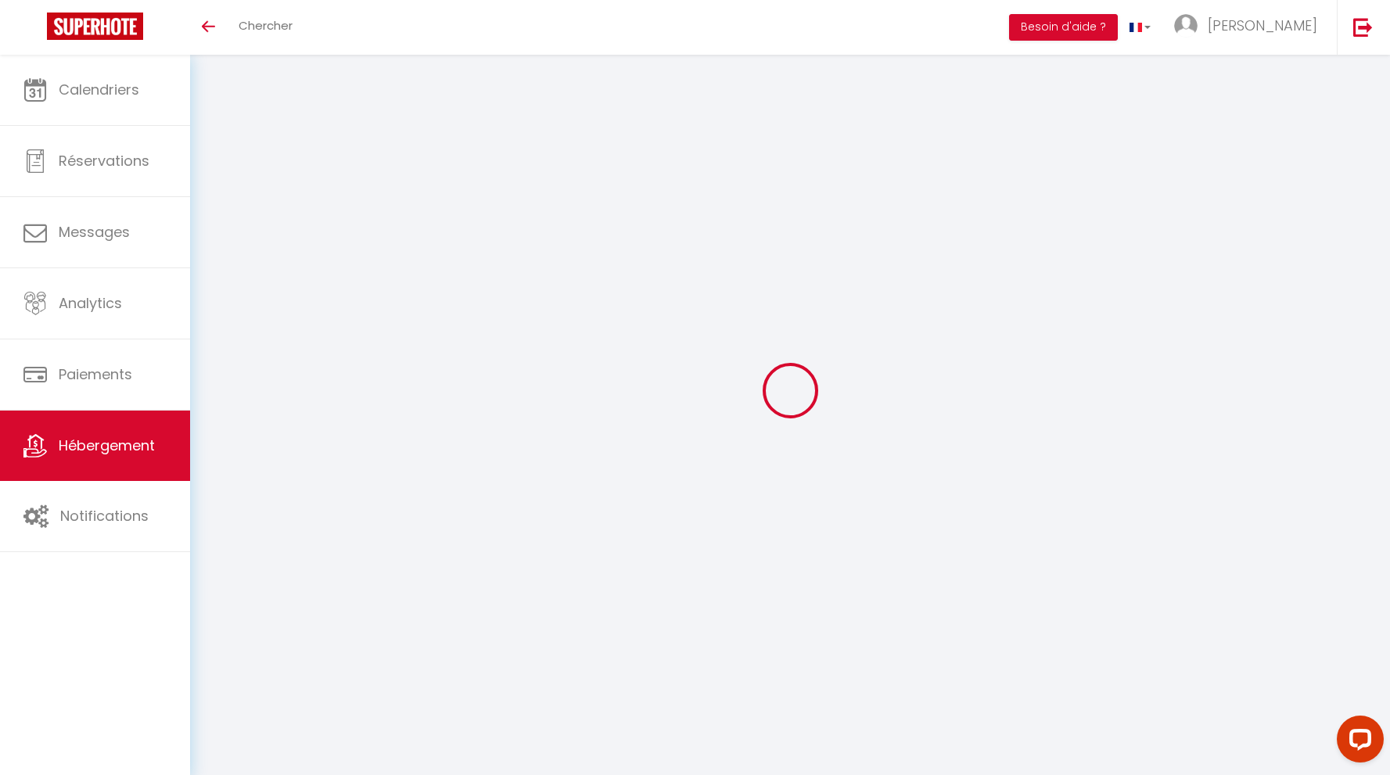
select select
checkbox input "false"
select select
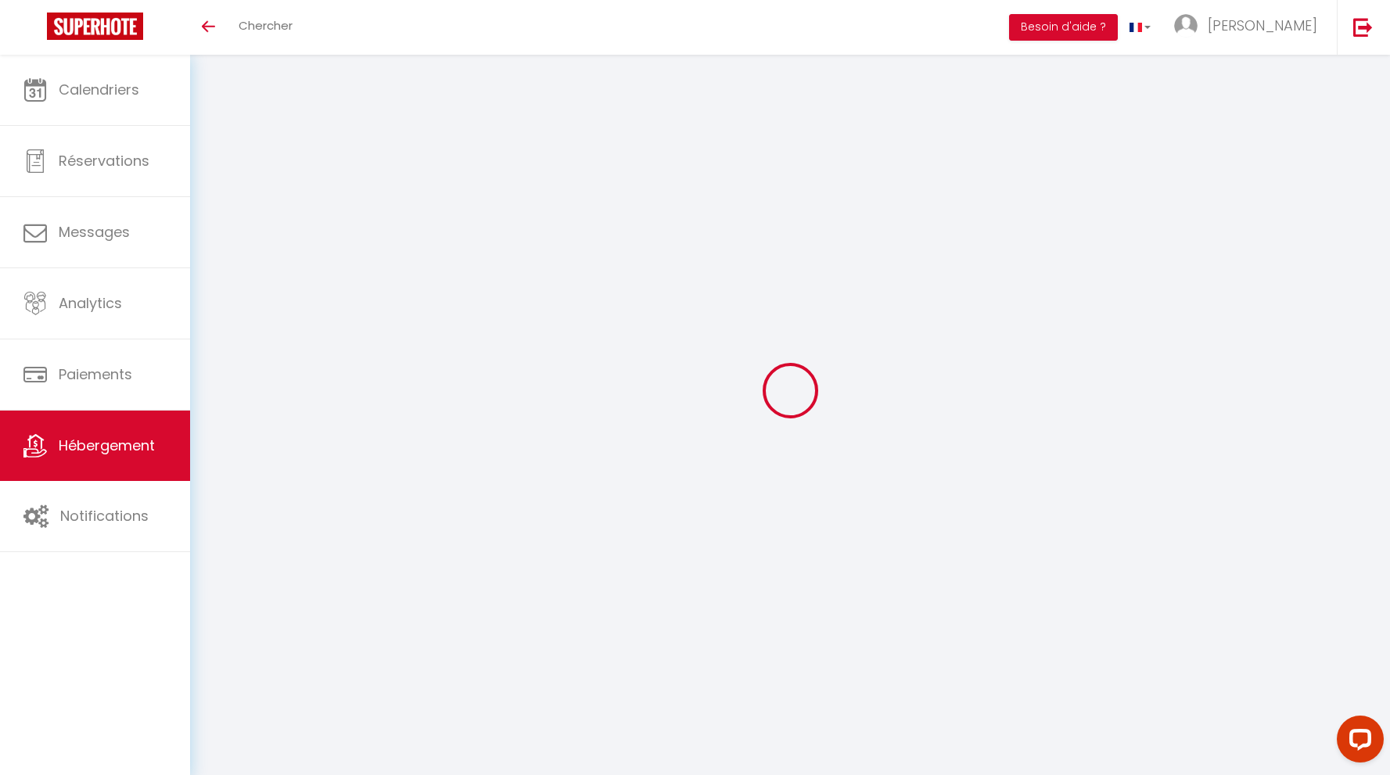
checkbox input "false"
select select
checkbox input "false"
select select
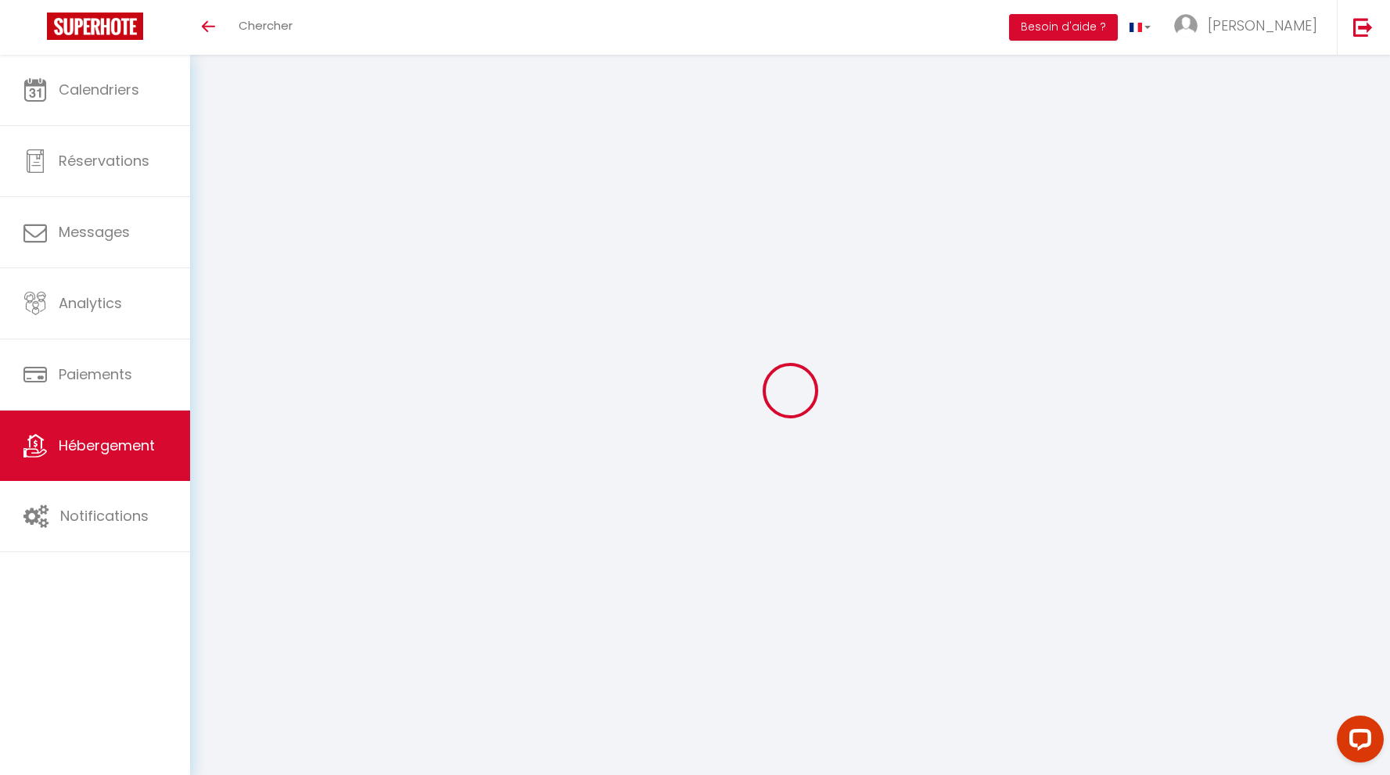
checkbox input "false"
select select
checkbox input "false"
select select
checkbox input "false"
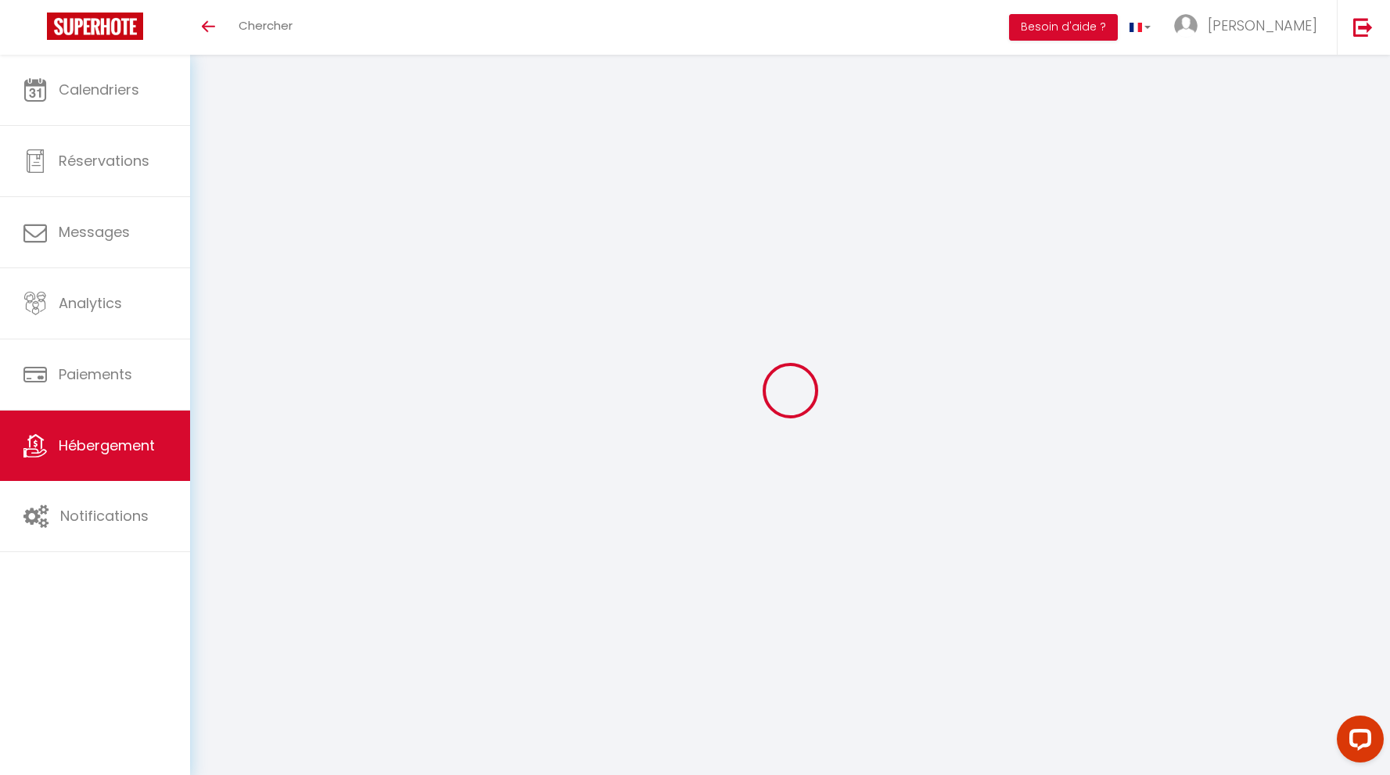
select select
checkbox input "false"
select select
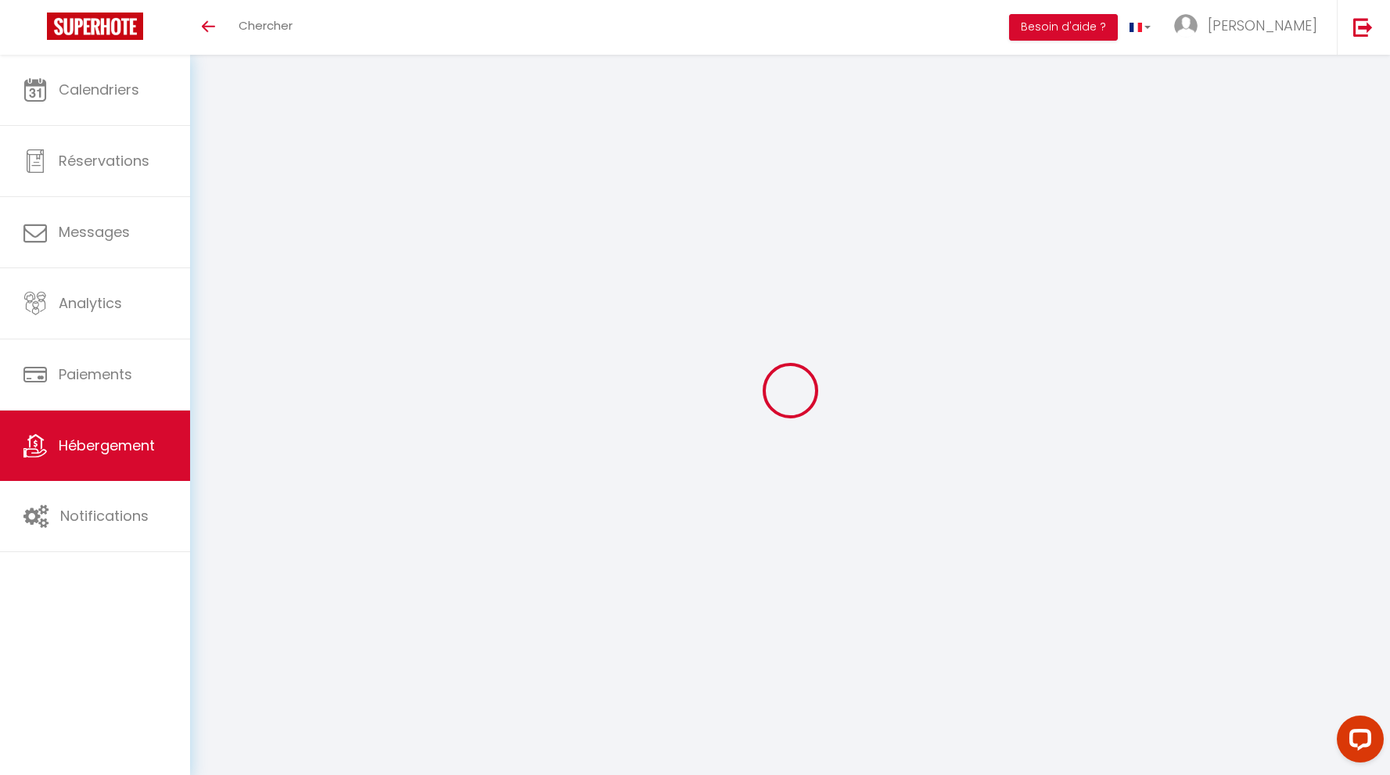
checkbox input "false"
select select
checkbox input "false"
select select
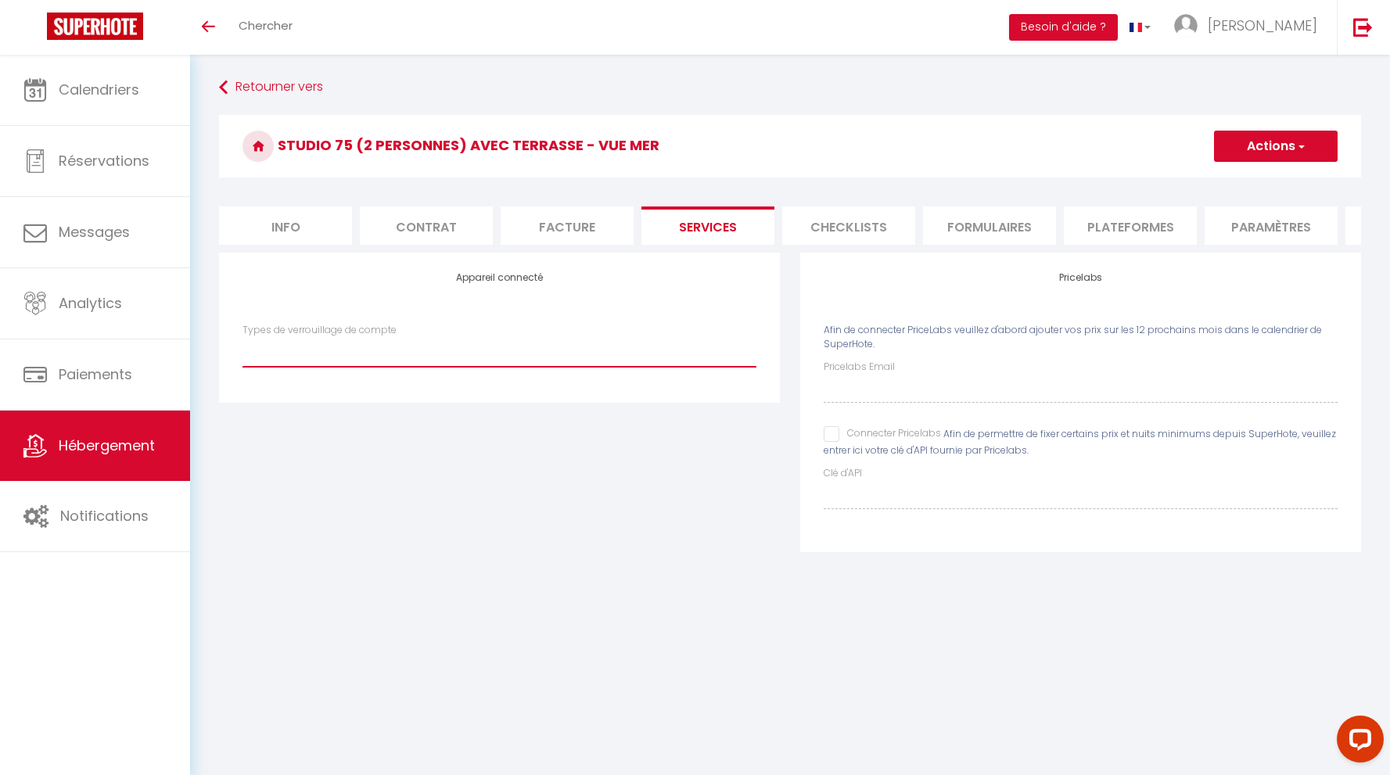
click at [340, 359] on select "SuperCheckin" at bounding box center [499, 352] width 514 height 30
select select "SuperCheckin"
click at [242, 337] on select "SuperCheckin" at bounding box center [499, 352] width 514 height 30
checkbox input "false"
select select
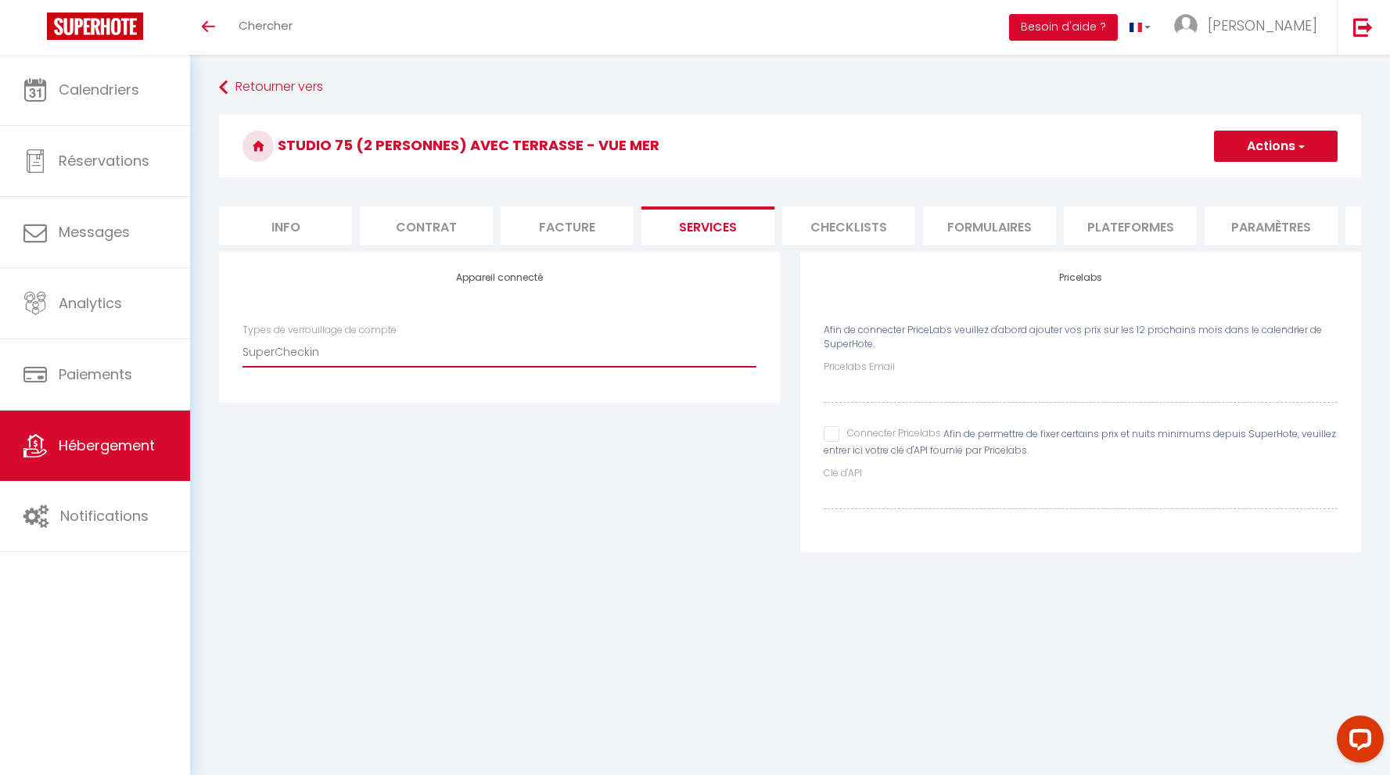
checkbox input "false"
select select
checkbox input "false"
select select
checkbox input "false"
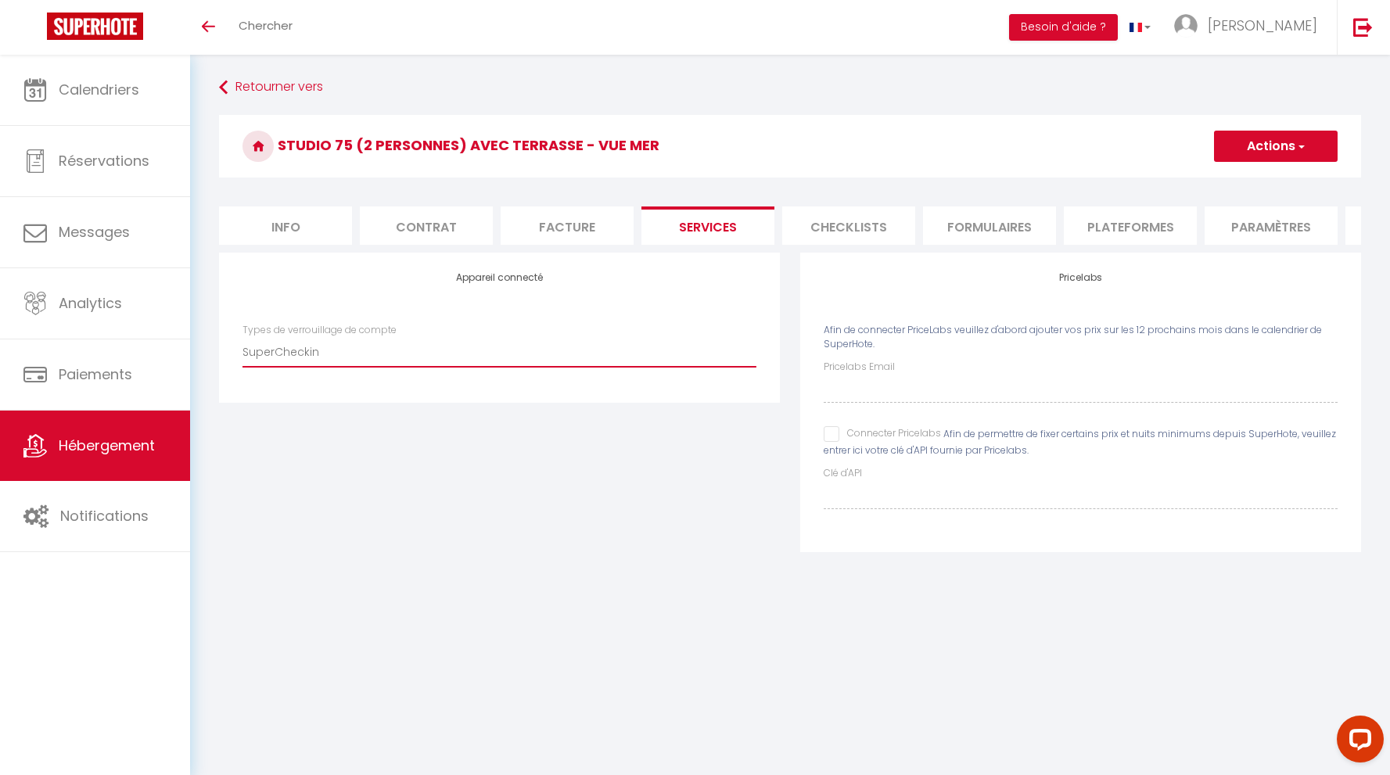
checkbox input "false"
select select
checkbox input "false"
select select
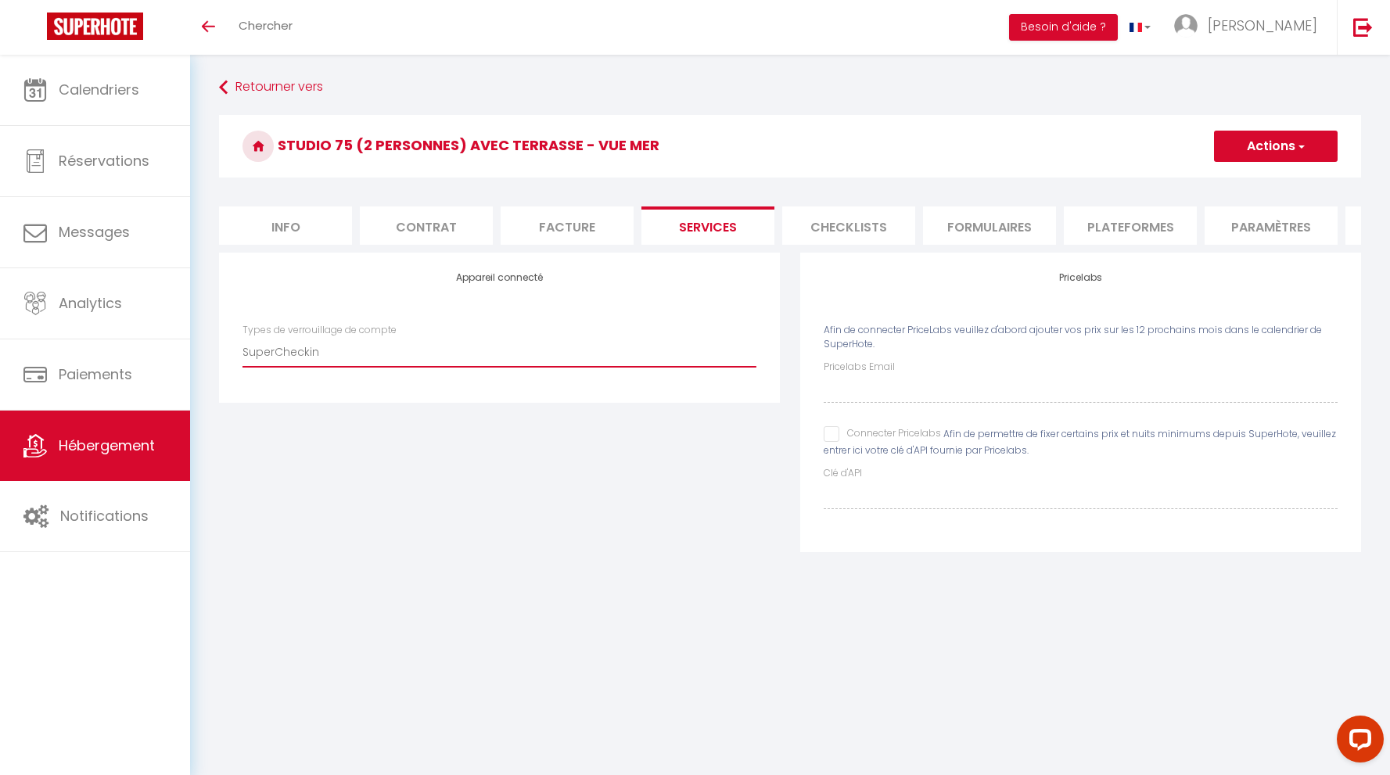
checkbox input "false"
select select
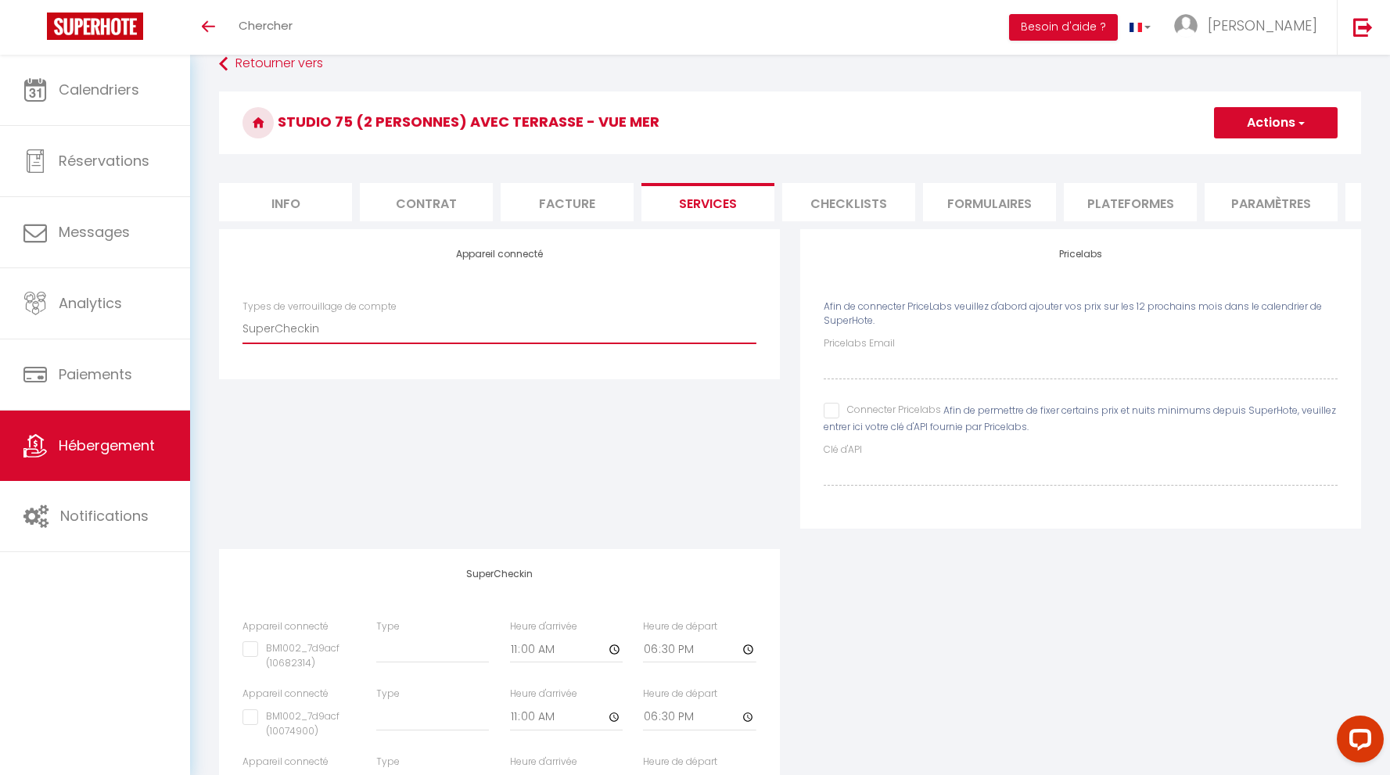
scroll to position [31, 0]
